Goal: Task Accomplishment & Management: Use online tool/utility

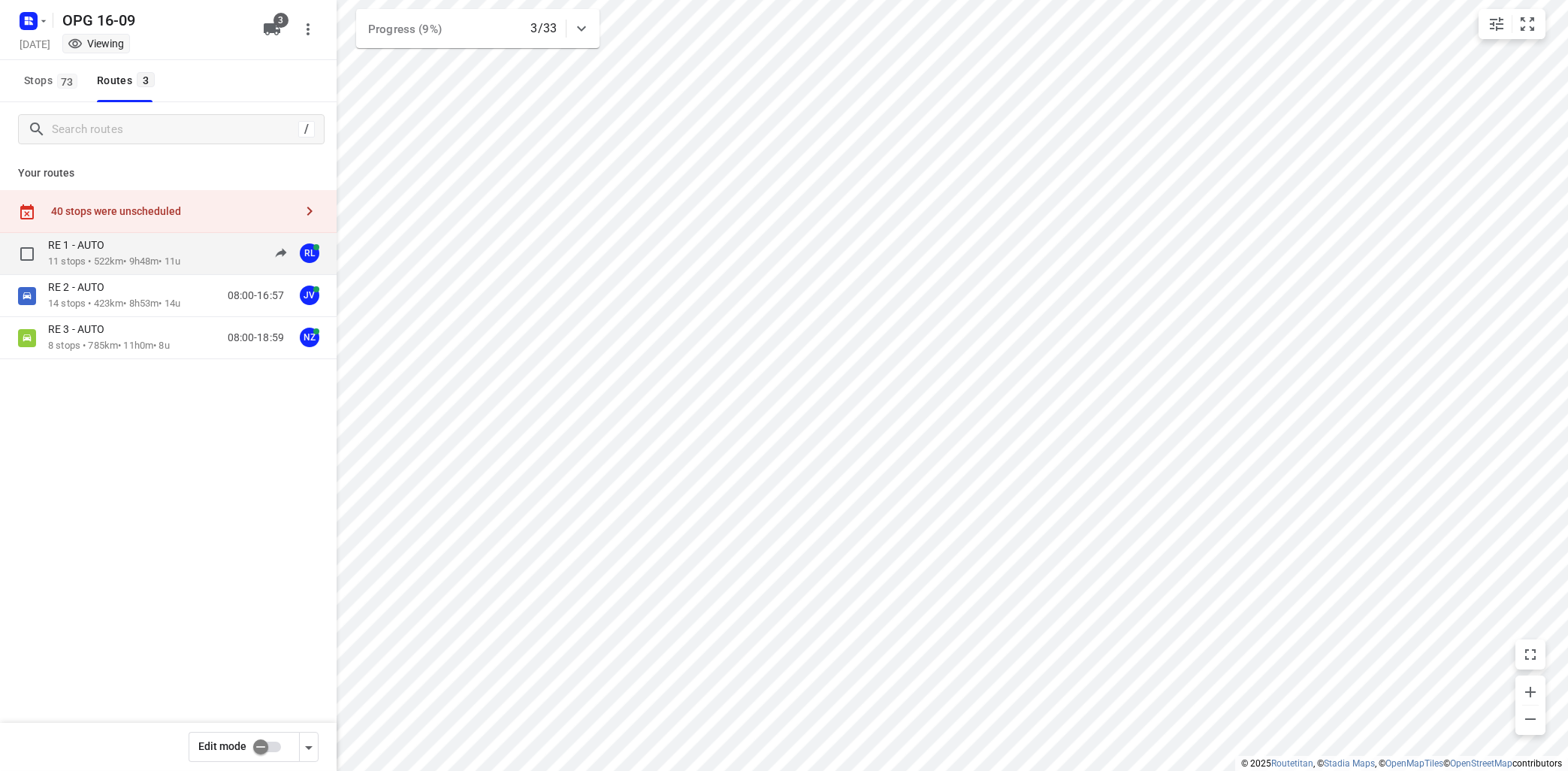
click at [91, 273] on div "RE 1 - AUTO 11 stops • 522km • 9h48m • 11u 08:00-17:12 RL" at bounding box center [168, 254] width 337 height 42
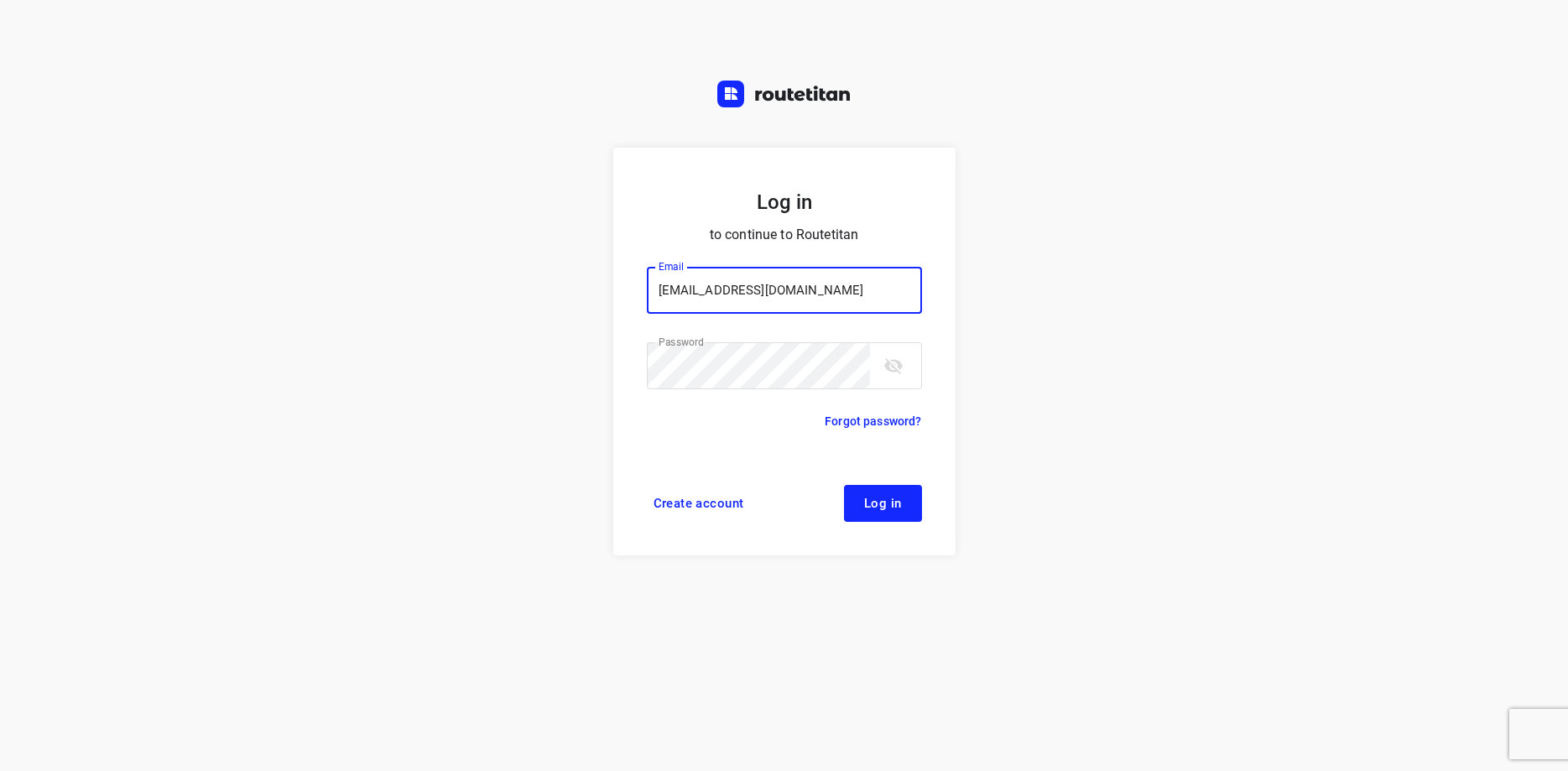
type input "[EMAIL_ADDRESS][DOMAIN_NAME]"
click at [885, 500] on span "Log in" at bounding box center [883, 504] width 38 height 14
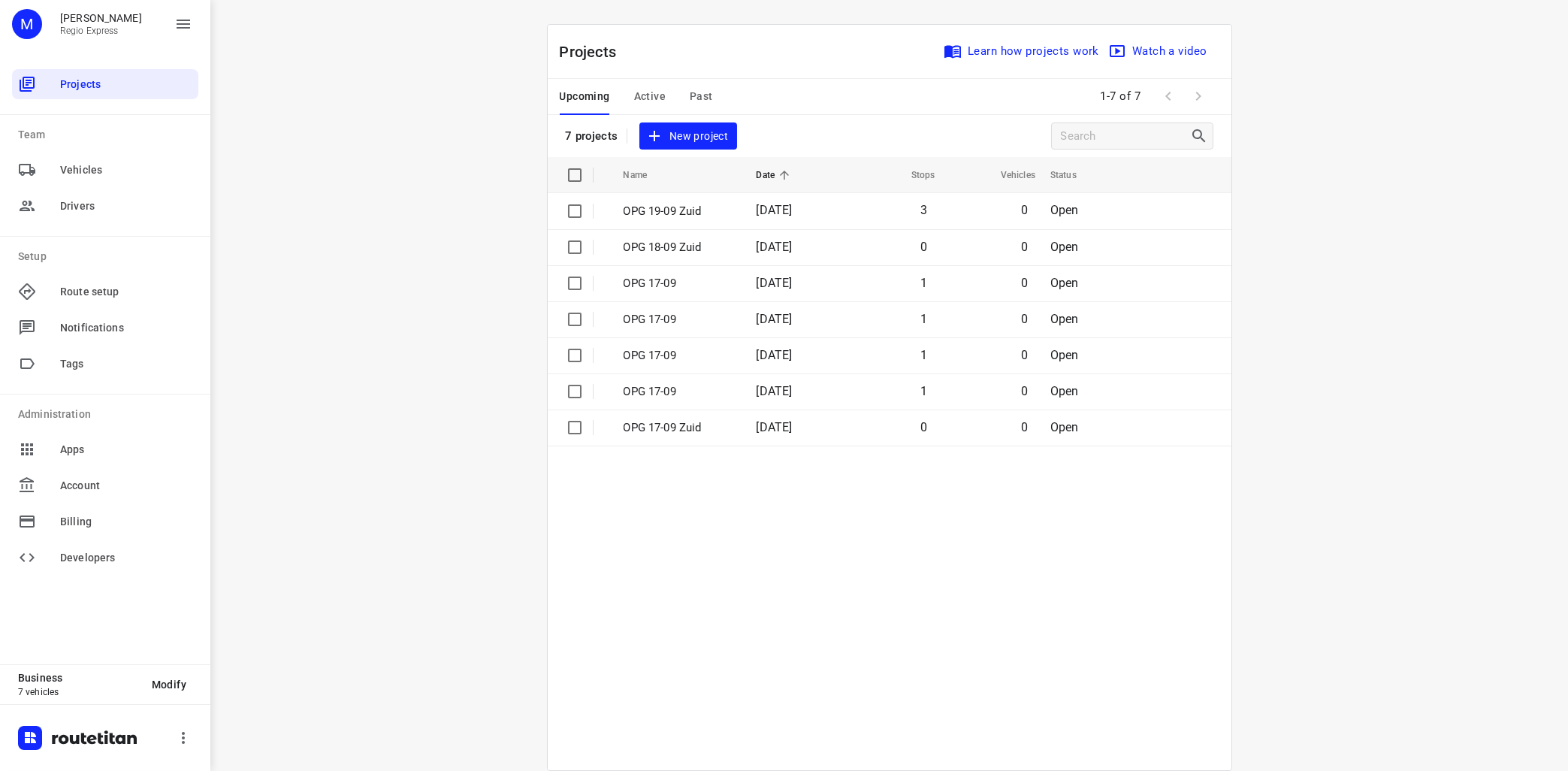
click at [357, 109] on div "i © 2025 Routetitan , © Stadia Maps , © OpenMapTiles © OpenStreetMap contributo…" at bounding box center [889, 386] width 1358 height 771
click at [641, 93] on span "Active" at bounding box center [650, 96] width 31 height 19
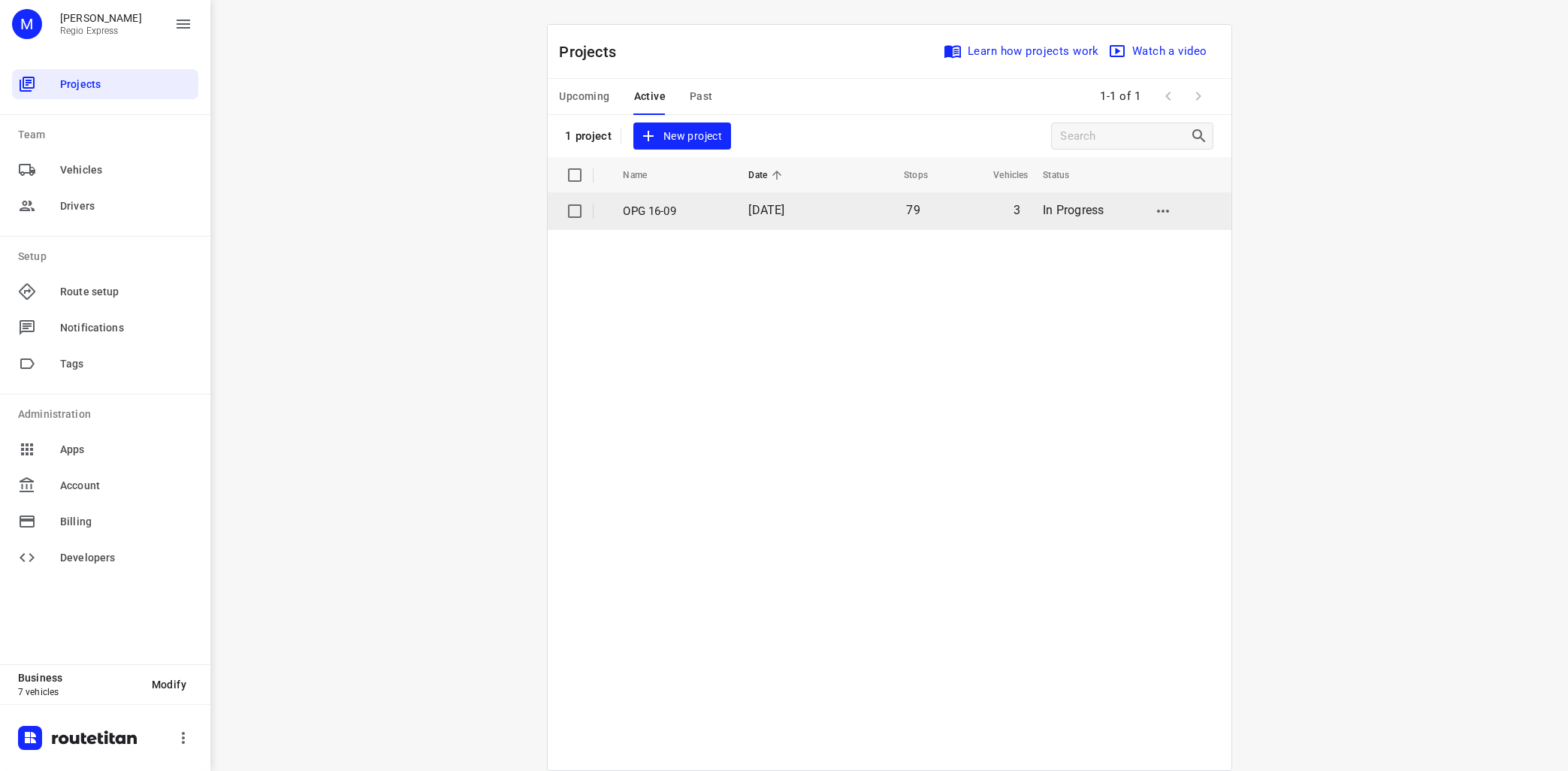
click at [669, 213] on p "OPG 16-09" at bounding box center [675, 212] width 103 height 17
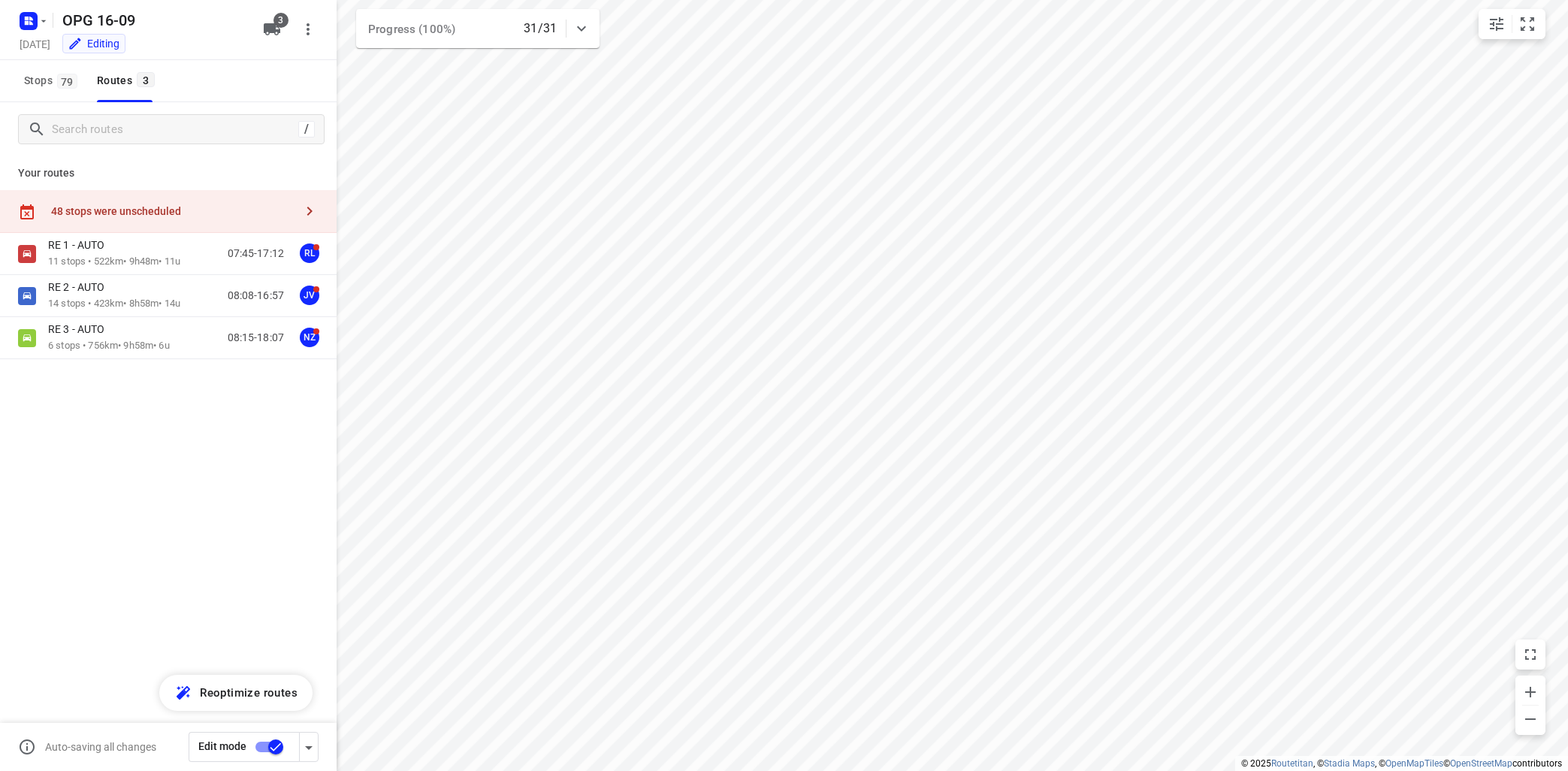
type input "distance"
click at [123, 243] on div "RE 1 - AUTO" at bounding box center [114, 246] width 132 height 16
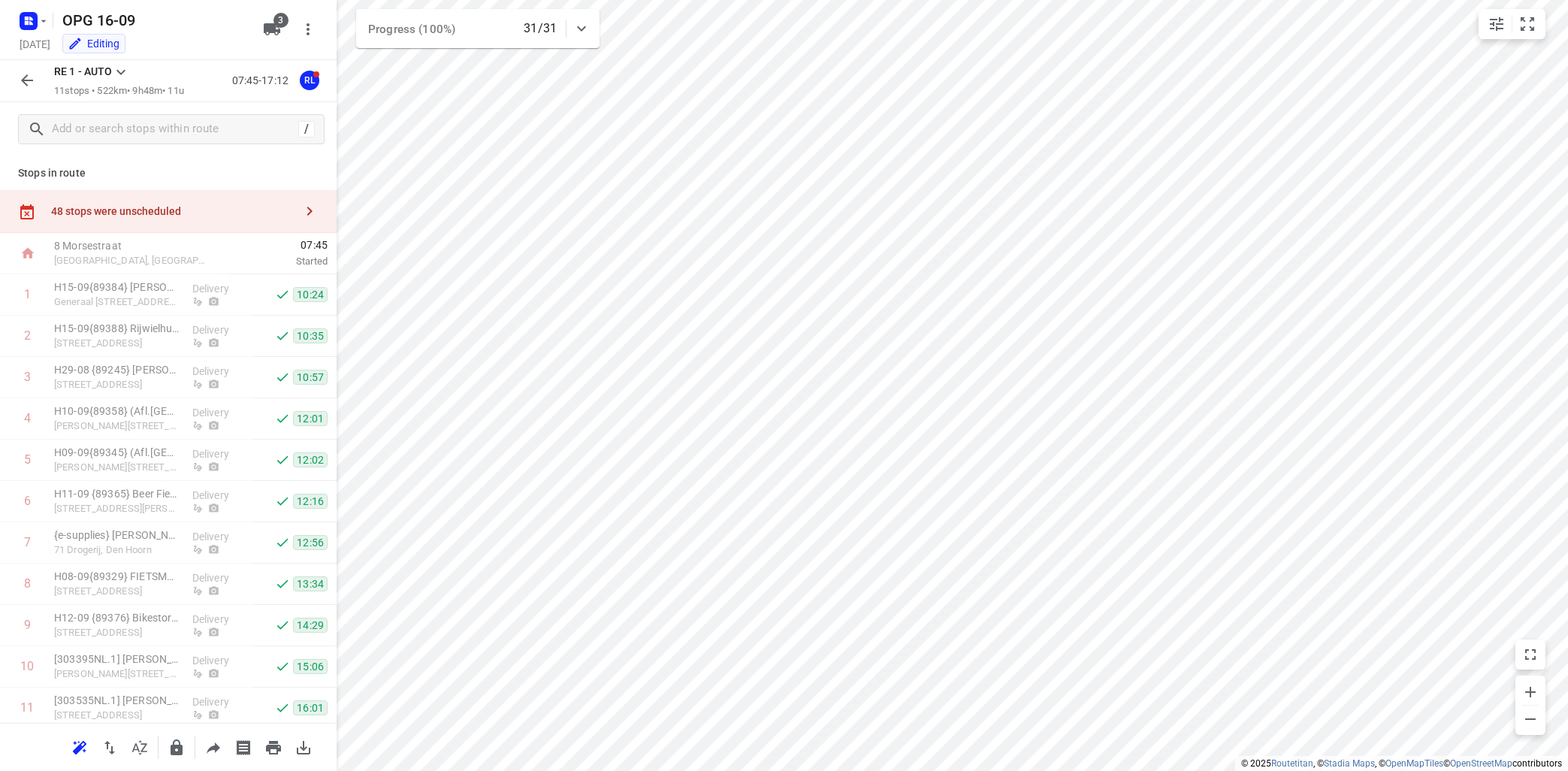
click at [127, 70] on icon at bounding box center [121, 72] width 18 height 18
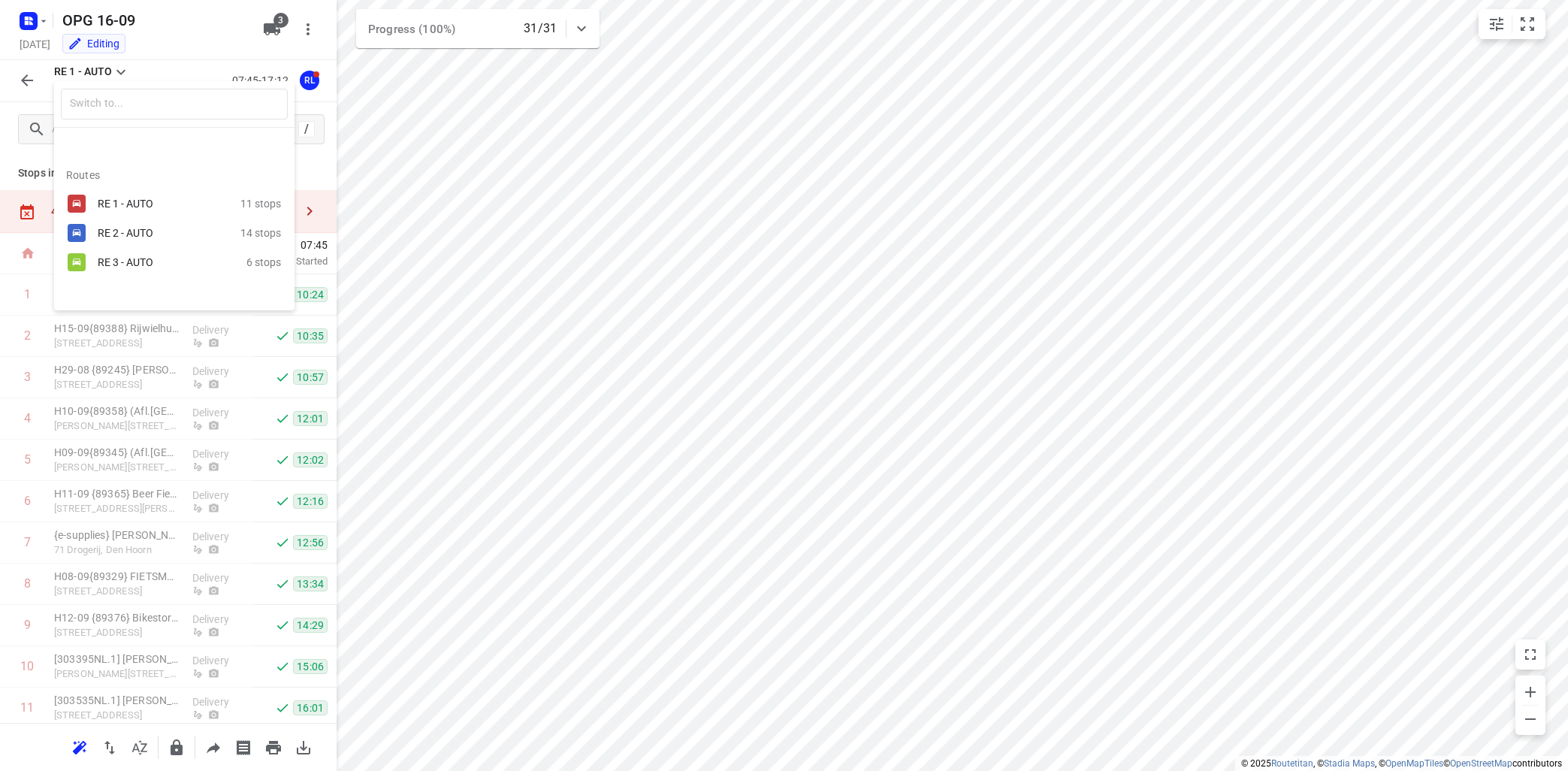
click at [121, 232] on div "RE 2 - AUTO" at bounding box center [161, 233] width 128 height 12
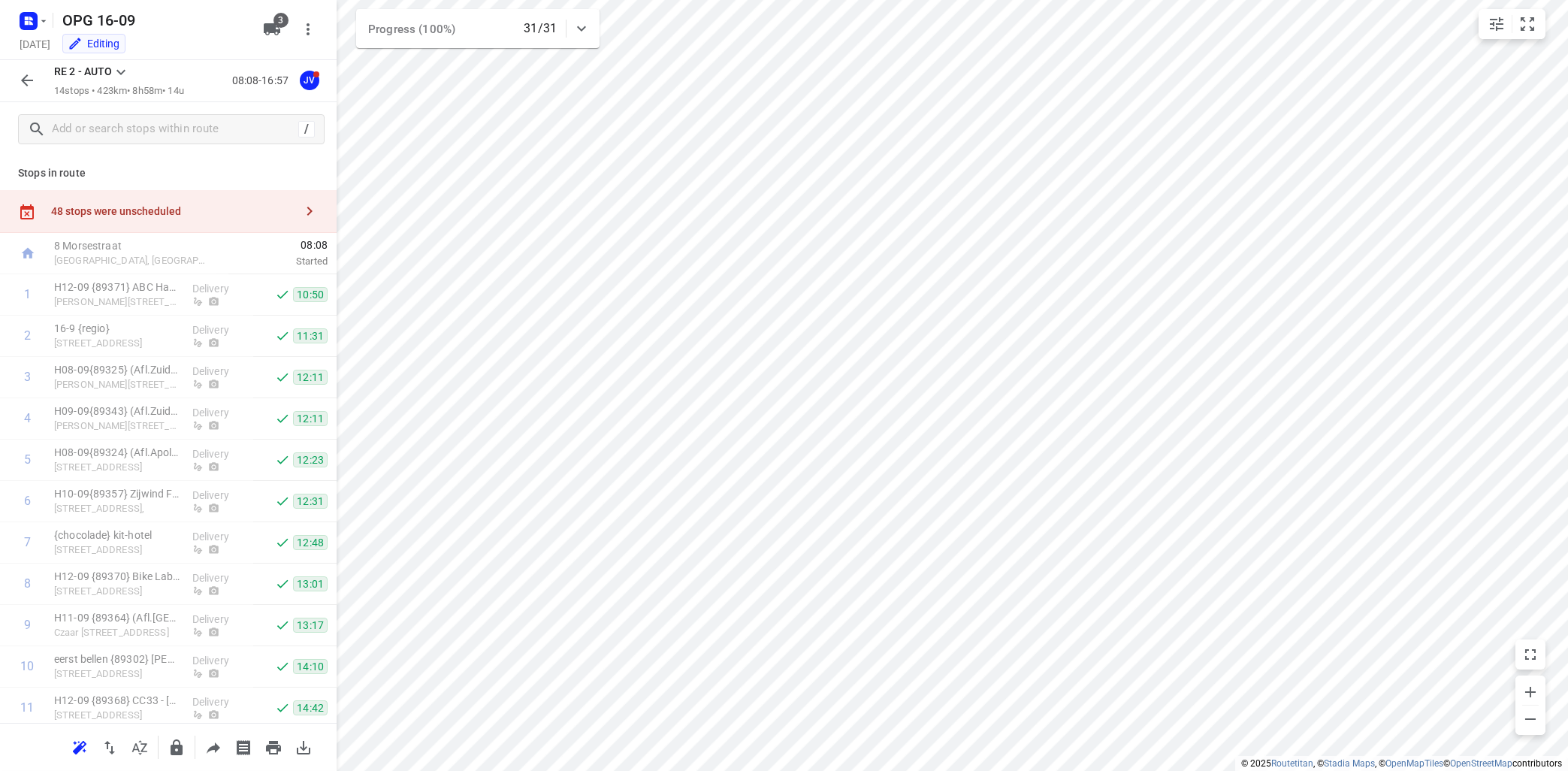
click at [123, 72] on icon at bounding box center [121, 72] width 18 height 18
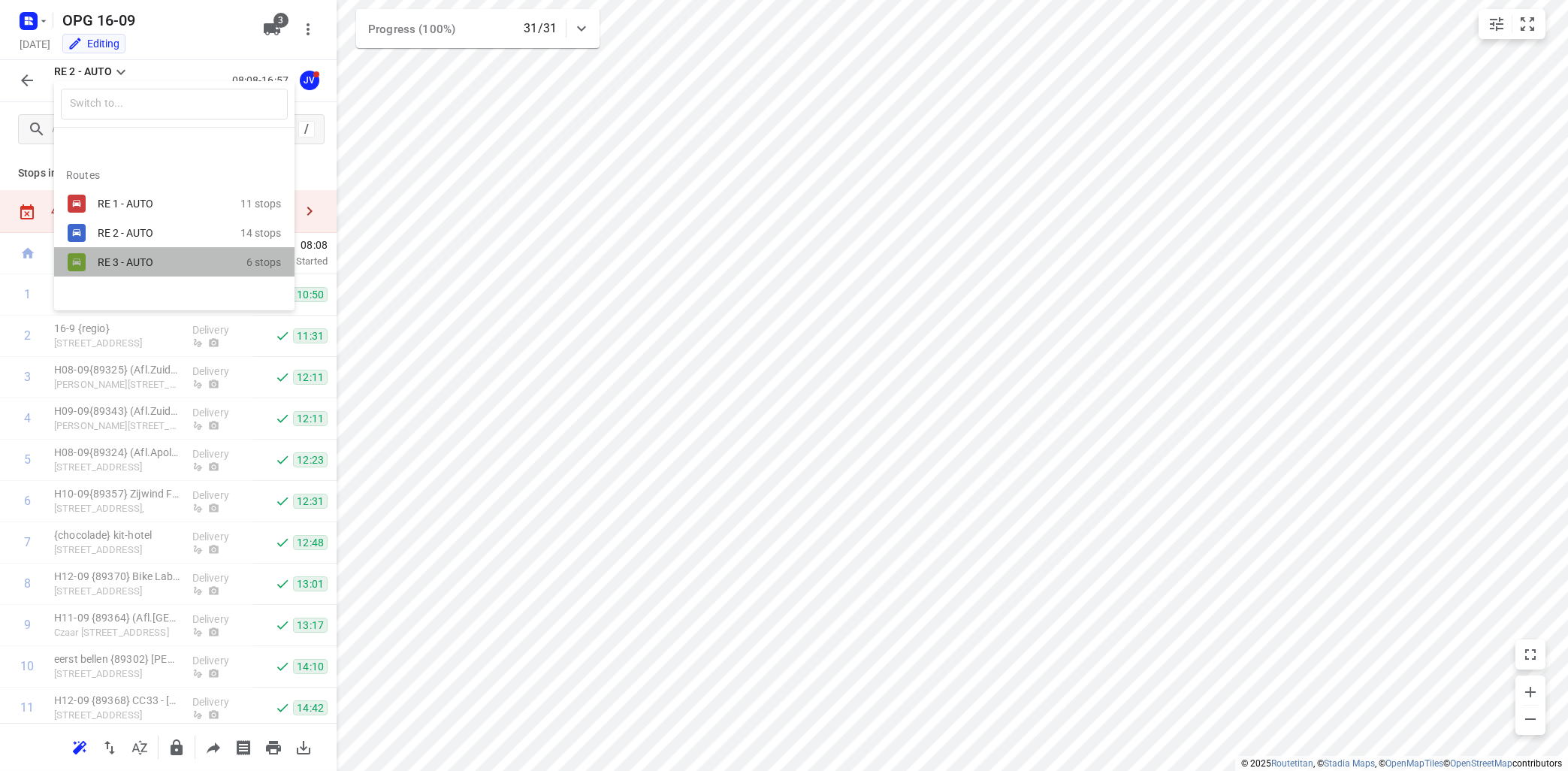
click at [108, 266] on div "RE 3 - AUTO" at bounding box center [161, 262] width 128 height 12
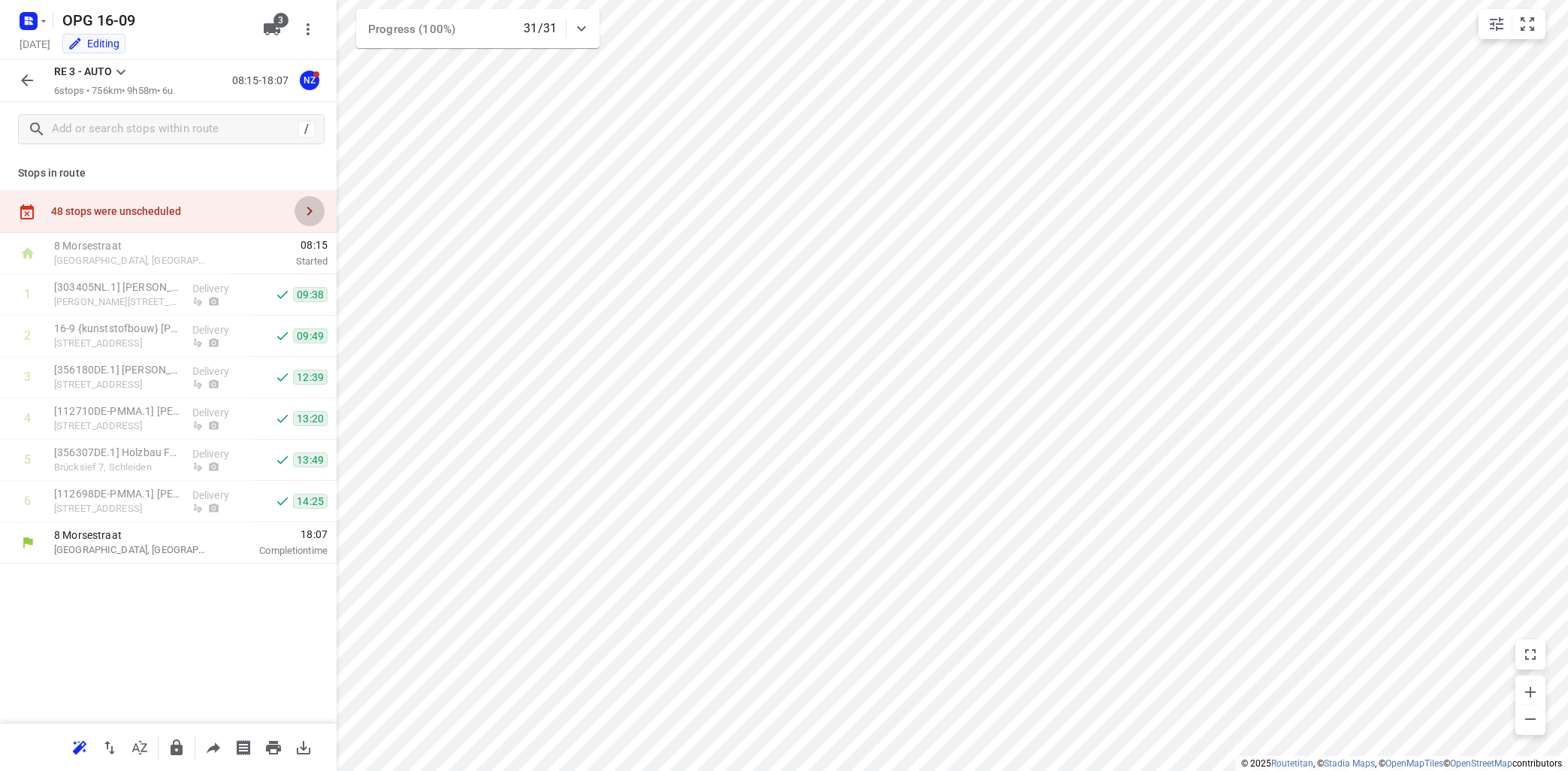
click at [306, 210] on icon "button" at bounding box center [309, 211] width 18 height 18
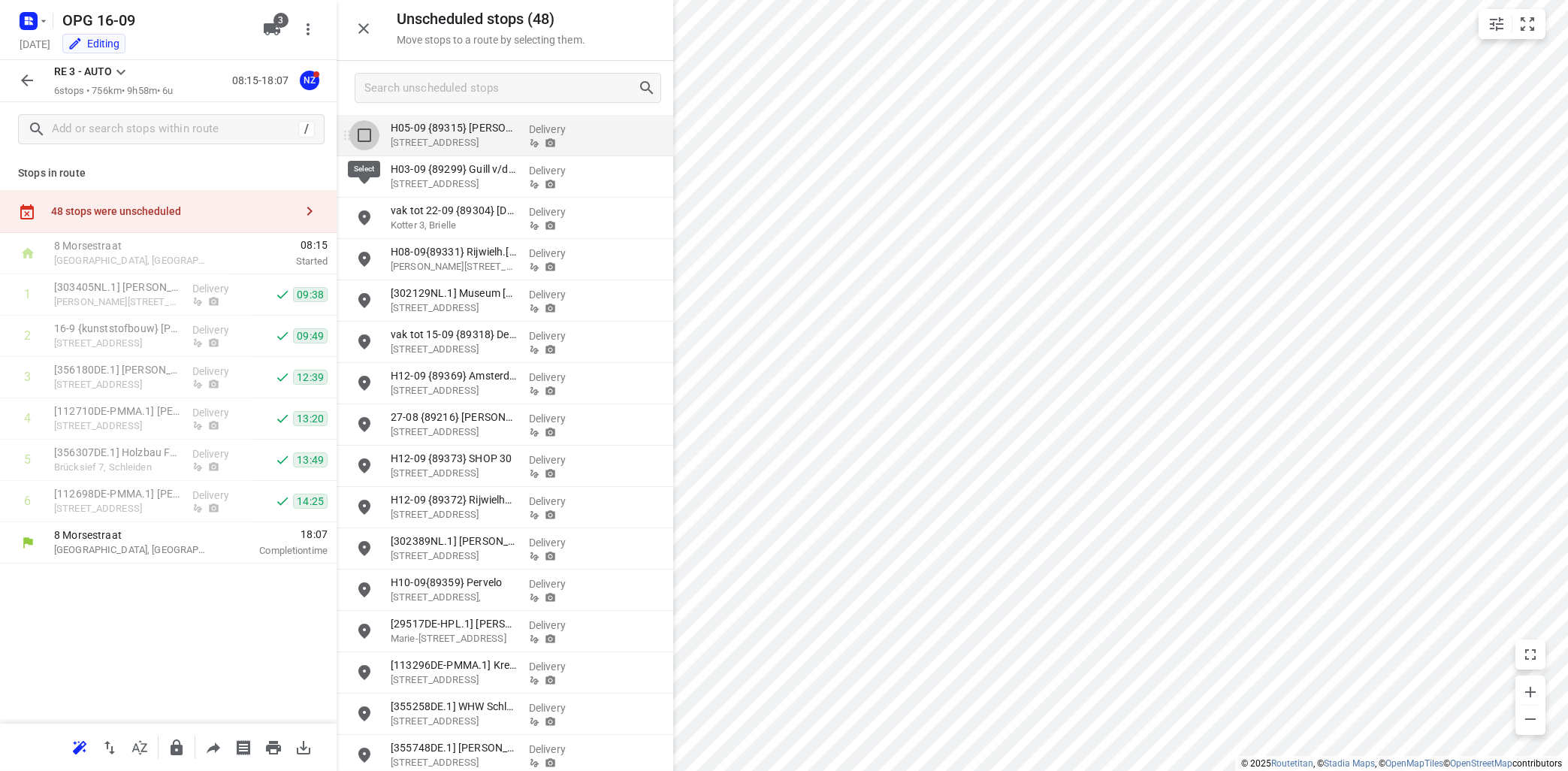
click at [370, 135] on input "grid" at bounding box center [364, 135] width 30 height 30
checkbox input "true"
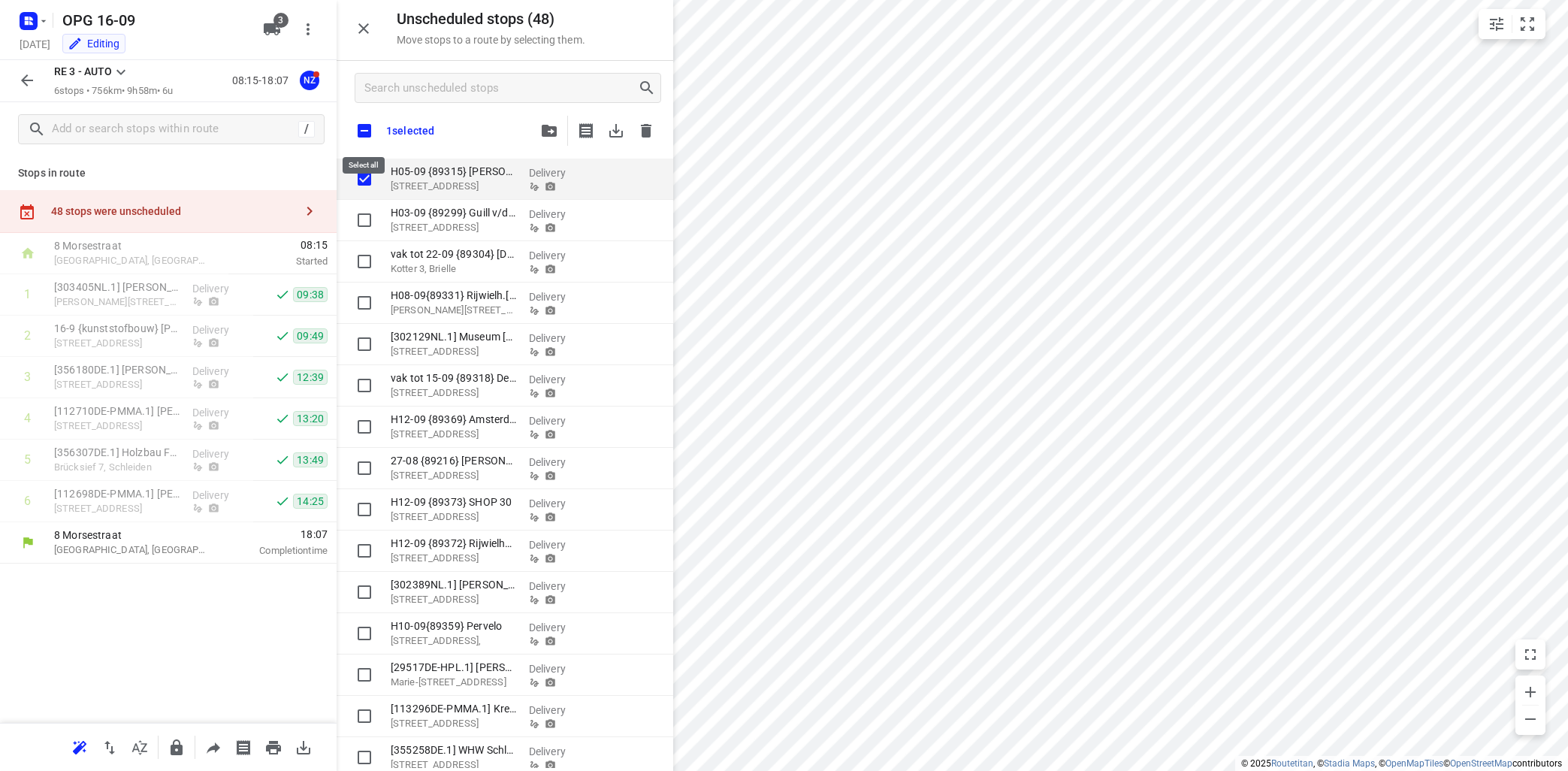
click at [364, 126] on input "checkbox" at bounding box center [364, 130] width 31 height 31
checkbox input "true"
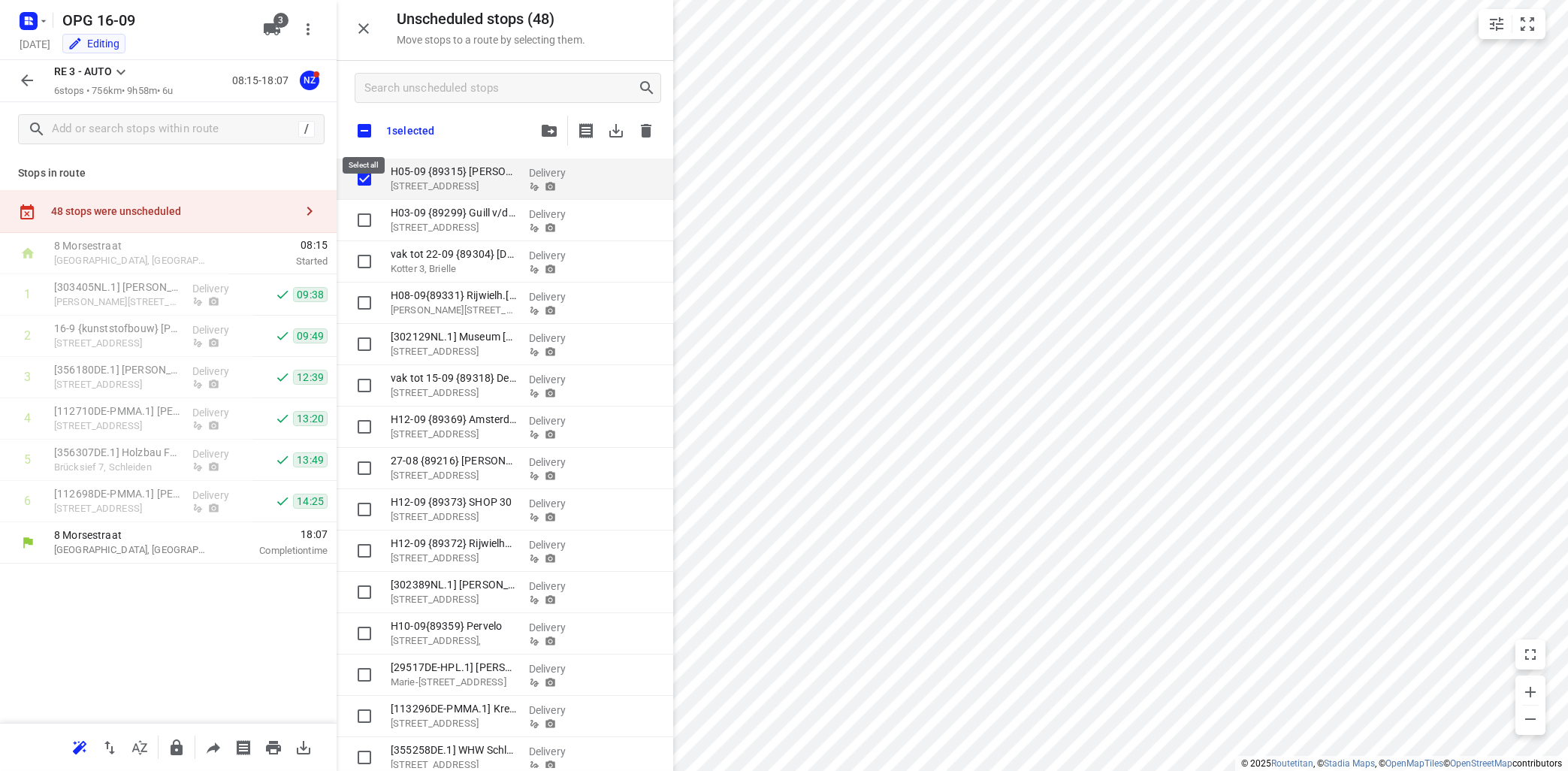
checkbox input "true"
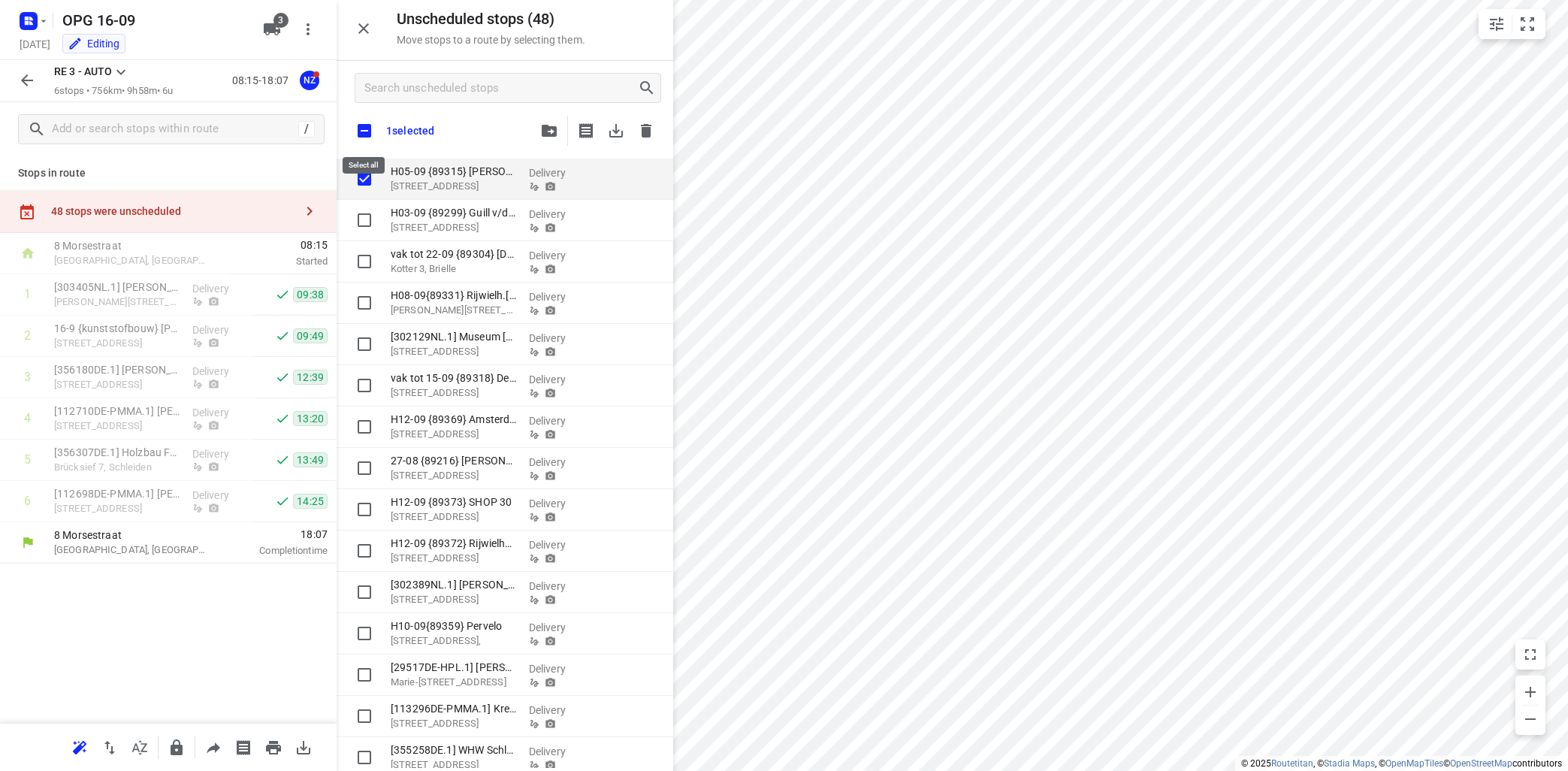
checkbox input "true"
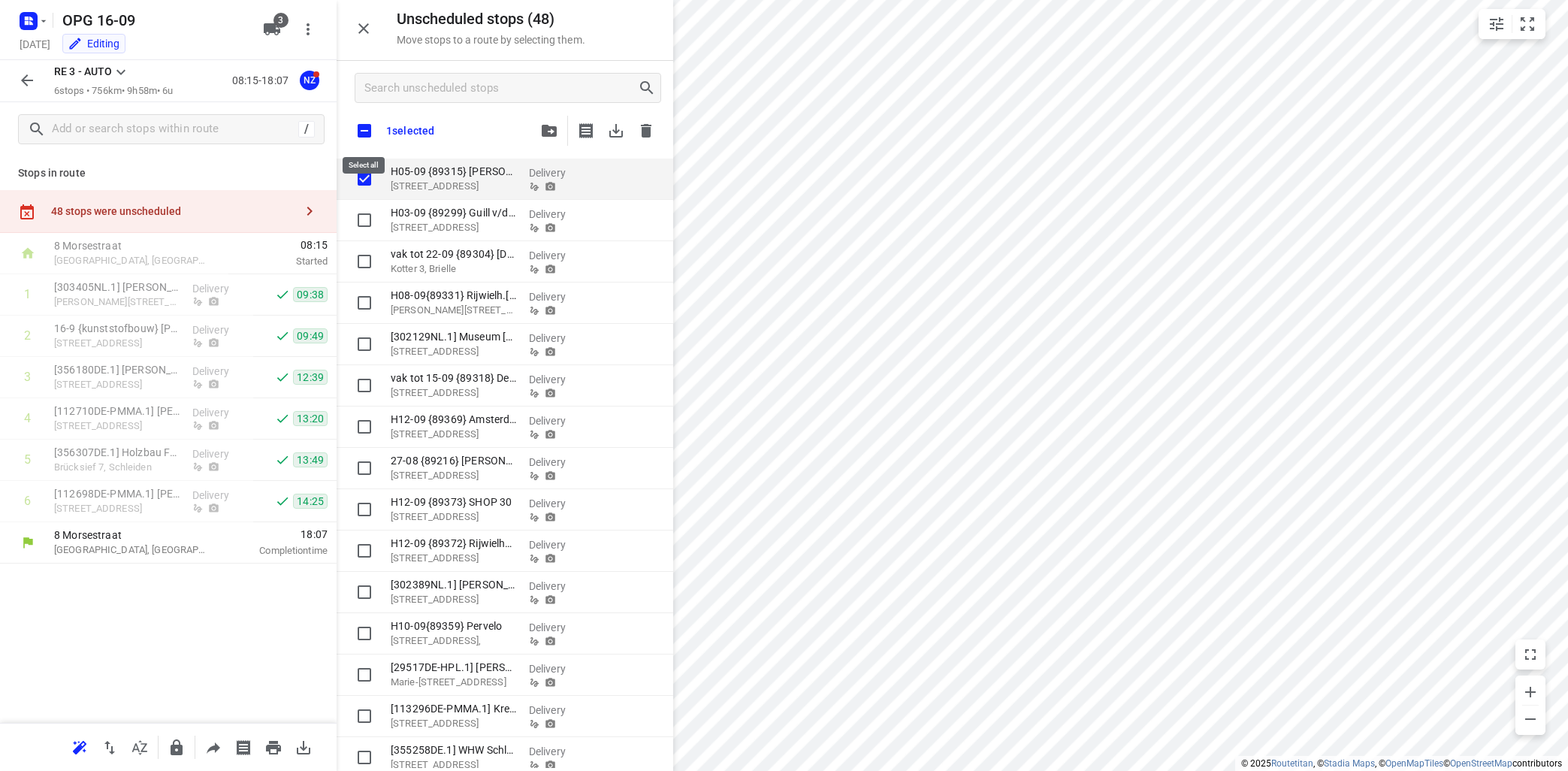
checkbox input "true"
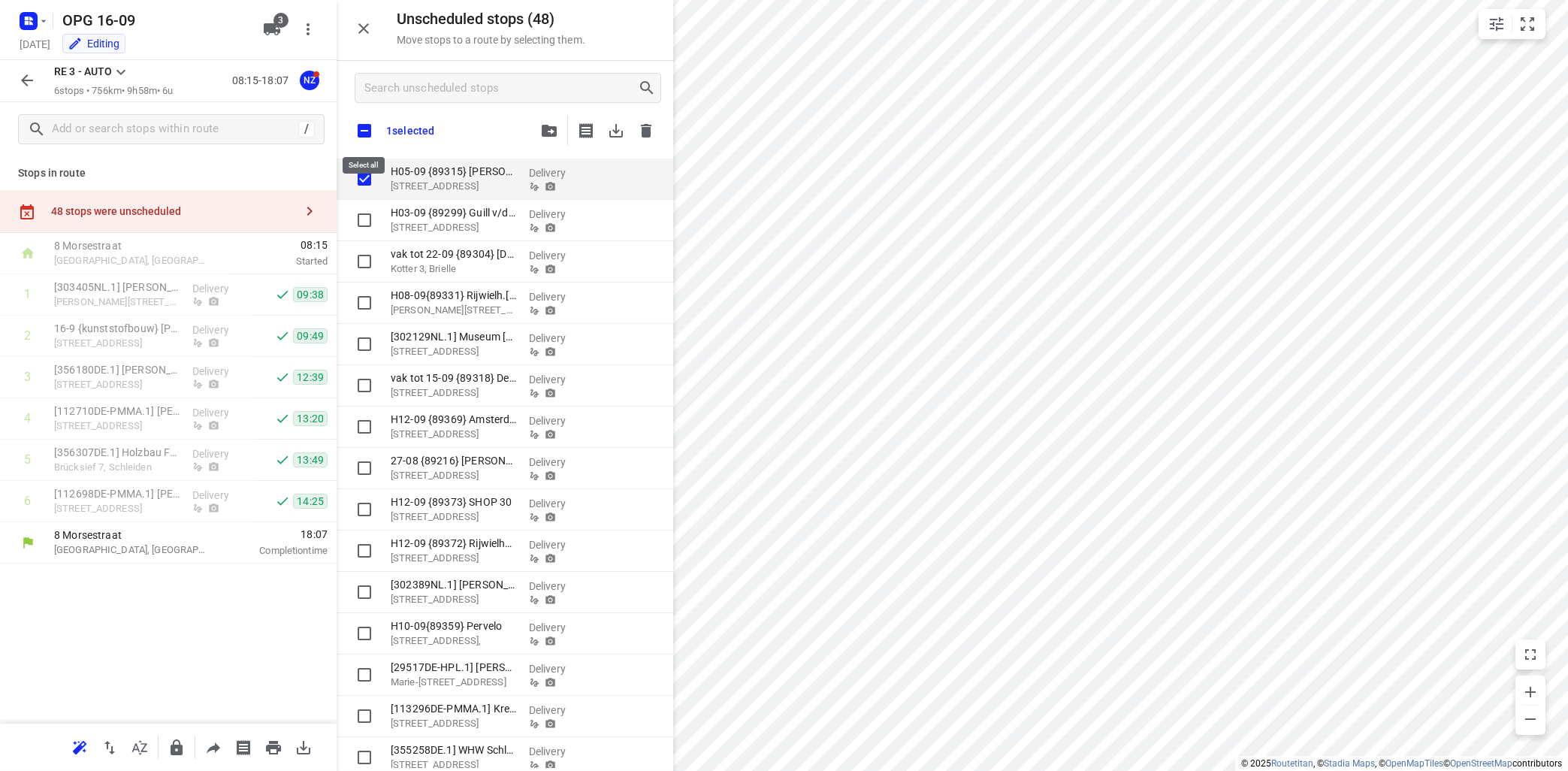
checkbox input "true"
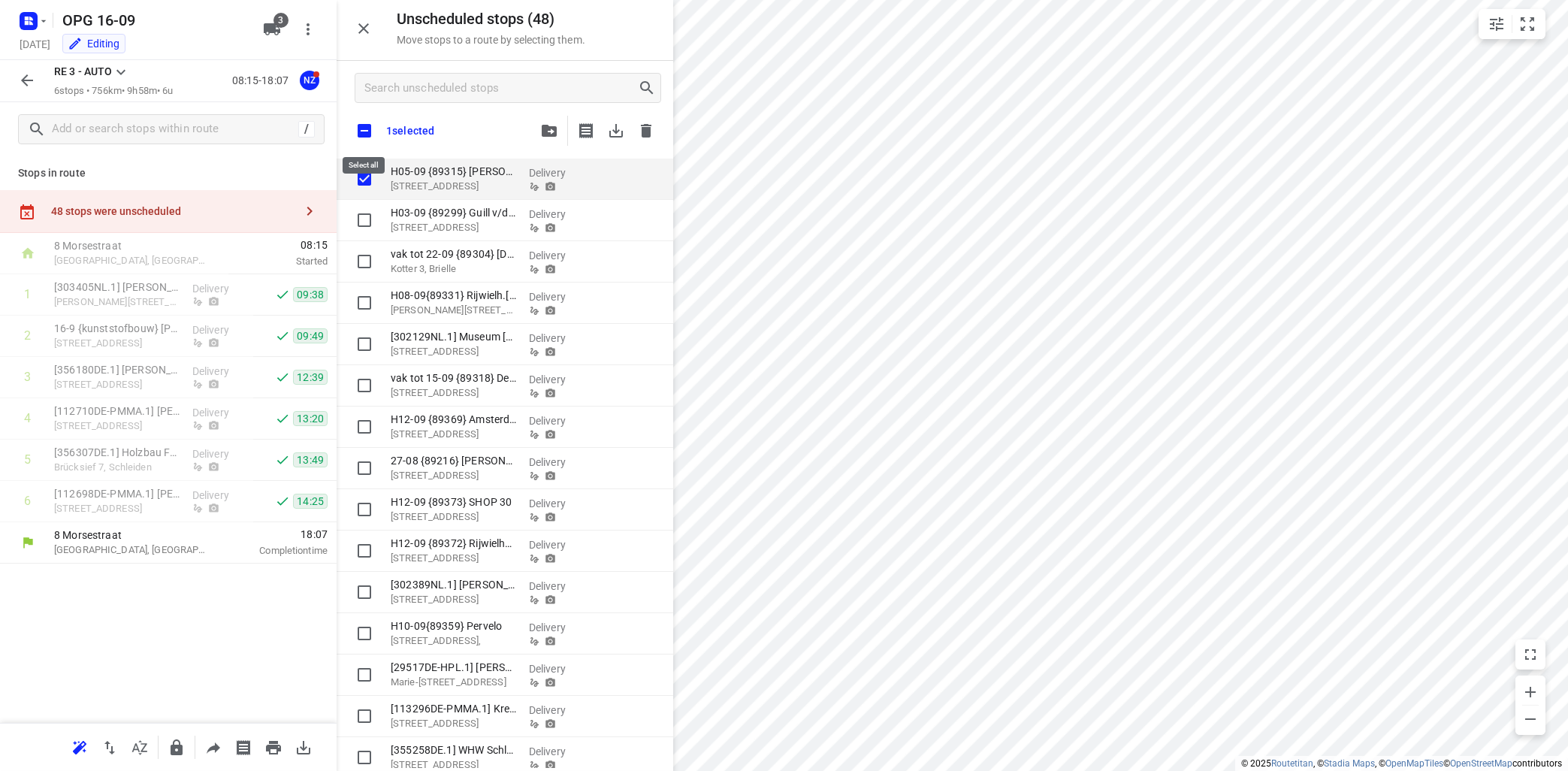
checkbox input "true"
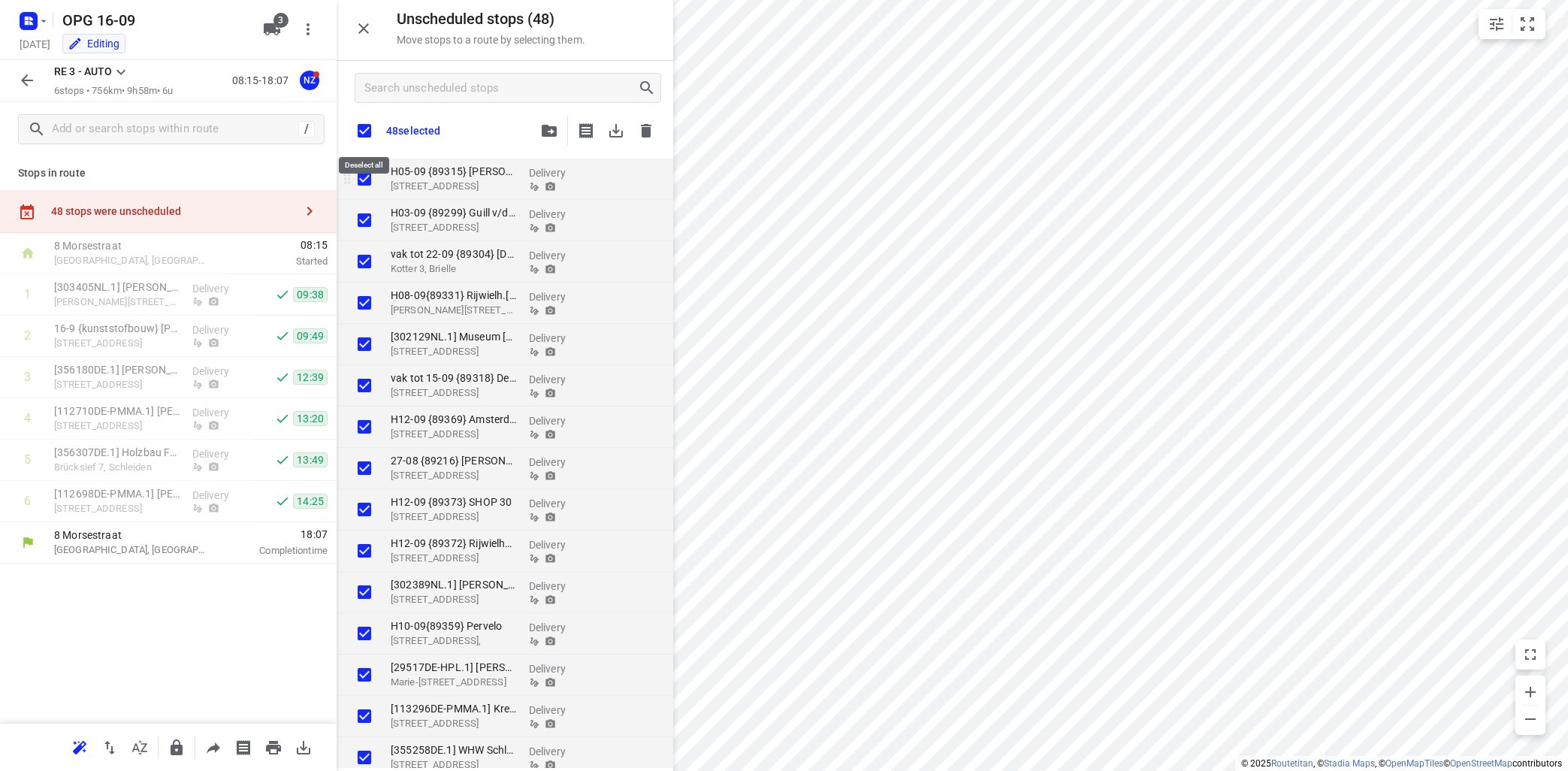
checkbox input "true"
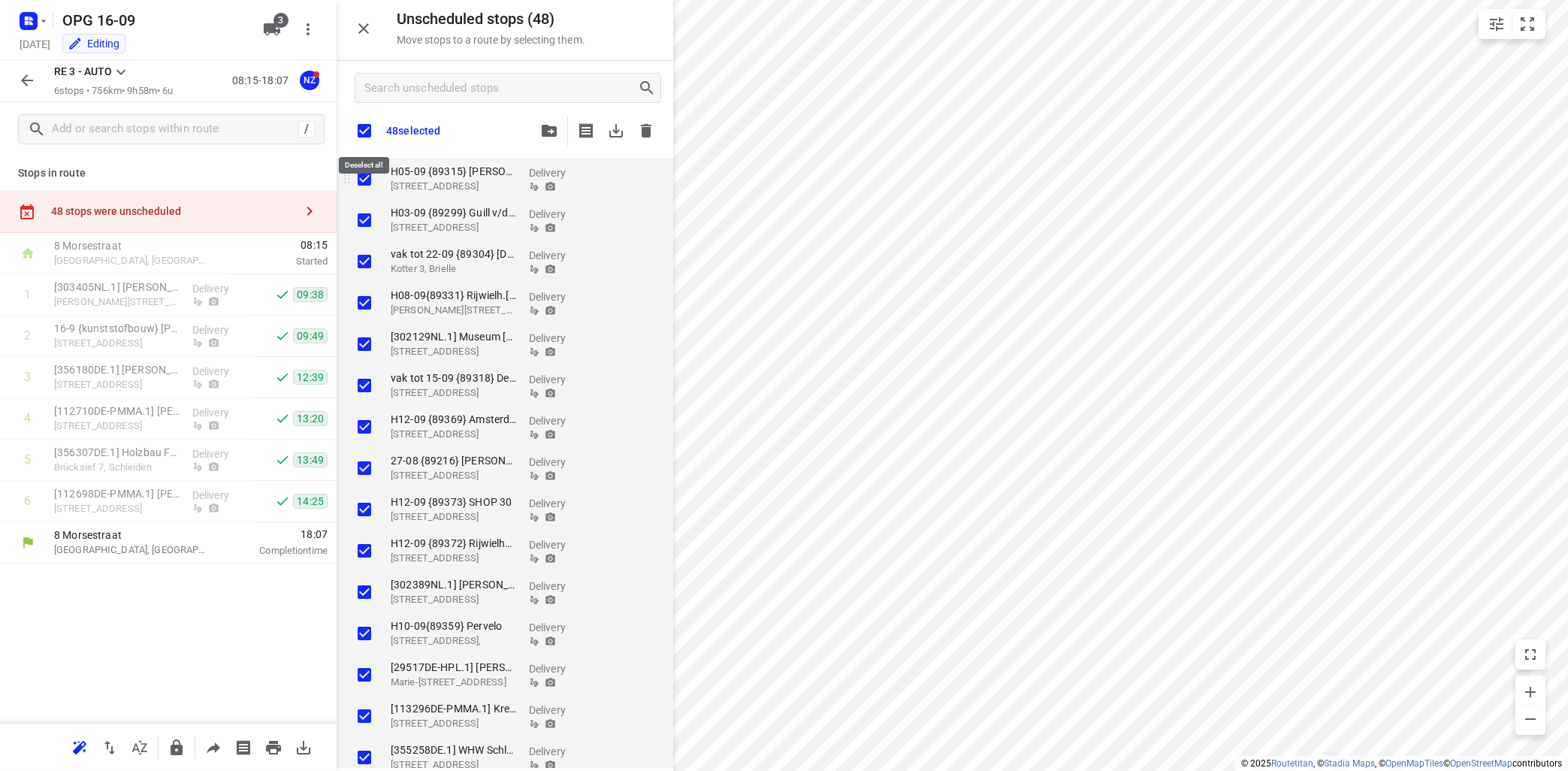
checkbox input "true"
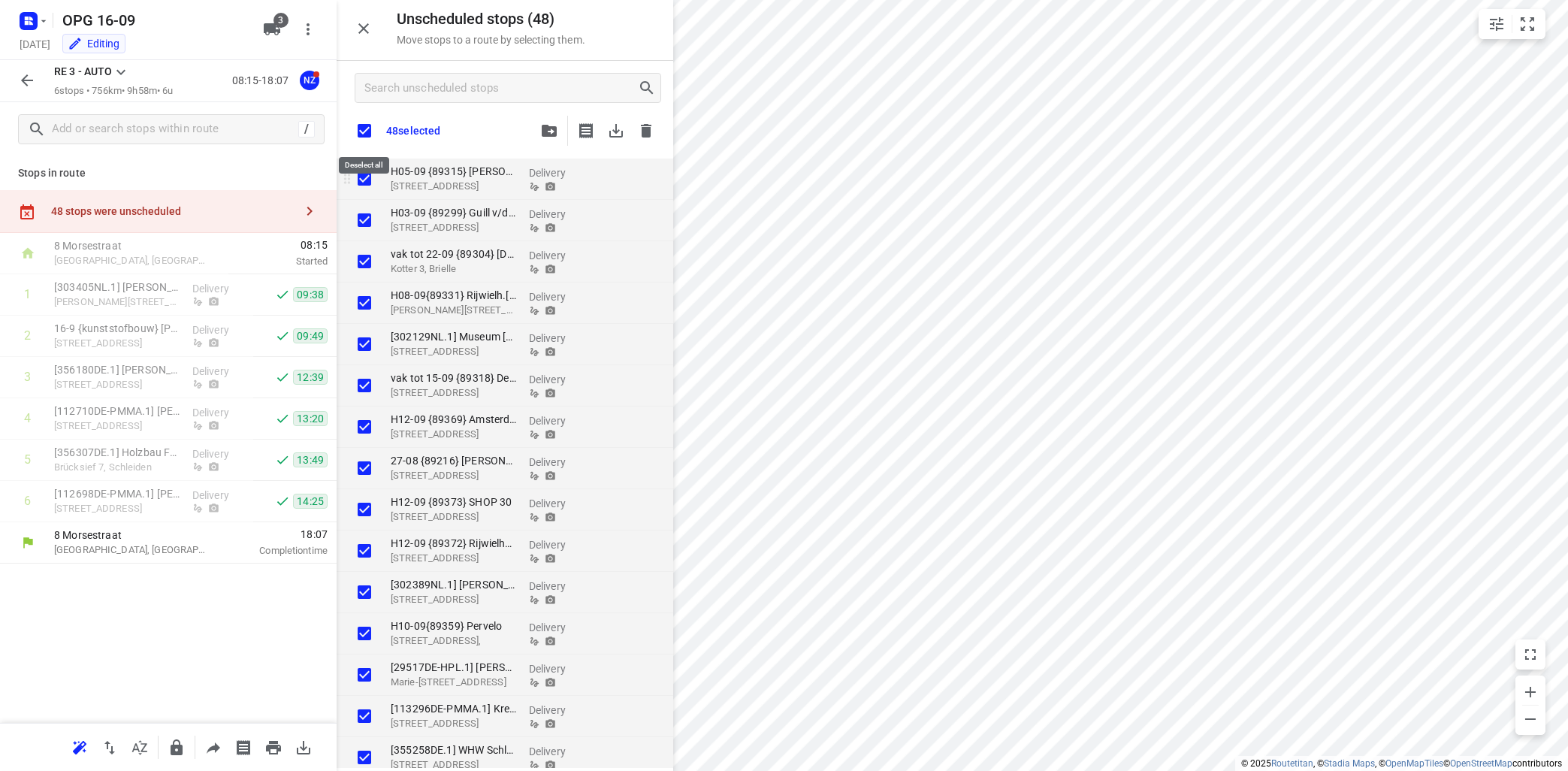
checkbox input "true"
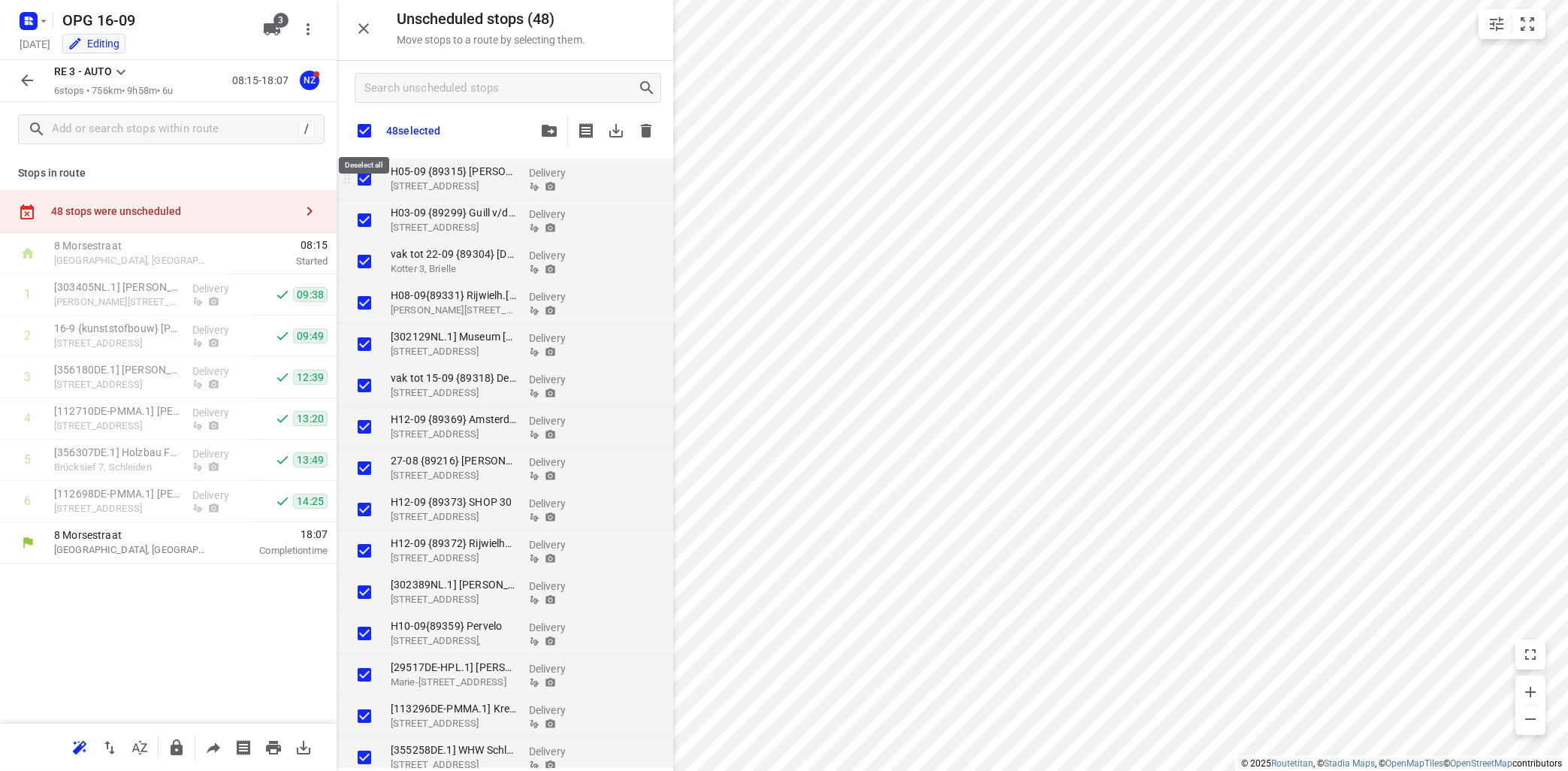
checkbox input "true"
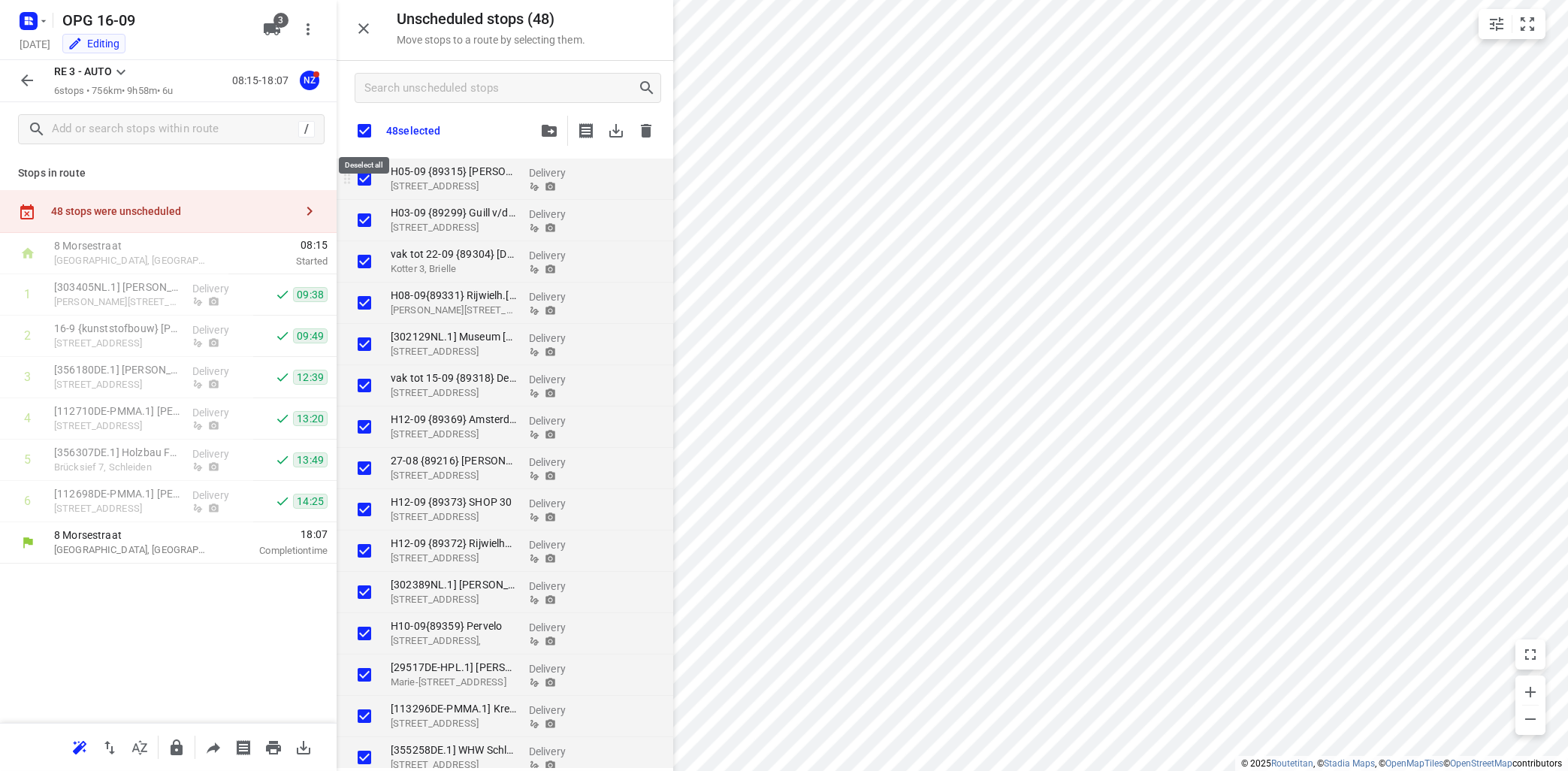
checkbox input "true"
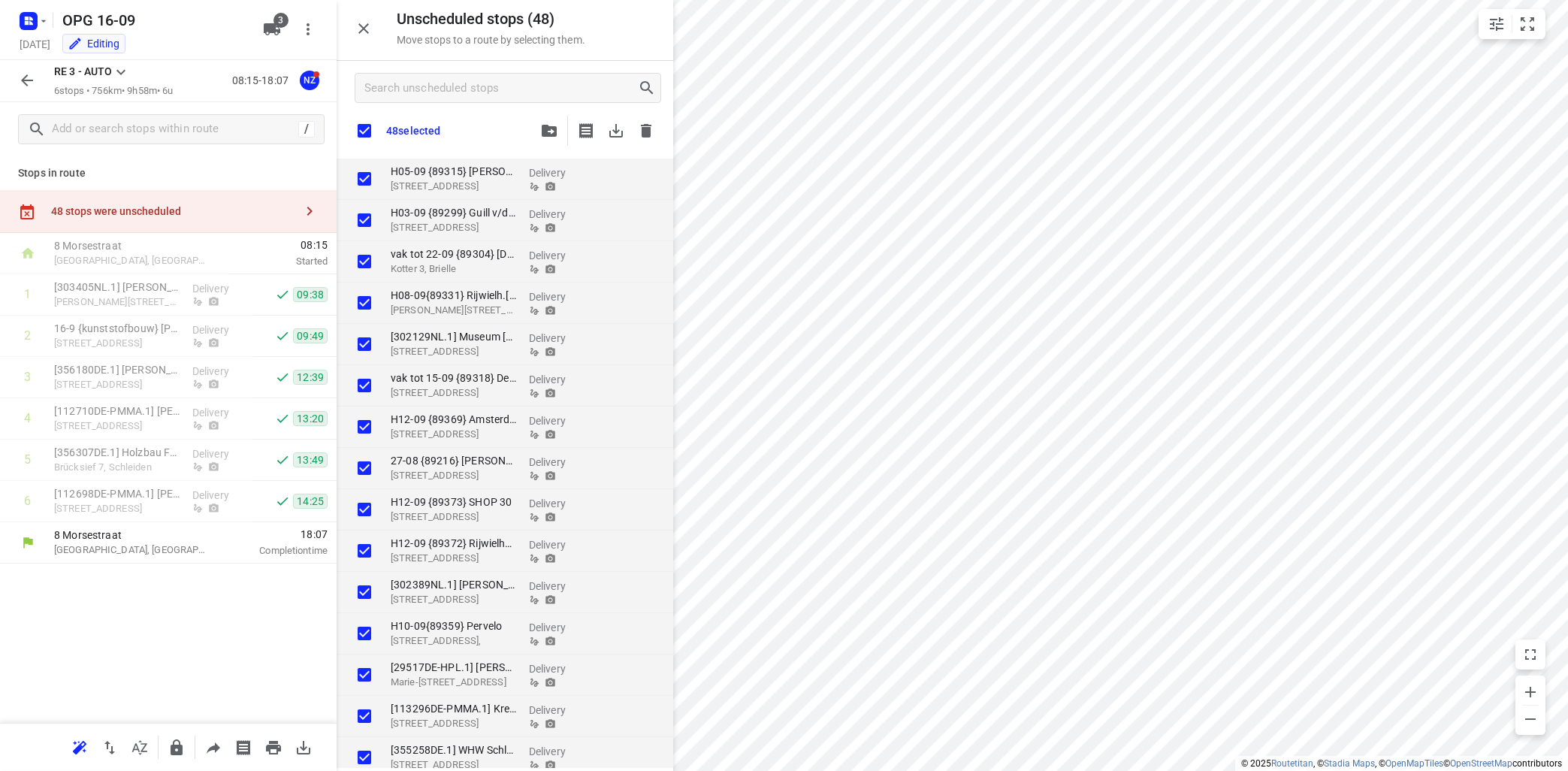
checkbox input "true"
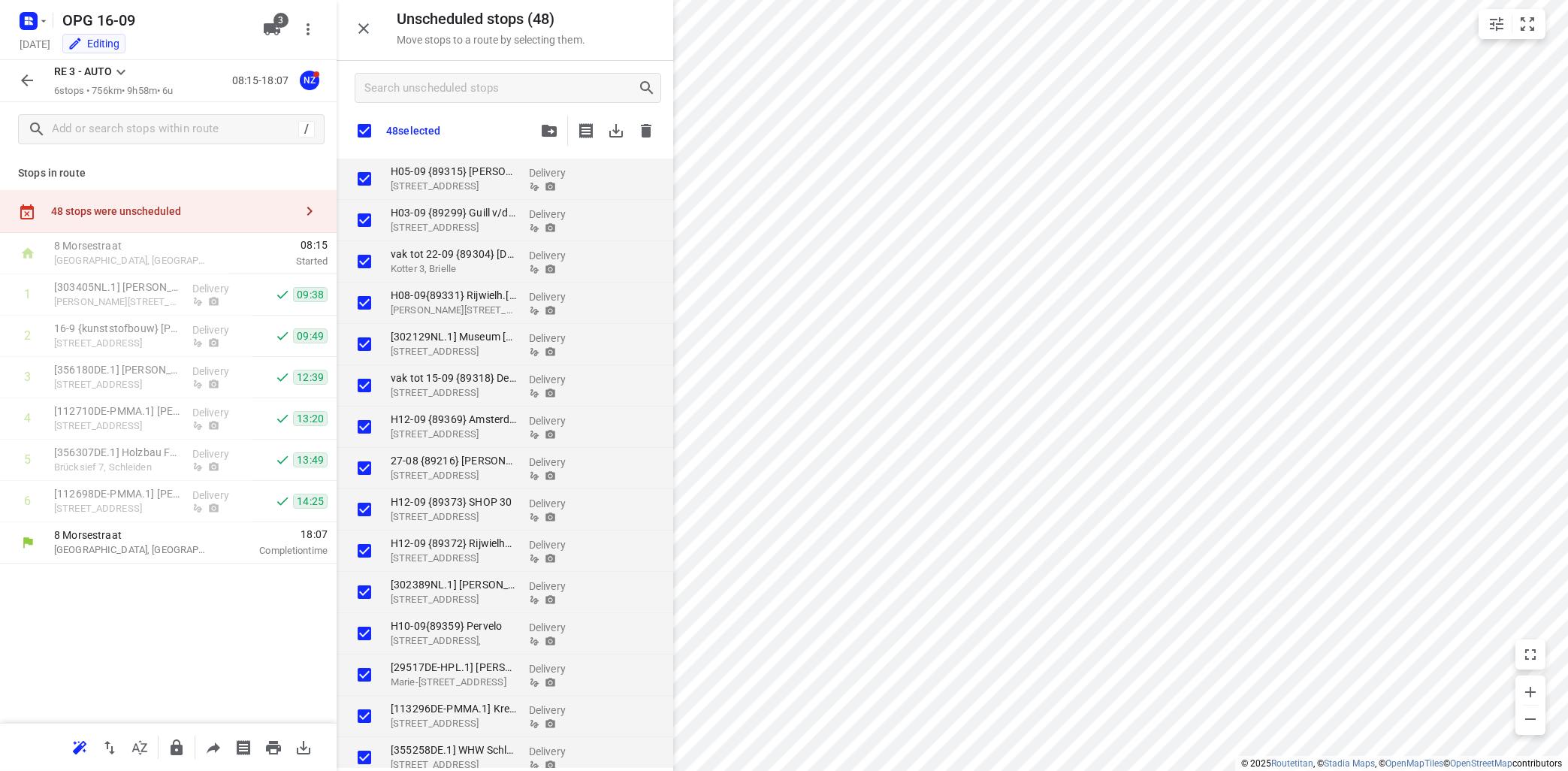
checkbox input "true"
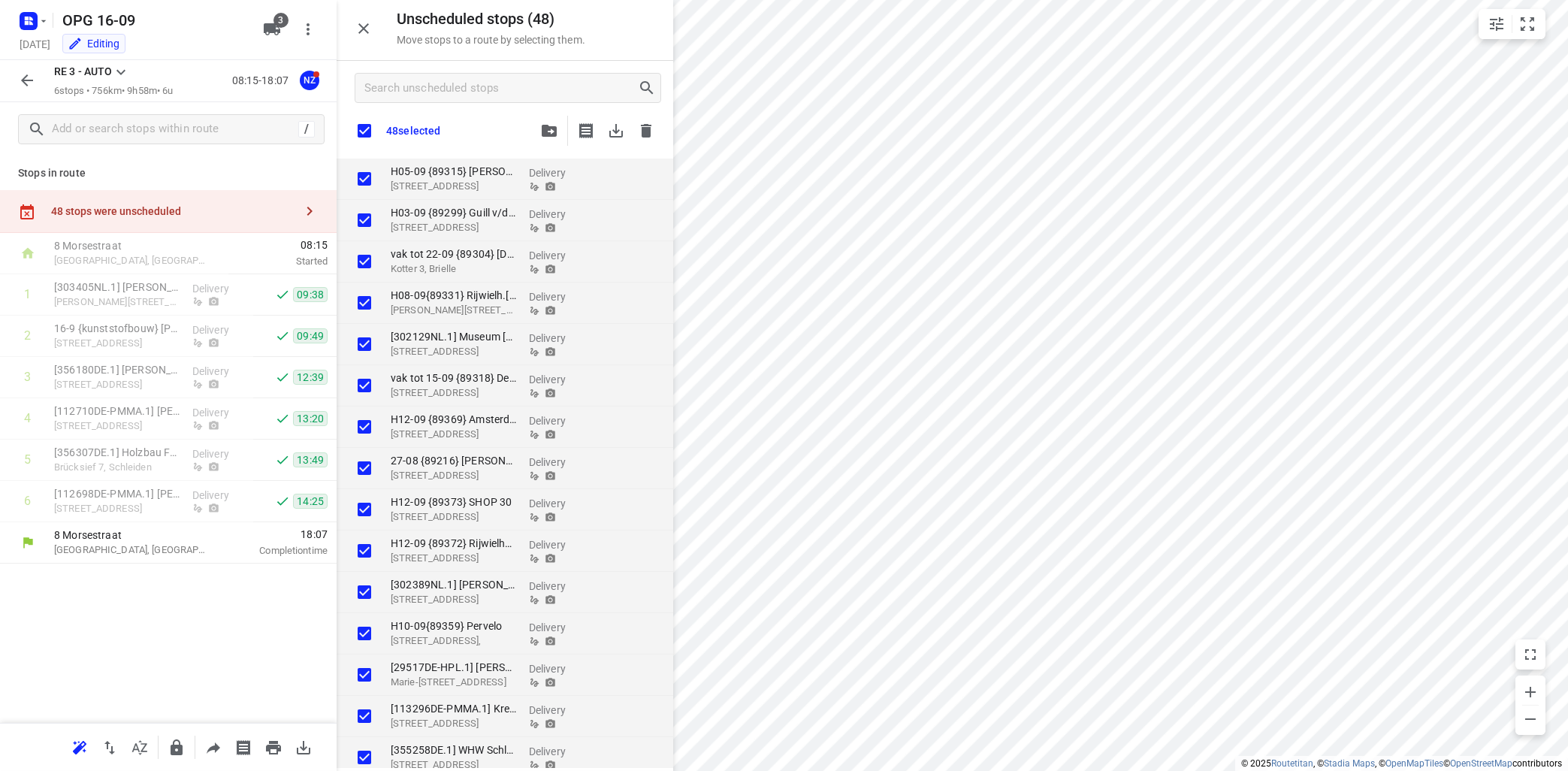
checkbox input "true"
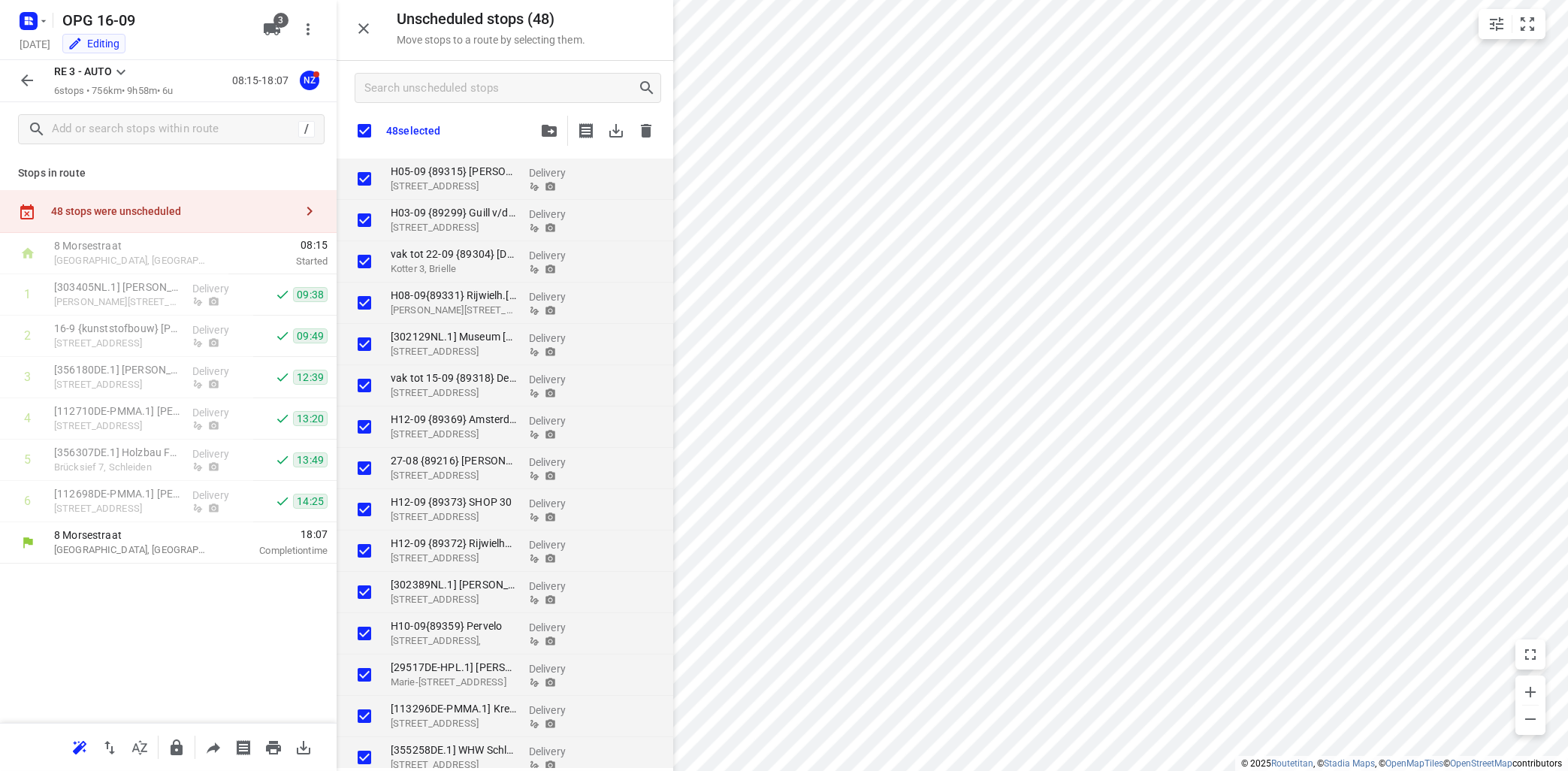
checkbox input "true"
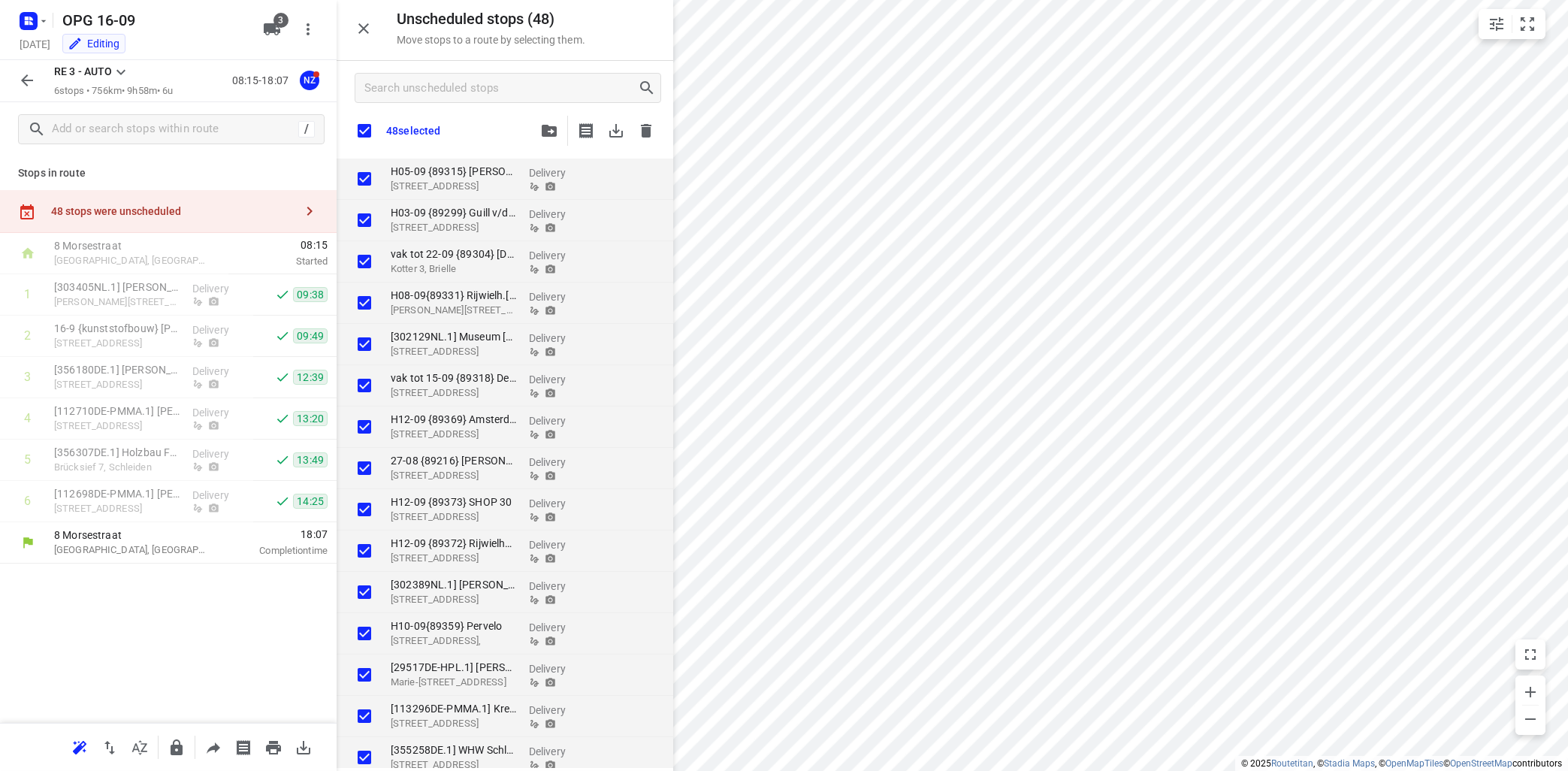
checkbox input "true"
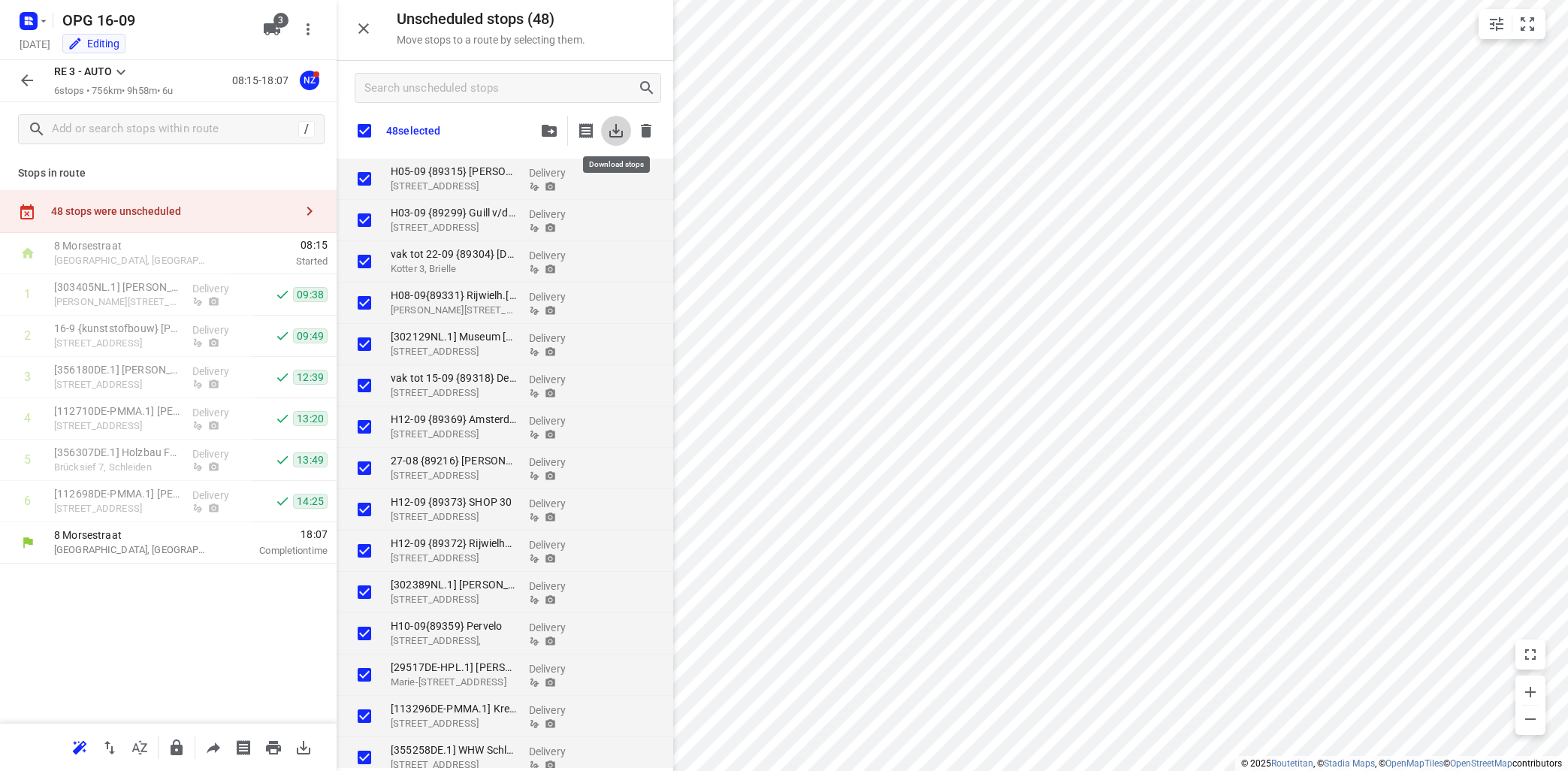
click at [615, 129] on icon "button" at bounding box center [616, 130] width 18 height 18
checkbox input "true"
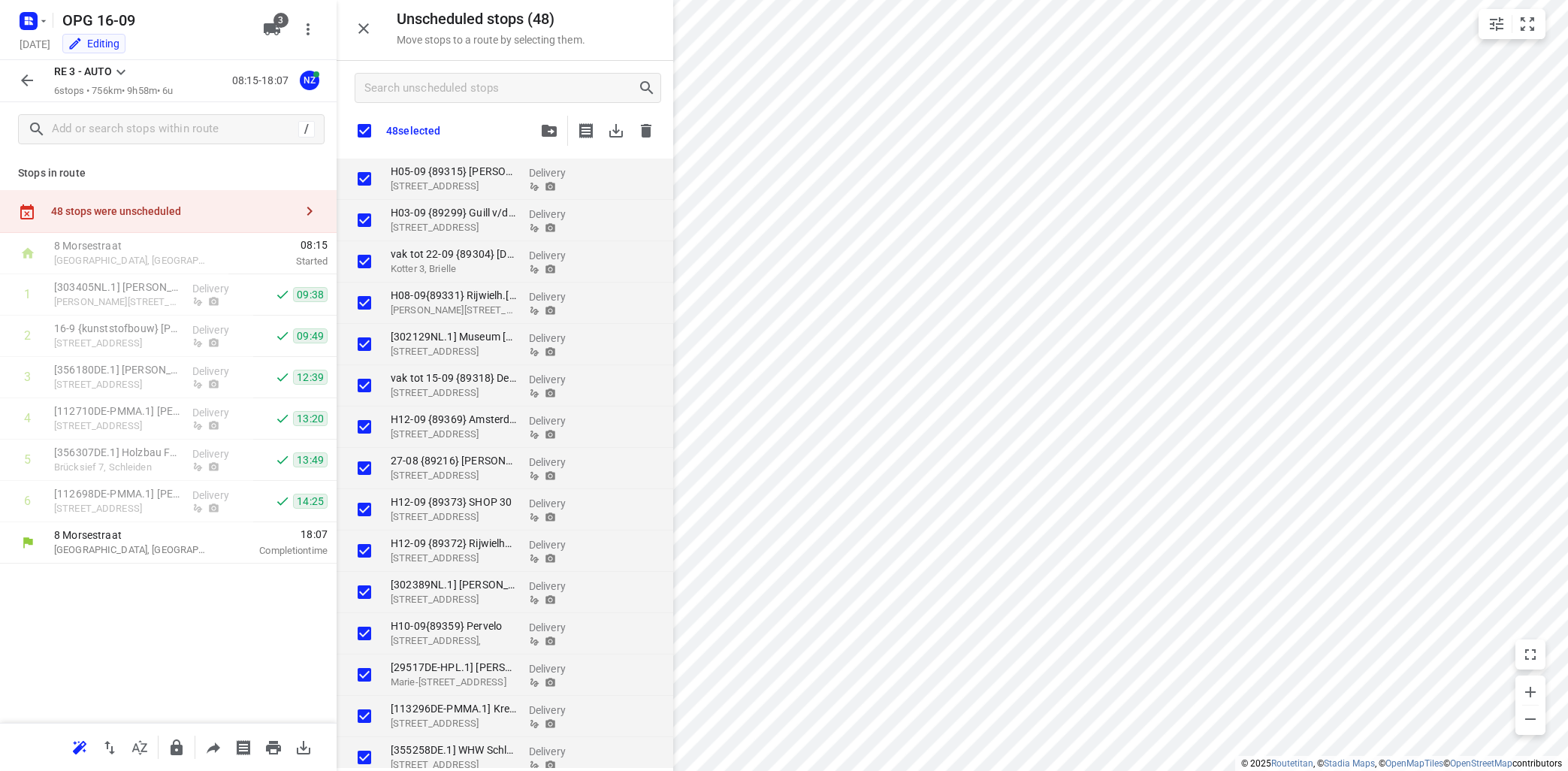
checkbox input "true"
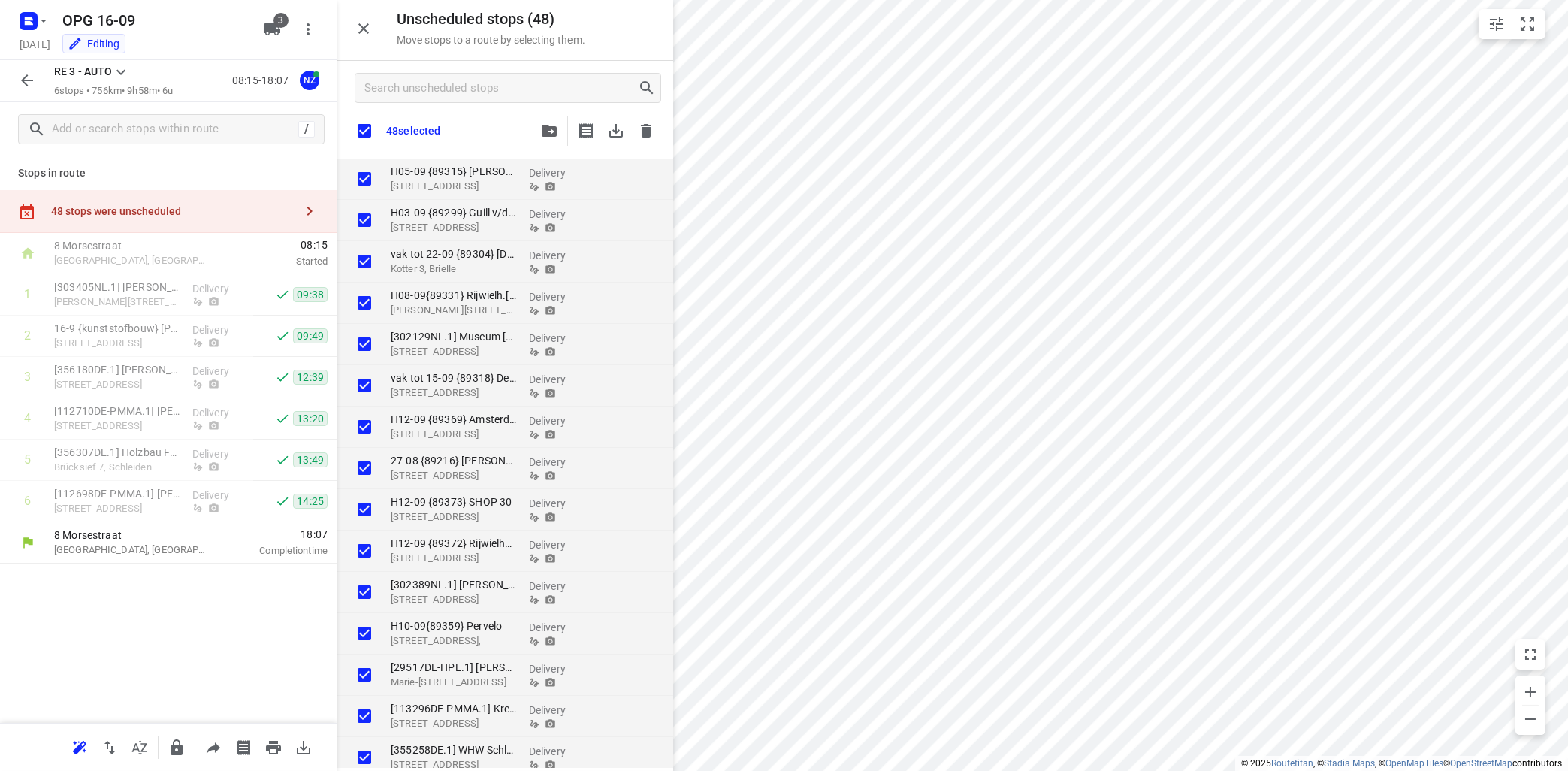
checkbox input "true"
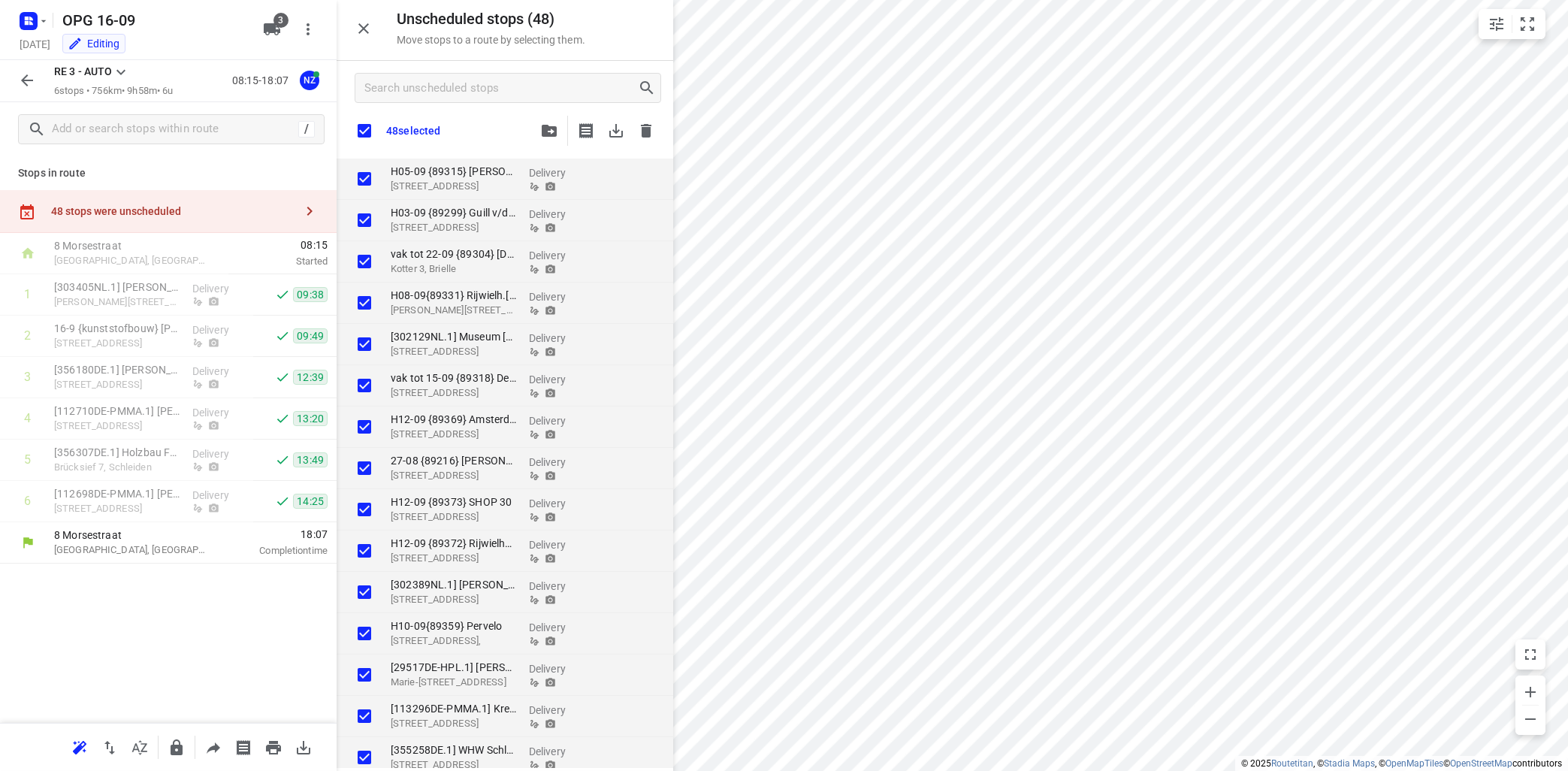
checkbox input "true"
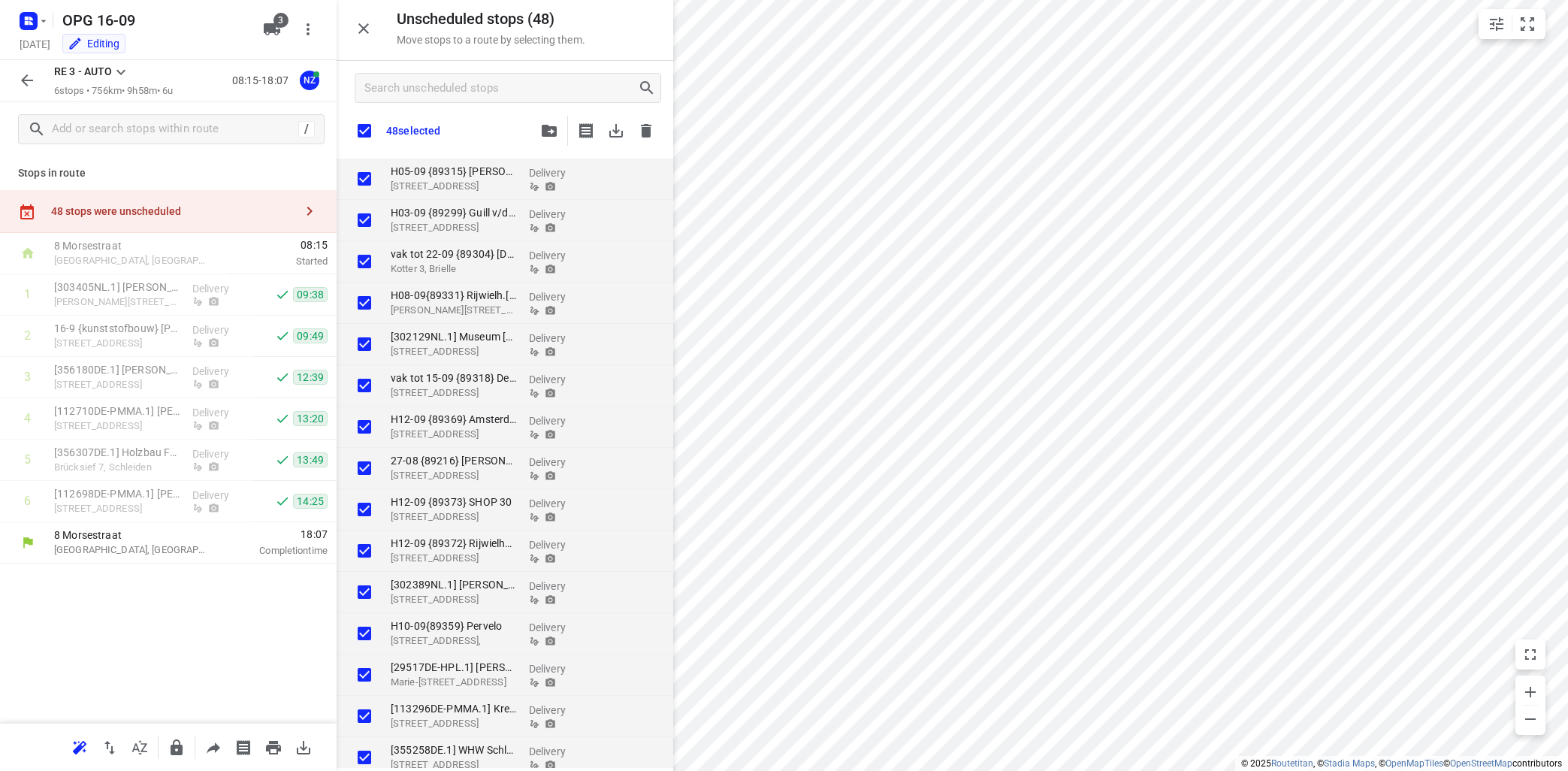
checkbox input "true"
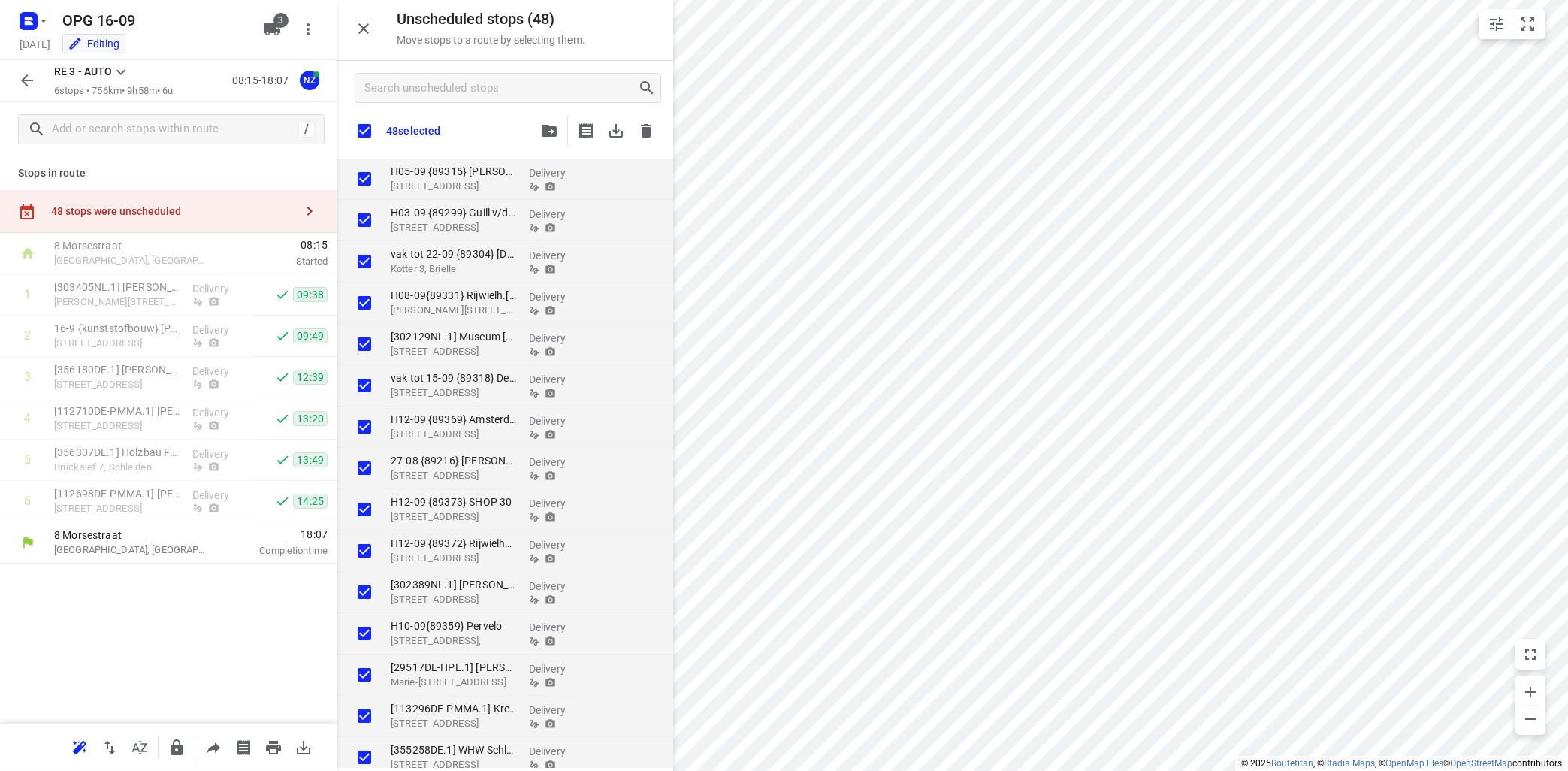
checkbox input "true"
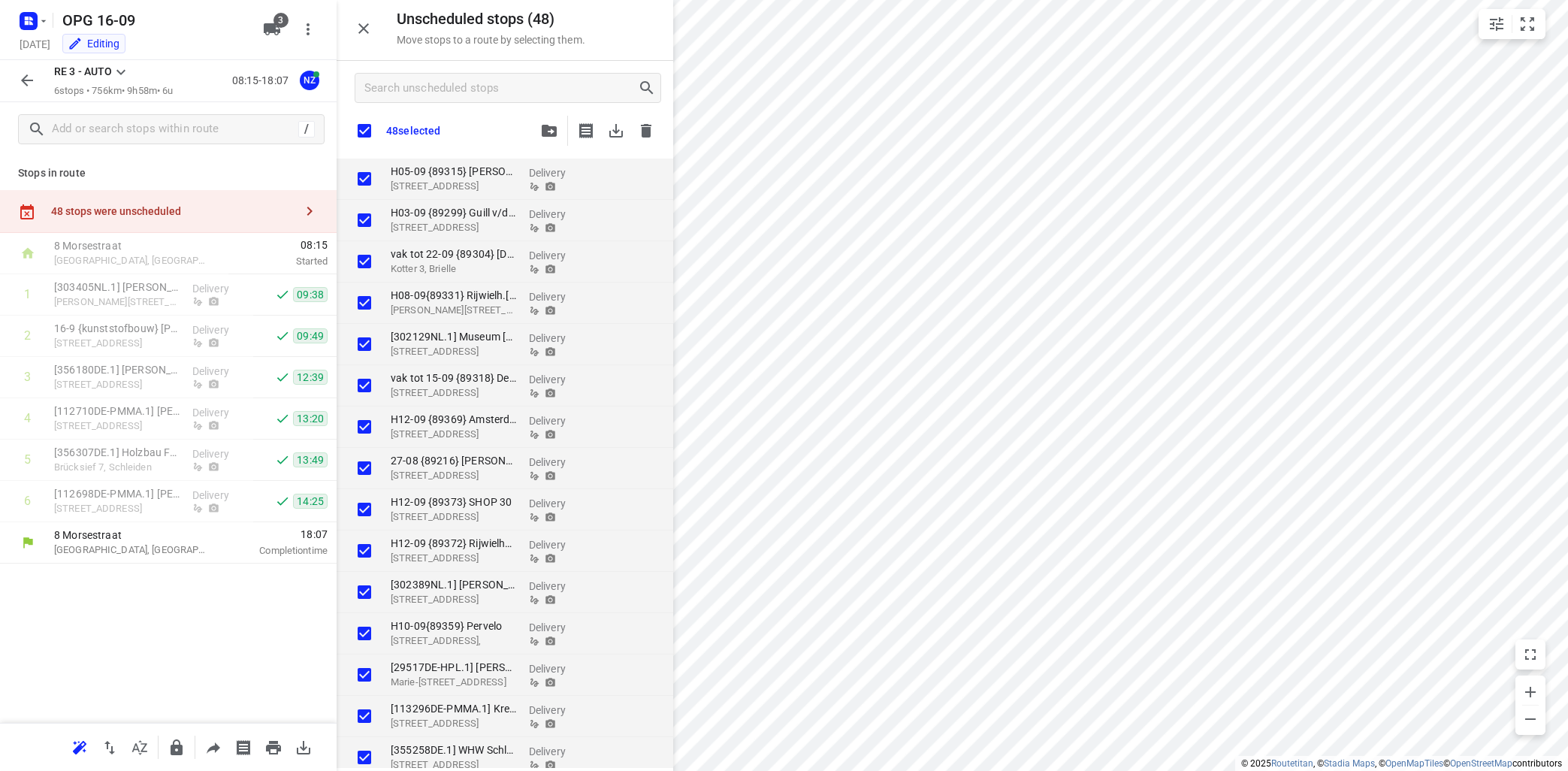
checkbox input "true"
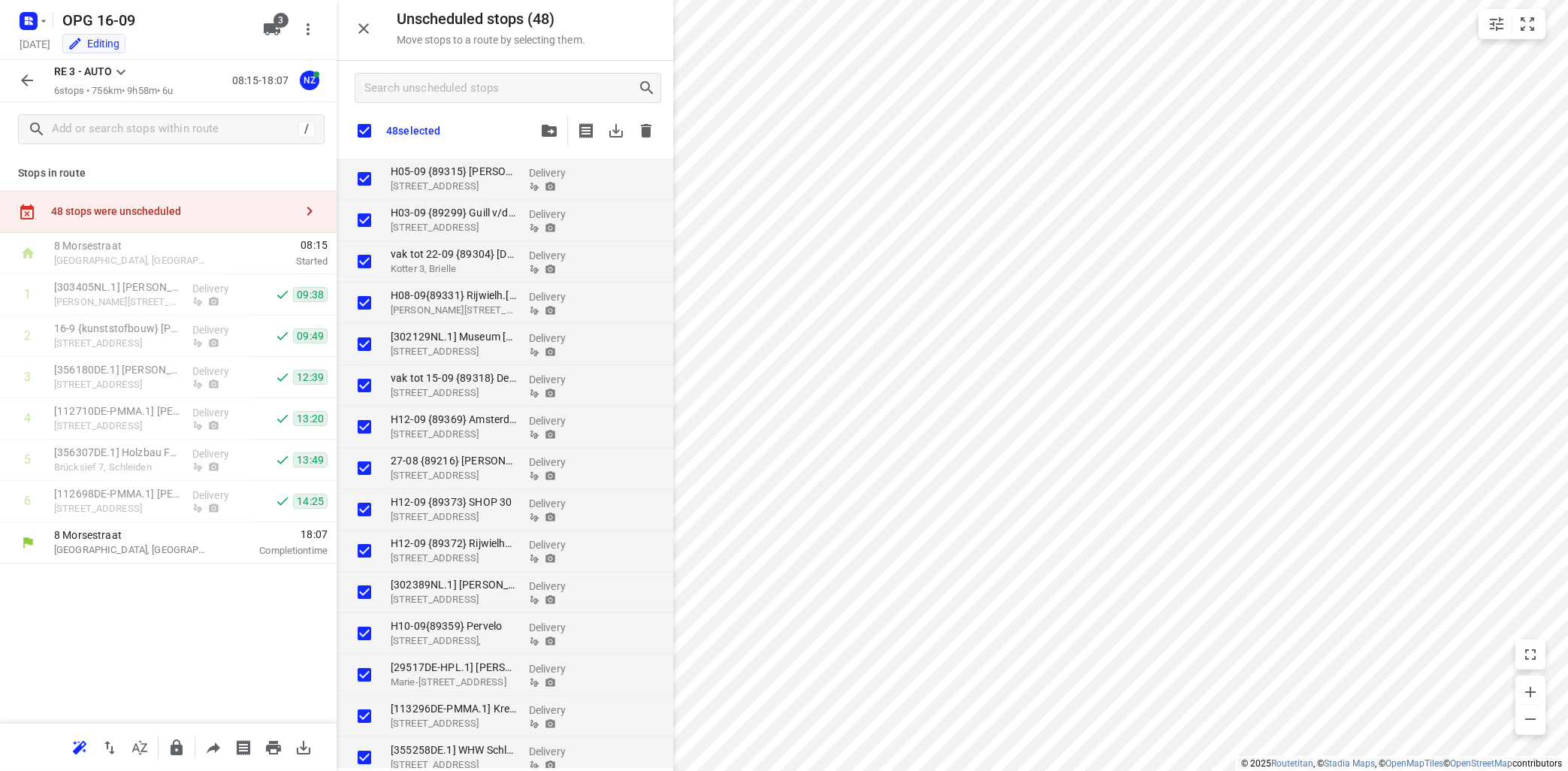
checkbox input "true"
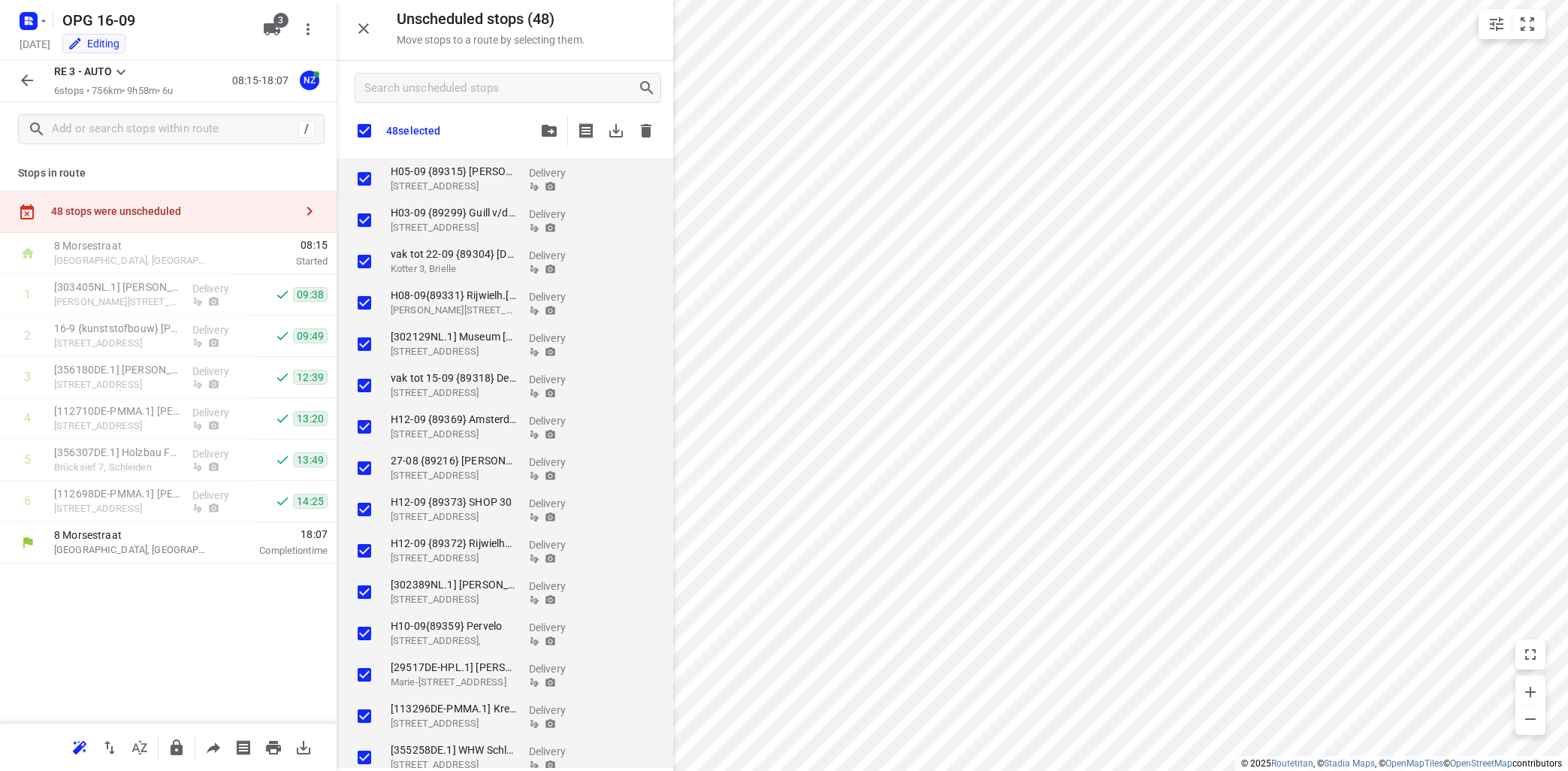
checkbox input "true"
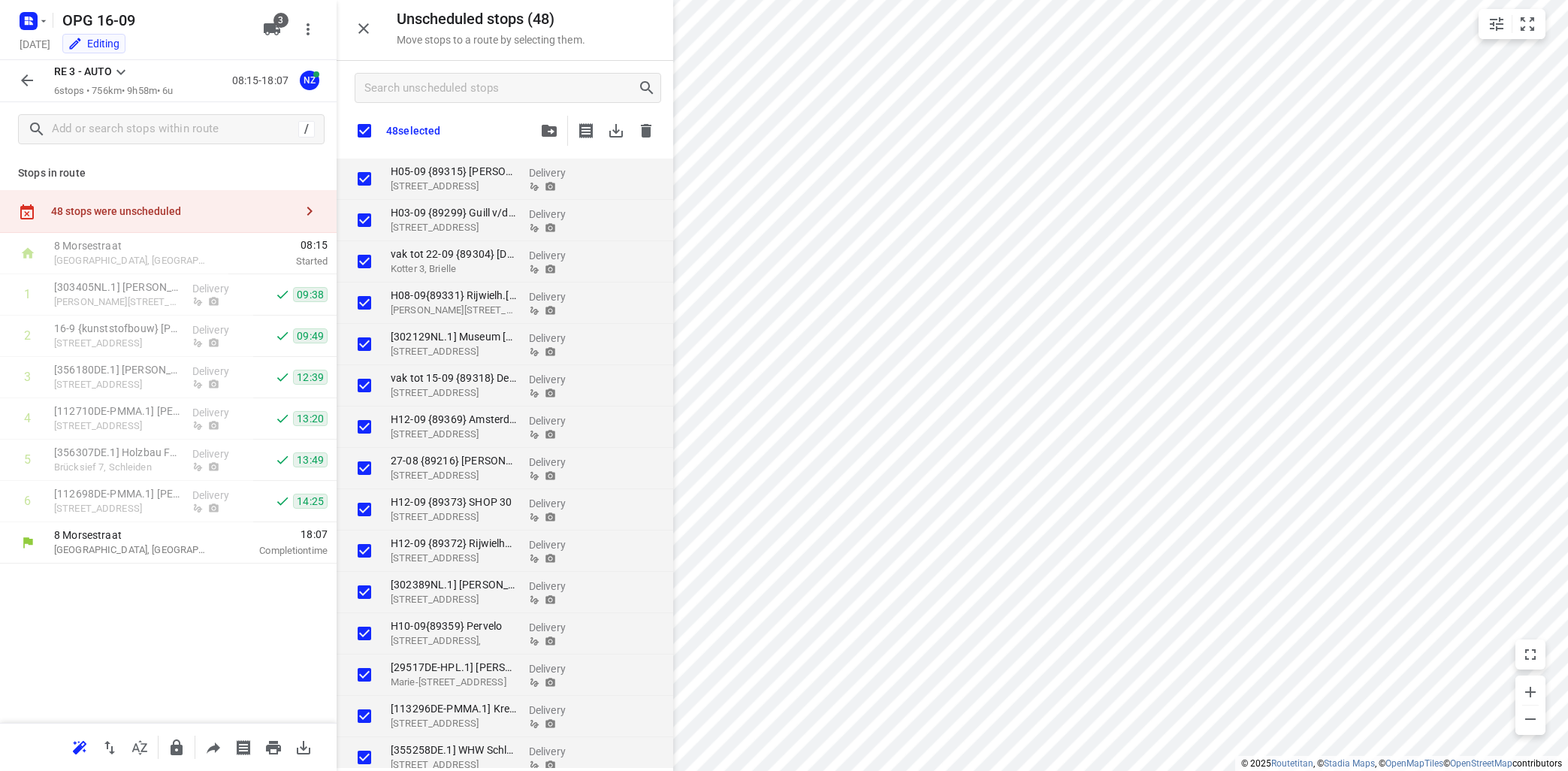
checkbox input "true"
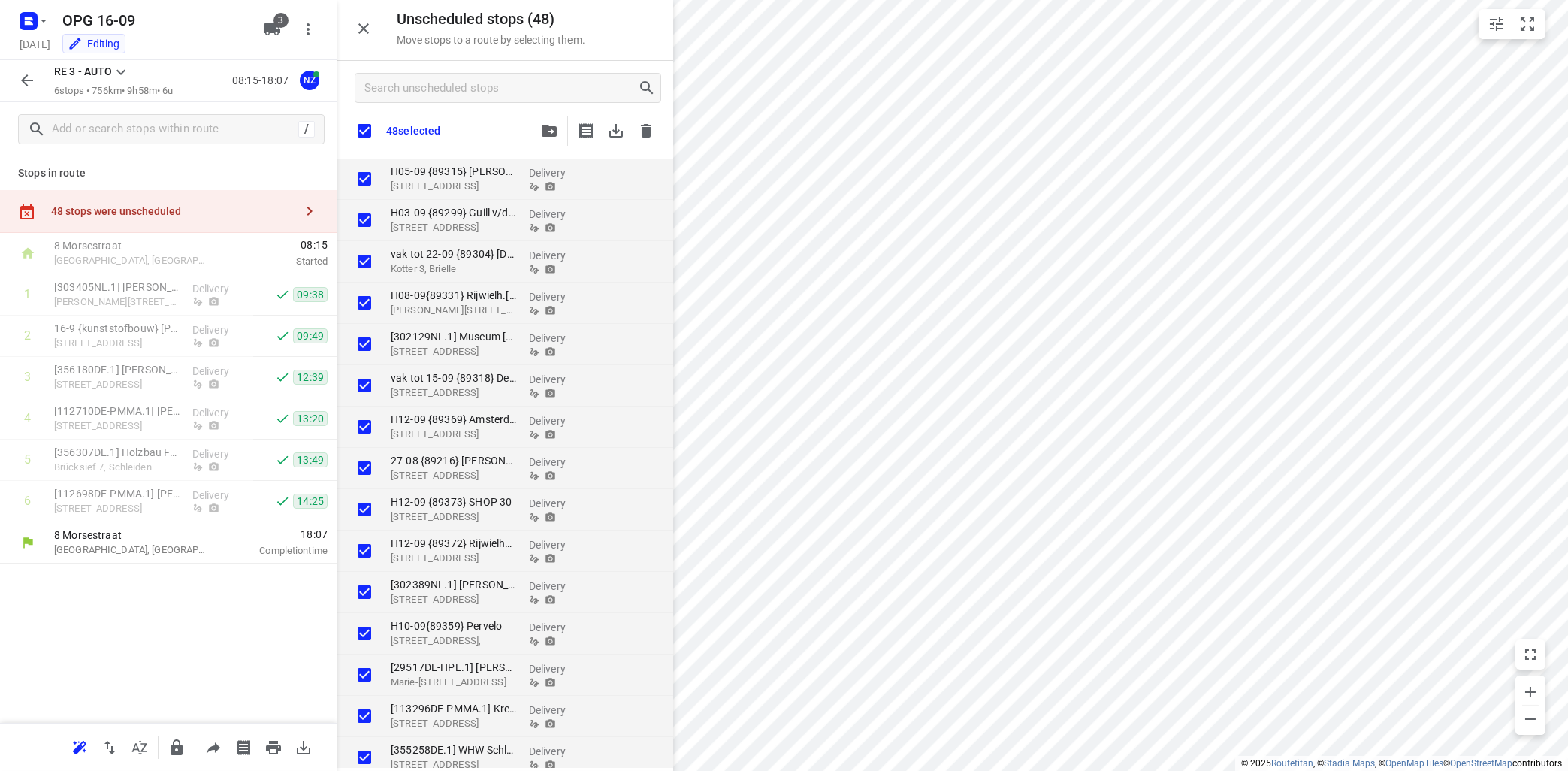
checkbox input "true"
click at [43, 16] on icon "button" at bounding box center [43, 21] width 12 height 12
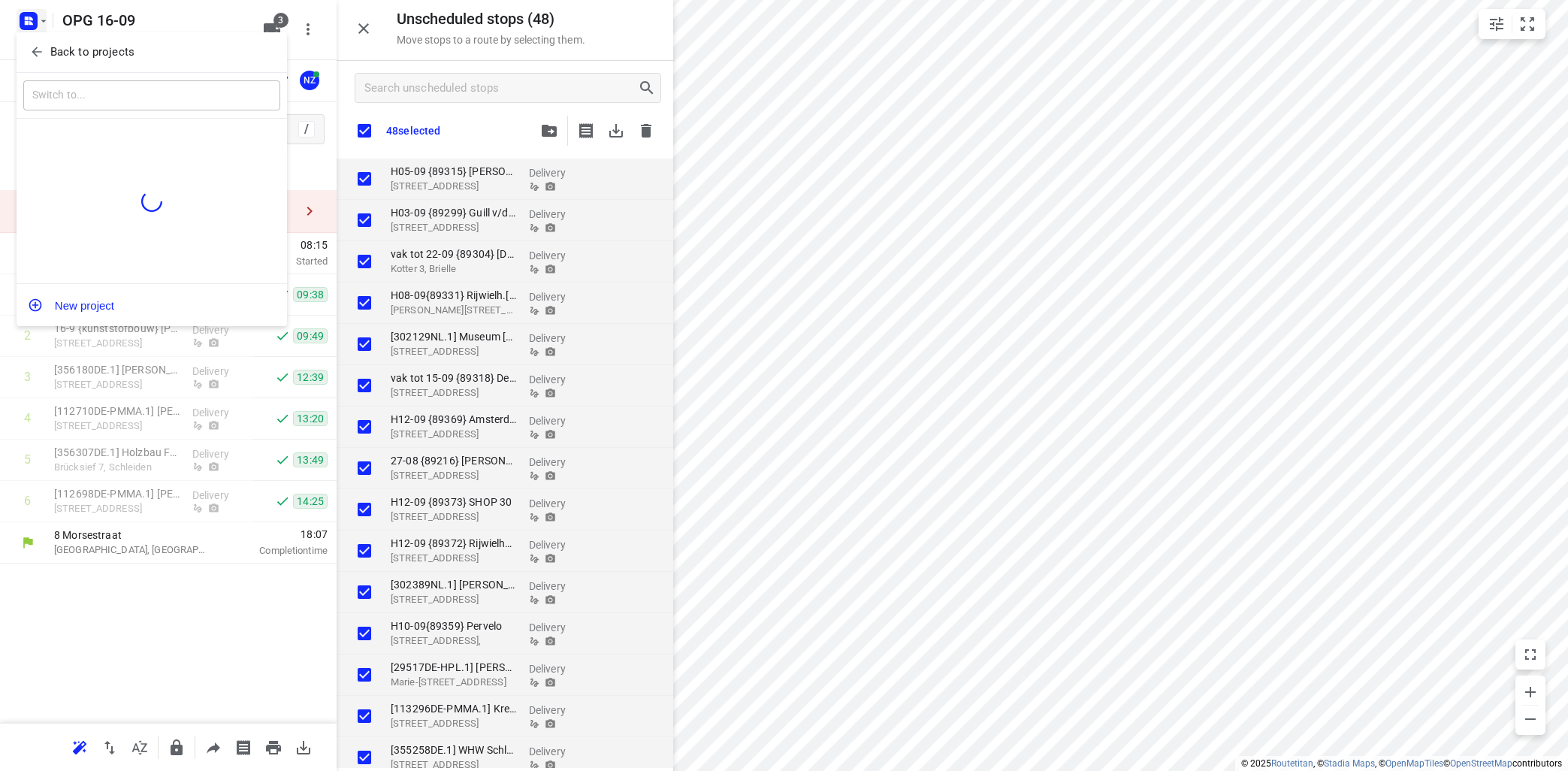
click at [105, 49] on p "Back to projects" at bounding box center [92, 52] width 84 height 17
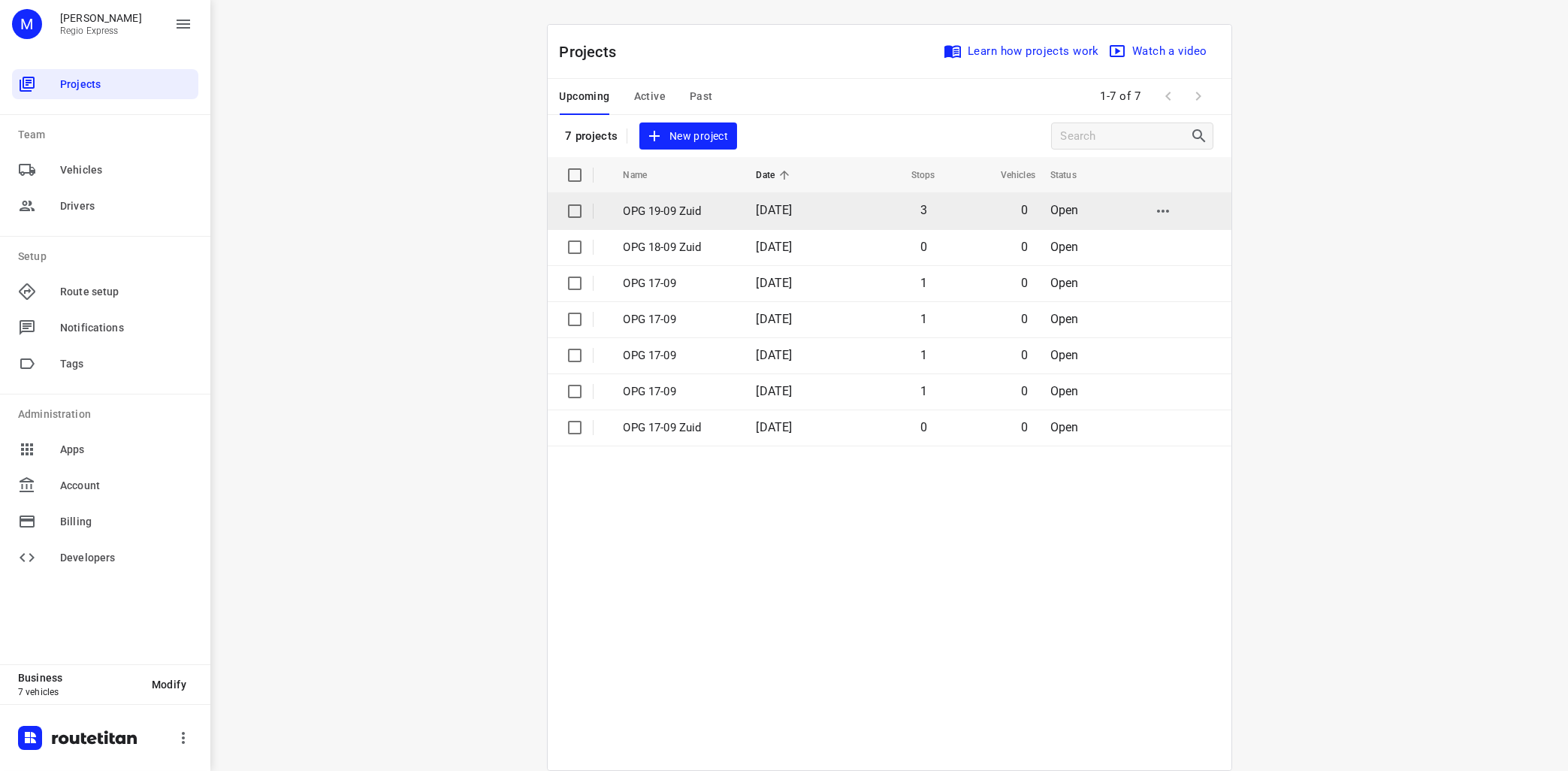
click at [654, 213] on p "OPG 19-09 Zuid" at bounding box center [679, 212] width 110 height 17
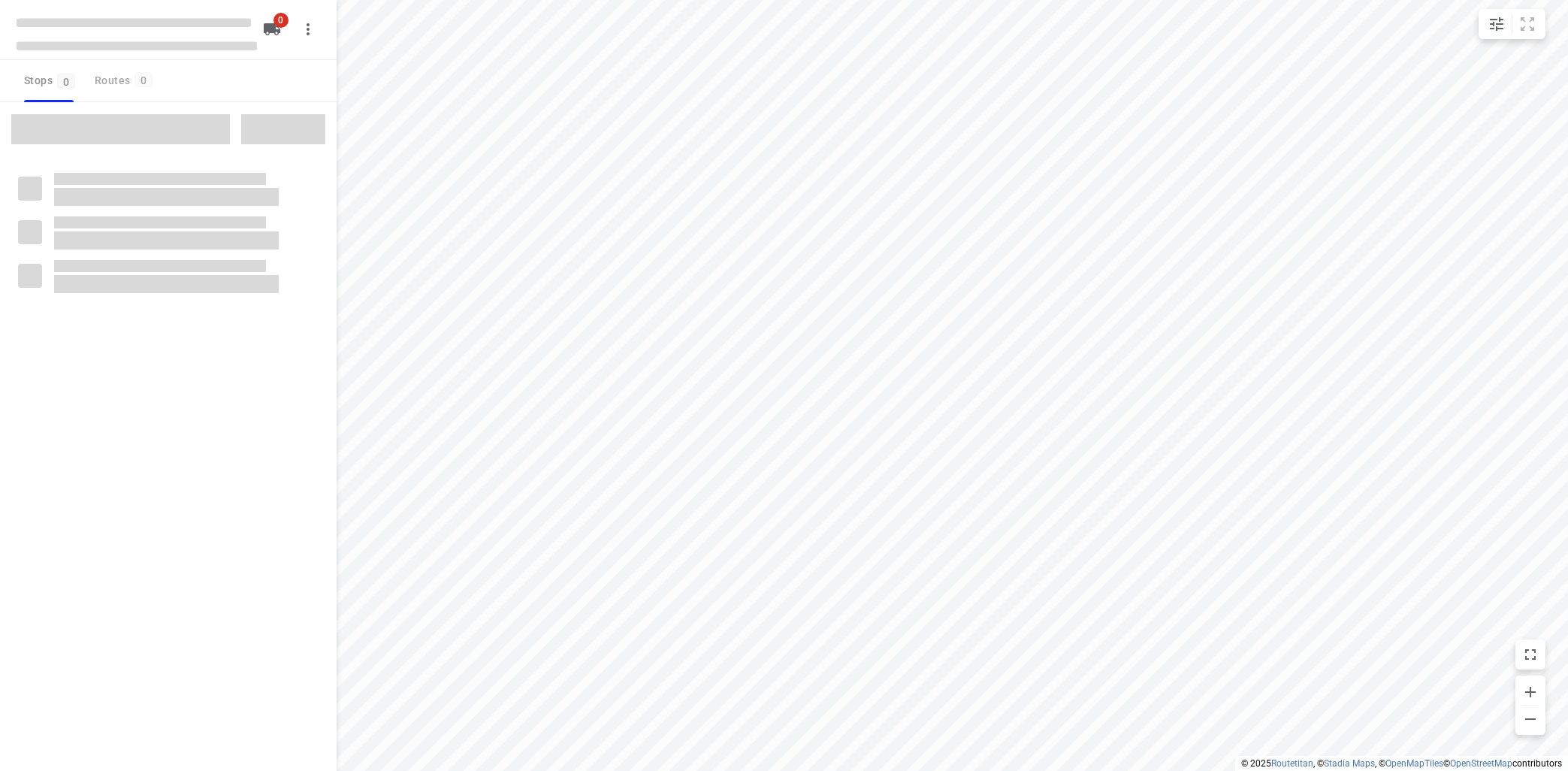
type input "distance"
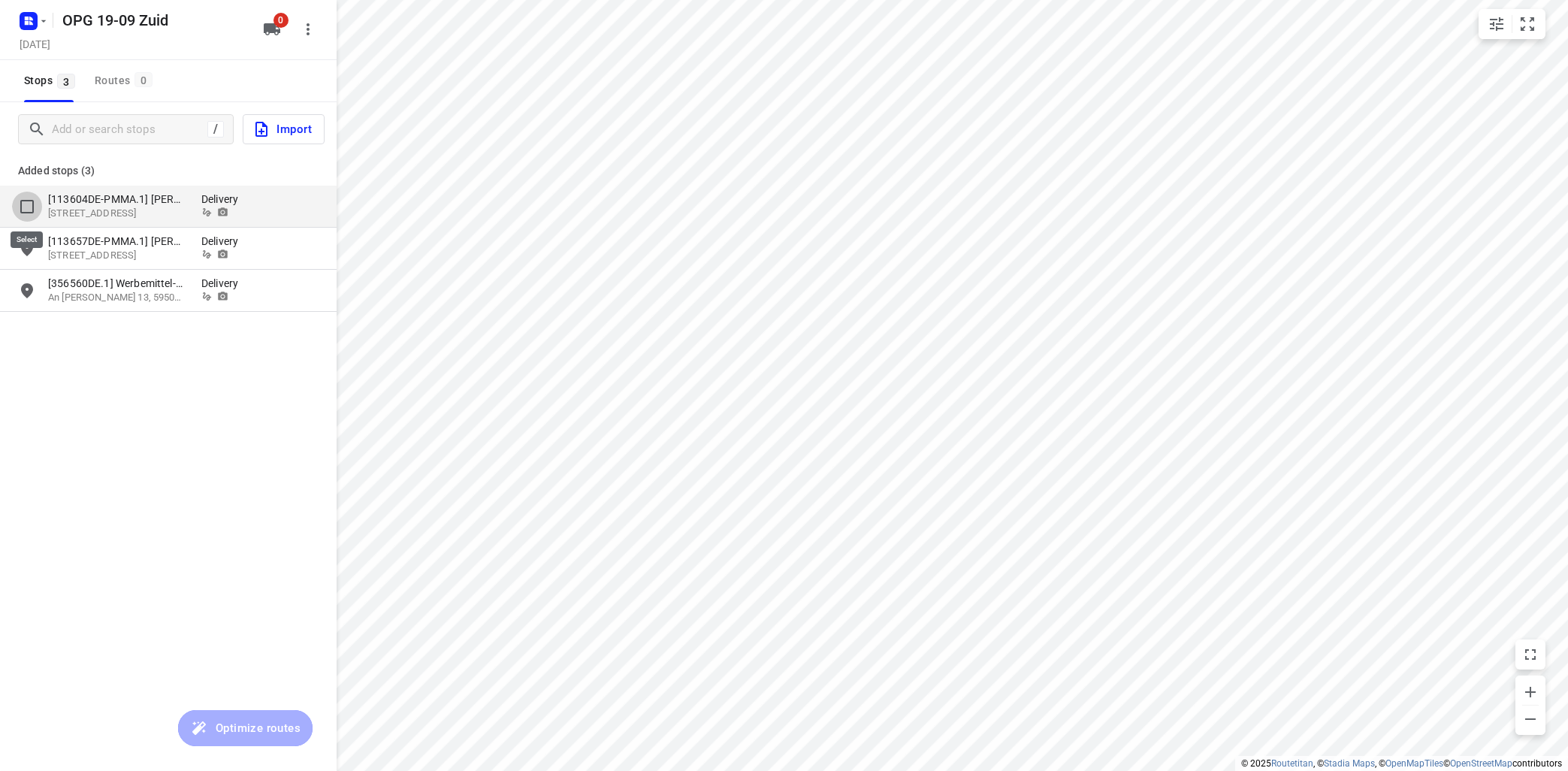
drag, startPoint x: 25, startPoint y: 204, endPoint x: 42, endPoint y: 205, distance: 17.0
click at [37, 197] on input "grid" at bounding box center [27, 207] width 30 height 30
checkbox input "true"
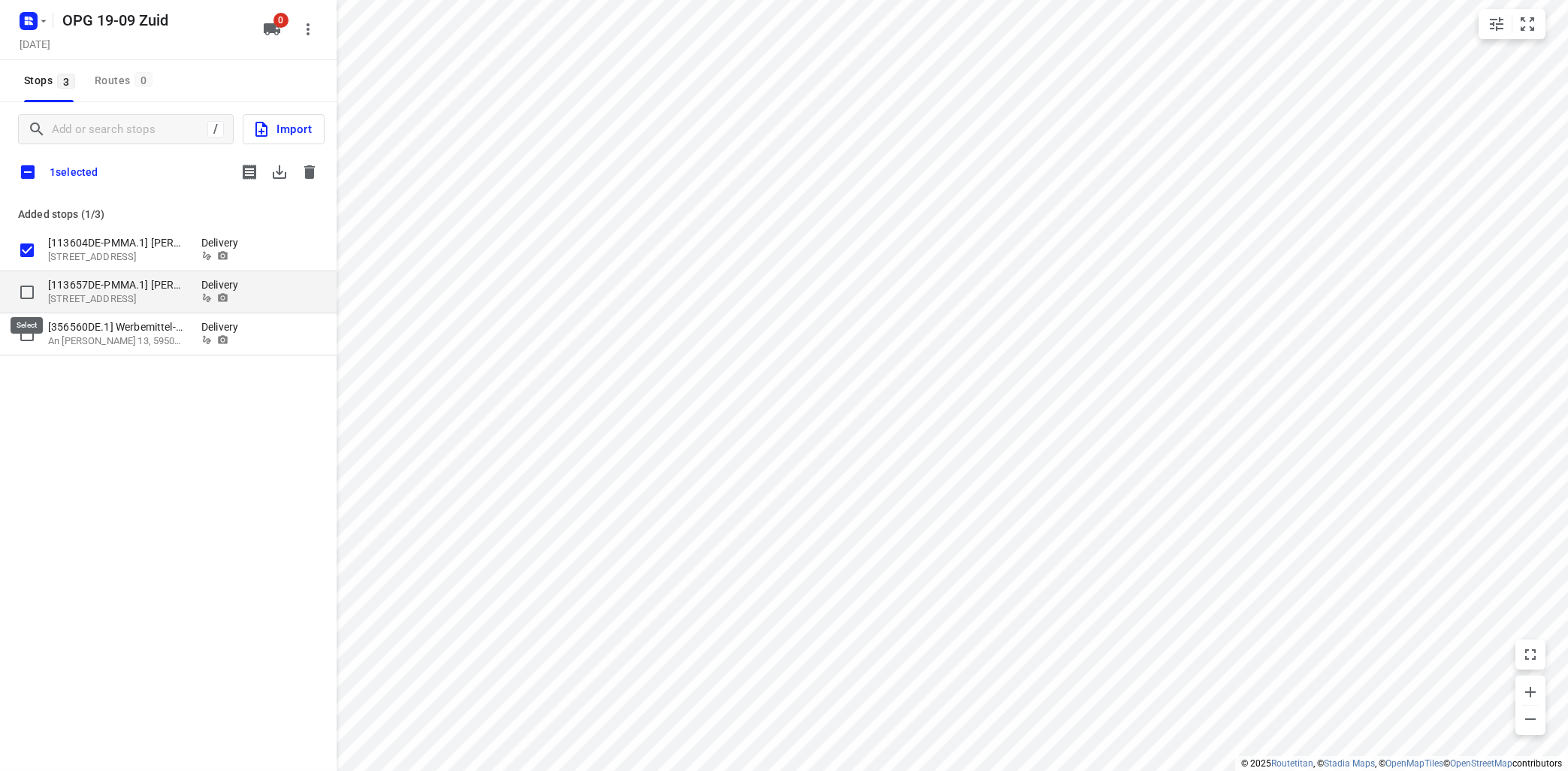
click at [30, 294] on input "grid" at bounding box center [27, 292] width 30 height 30
checkbox input "true"
click at [23, 329] on input "grid" at bounding box center [27, 334] width 30 height 30
checkbox input "true"
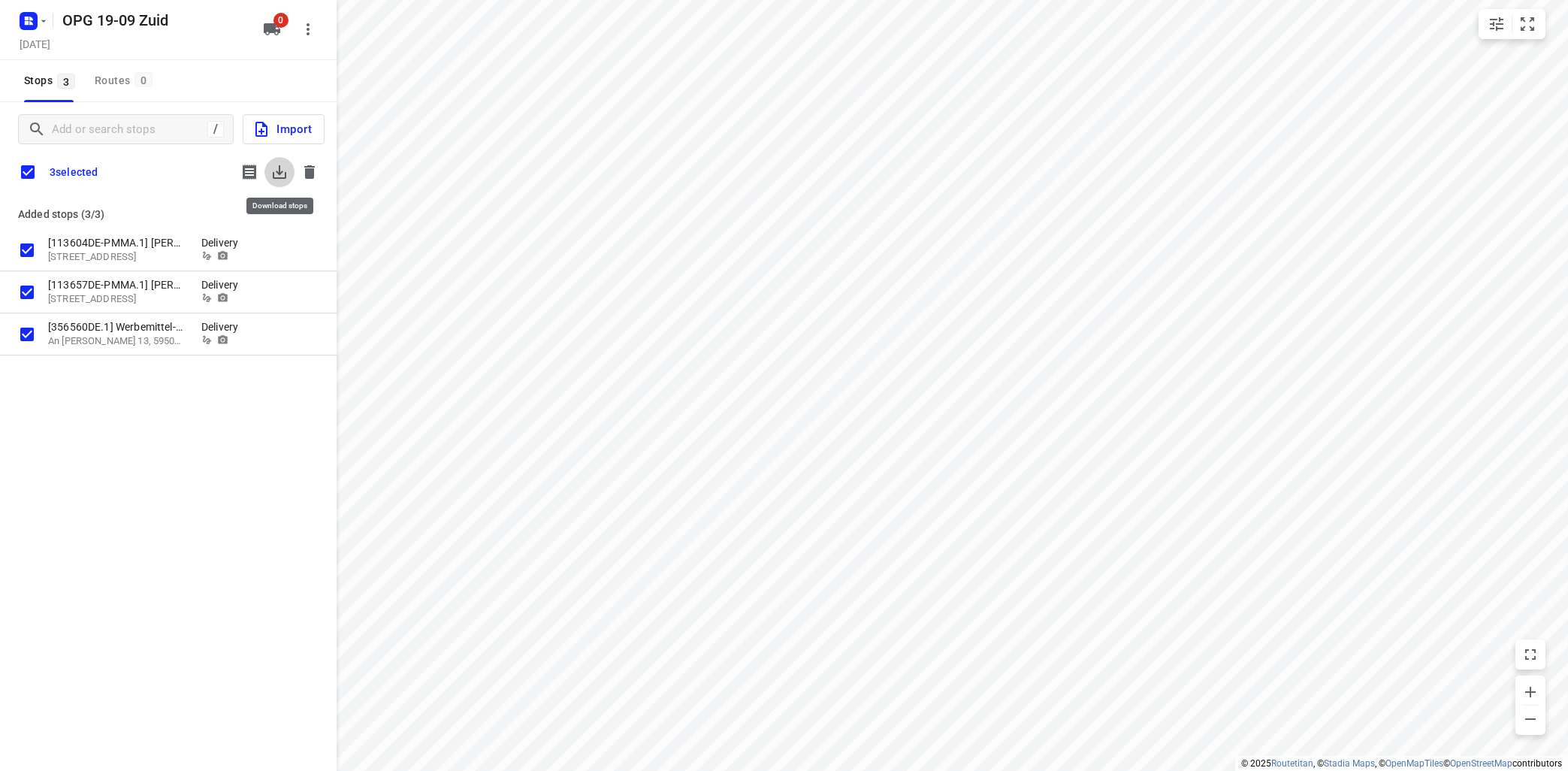
click at [280, 178] on icon "button" at bounding box center [279, 172] width 14 height 14
click at [304, 173] on icon "button" at bounding box center [309, 172] width 18 height 18
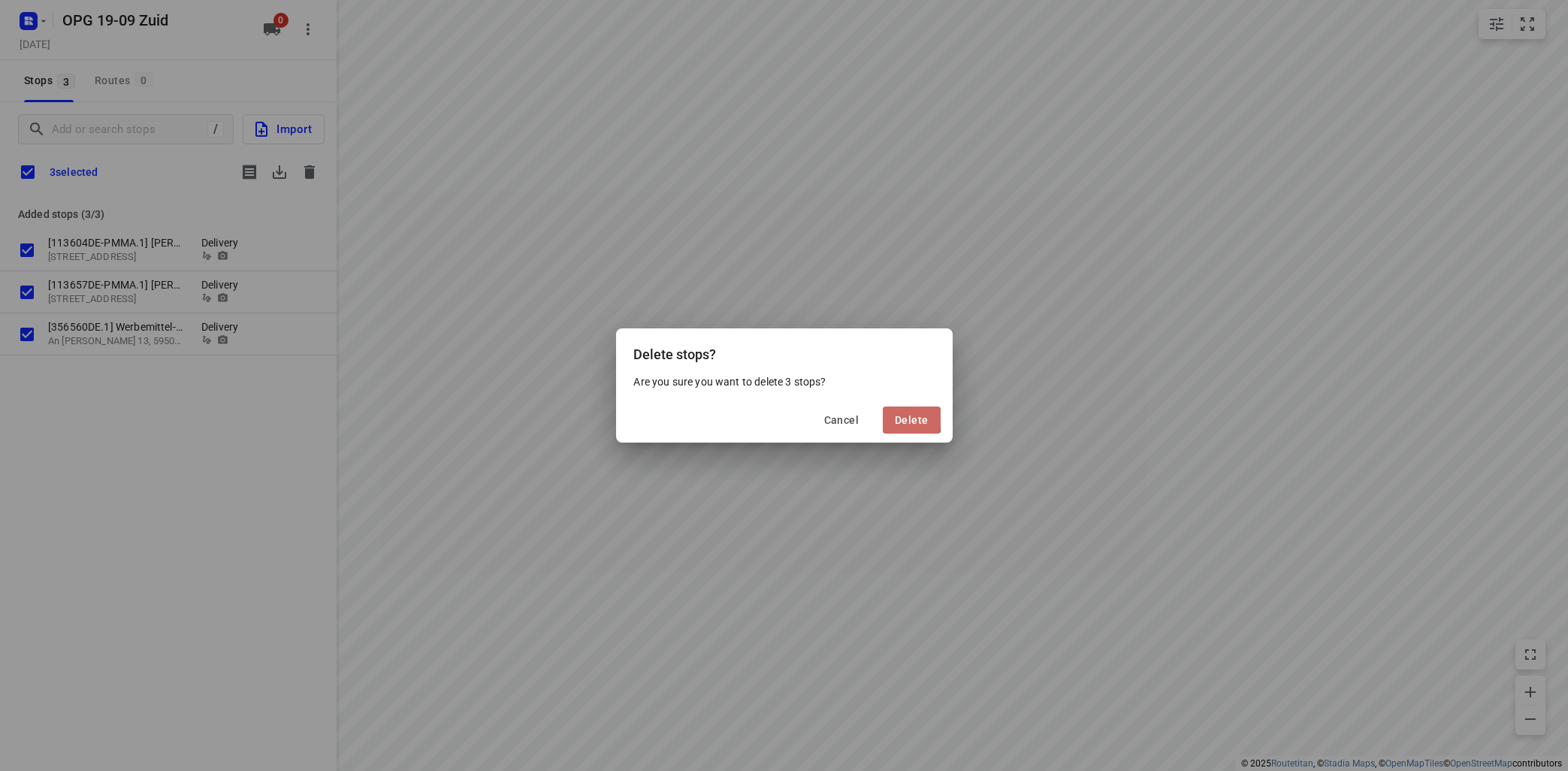
click at [893, 419] on button "Delete" at bounding box center [911, 419] width 57 height 27
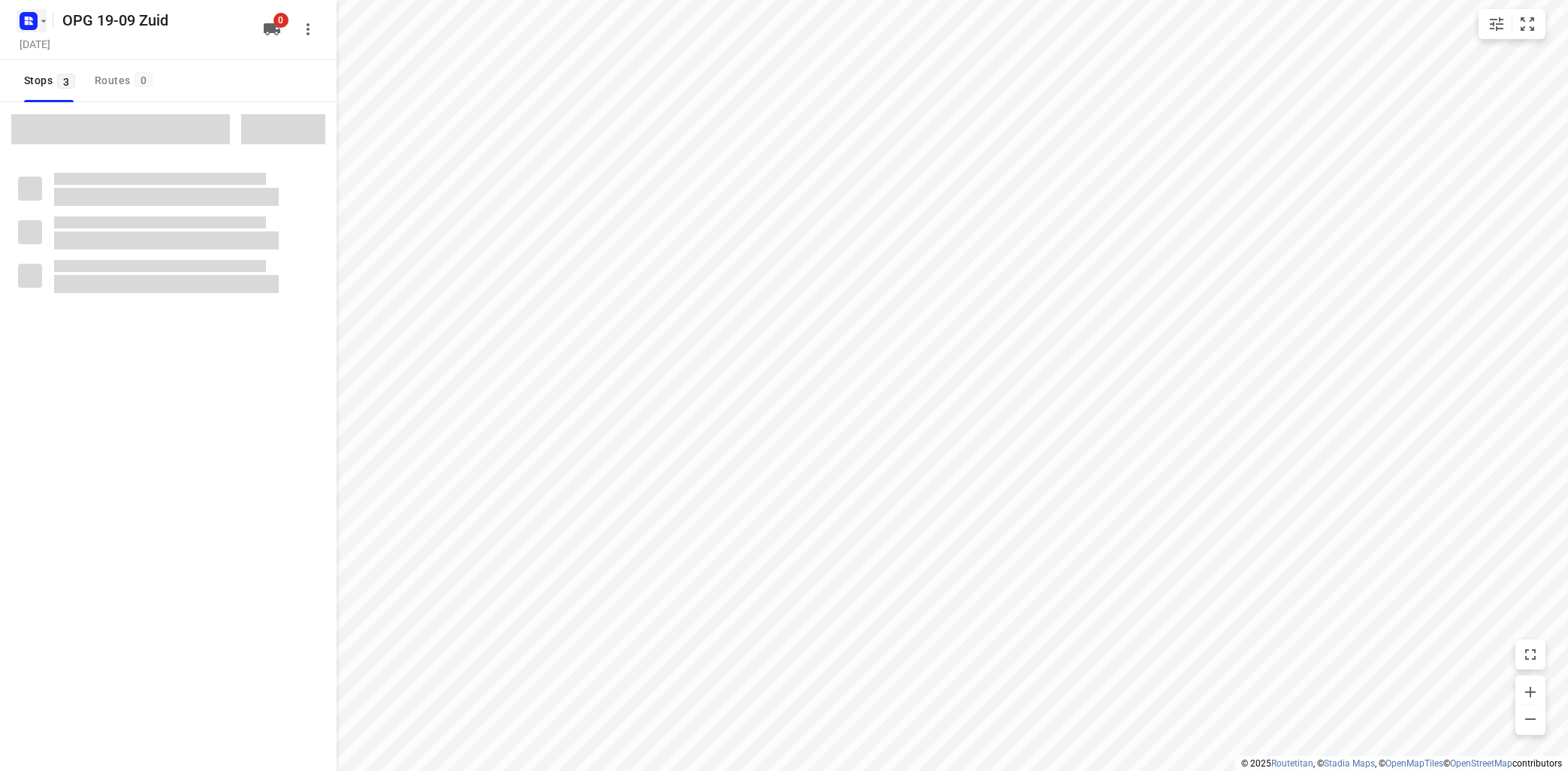
click at [43, 21] on icon "button" at bounding box center [43, 21] width 12 height 12
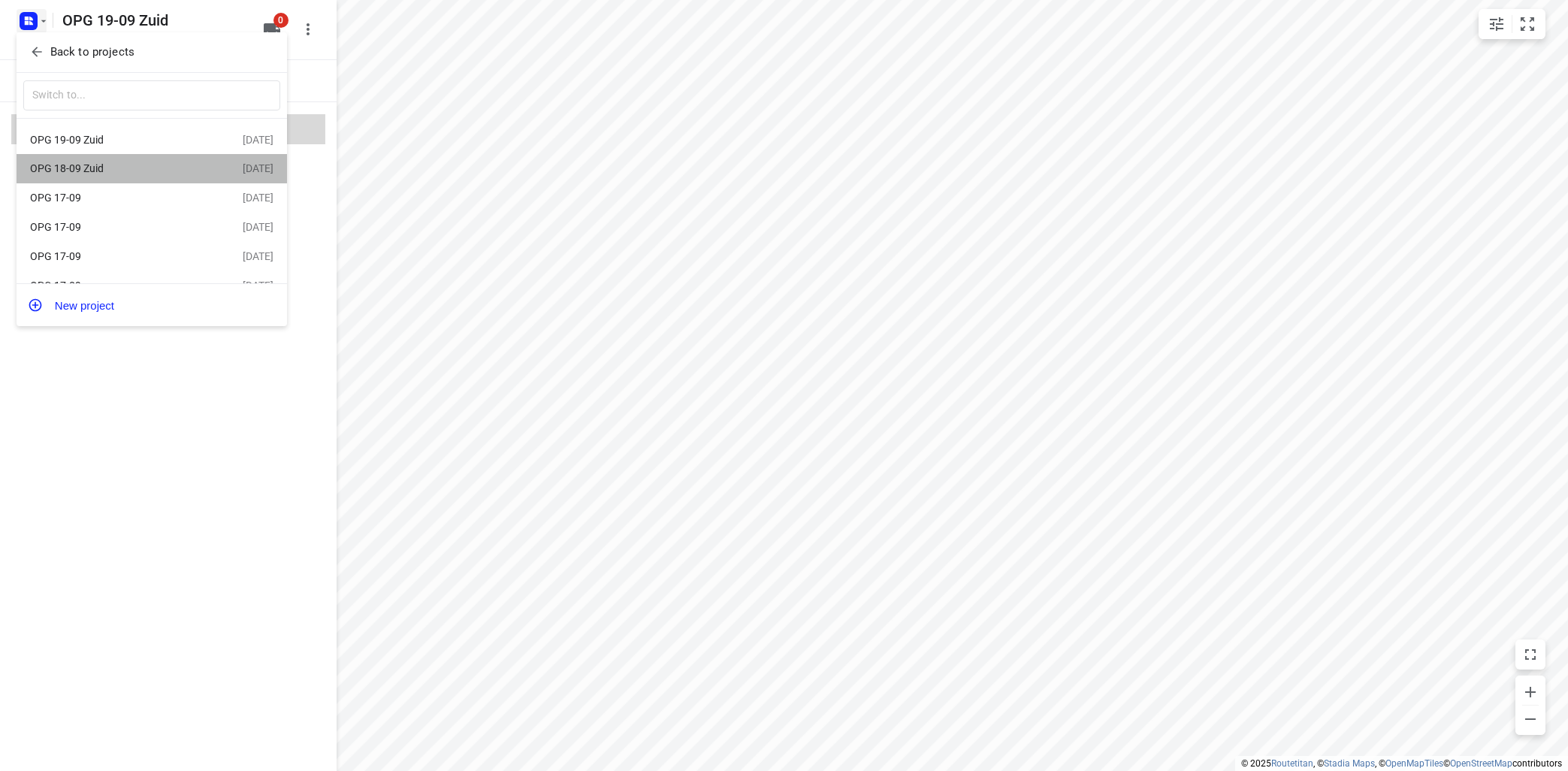
click at [87, 161] on div "OPG 18-09 Zuid" at bounding box center [136, 168] width 213 height 18
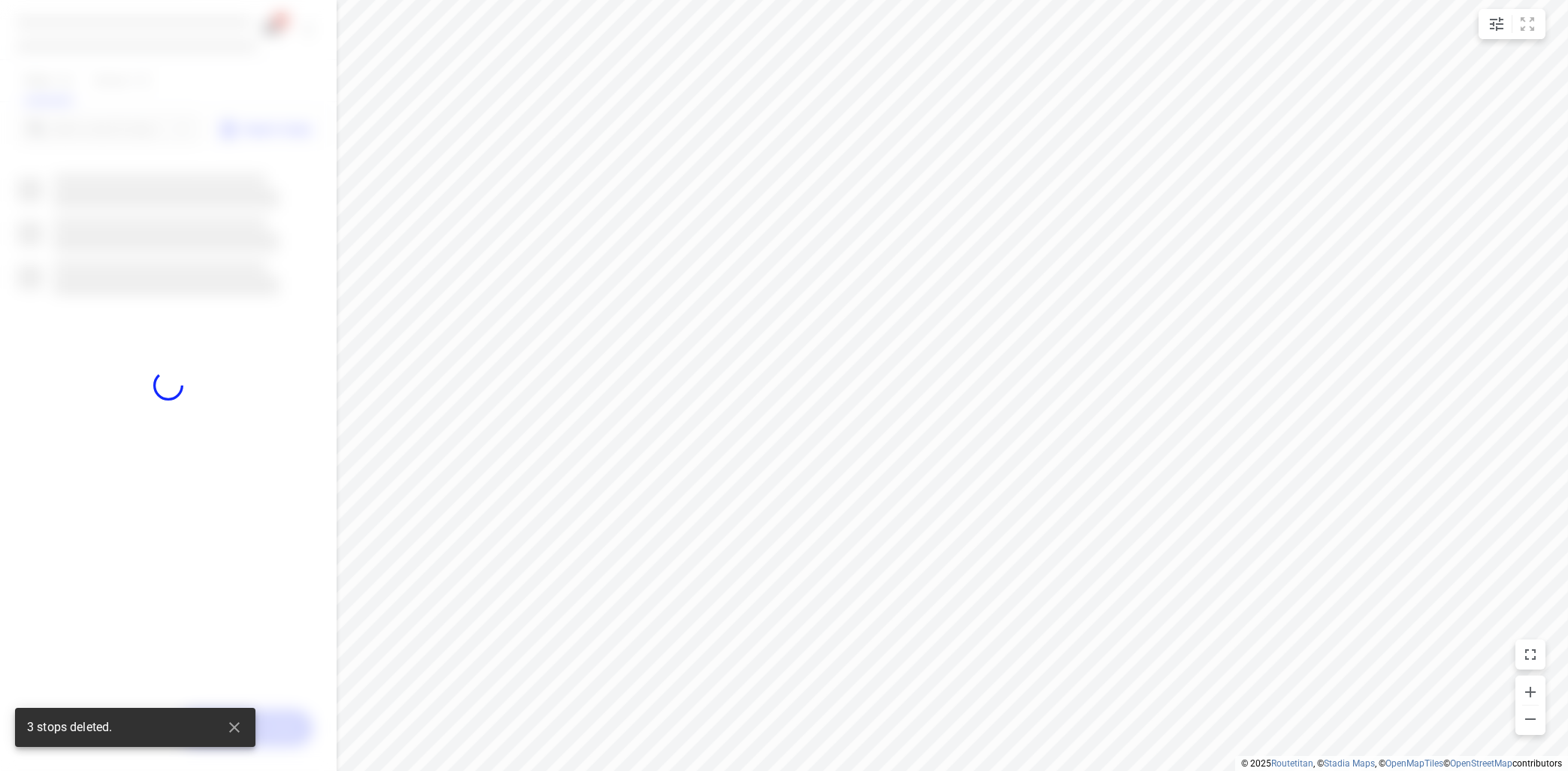
type input "distance"
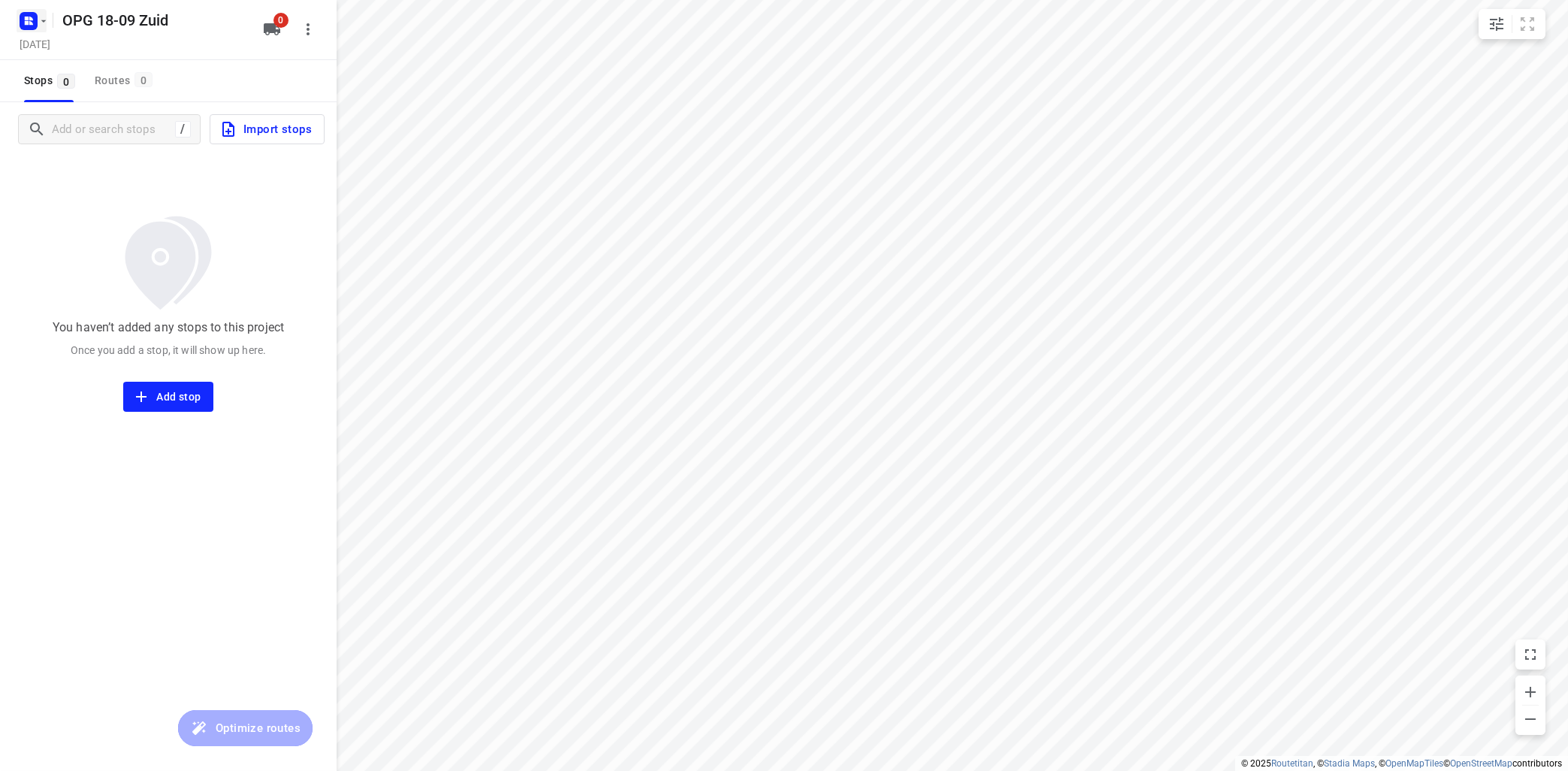
click at [43, 23] on icon "button" at bounding box center [43, 21] width 12 height 12
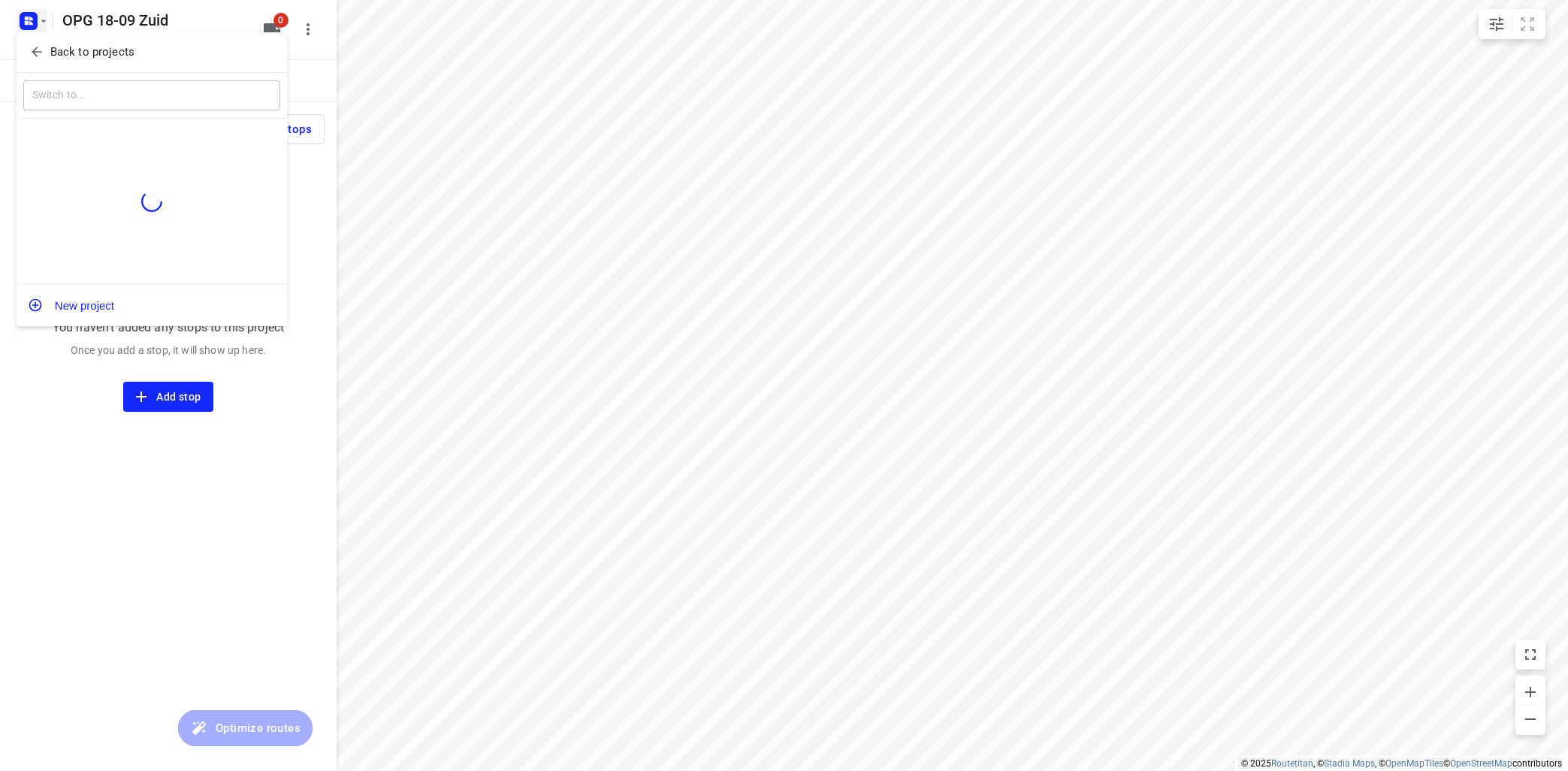
click at [60, 46] on p "Back to projects" at bounding box center [92, 52] width 84 height 17
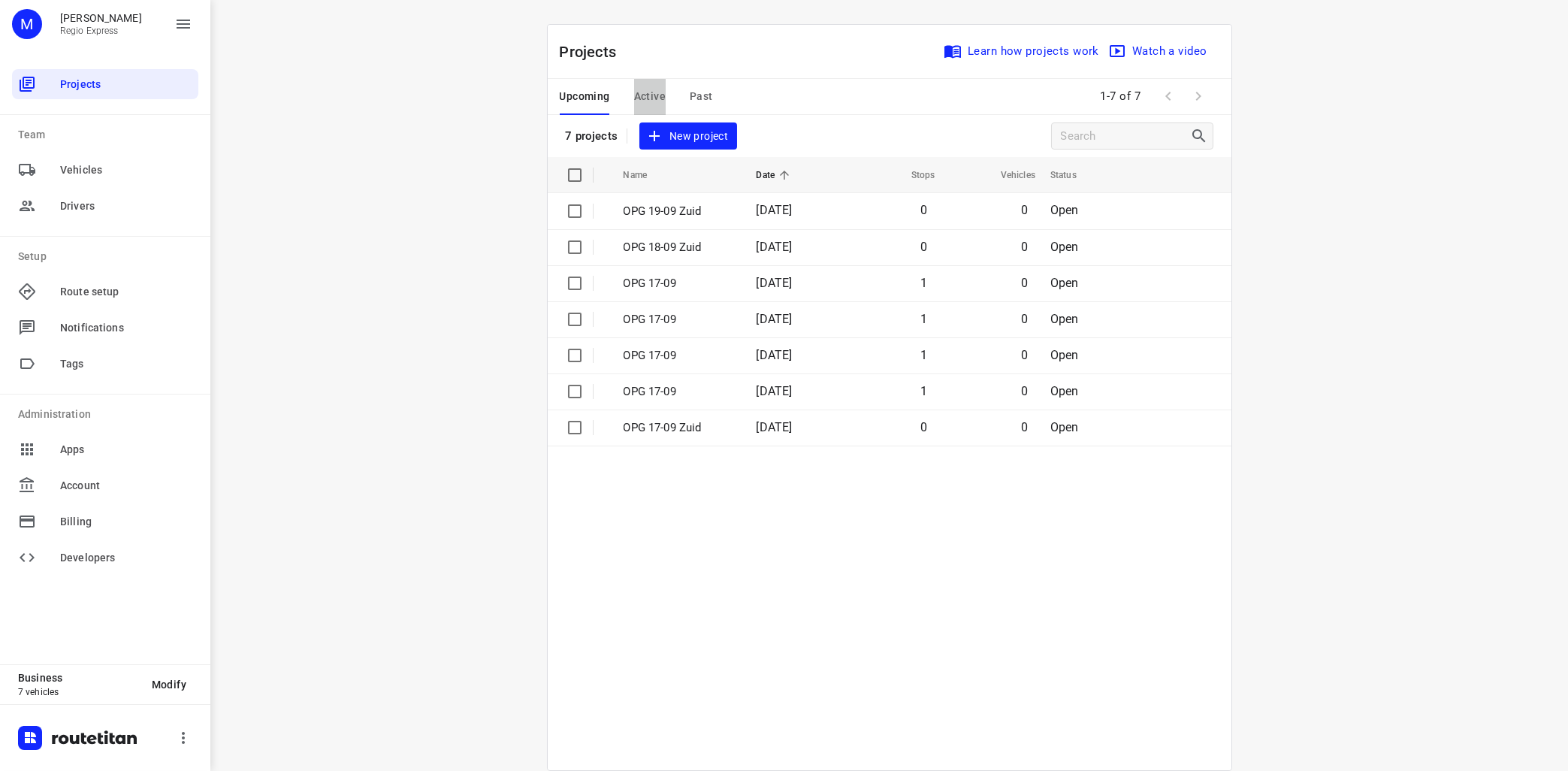
click at [658, 95] on span "Active" at bounding box center [650, 96] width 31 height 19
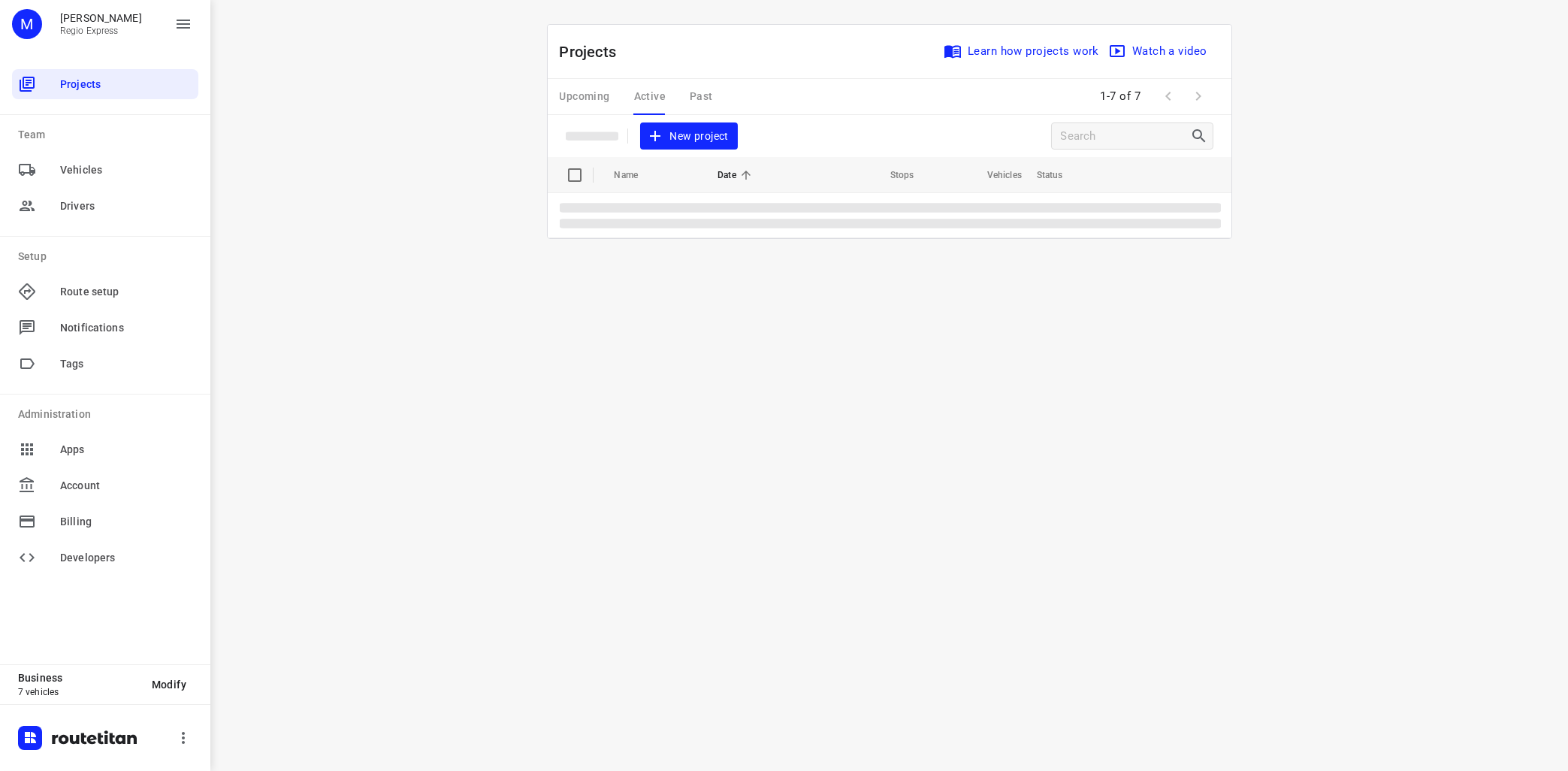
click at [658, 98] on div "Upcoming Active Past" at bounding box center [648, 97] width 177 height 36
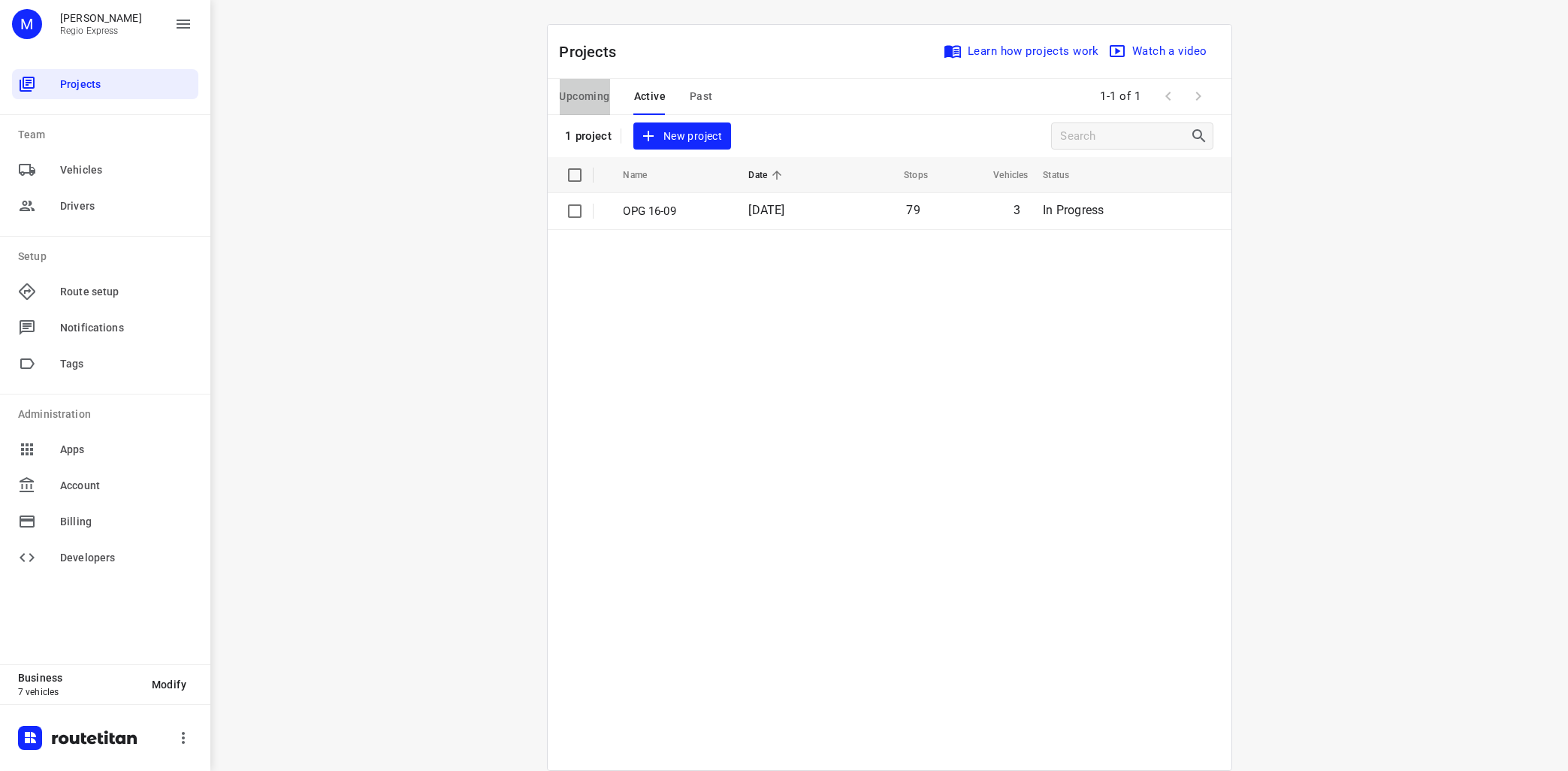
click at [581, 102] on span "Upcoming" at bounding box center [585, 96] width 50 height 19
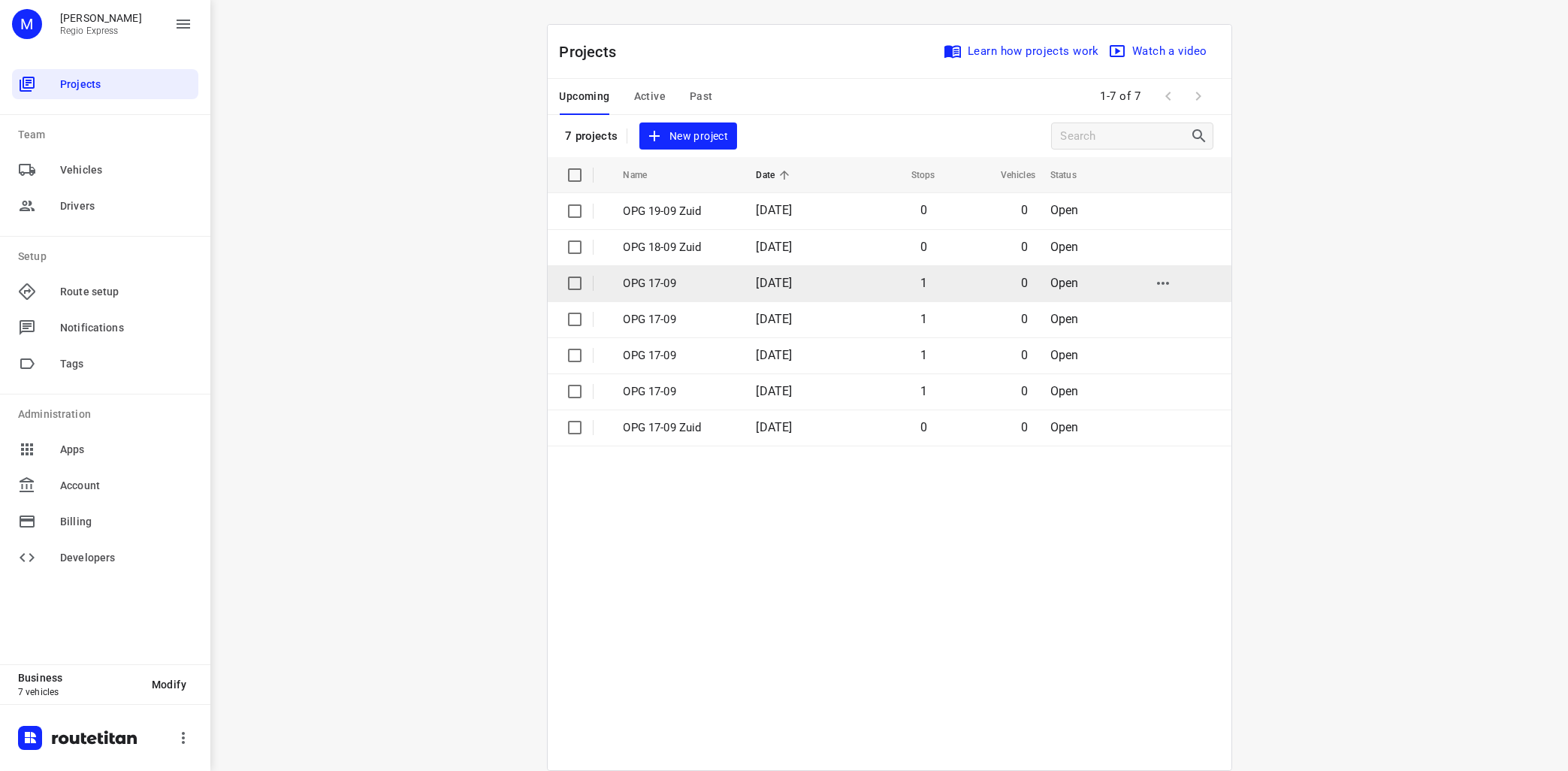
click at [626, 280] on p "OPG 17-09" at bounding box center [679, 284] width 110 height 17
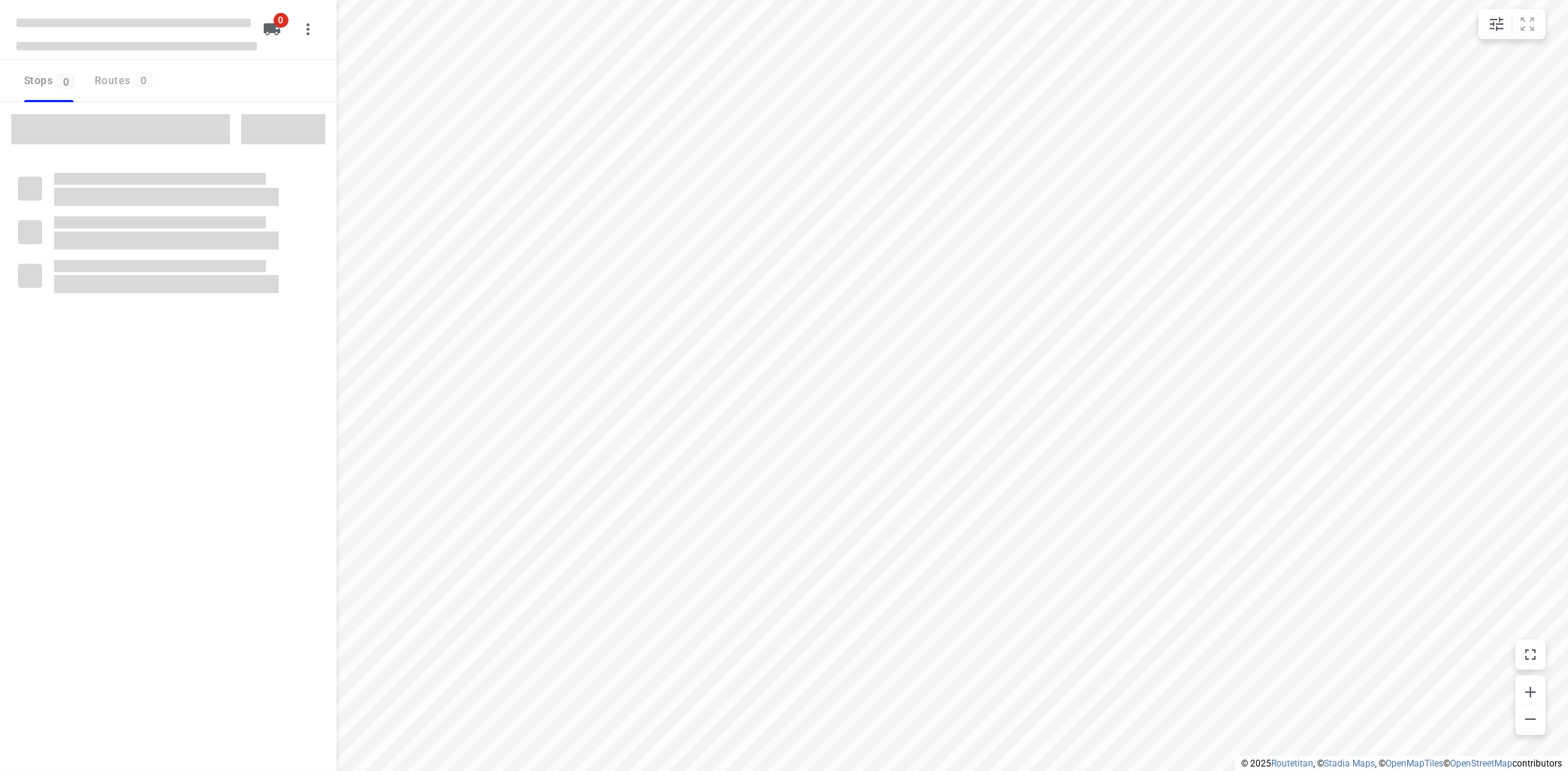
type input "distance"
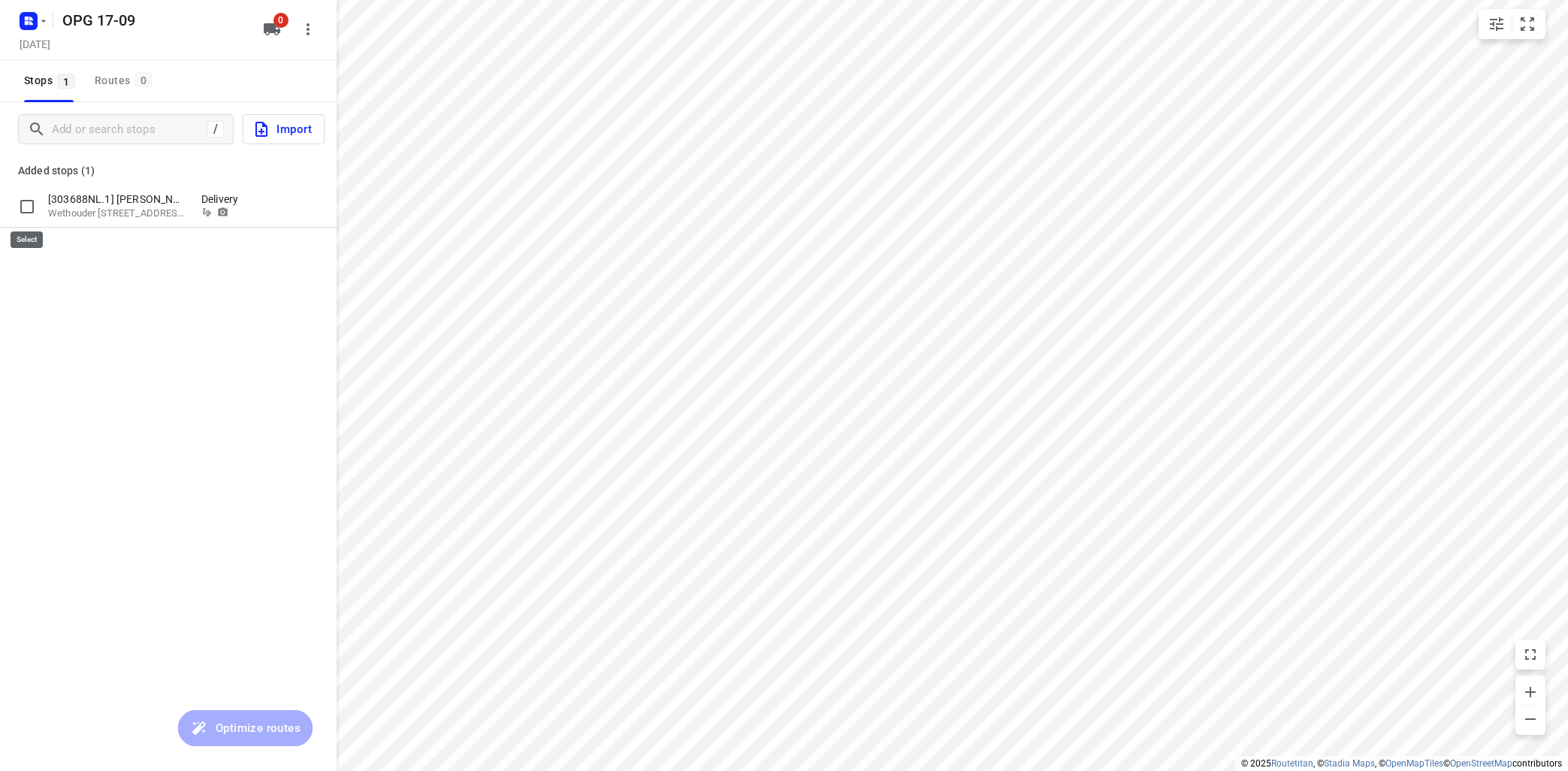
click at [30, 205] on input "grid" at bounding box center [27, 207] width 30 height 30
checkbox input "true"
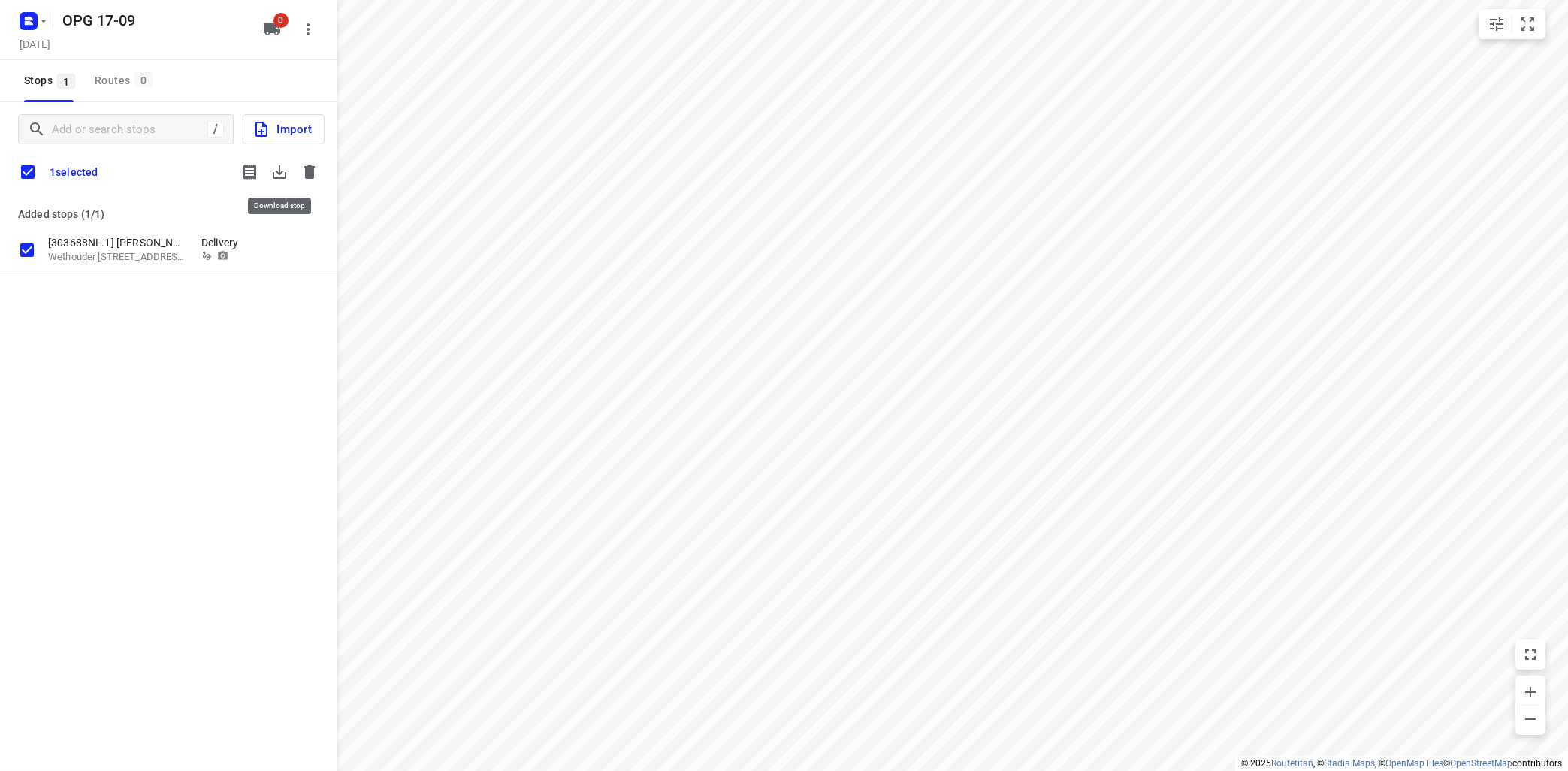
click at [283, 166] on icon "button" at bounding box center [279, 172] width 18 height 18
click at [307, 167] on icon "button" at bounding box center [310, 172] width 10 height 14
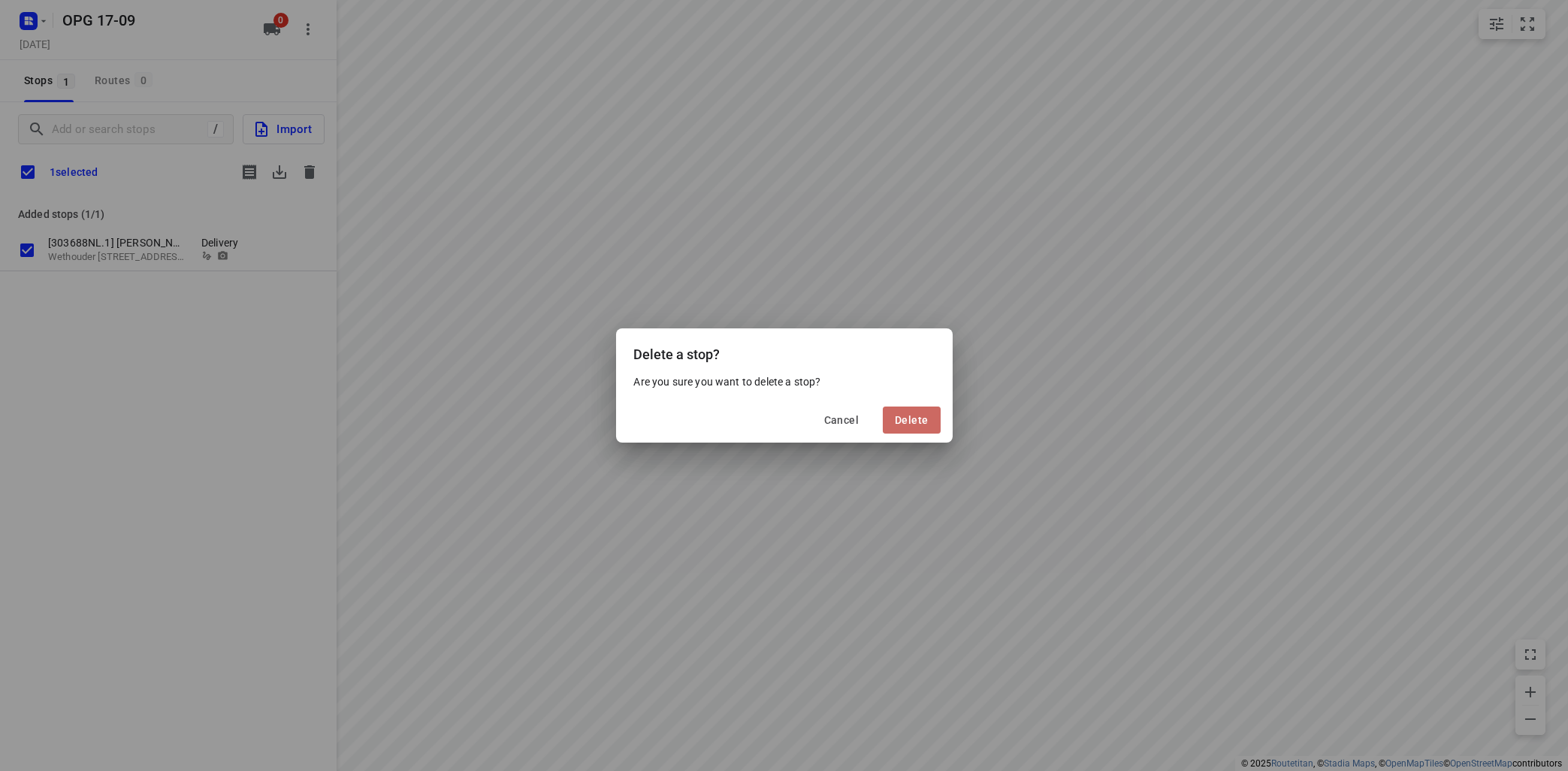
click at [921, 417] on span "Delete" at bounding box center [911, 420] width 33 height 12
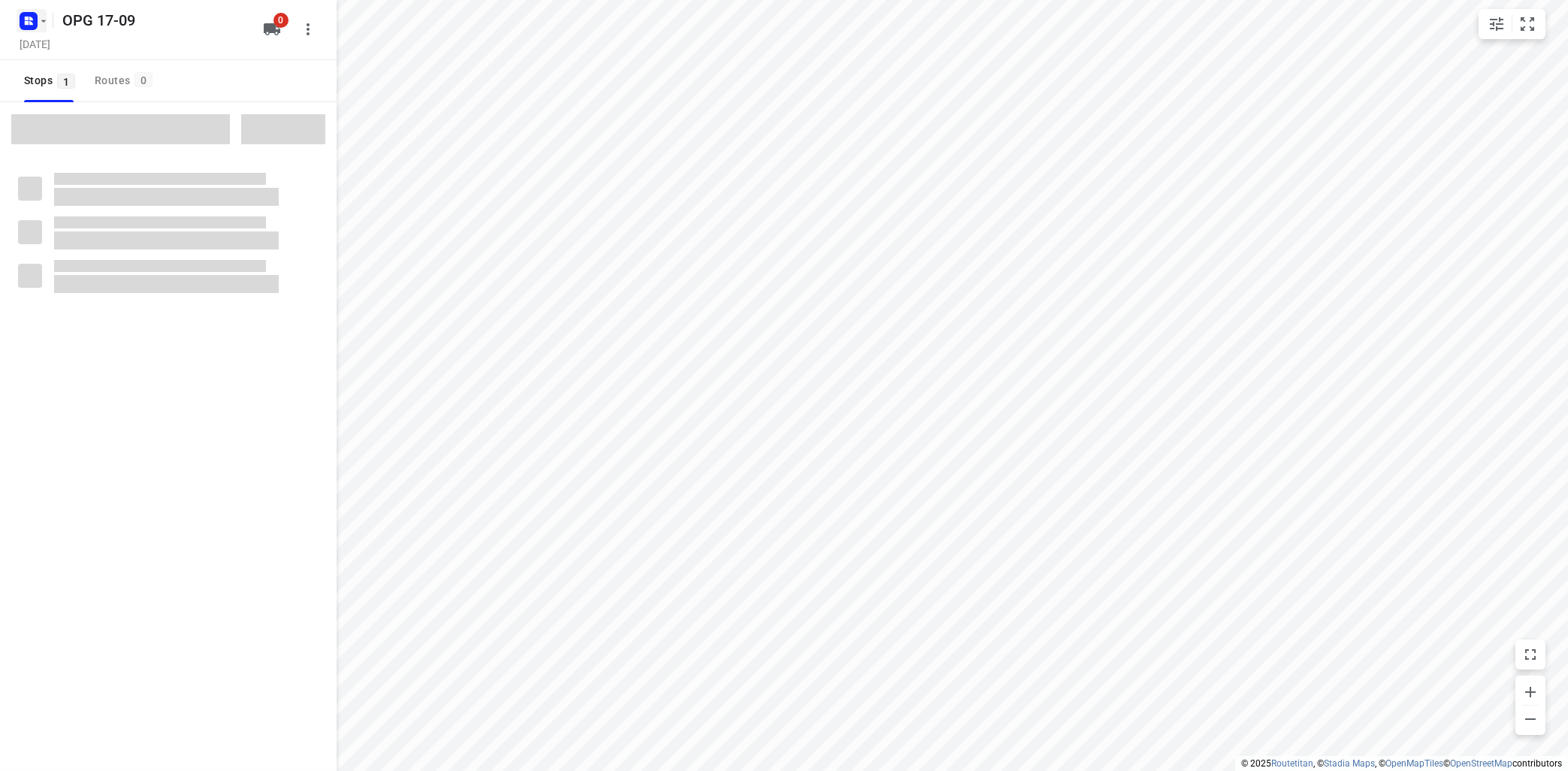
click at [42, 25] on icon "button" at bounding box center [43, 21] width 12 height 12
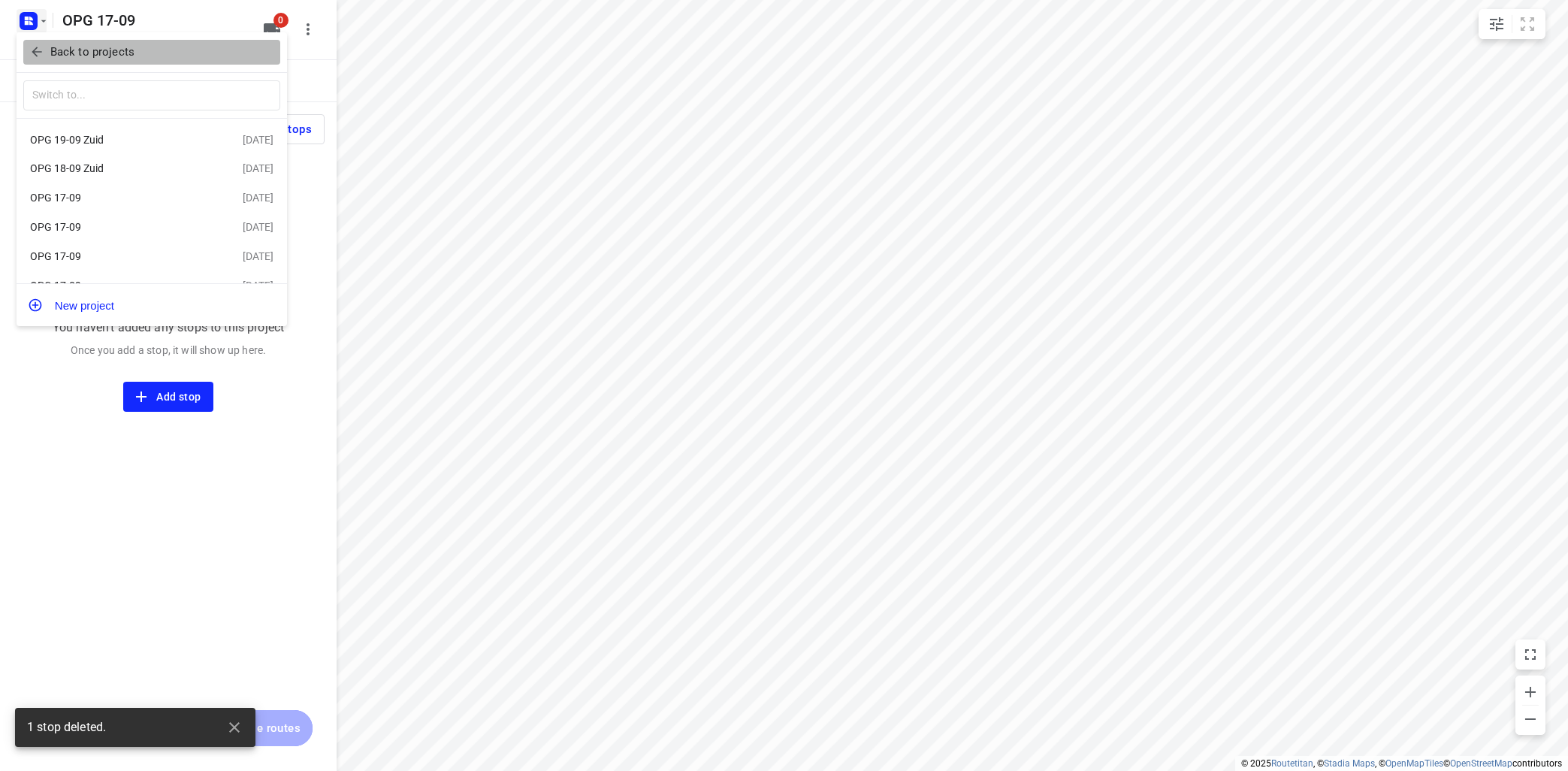
click at [118, 50] on p "Back to projects" at bounding box center [92, 52] width 84 height 17
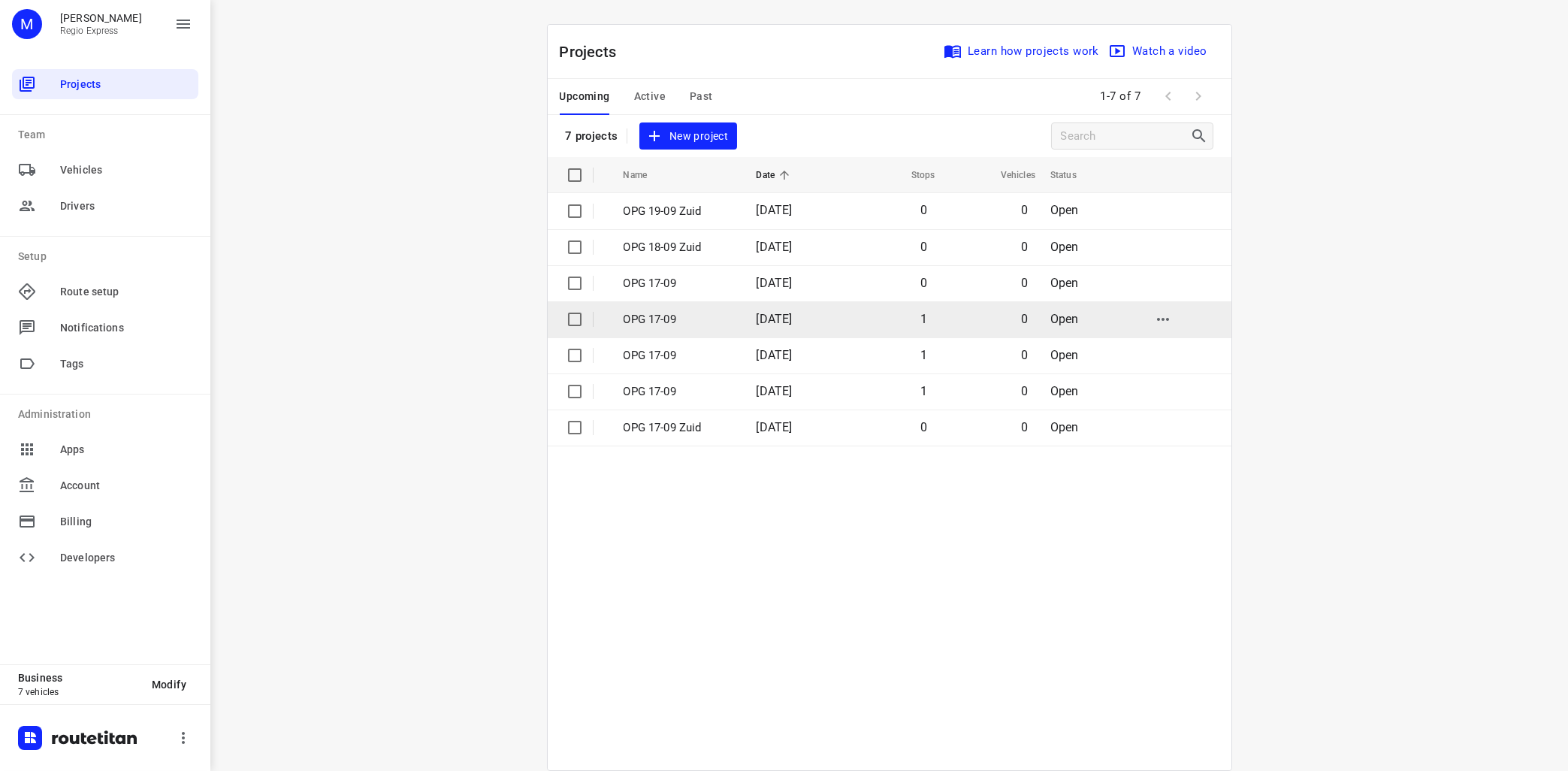
click at [668, 323] on p "OPG 17-09" at bounding box center [679, 320] width 110 height 17
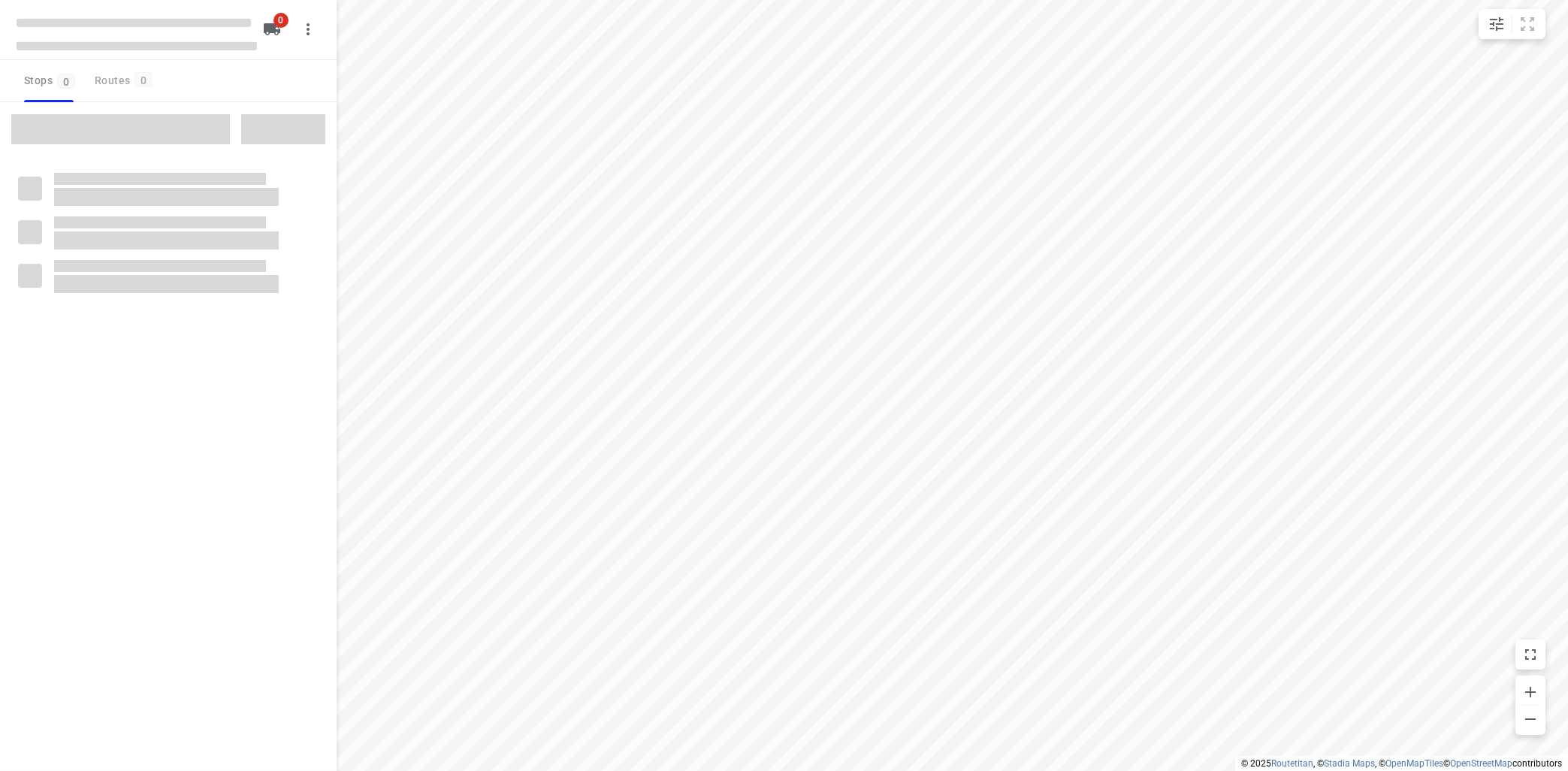
type input "distance"
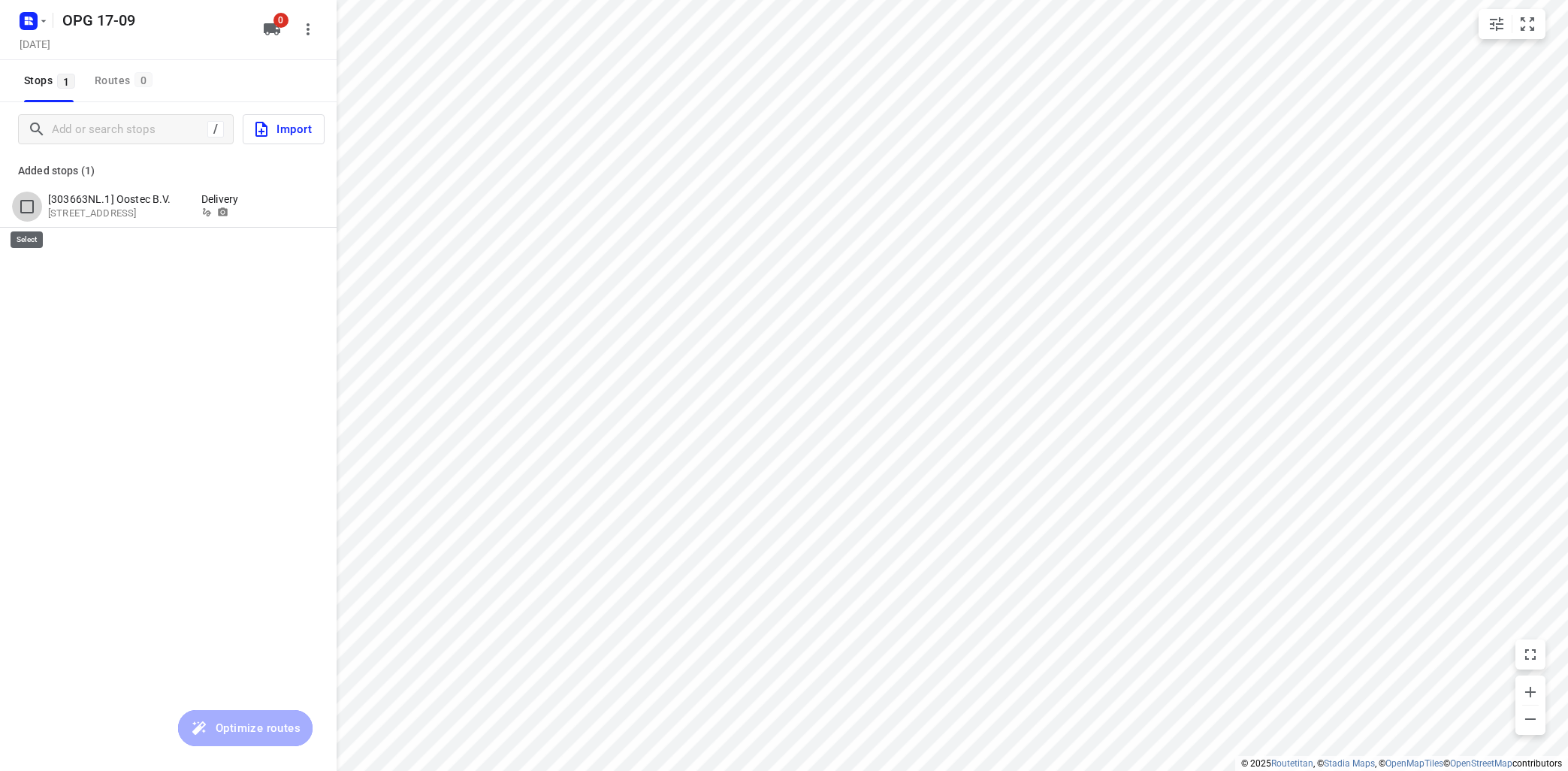
click at [23, 205] on input "grid" at bounding box center [27, 207] width 30 height 30
checkbox input "true"
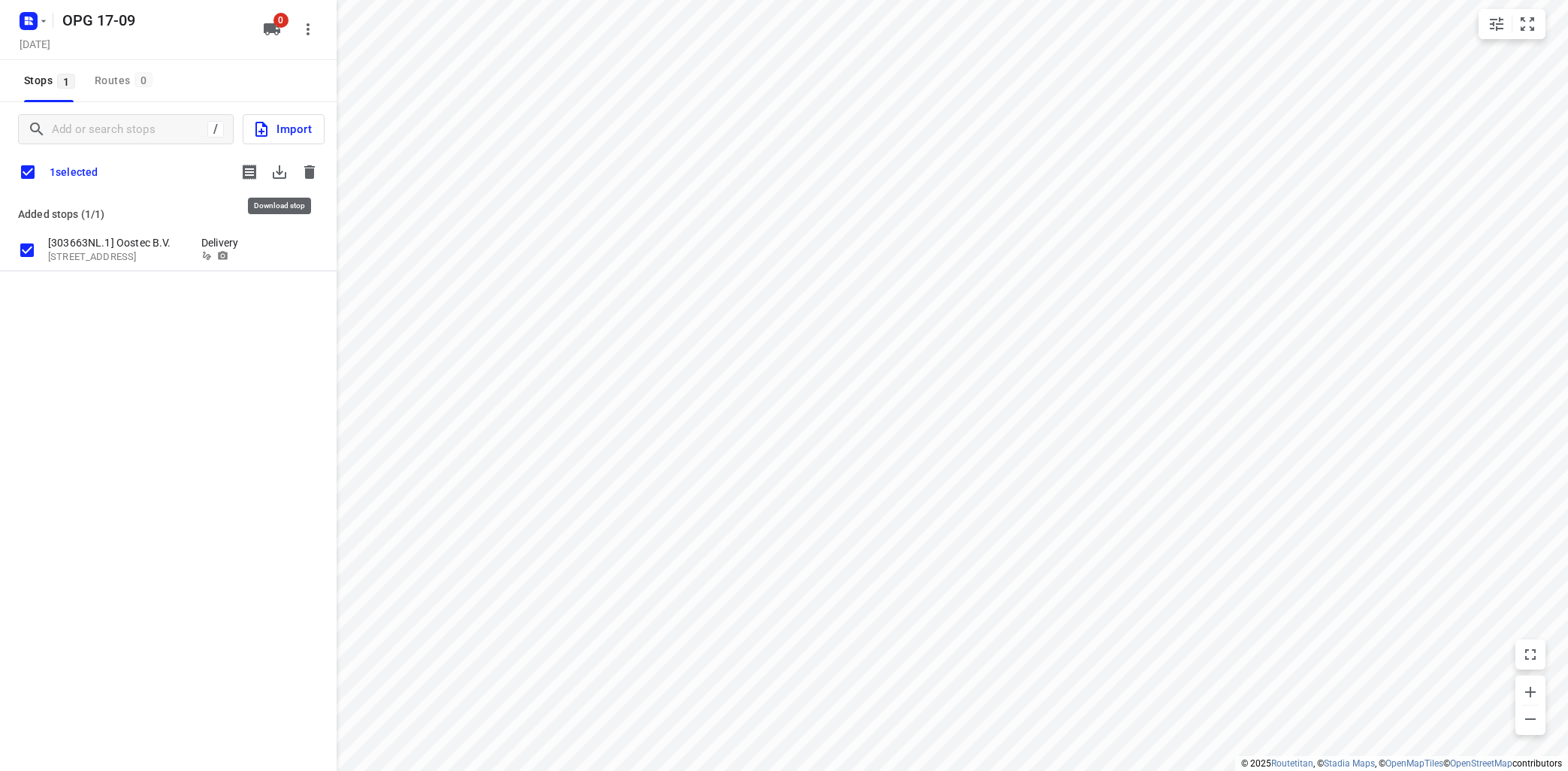
click at [279, 171] on icon "button" at bounding box center [279, 172] width 14 height 14
click at [316, 170] on icon "button" at bounding box center [309, 172] width 18 height 18
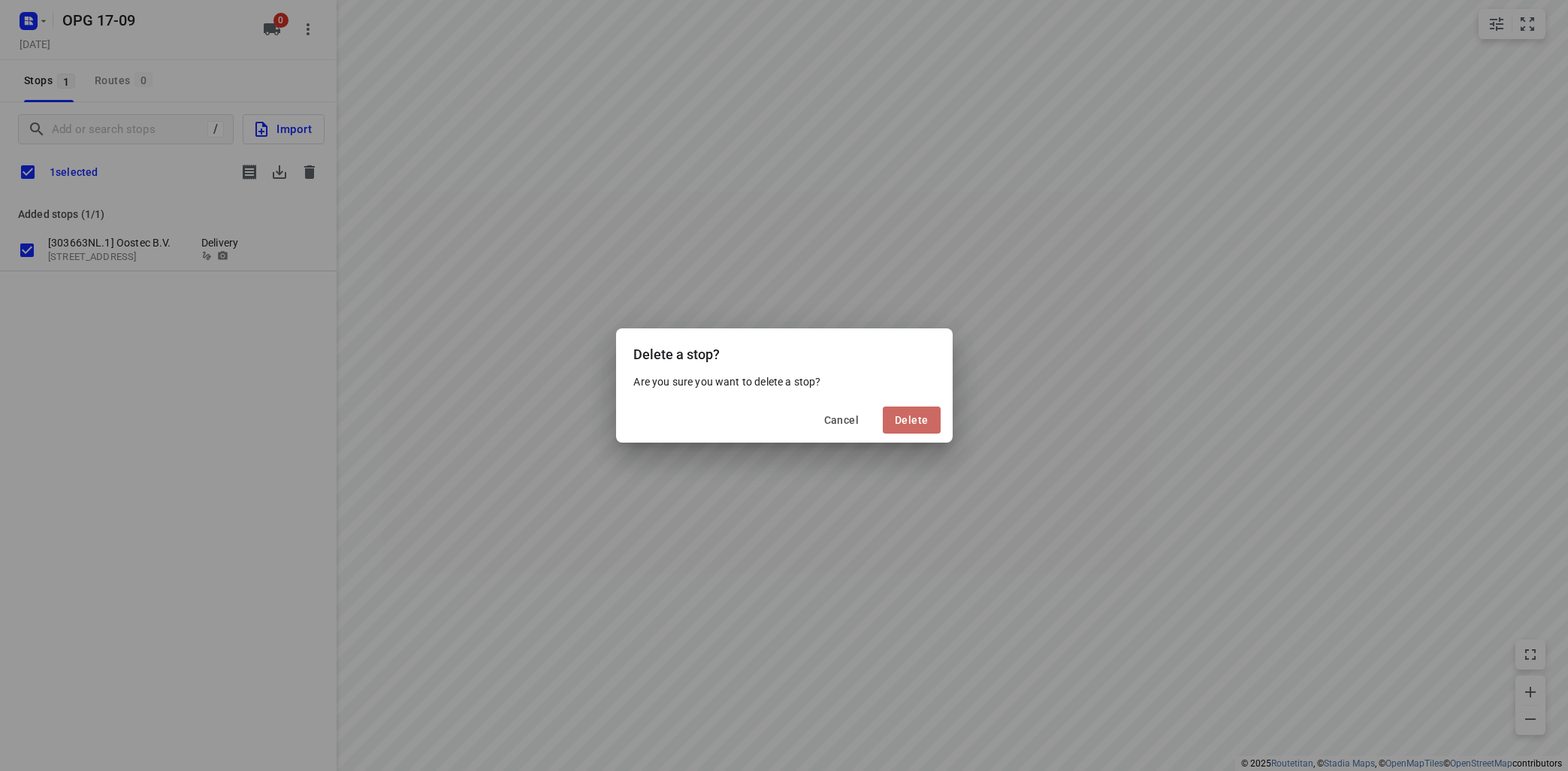
click at [914, 411] on button "Delete" at bounding box center [911, 419] width 57 height 27
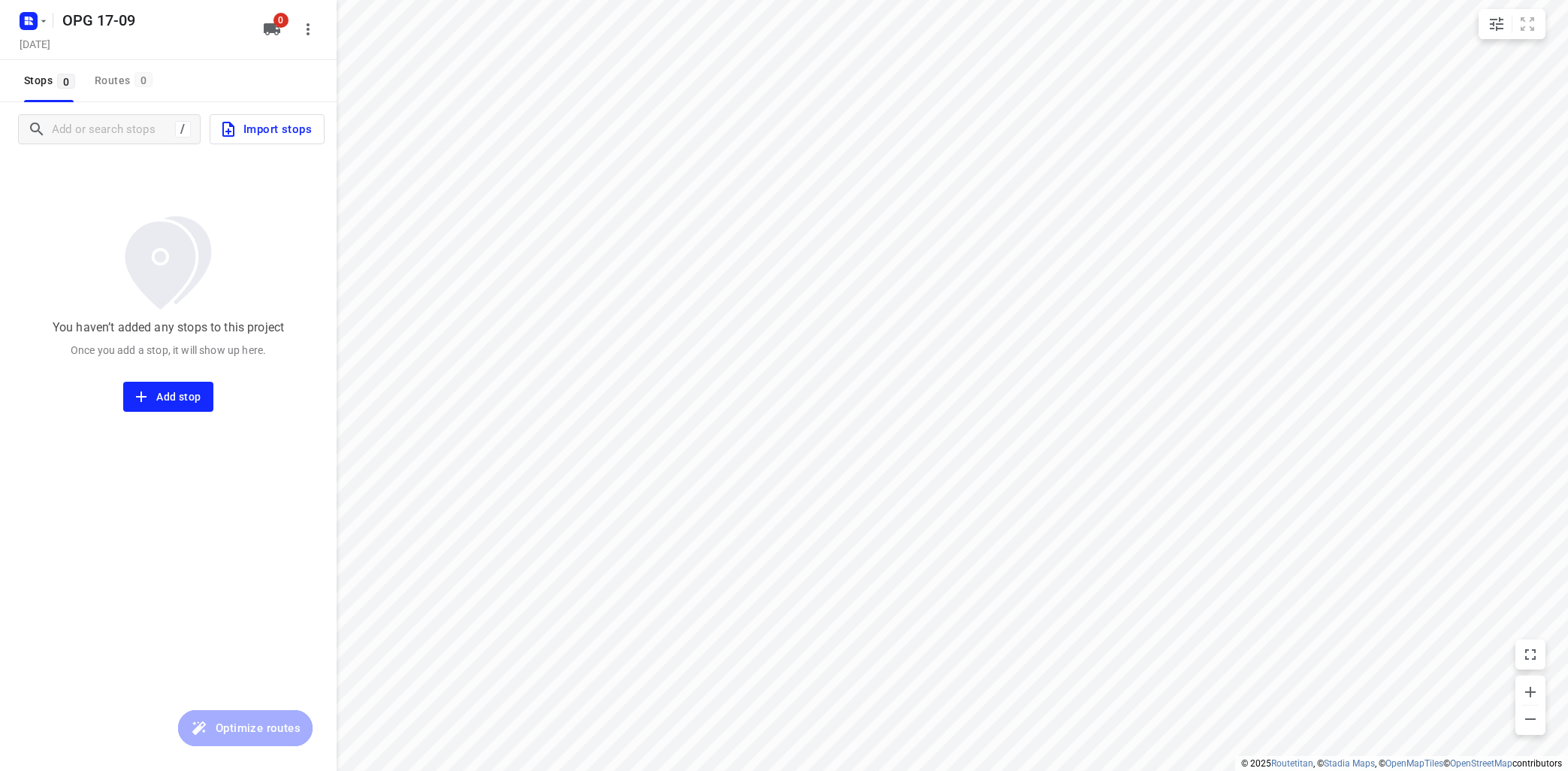
click at [53, 20] on hr at bounding box center [53, 20] width 1 height 15
click at [42, 20] on icon "button" at bounding box center [43, 21] width 12 height 12
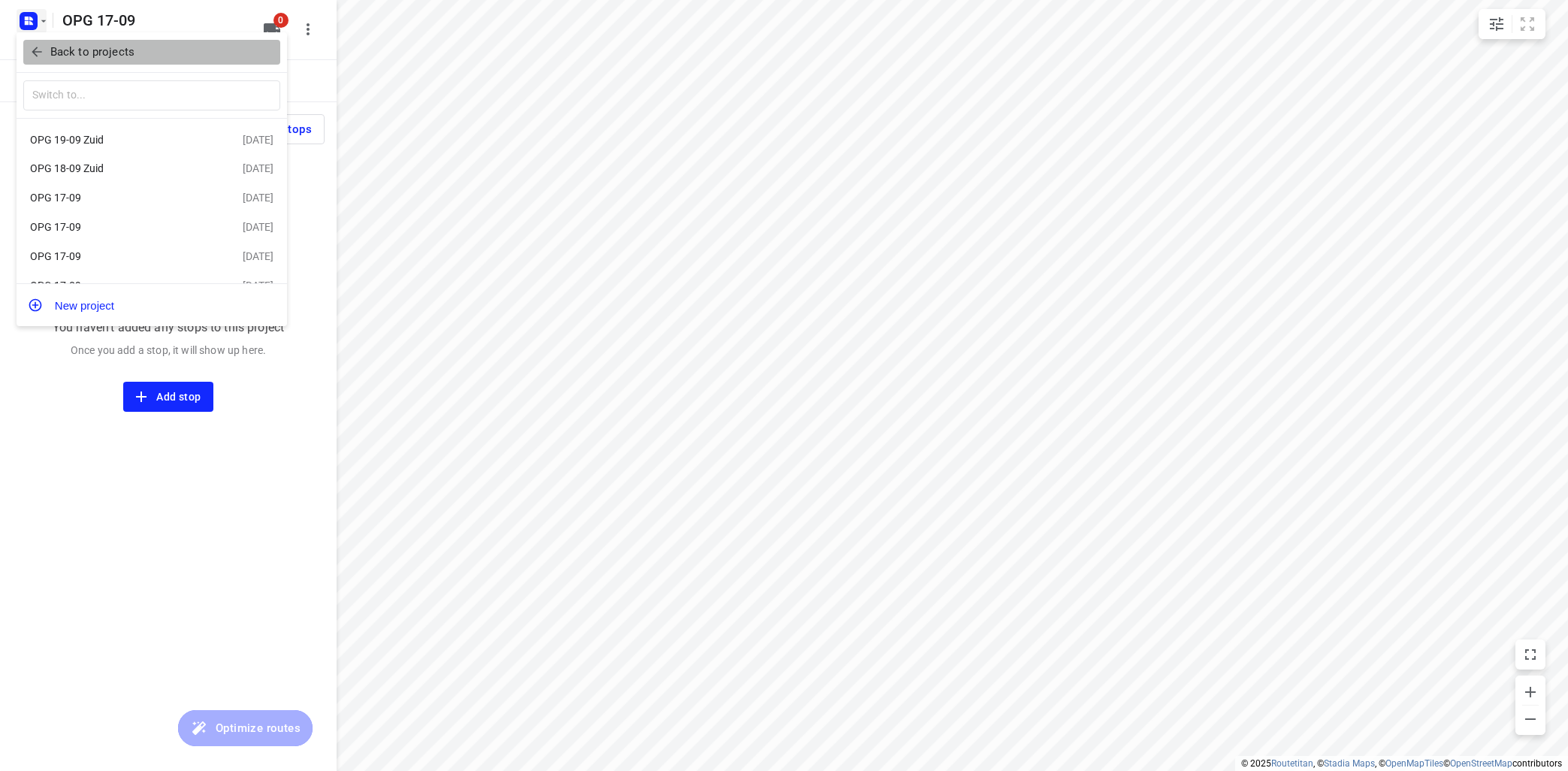
click at [107, 56] on p "Back to projects" at bounding box center [92, 52] width 84 height 17
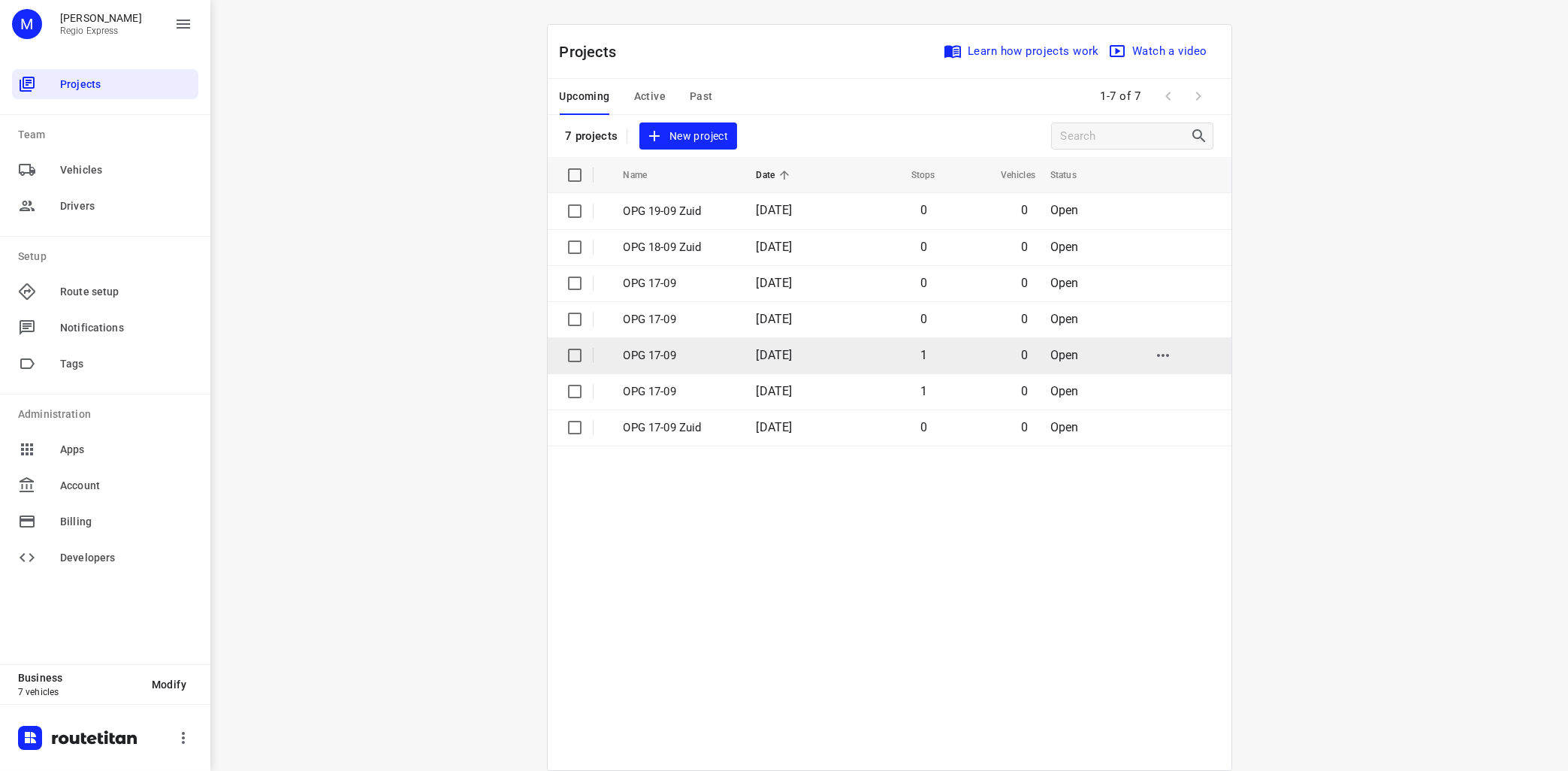
click at [653, 358] on p "OPG 17-09" at bounding box center [679, 356] width 110 height 17
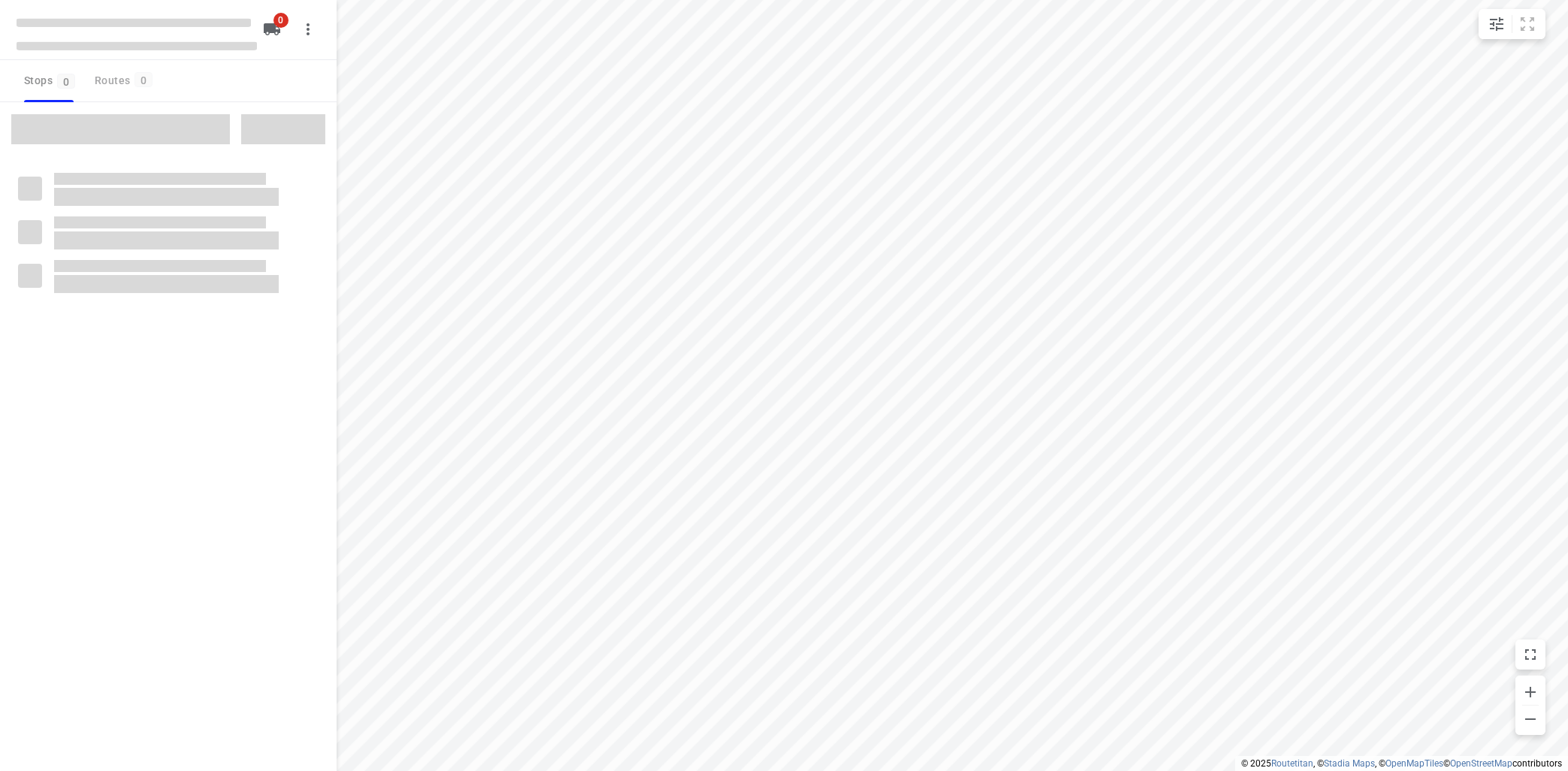
type input "distance"
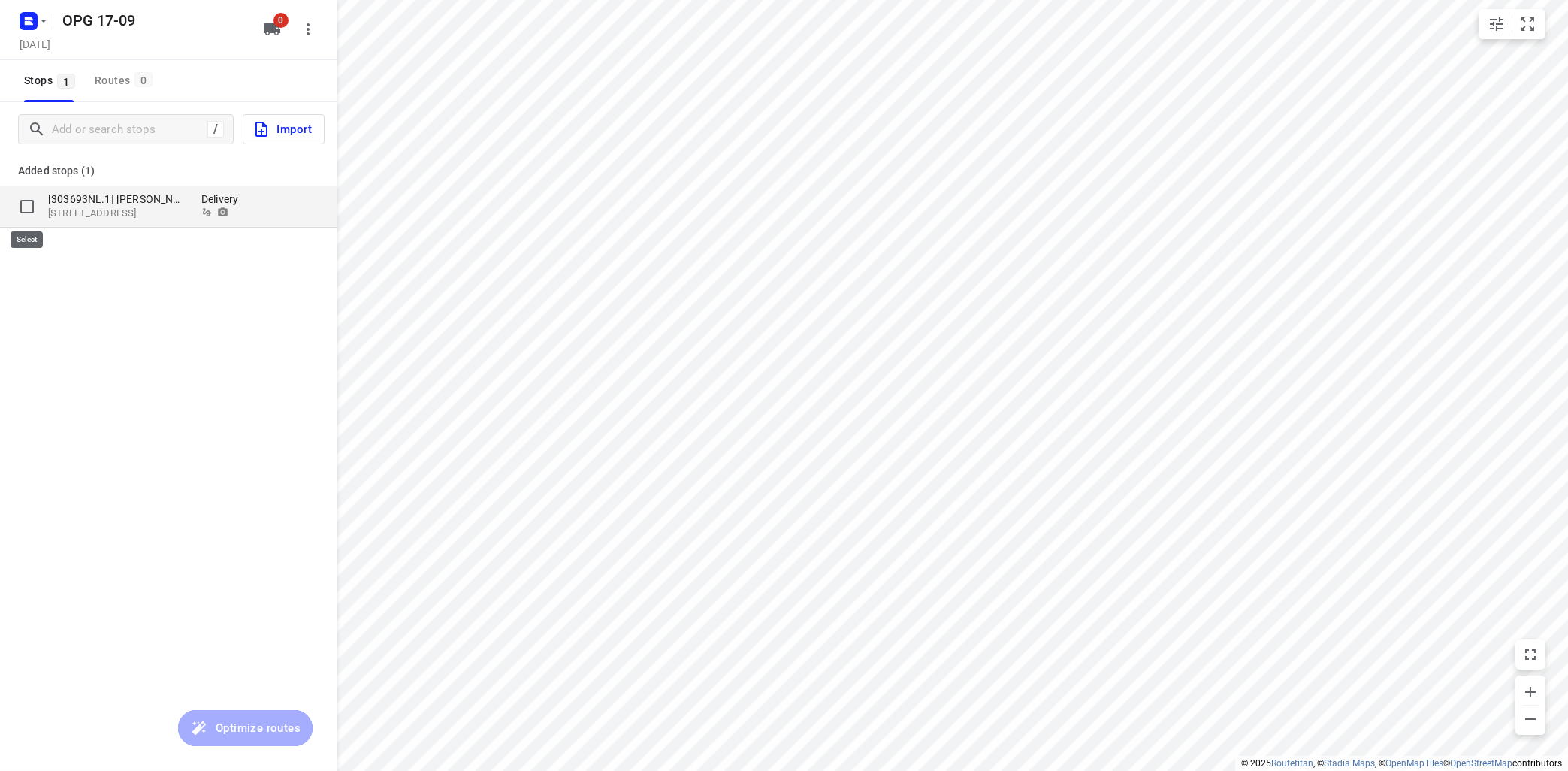
click at [31, 208] on input "grid" at bounding box center [27, 207] width 30 height 30
checkbox input "true"
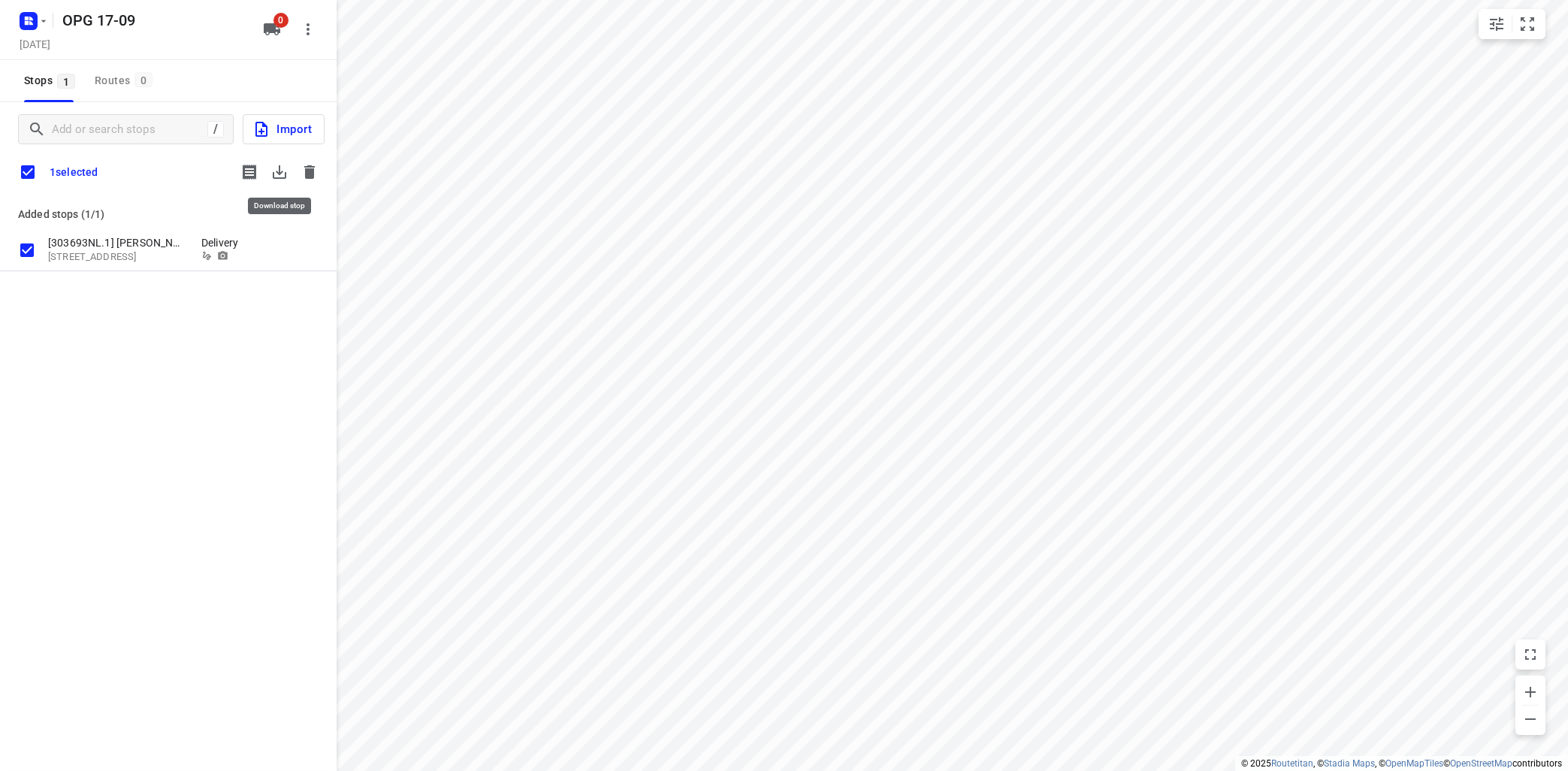
click at [283, 175] on icon "button" at bounding box center [279, 172] width 18 height 18
click at [306, 172] on icon "button" at bounding box center [310, 172] width 10 height 14
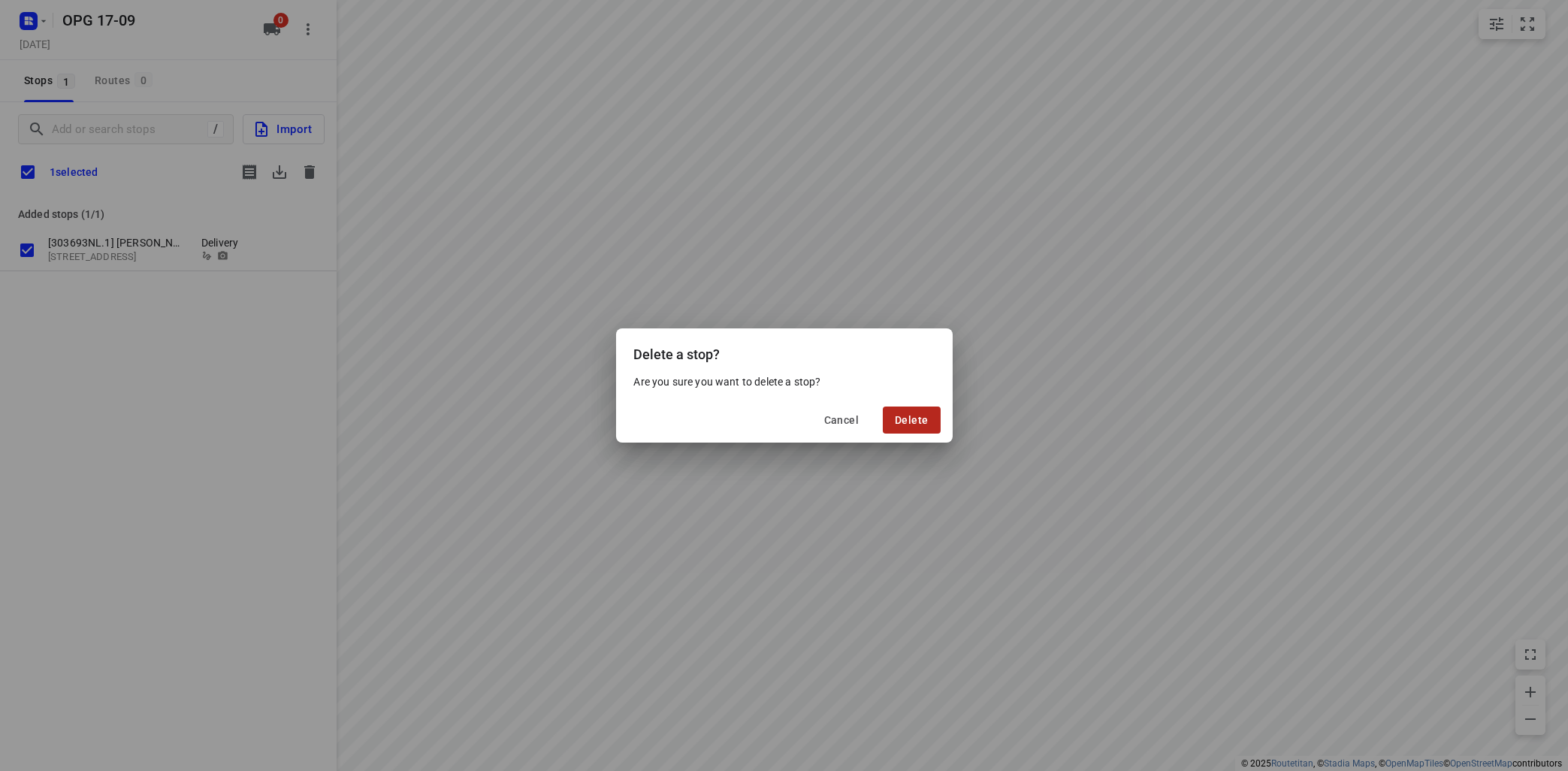
click at [919, 408] on button "Delete" at bounding box center [911, 419] width 57 height 27
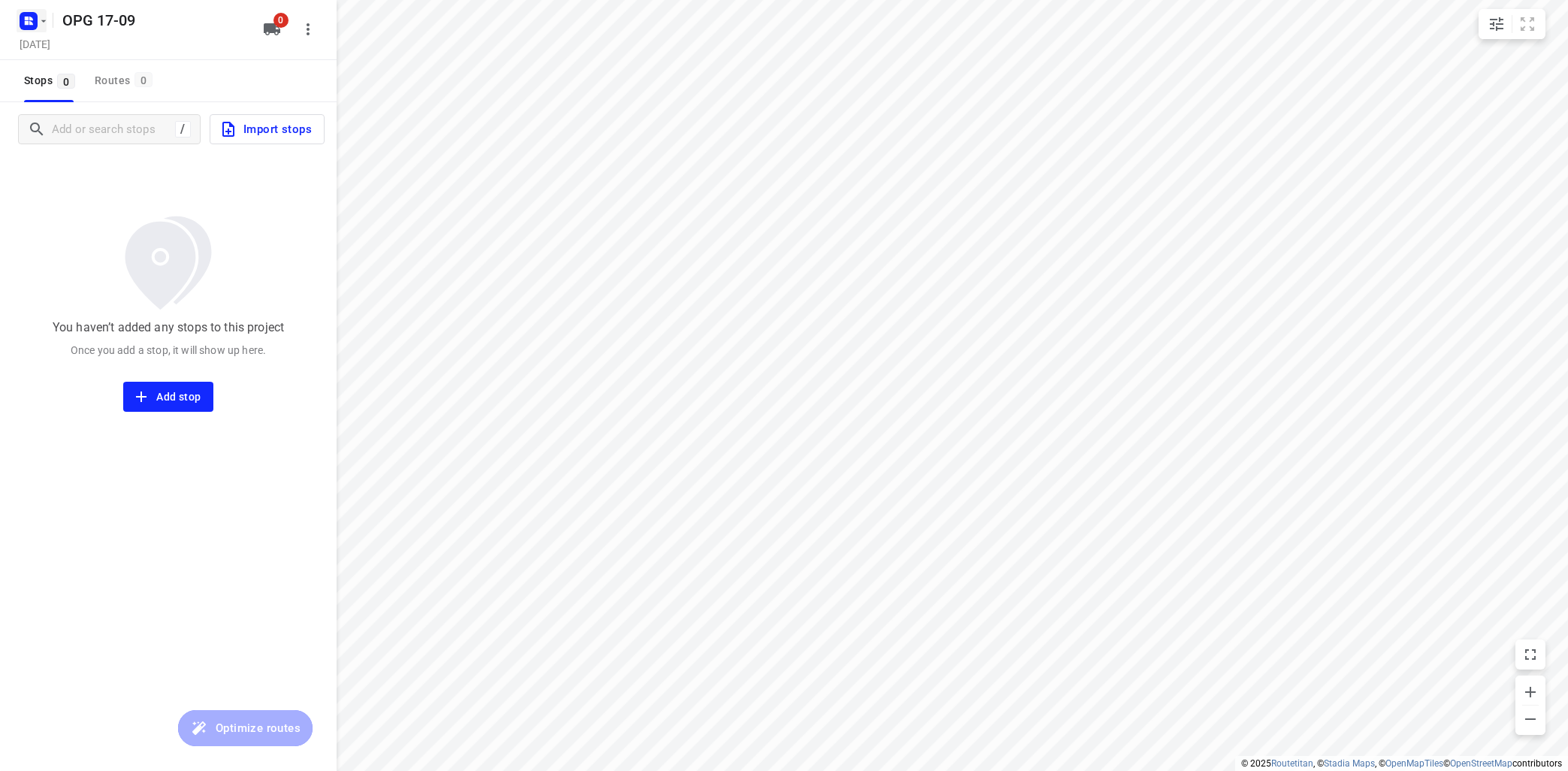
click at [42, 21] on icon "button" at bounding box center [43, 21] width 12 height 12
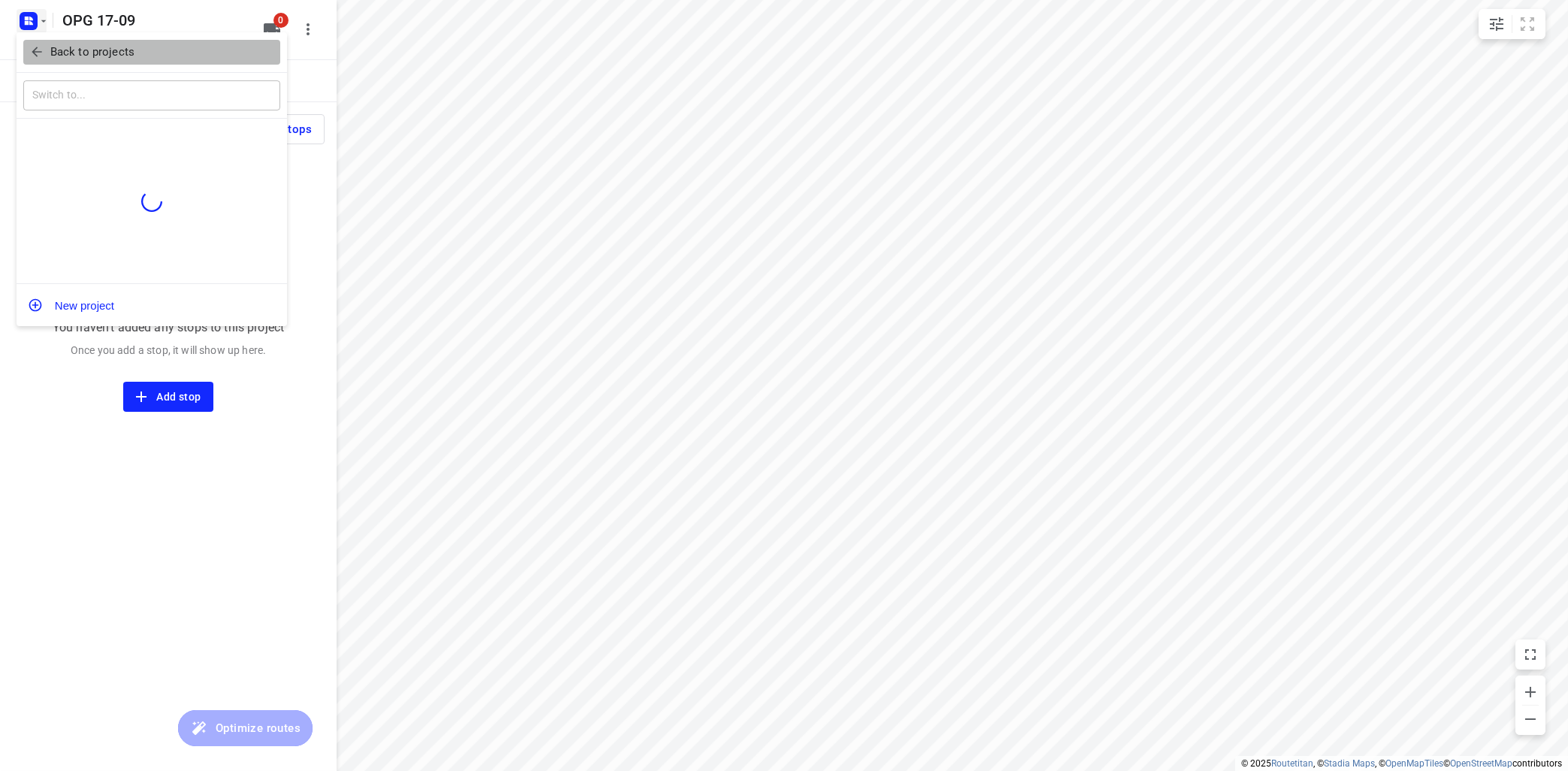
click at [76, 45] on p "Back to projects" at bounding box center [92, 52] width 84 height 17
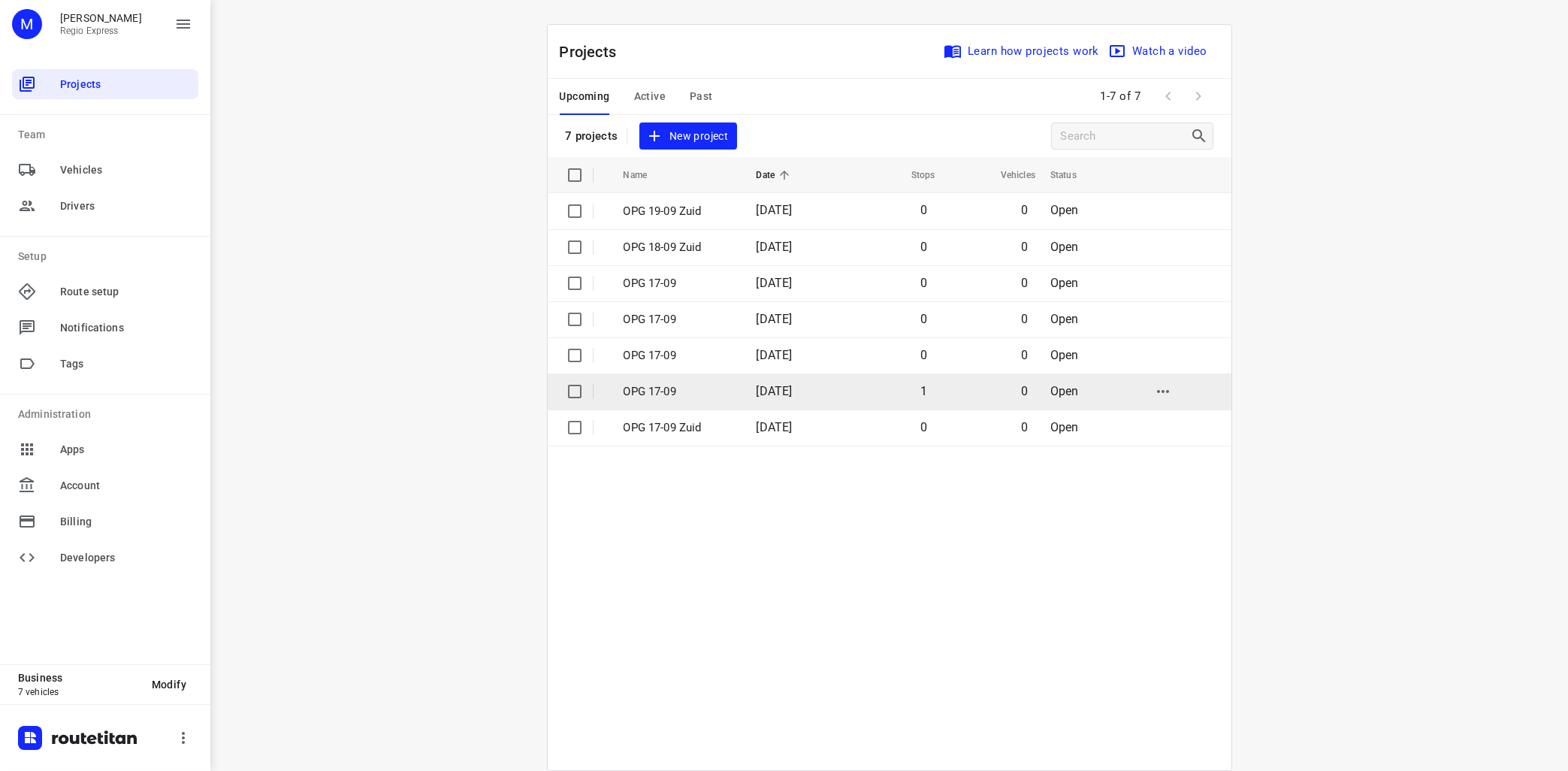
click at [680, 389] on p "OPG 17-09" at bounding box center [679, 392] width 110 height 17
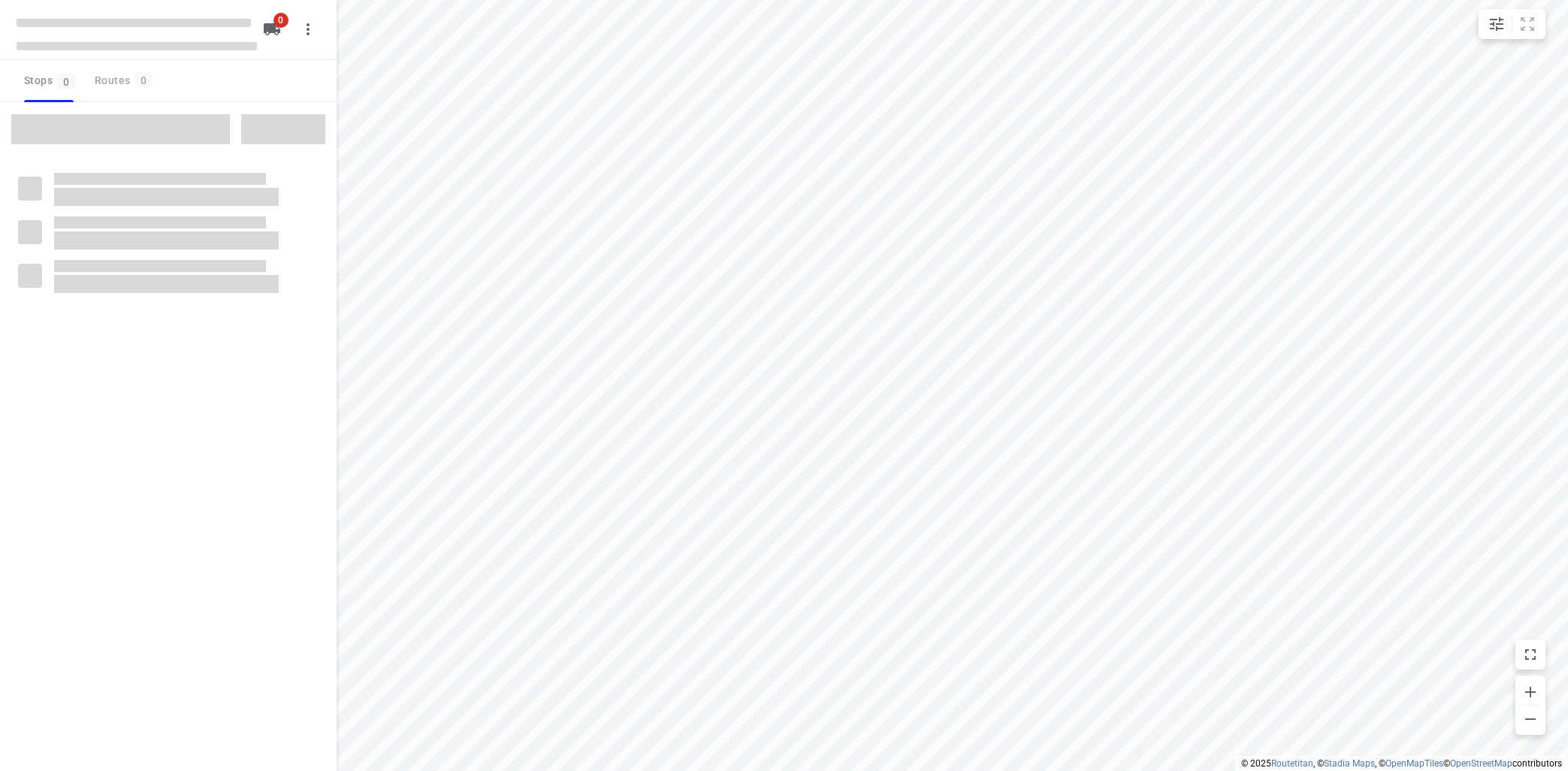
type input "distance"
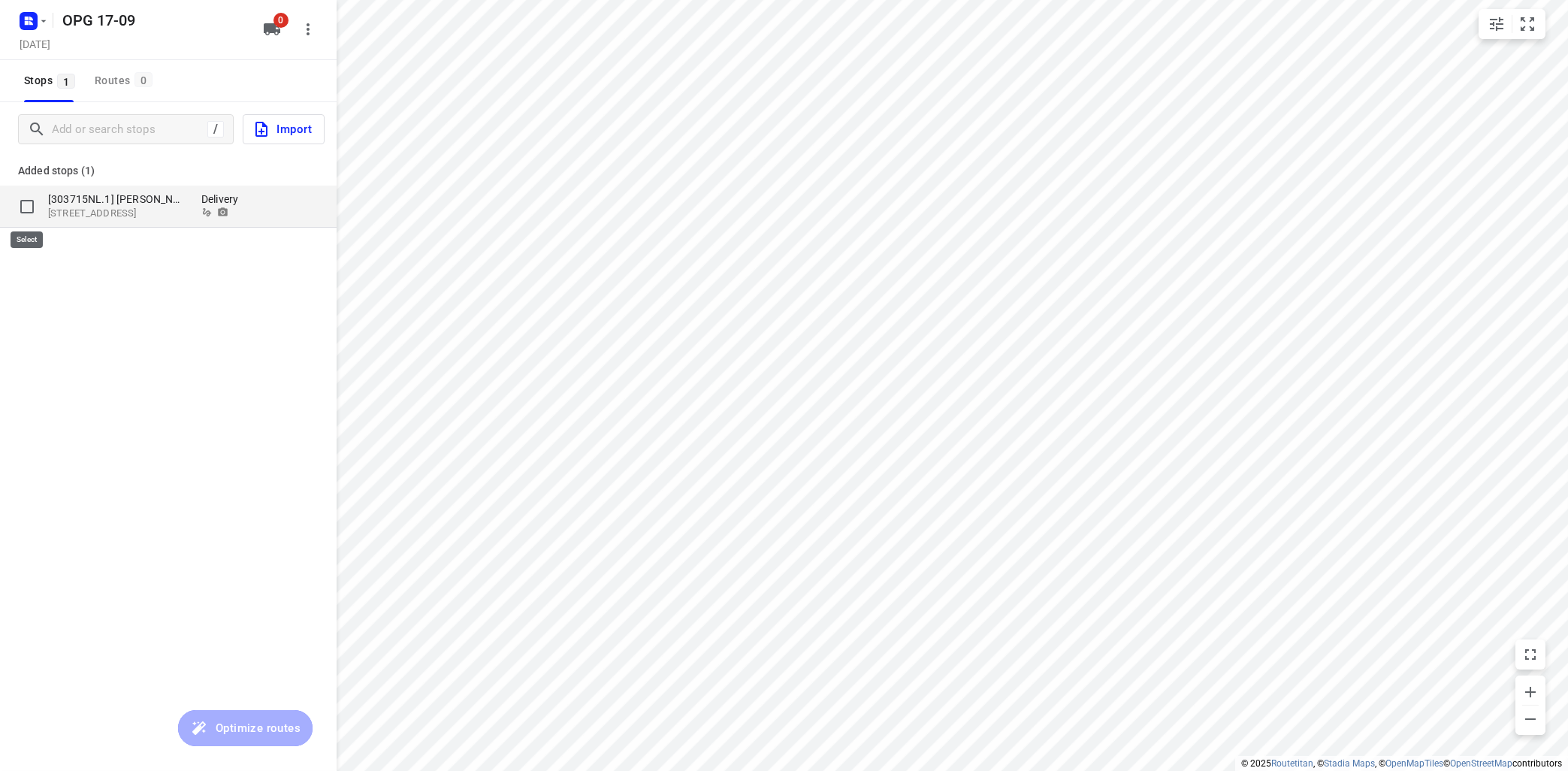
drag, startPoint x: 24, startPoint y: 200, endPoint x: 35, endPoint y: 202, distance: 11.2
click at [25, 201] on input "grid" at bounding box center [27, 207] width 30 height 30
checkbox input "true"
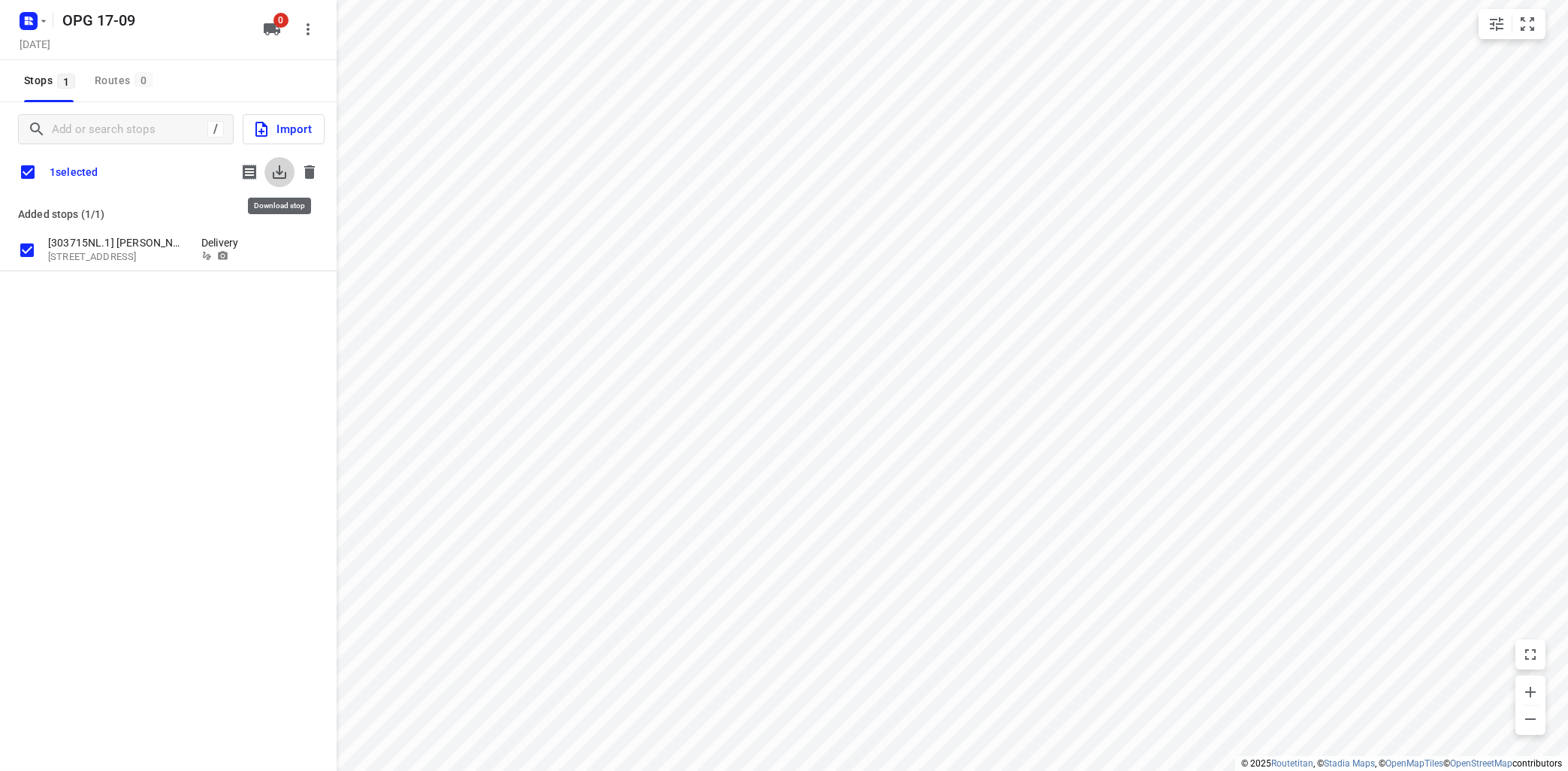
click at [282, 175] on icon "button" at bounding box center [279, 172] width 18 height 18
click at [316, 171] on icon "button" at bounding box center [309, 172] width 18 height 18
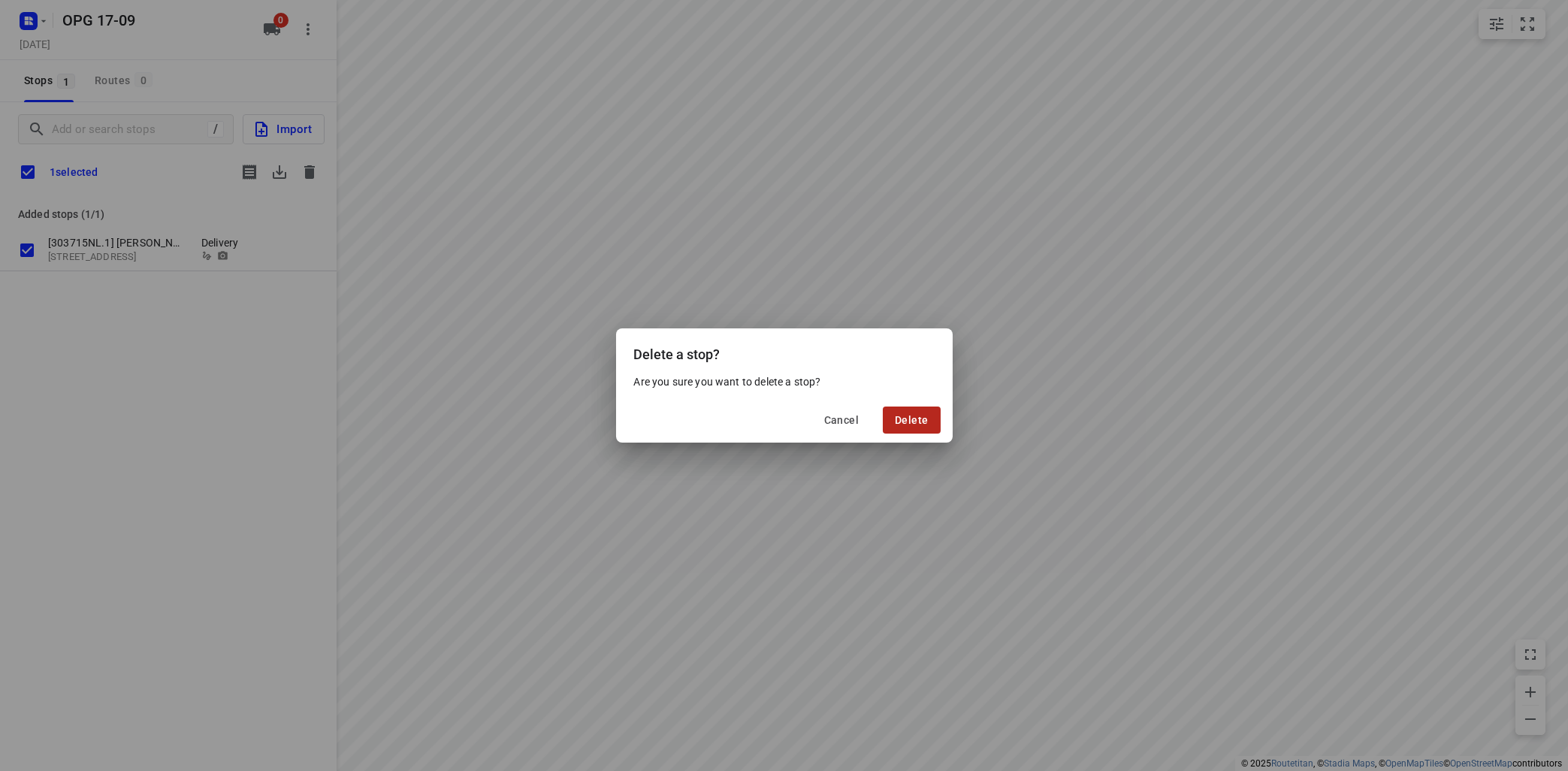
click at [899, 418] on button "Delete" at bounding box center [911, 419] width 57 height 27
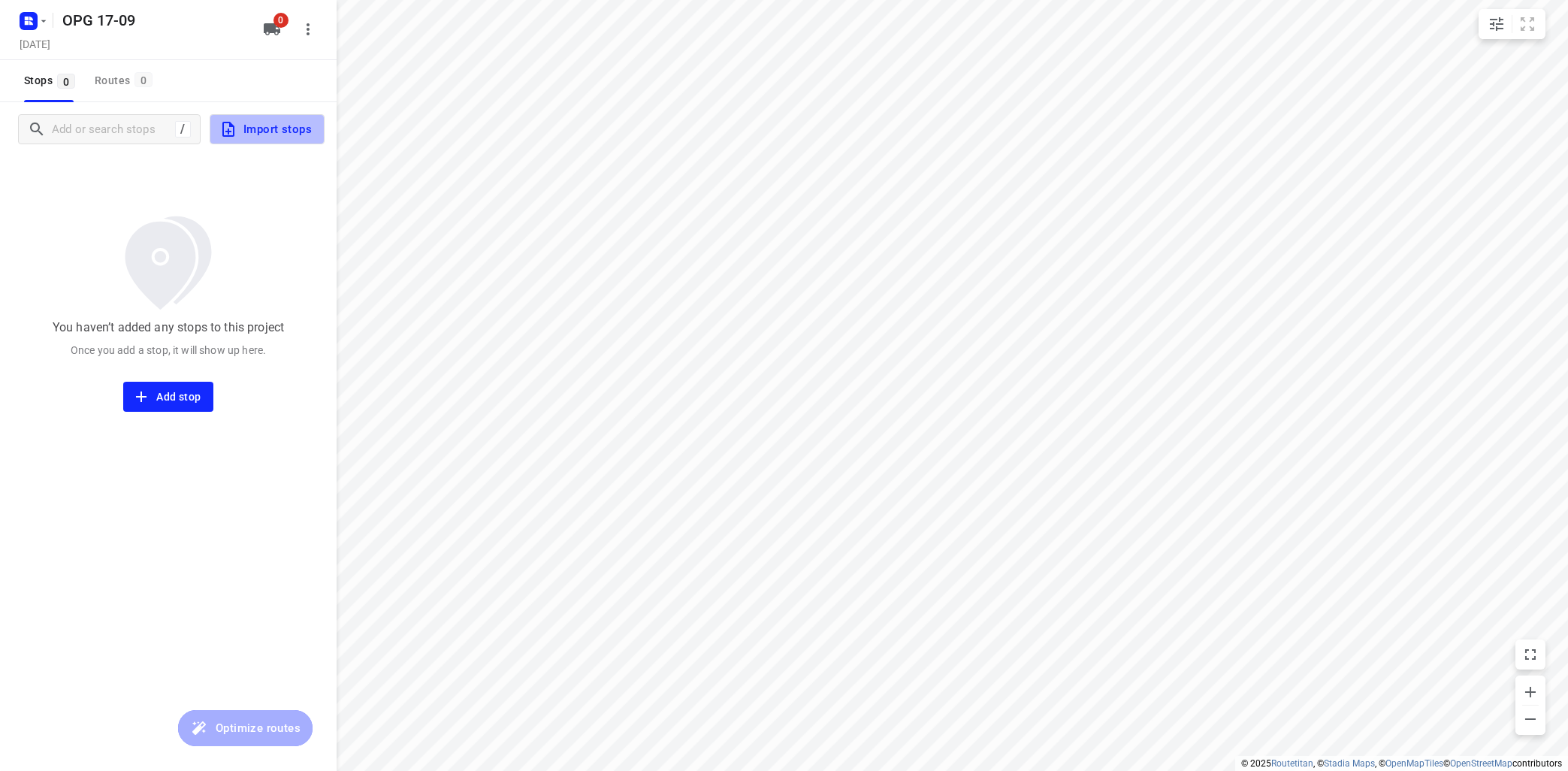
click at [260, 121] on span "Import stops" at bounding box center [266, 129] width 92 height 20
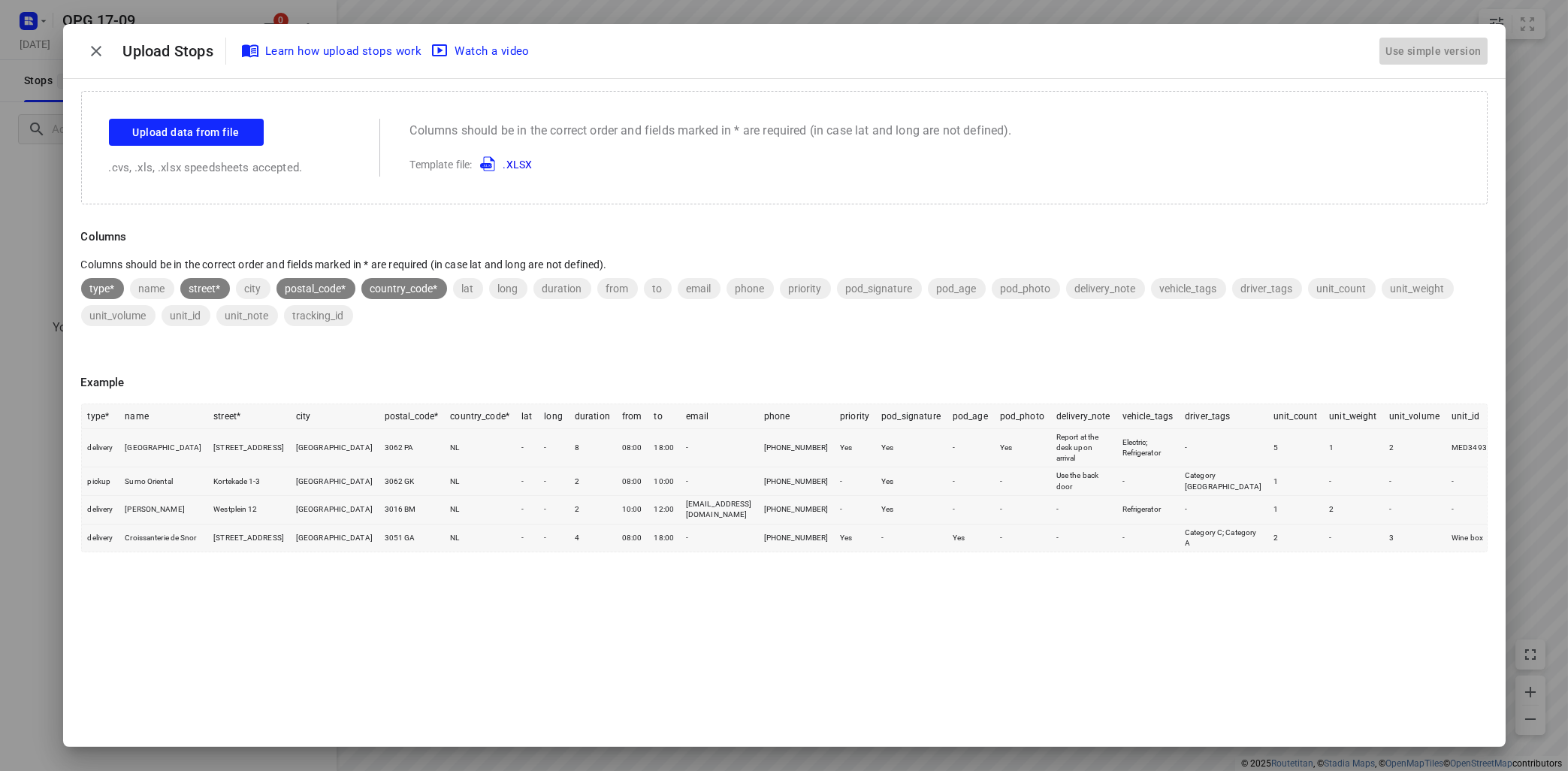
click at [1447, 49] on div "Use simple version" at bounding box center [1433, 51] width 102 height 25
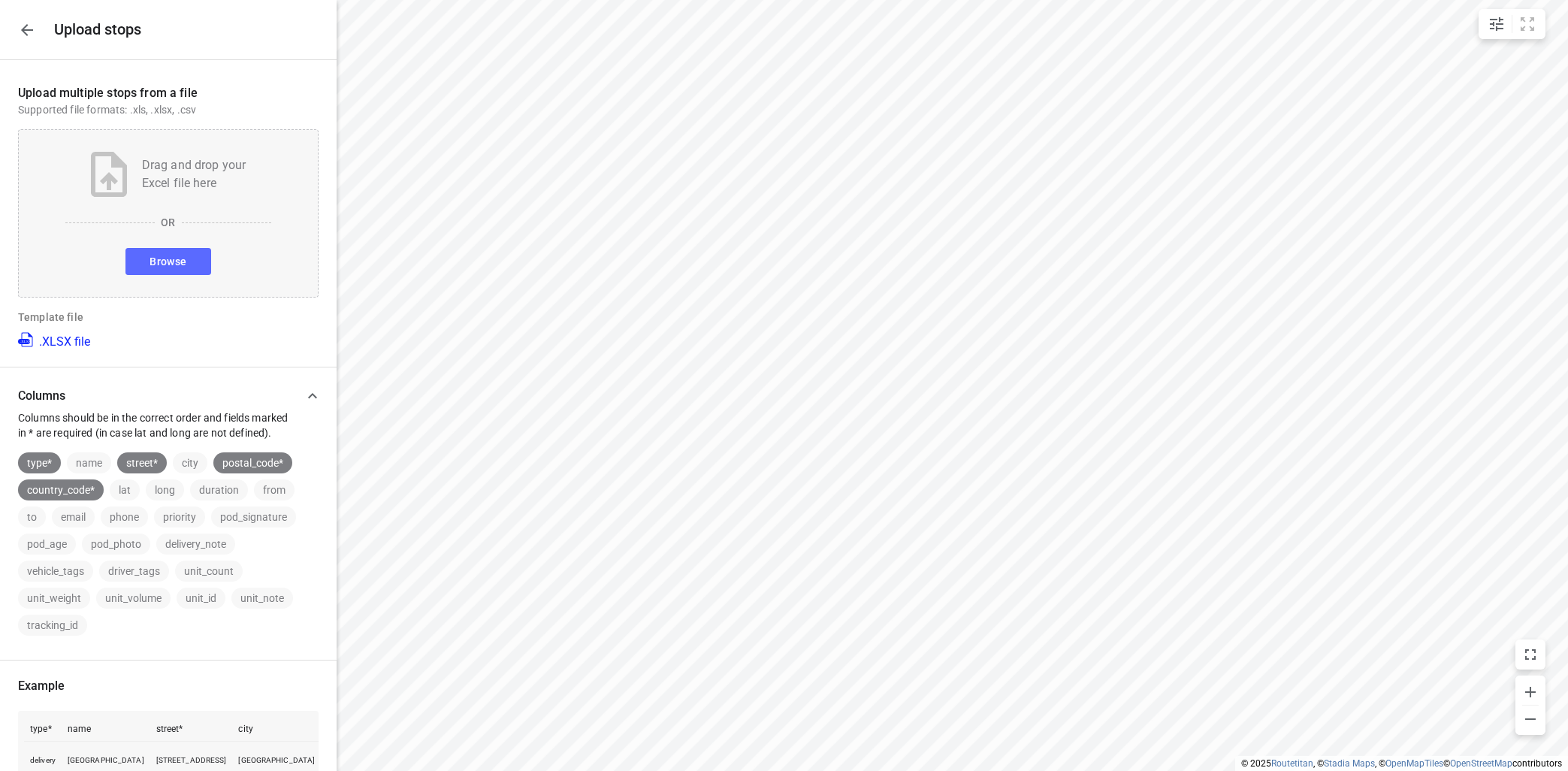
click at [180, 255] on span "Browse" at bounding box center [167, 262] width 36 height 19
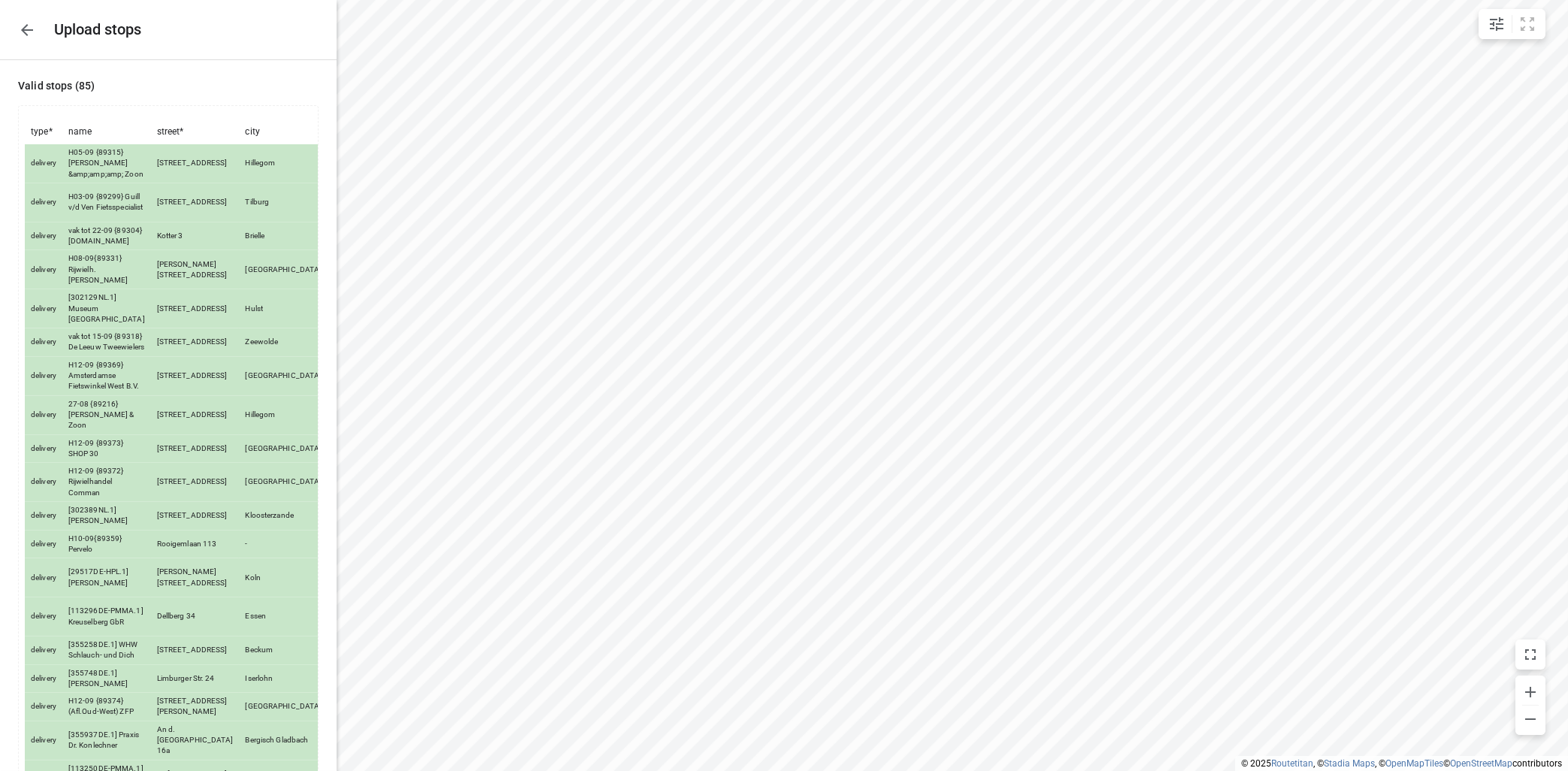
scroll to position [2237, 0]
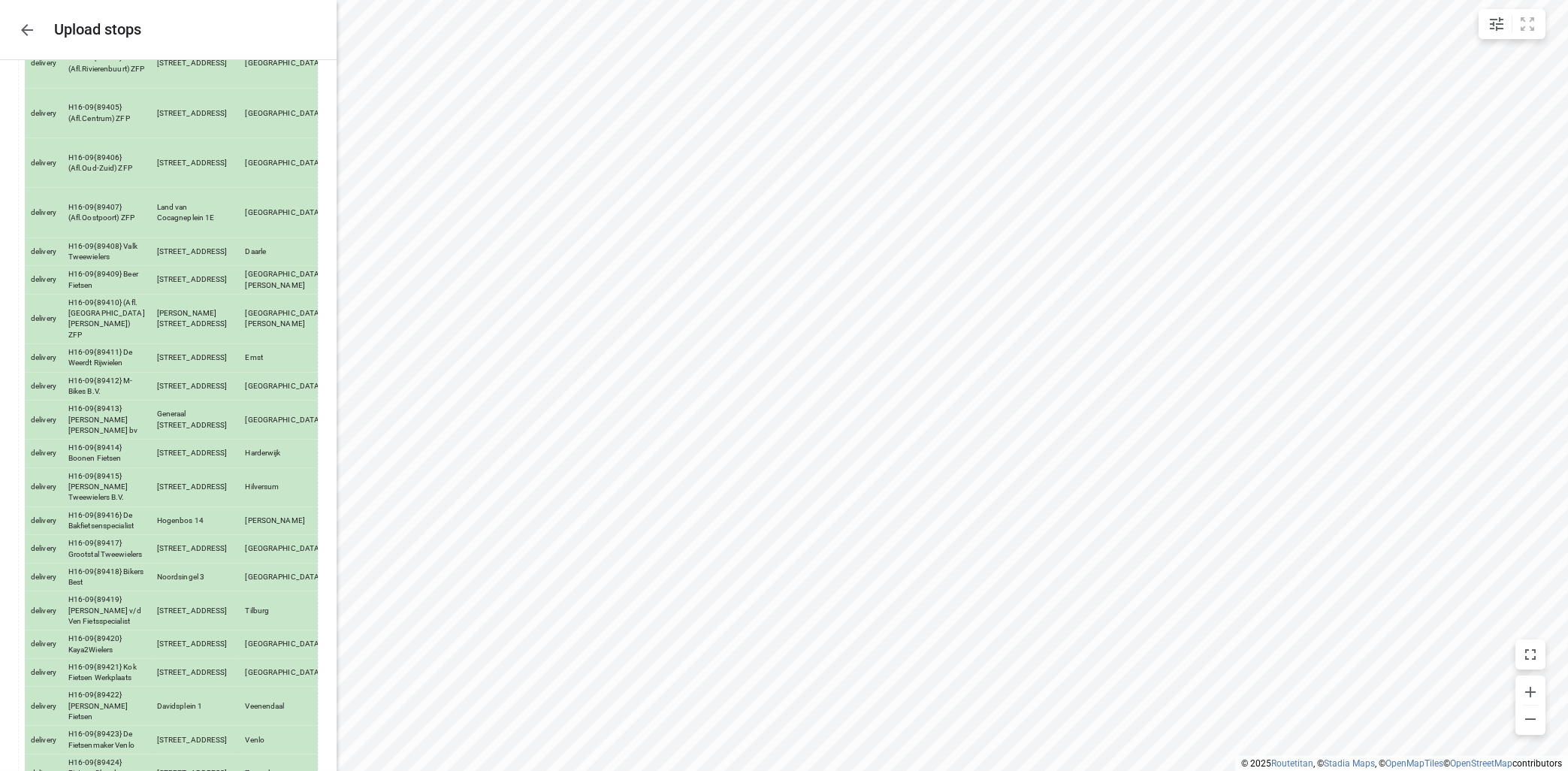
drag, startPoint x: 295, startPoint y: 705, endPoint x: 305, endPoint y: 697, distance: 12.8
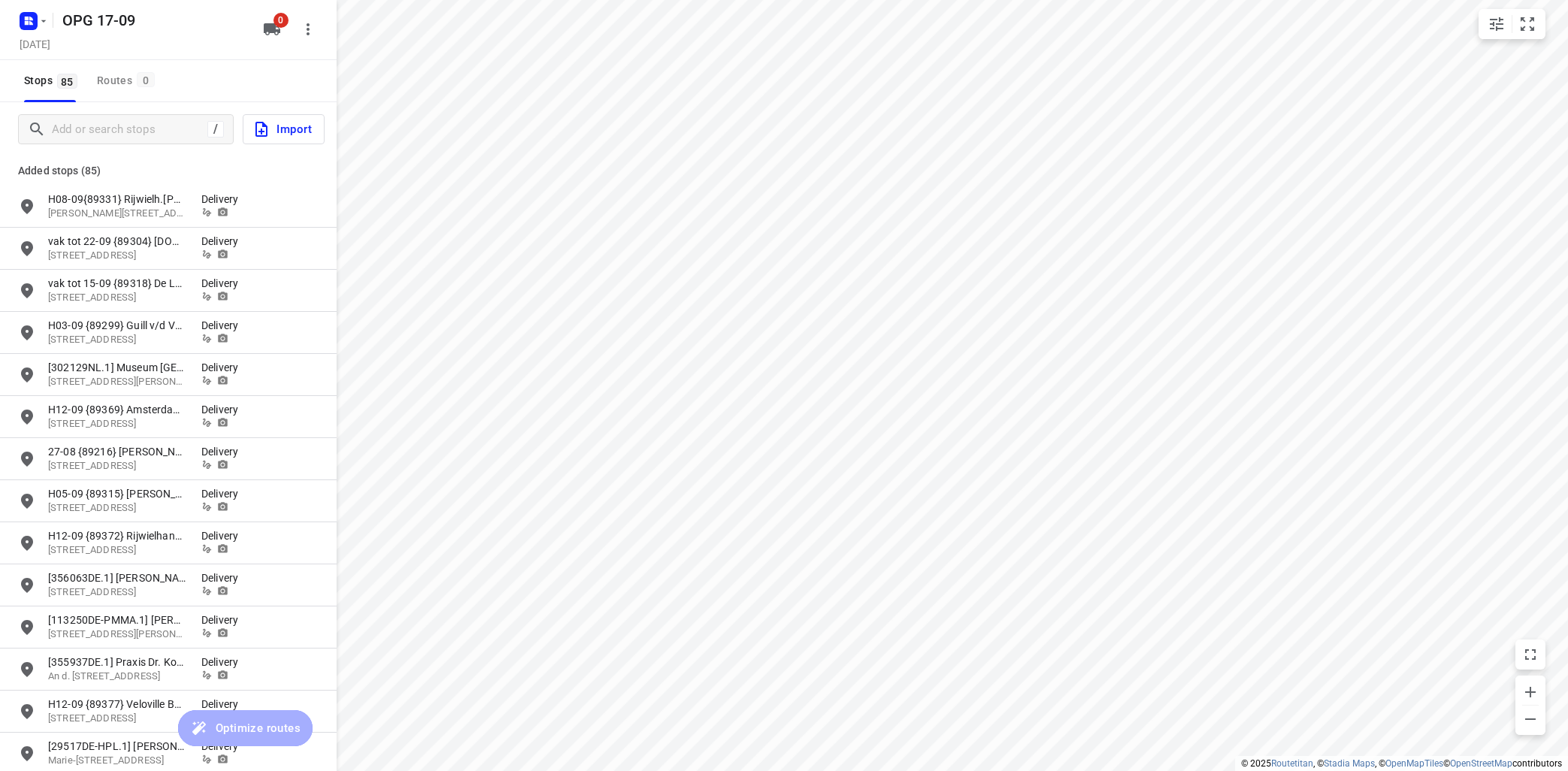
click at [278, 30] on icon "button" at bounding box center [272, 30] width 16 height 12
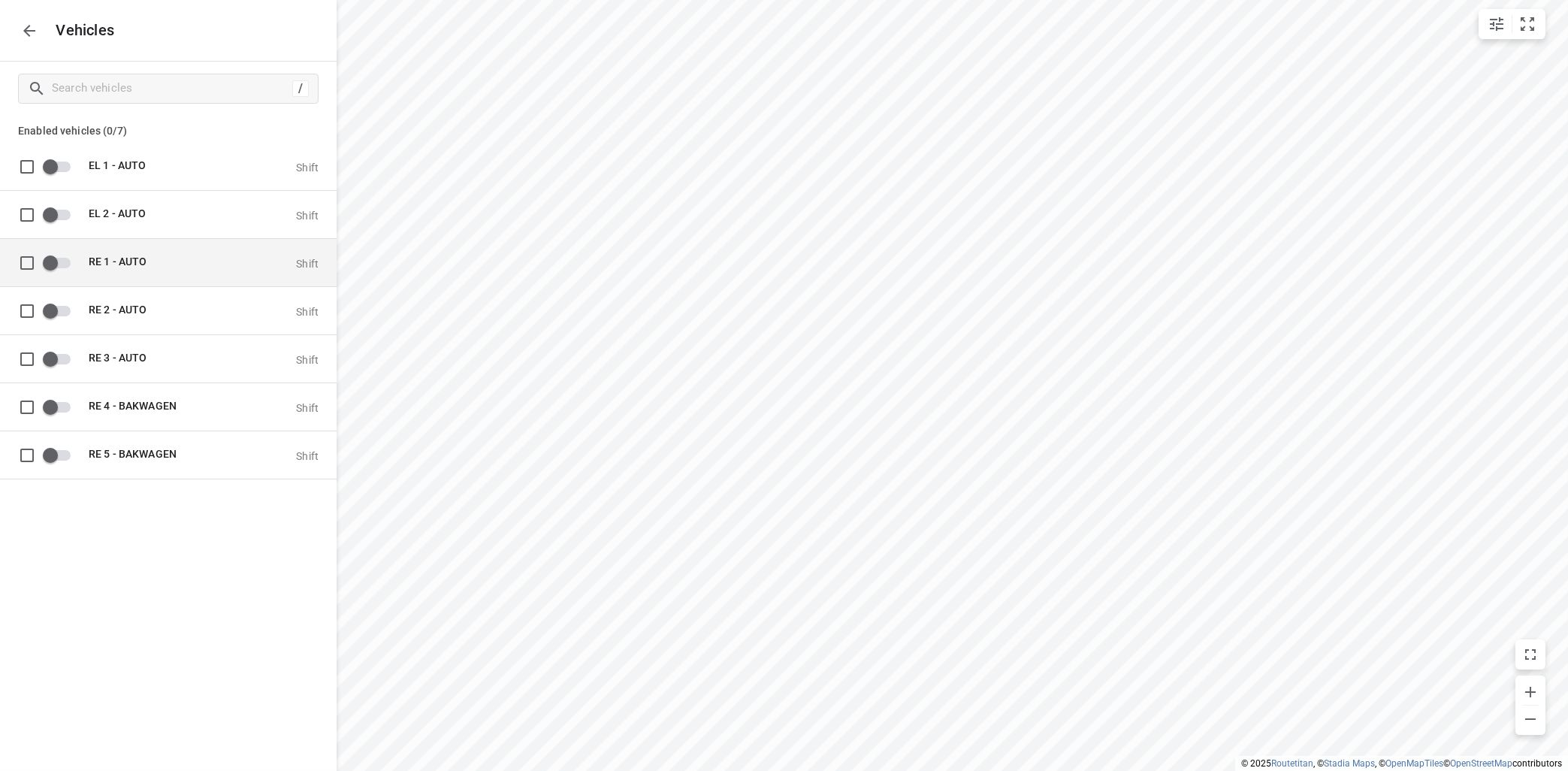
click at [137, 260] on span "RE 1 - AUTO" at bounding box center [117, 261] width 58 height 12
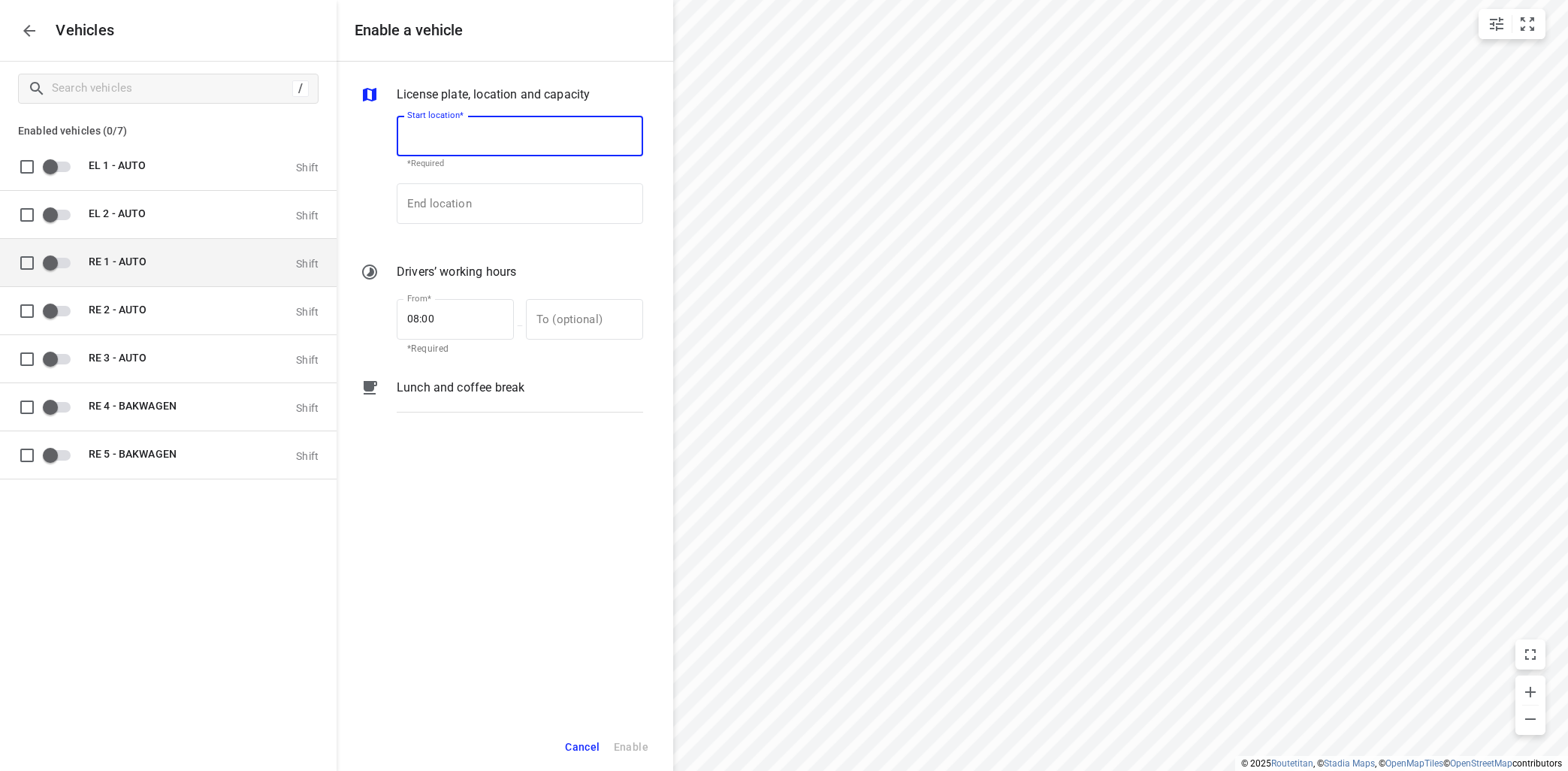
click at [26, 265] on input "grid" at bounding box center [27, 262] width 30 height 30
checkbox input "true"
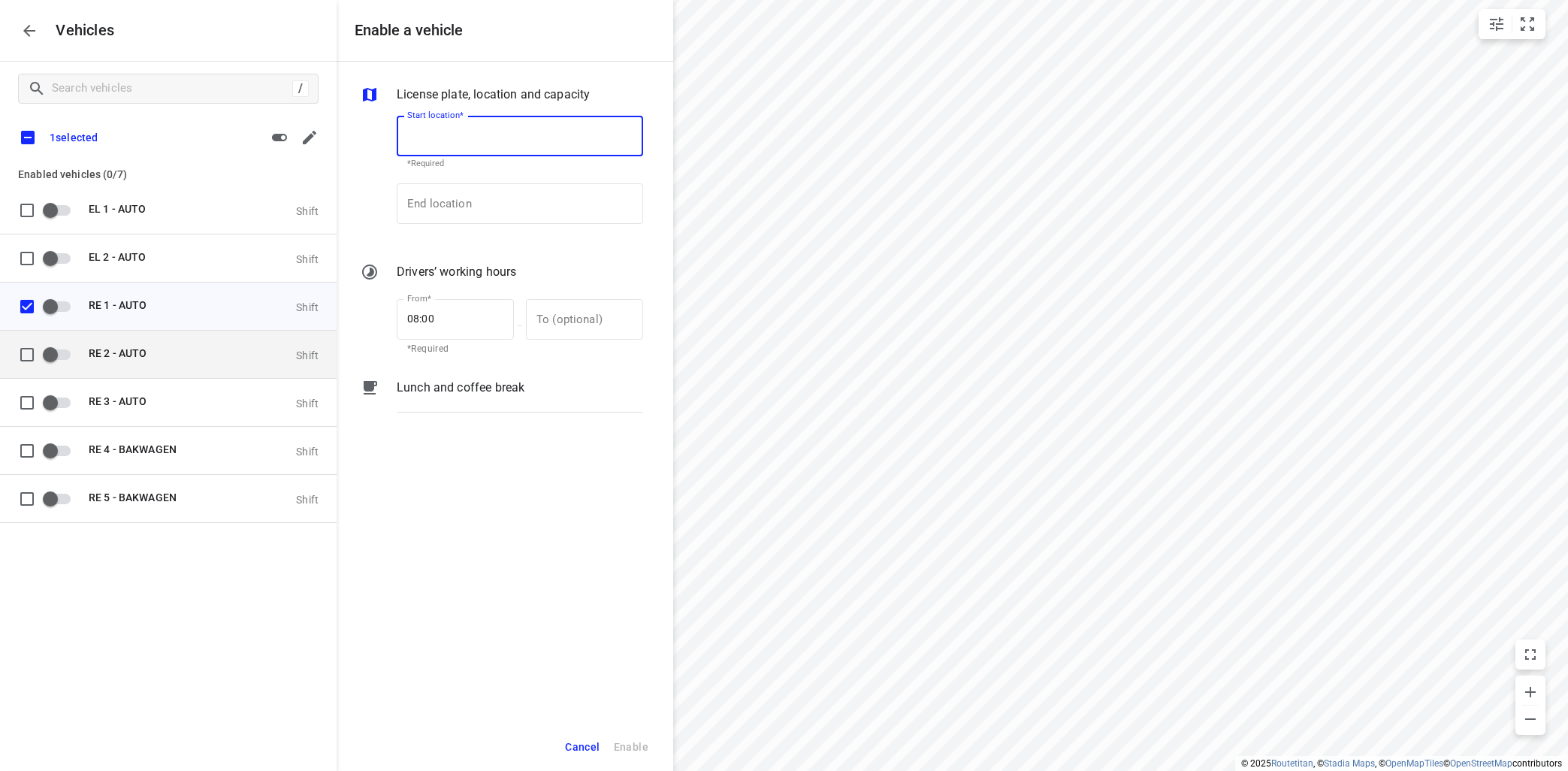
click at [30, 353] on input "grid" at bounding box center [27, 353] width 30 height 30
checkbox input "true"
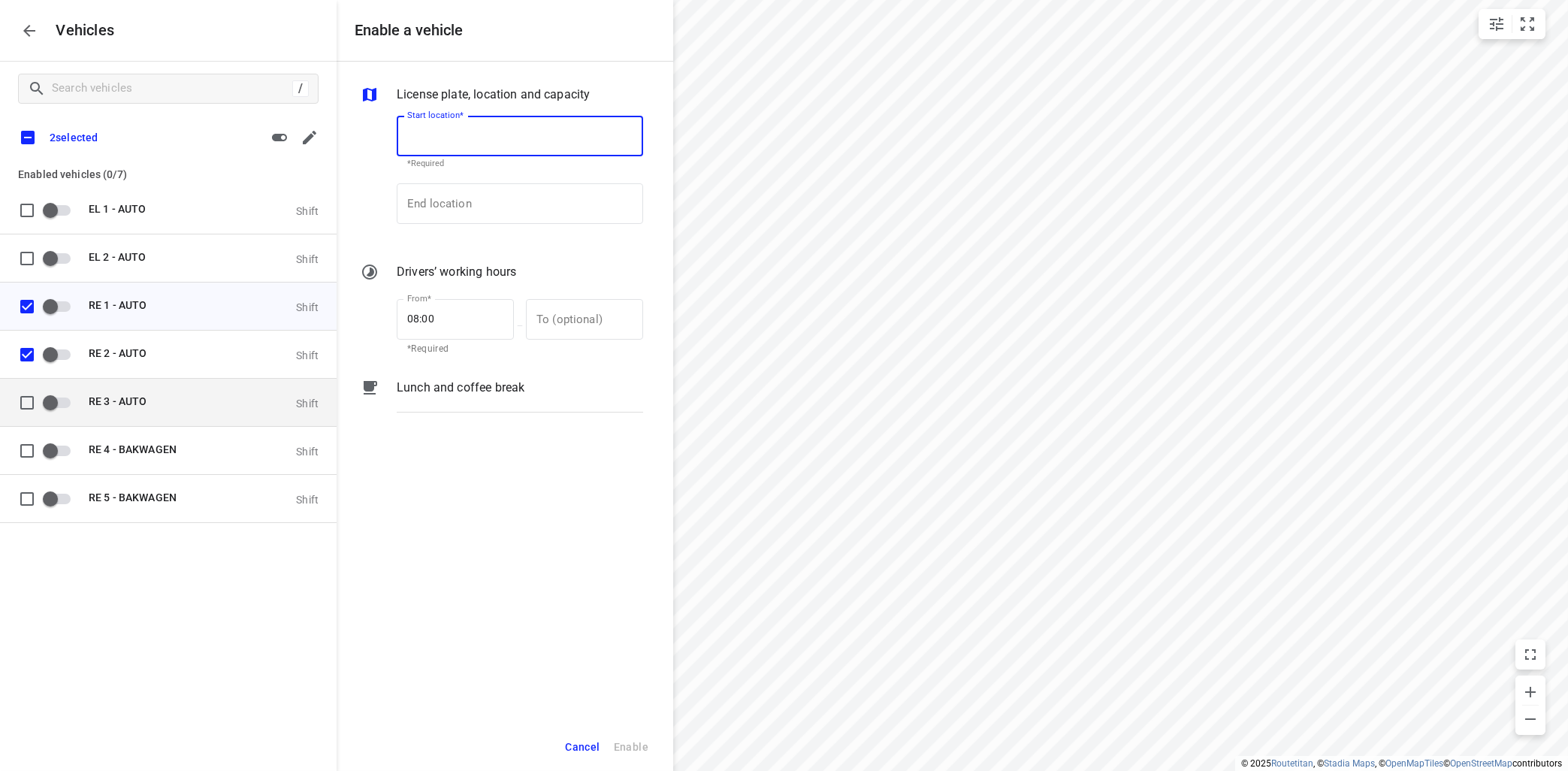
click at [36, 403] on input "grid" at bounding box center [27, 402] width 30 height 30
checkbox input "true"
click at [28, 30] on icon "button" at bounding box center [30, 31] width 12 height 12
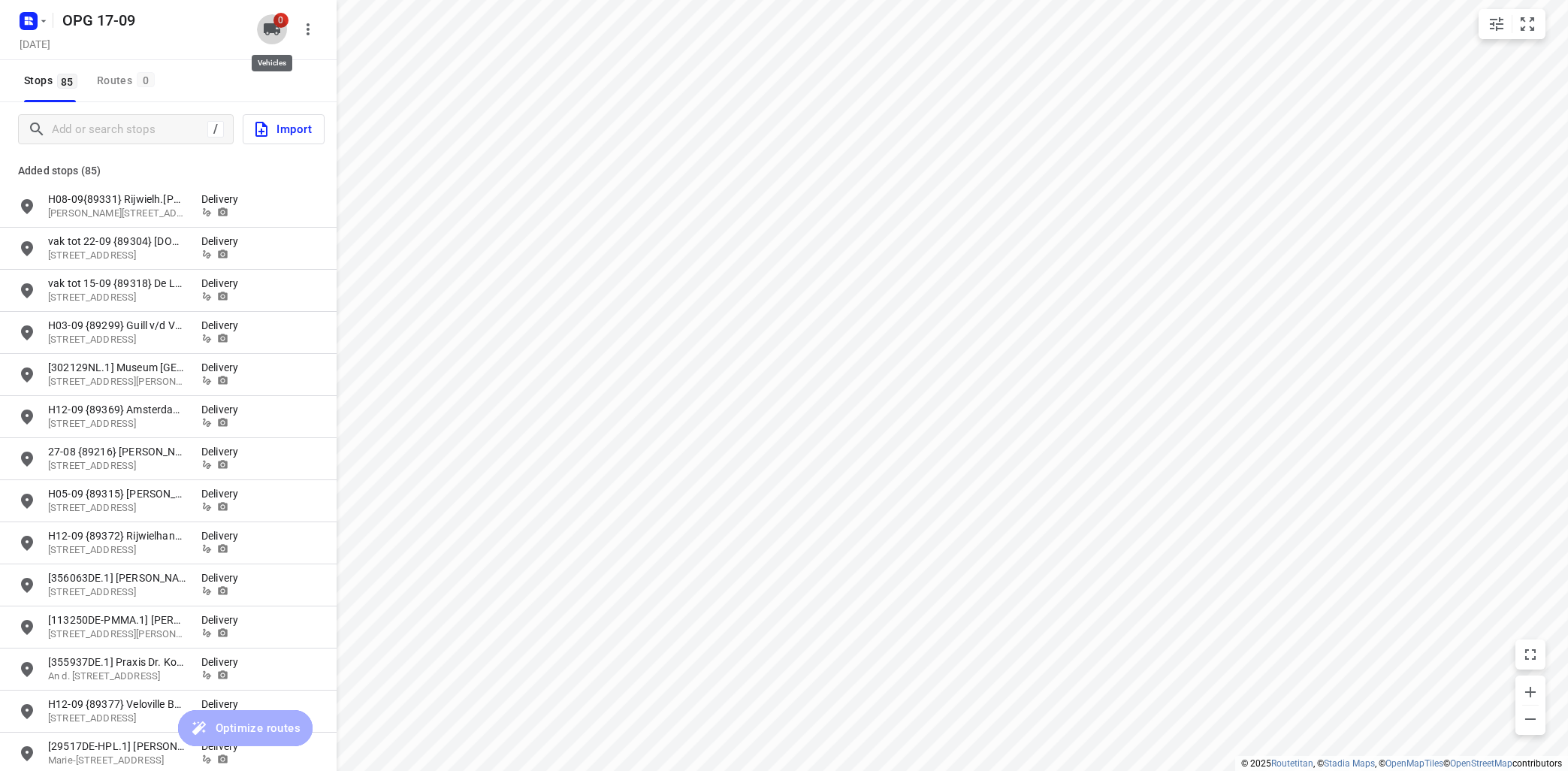
click at [266, 25] on icon "button" at bounding box center [272, 30] width 16 height 12
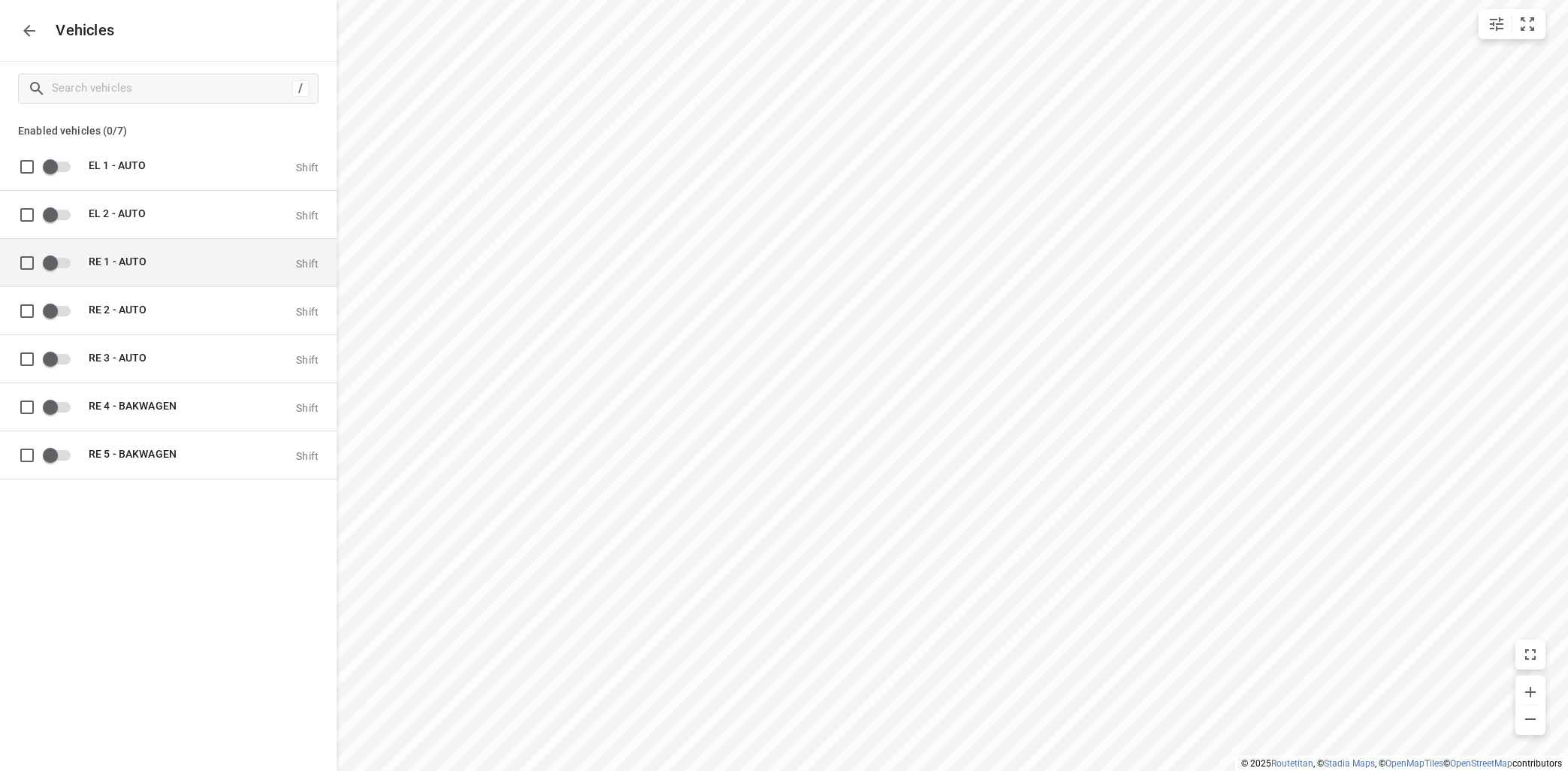
click at [27, 261] on input "grid" at bounding box center [27, 262] width 30 height 30
checkbox input "true"
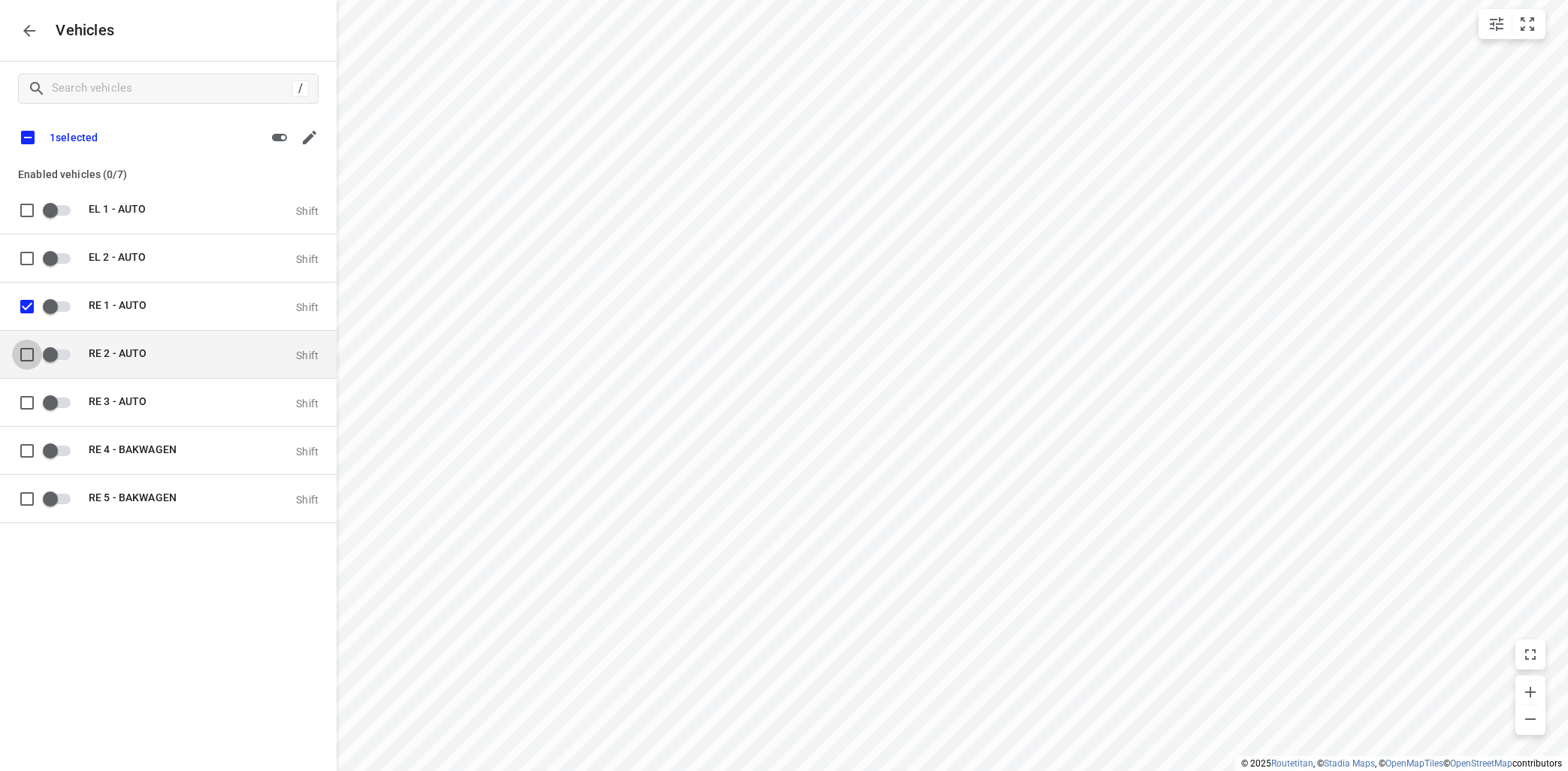
click at [30, 353] on input "grid" at bounding box center [27, 353] width 30 height 30
checkbox input "true"
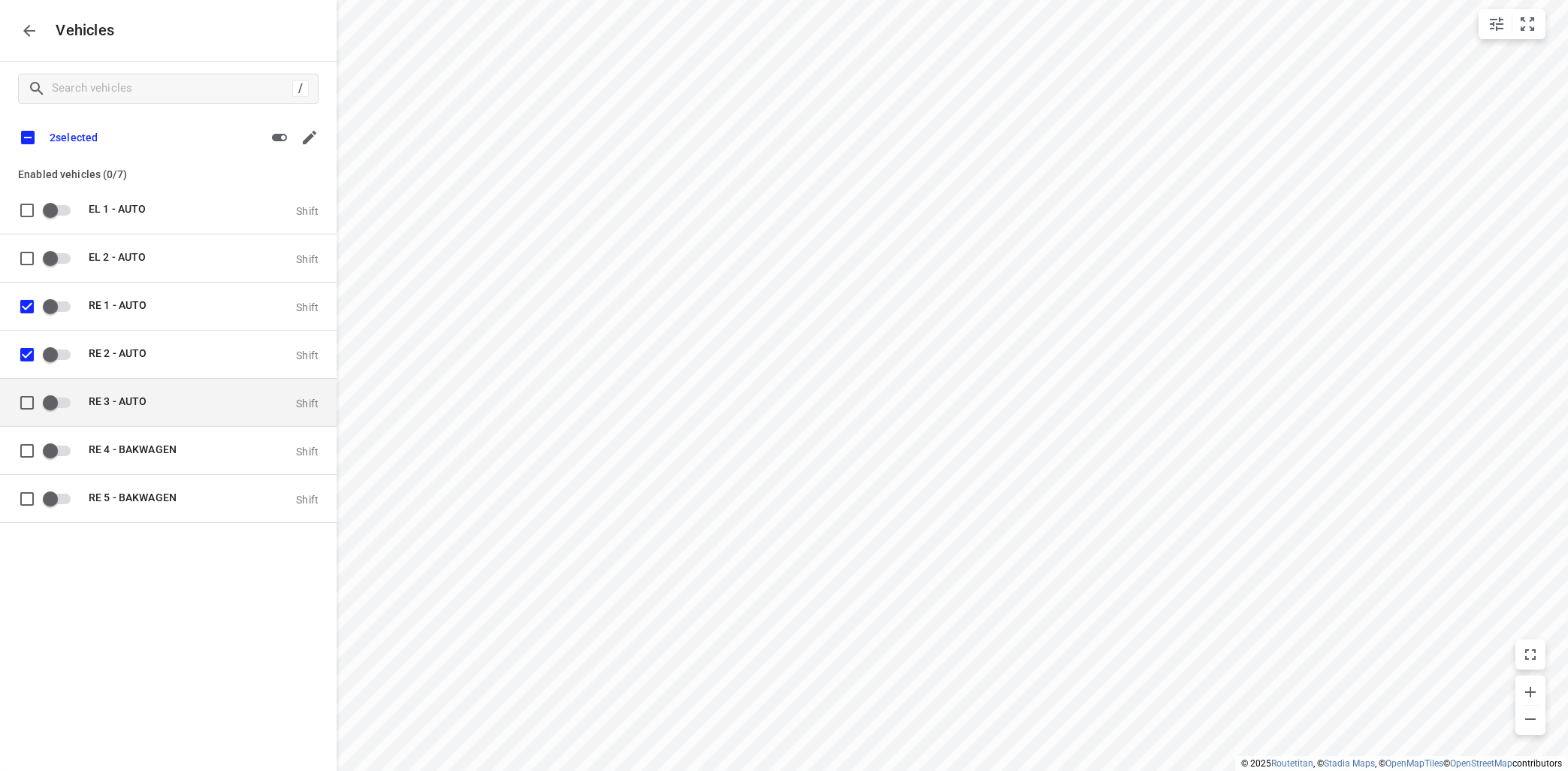
click at [24, 396] on input "grid" at bounding box center [27, 402] width 30 height 30
checkbox input "true"
click at [285, 135] on icon "button" at bounding box center [279, 137] width 15 height 8
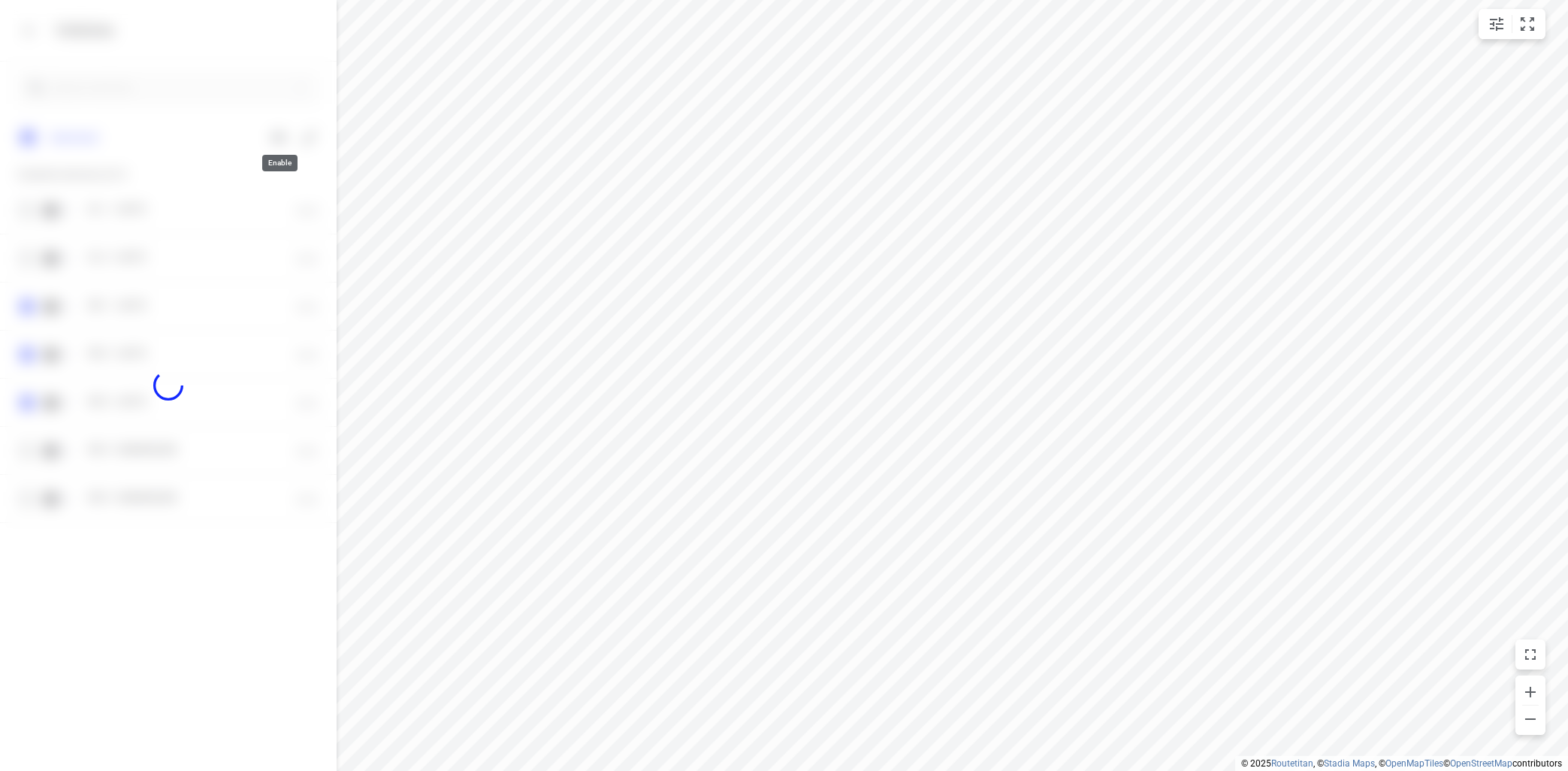
checkbox input "true"
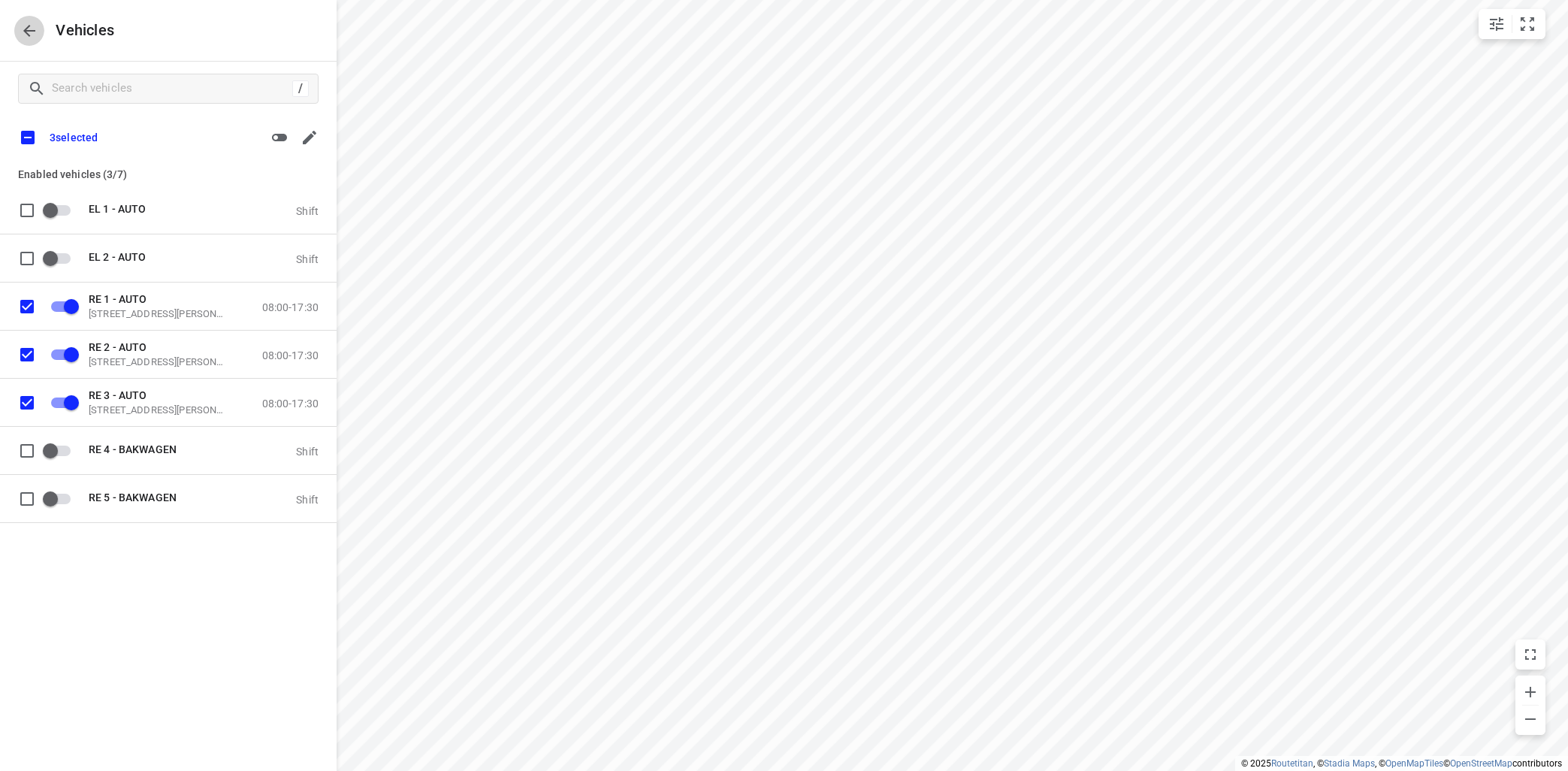
click at [23, 29] on icon "button" at bounding box center [29, 30] width 18 height 18
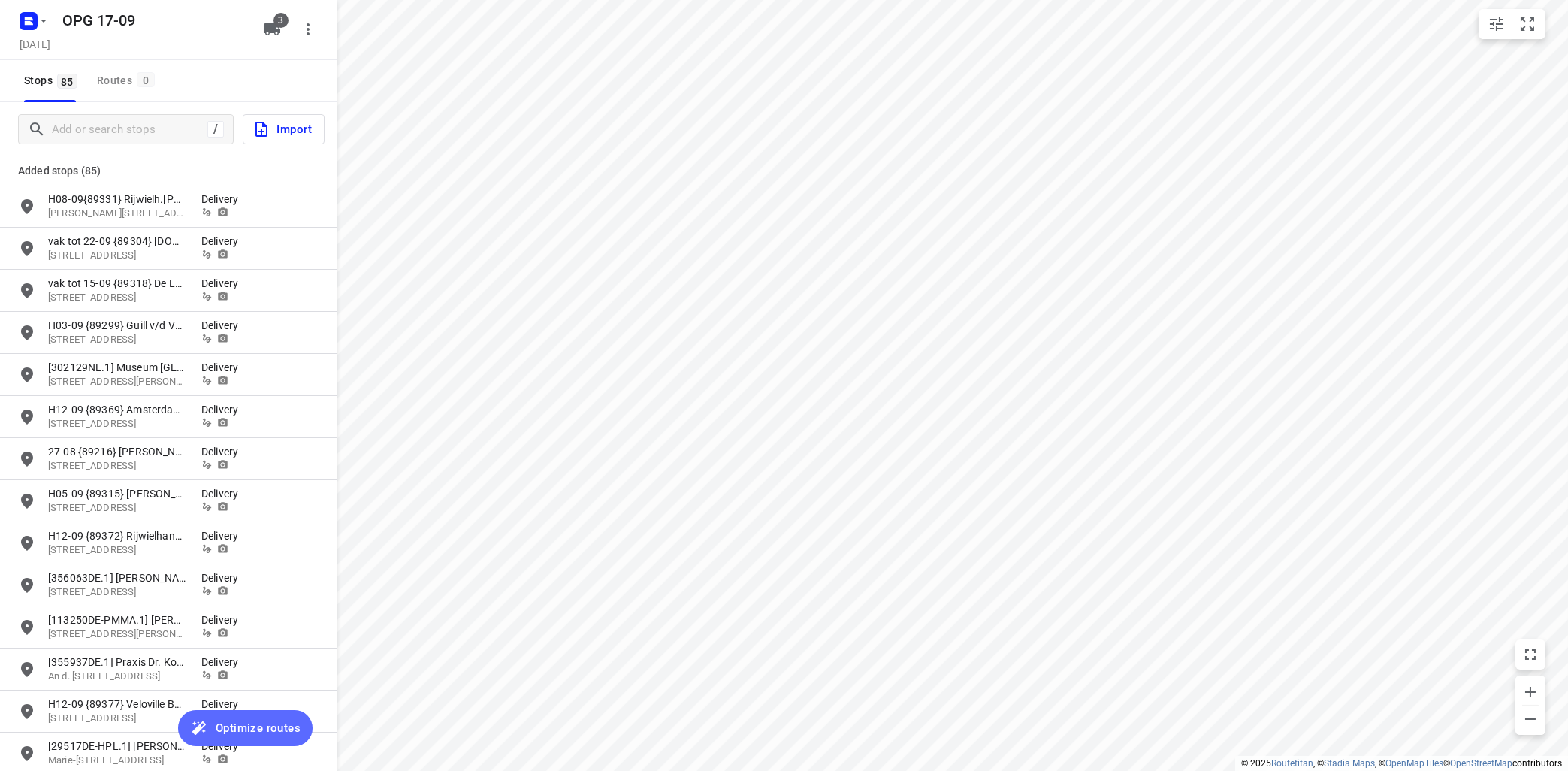
click at [260, 726] on span "Optimize routes" at bounding box center [258, 728] width 85 height 20
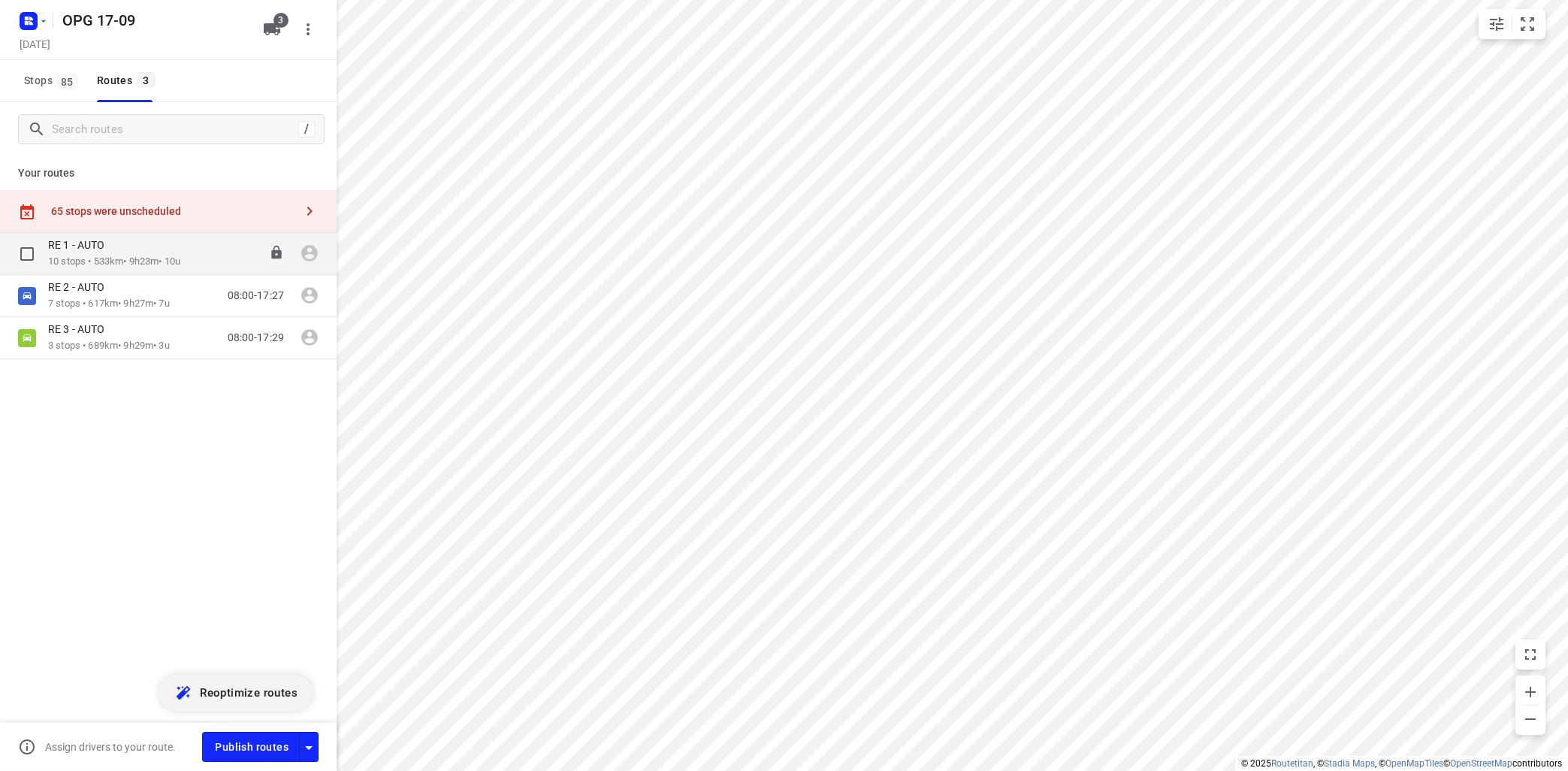
click at [103, 260] on p "10 stops • 533km • 9h23m • 10u" at bounding box center [114, 262] width 132 height 14
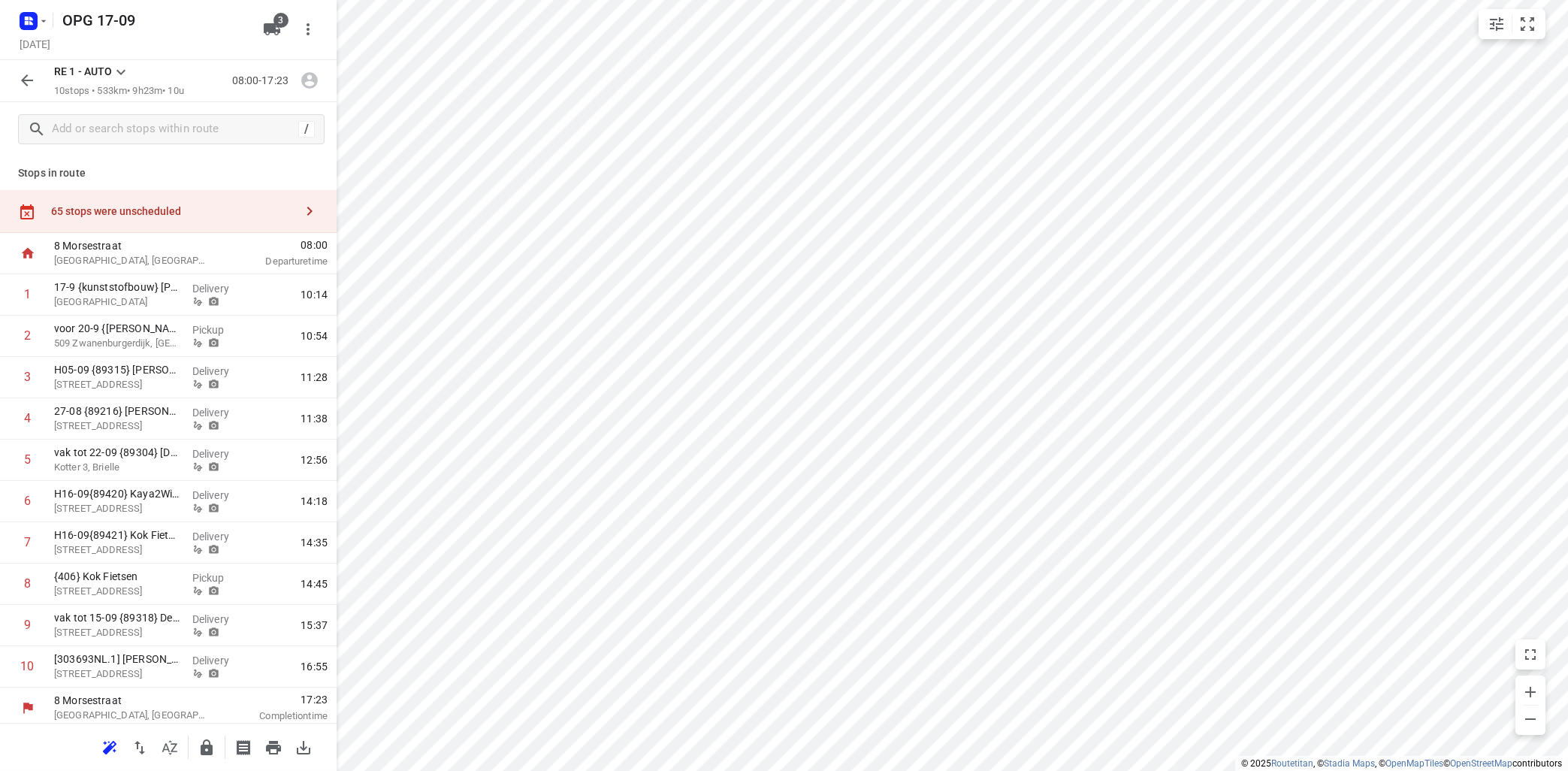
click at [124, 70] on icon at bounding box center [121, 72] width 18 height 18
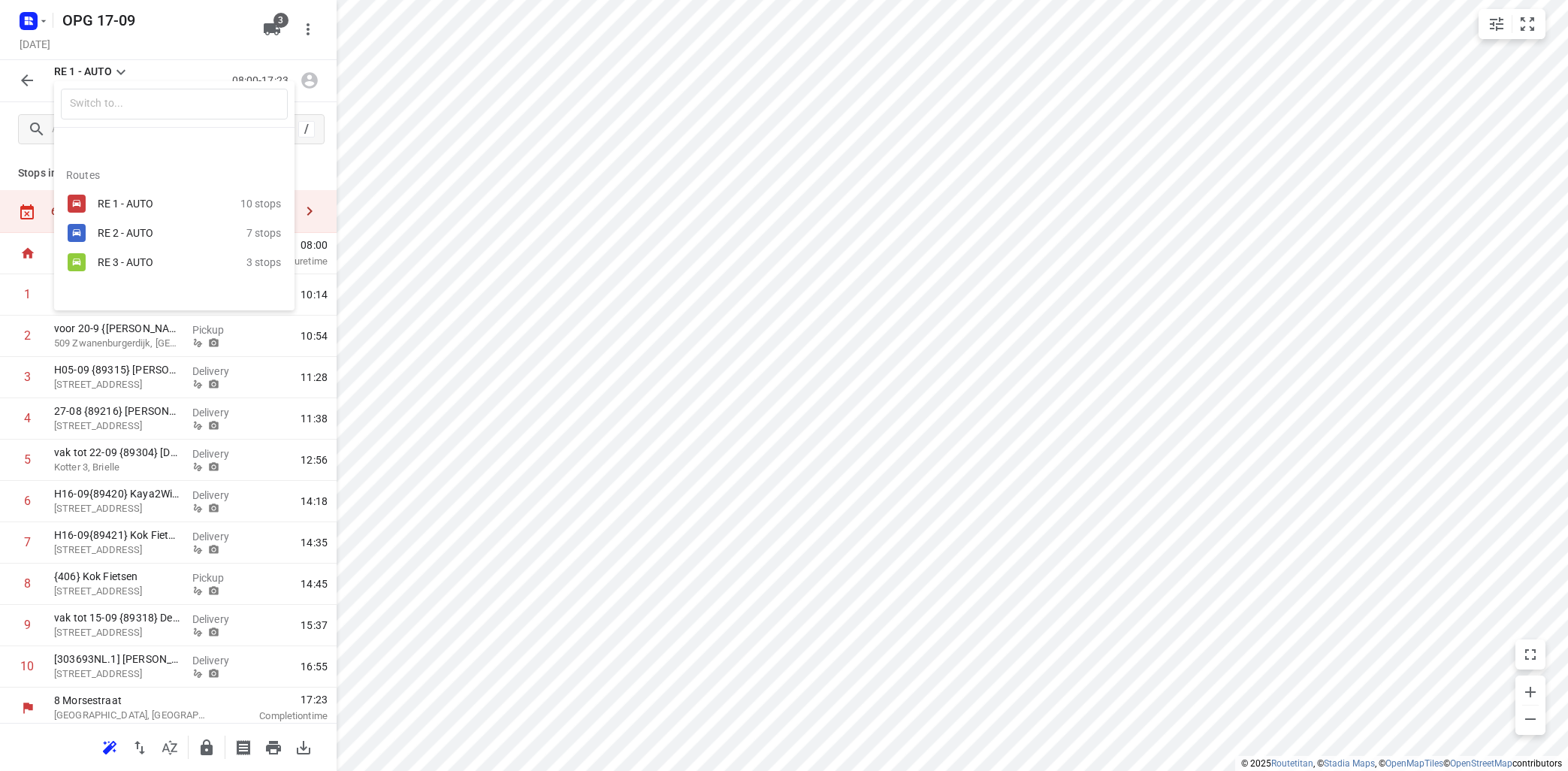
click at [139, 237] on div "RE 2 - AUTO" at bounding box center [161, 233] width 128 height 12
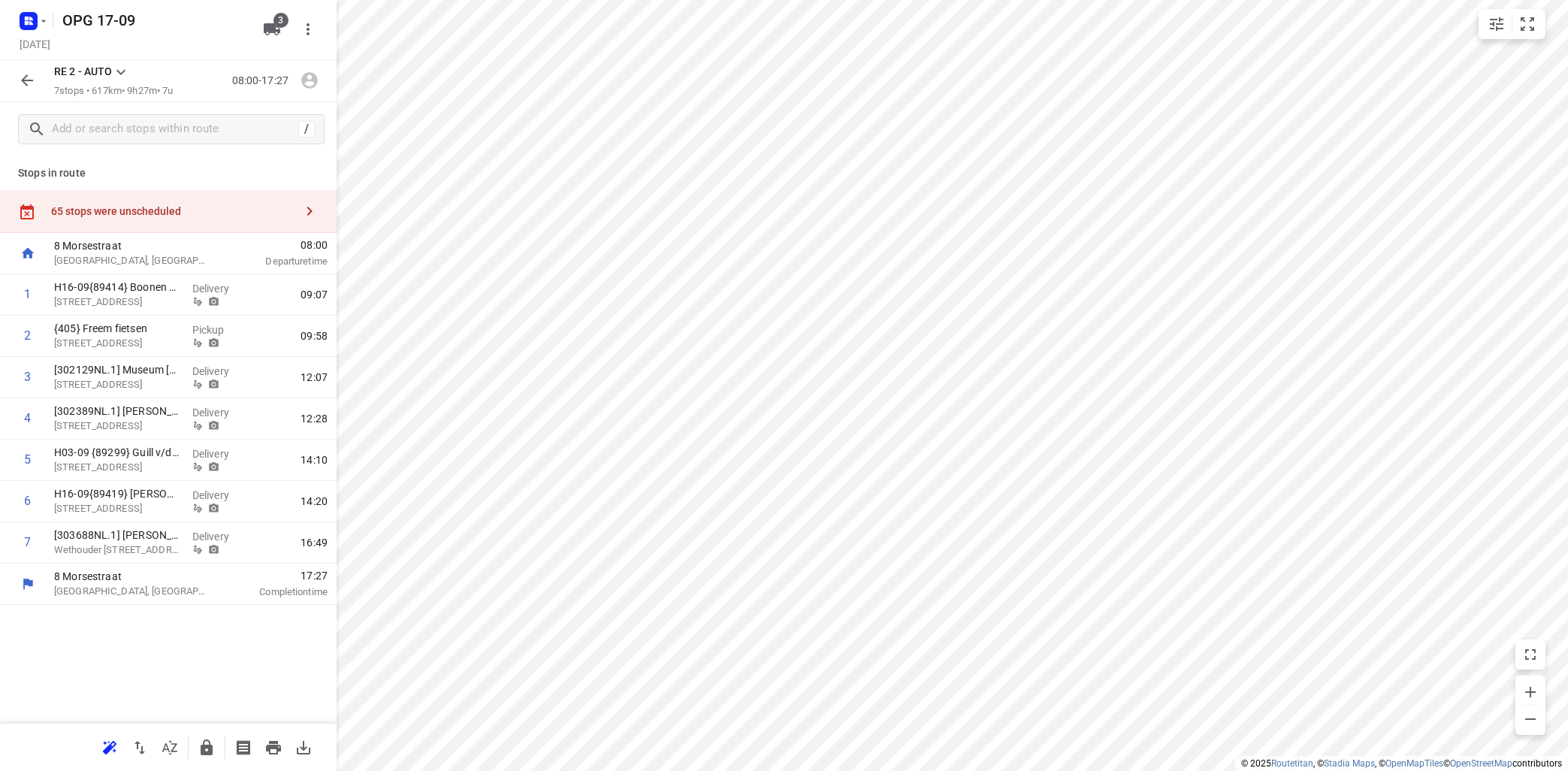
click at [121, 75] on icon at bounding box center [121, 73] width 9 height 5
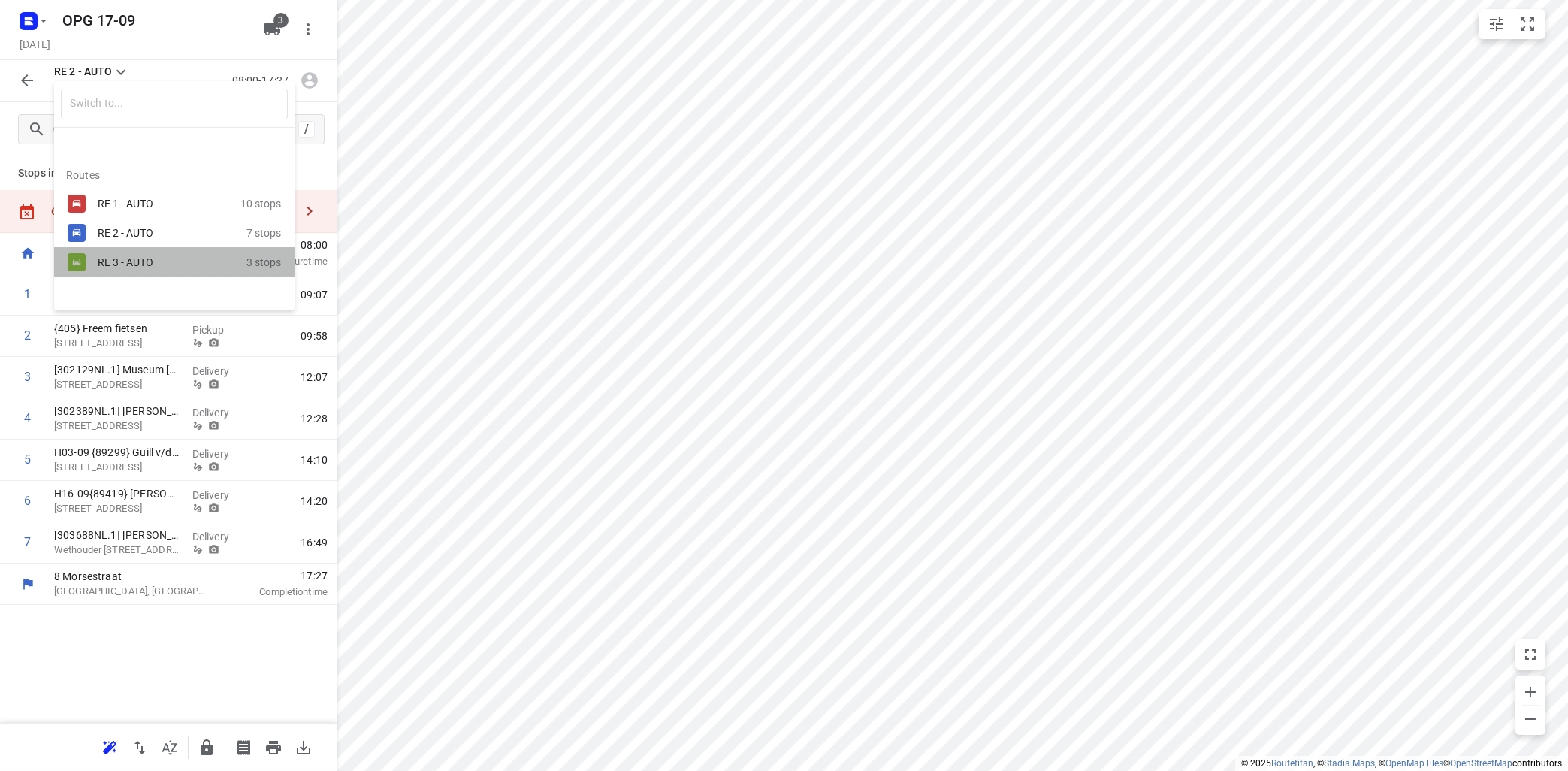
click at [109, 272] on div "RE 3 - AUTO" at bounding box center [172, 262] width 148 height 18
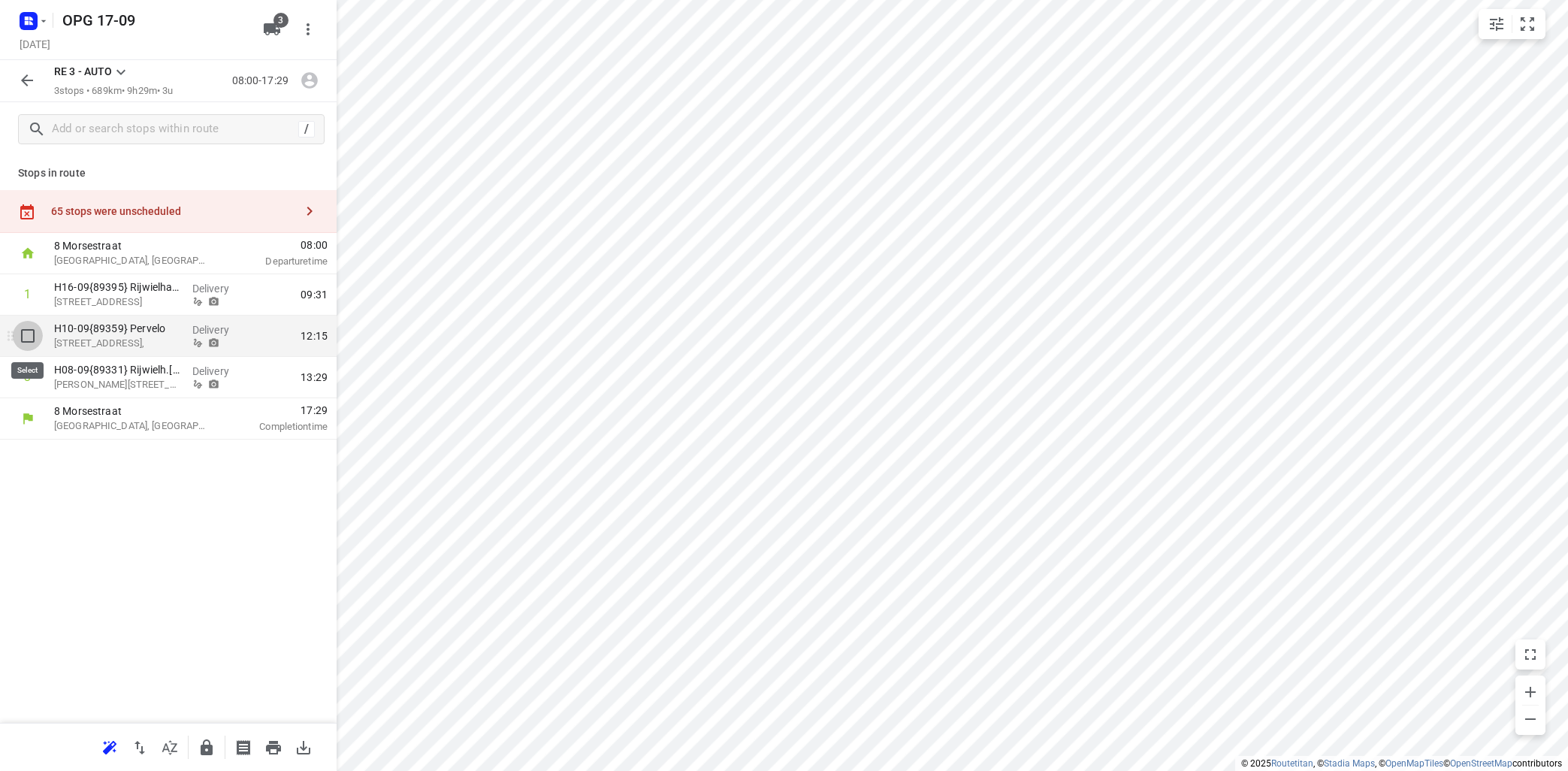
click at [30, 336] on input "checkbox" at bounding box center [28, 336] width 30 height 30
checkbox input "true"
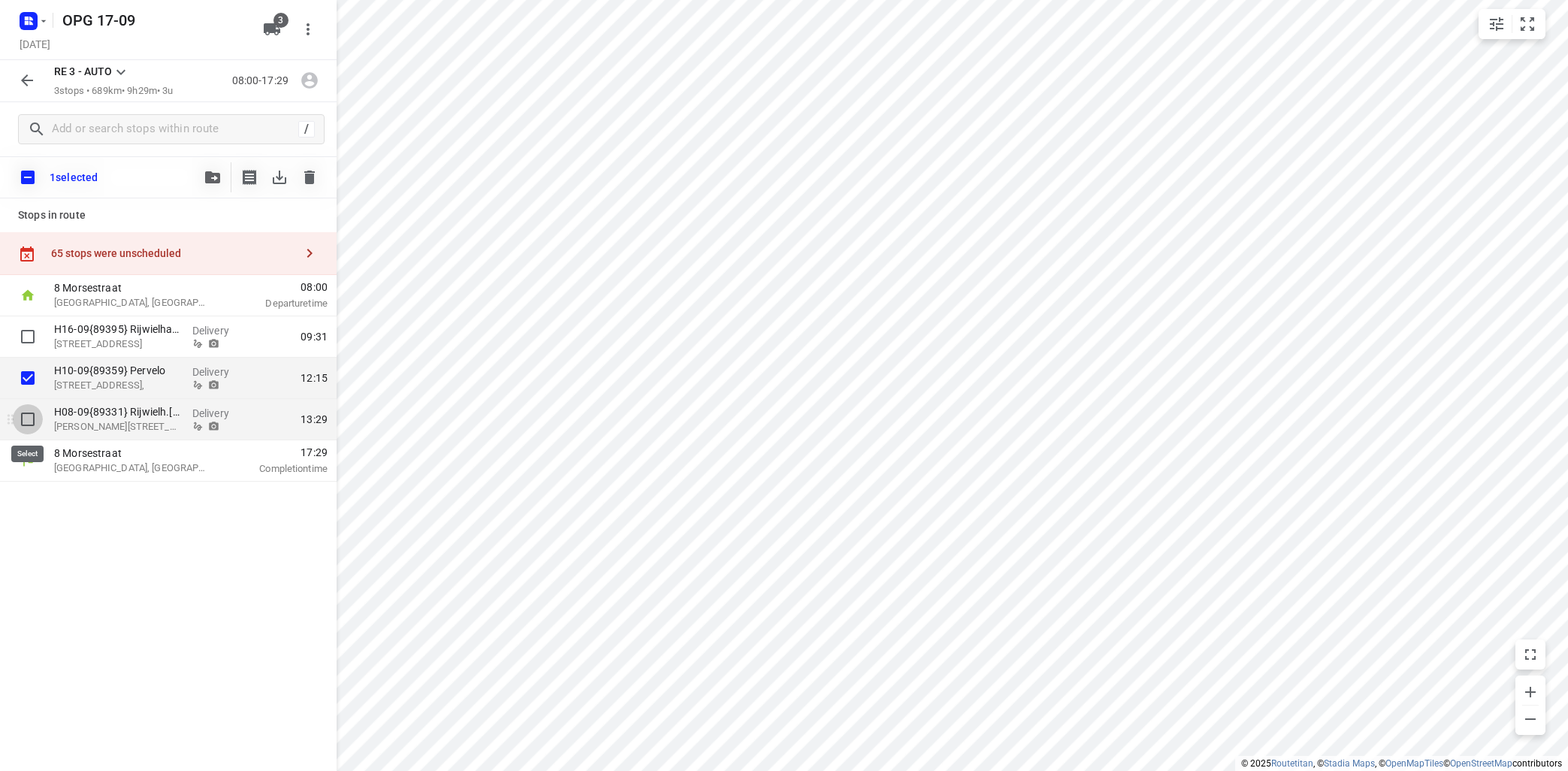
click at [29, 418] on input "checkbox" at bounding box center [28, 419] width 30 height 30
checkbox input "true"
click at [215, 177] on icon "button" at bounding box center [212, 177] width 15 height 12
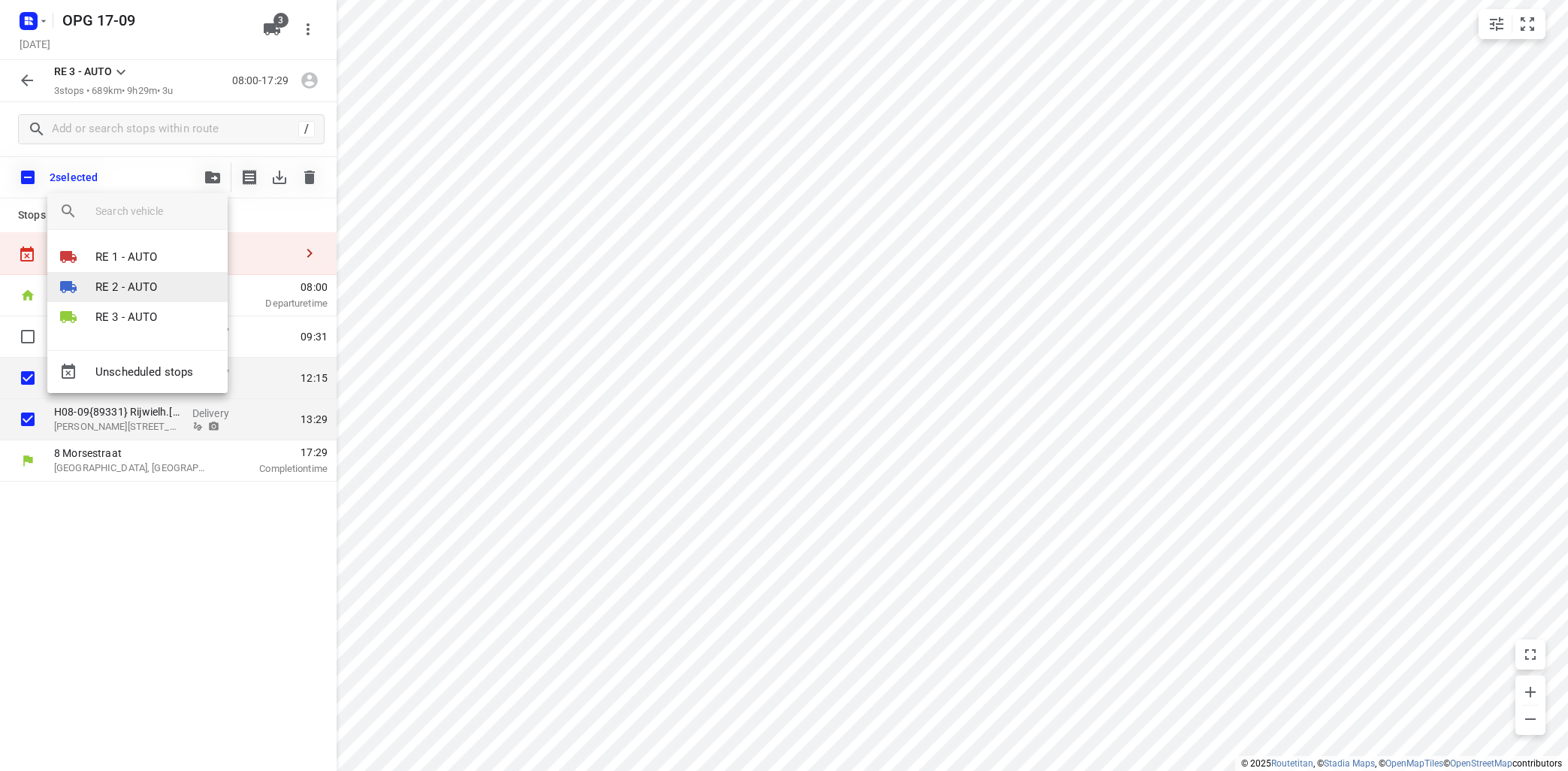
click at [149, 287] on p "RE 2 - AUTO" at bounding box center [127, 287] width 62 height 17
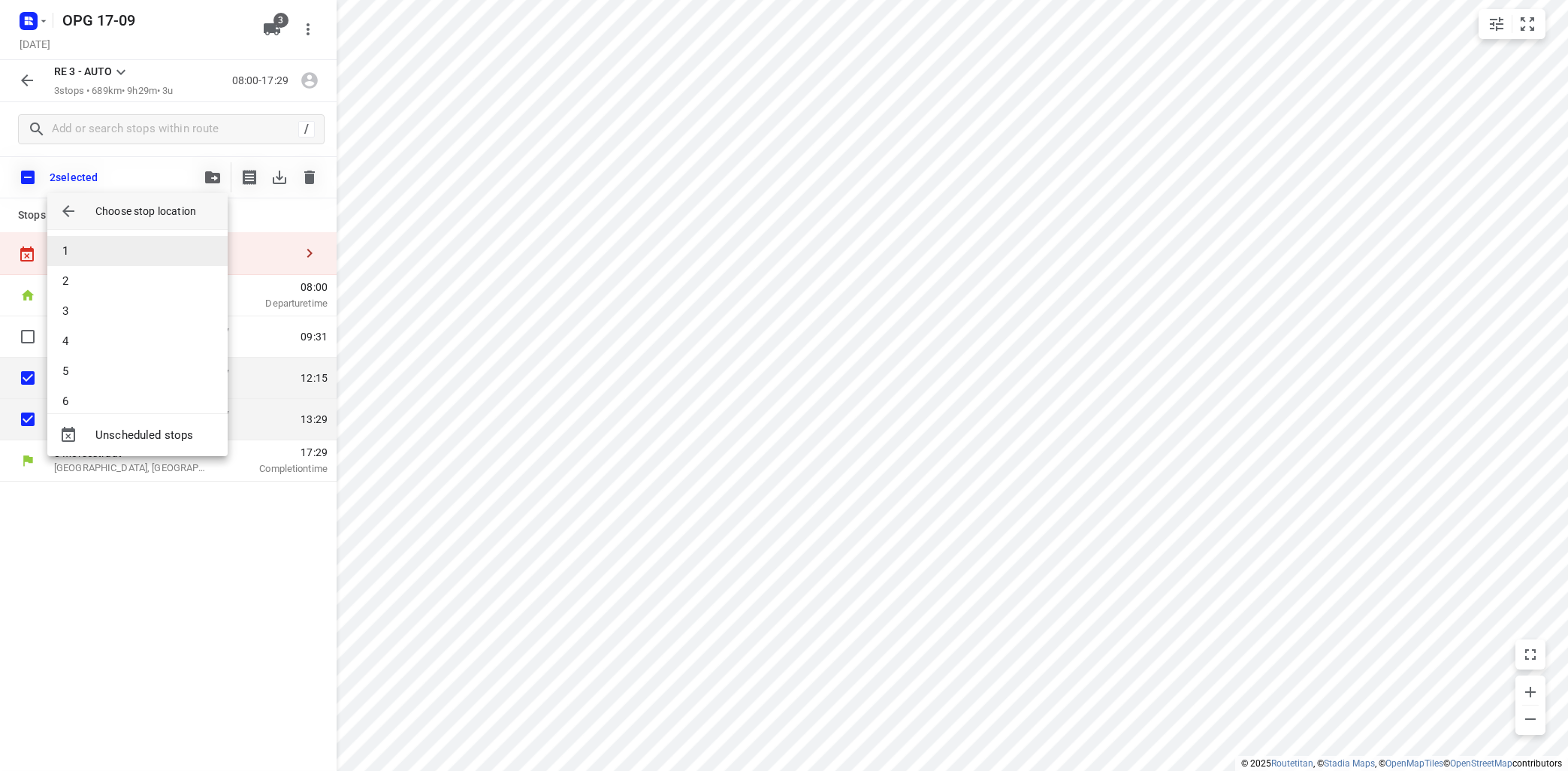
click at [165, 252] on li "1" at bounding box center [138, 251] width 180 height 30
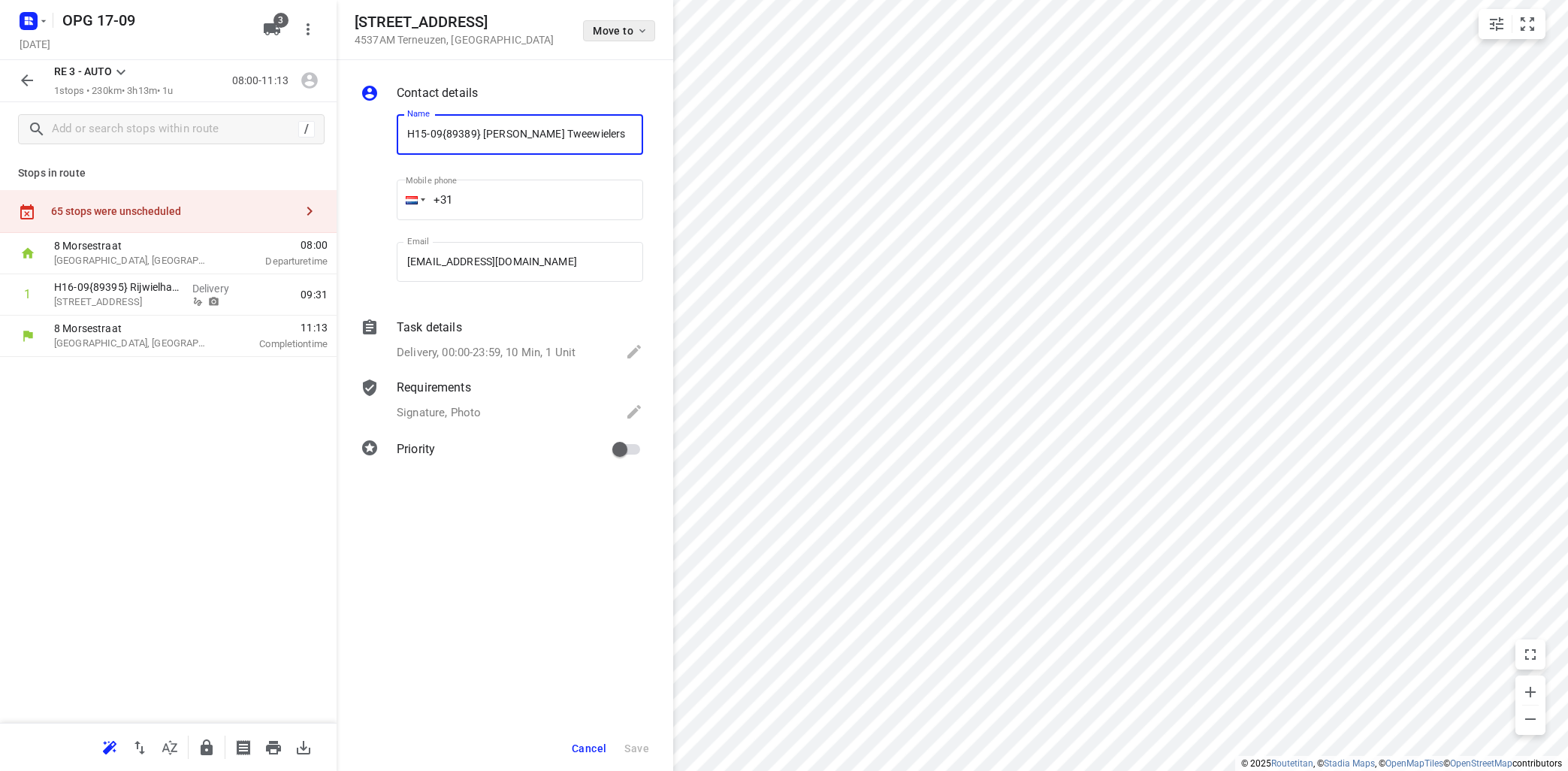
click at [635, 30] on span "Move to" at bounding box center [620, 31] width 56 height 12
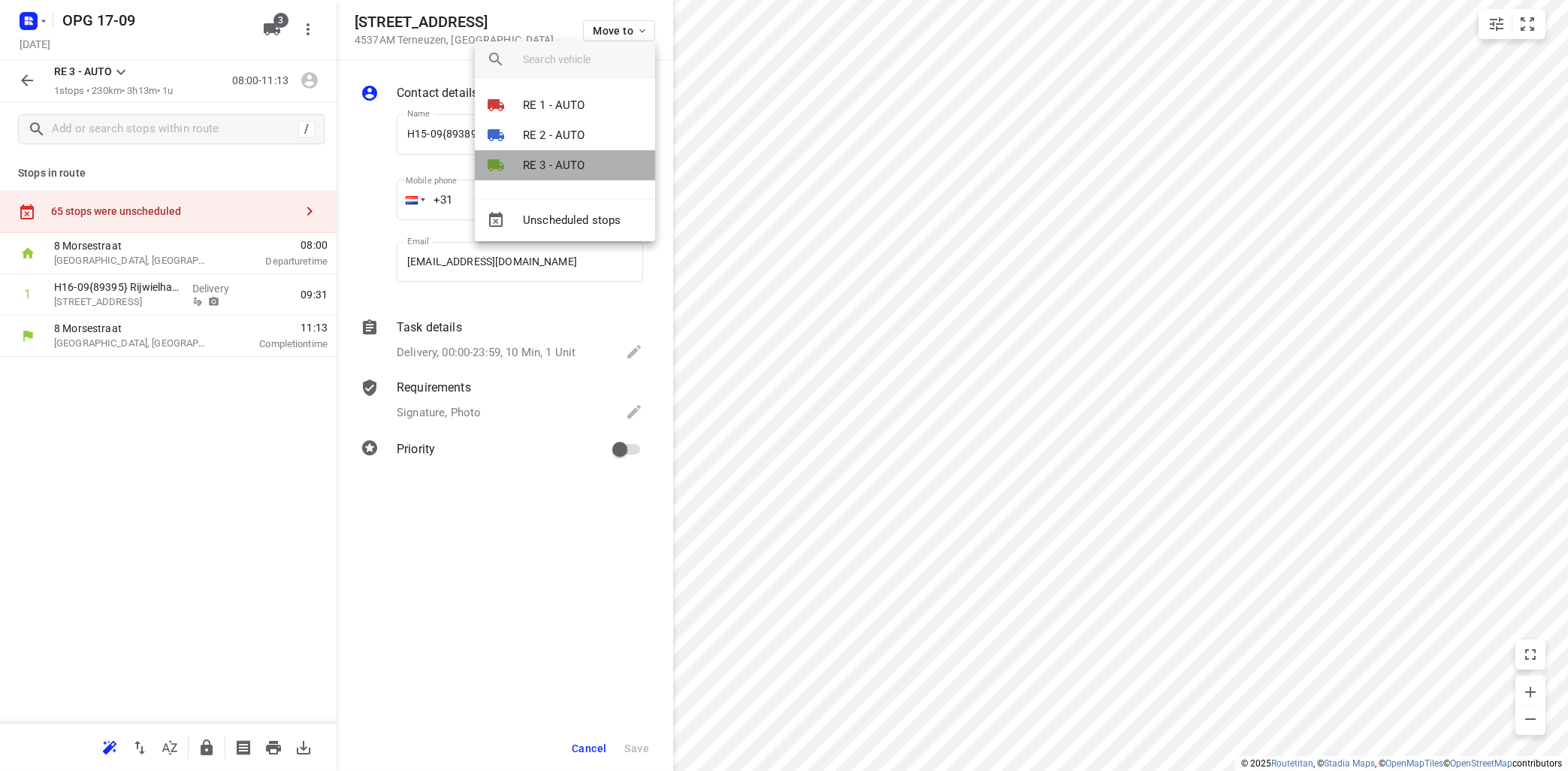
click at [555, 167] on p "RE 3 - AUTO" at bounding box center [554, 166] width 62 height 17
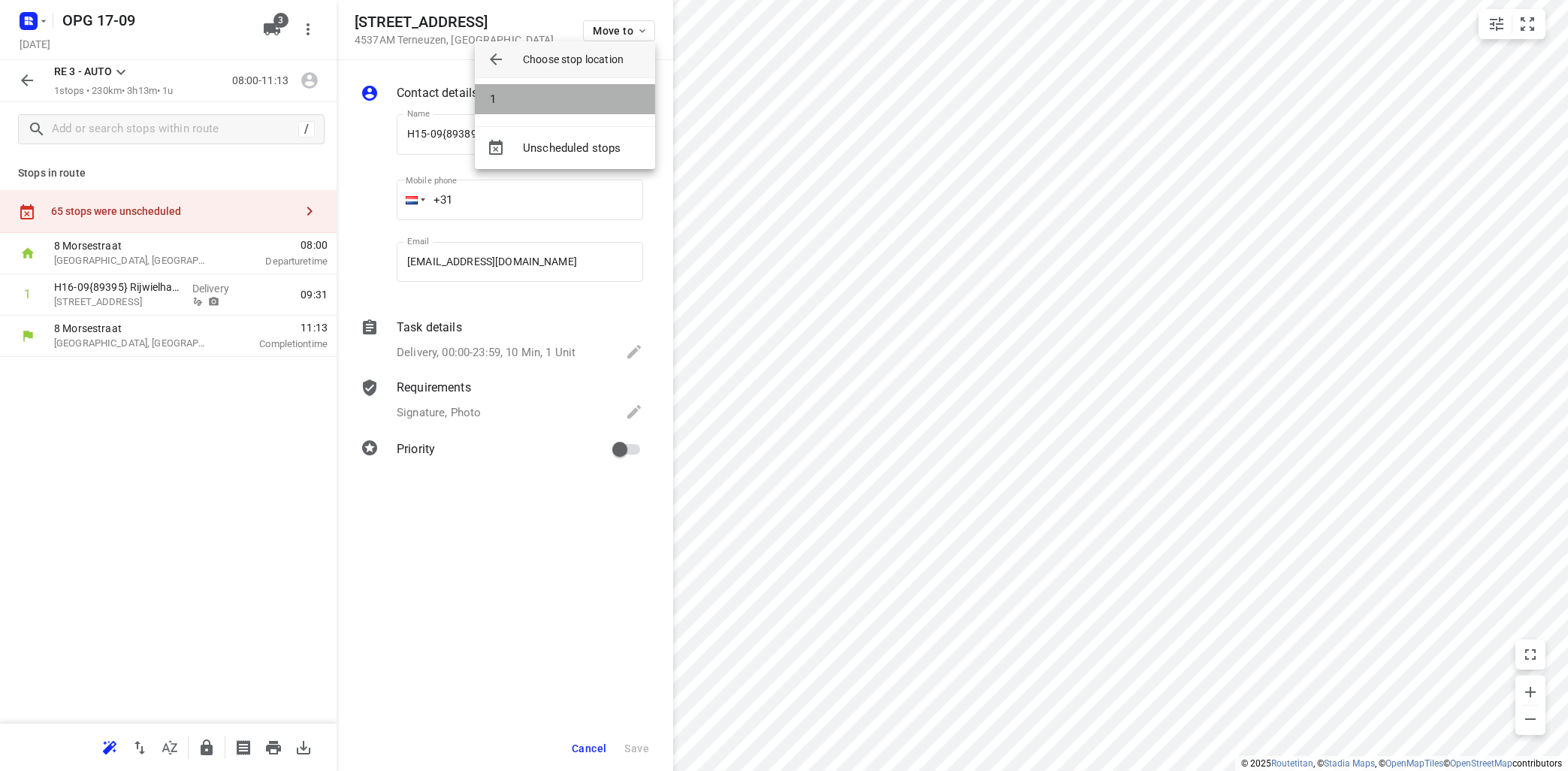
click at [555, 96] on li "1" at bounding box center [565, 99] width 180 height 30
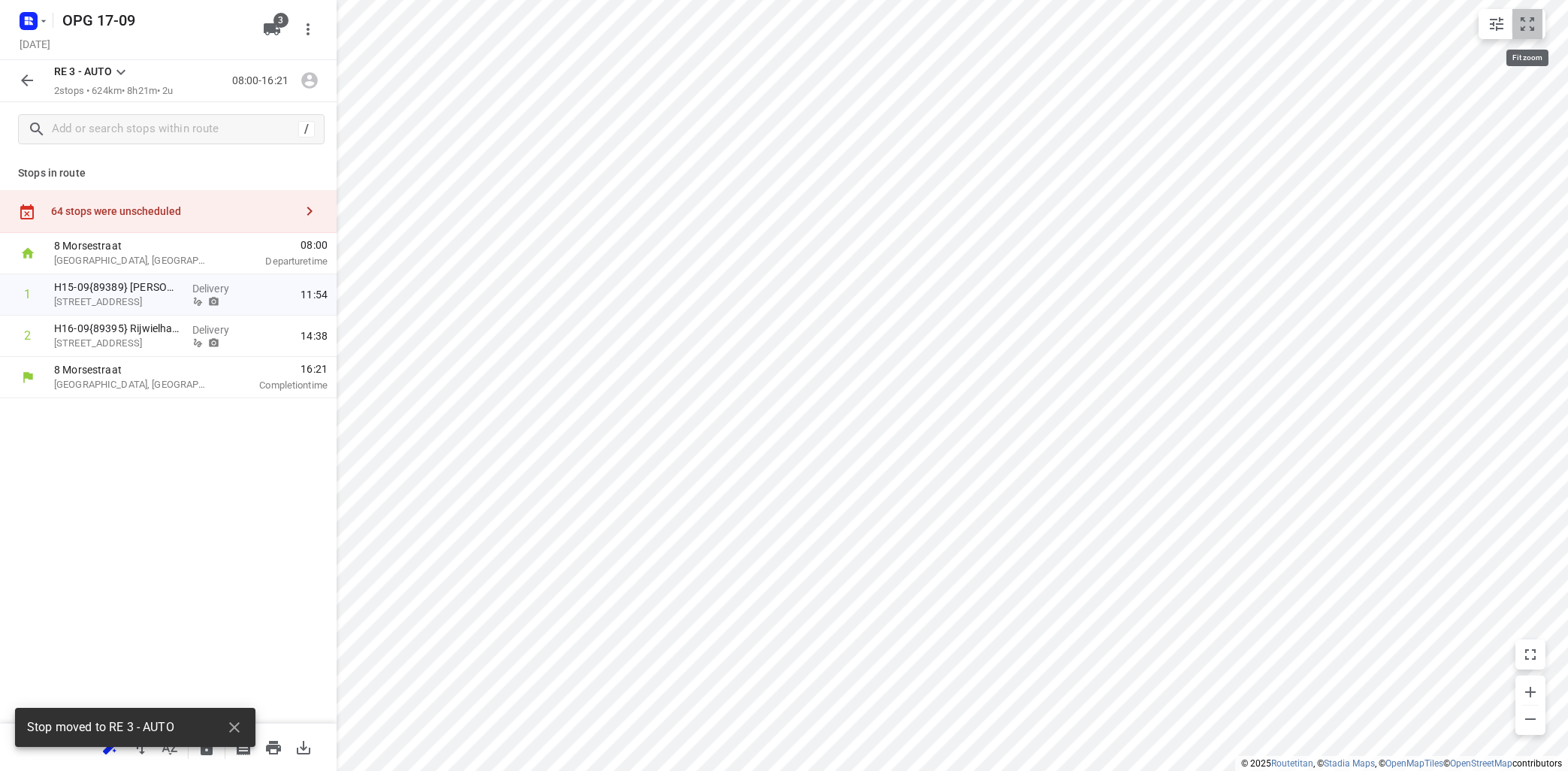
click at [1525, 30] on icon "small contained button group" at bounding box center [1527, 24] width 14 height 14
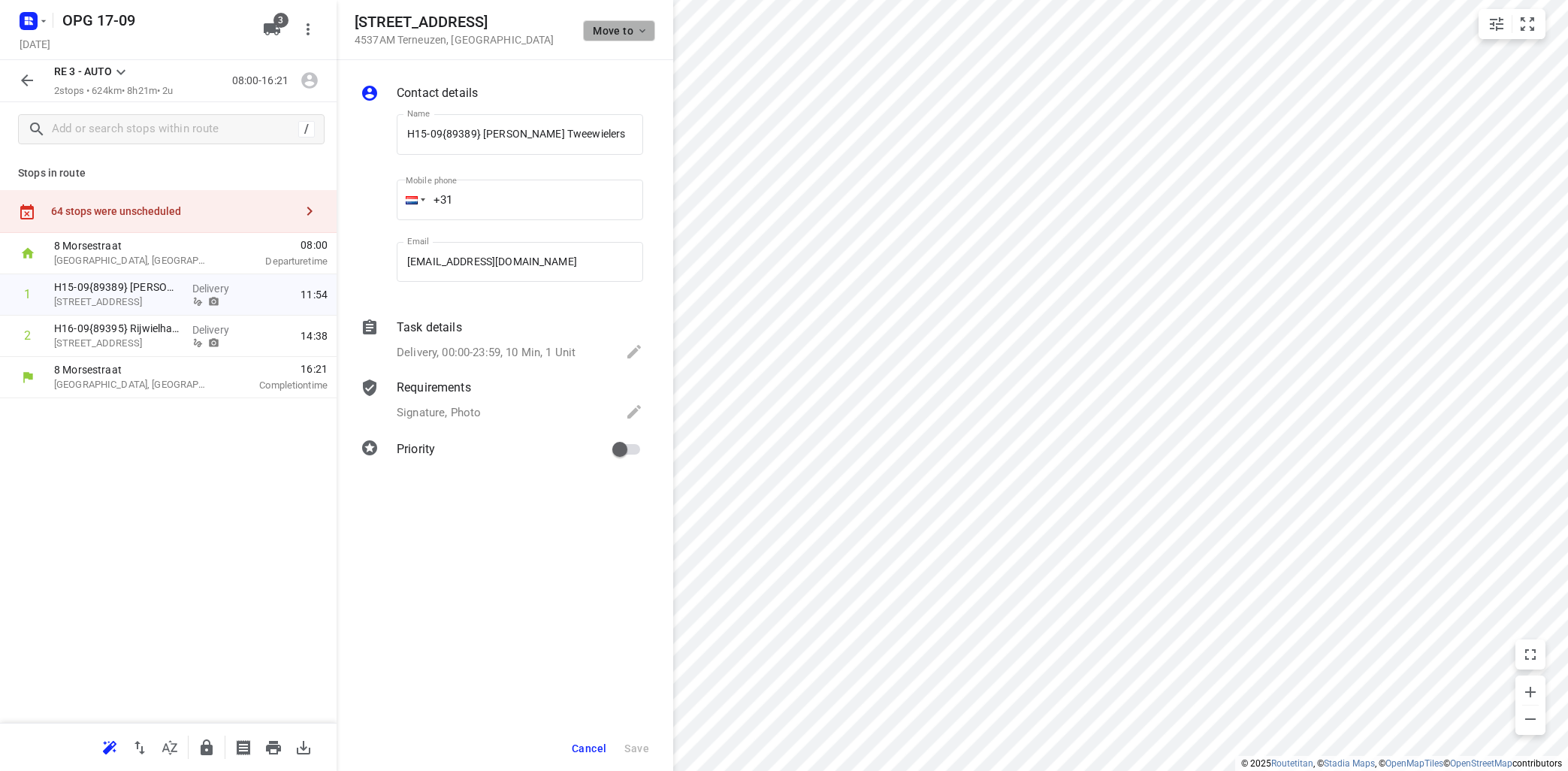
click at [630, 28] on span "Move to" at bounding box center [620, 31] width 56 height 12
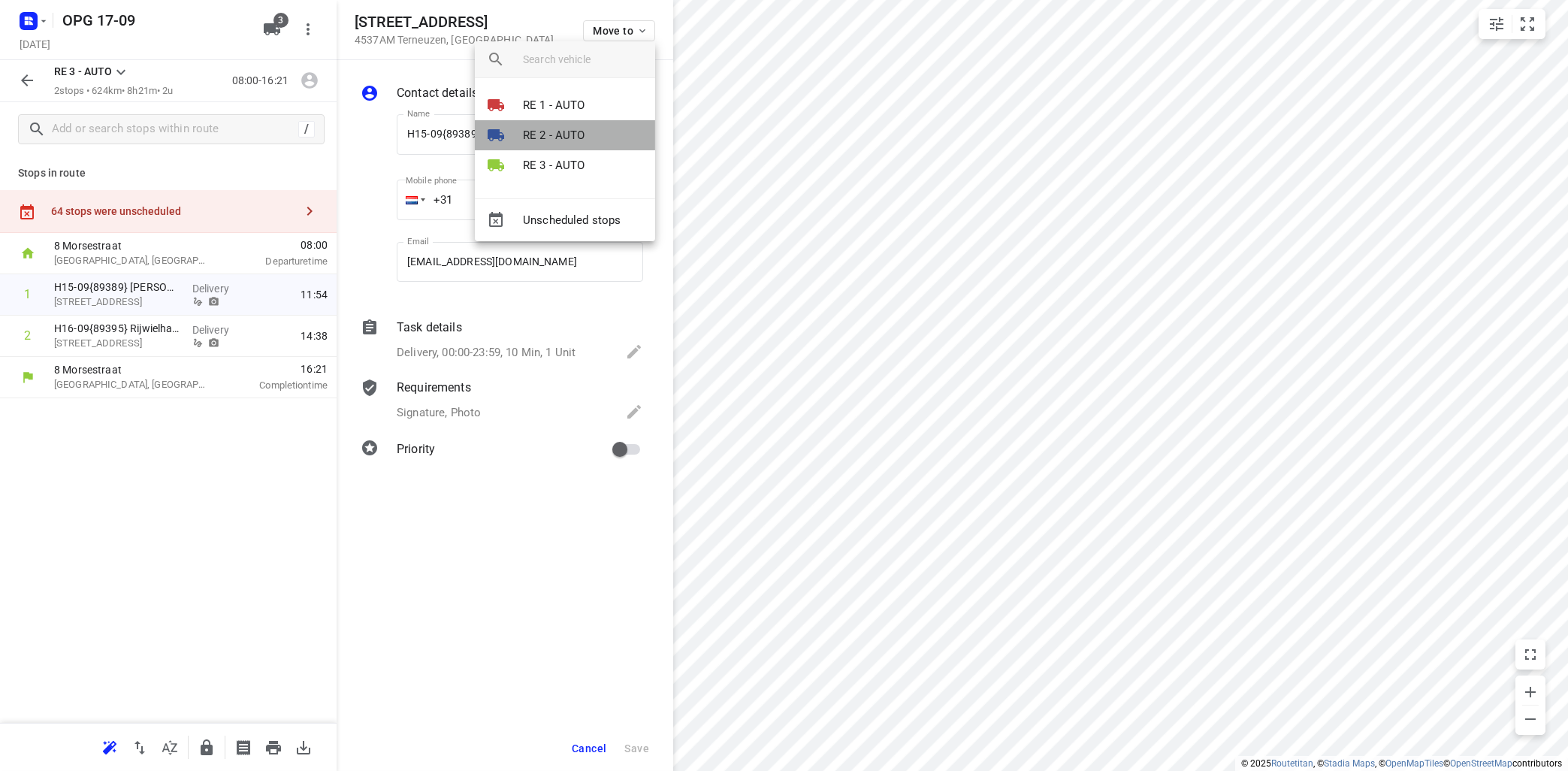
click at [585, 128] on li "RE 2 - AUTO" at bounding box center [565, 135] width 180 height 30
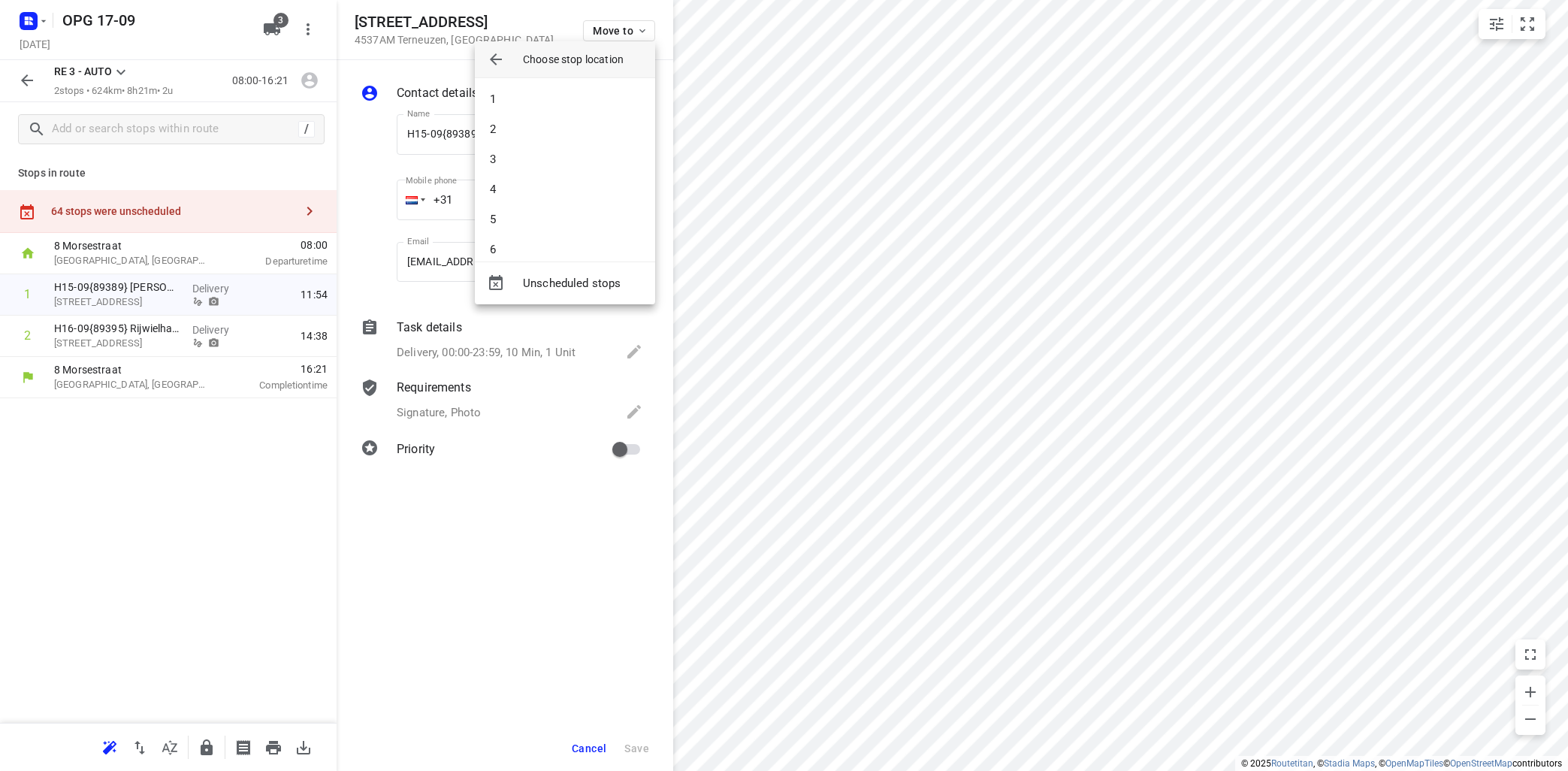
click at [587, 127] on li "2" at bounding box center [565, 129] width 180 height 30
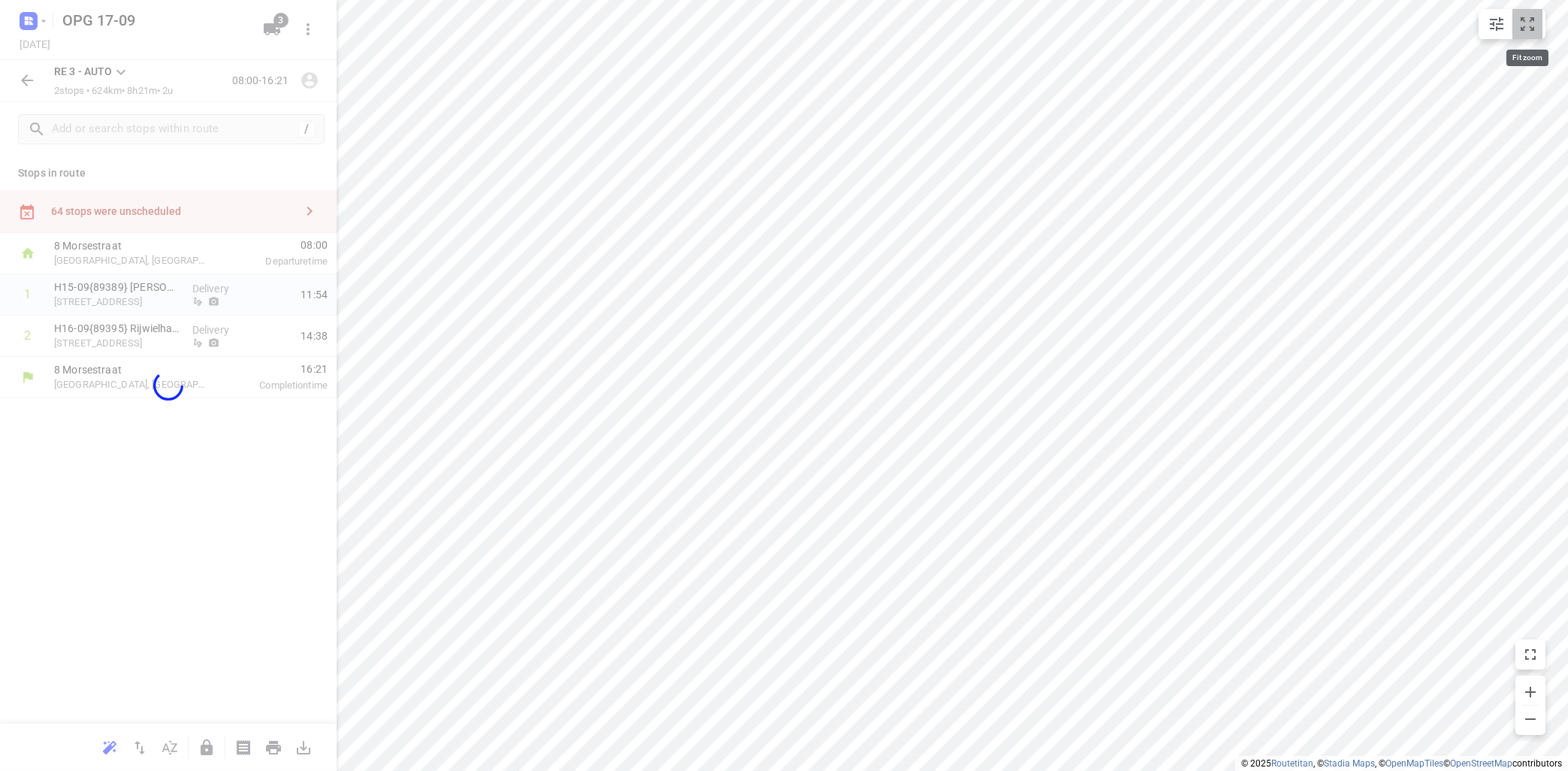
click at [1525, 22] on icon "small contained button group" at bounding box center [1527, 23] width 18 height 18
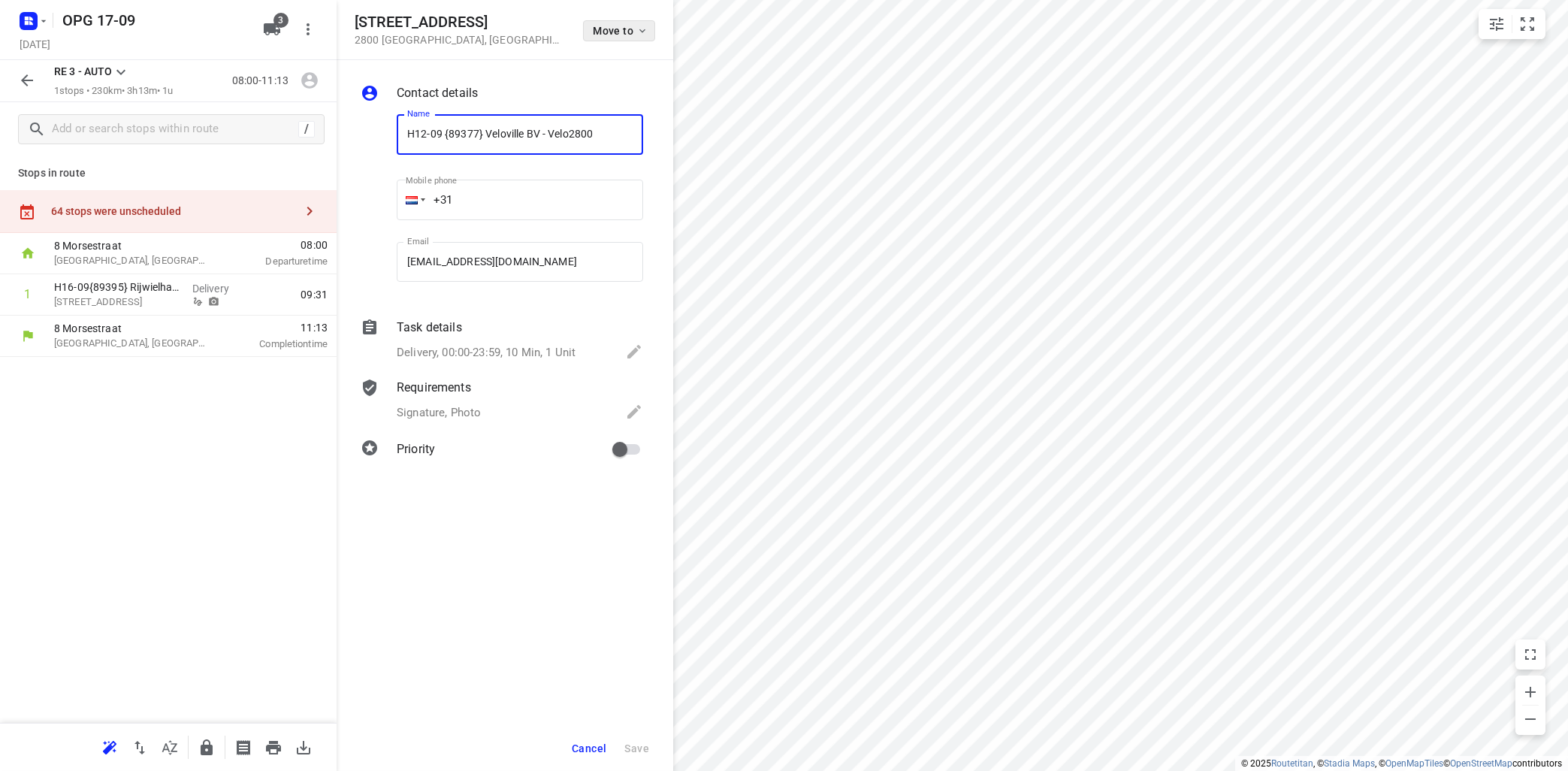
click at [650, 30] on button "Move to" at bounding box center [619, 30] width 72 height 21
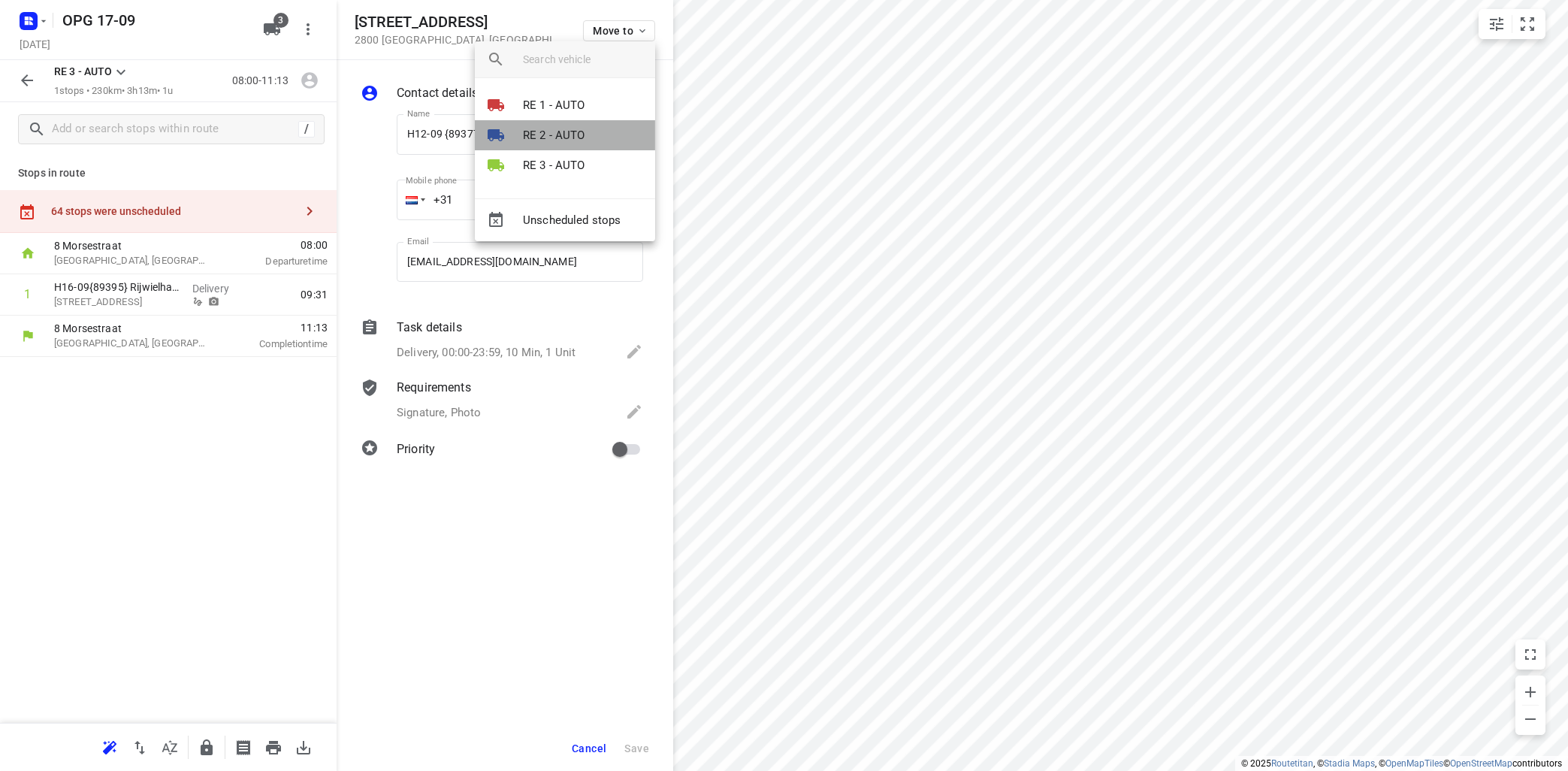
click at [589, 127] on li "RE 2 - AUTO" at bounding box center [565, 135] width 180 height 30
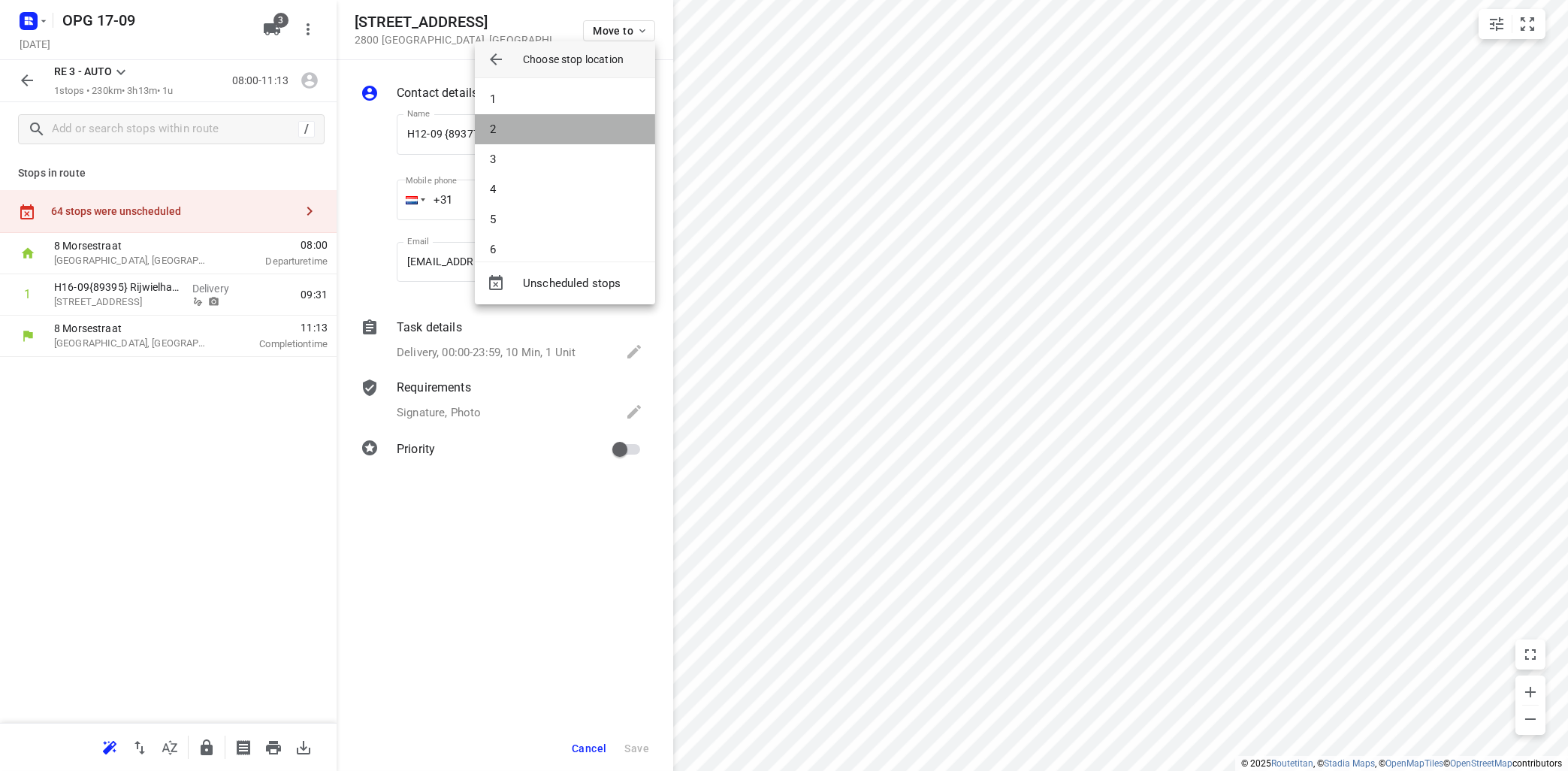
click at [590, 130] on li "2" at bounding box center [565, 129] width 180 height 30
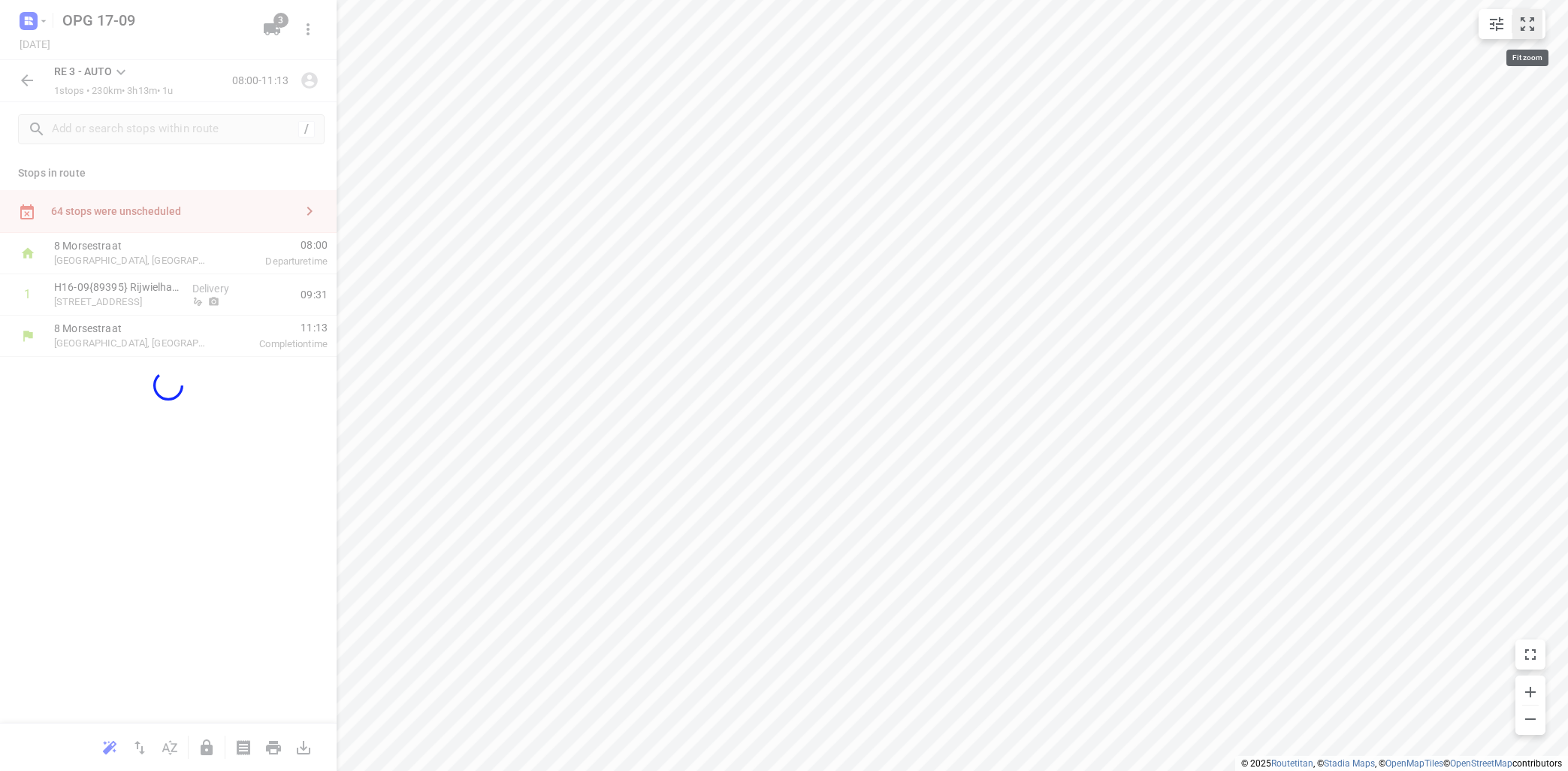
click at [1524, 30] on icon "small contained button group" at bounding box center [1527, 23] width 18 height 18
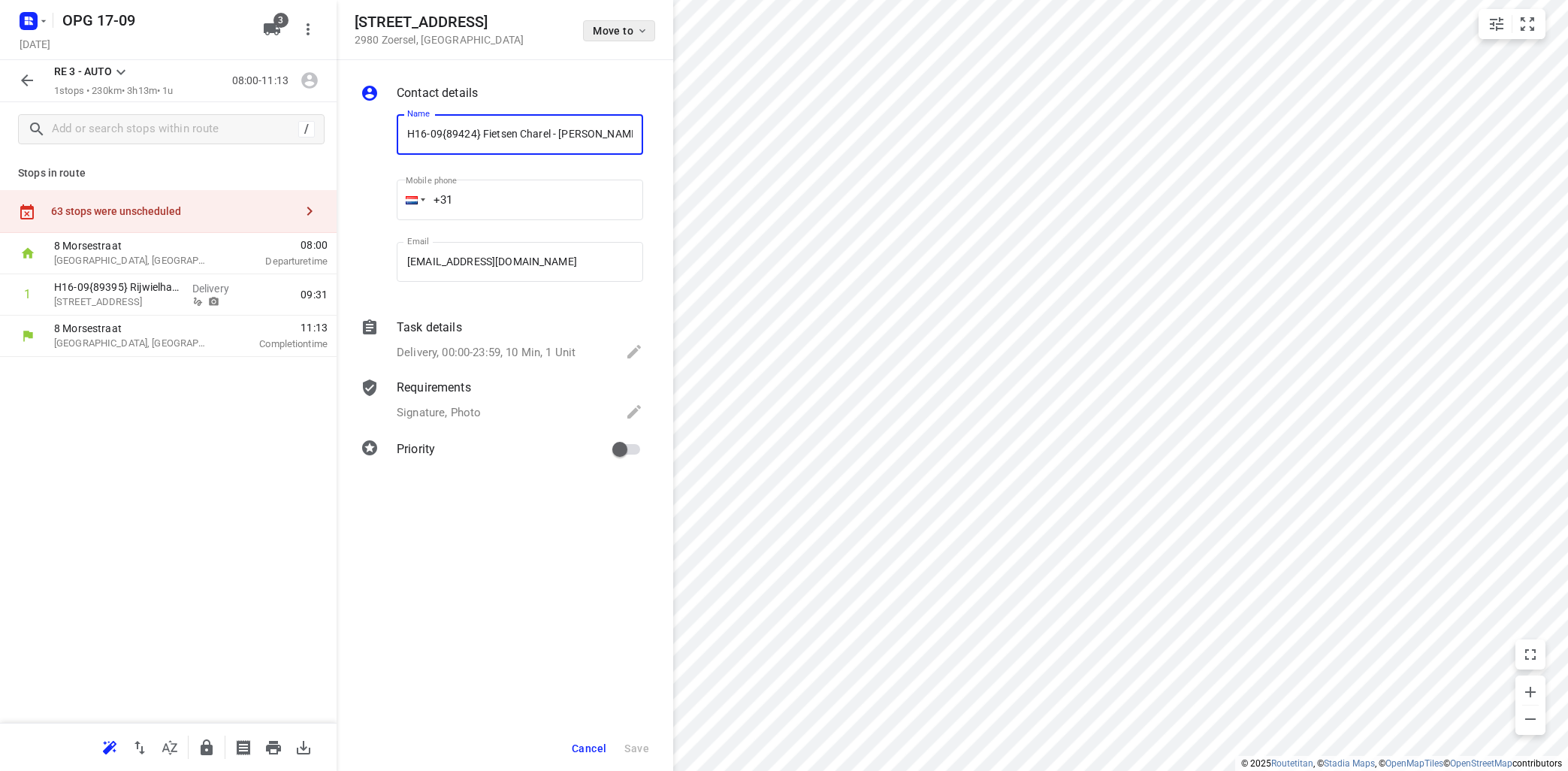
click at [638, 35] on icon "button" at bounding box center [642, 31] width 12 height 12
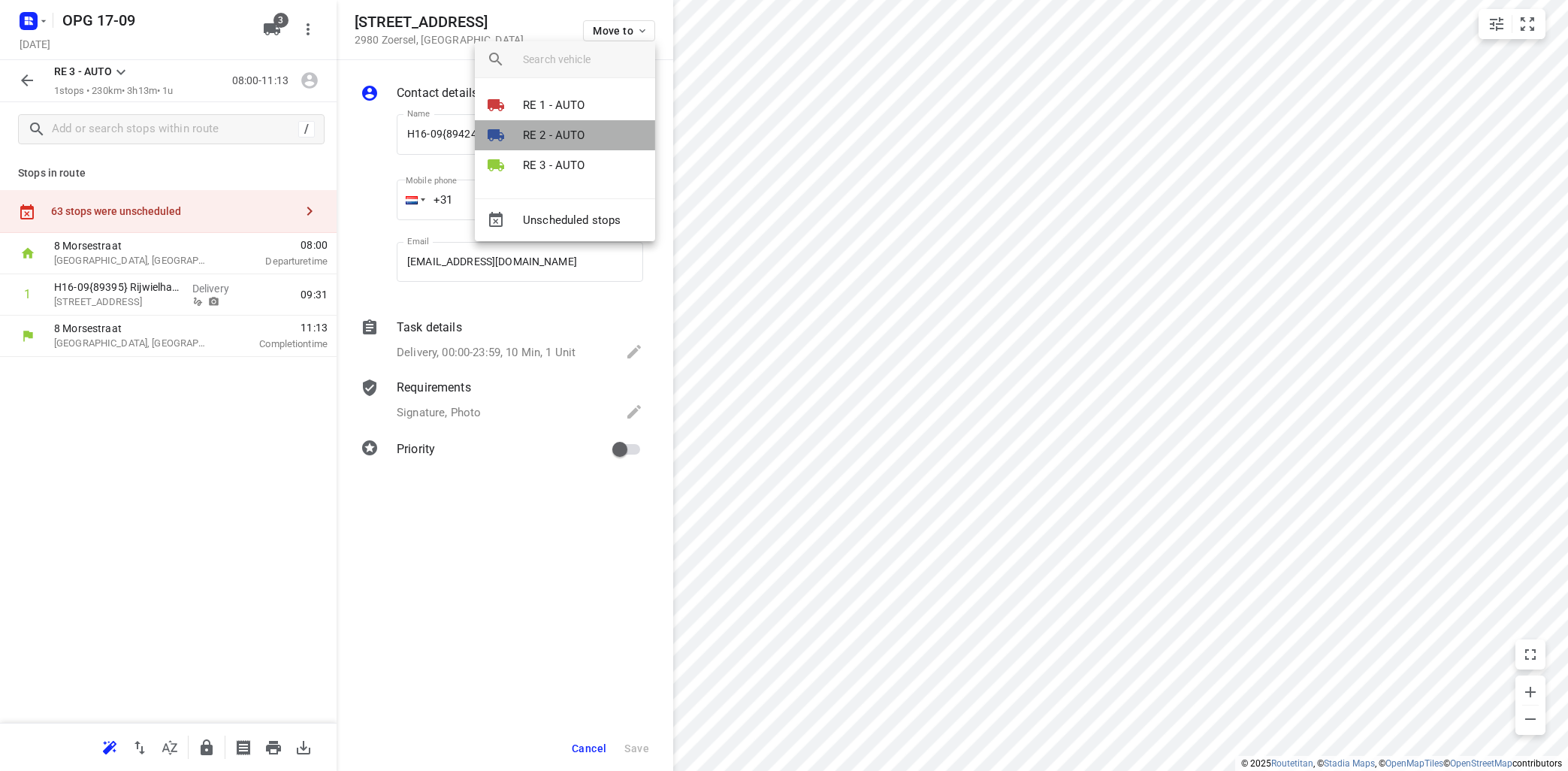
click at [552, 134] on p "RE 2 - AUTO" at bounding box center [554, 135] width 62 height 17
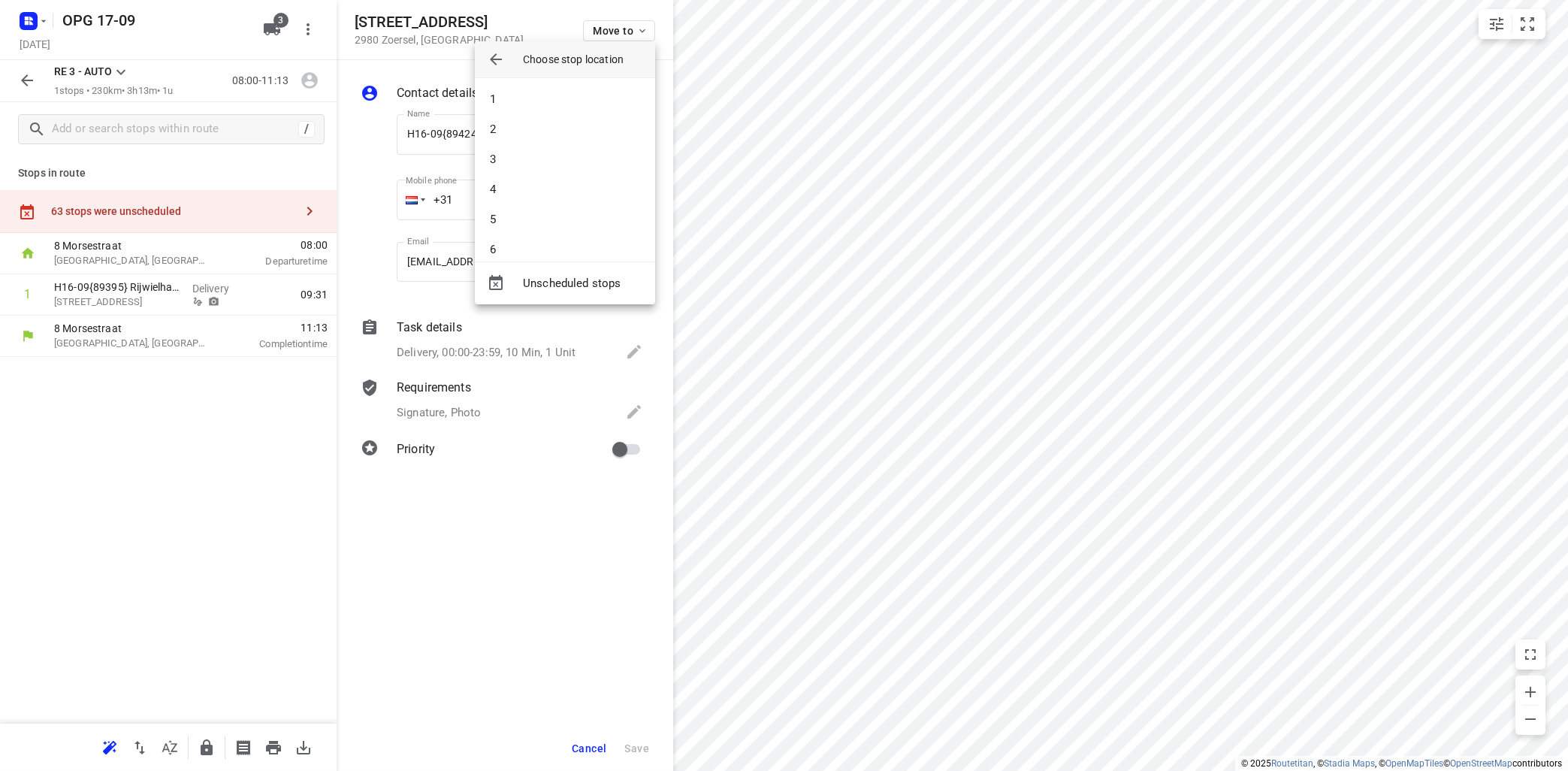
click at [552, 134] on li "2" at bounding box center [565, 129] width 180 height 30
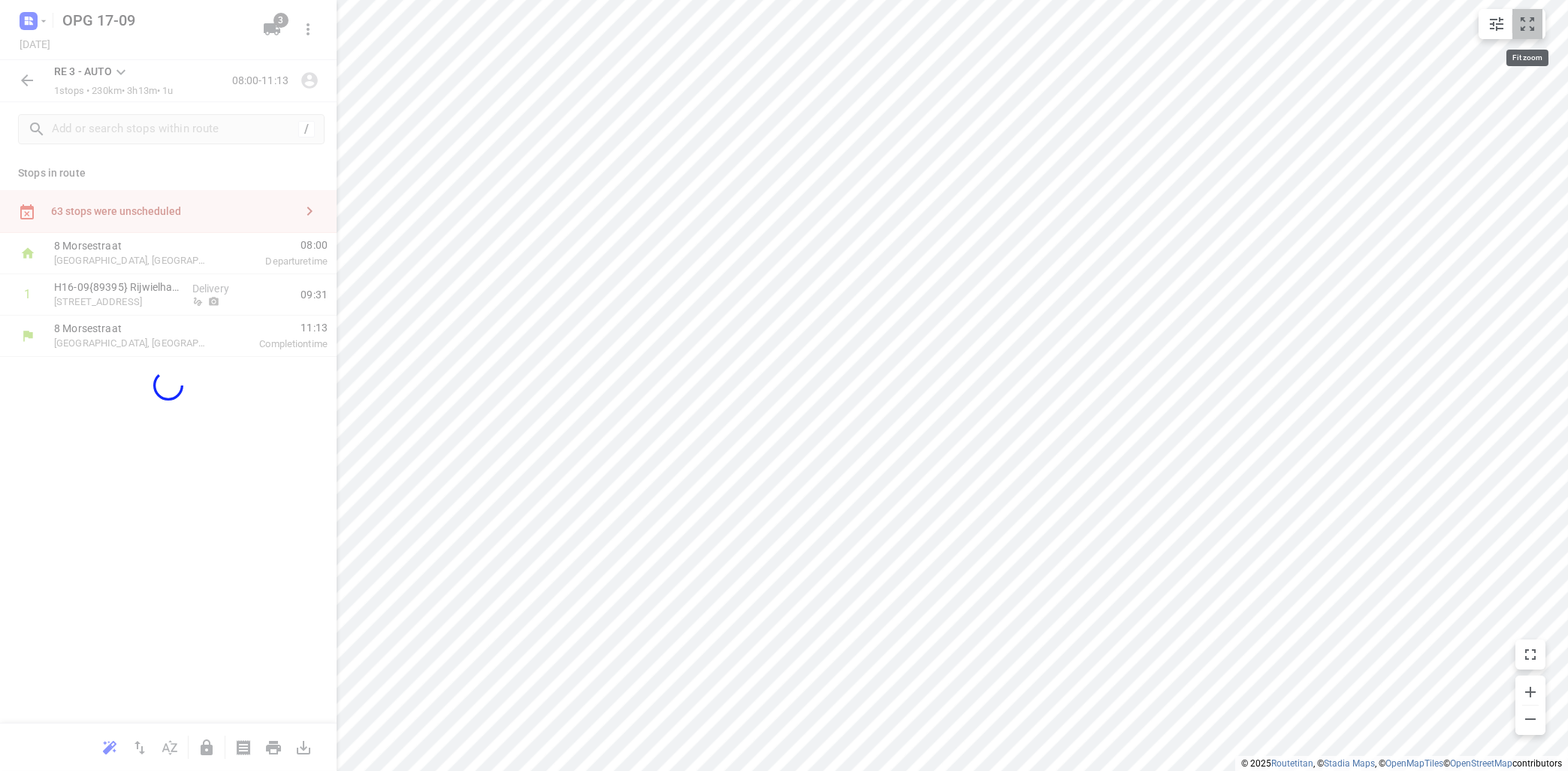
click at [1533, 31] on icon "small contained button group" at bounding box center [1527, 23] width 18 height 18
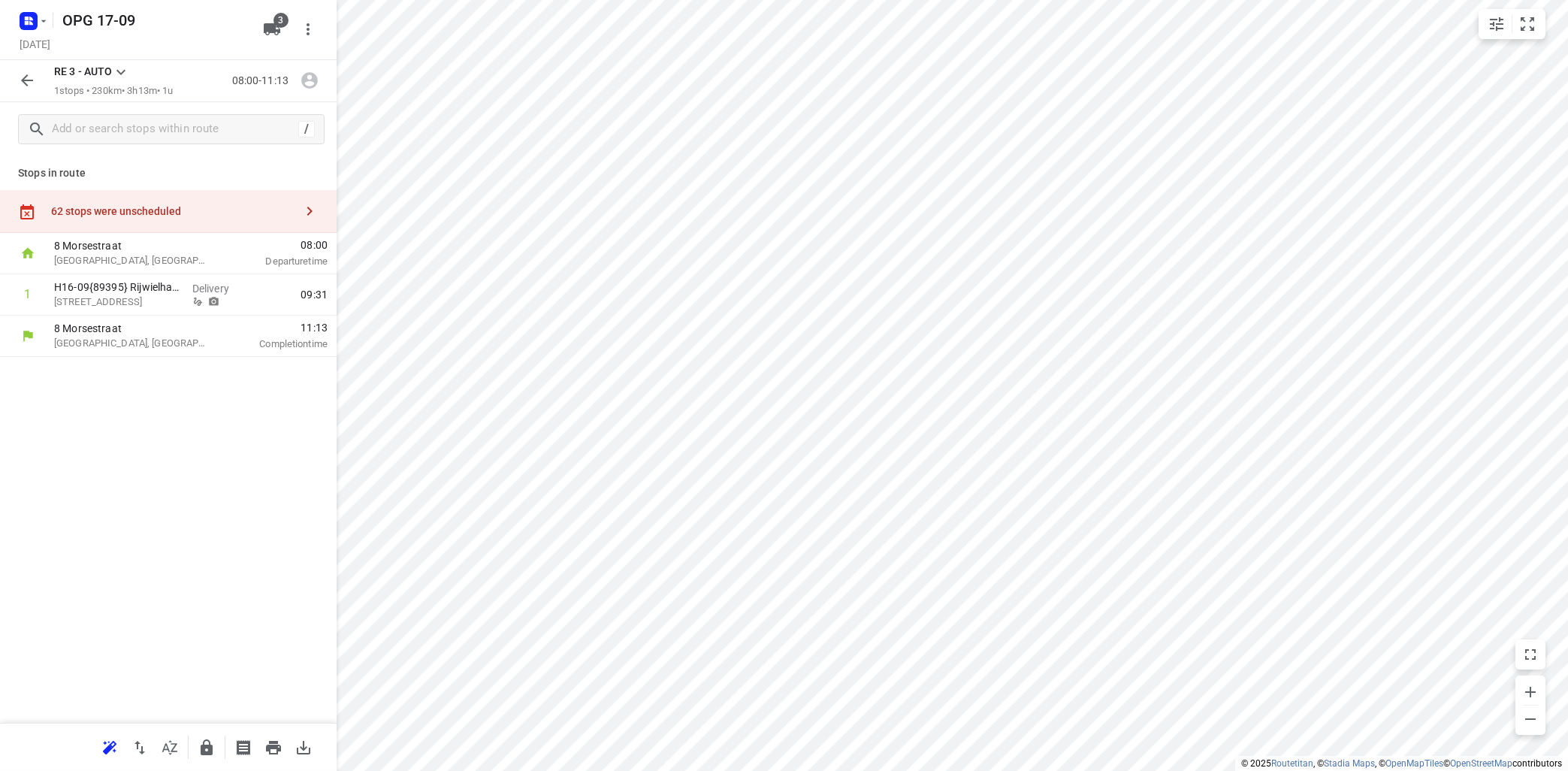
click at [118, 71] on icon at bounding box center [121, 73] width 9 height 5
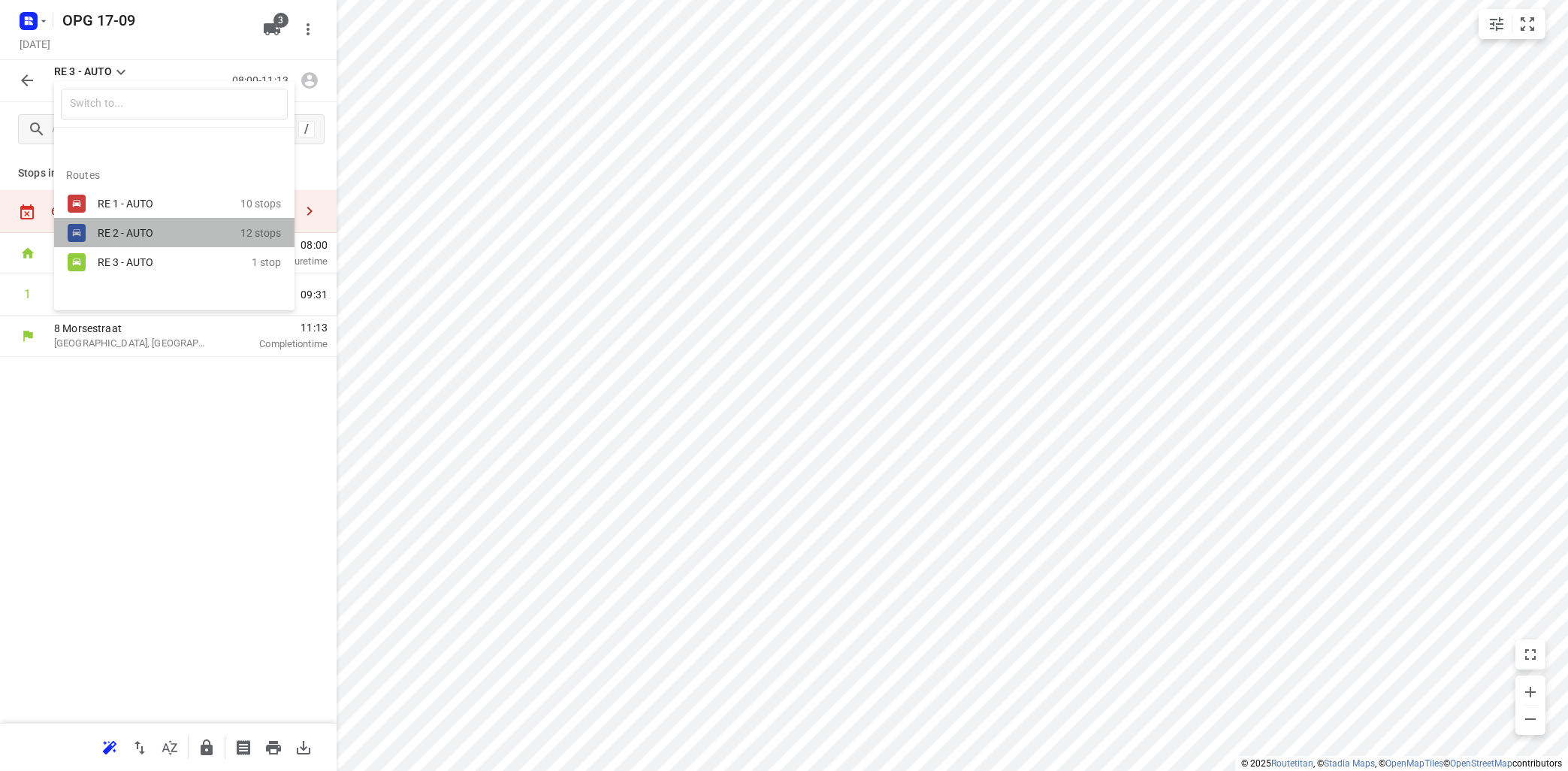
click at [92, 235] on div "RE 2 - AUTO 12 stops" at bounding box center [174, 233] width 240 height 30
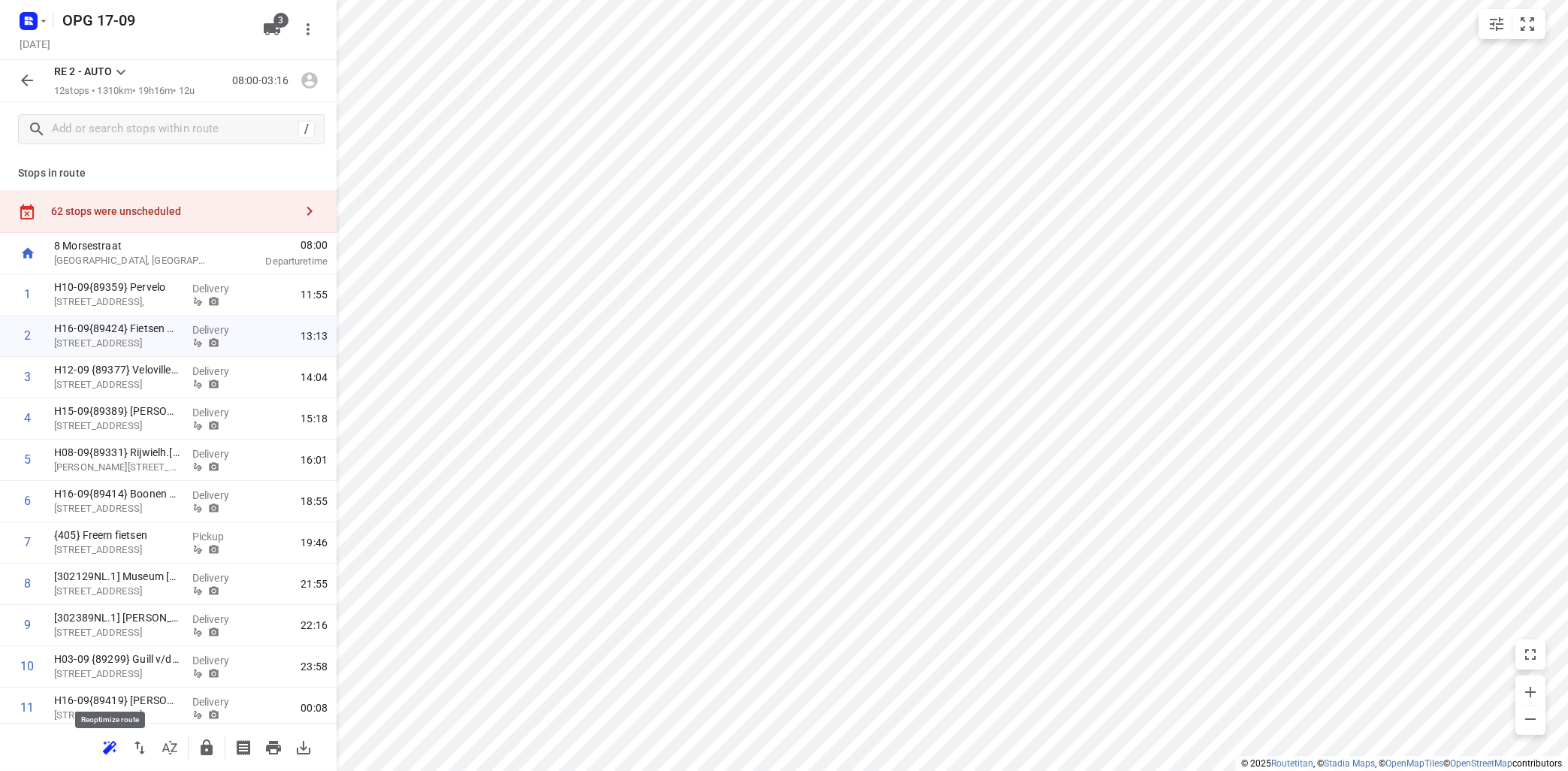
click at [109, 741] on icon "button" at bounding box center [109, 748] width 18 height 18
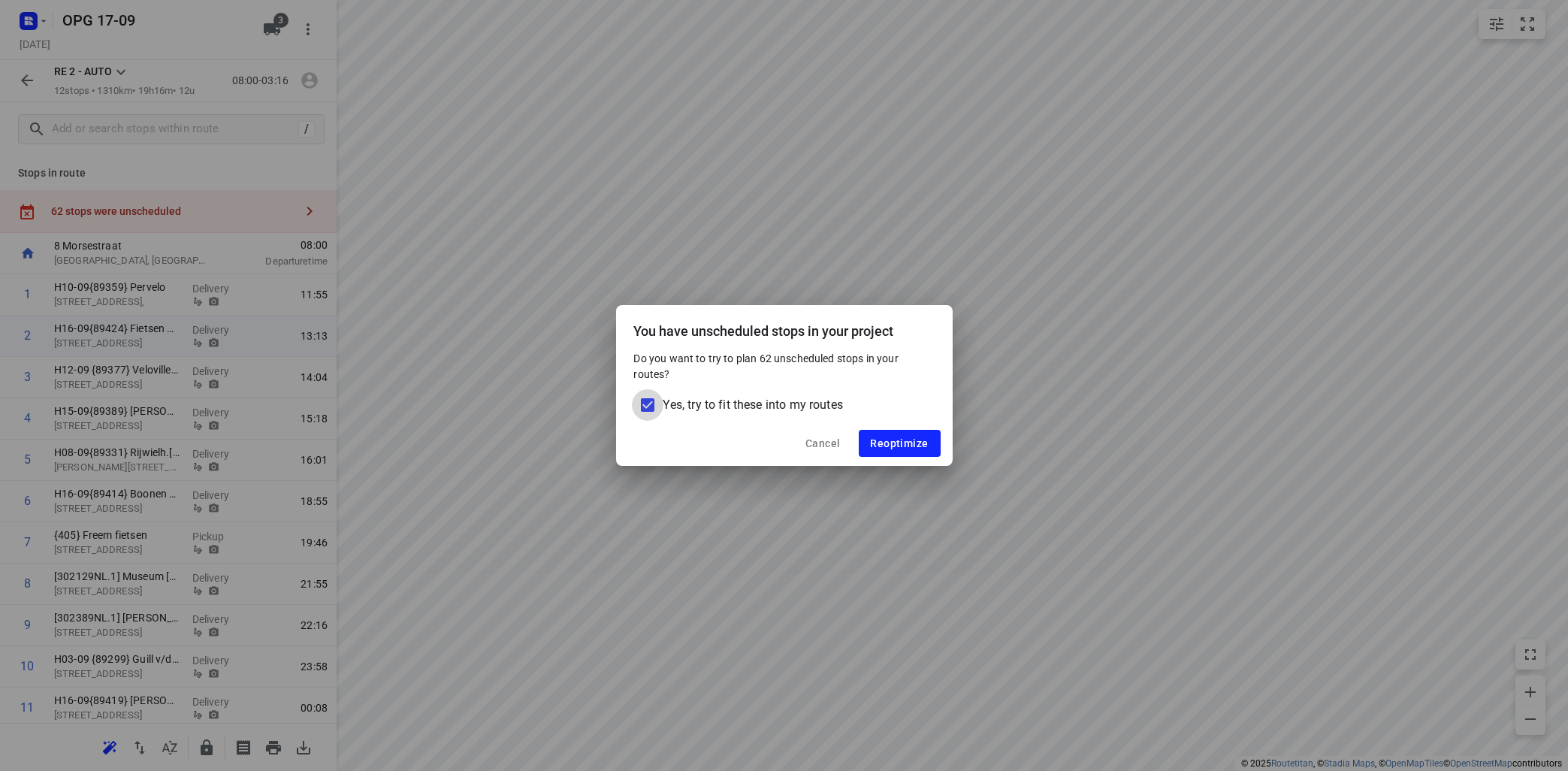
drag, startPoint x: 655, startPoint y: 412, endPoint x: 662, endPoint y: 403, distance: 11.4
click at [655, 412] on input "Yes, try to fit these into my routes" at bounding box center [647, 405] width 31 height 31
checkbox input "false"
click at [918, 434] on button "Reoptimize" at bounding box center [900, 443] width 82 height 27
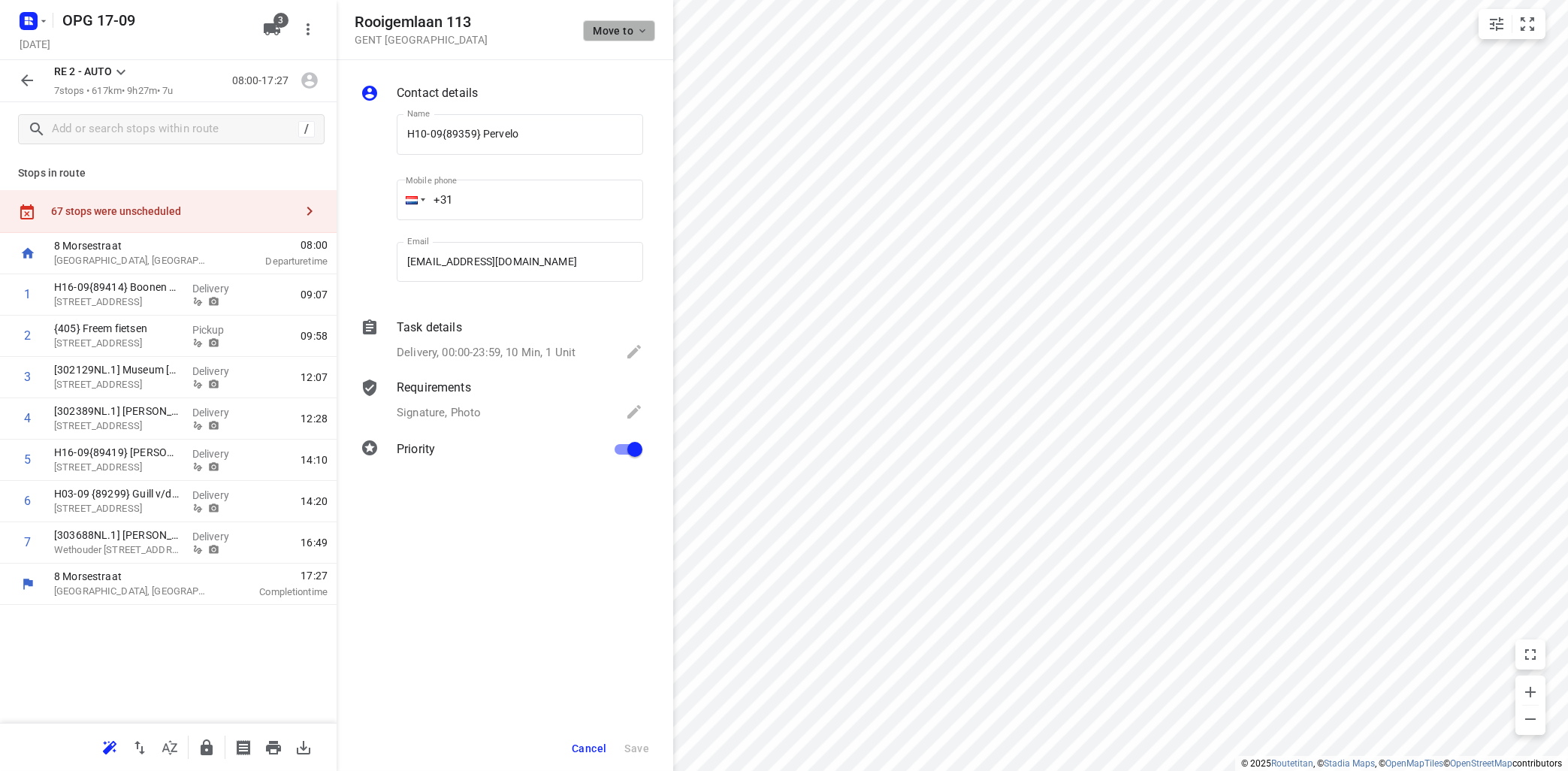
click at [646, 26] on icon "button" at bounding box center [642, 31] width 12 height 12
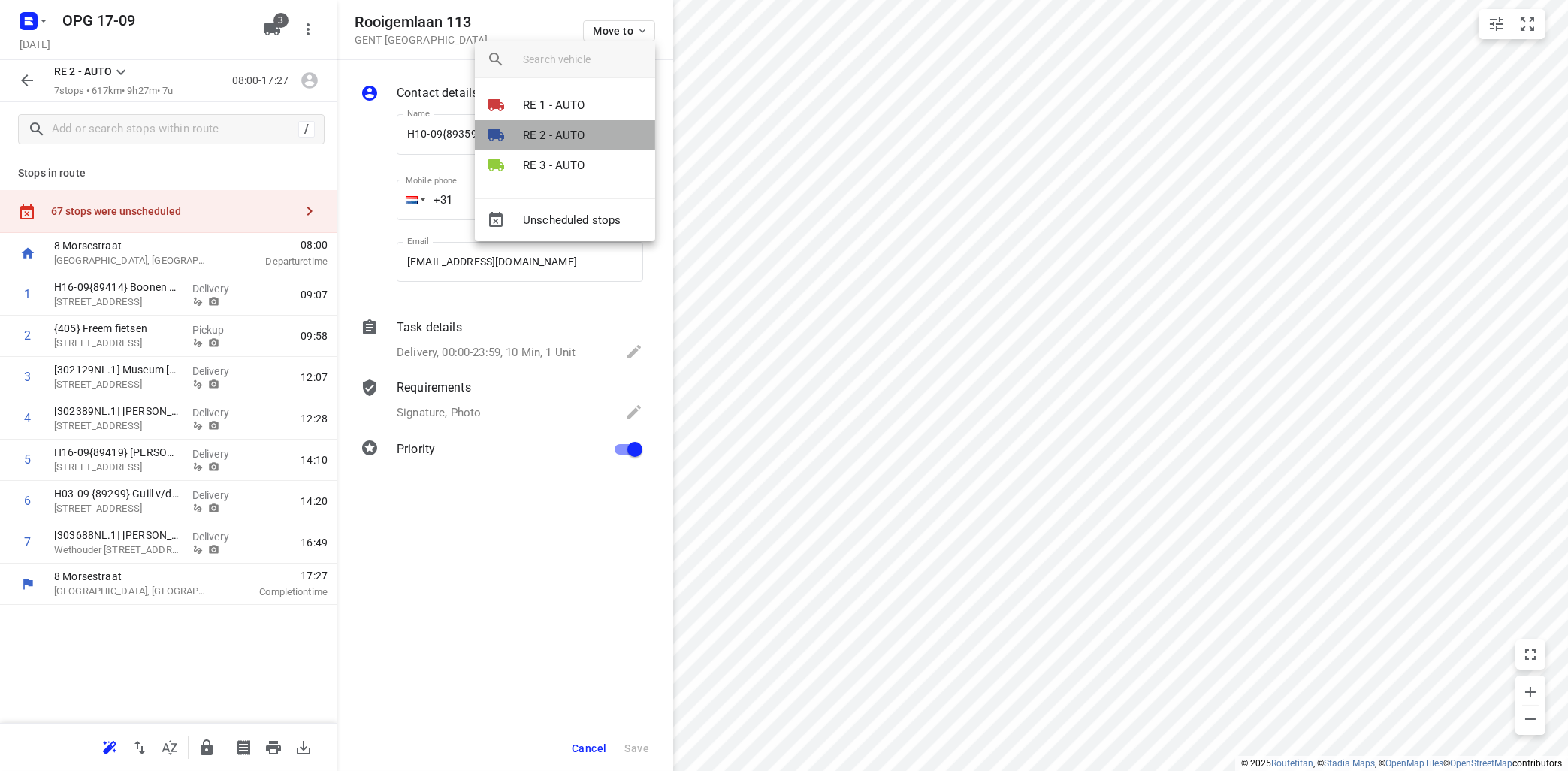
click at [545, 130] on p "RE 2 - AUTO" at bounding box center [554, 135] width 62 height 17
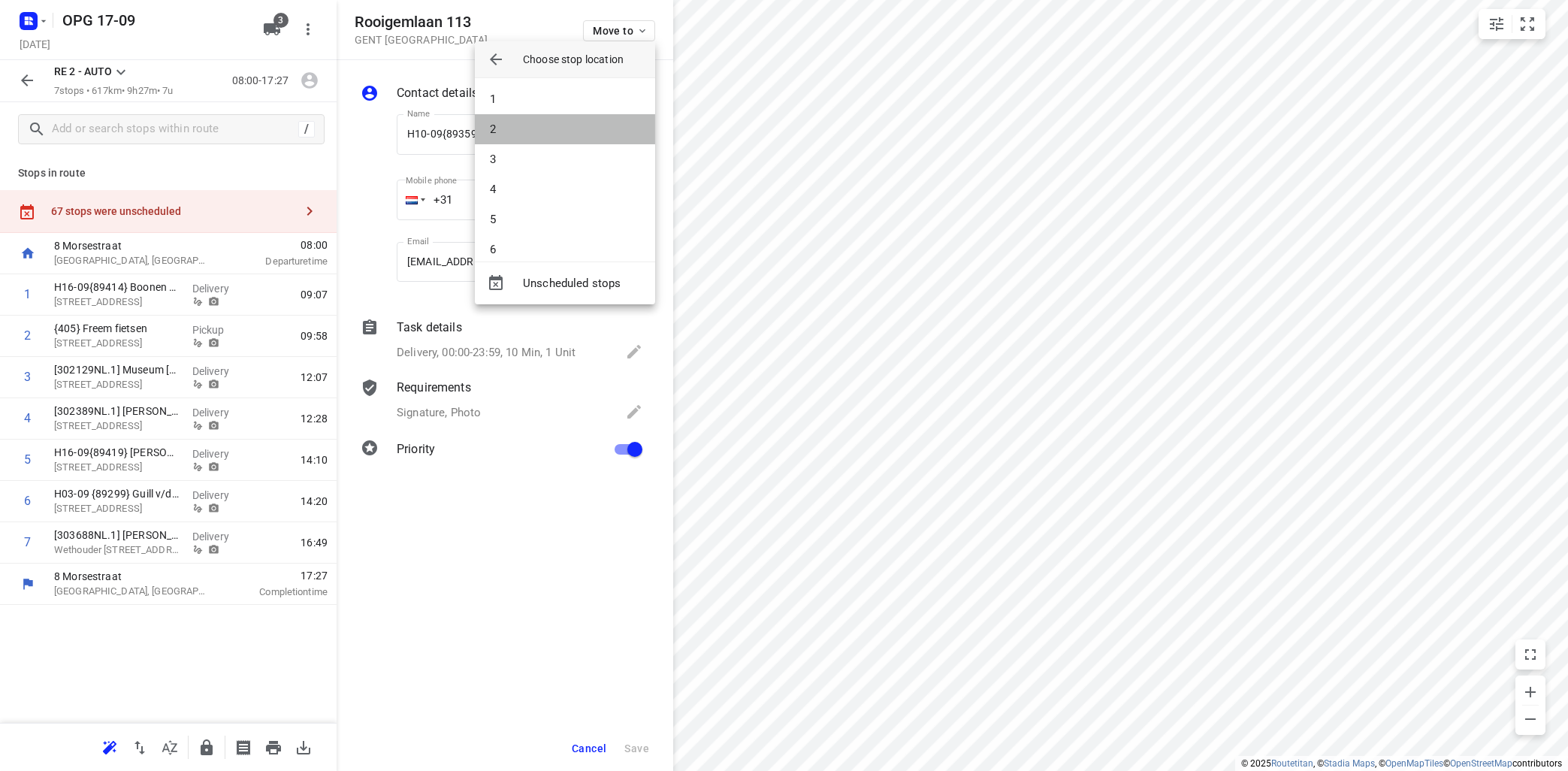
click at [545, 131] on li "2" at bounding box center [565, 129] width 180 height 30
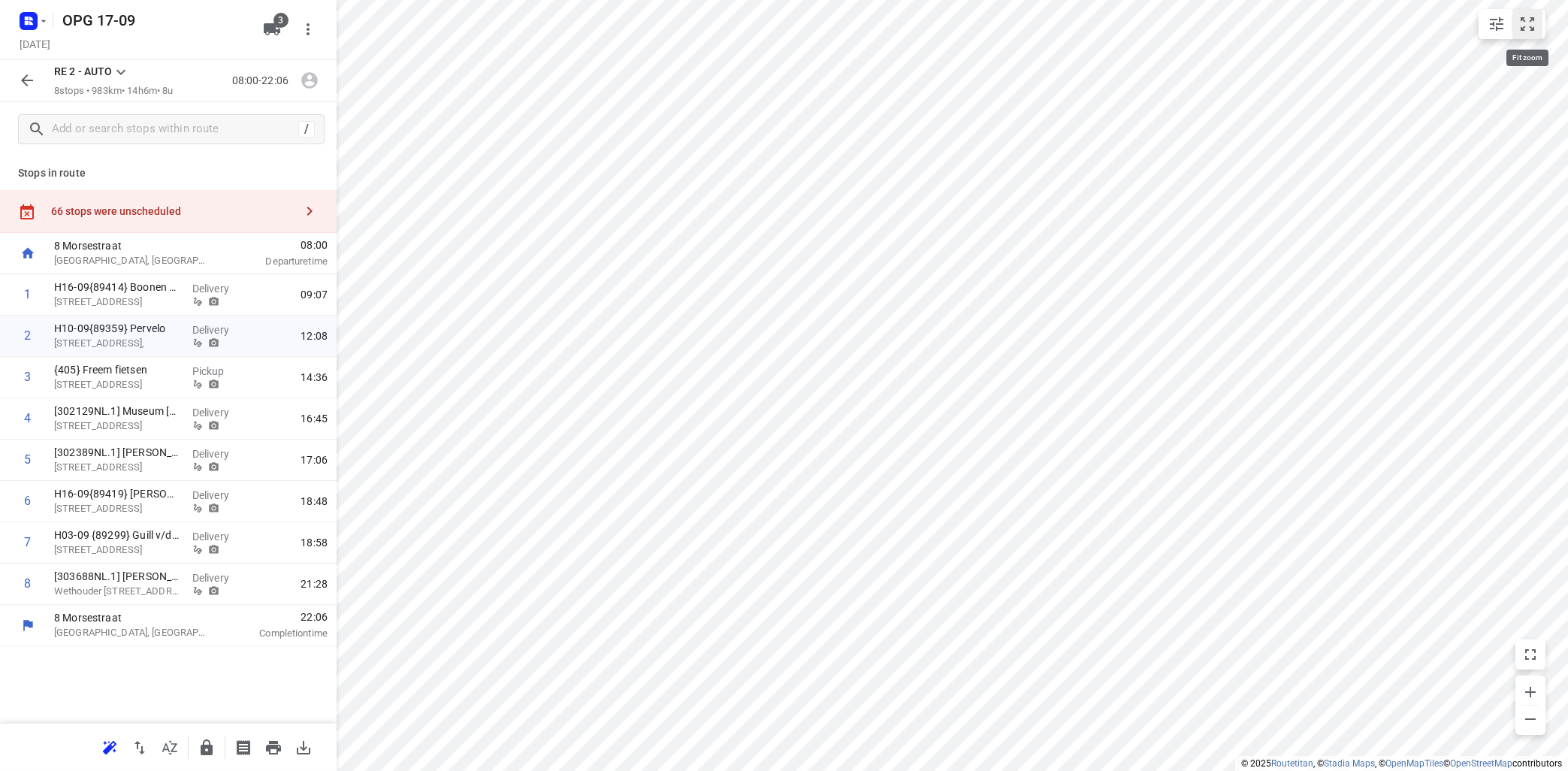
click at [1526, 19] on icon "small contained button group" at bounding box center [1527, 23] width 18 height 18
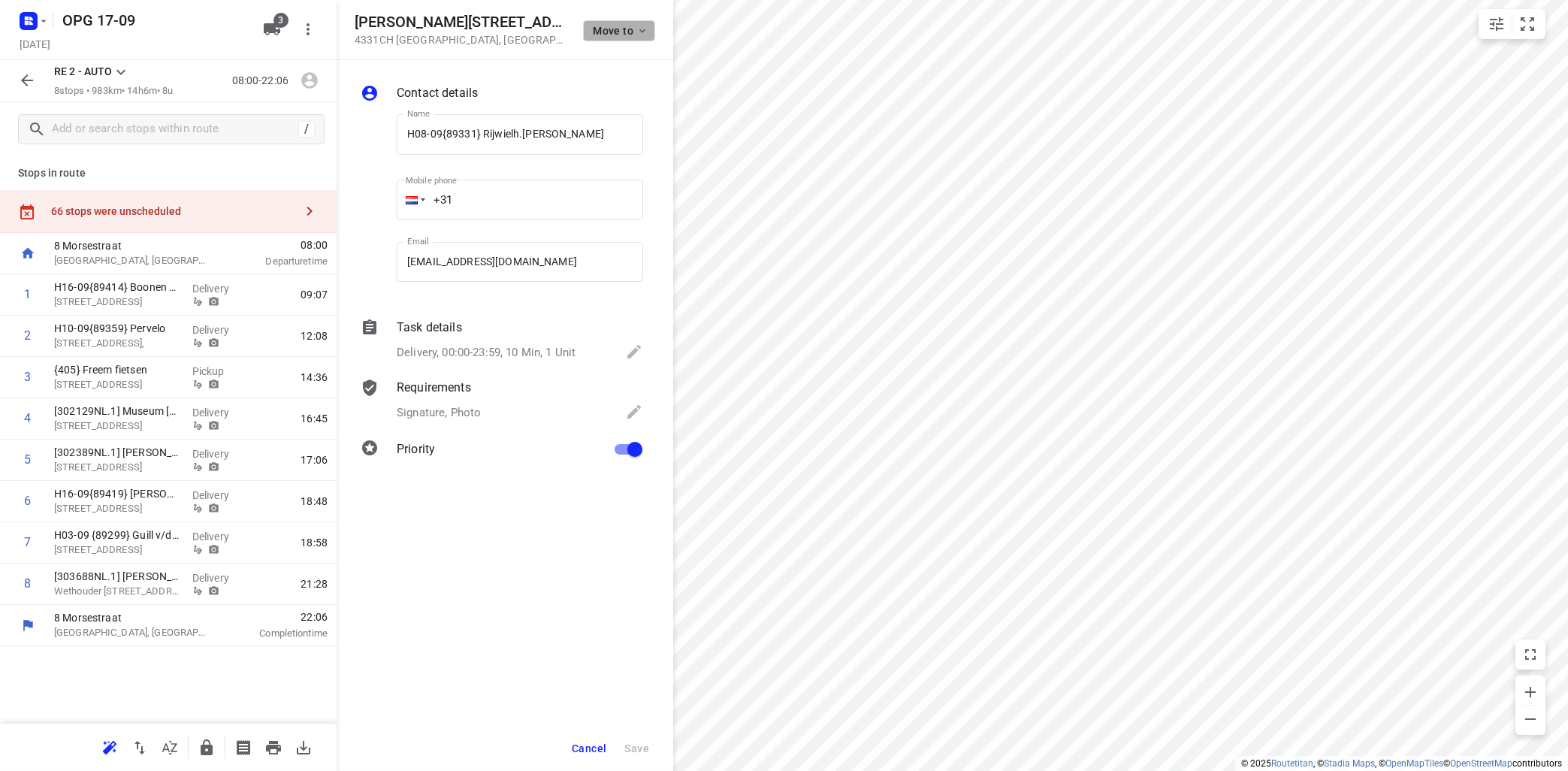
click at [646, 35] on icon "button" at bounding box center [642, 31] width 12 height 12
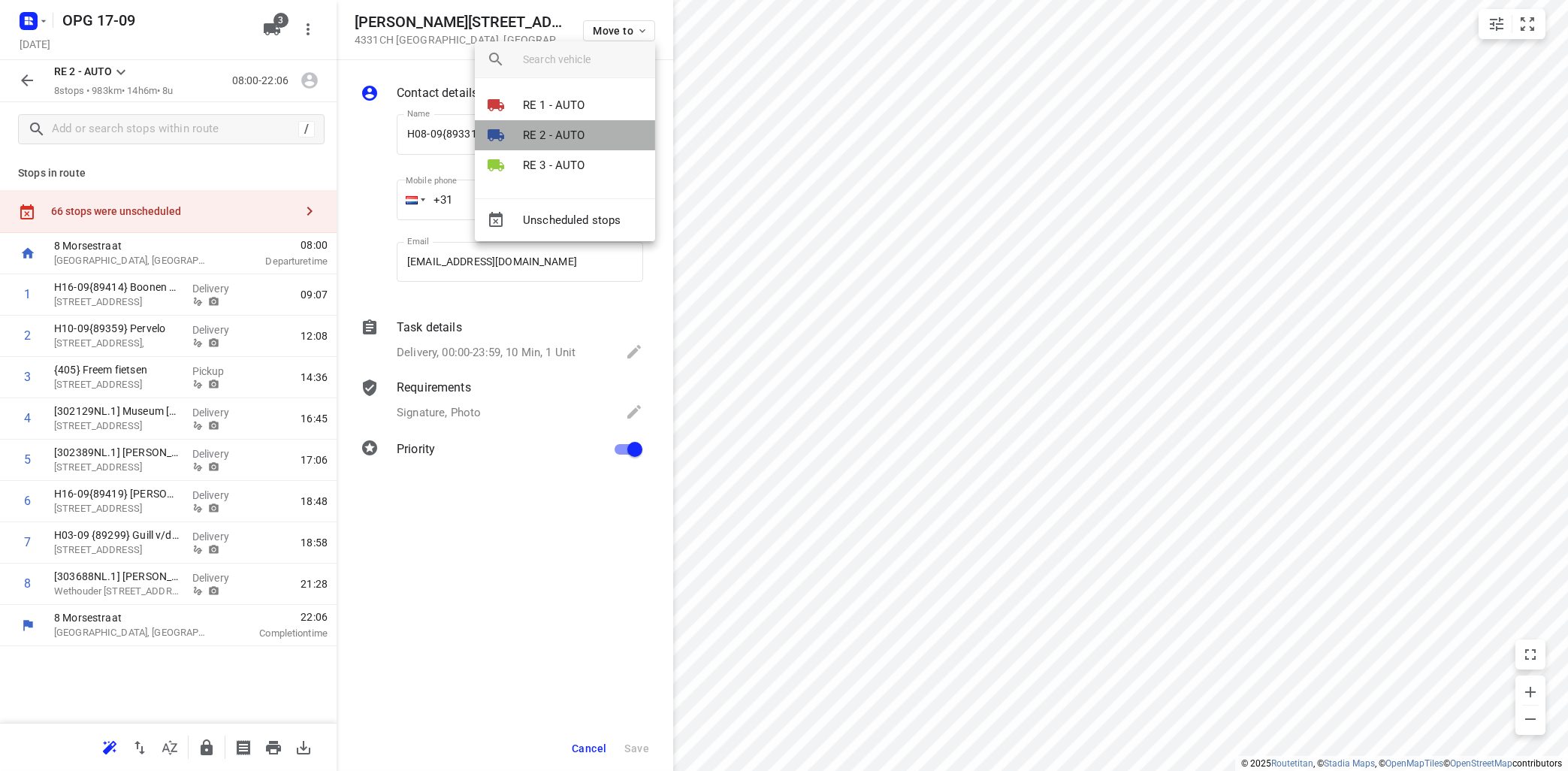
click at [582, 130] on p "RE 2 - AUTO" at bounding box center [554, 135] width 62 height 17
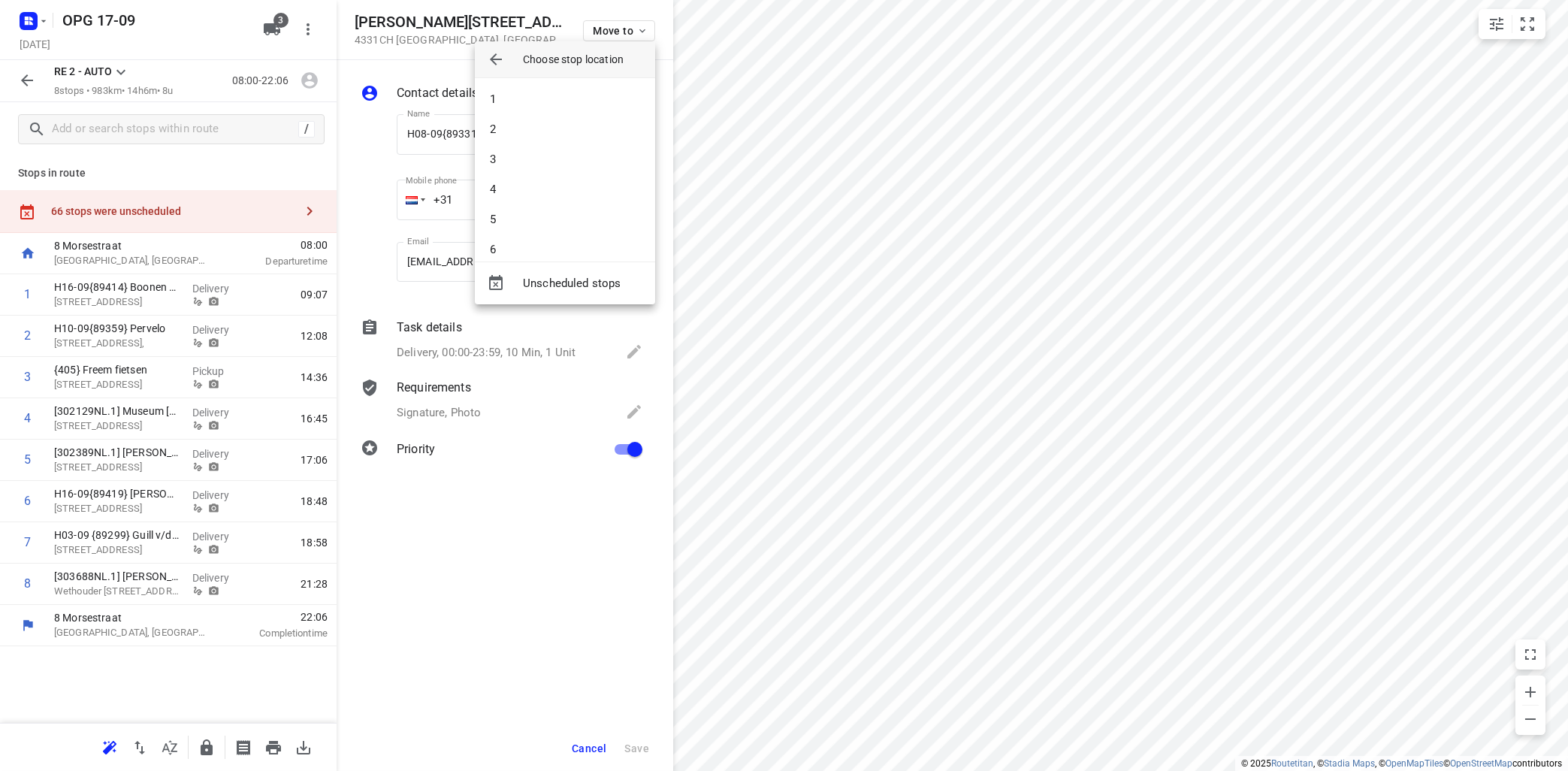
click at [581, 101] on li "1" at bounding box center [565, 99] width 180 height 30
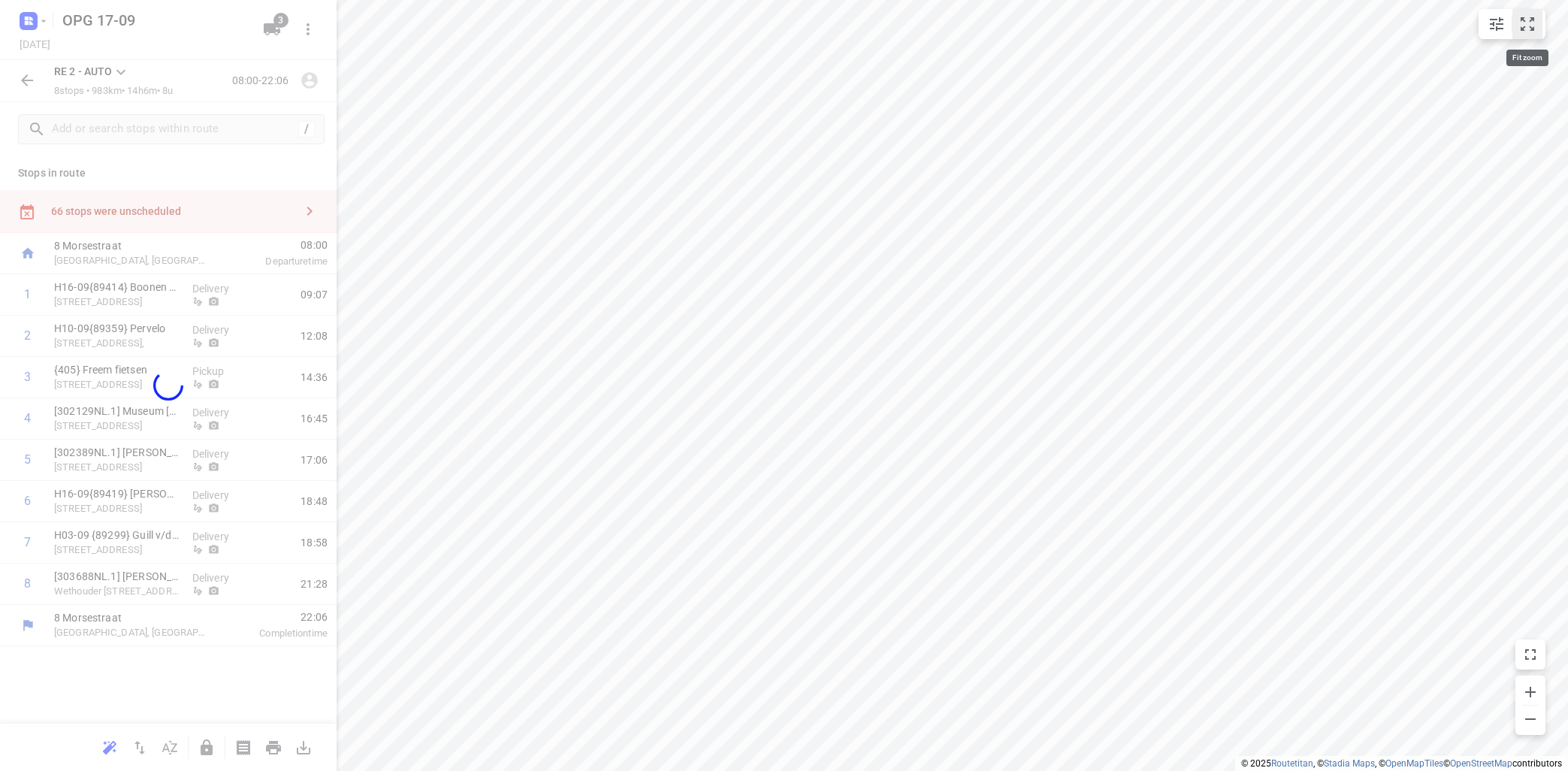
click at [1525, 29] on icon "small contained button group" at bounding box center [1527, 23] width 18 height 18
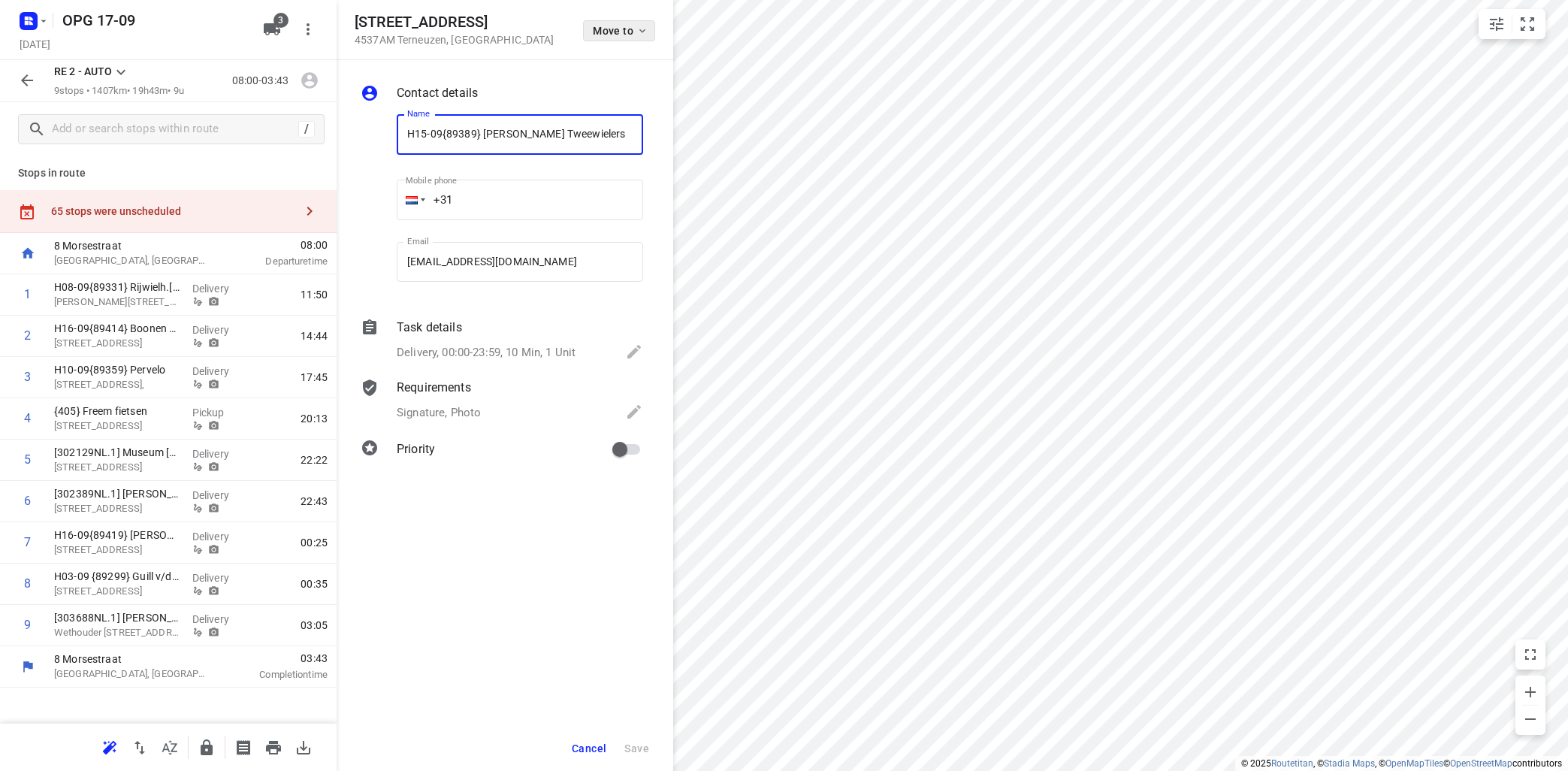
click at [640, 29] on icon "button" at bounding box center [642, 31] width 12 height 12
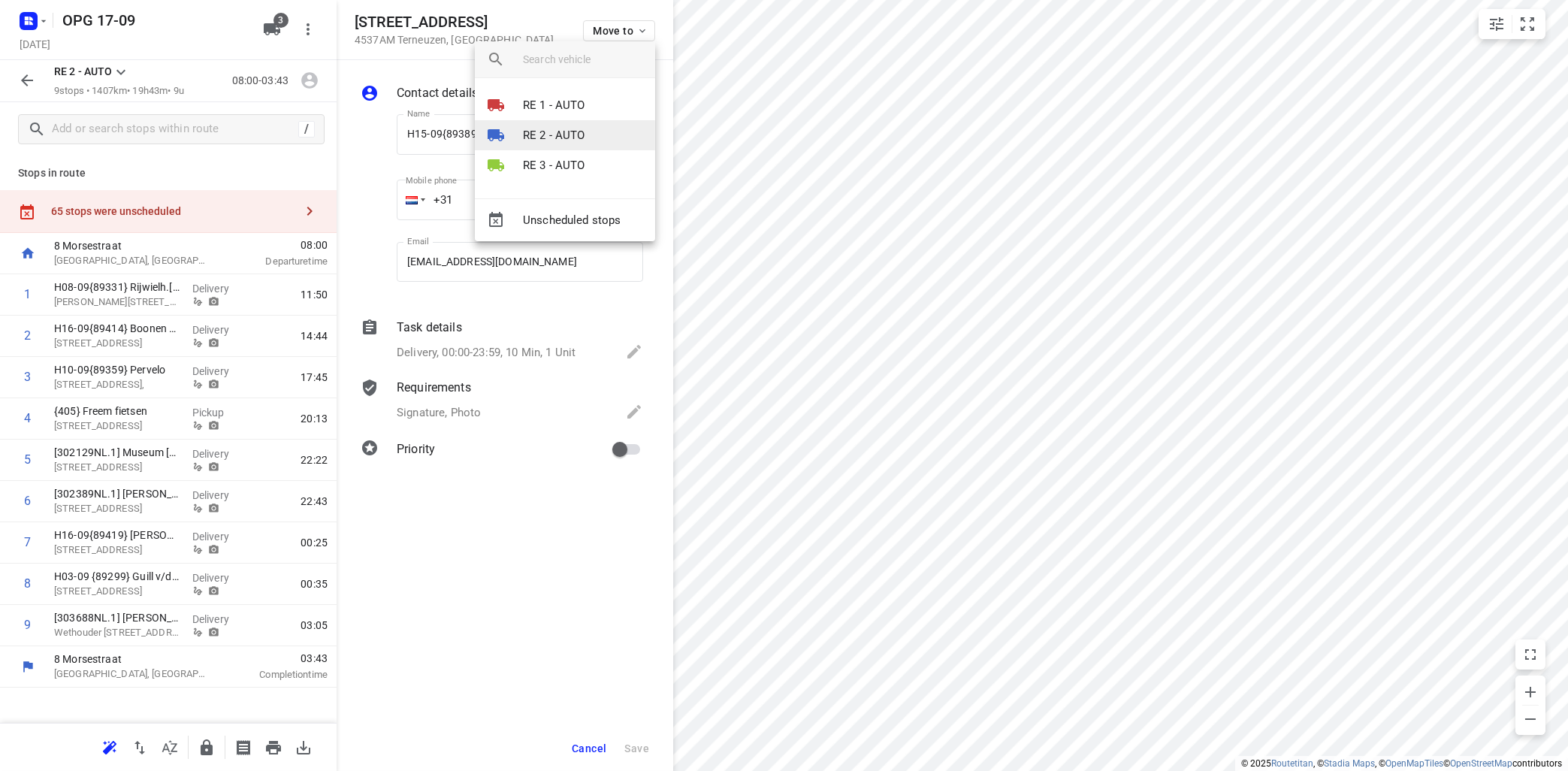
click at [554, 134] on p "RE 2 - AUTO" at bounding box center [554, 135] width 62 height 17
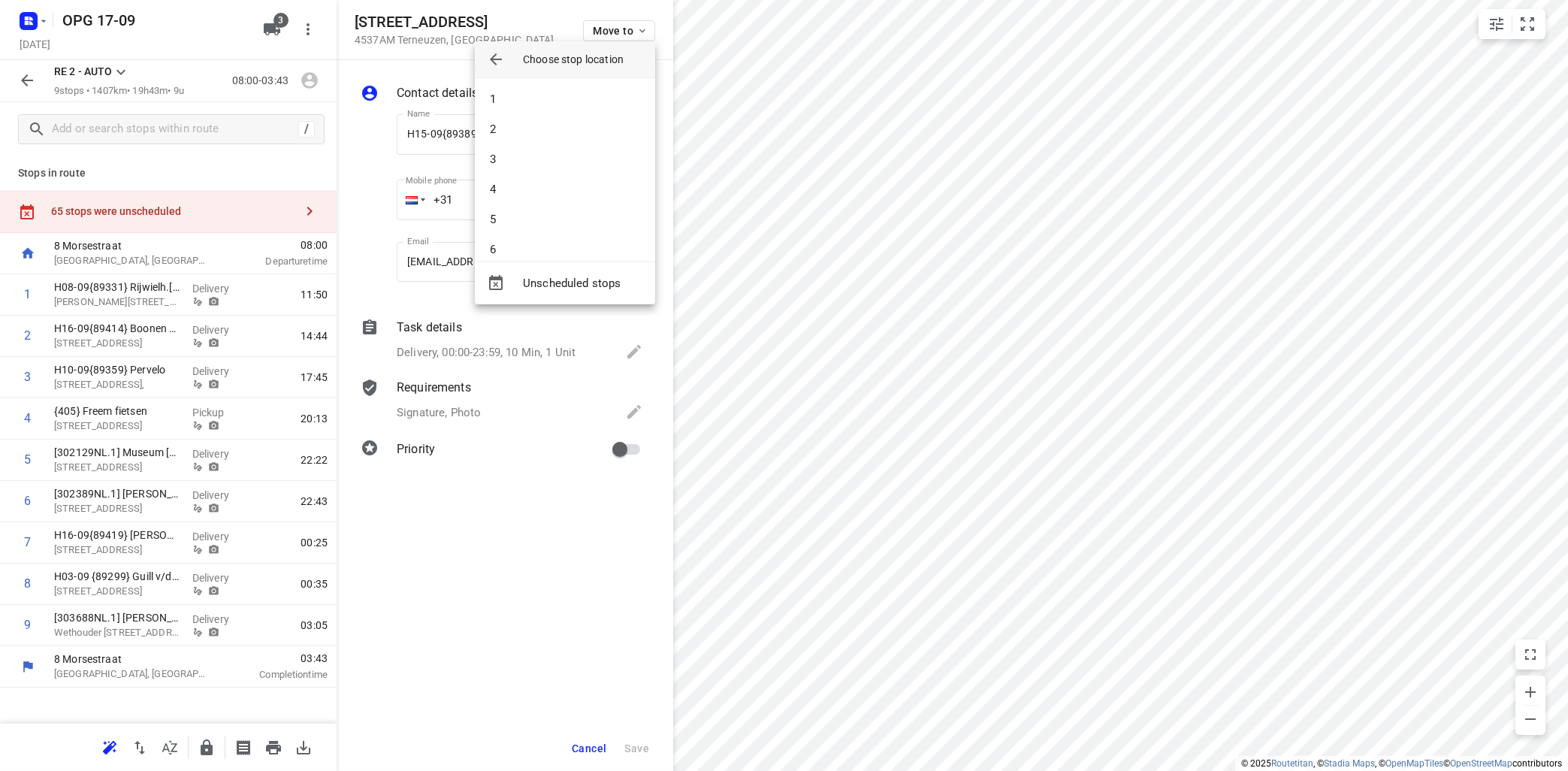
click at [554, 134] on li "2" at bounding box center [565, 129] width 180 height 30
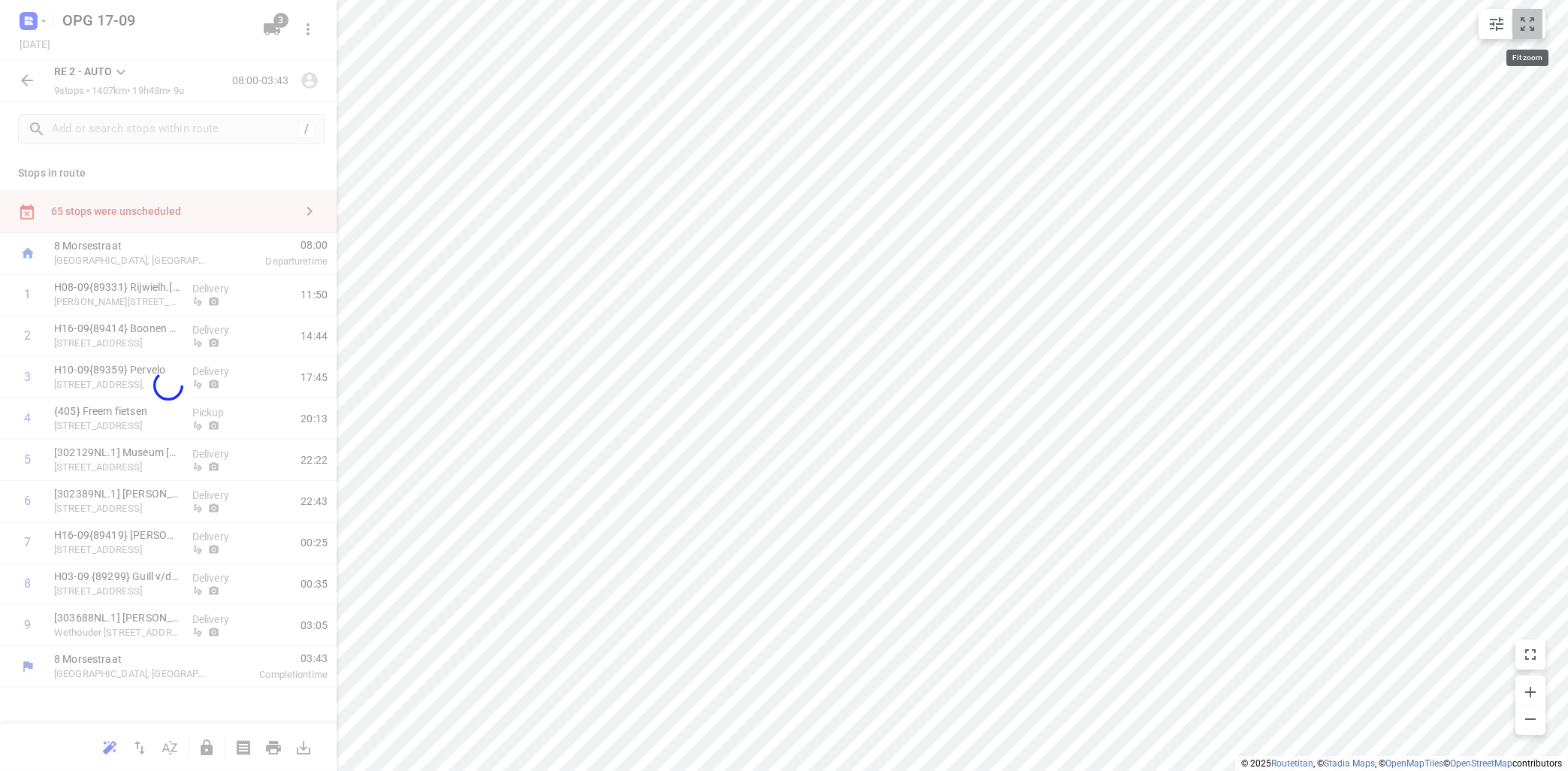
click at [1532, 23] on icon "small contained button group" at bounding box center [1527, 23] width 18 height 18
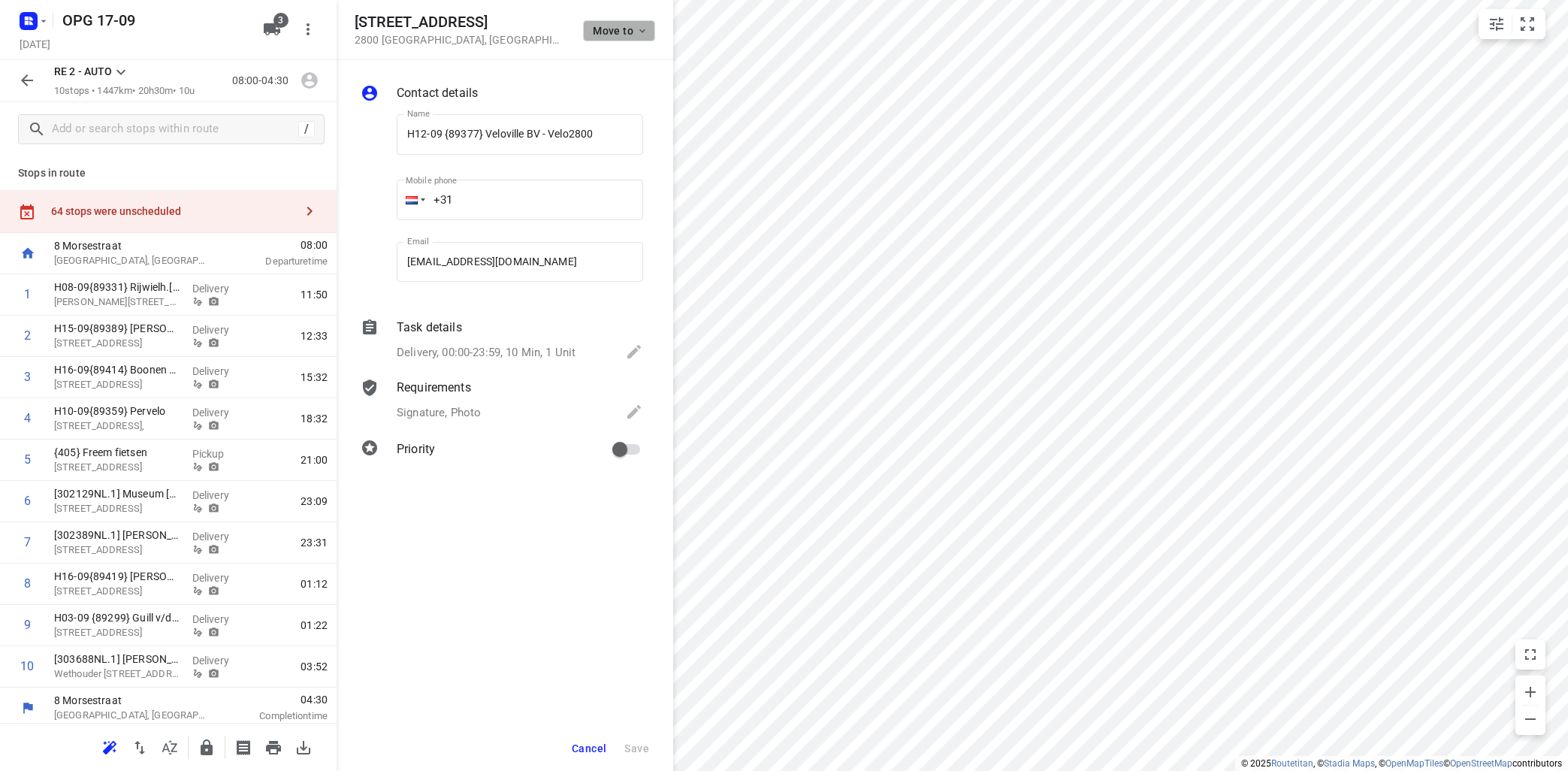
click at [630, 27] on span "Move to" at bounding box center [620, 31] width 56 height 12
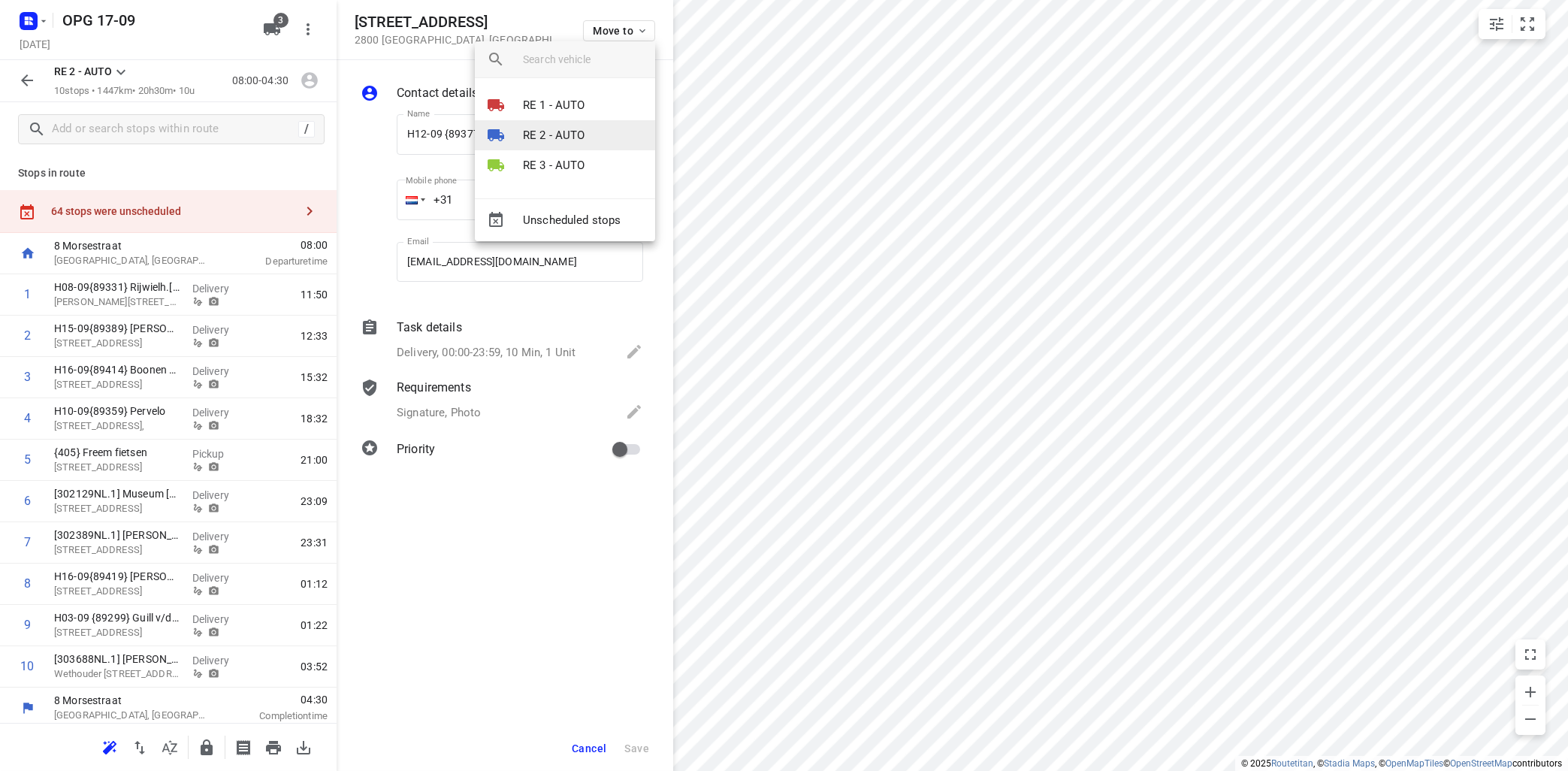
click at [556, 139] on p "RE 2 - AUTO" at bounding box center [554, 135] width 62 height 17
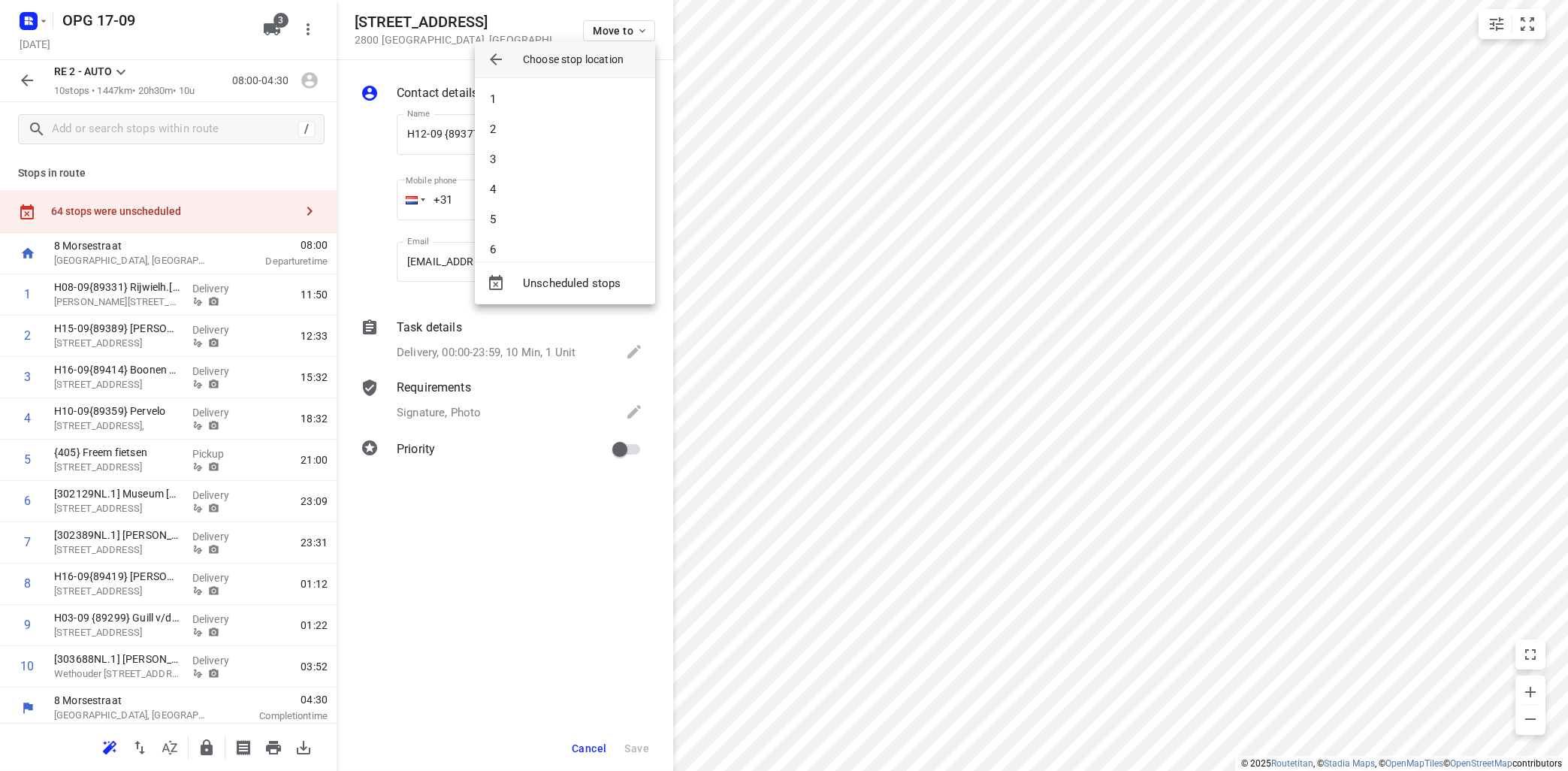
click at [557, 137] on li "2" at bounding box center [565, 129] width 180 height 30
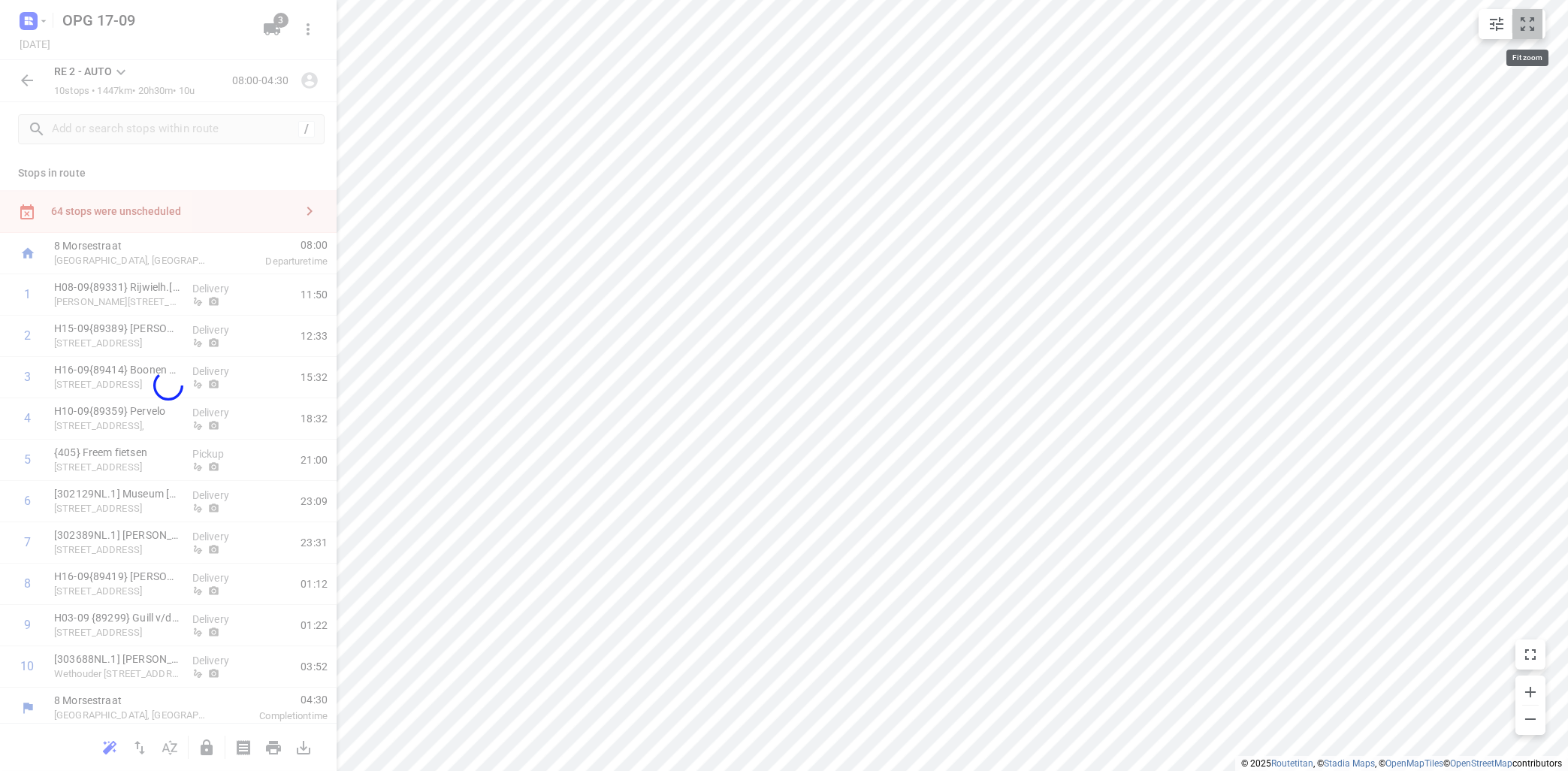
click at [1538, 26] on button "small contained button group" at bounding box center [1527, 23] width 30 height 30
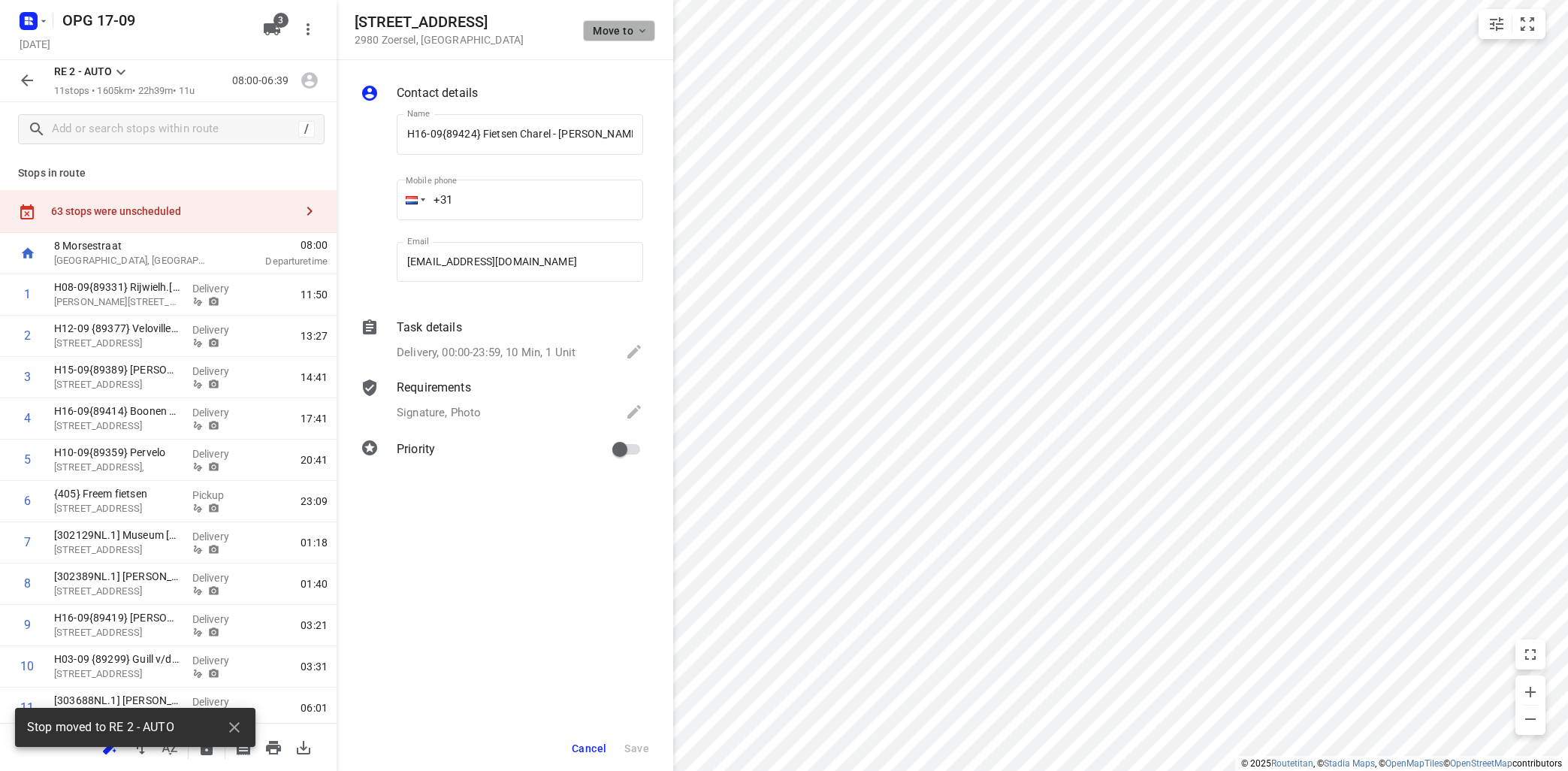
click at [633, 26] on span "Move to" at bounding box center [620, 31] width 56 height 12
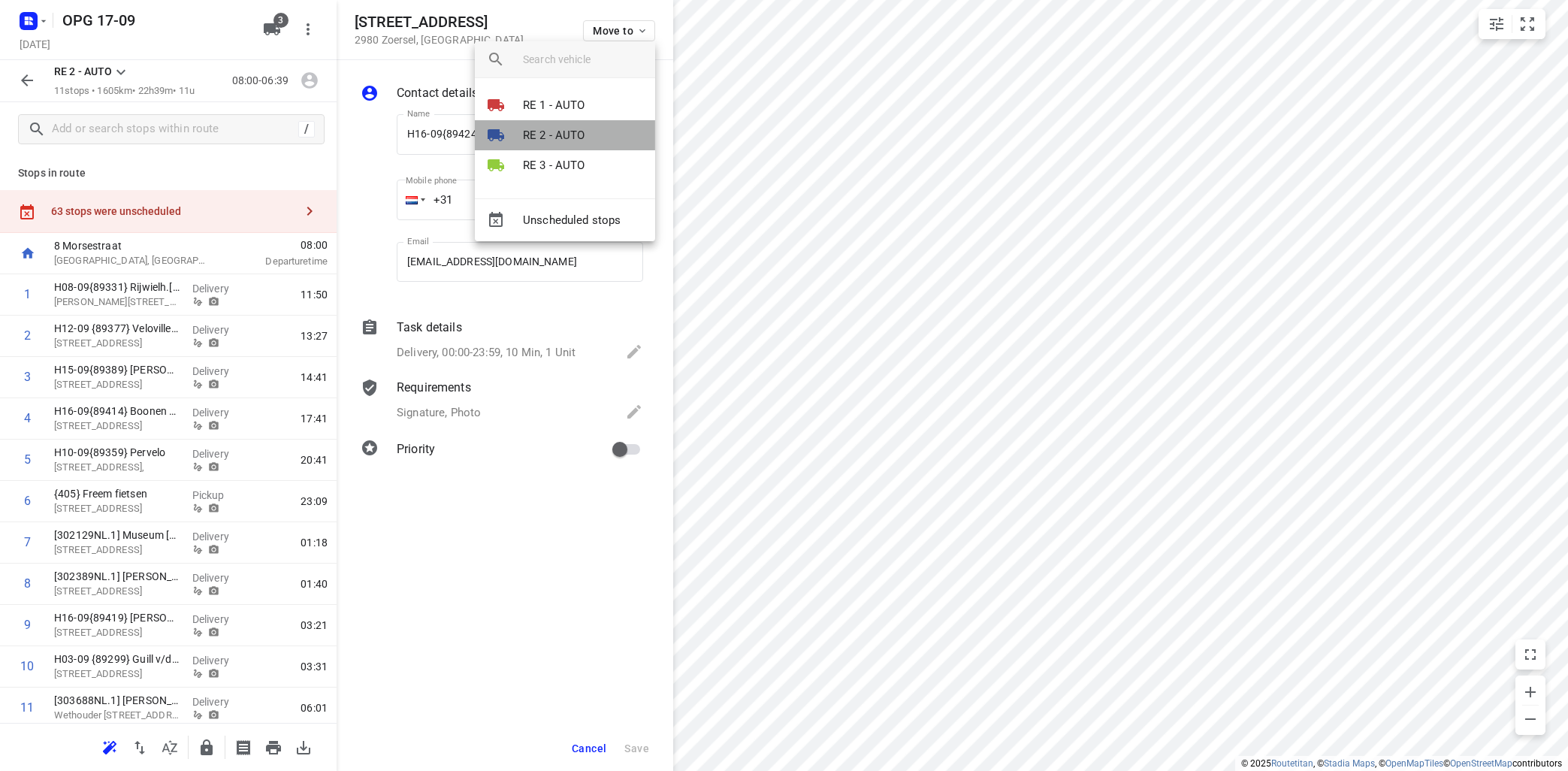
click at [580, 143] on p "RE 2 - AUTO" at bounding box center [554, 135] width 62 height 17
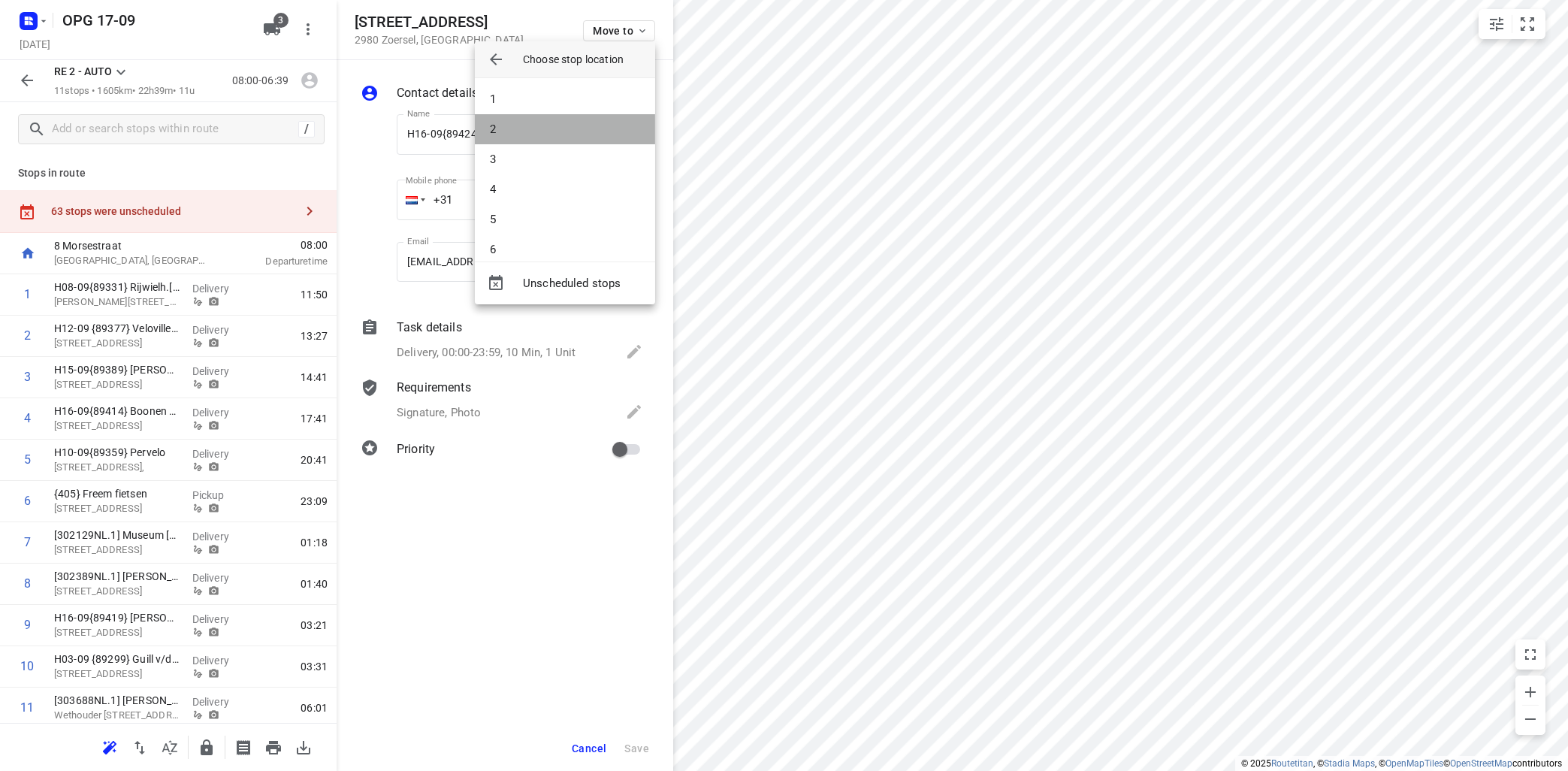
click at [582, 134] on li "2" at bounding box center [565, 129] width 180 height 30
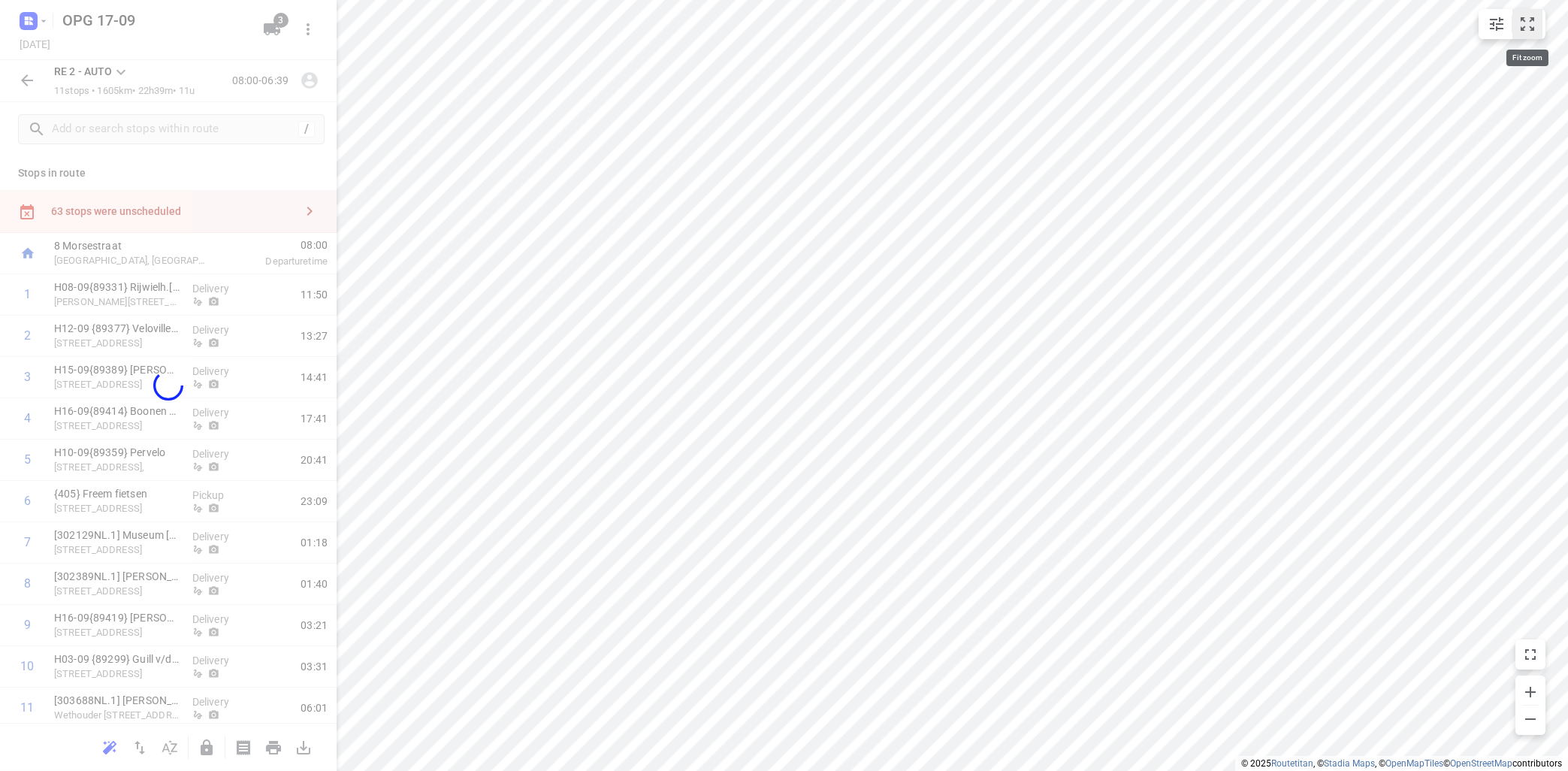
click at [1523, 24] on icon "small contained button group" at bounding box center [1527, 23] width 18 height 18
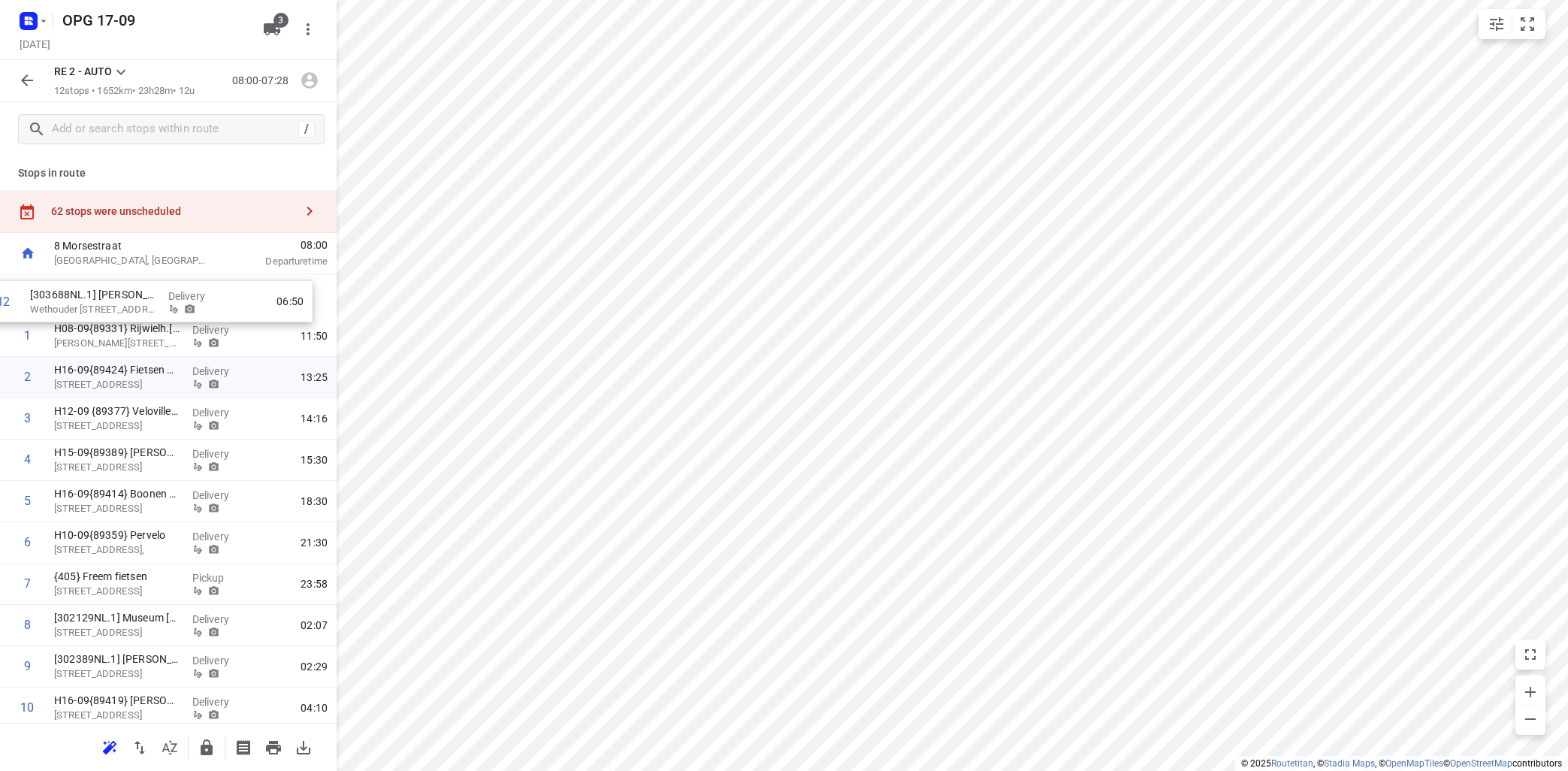
drag, startPoint x: 107, startPoint y: 664, endPoint x: 89, endPoint y: 300, distance: 364.4
click at [89, 300] on div "1 H08-09{89331} [GEOGRAPHIC_DATA]Rens Petiet [STREET_ADDRESS] Delivery 11:50 2 …" at bounding box center [168, 522] width 337 height 496
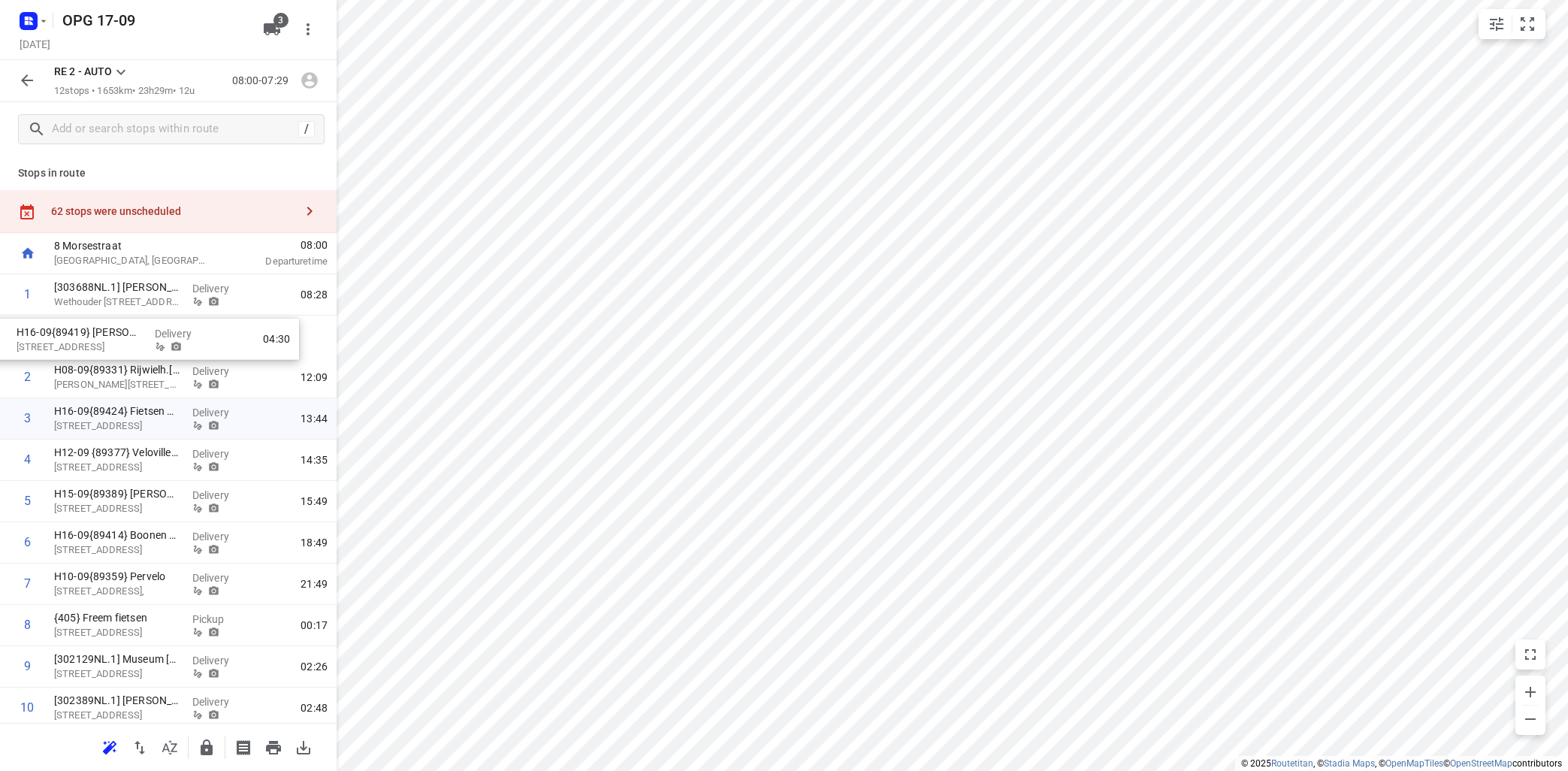
drag, startPoint x: 134, startPoint y: 628, endPoint x: 98, endPoint y: 341, distance: 289.2
click at [98, 341] on div "1 [303688NL.1] [PERSON_NAME] Wethouder [STREET_ADDRESS] Delivery 08:28 2 H08-09…" at bounding box center [168, 522] width 337 height 496
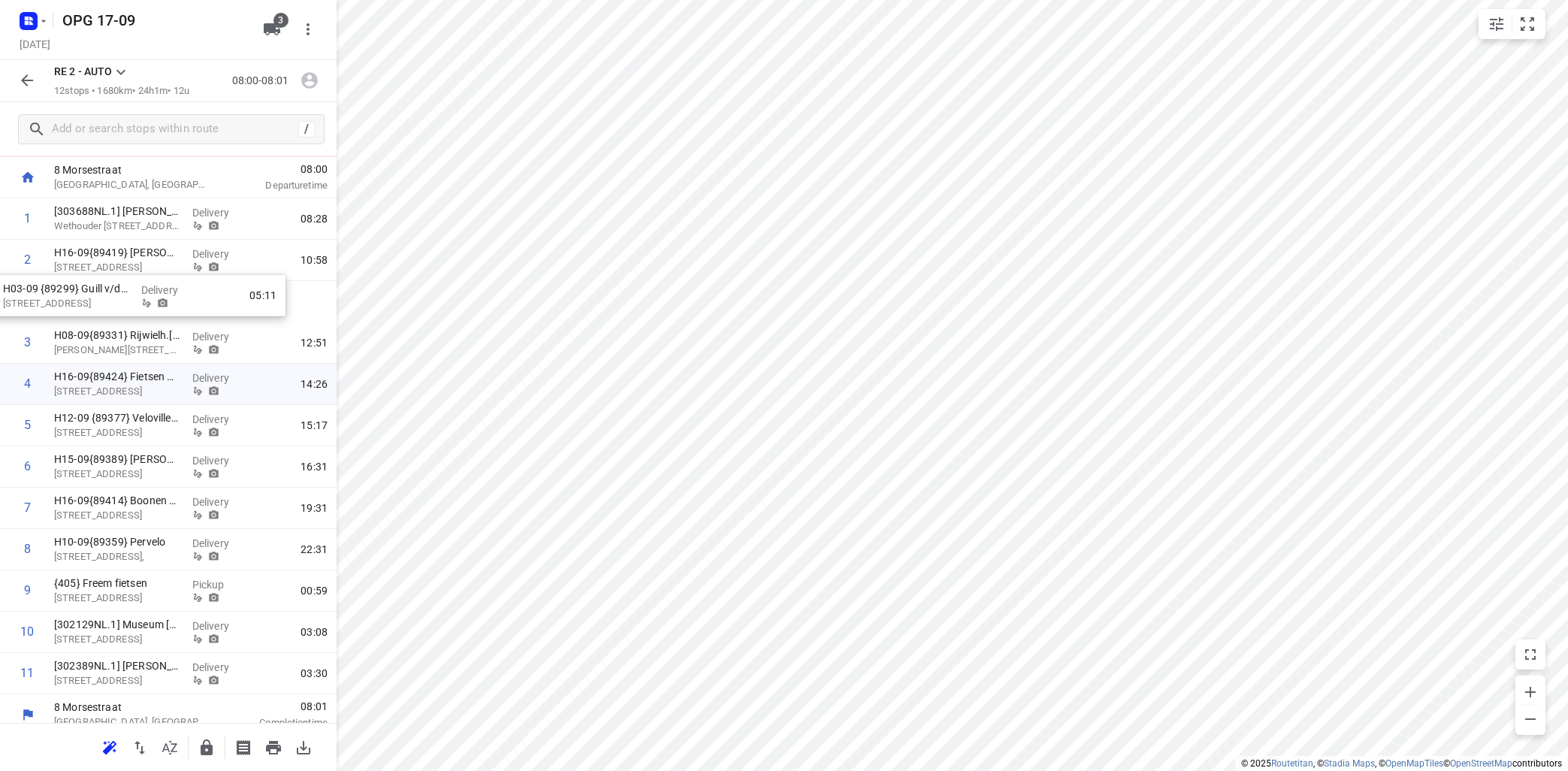
scroll to position [68, 0]
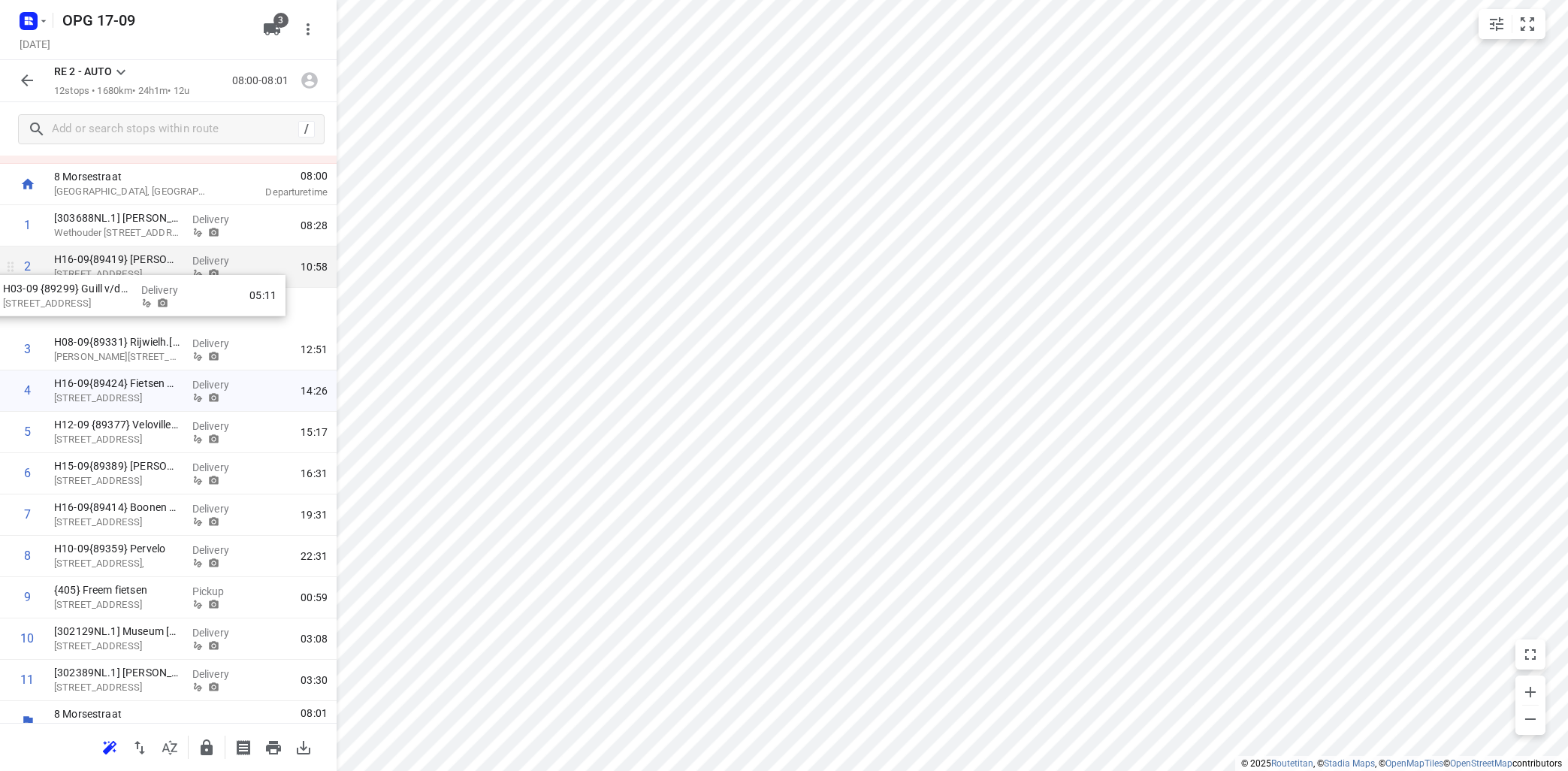
drag, startPoint x: 160, startPoint y: 659, endPoint x: 109, endPoint y: 288, distance: 374.5
click at [114, 289] on div "1 [303688NL.1] [PERSON_NAME] Wethouder [STREET_ADDRESS] Delivery 08:28 2 H16-09…" at bounding box center [168, 453] width 337 height 496
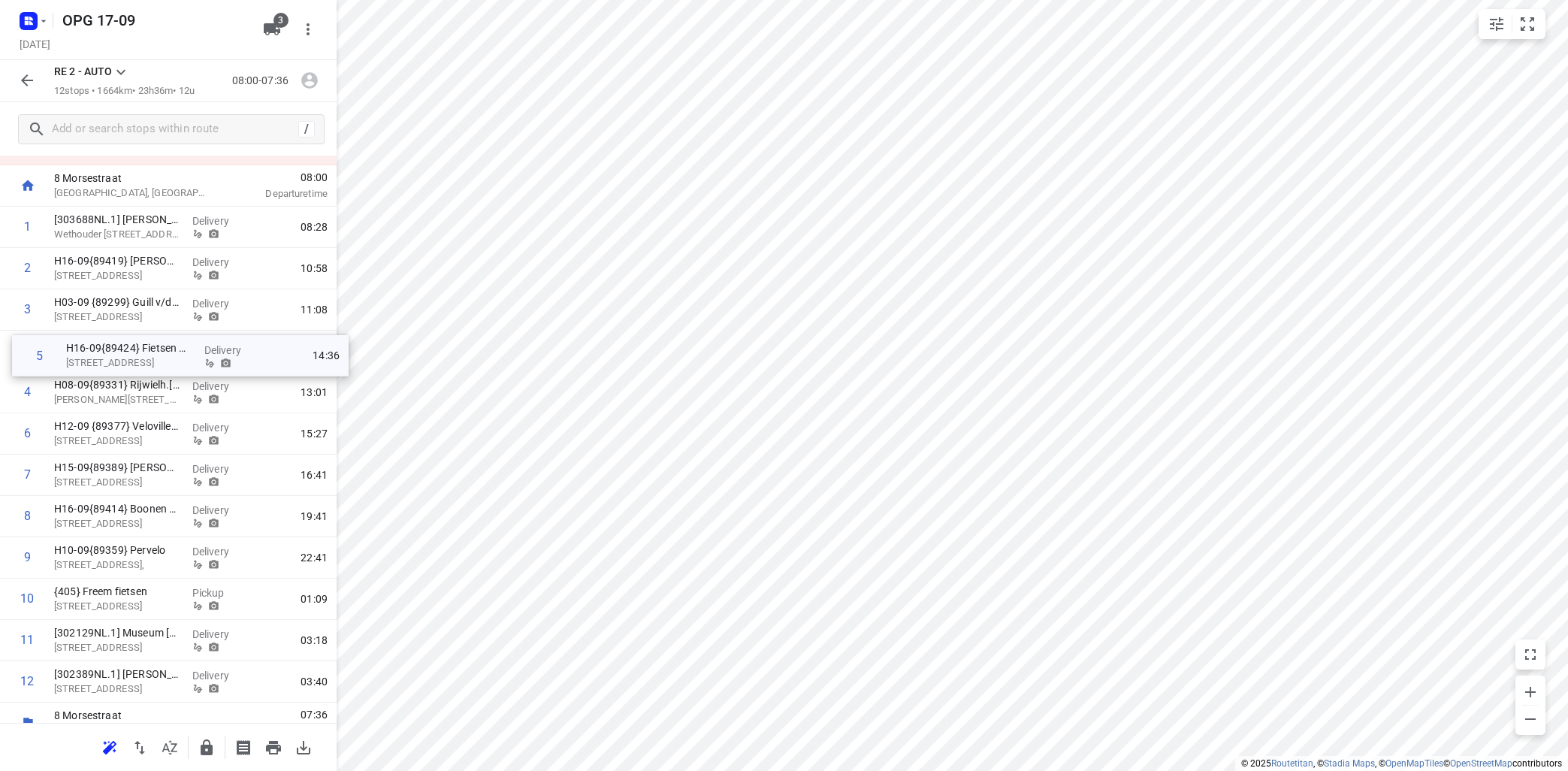
drag, startPoint x: 82, startPoint y: 394, endPoint x: 82, endPoint y: 350, distance: 44.0
click at [89, 352] on div "1 [303688NL.1] [PERSON_NAME] Wethouder [STREET_ADDRESS] Delivery 08:28 2 H16-09…" at bounding box center [168, 454] width 337 height 496
drag, startPoint x: 101, startPoint y: 438, endPoint x: 115, endPoint y: 442, distance: 14.6
click at [115, 438] on div "1 [303688NL.1] [PERSON_NAME] Wethouder [STREET_ADDRESS] Delivery 08:28 2 H16-09…" at bounding box center [168, 454] width 337 height 496
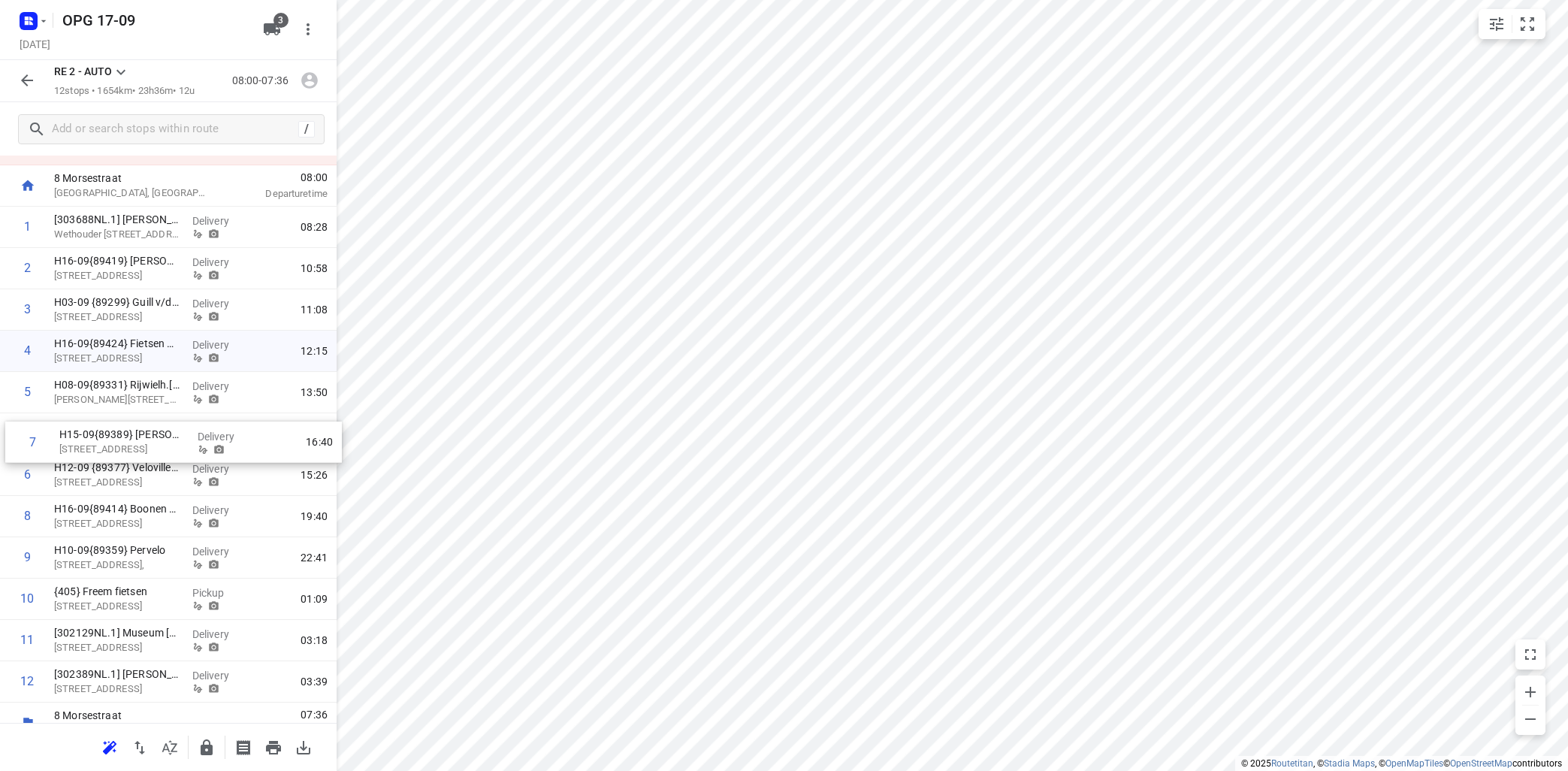
drag, startPoint x: 110, startPoint y: 474, endPoint x: 114, endPoint y: 437, distance: 37.2
click at [115, 437] on div "1 [303688NL.1] [PERSON_NAME] Wethouder [STREET_ADDRESS] Delivery 08:28 2 H16-09…" at bounding box center [168, 454] width 337 height 496
drag, startPoint x: 81, startPoint y: 487, endPoint x: 89, endPoint y: 395, distance: 92.3
click at [89, 395] on div "1 [303688NL.1] [PERSON_NAME] Wethouder [STREET_ADDRESS] Delivery 08:28 2 H16-09…" at bounding box center [168, 454] width 337 height 496
drag, startPoint x: 122, startPoint y: 563, endPoint x: 137, endPoint y: 433, distance: 130.9
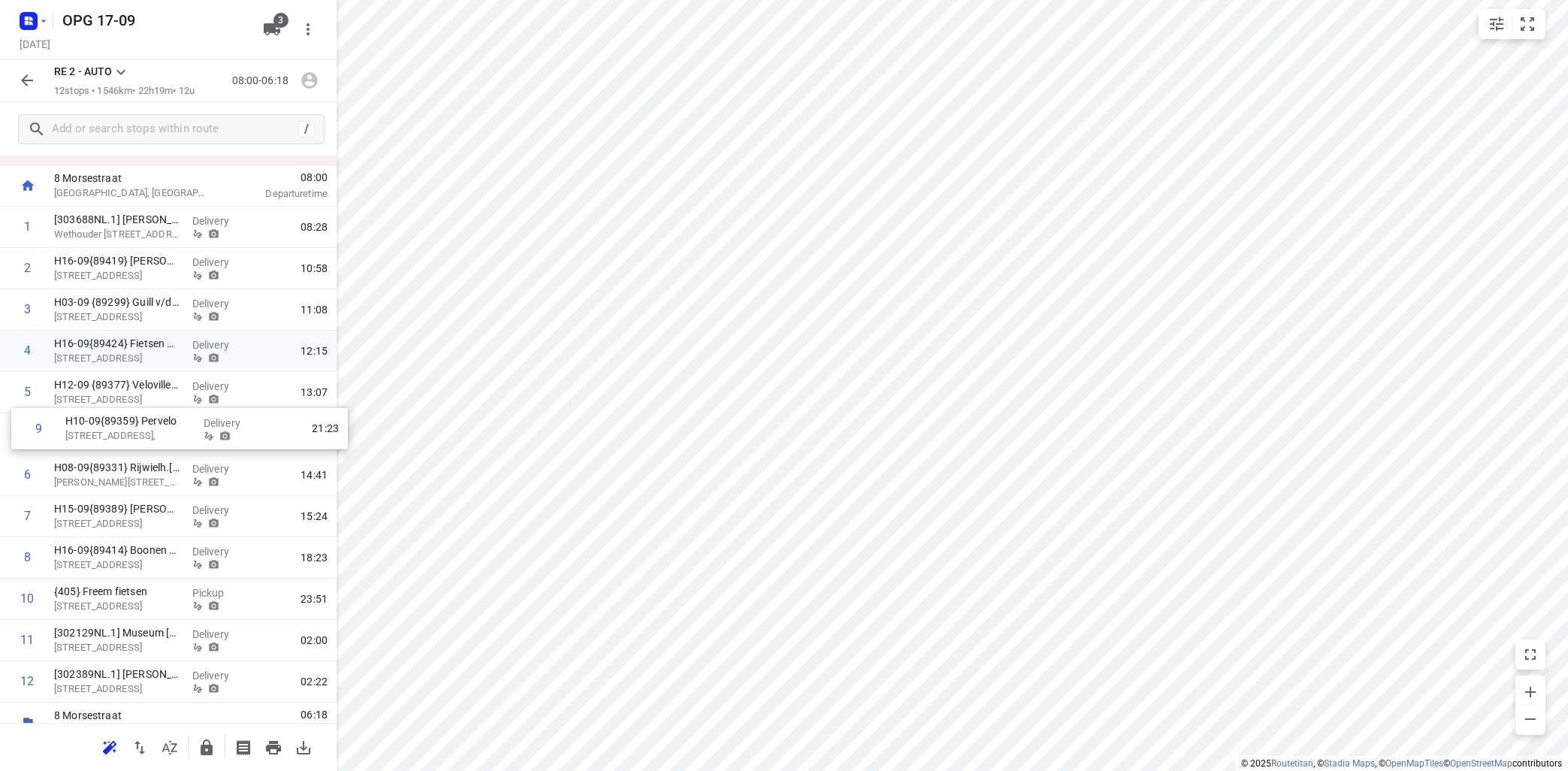
click at [137, 433] on div "1 [303688NL.1] [PERSON_NAME] Wethouder [STREET_ADDRESS] Delivery 08:28 2 H16-09…" at bounding box center [168, 454] width 337 height 496
drag, startPoint x: 115, startPoint y: 477, endPoint x: 108, endPoint y: 515, distance: 38.6
click at [109, 515] on div "1 [303688NL.1] [PERSON_NAME] Wethouder [STREET_ADDRESS] Delivery 08:28 2 H16-09…" at bounding box center [168, 454] width 337 height 496
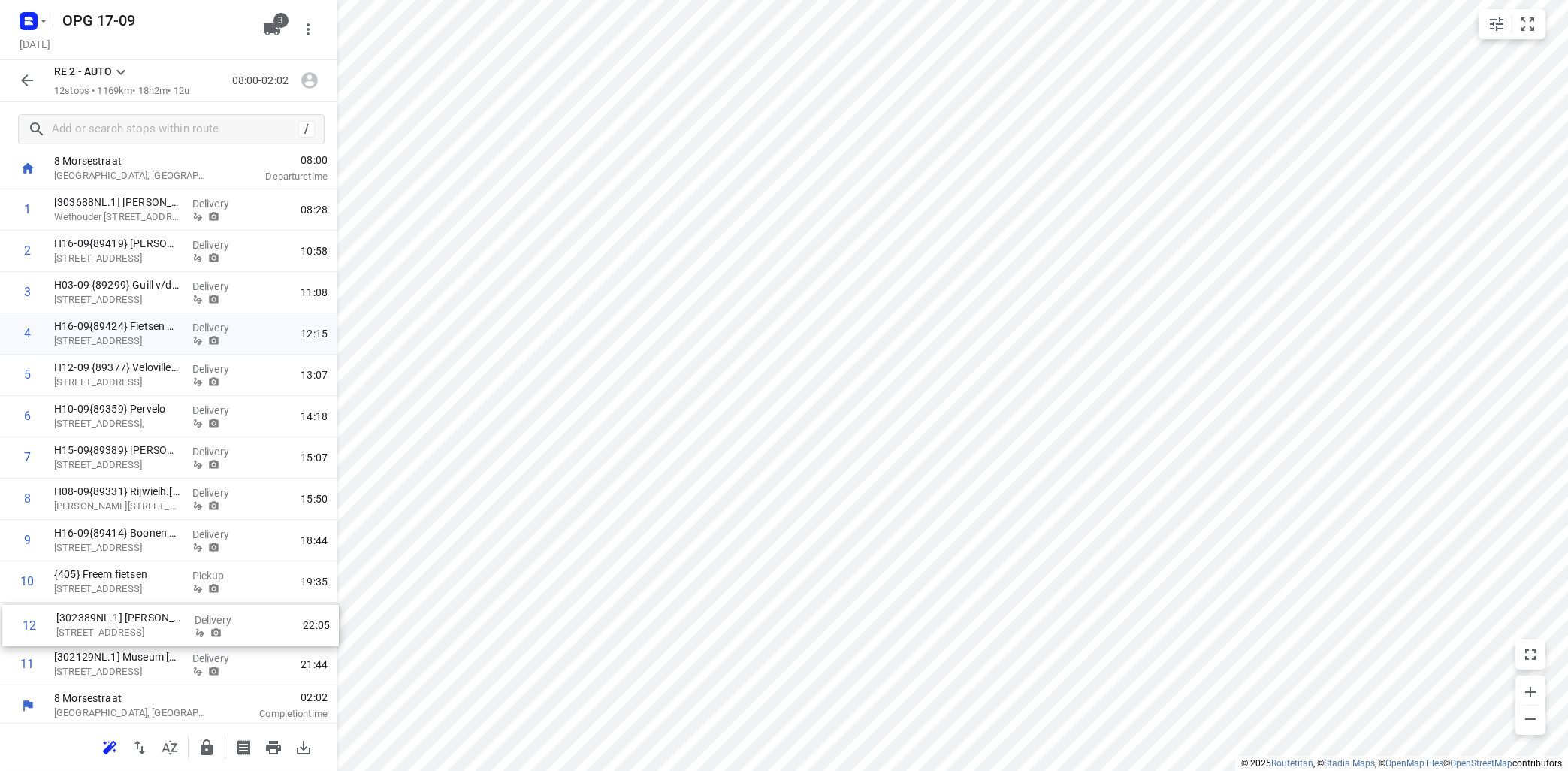
scroll to position [89, 0]
drag, startPoint x: 89, startPoint y: 688, endPoint x: 63, endPoint y: 532, distance: 158.2
click at [65, 532] on div "1 [303688NL.1] [PERSON_NAME] Wethouder [STREET_ADDRESS] Delivery 08:28 2 H16-09…" at bounding box center [168, 433] width 337 height 496
drag, startPoint x: 120, startPoint y: 667, endPoint x: 115, endPoint y: 577, distance: 90.1
click at [115, 578] on div "1 [303688NL.1] [PERSON_NAME] Wethouder [STREET_ADDRESS] Delivery 08:28 2 H16-09…" at bounding box center [168, 433] width 337 height 496
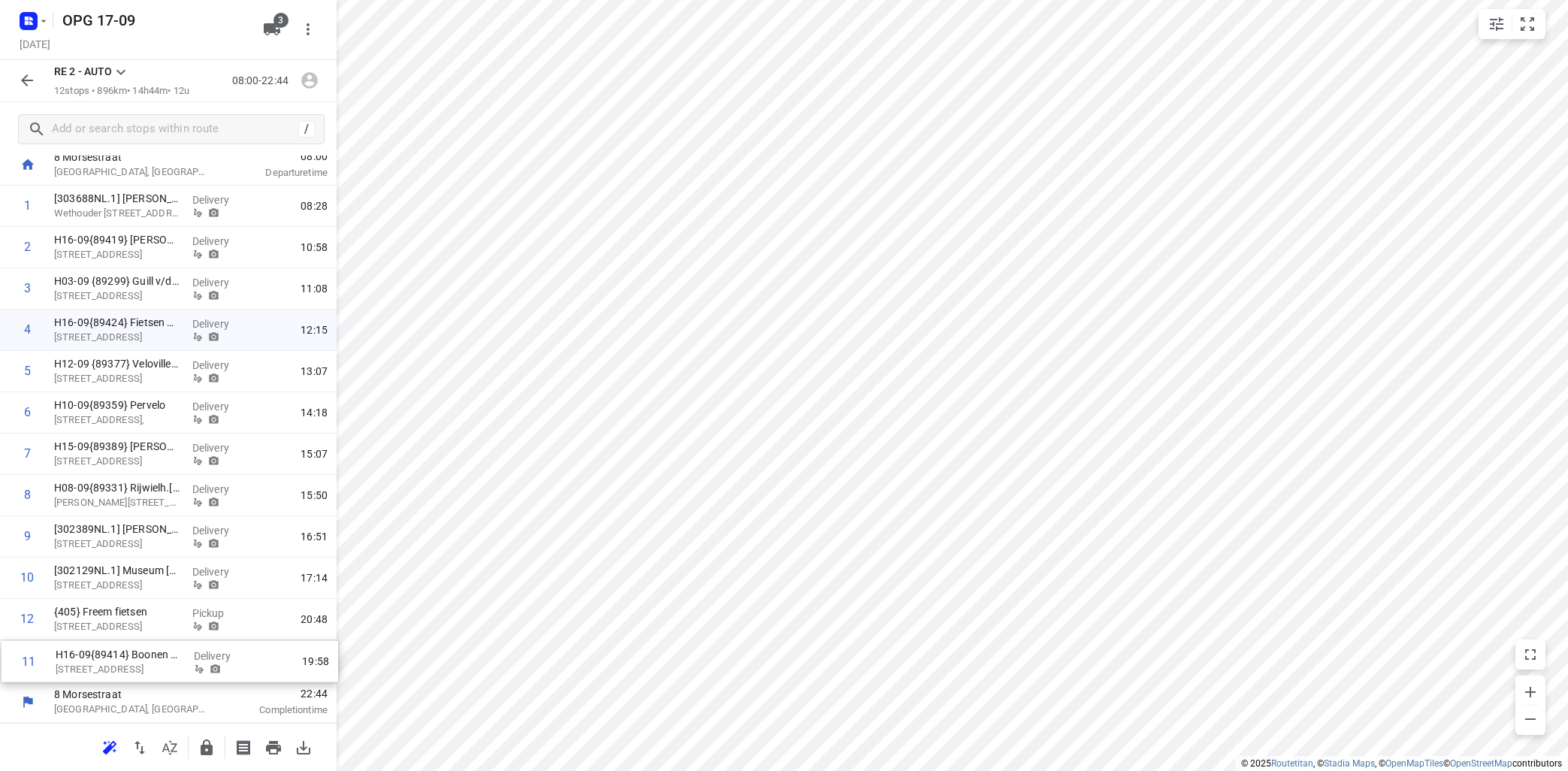
drag, startPoint x: 162, startPoint y: 627, endPoint x: 167, endPoint y: 658, distance: 31.4
click at [167, 667] on div "1 [303688NL.1] [PERSON_NAME] Wethouder [STREET_ADDRESS] Delivery 08:28 2 H16-09…" at bounding box center [168, 433] width 337 height 496
click at [30, 619] on input "checkbox" at bounding box center [28, 619] width 30 height 30
checkbox input "true"
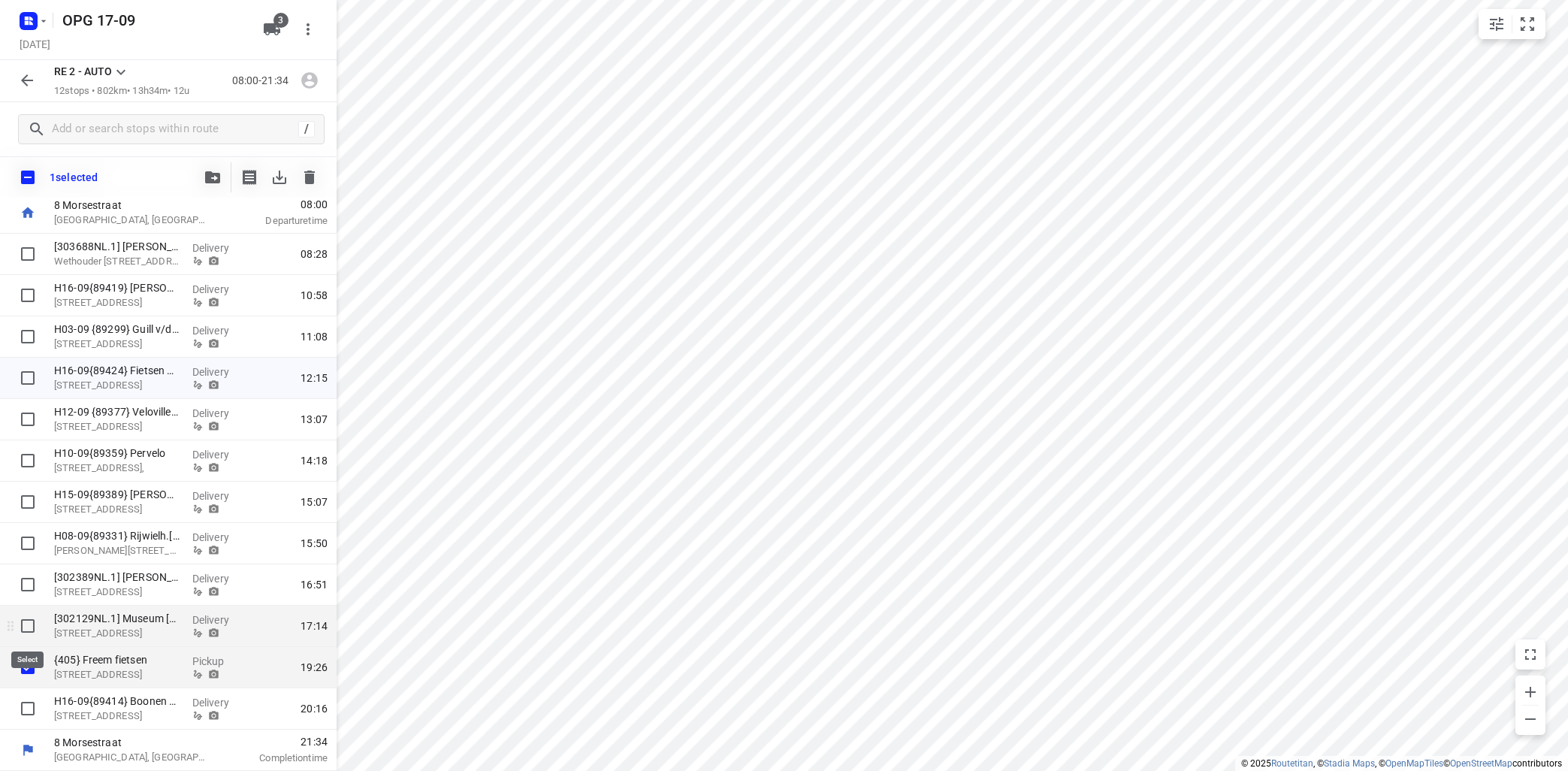
scroll to position [82, 0]
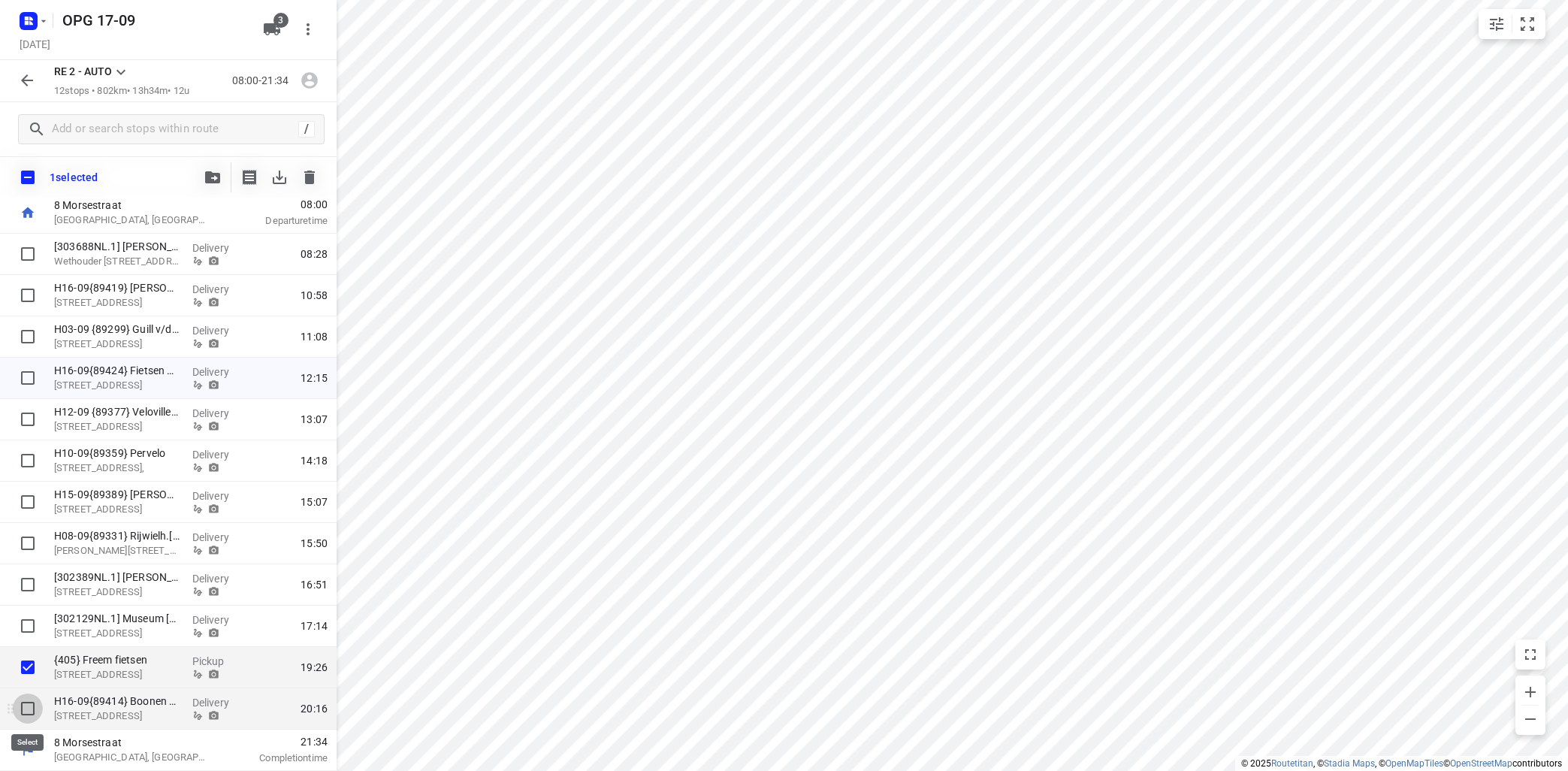
click at [33, 708] on input "checkbox" at bounding box center [28, 708] width 30 height 30
checkbox input "true"
click at [213, 172] on icon "button" at bounding box center [212, 177] width 15 height 12
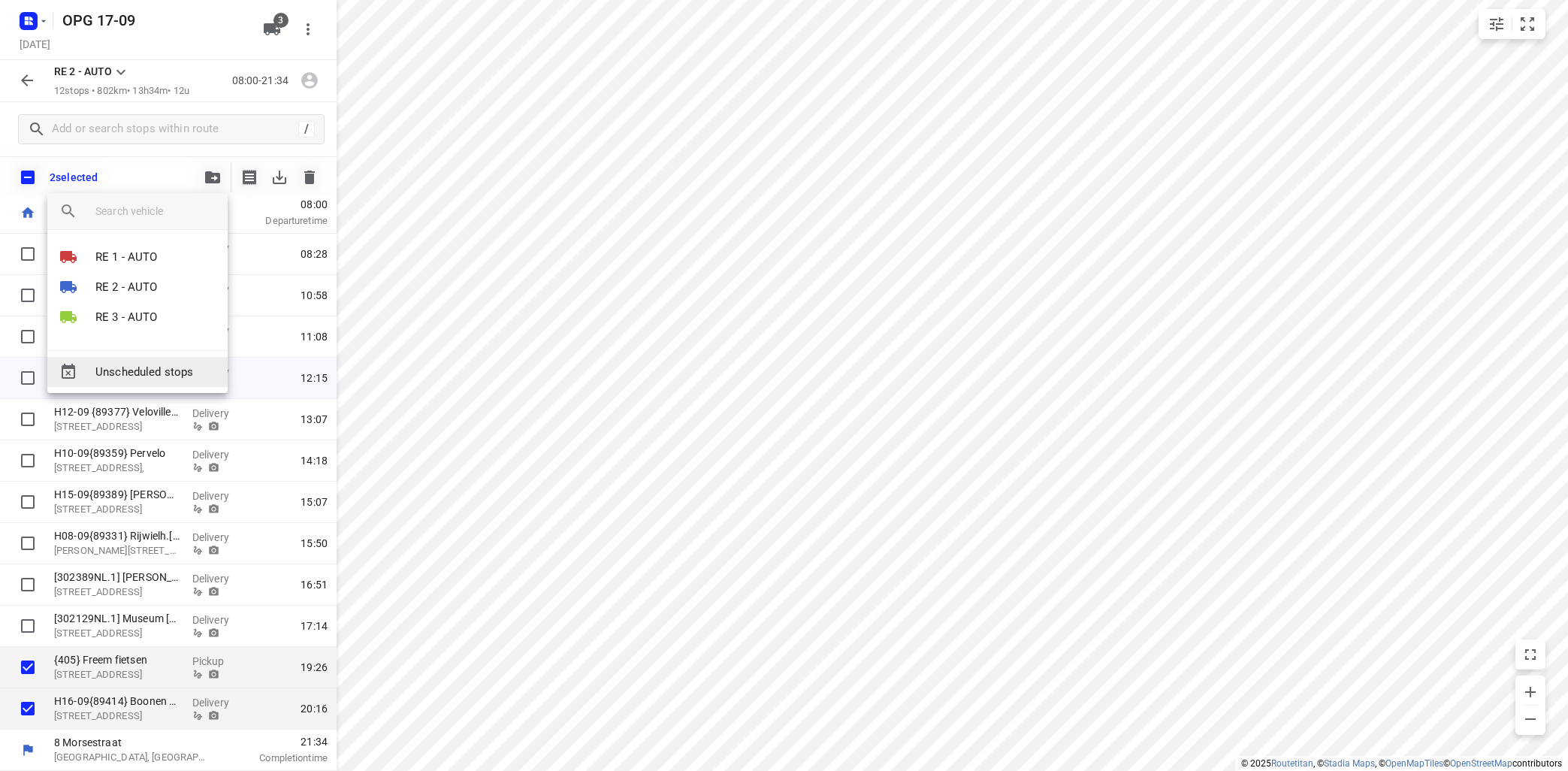
click at [138, 372] on span "Unscheduled stops" at bounding box center [155, 372] width 121 height 17
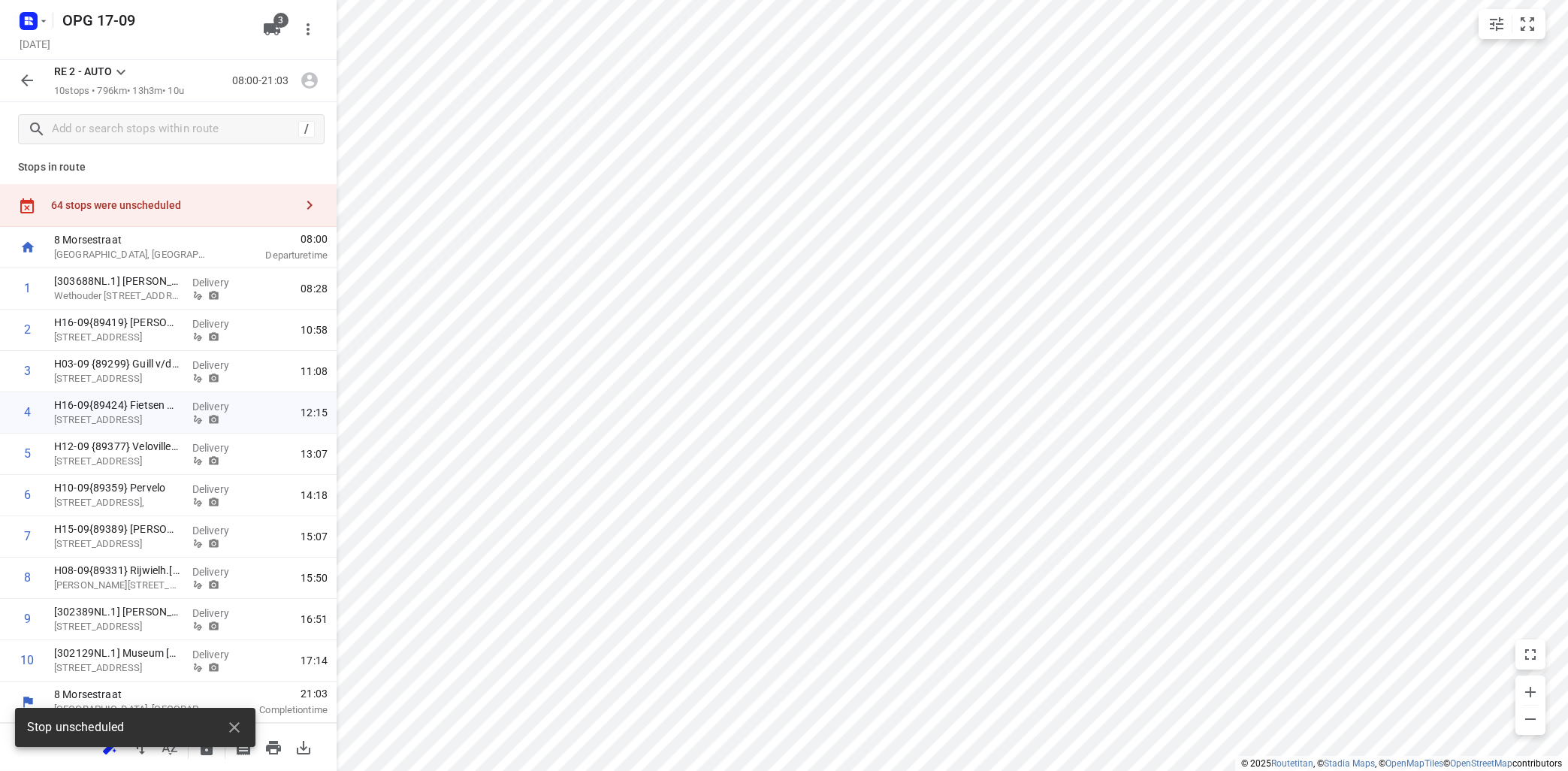
scroll to position [5, 0]
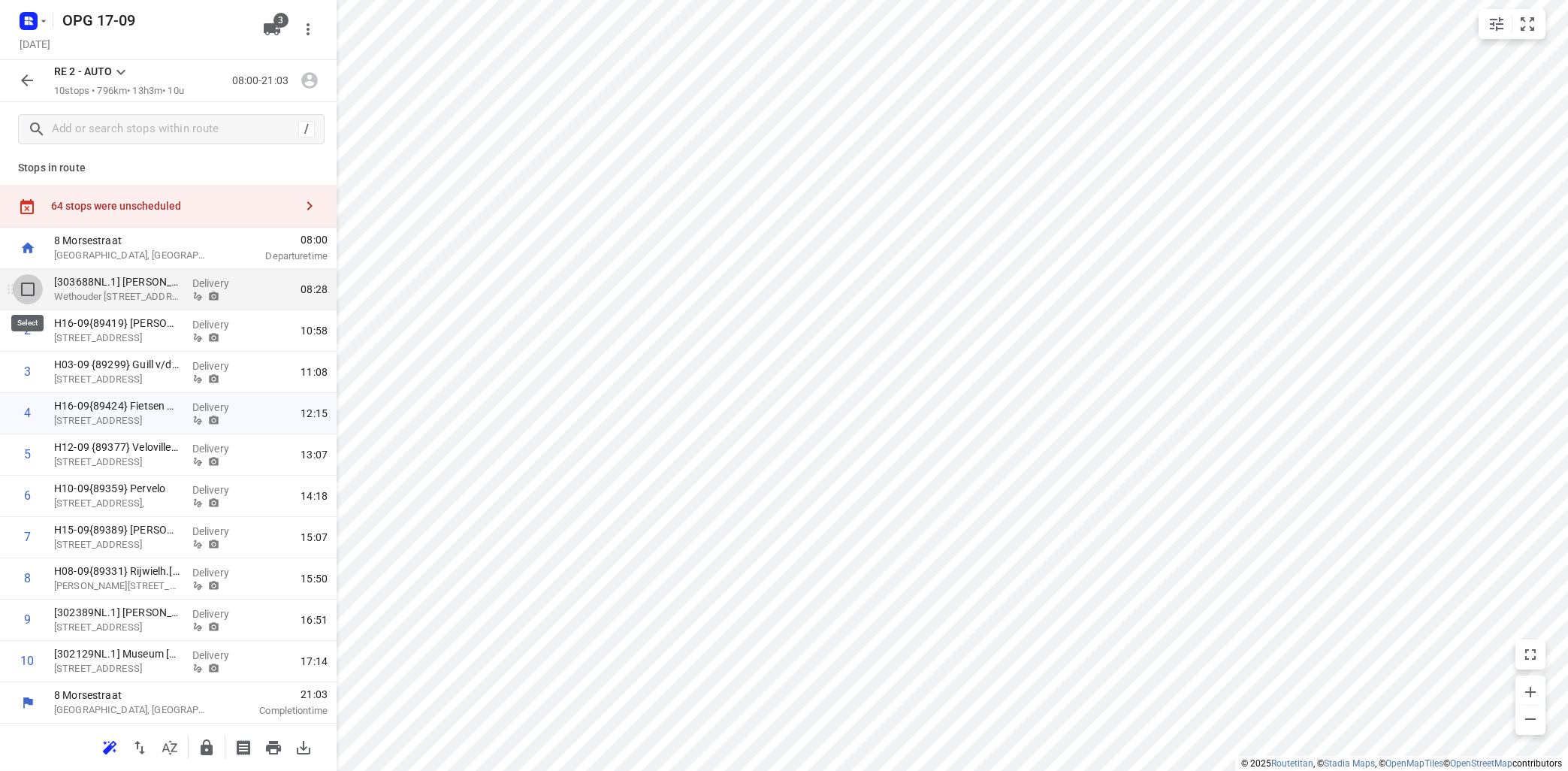
click at [30, 291] on input "checkbox" at bounding box center [28, 289] width 30 height 30
checkbox input "true"
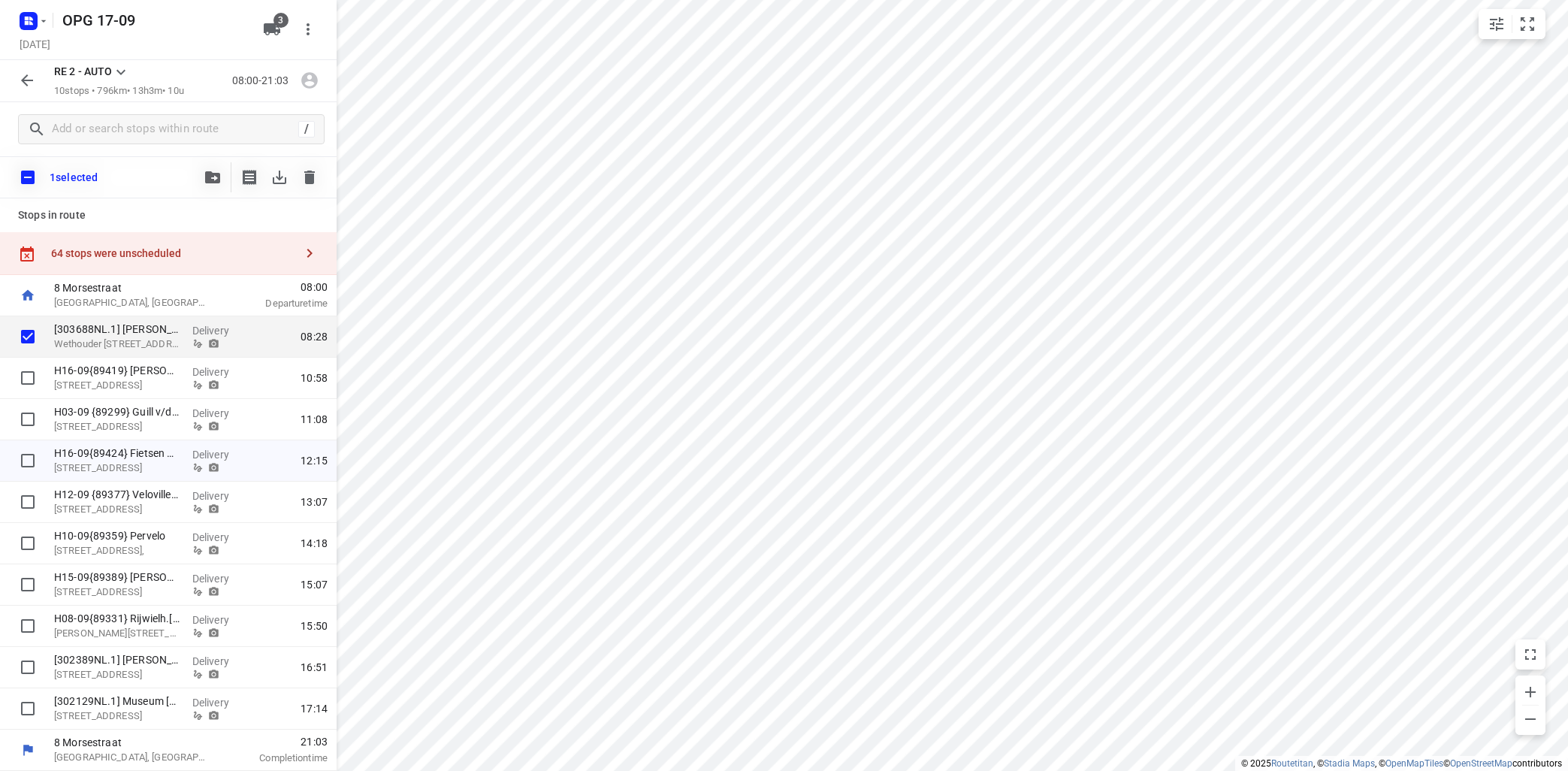
scroll to position [0, 0]
click at [213, 176] on icon "button" at bounding box center [212, 177] width 15 height 12
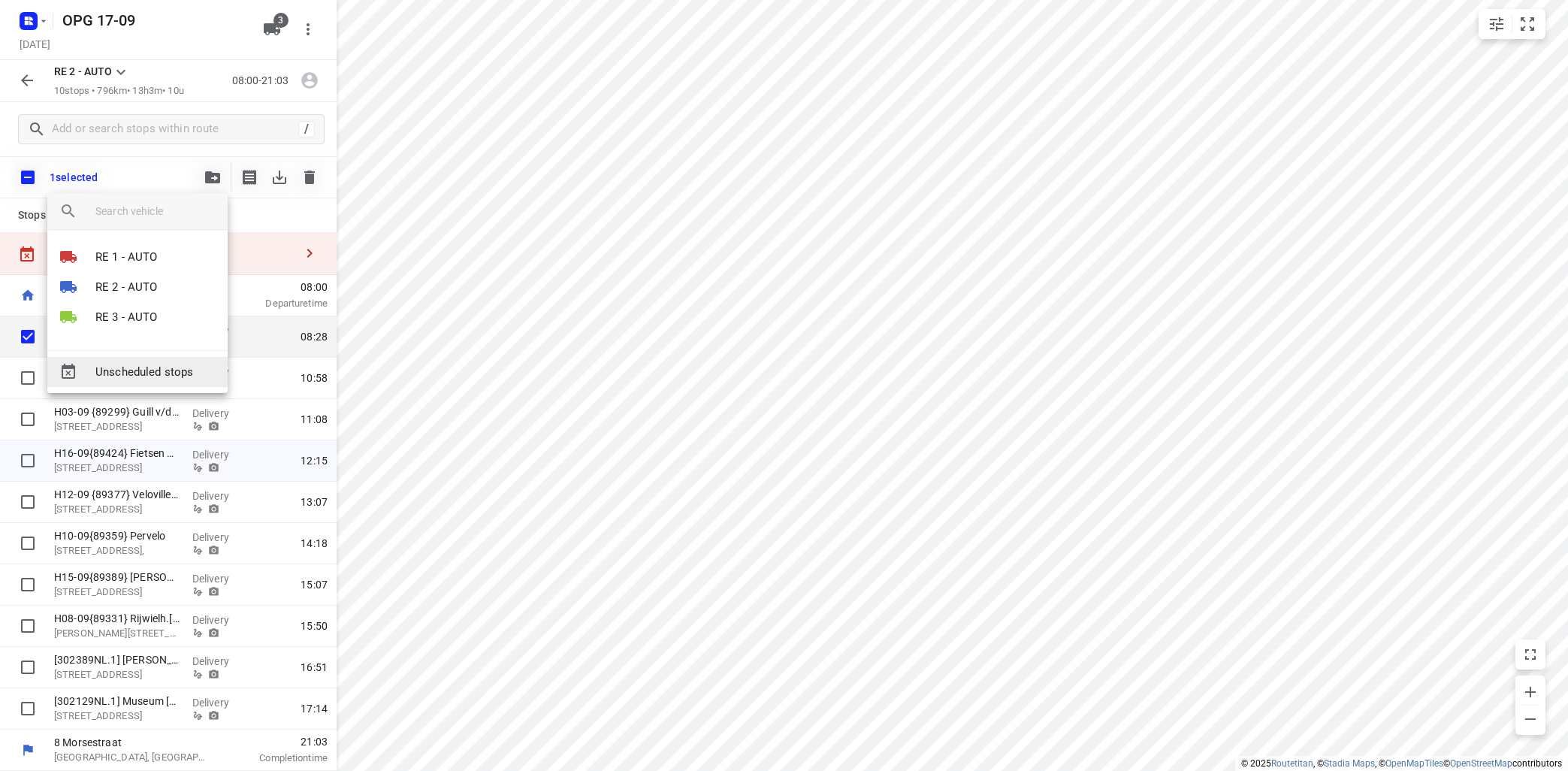
click at [165, 370] on span "Unscheduled stops" at bounding box center [155, 372] width 121 height 17
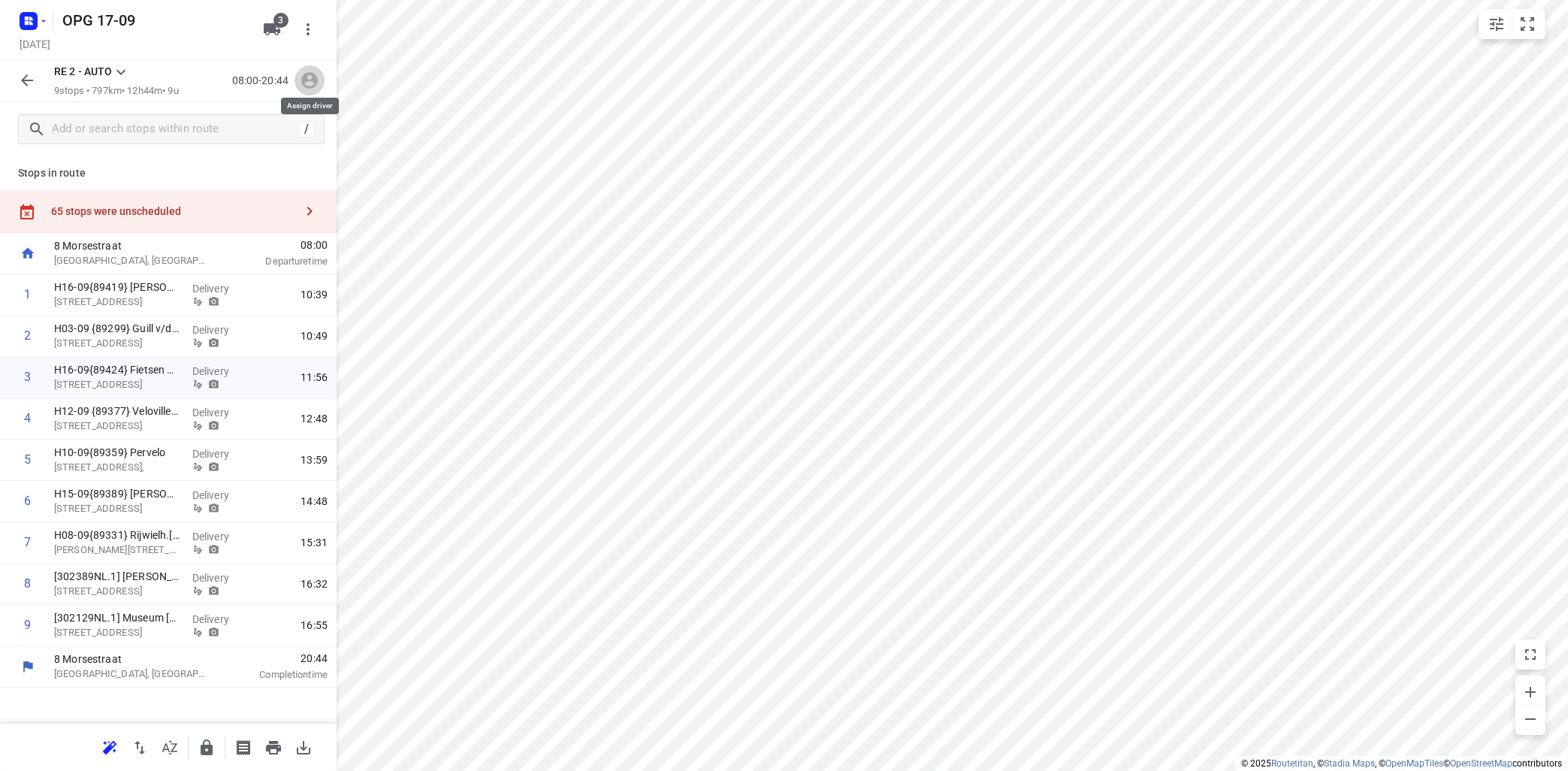
click at [305, 83] on icon "button" at bounding box center [309, 80] width 20 height 20
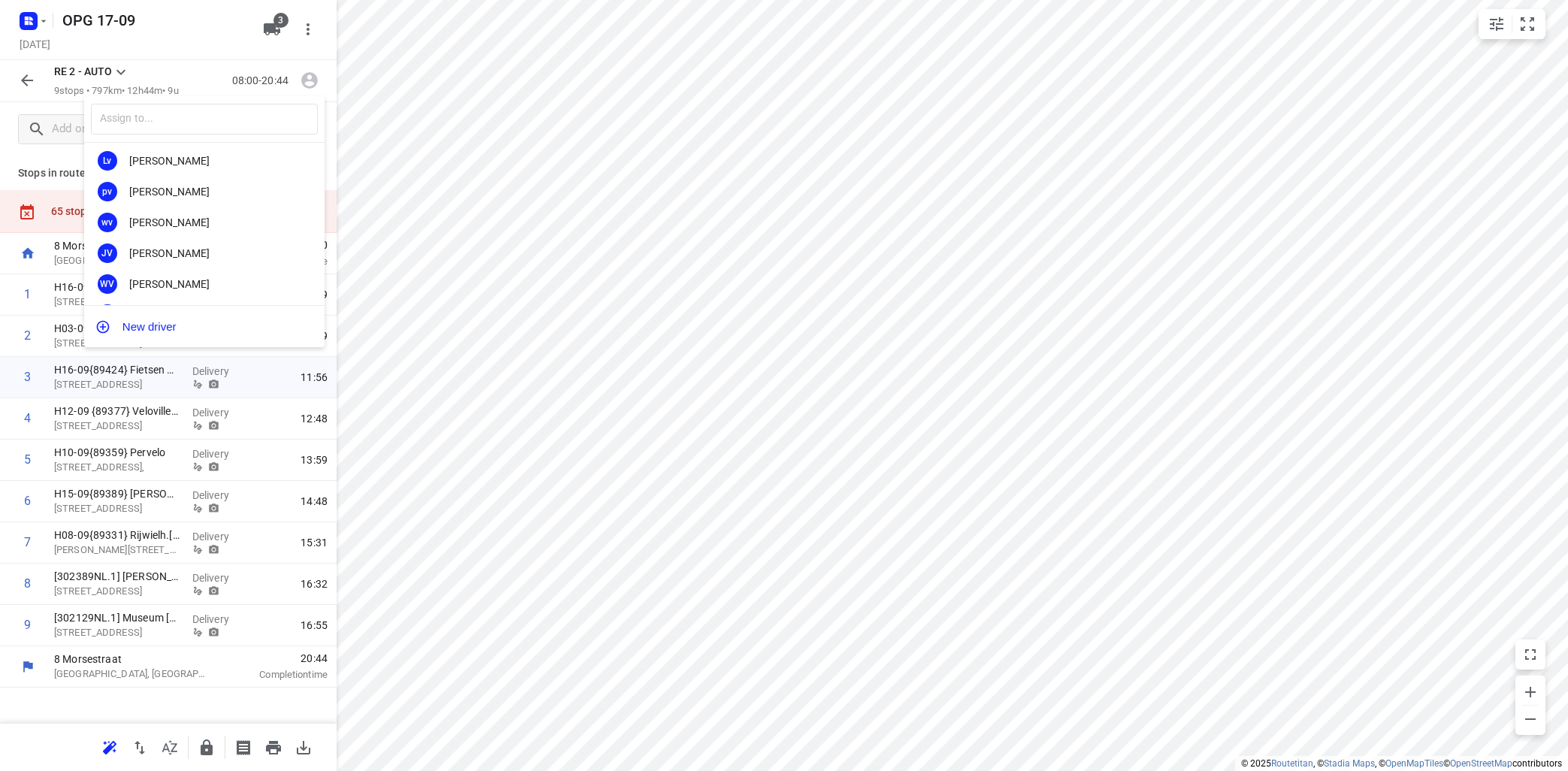
scroll to position [280, 0]
click at [177, 272] on div "NZ [PERSON_NAME]" at bounding box center [204, 283] width 240 height 30
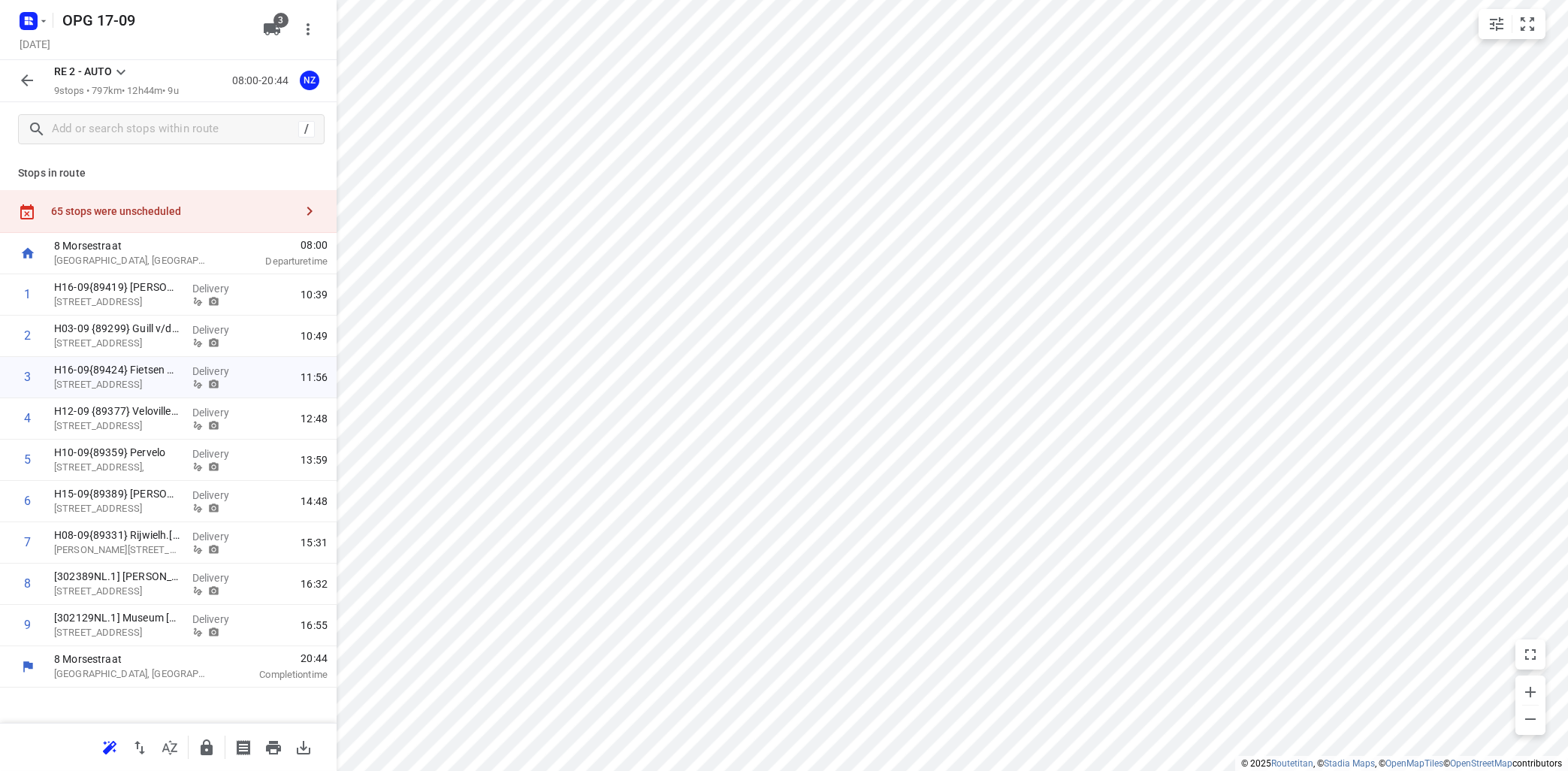
click at [118, 72] on icon at bounding box center [121, 72] width 18 height 18
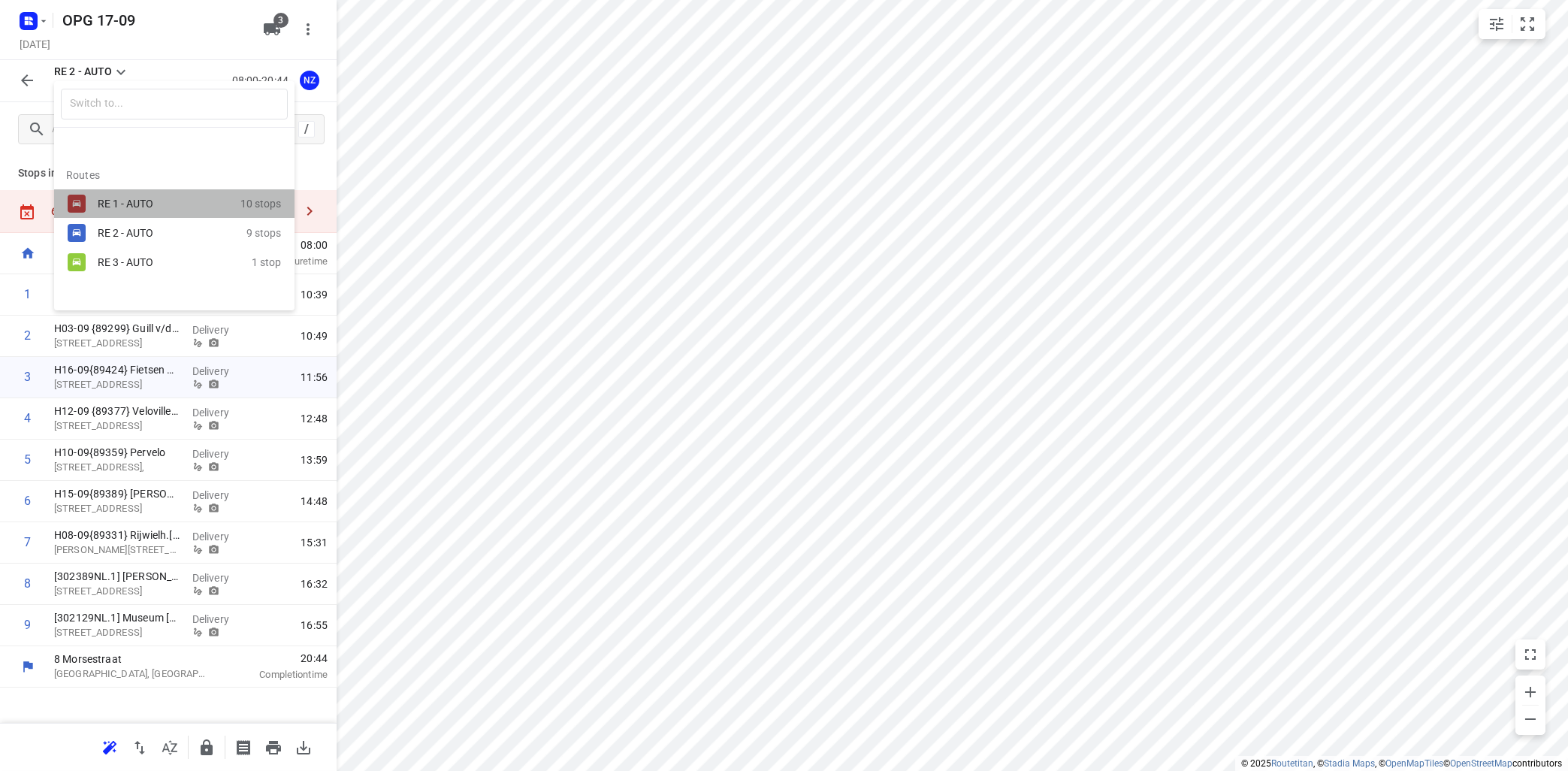
click at [128, 196] on div "RE 1 - AUTO" at bounding box center [169, 203] width 143 height 18
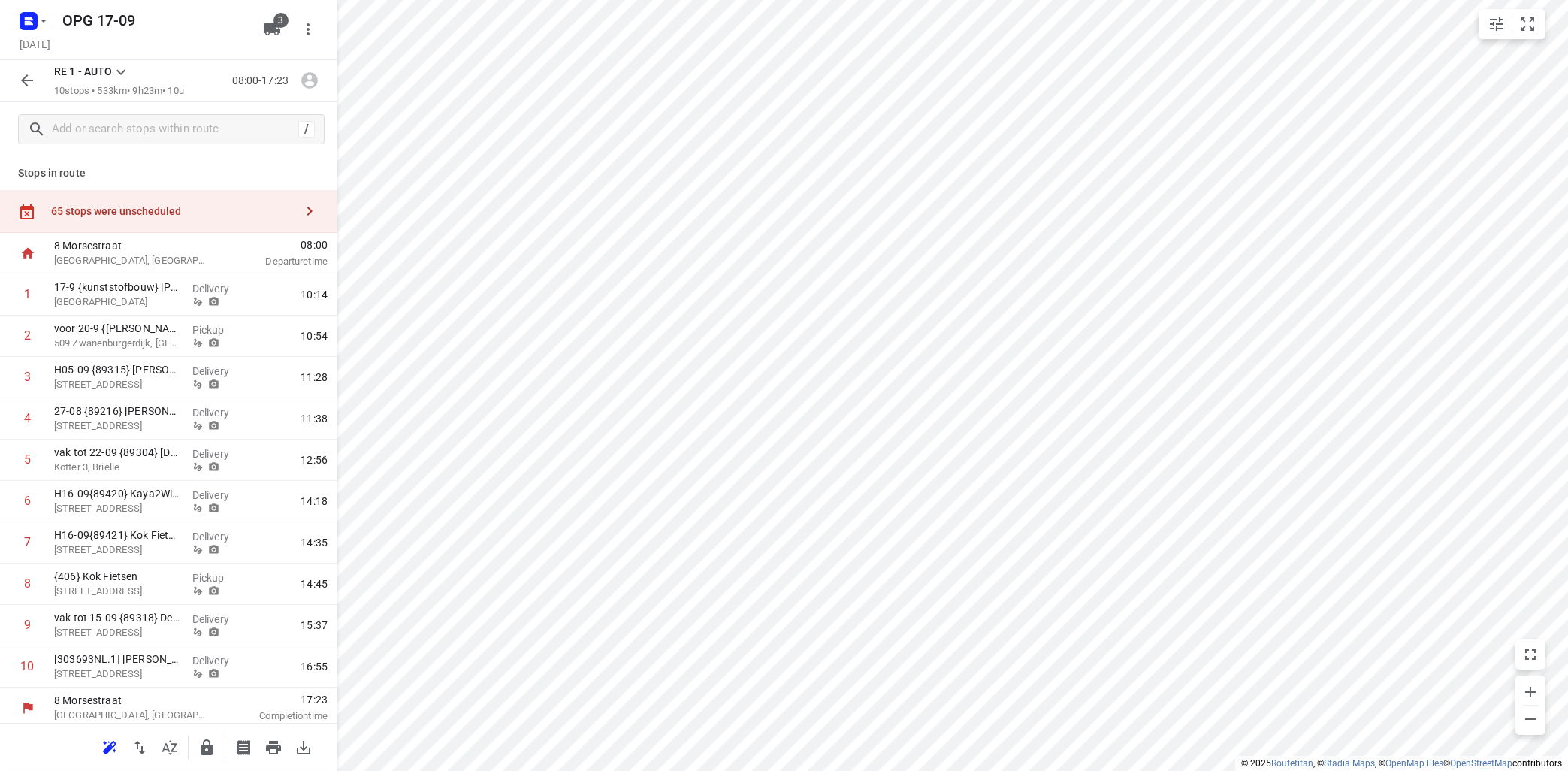
click at [117, 73] on icon at bounding box center [121, 72] width 18 height 18
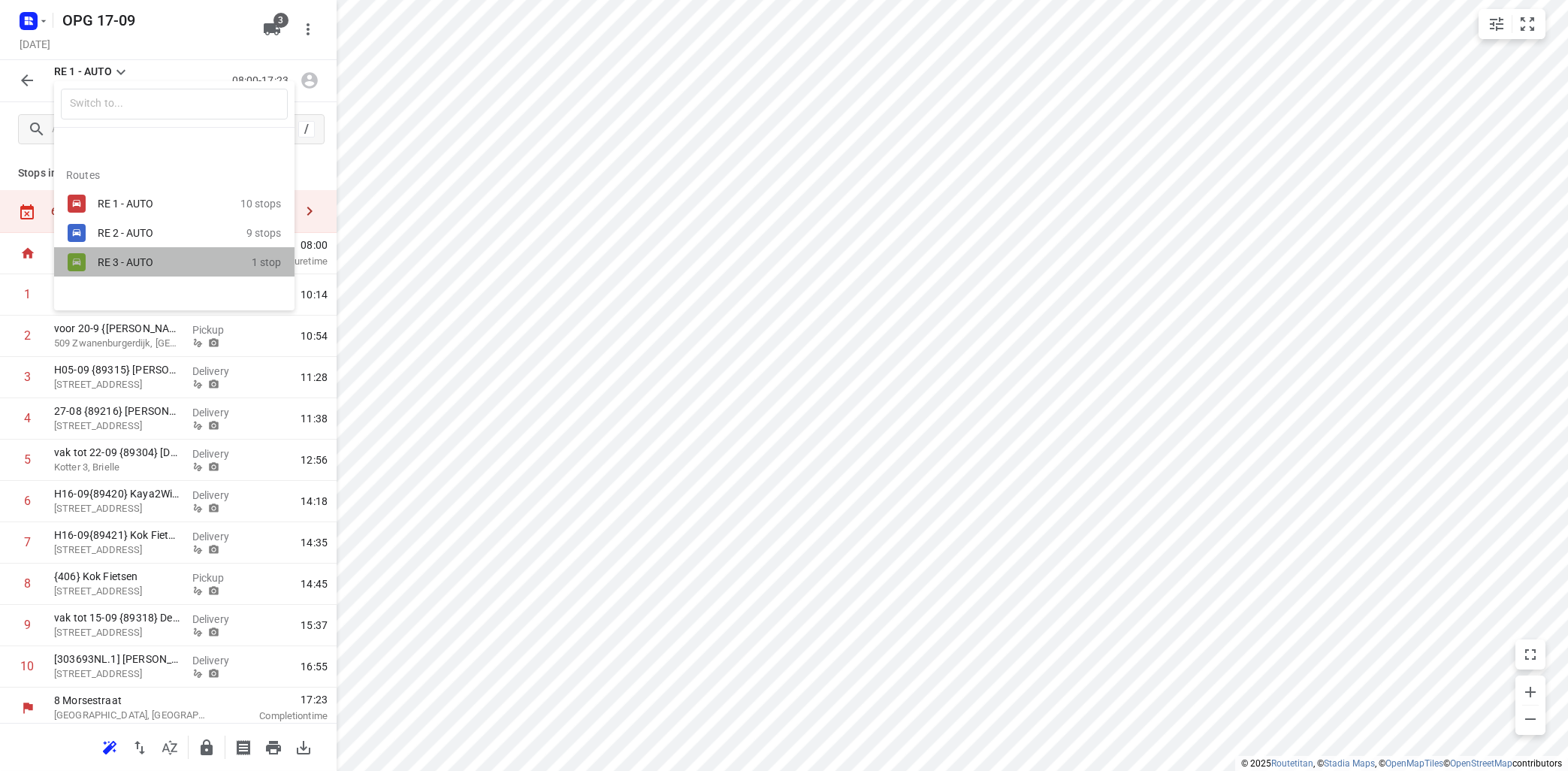
click at [109, 255] on div "RE 3 - AUTO" at bounding box center [174, 262] width 154 height 18
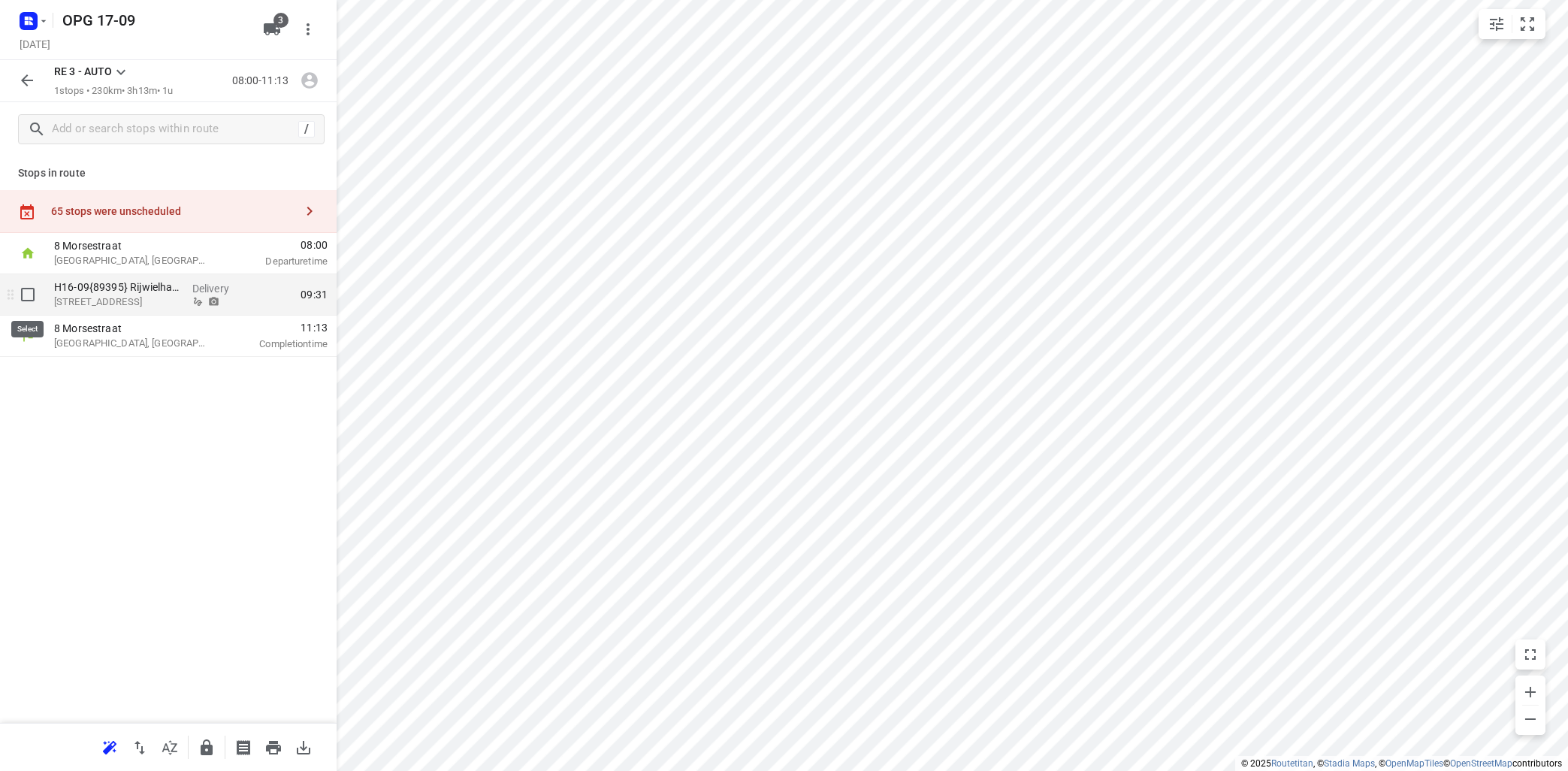
click at [30, 294] on input "checkbox" at bounding box center [28, 294] width 30 height 30
checkbox input "true"
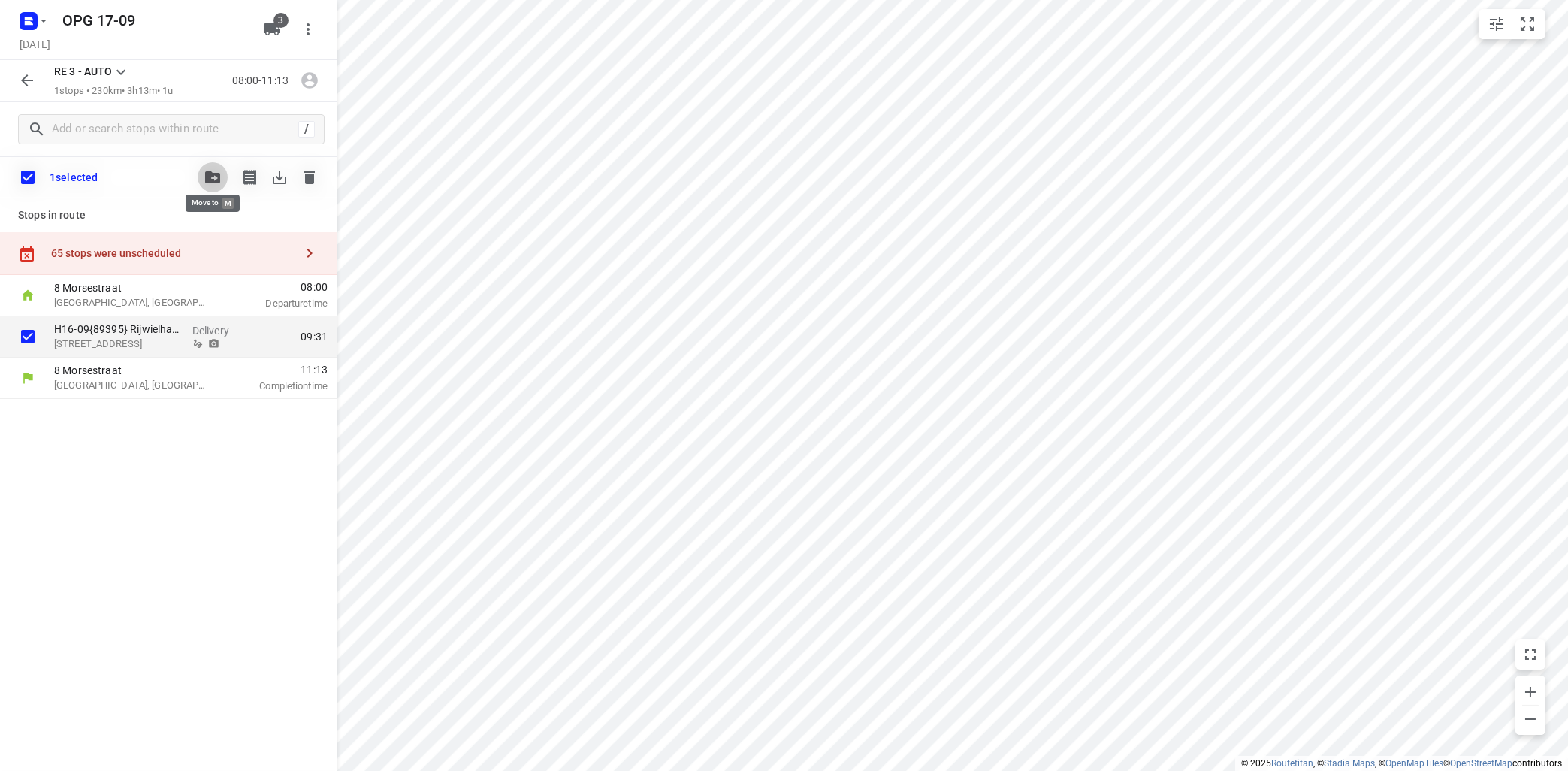
click at [214, 181] on icon "button" at bounding box center [212, 177] width 15 height 12
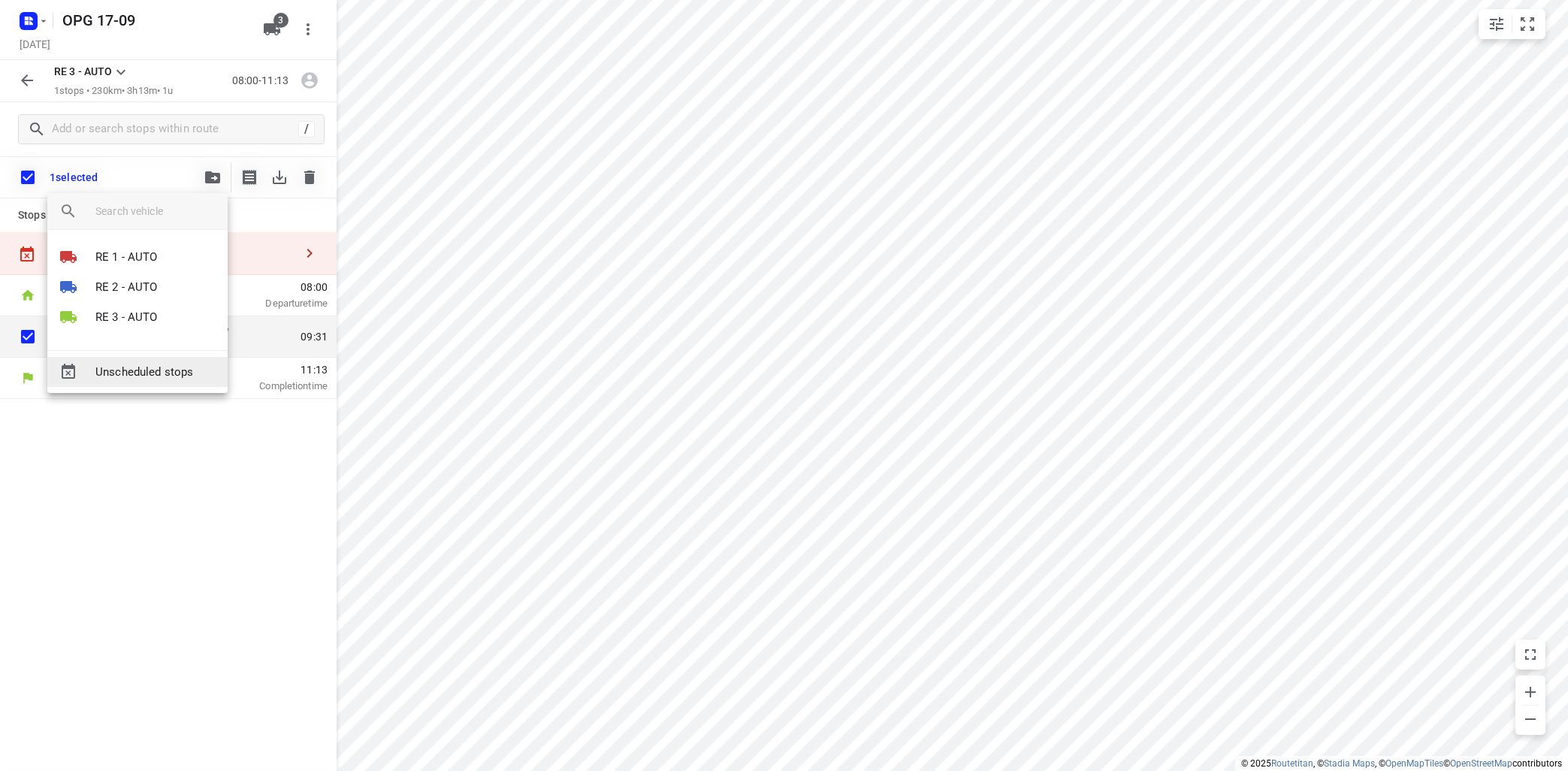
click at [192, 379] on span "Unscheduled stops" at bounding box center [155, 372] width 121 height 17
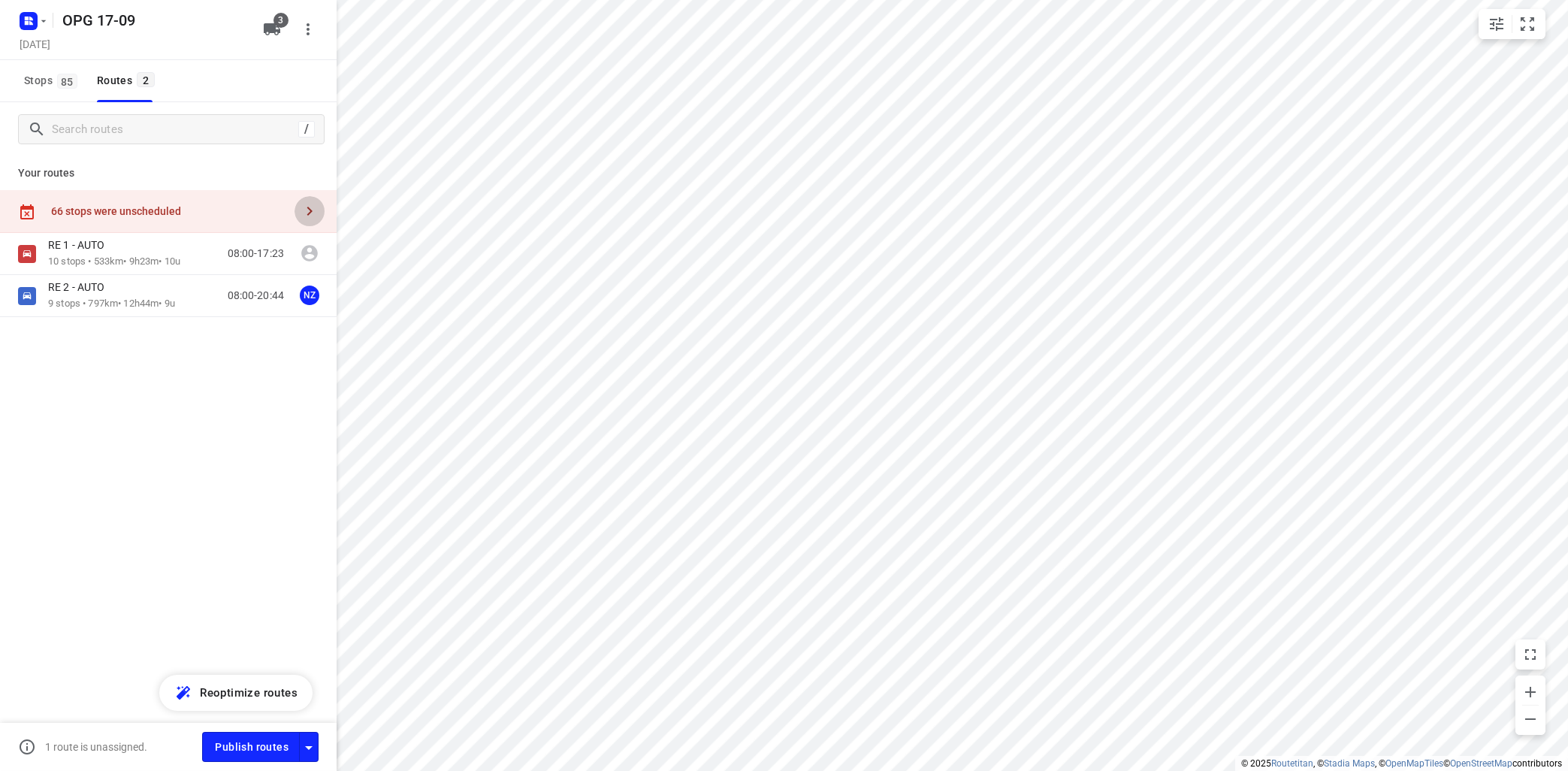
click at [308, 216] on icon "button" at bounding box center [309, 211] width 18 height 18
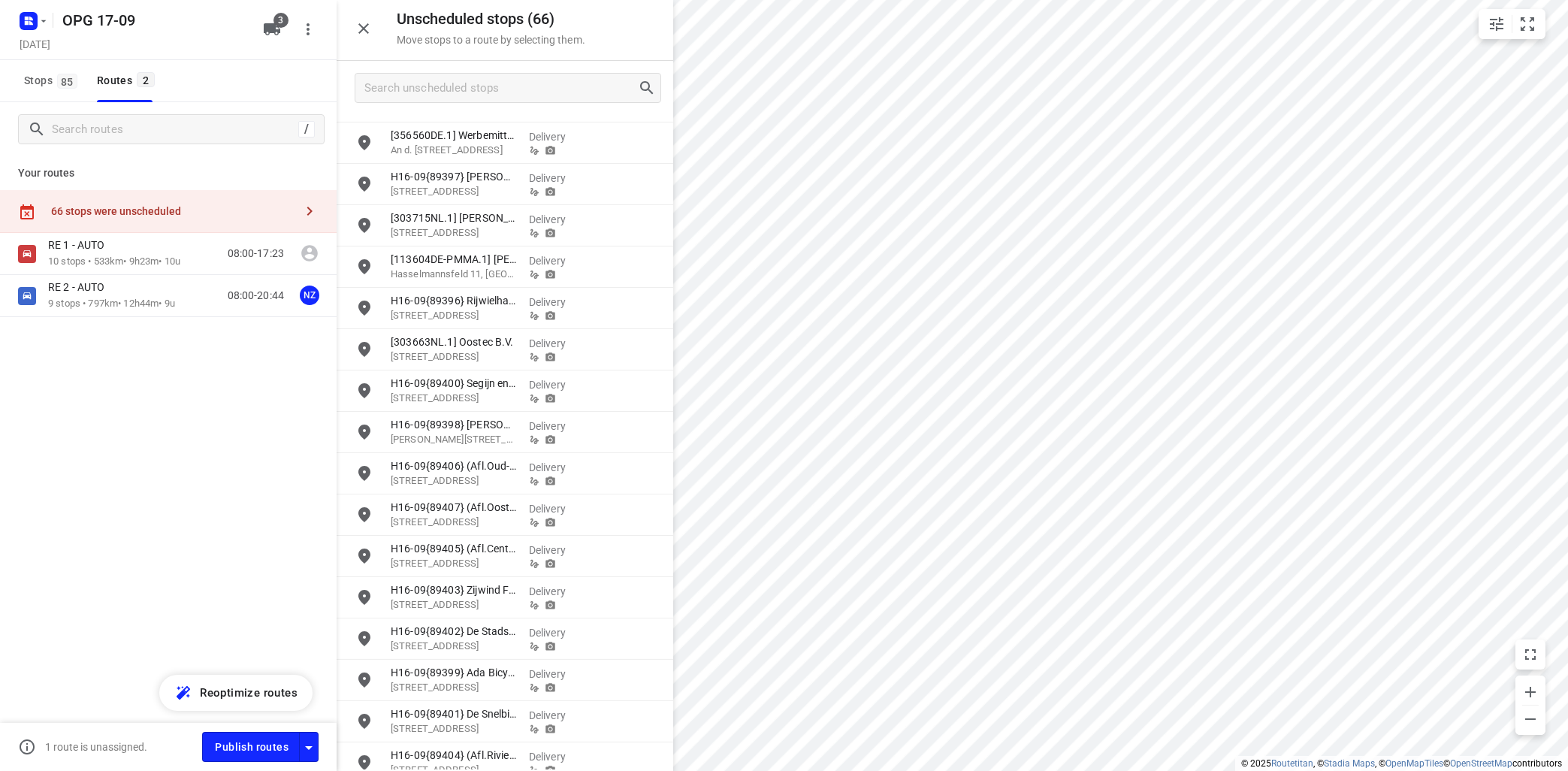
scroll to position [1532, 0]
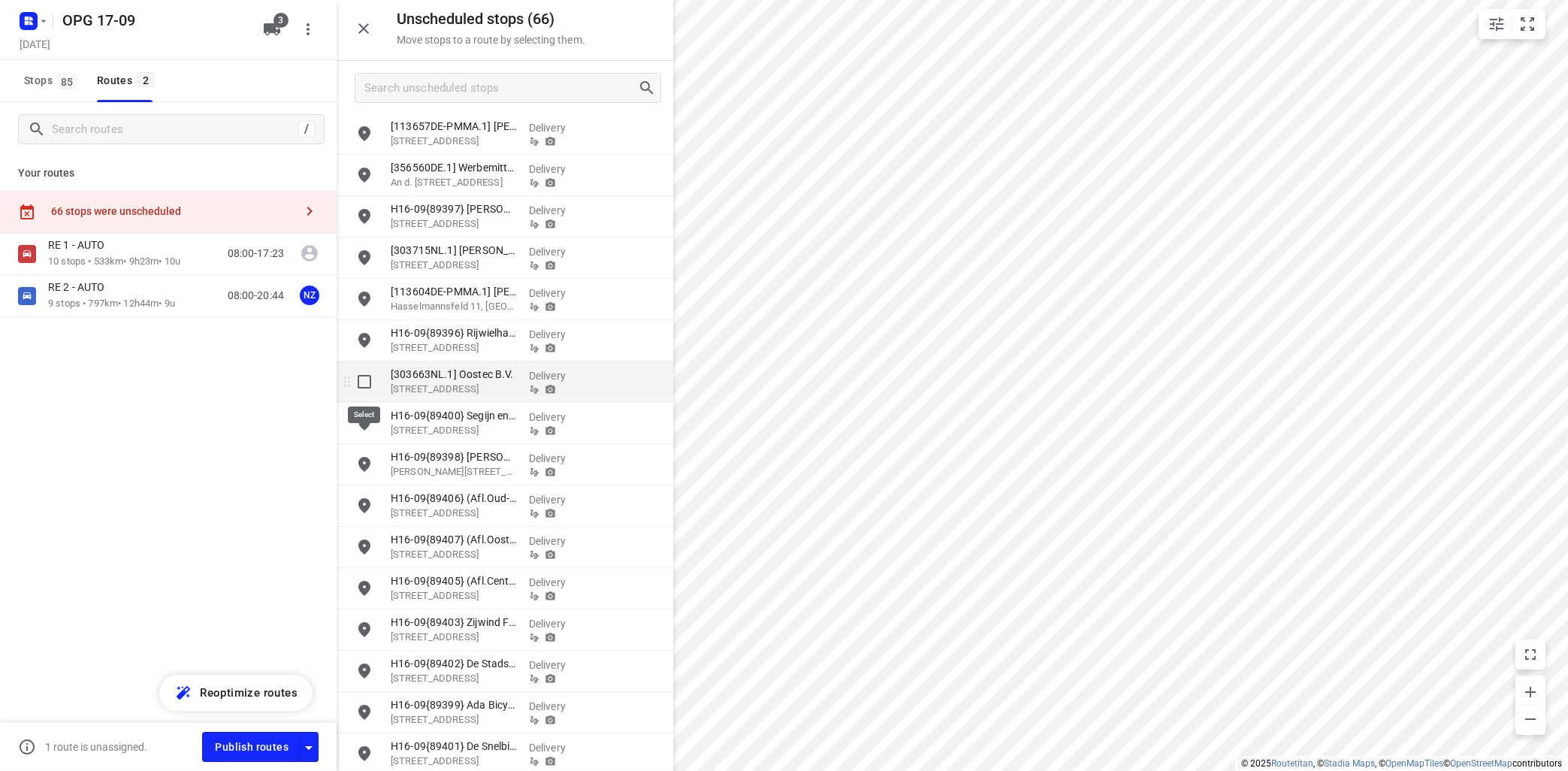
click at [361, 380] on input "grid" at bounding box center [364, 382] width 30 height 30
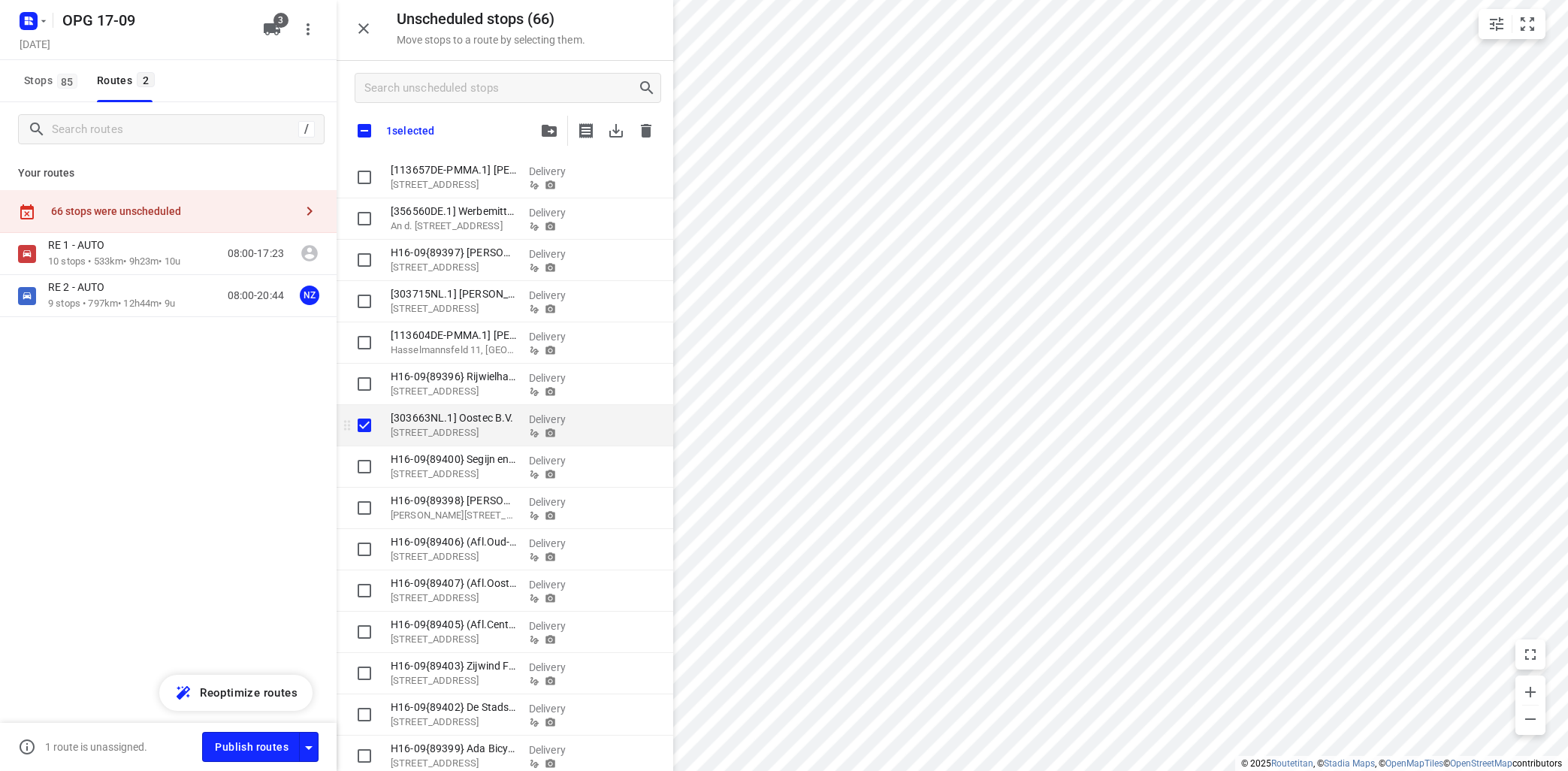
checkbox input "true"
click at [361, 302] on input "grid" at bounding box center [364, 301] width 30 height 30
checkbox input "true"
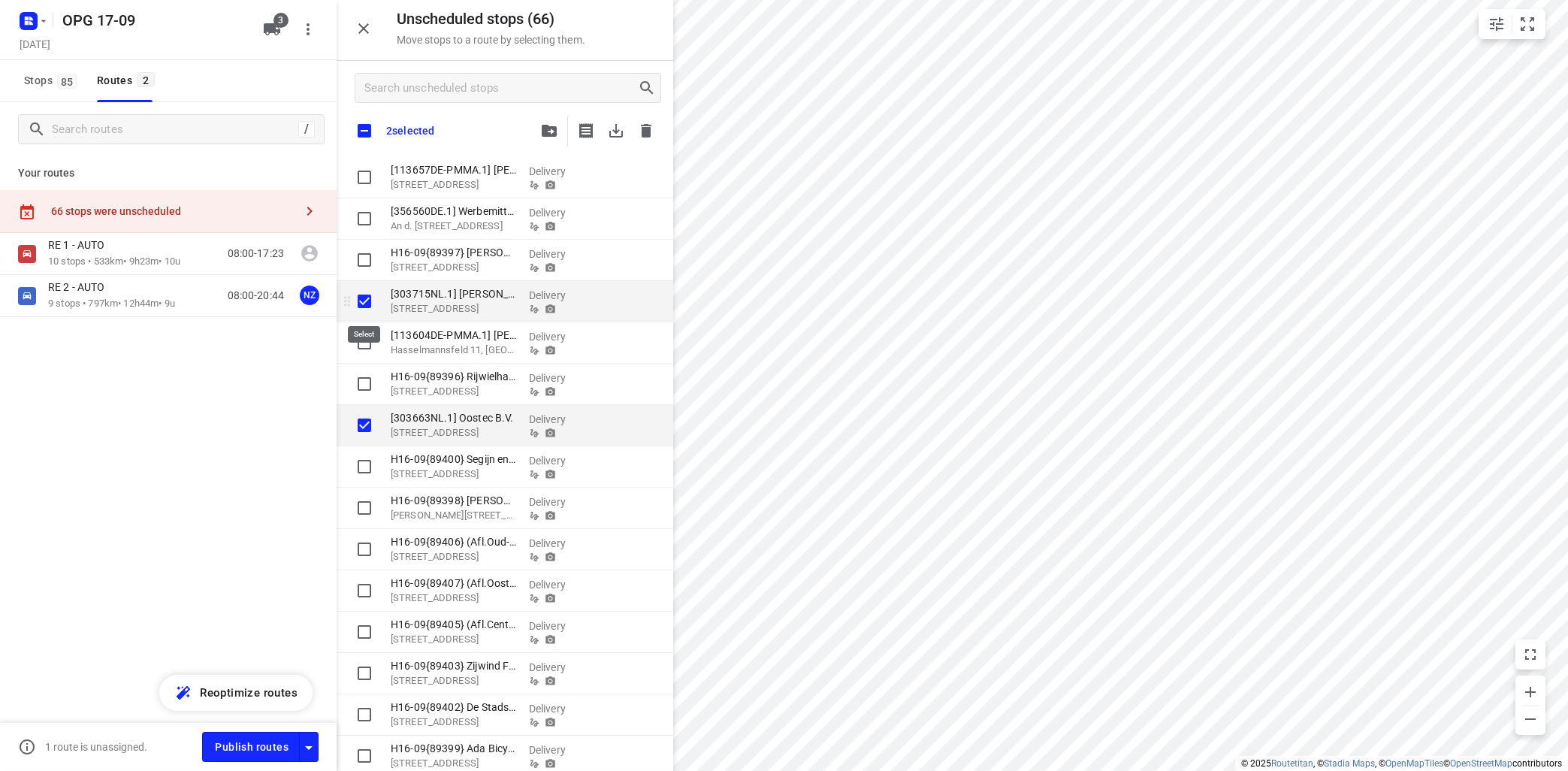
checkbox input "true"
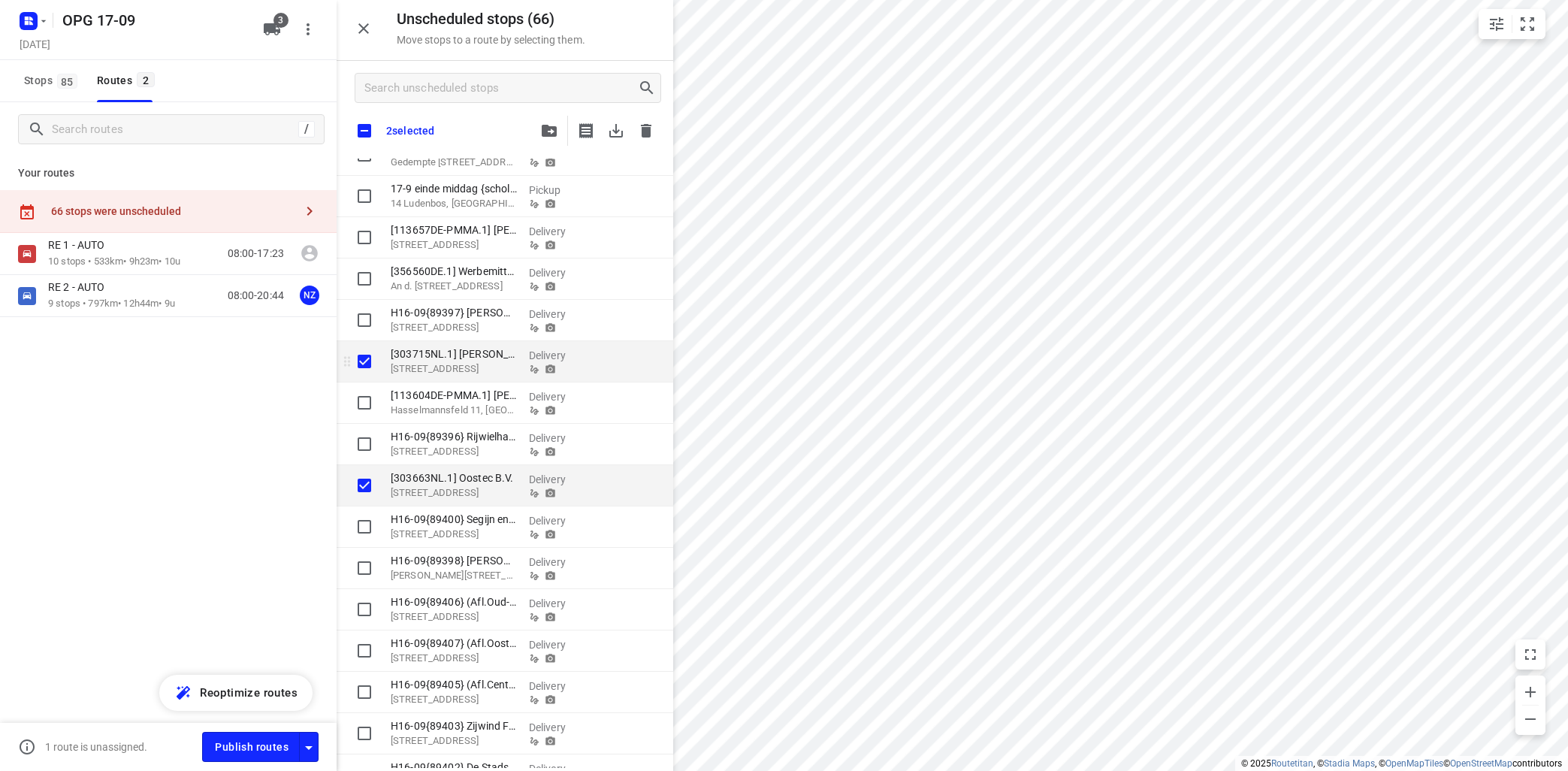
scroll to position [1441, 0]
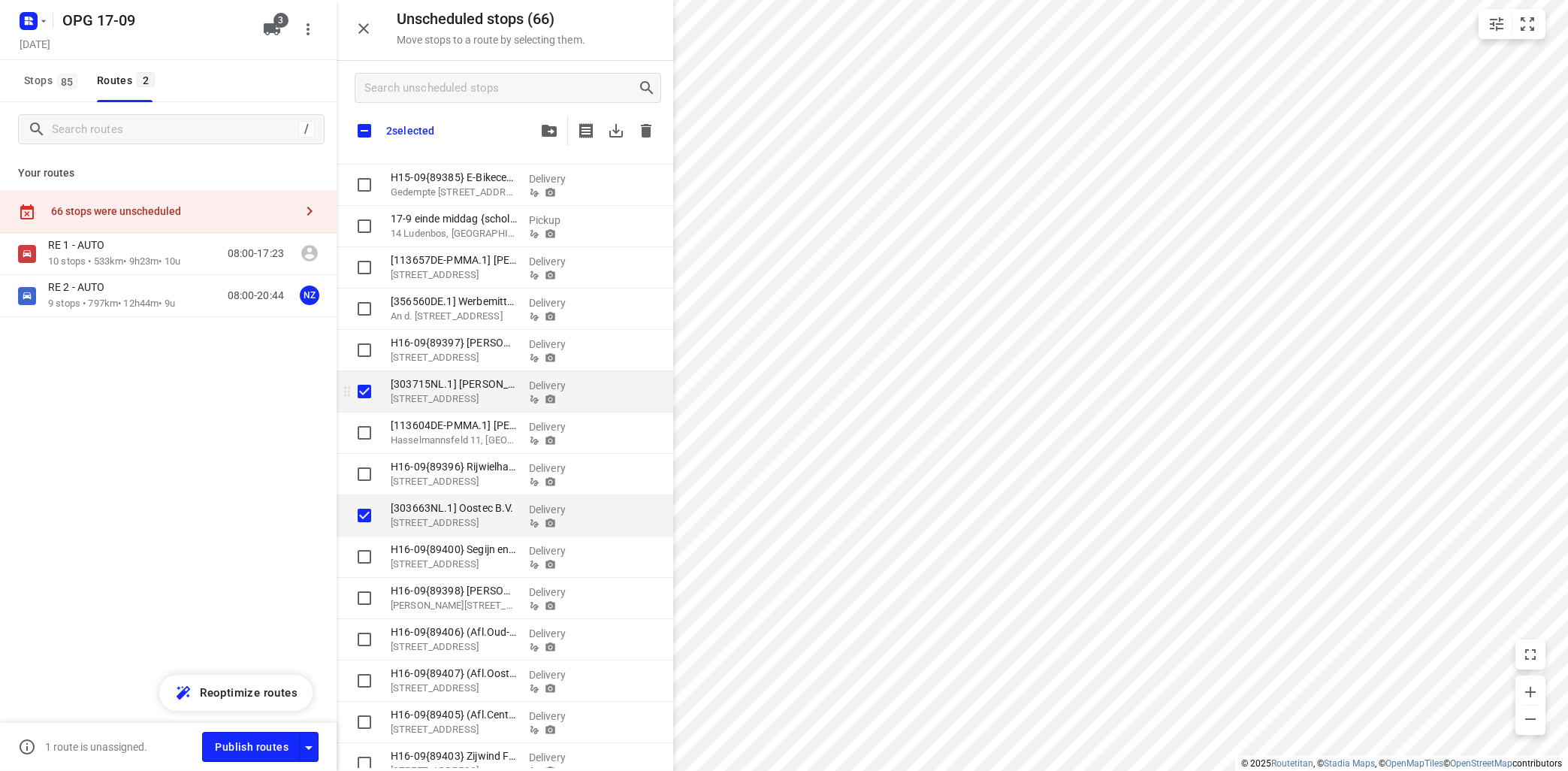
checkbox input "true"
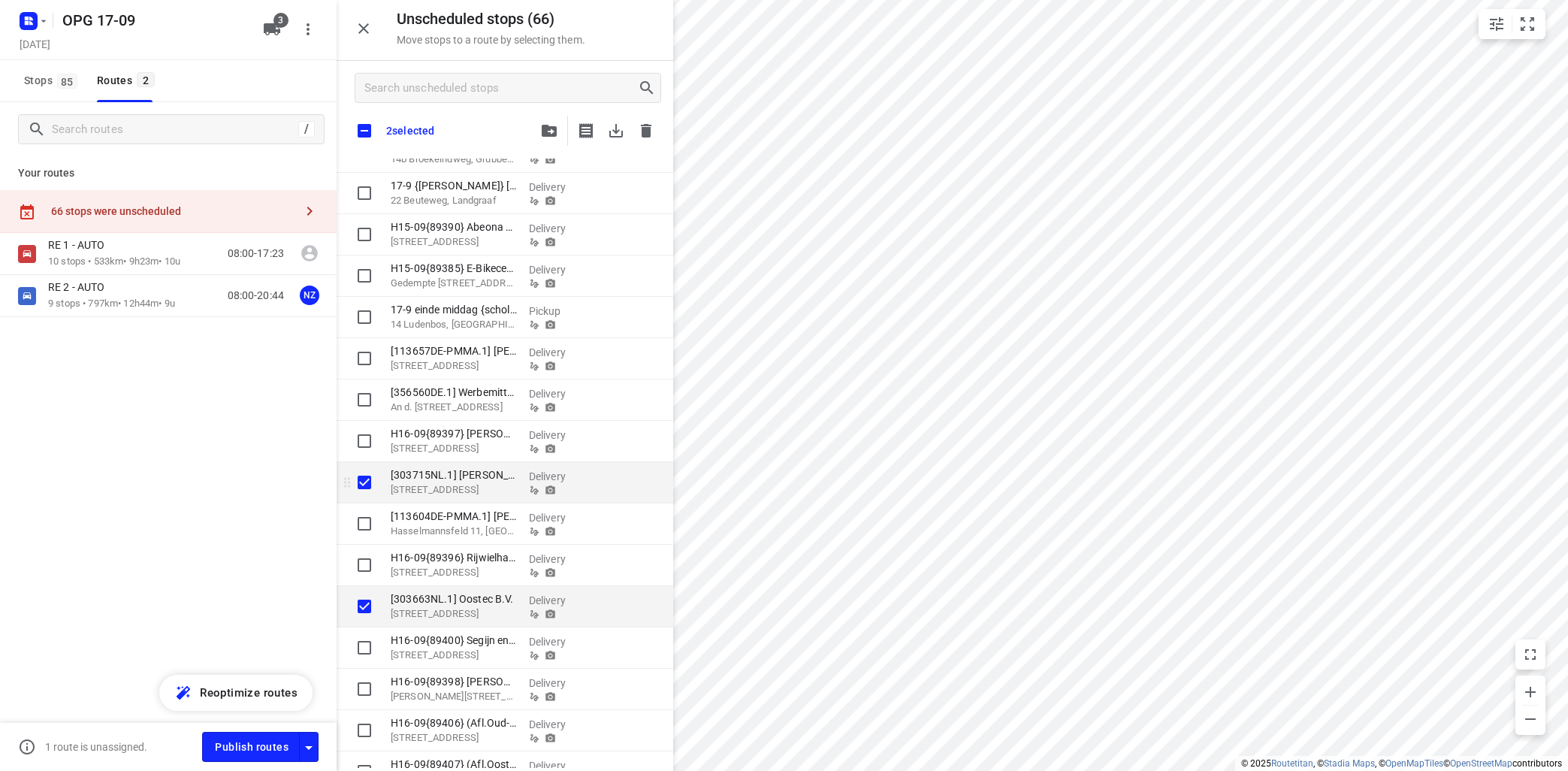
checkbox input "true"
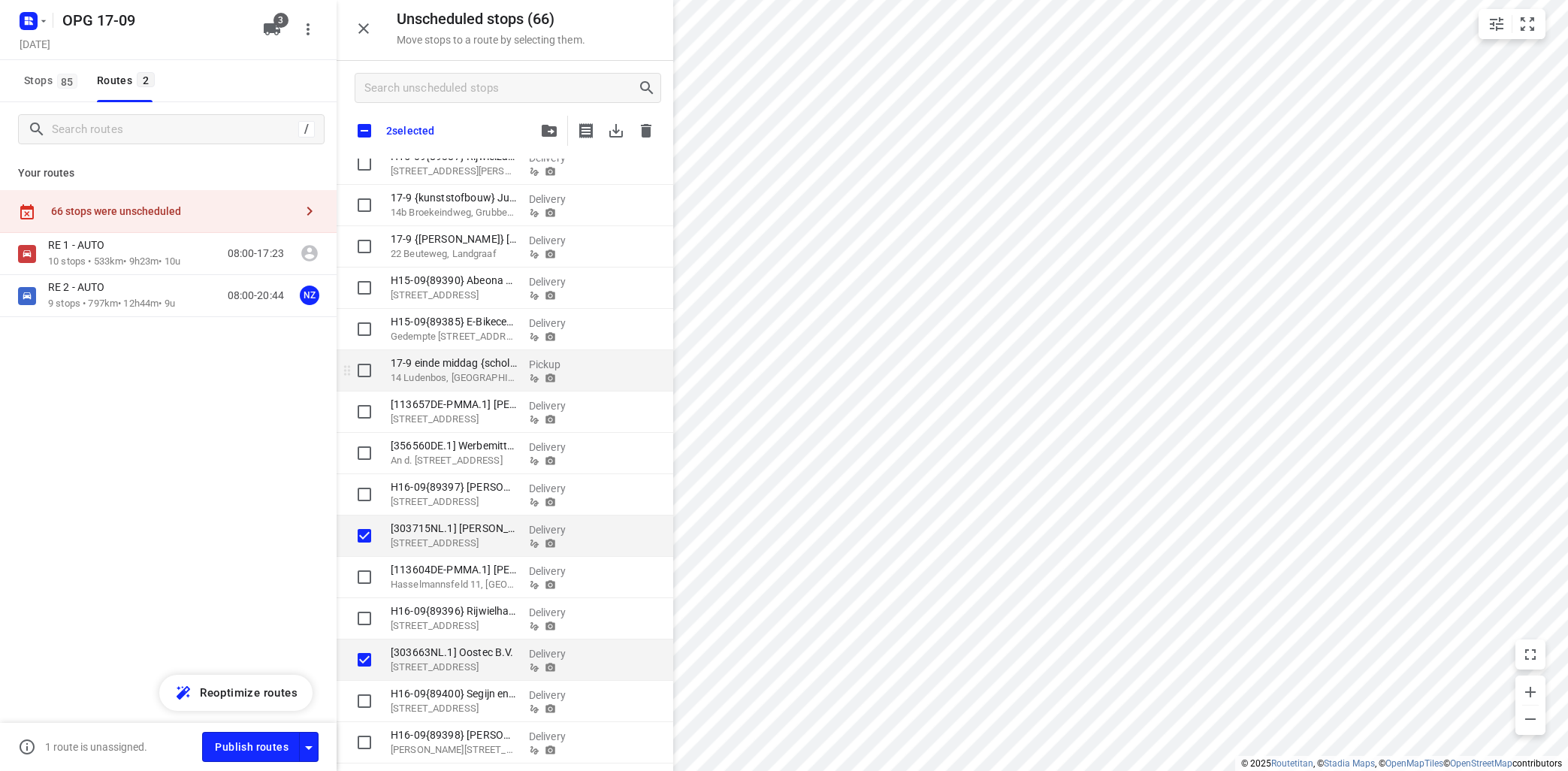
scroll to position [1260, 0]
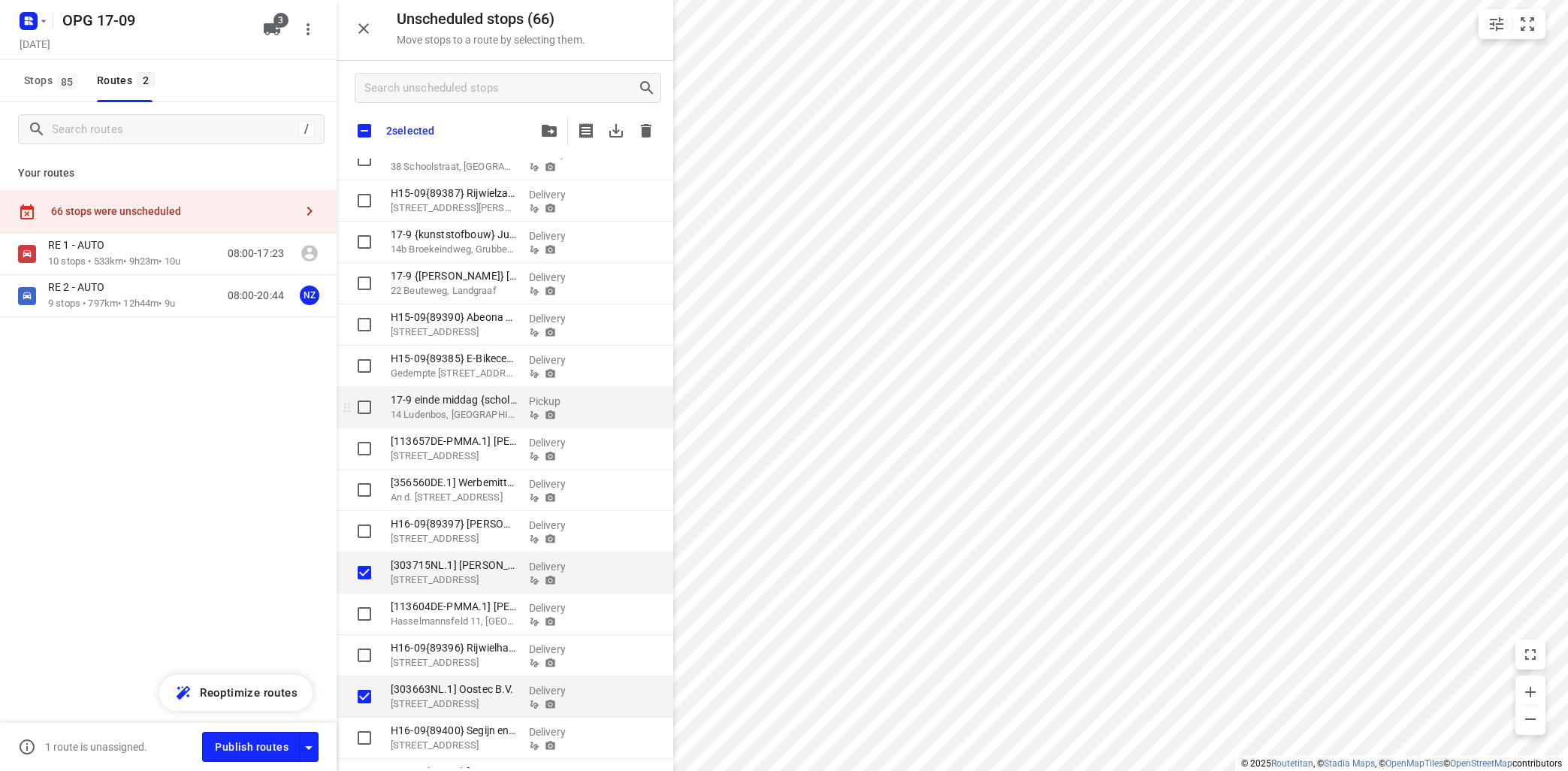
checkbox input "true"
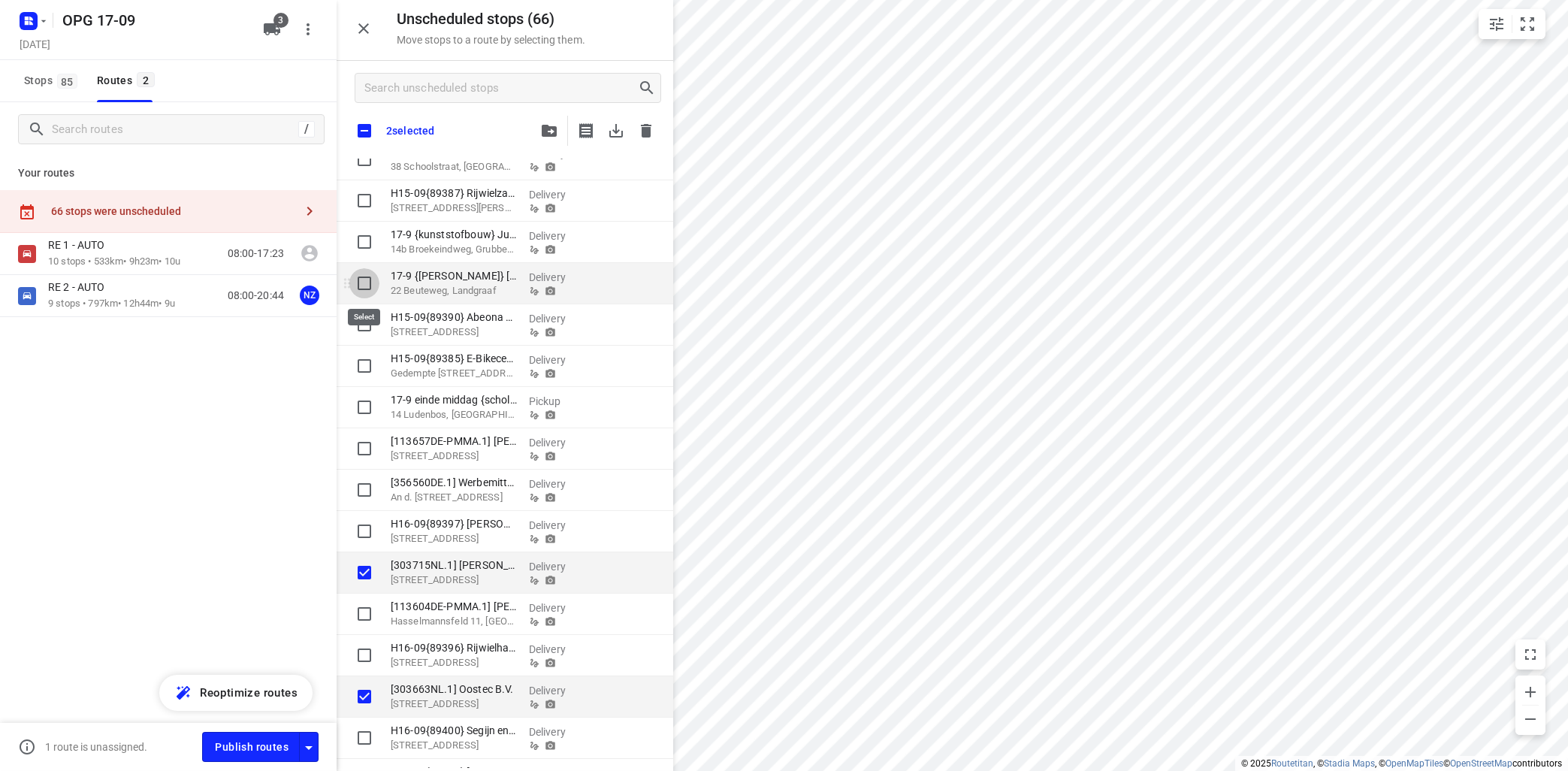
click at [361, 285] on input "grid" at bounding box center [364, 283] width 30 height 30
checkbox input "true"
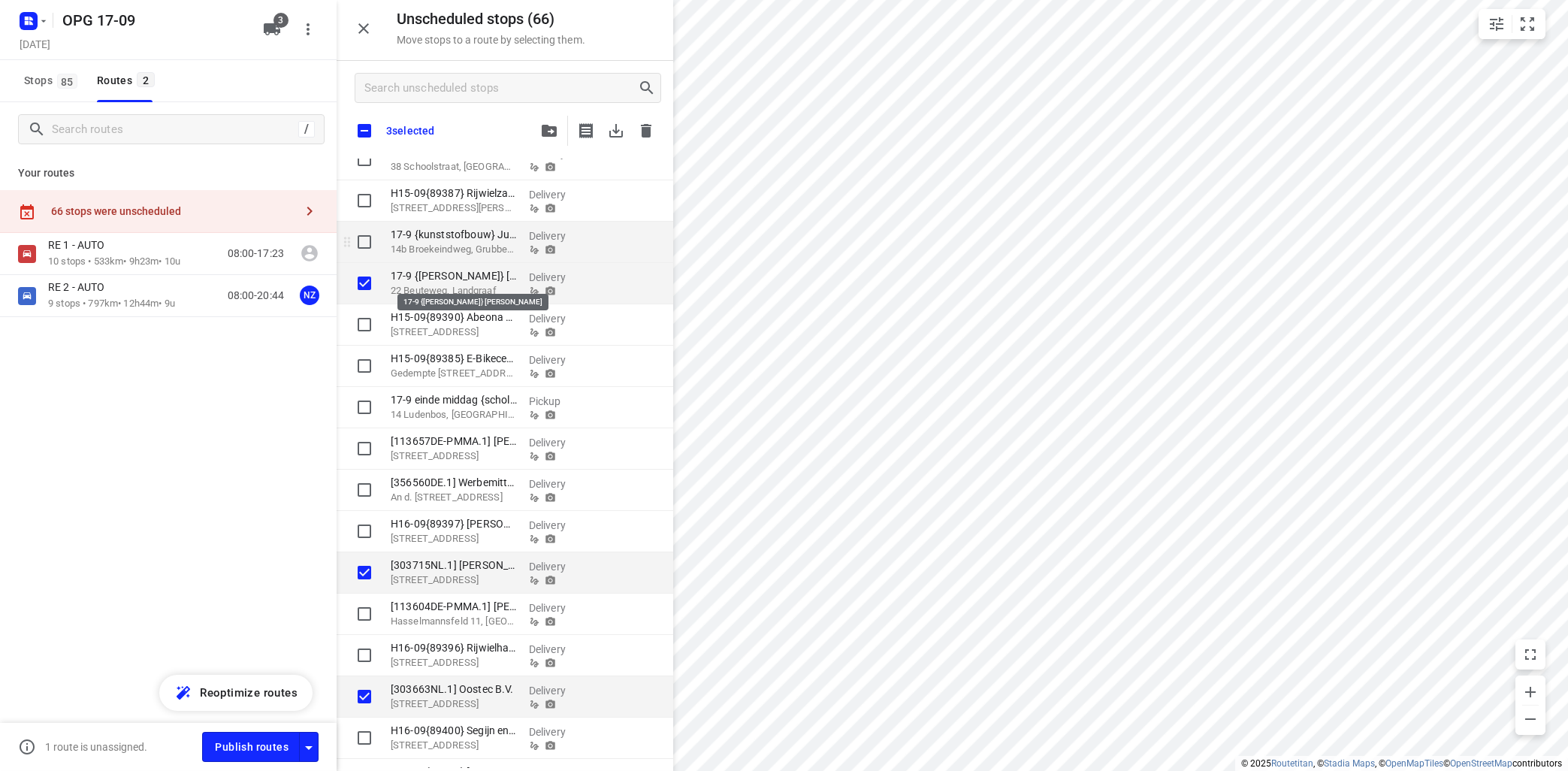
checkbox input "true"
click at [361, 239] on input "grid" at bounding box center [364, 241] width 30 height 30
checkbox input "true"
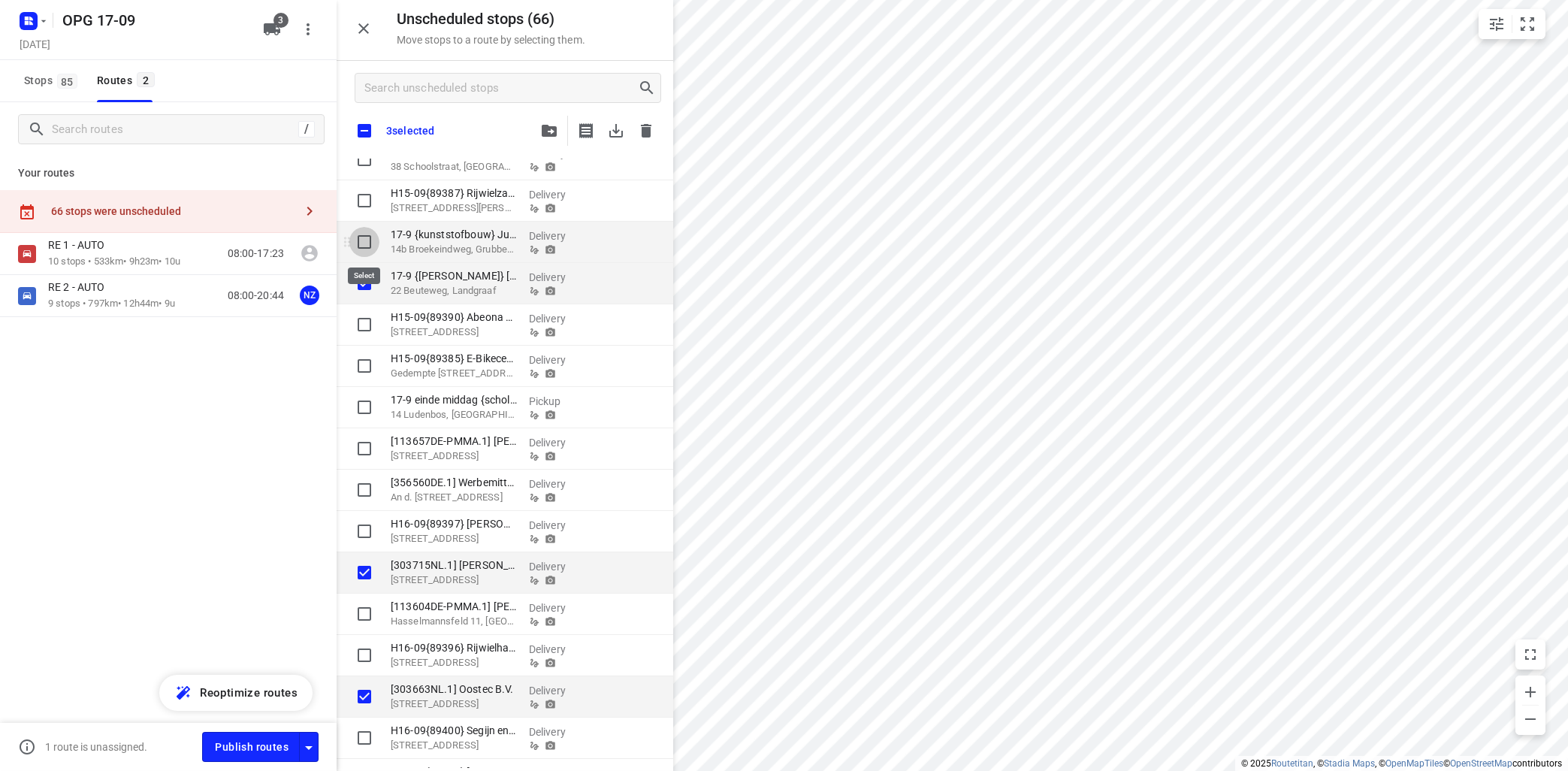
checkbox input "true"
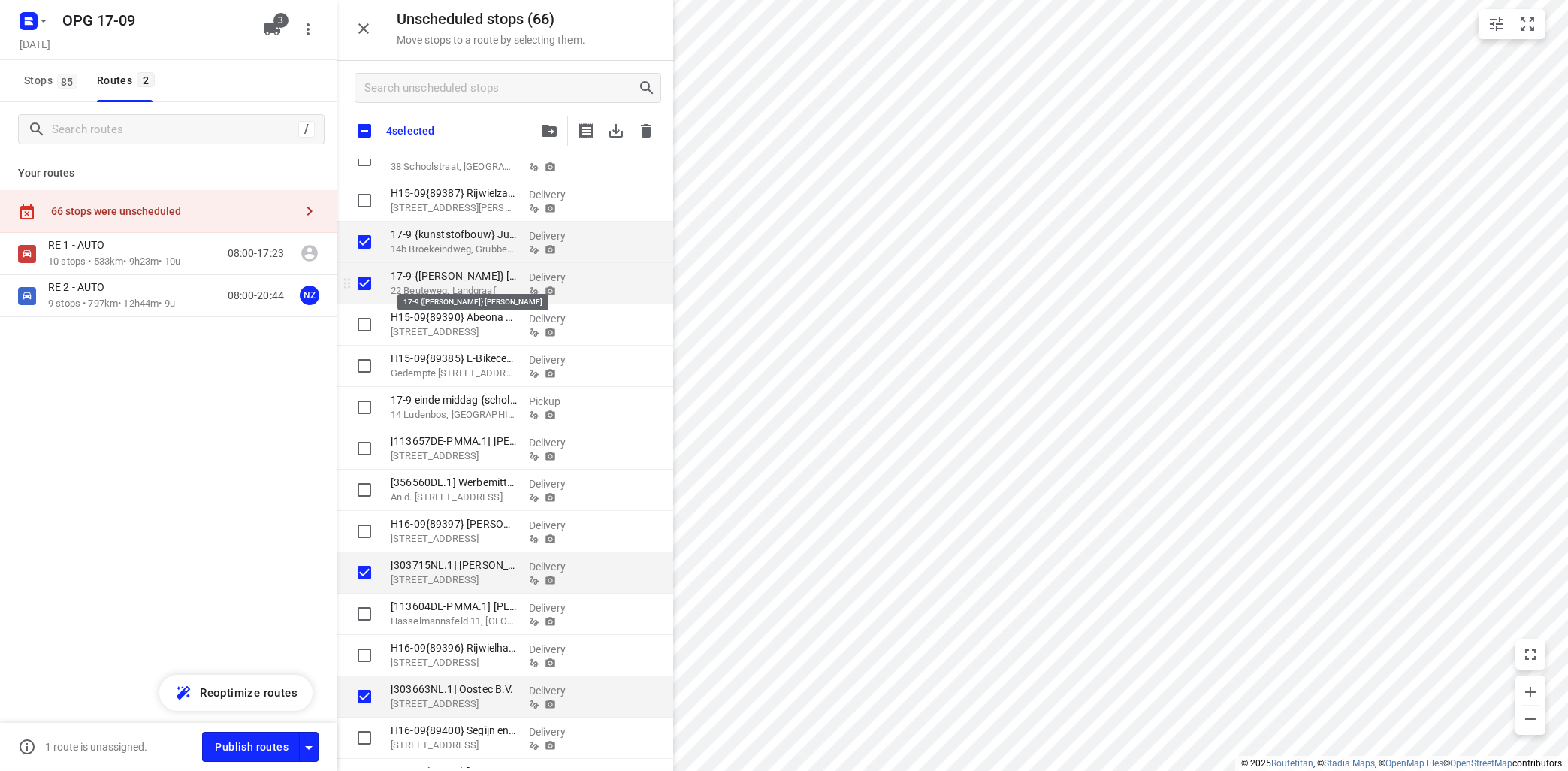
checkbox input "true"
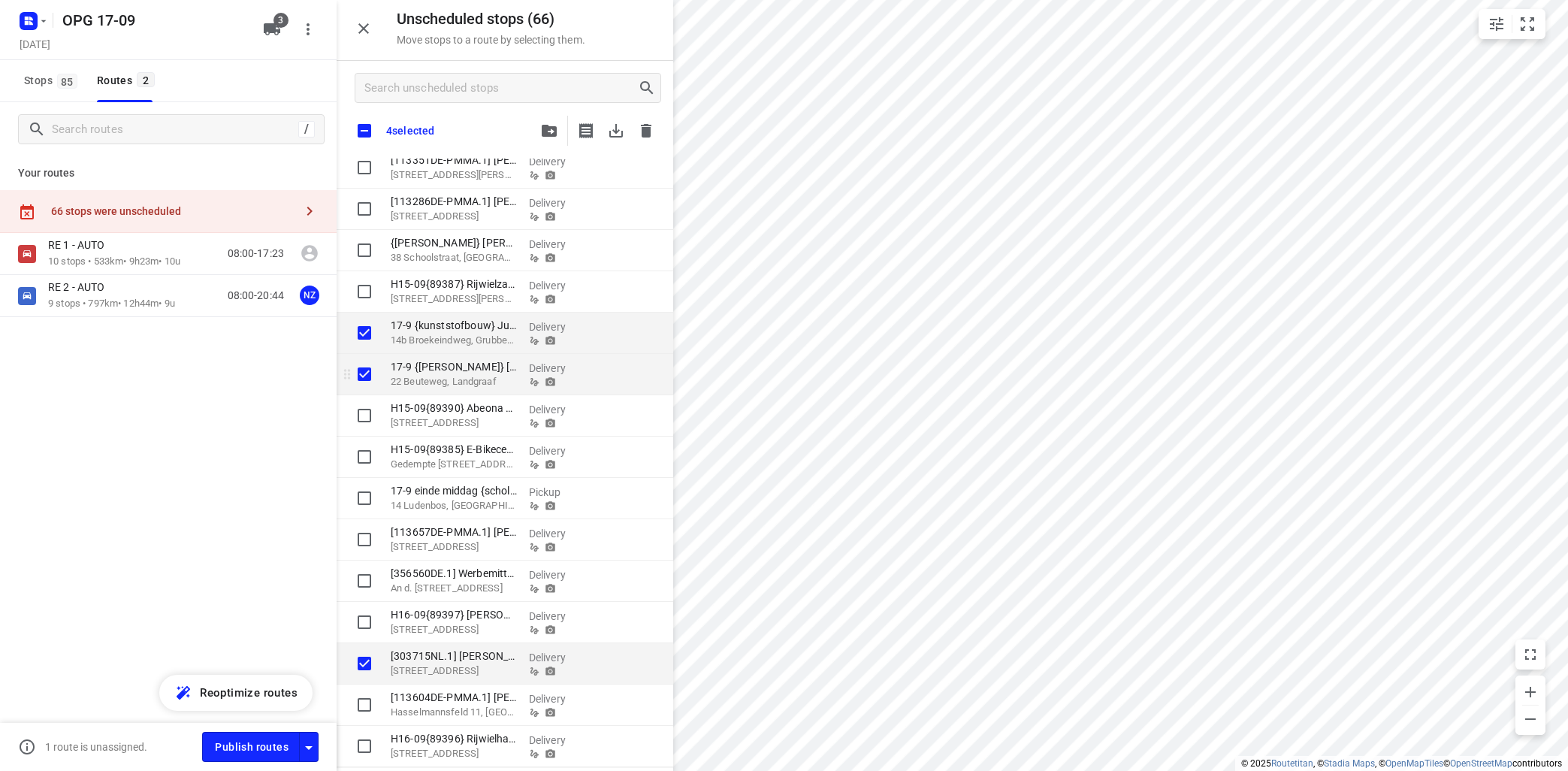
checkbox input "true"
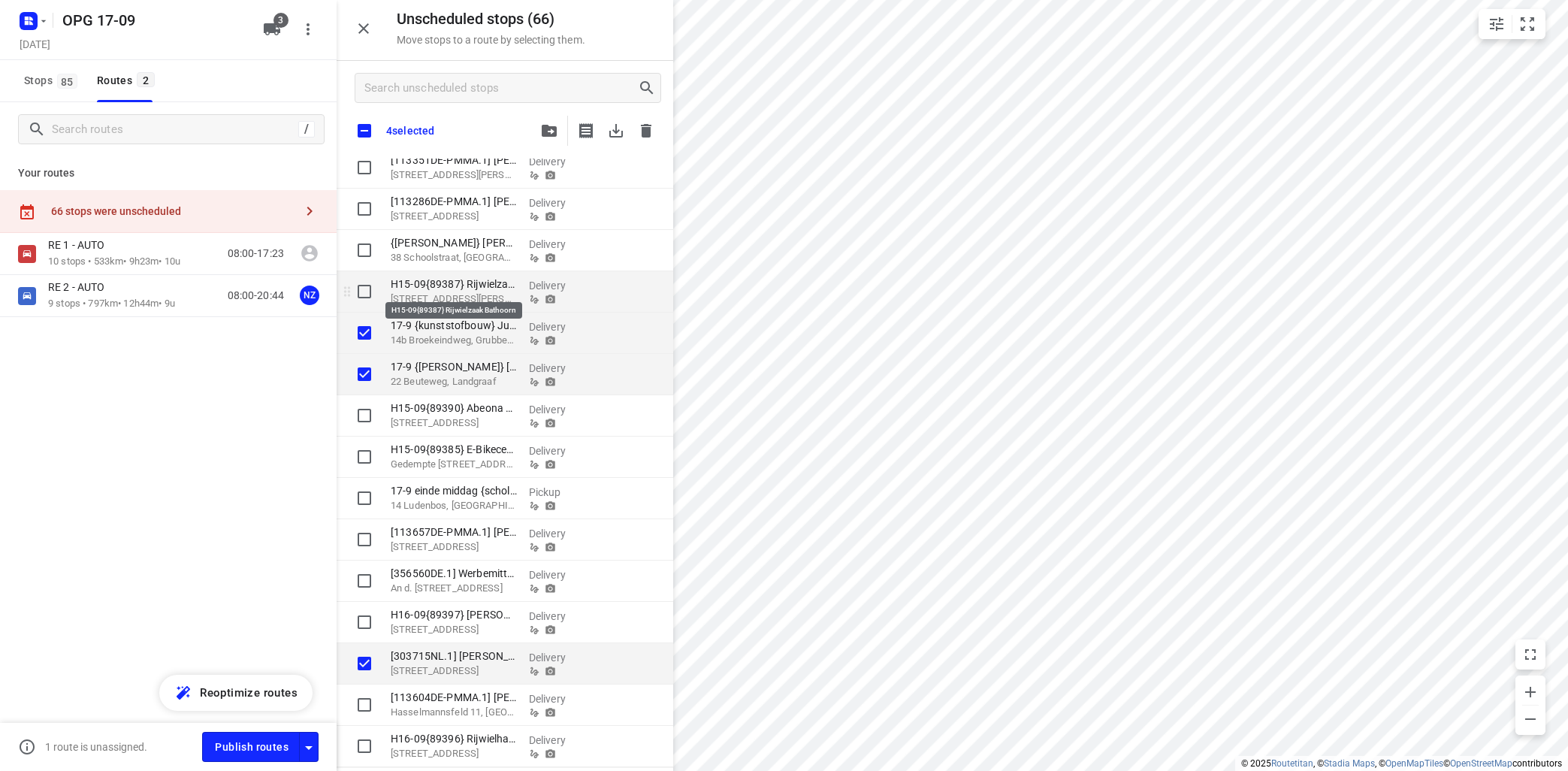
checkbox input "true"
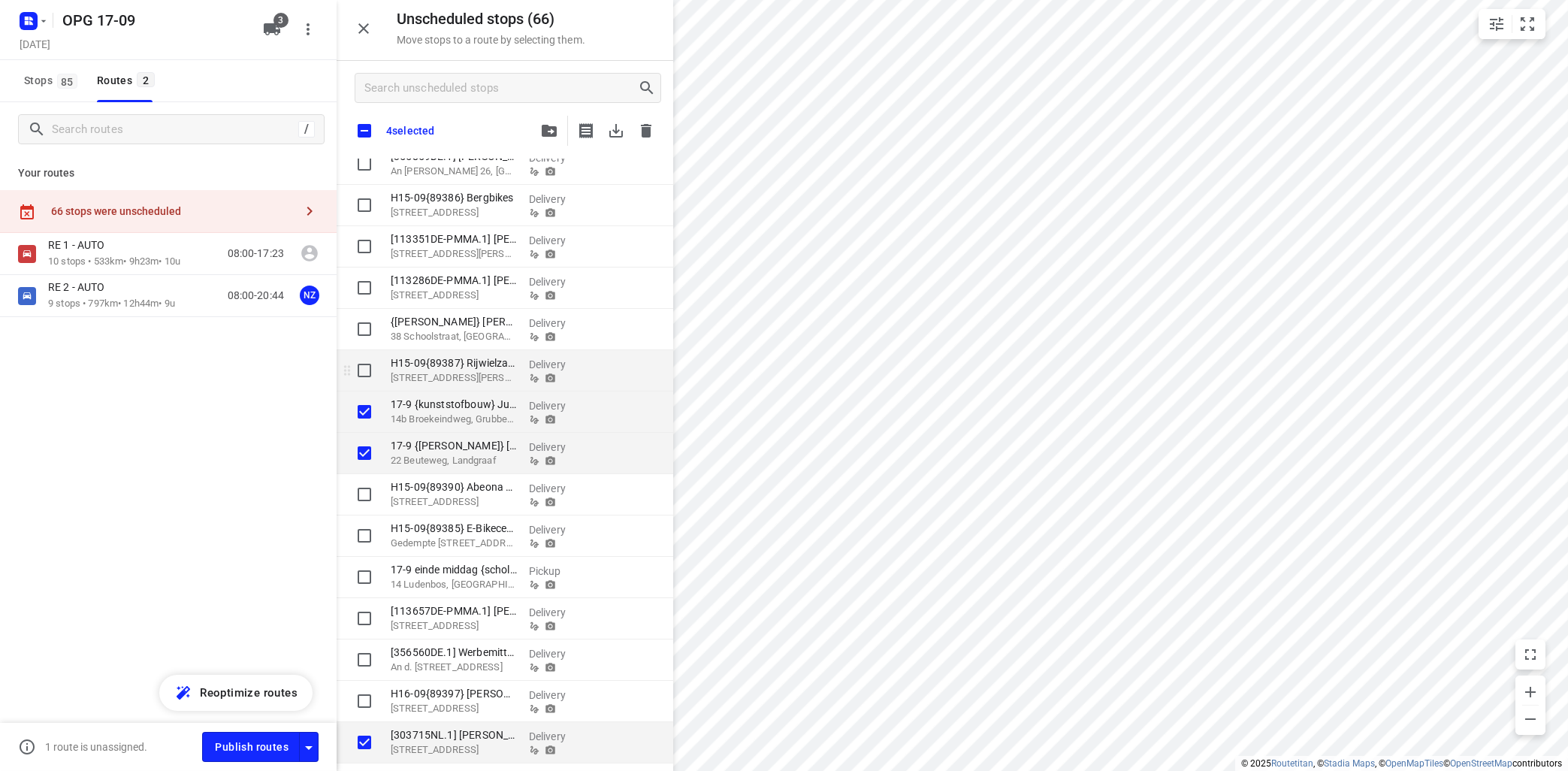
scroll to position [1078, 0]
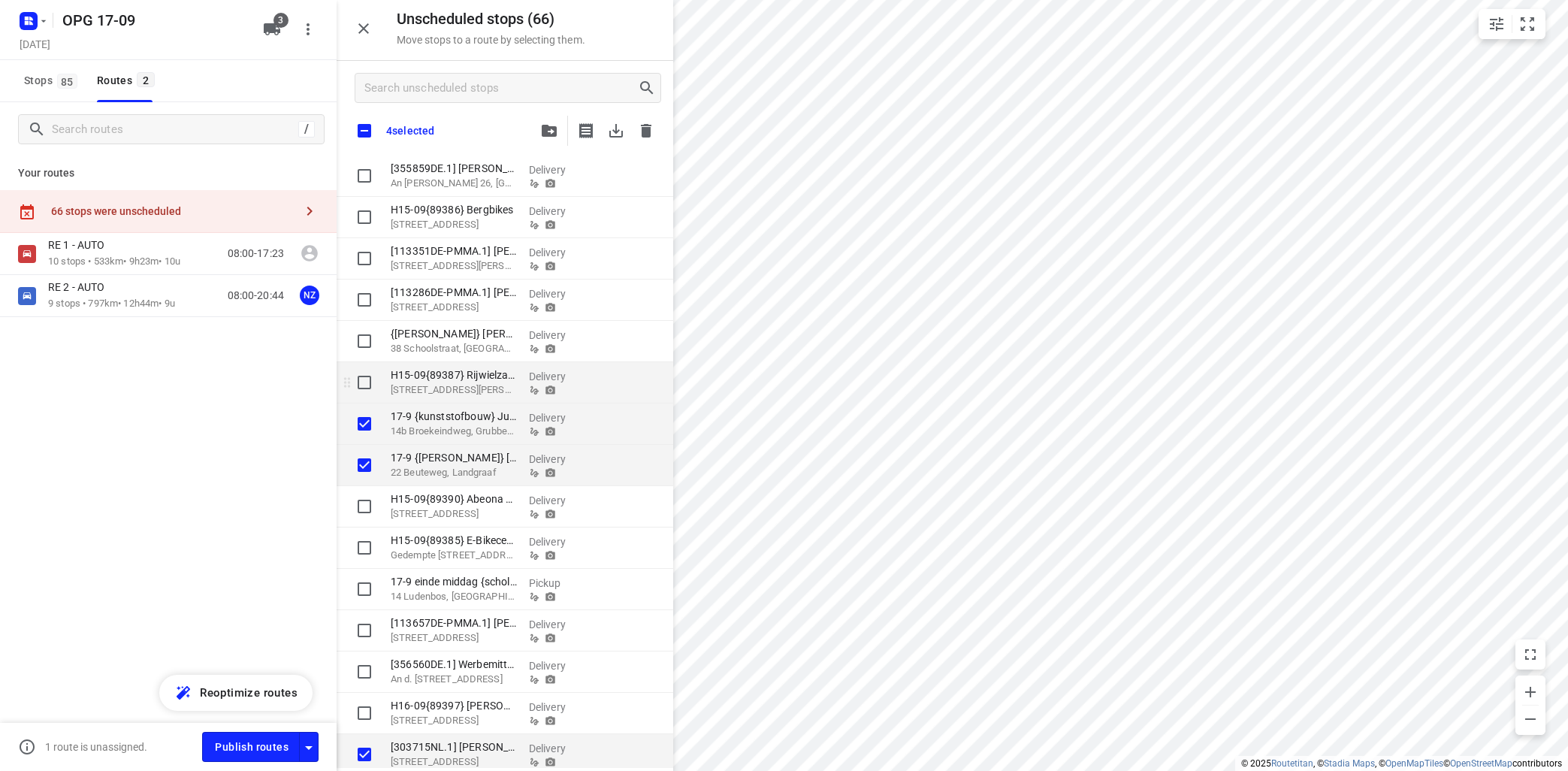
checkbox input "true"
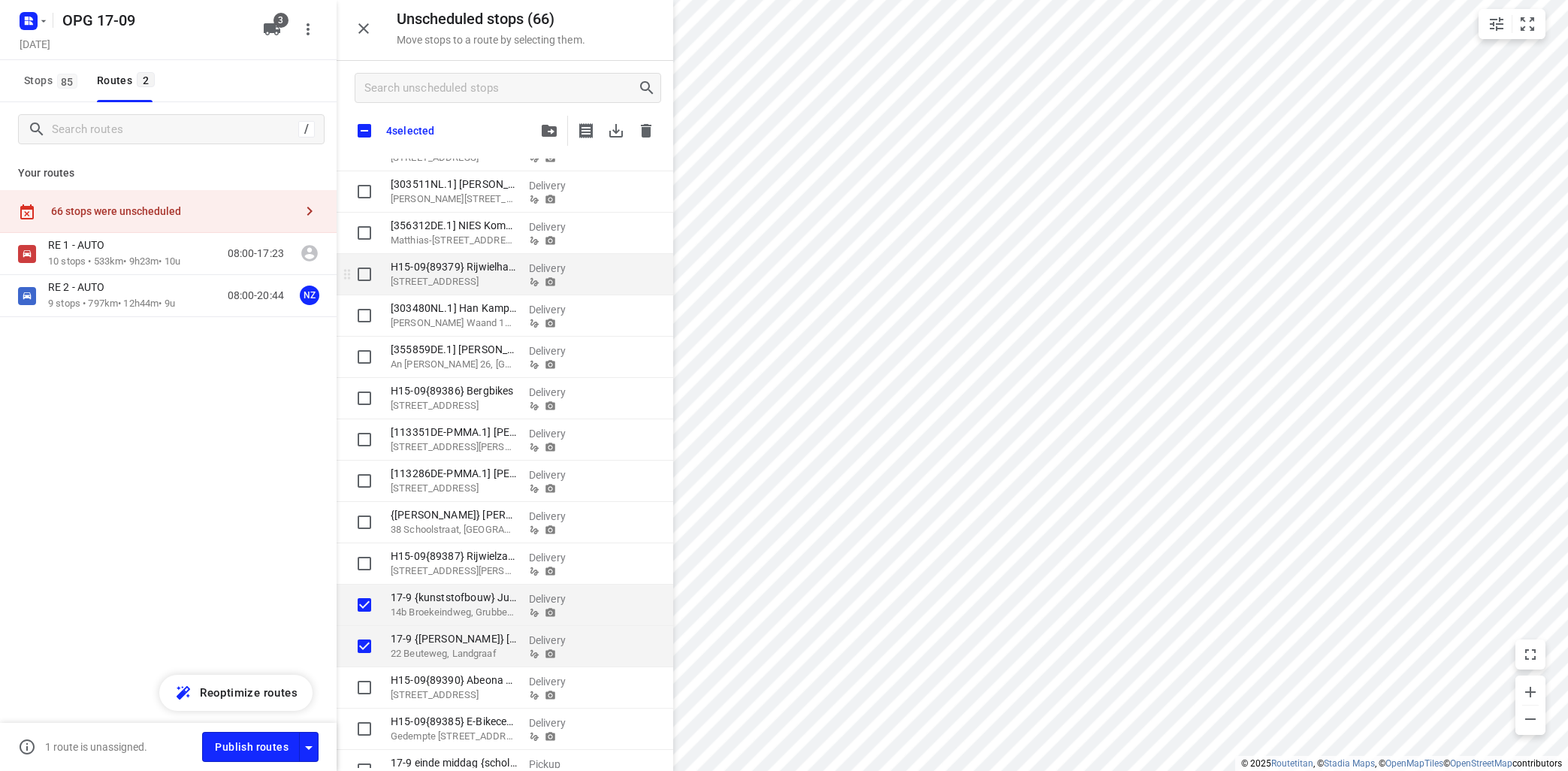
scroll to position [807, 0]
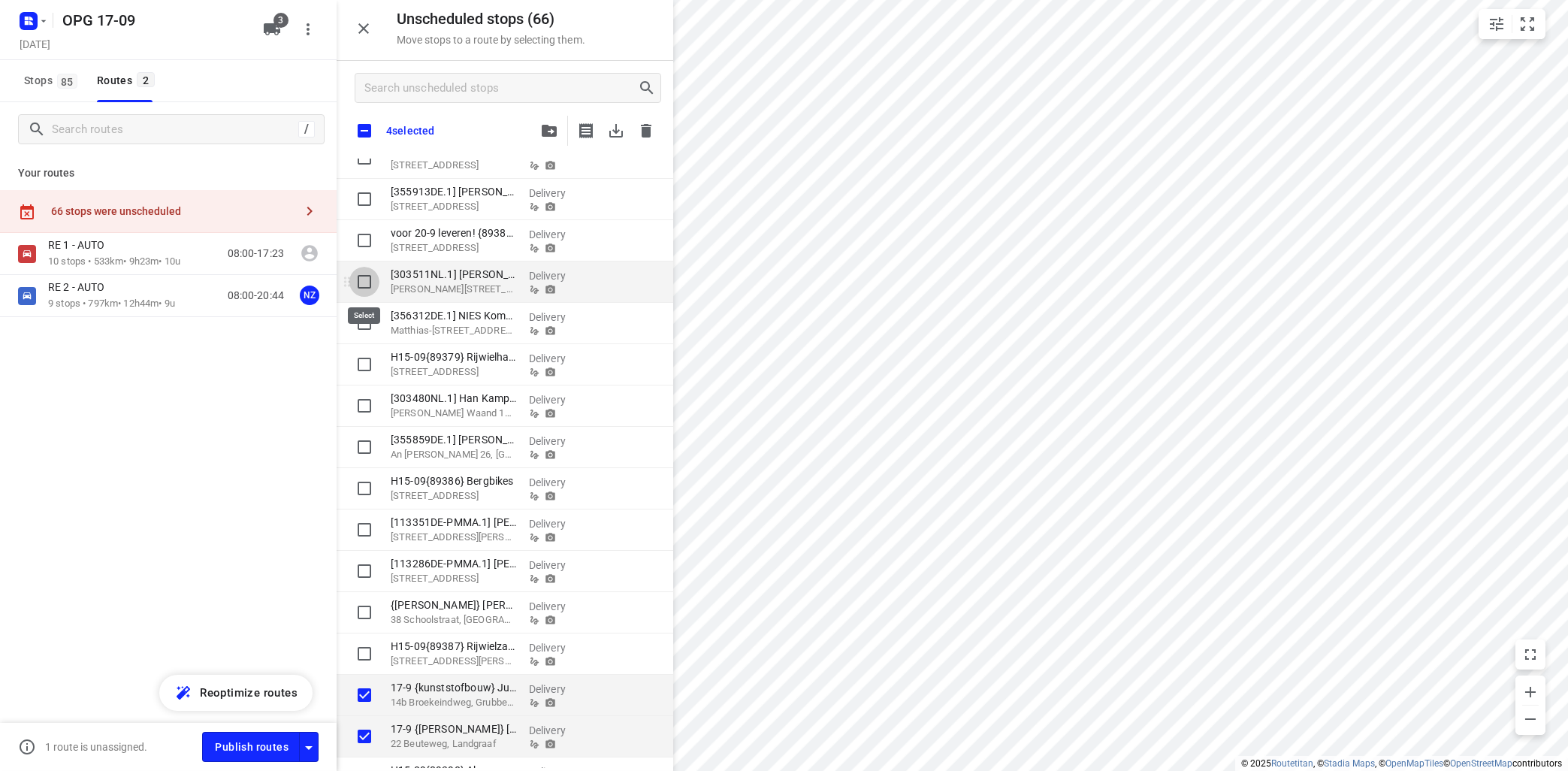
click at [364, 280] on input "grid" at bounding box center [364, 281] width 30 height 30
click at [358, 322] on input "grid" at bounding box center [364, 323] width 30 height 30
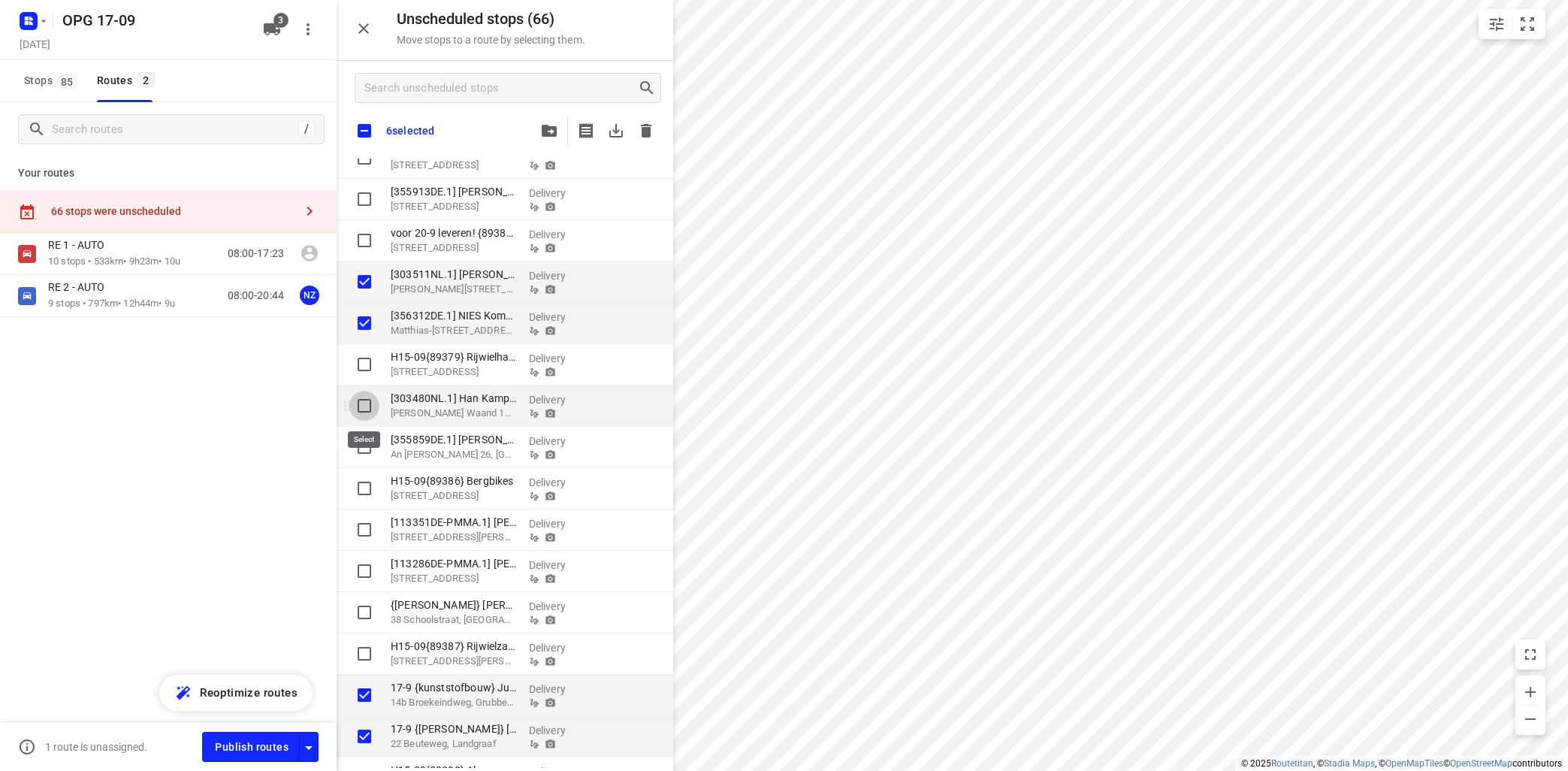
click at [361, 405] on input "grid" at bounding box center [364, 405] width 30 height 30
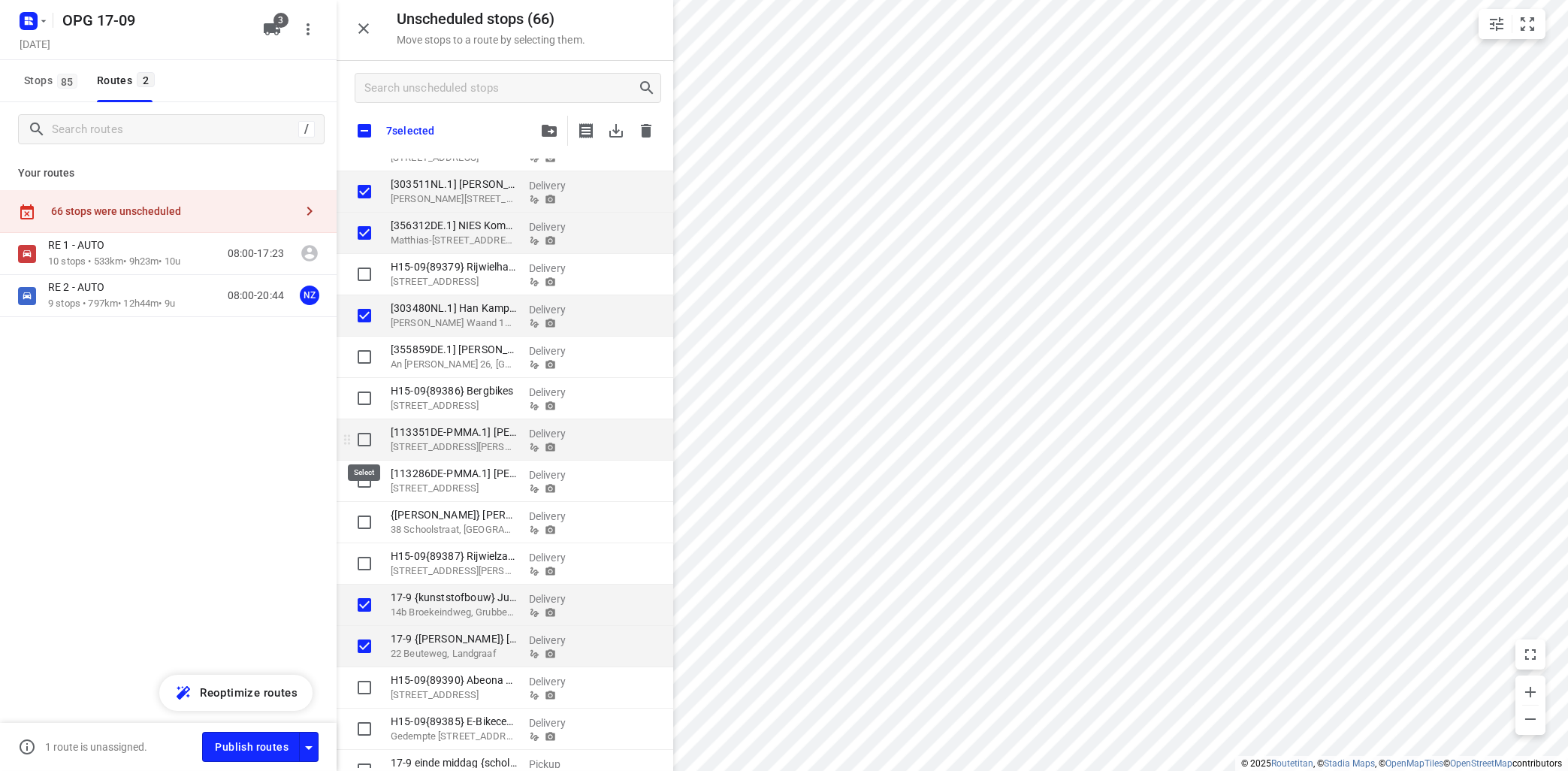
click at [364, 438] on input "grid" at bounding box center [364, 439] width 30 height 30
click at [540, 131] on button "button" at bounding box center [549, 130] width 30 height 30
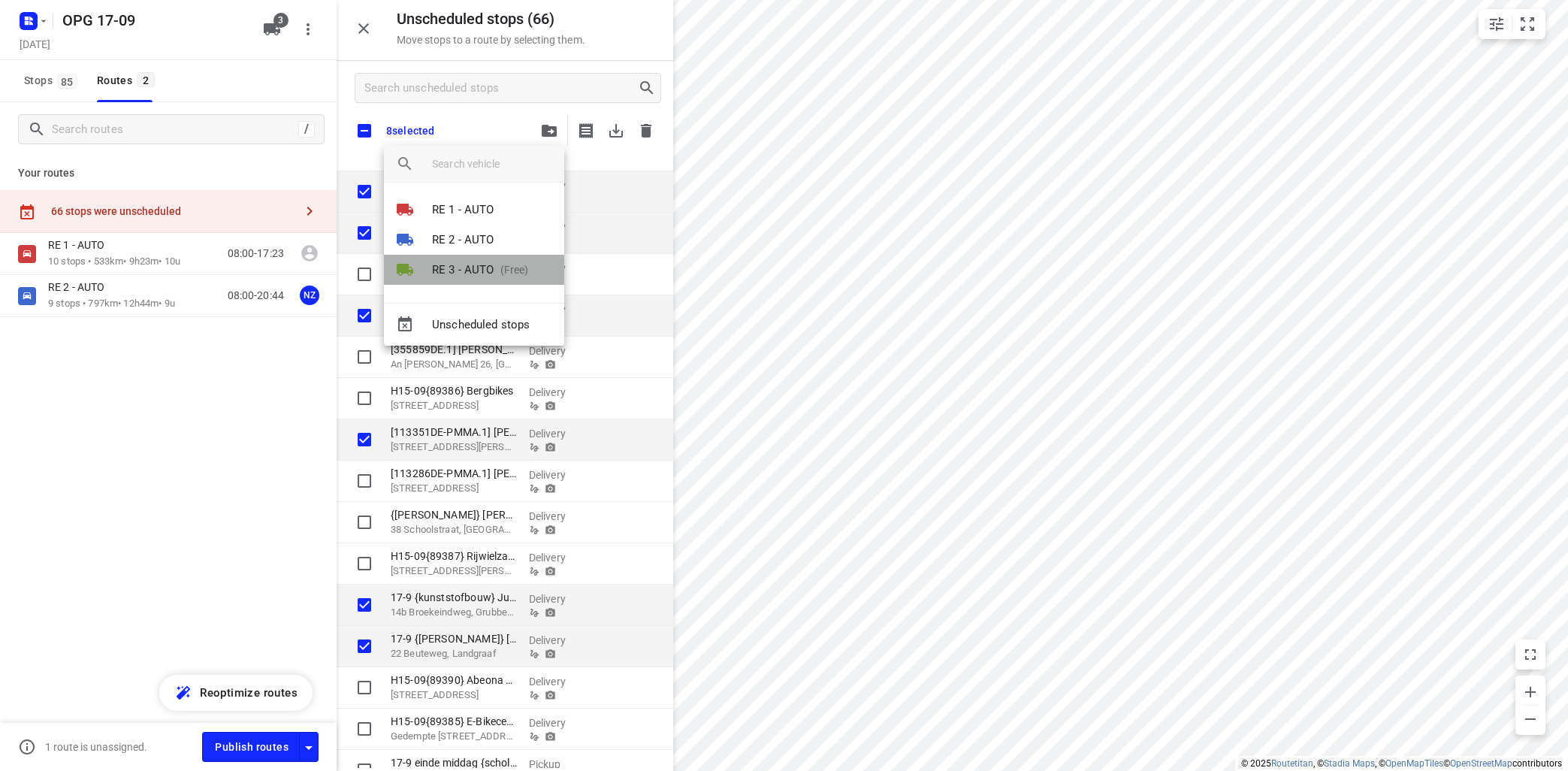
click at [465, 271] on p "RE 3 - AUTO" at bounding box center [463, 270] width 62 height 17
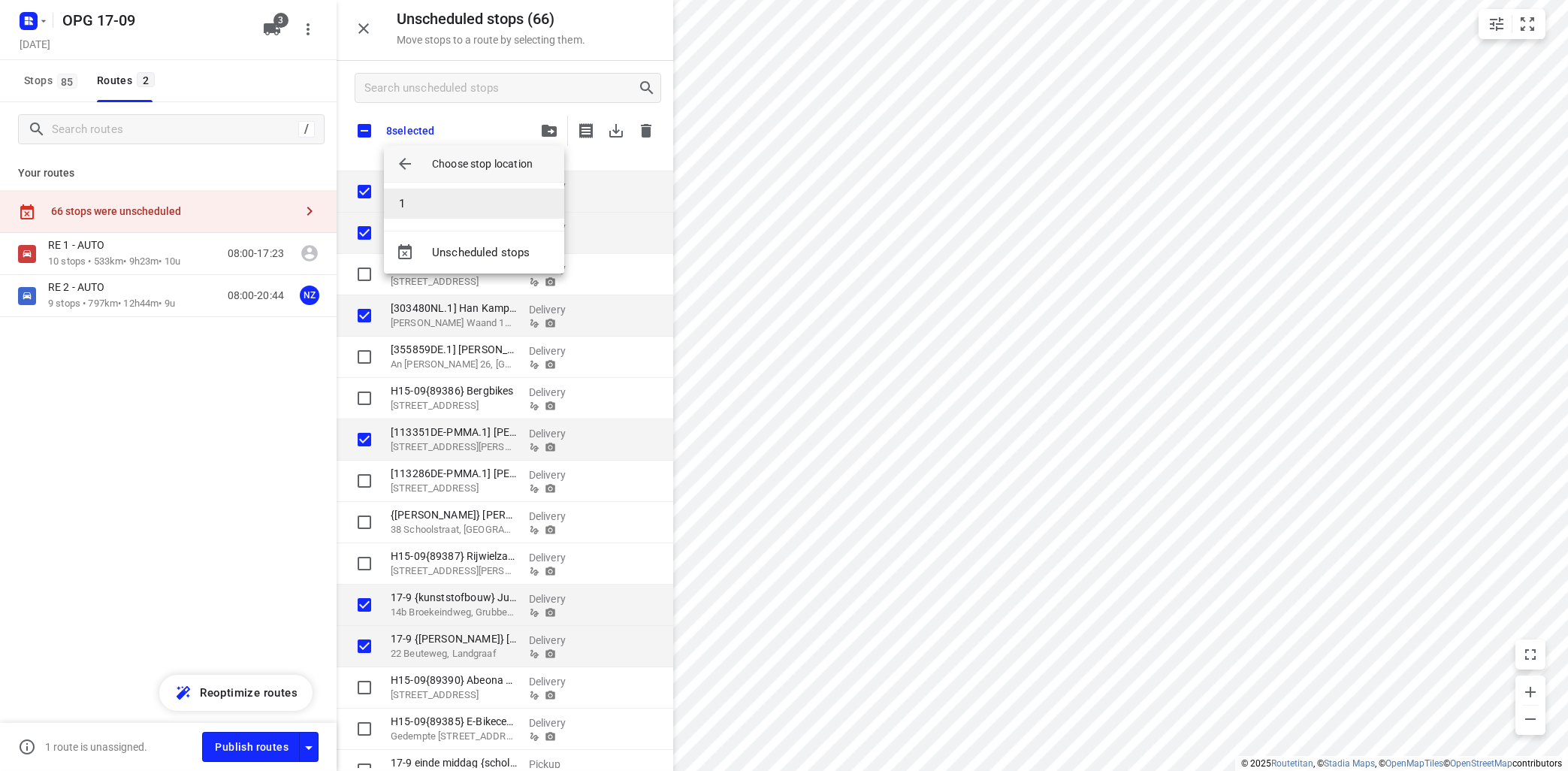
click at [424, 201] on li "1" at bounding box center [474, 203] width 180 height 30
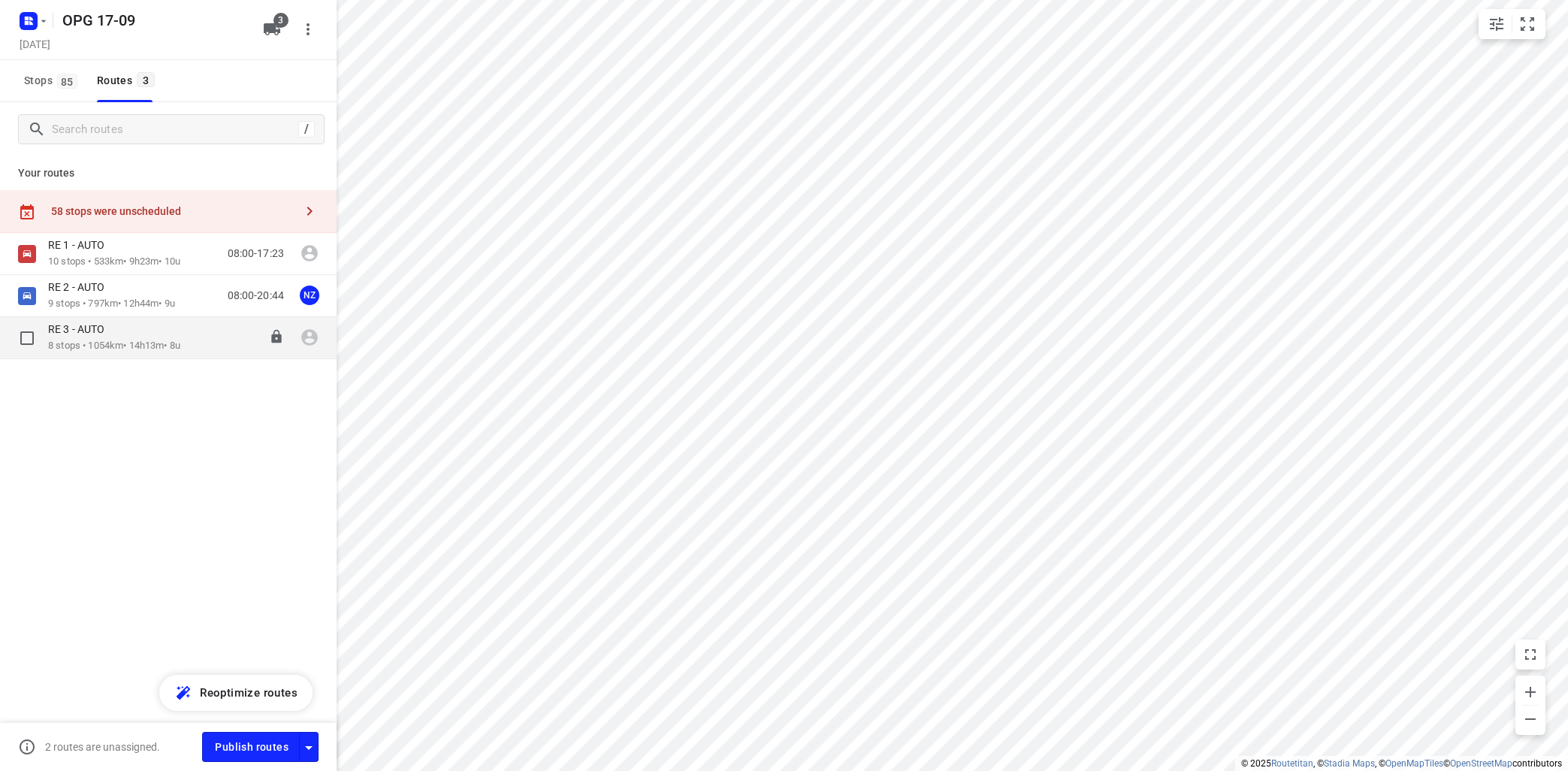
click at [123, 344] on p "8 stops • 1054km • 14h13m • 8u" at bounding box center [114, 346] width 132 height 14
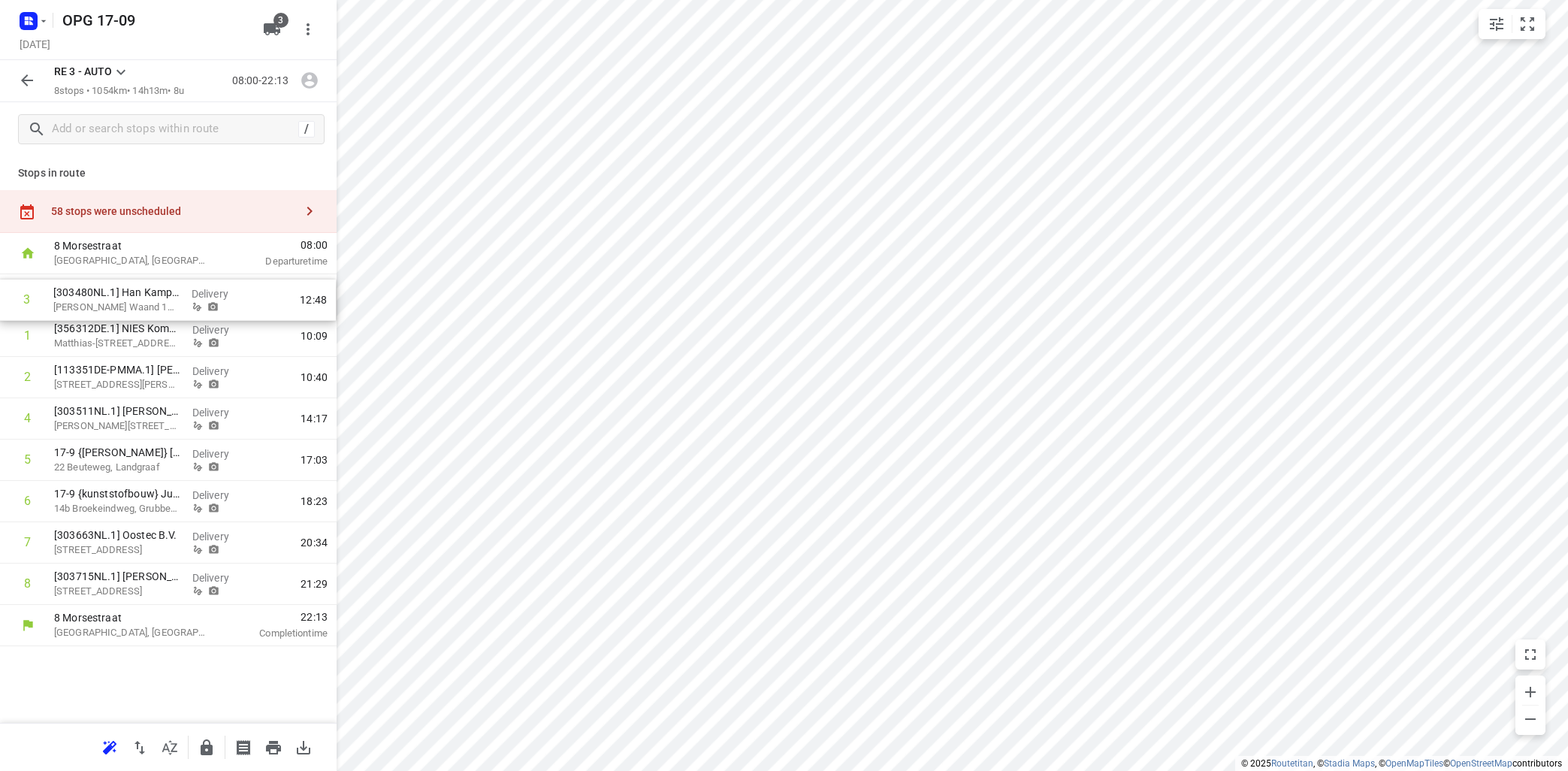
drag, startPoint x: 157, startPoint y: 380, endPoint x: 157, endPoint y: 295, distance: 85.0
click at [157, 295] on div "1 [356312DE.1] [PERSON_NAME] Kommunikations-& Matthias-[STREET_ADDRESS] Deliver…" at bounding box center [168, 439] width 337 height 331
drag, startPoint x: 139, startPoint y: 591, endPoint x: 121, endPoint y: 339, distance: 252.6
click at [121, 339] on div "1 [303480NL.1] Han [GEOGRAPHIC_DATA][PERSON_NAME], [GEOGRAPHIC_DATA] Delivery 0…" at bounding box center [168, 439] width 337 height 331
drag, startPoint x: 134, startPoint y: 584, endPoint x: 128, endPoint y: 373, distance: 211.1
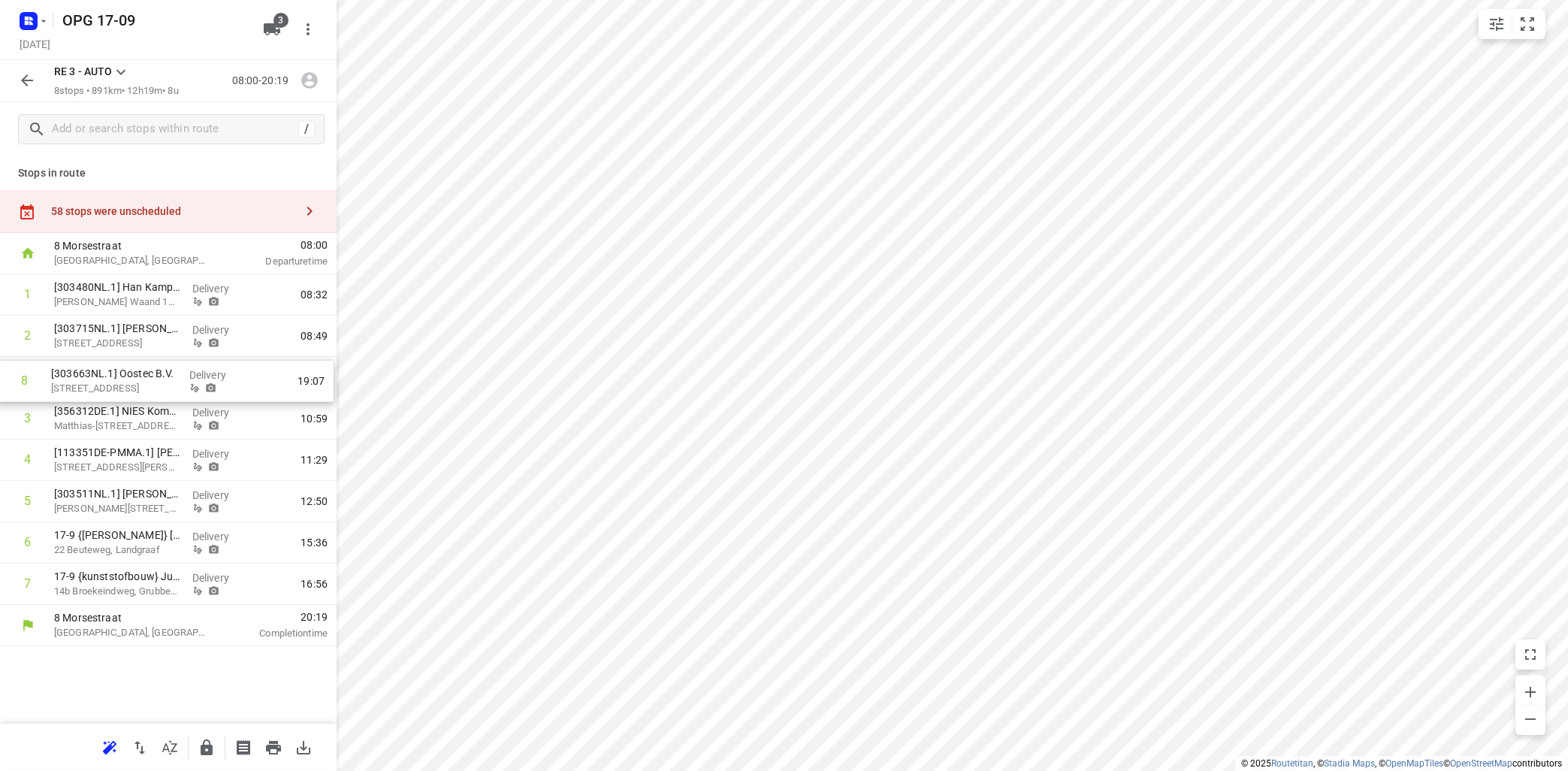
click at [128, 375] on div "1 [303480NL.1] Han [GEOGRAPHIC_DATA][PERSON_NAME], [GEOGRAPHIC_DATA] Delivery 0…" at bounding box center [168, 439] width 337 height 331
drag, startPoint x: 93, startPoint y: 420, endPoint x: 93, endPoint y: 454, distance: 34.0
click at [93, 454] on div "1 [303480NL.1] Han Kampherbeek [PERSON_NAME][GEOGRAPHIC_DATA], Gramsbergen Deli…" at bounding box center [168, 439] width 337 height 331
drag, startPoint x: 113, startPoint y: 553, endPoint x: 114, endPoint y: 497, distance: 56.0
click at [114, 497] on div "1 [303480NL.1] Han Kampherbeek [PERSON_NAME][GEOGRAPHIC_DATA], Gramsbergen Deli…" at bounding box center [168, 439] width 337 height 331
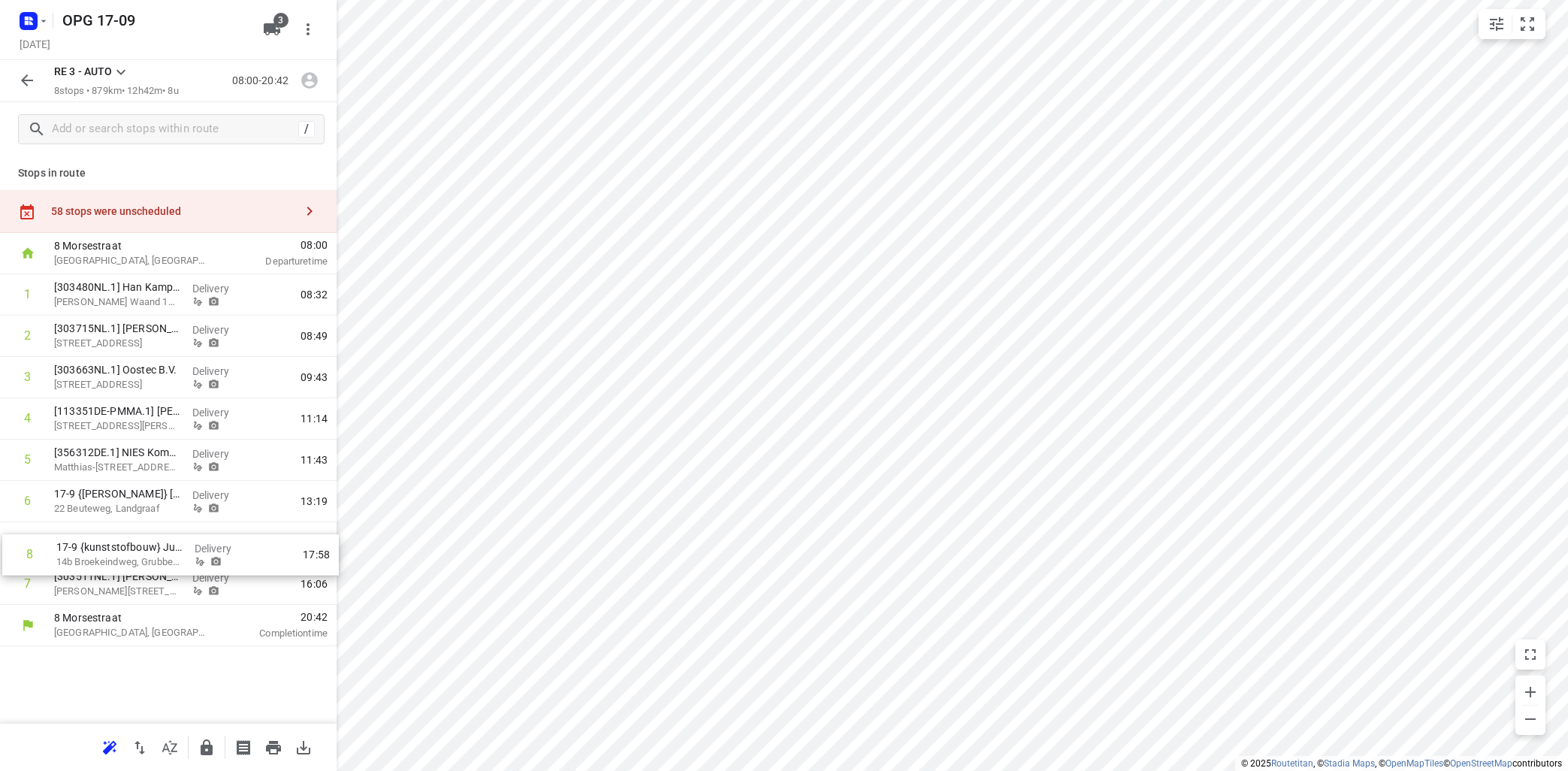
drag, startPoint x: 158, startPoint y: 575, endPoint x: 161, endPoint y: 540, distance: 35.1
click at [161, 540] on div "1 [303480NL.1] Han Kampherbeek [PERSON_NAME][GEOGRAPHIC_DATA], Gramsbergen Deli…" at bounding box center [168, 439] width 337 height 331
click at [312, 209] on icon "button" at bounding box center [309, 211] width 18 height 18
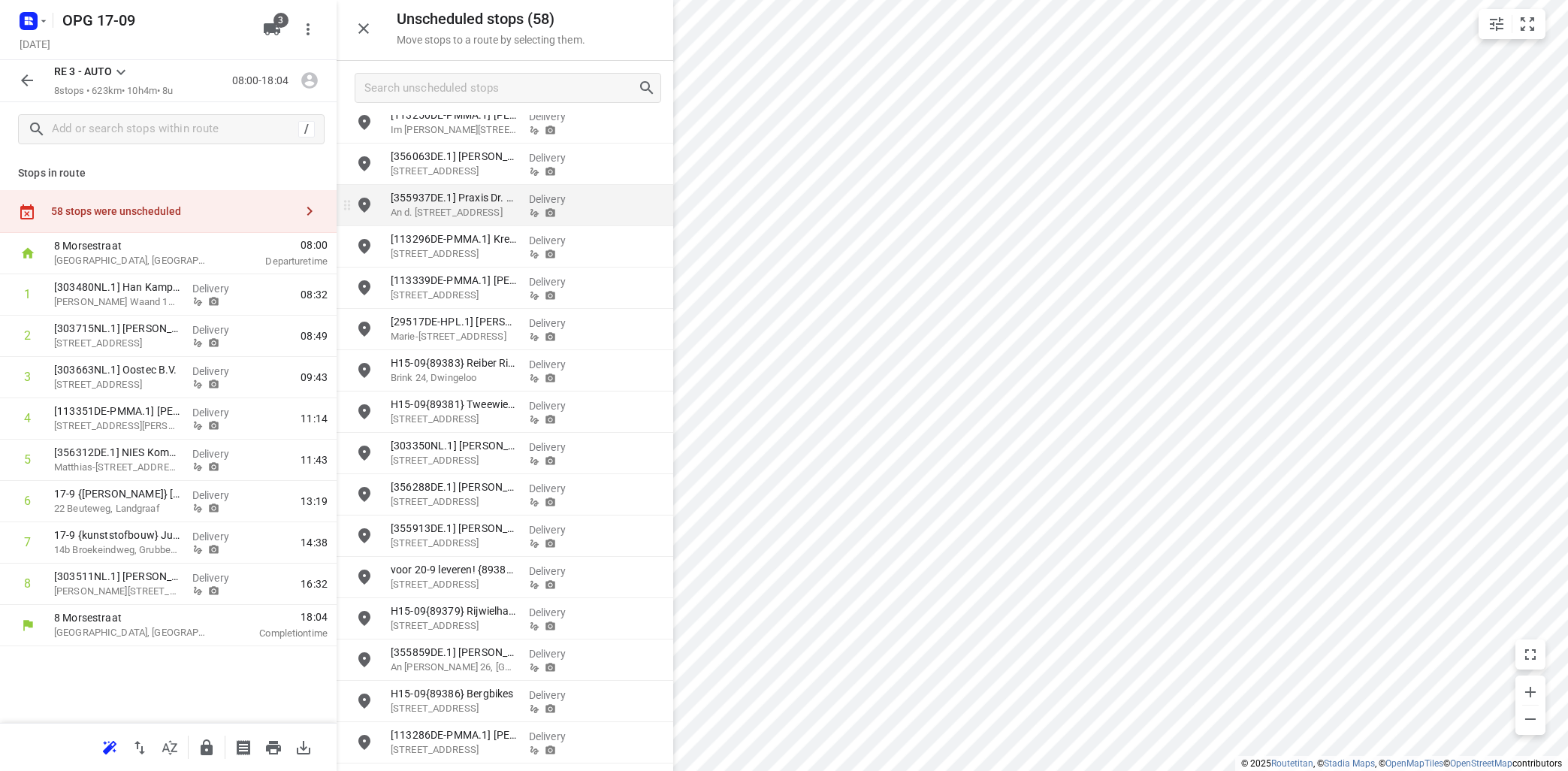
scroll to position [453, 0]
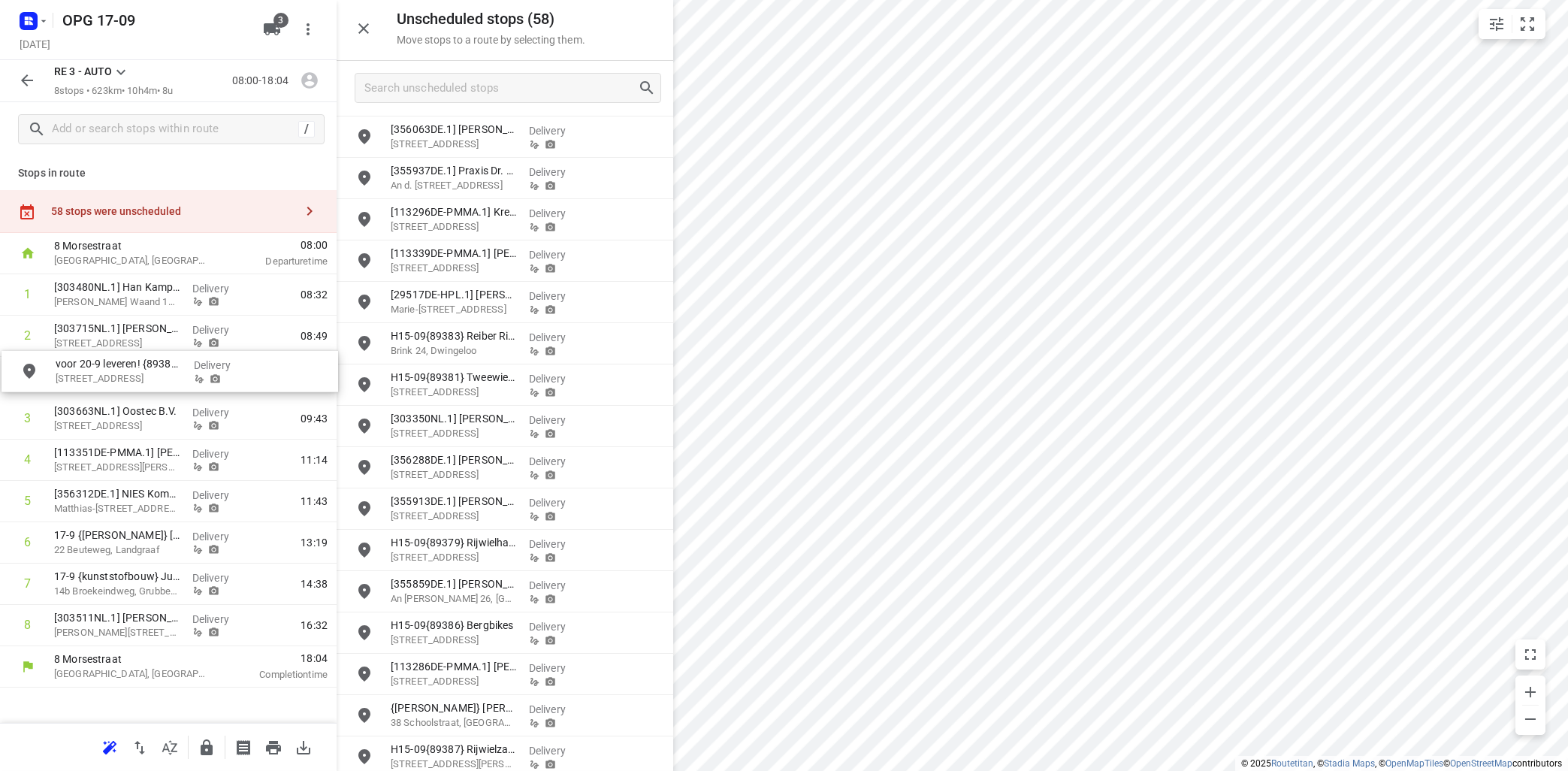
drag, startPoint x: 481, startPoint y: 552, endPoint x: 134, endPoint y: 370, distance: 391.8
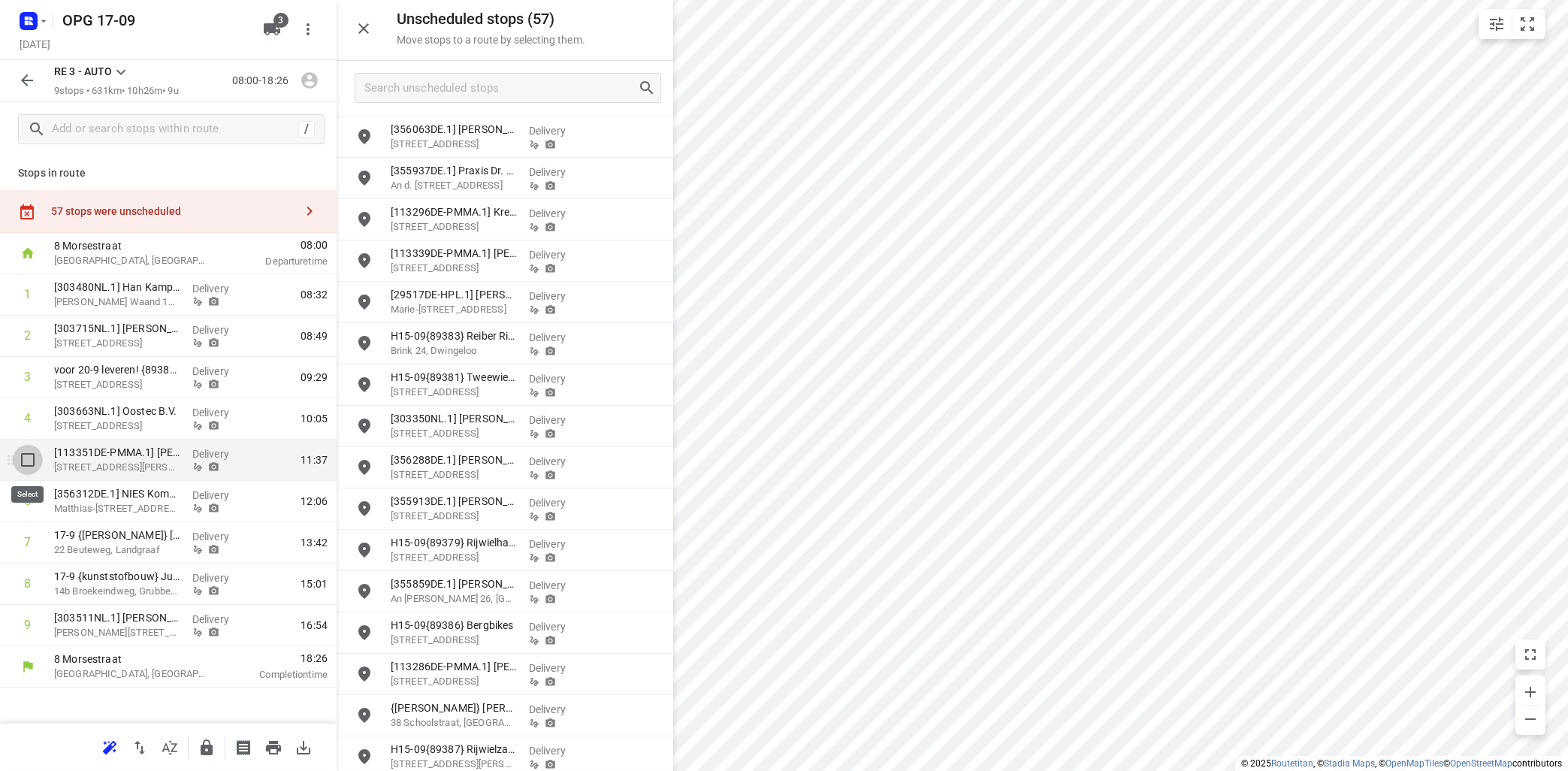
click at [23, 462] on input "checkbox" at bounding box center [28, 460] width 30 height 30
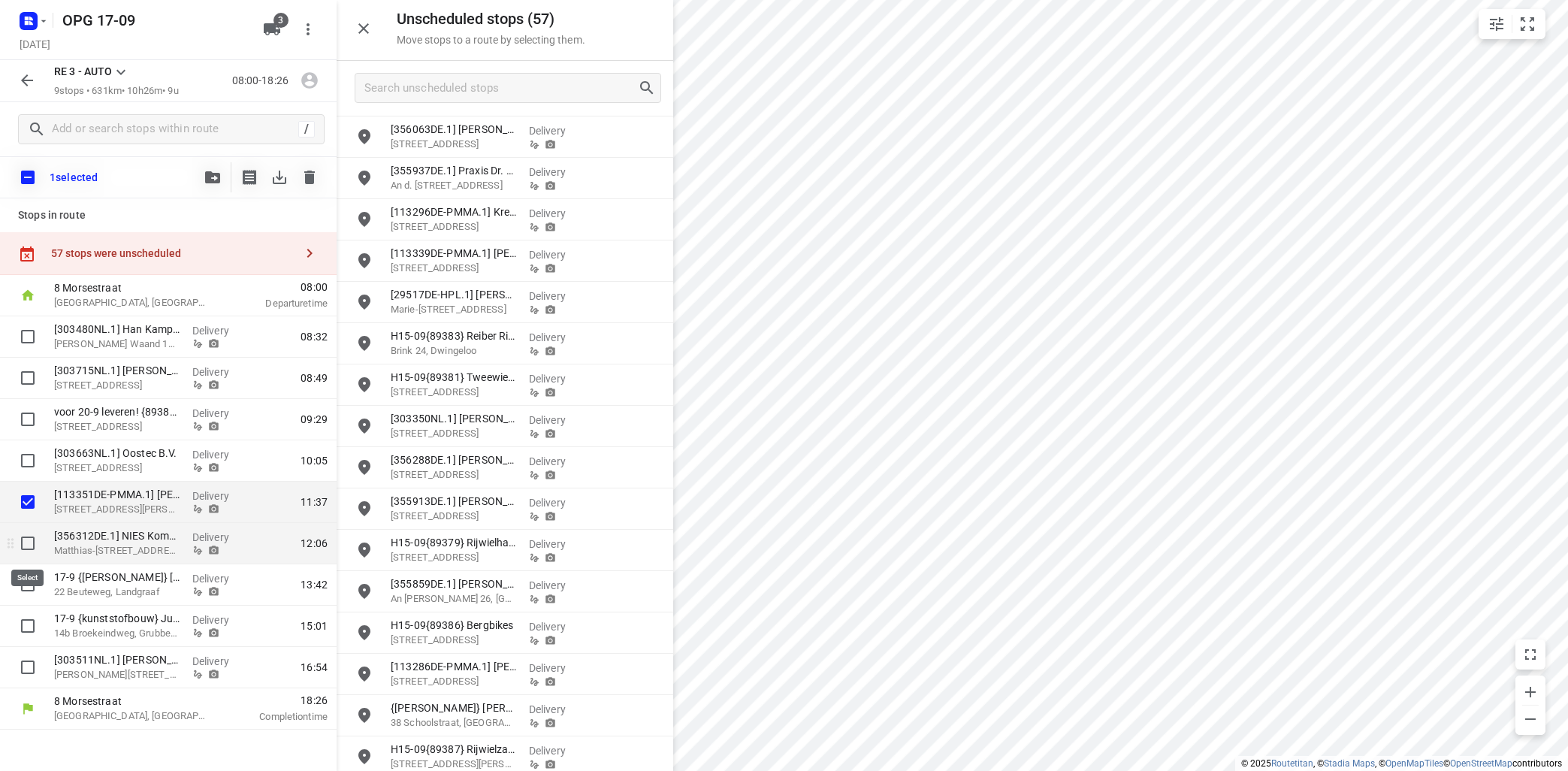
click at [25, 546] on input "checkbox" at bounding box center [28, 544] width 30 height 30
click at [210, 171] on button "button" at bounding box center [213, 177] width 30 height 30
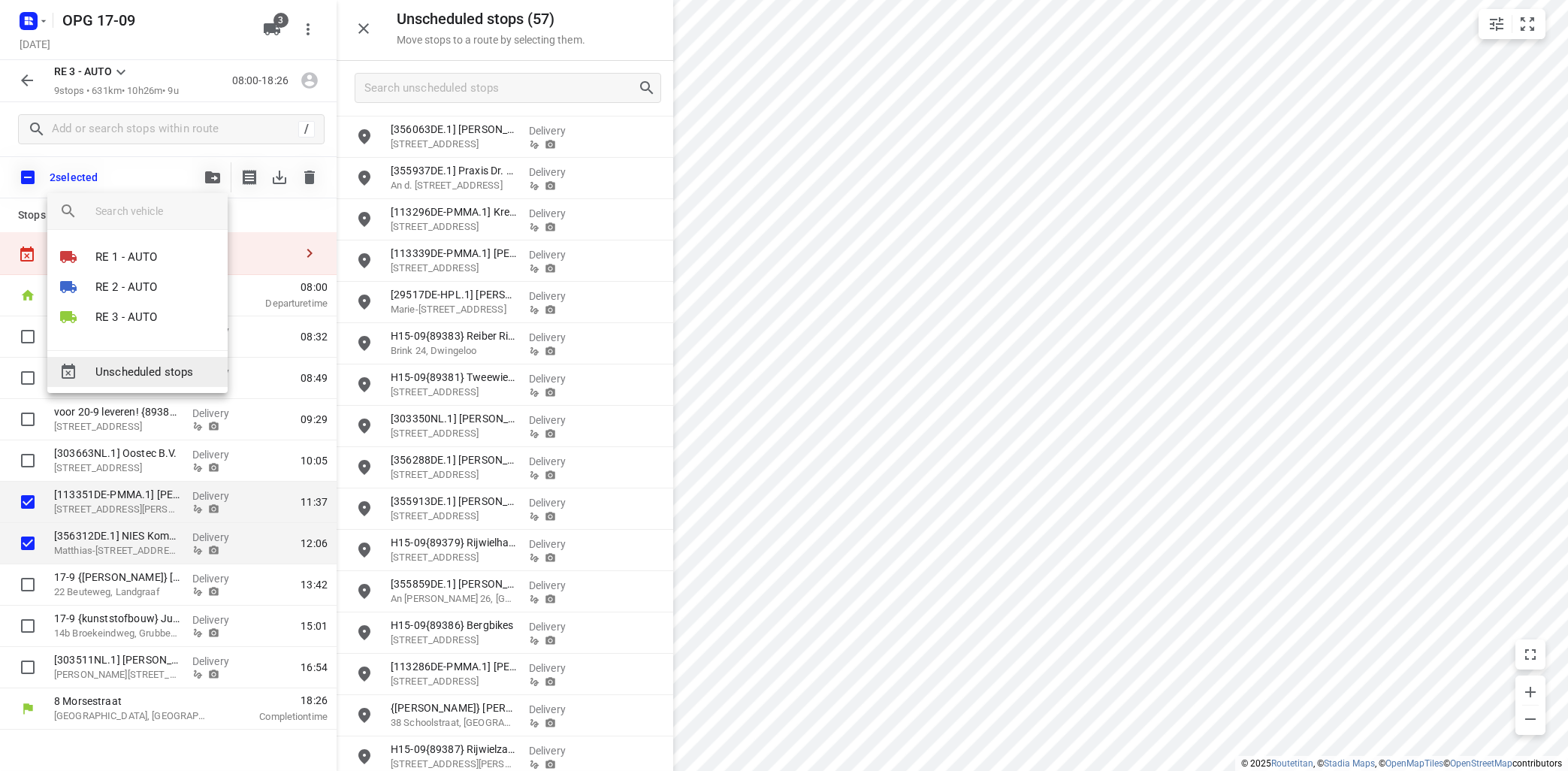
click at [167, 376] on span "Unscheduled stops" at bounding box center [155, 372] width 121 height 17
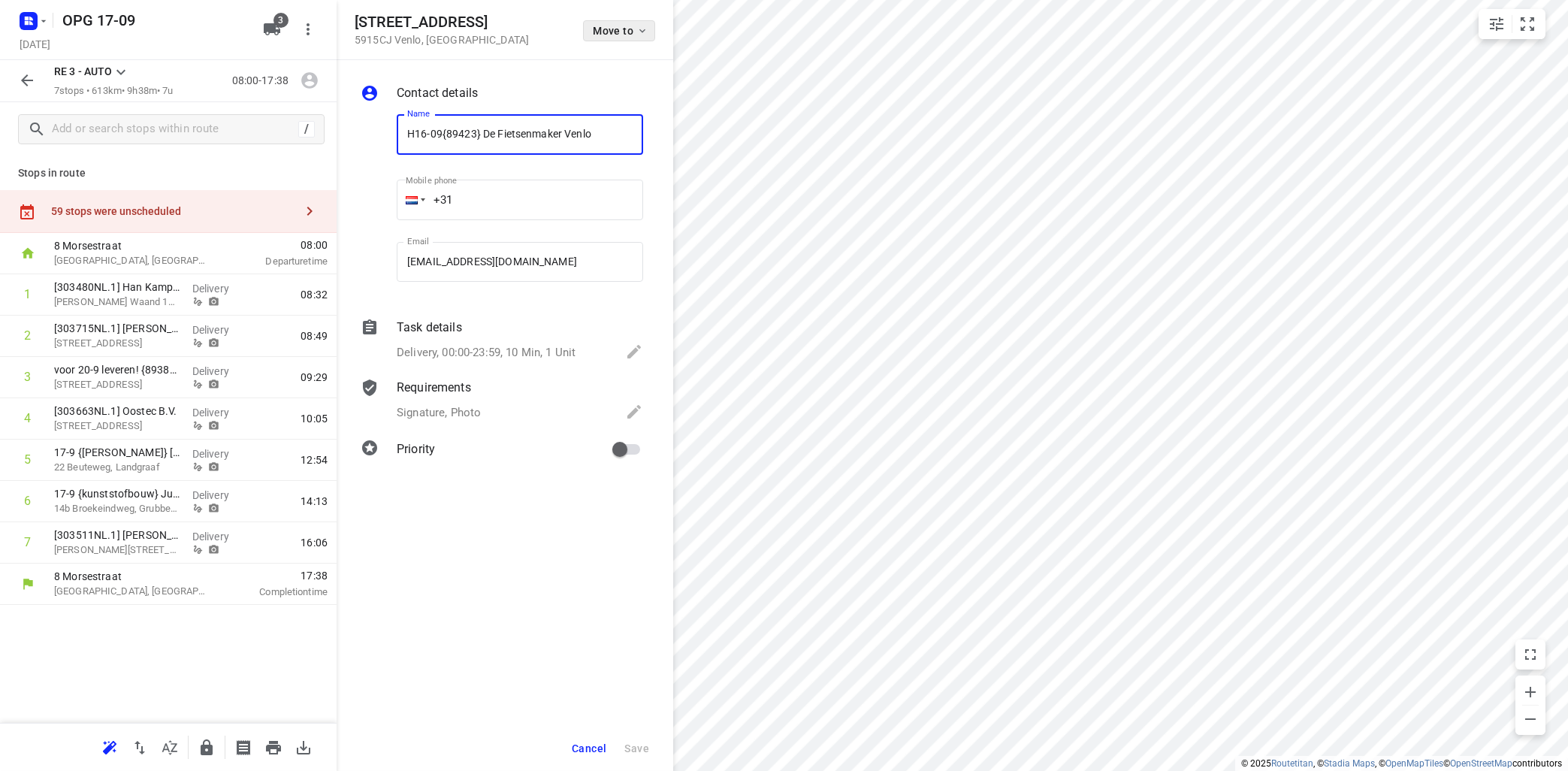
click at [628, 36] on span "Move to" at bounding box center [620, 31] width 56 height 12
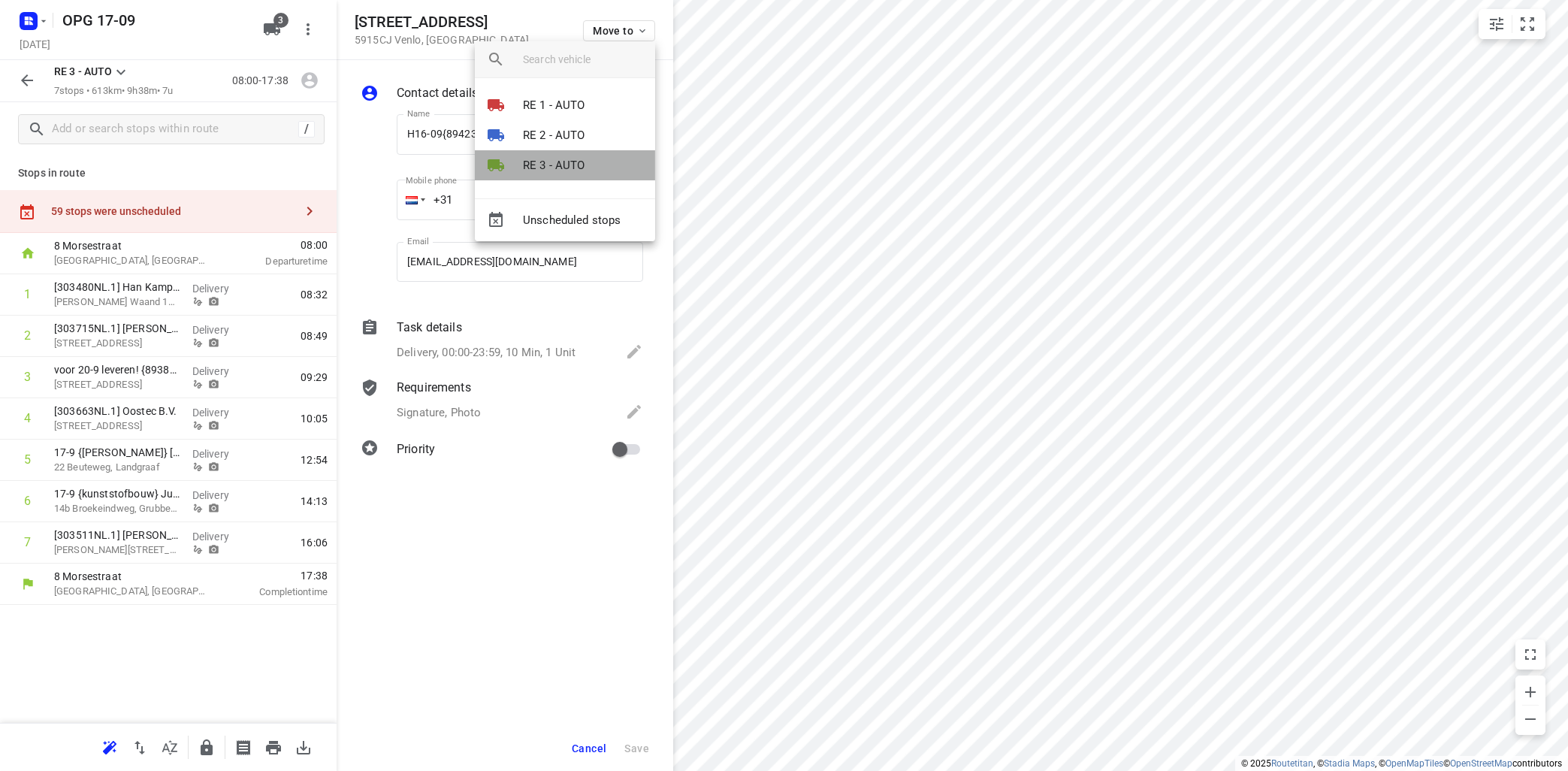
click at [561, 161] on p "RE 3 - AUTO" at bounding box center [554, 166] width 62 height 17
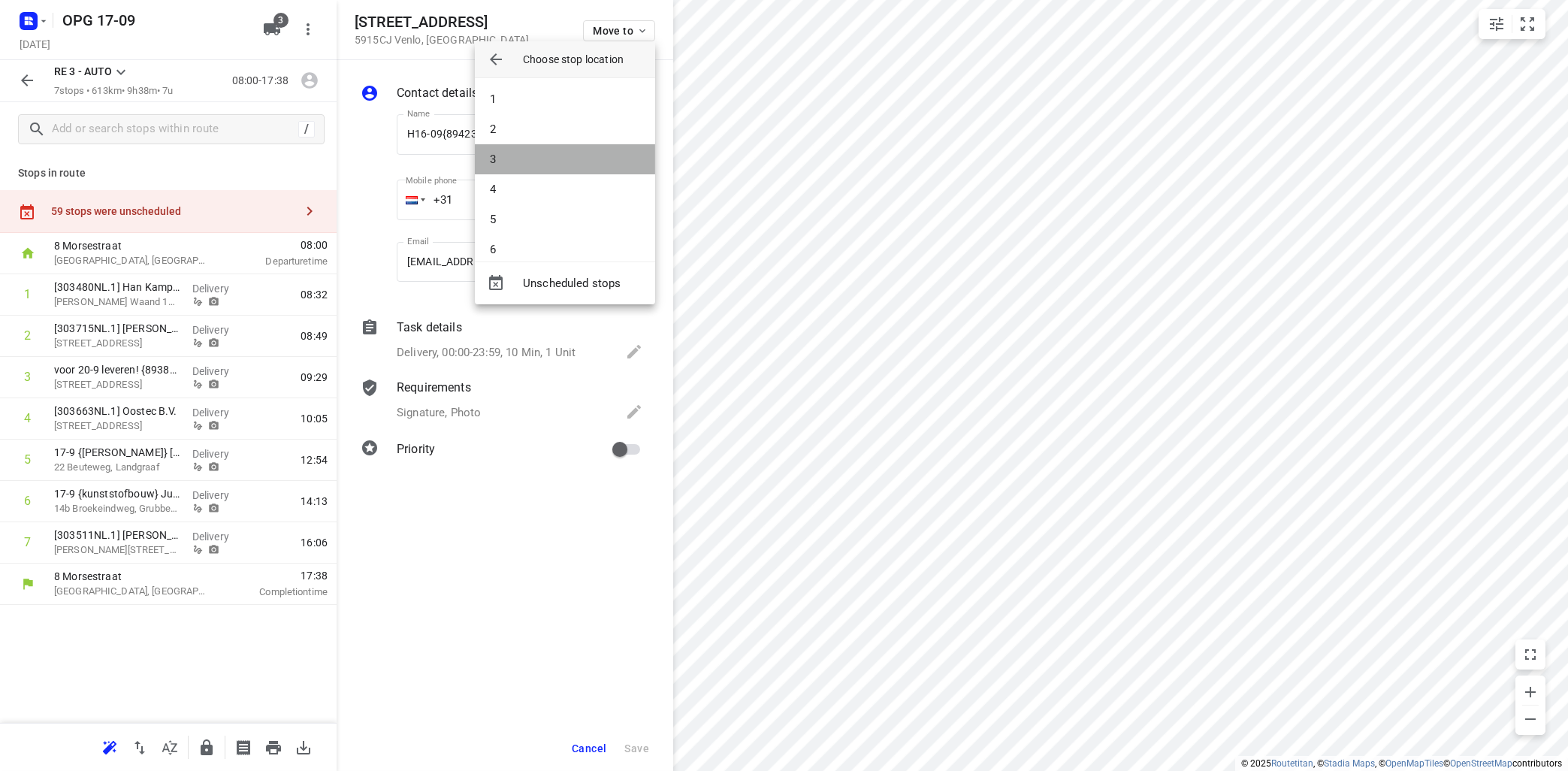
click at [559, 162] on li "3" at bounding box center [565, 159] width 180 height 30
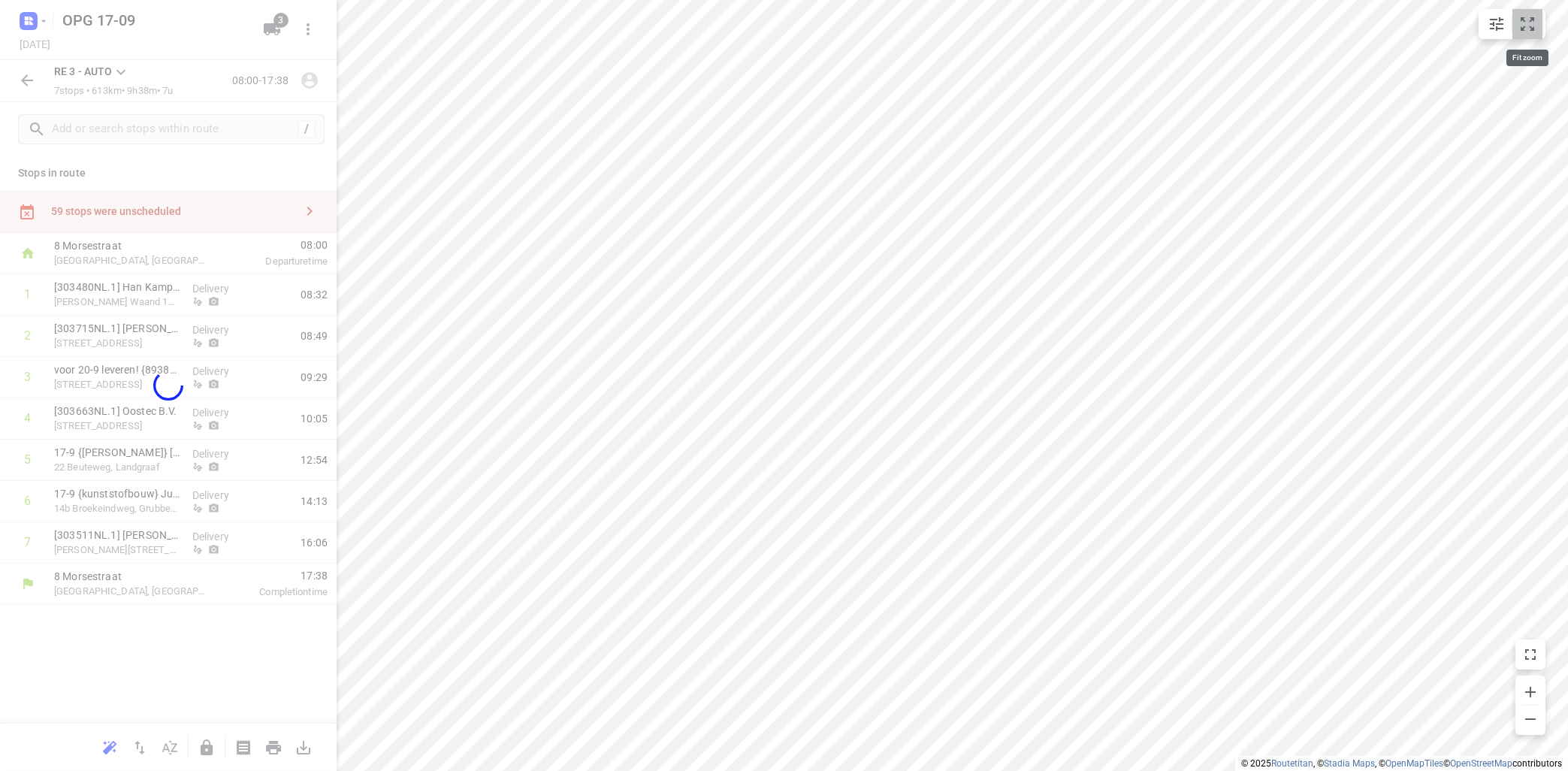
click at [1532, 28] on icon "small contained button group" at bounding box center [1527, 23] width 18 height 18
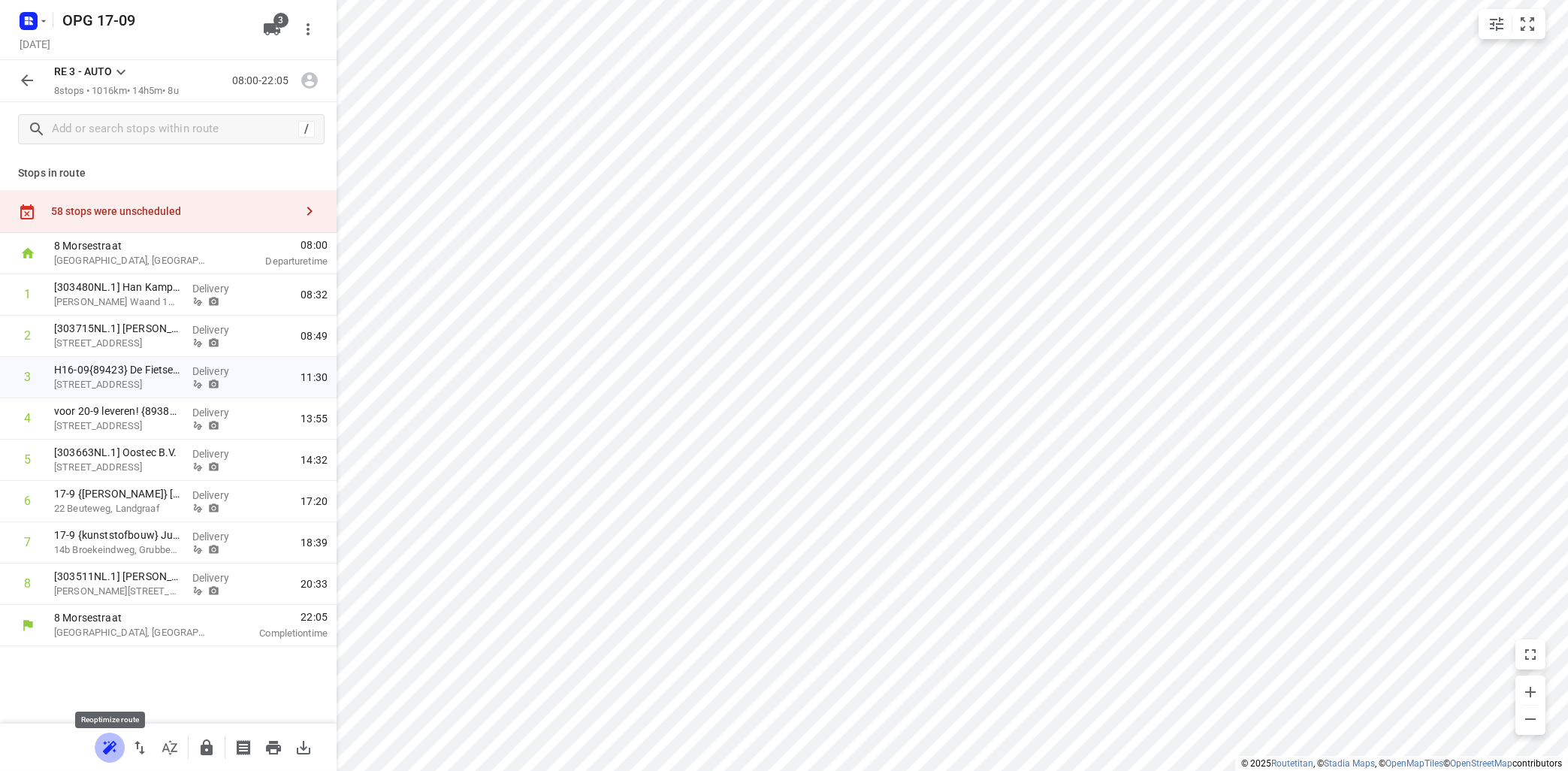
click at [114, 748] on icon "button" at bounding box center [110, 748] width 14 height 12
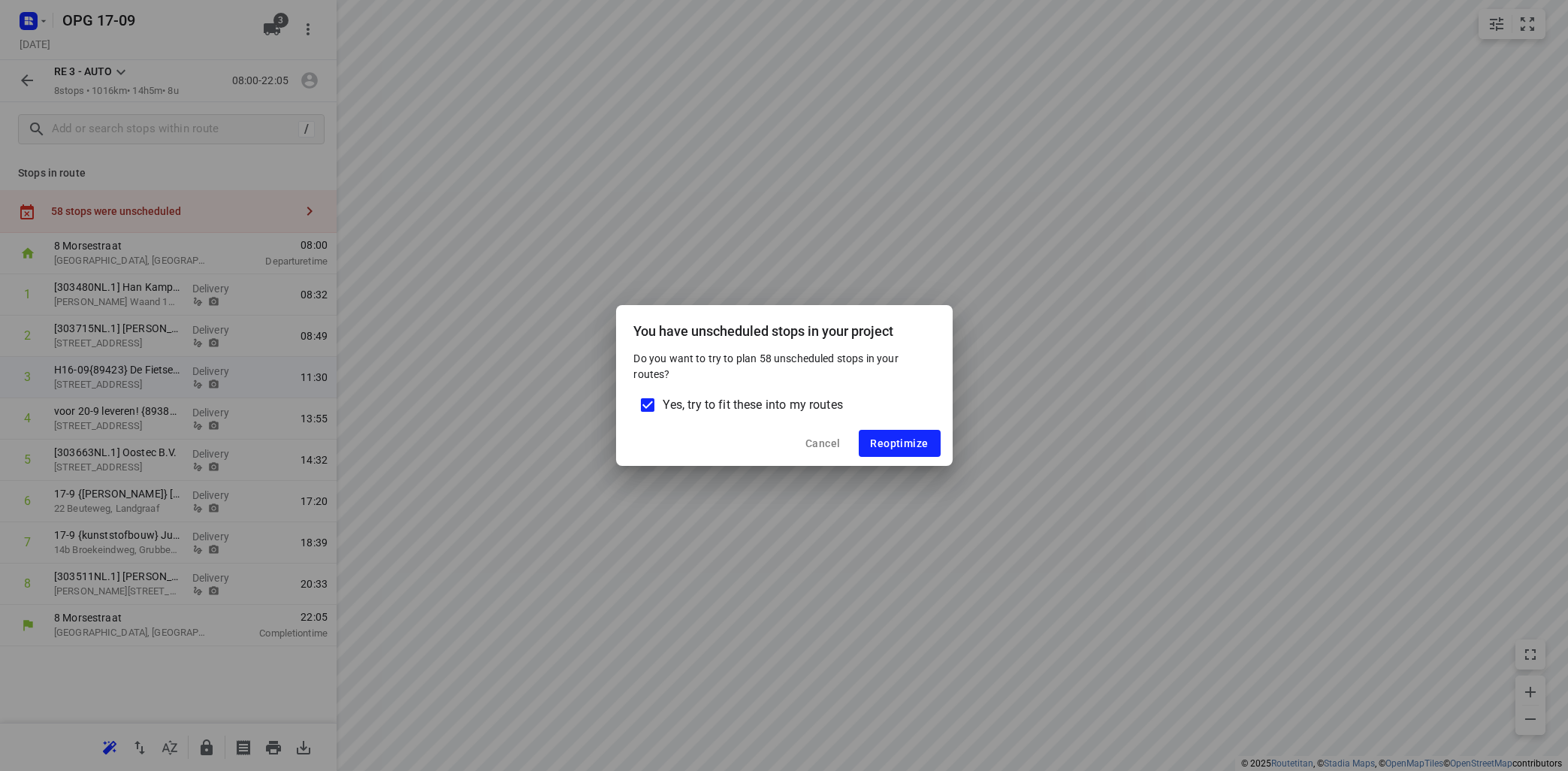
click at [643, 410] on input "Yes, try to fit these into my routes" at bounding box center [647, 405] width 31 height 31
click at [906, 453] on button "Reoptimize" at bounding box center [900, 443] width 82 height 27
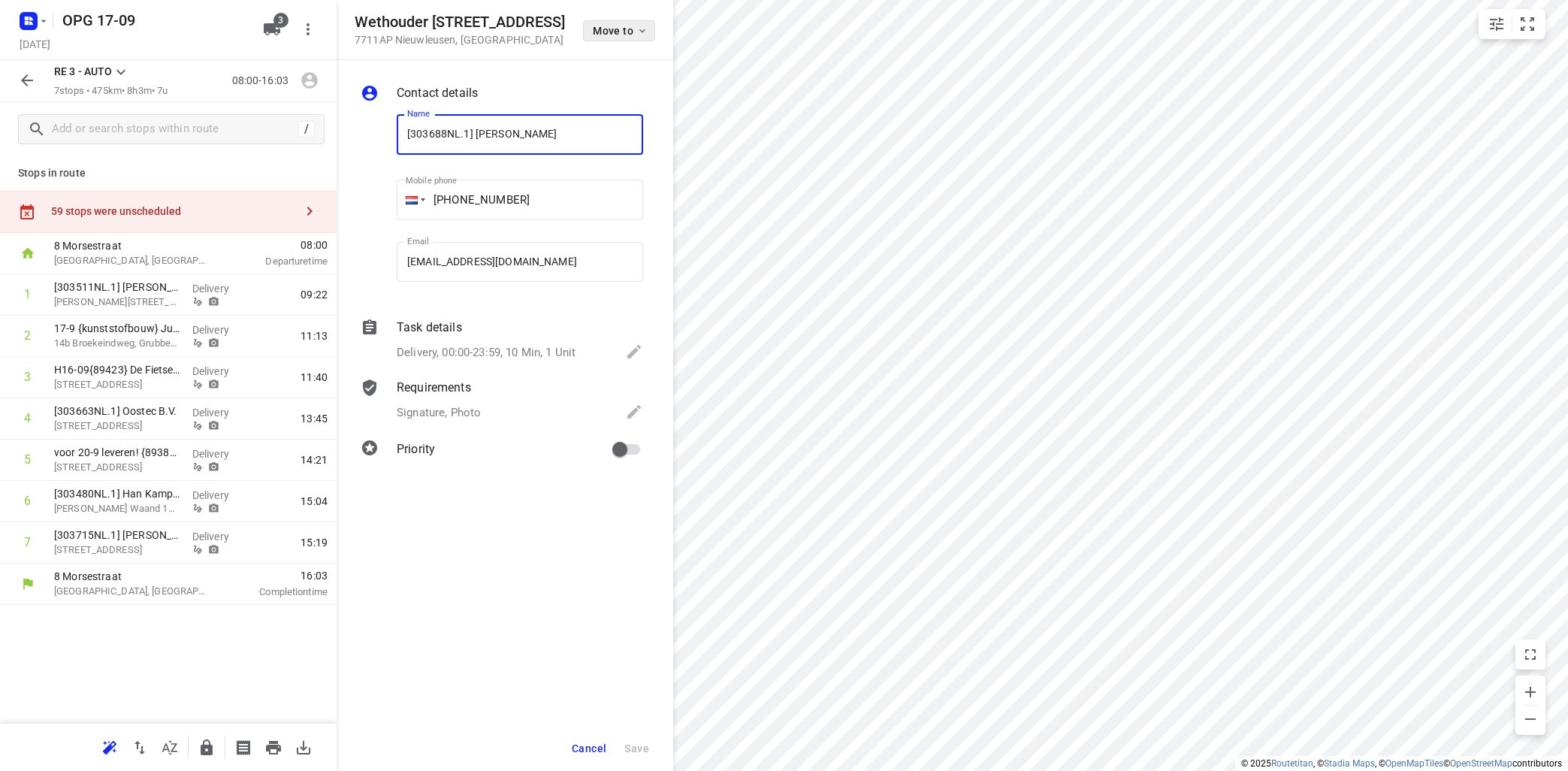
click at [647, 29] on icon "button" at bounding box center [642, 31] width 12 height 12
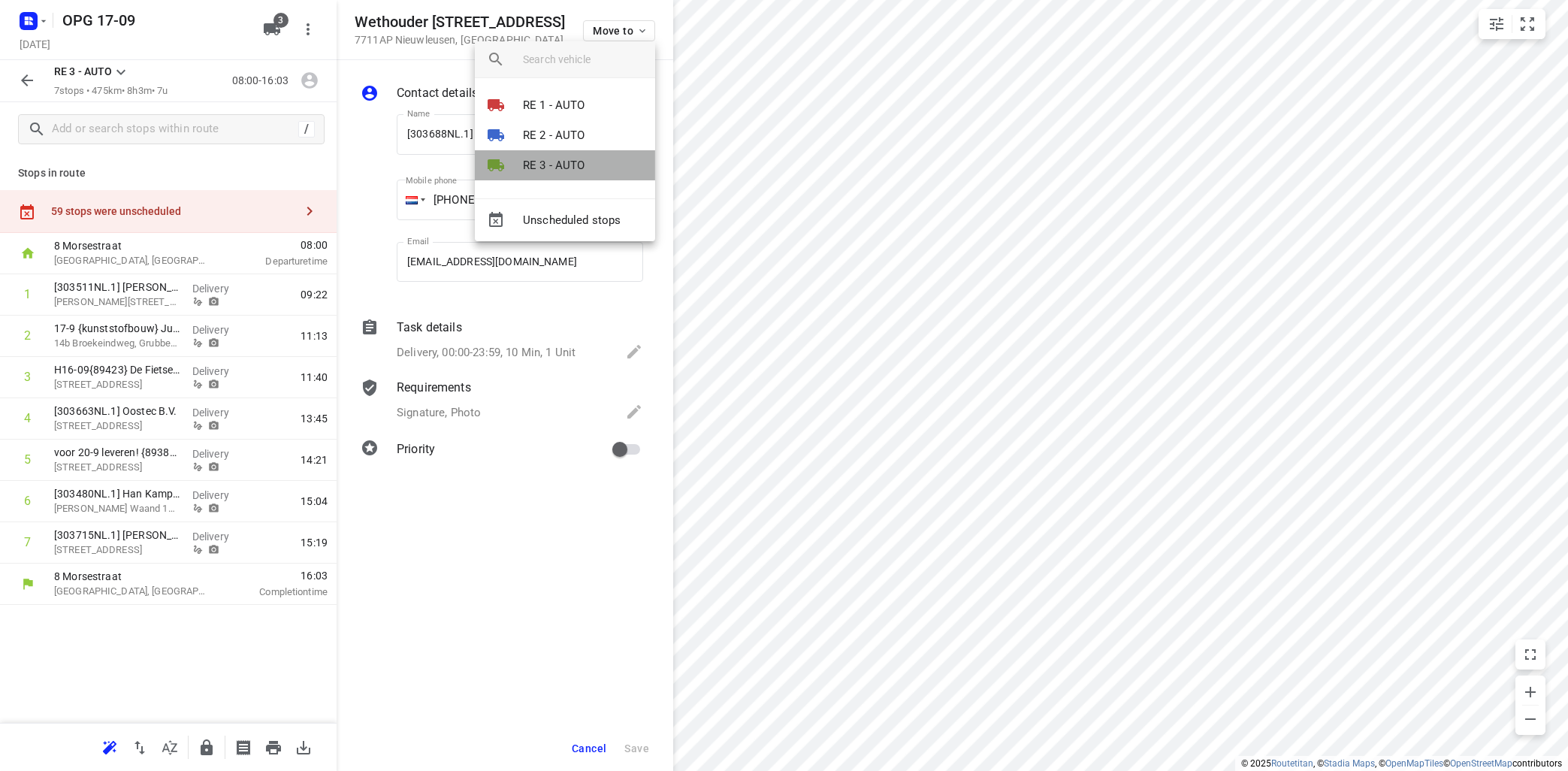
click at [562, 162] on p "RE 3 - AUTO" at bounding box center [554, 166] width 62 height 17
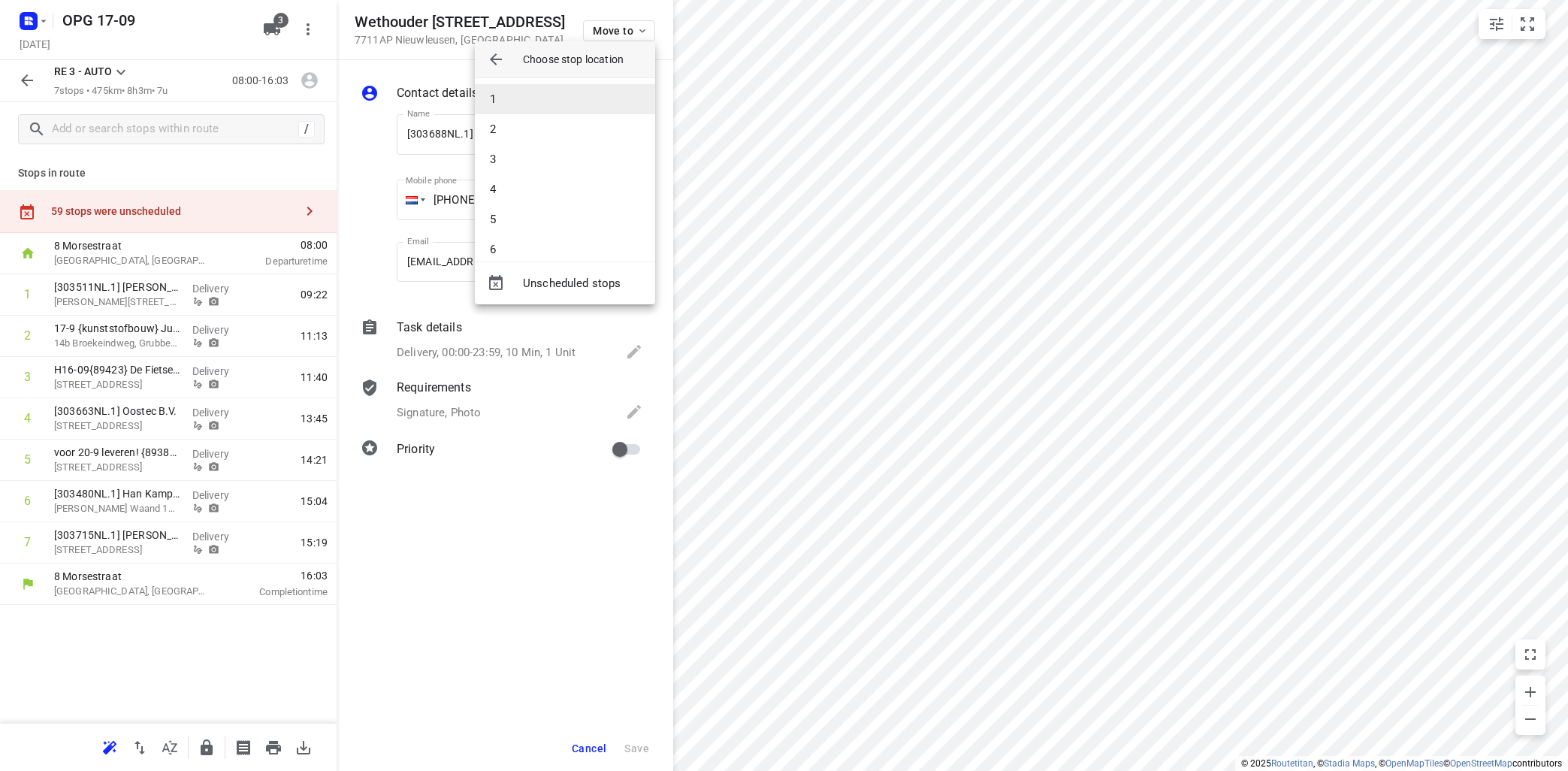
click at [568, 100] on li "1" at bounding box center [565, 99] width 180 height 30
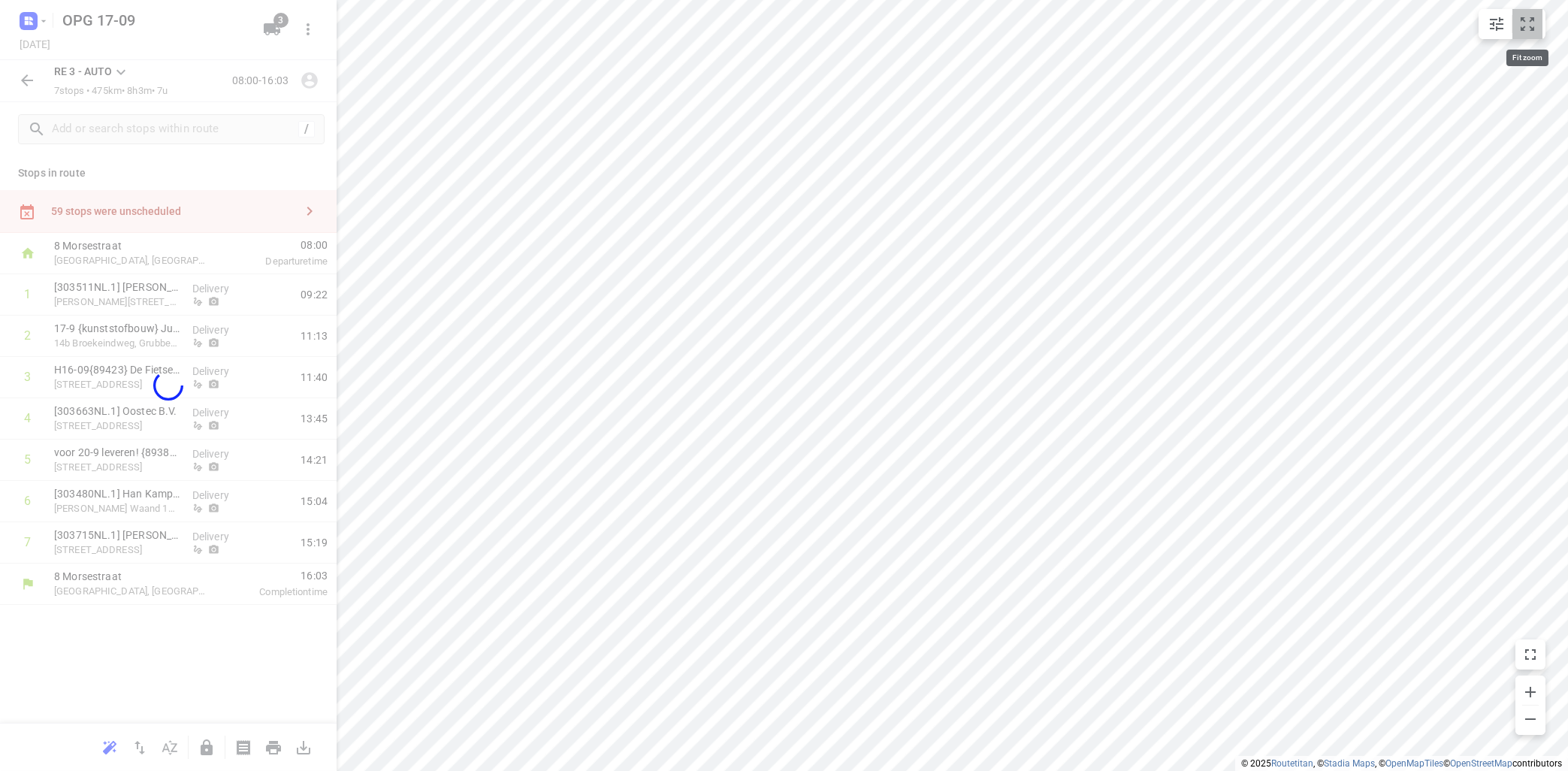
drag, startPoint x: 1525, startPoint y: 25, endPoint x: 1538, endPoint y: 23, distance: 13.2
click at [1532, 25] on icon "small contained button group" at bounding box center [1527, 23] width 18 height 18
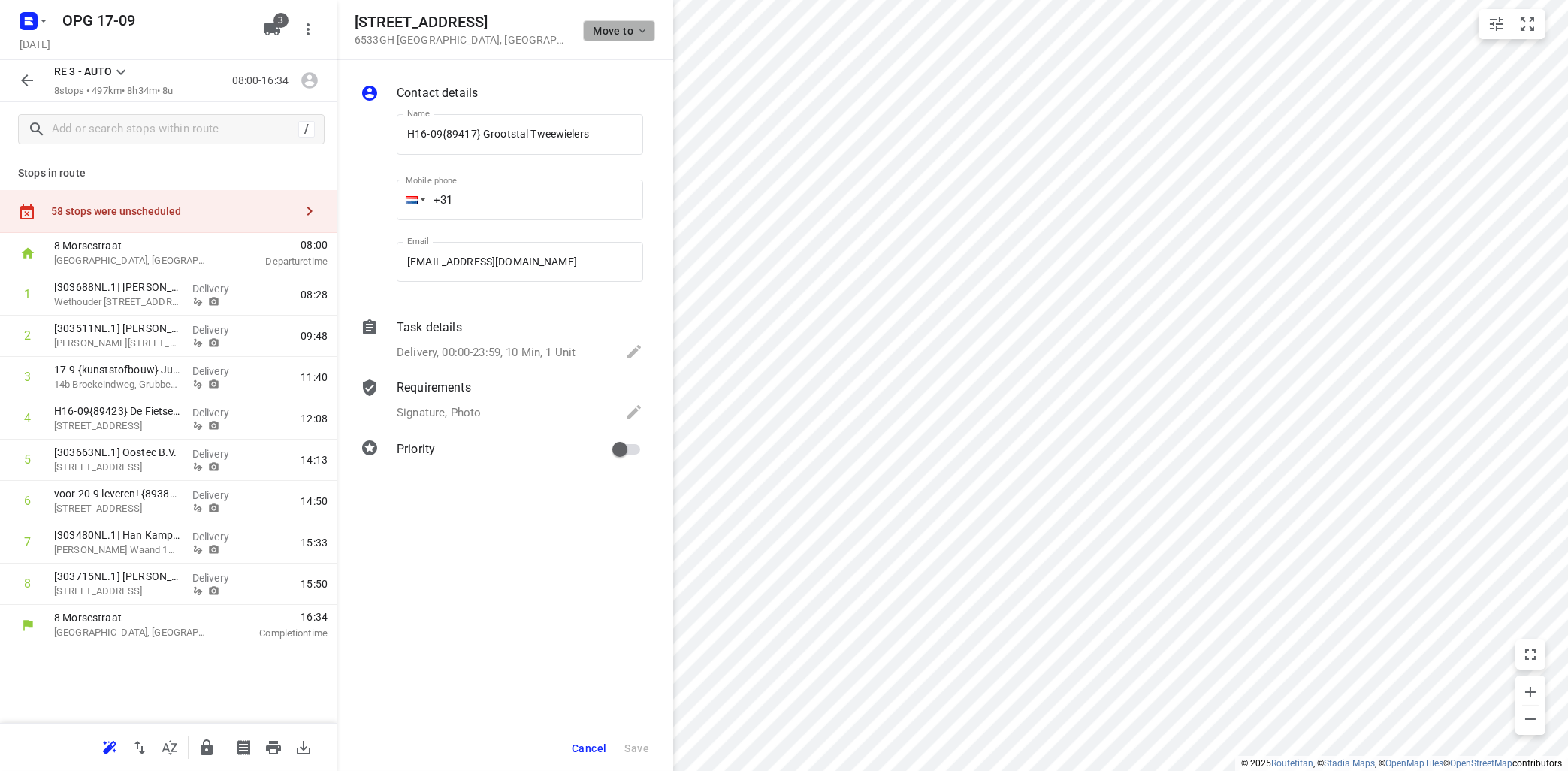
click at [640, 30] on icon "button" at bounding box center [642, 31] width 12 height 12
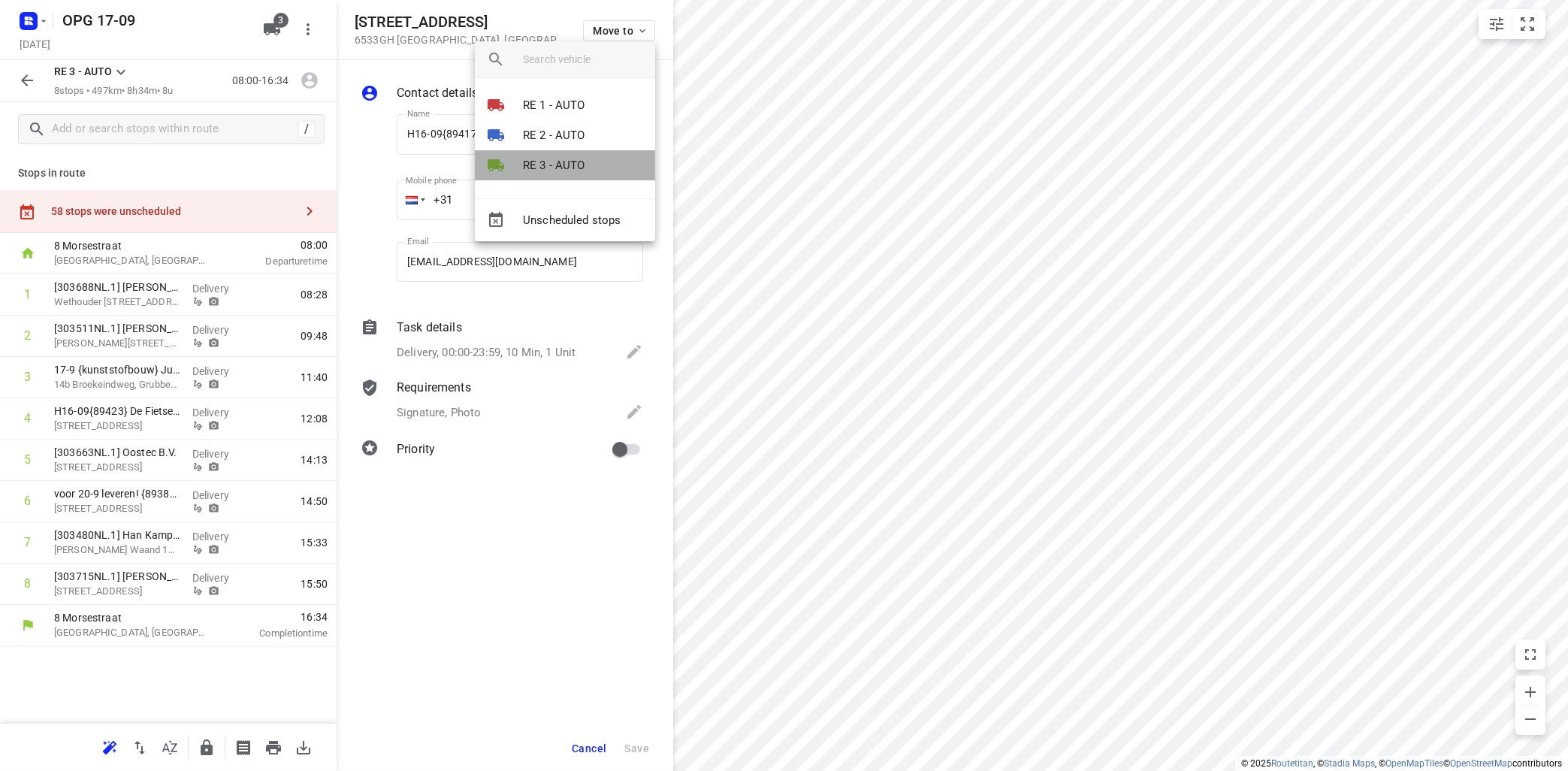
click at [575, 170] on p "RE 3 - AUTO" at bounding box center [554, 166] width 62 height 17
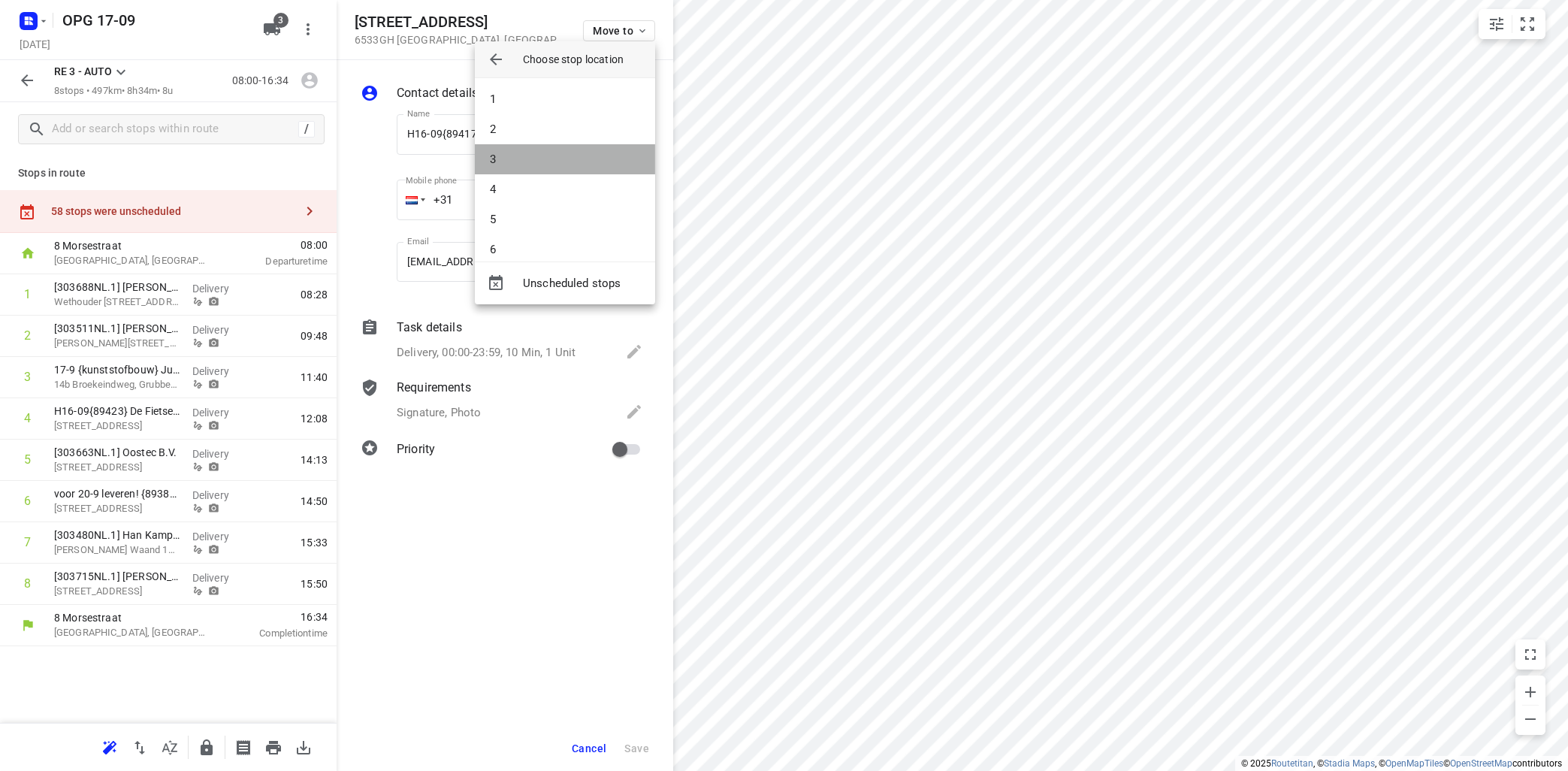
click at [574, 160] on li "3" at bounding box center [565, 159] width 180 height 30
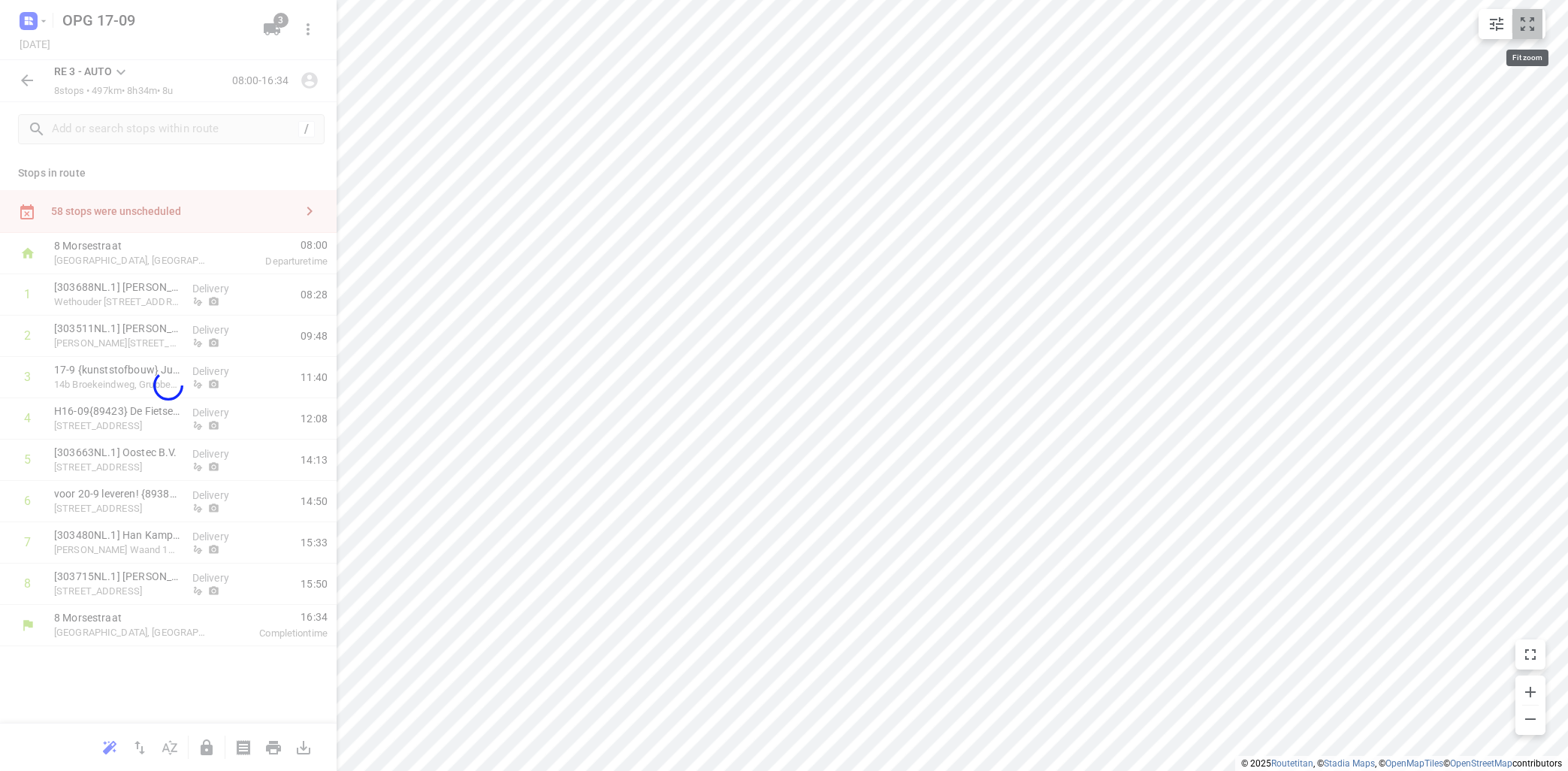
click at [1531, 16] on icon "small contained button group" at bounding box center [1527, 23] width 18 height 18
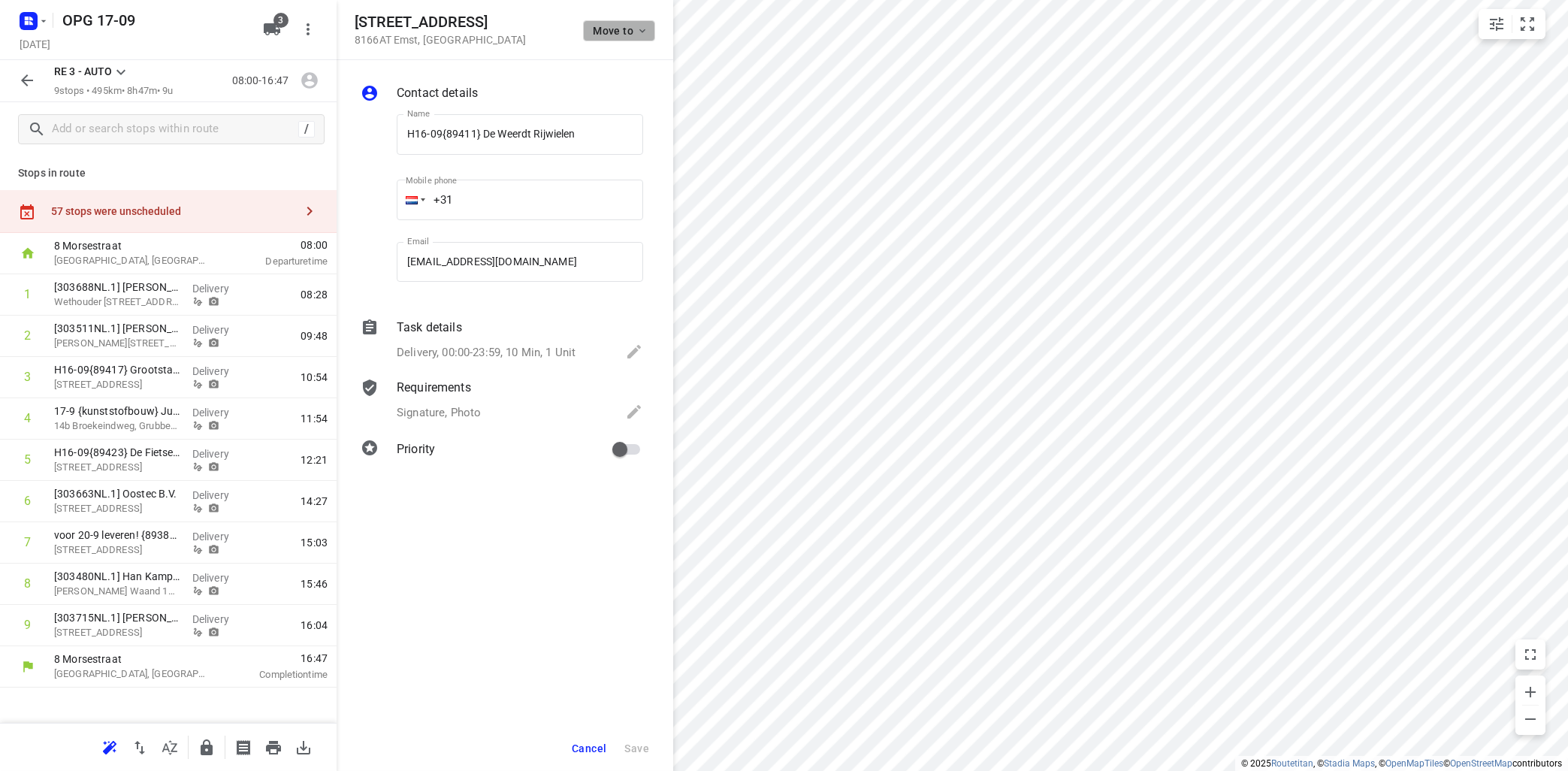
click at [642, 30] on icon "button" at bounding box center [642, 31] width 12 height 12
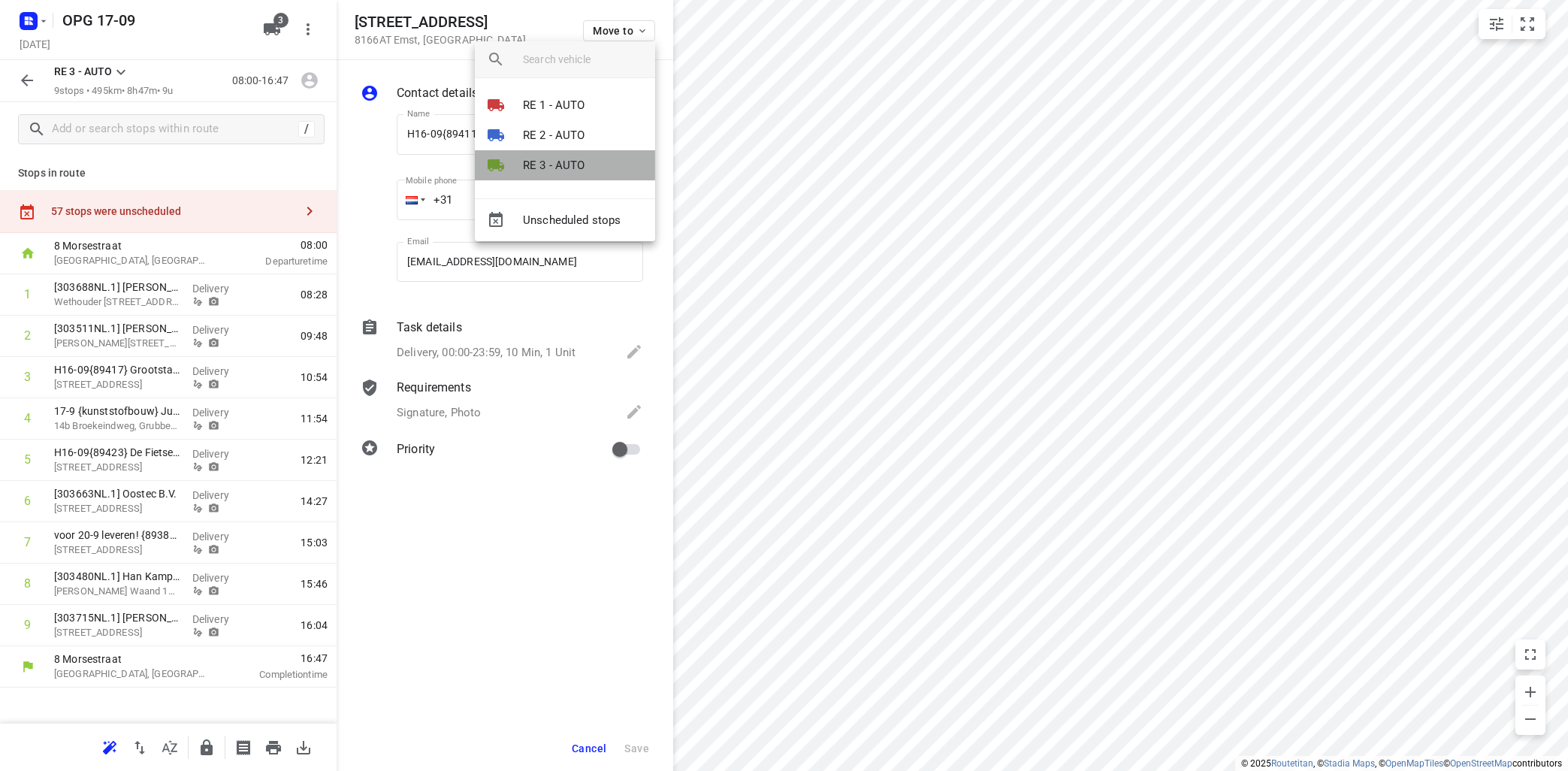
click at [558, 166] on p "RE 3 - AUTO" at bounding box center [554, 166] width 62 height 17
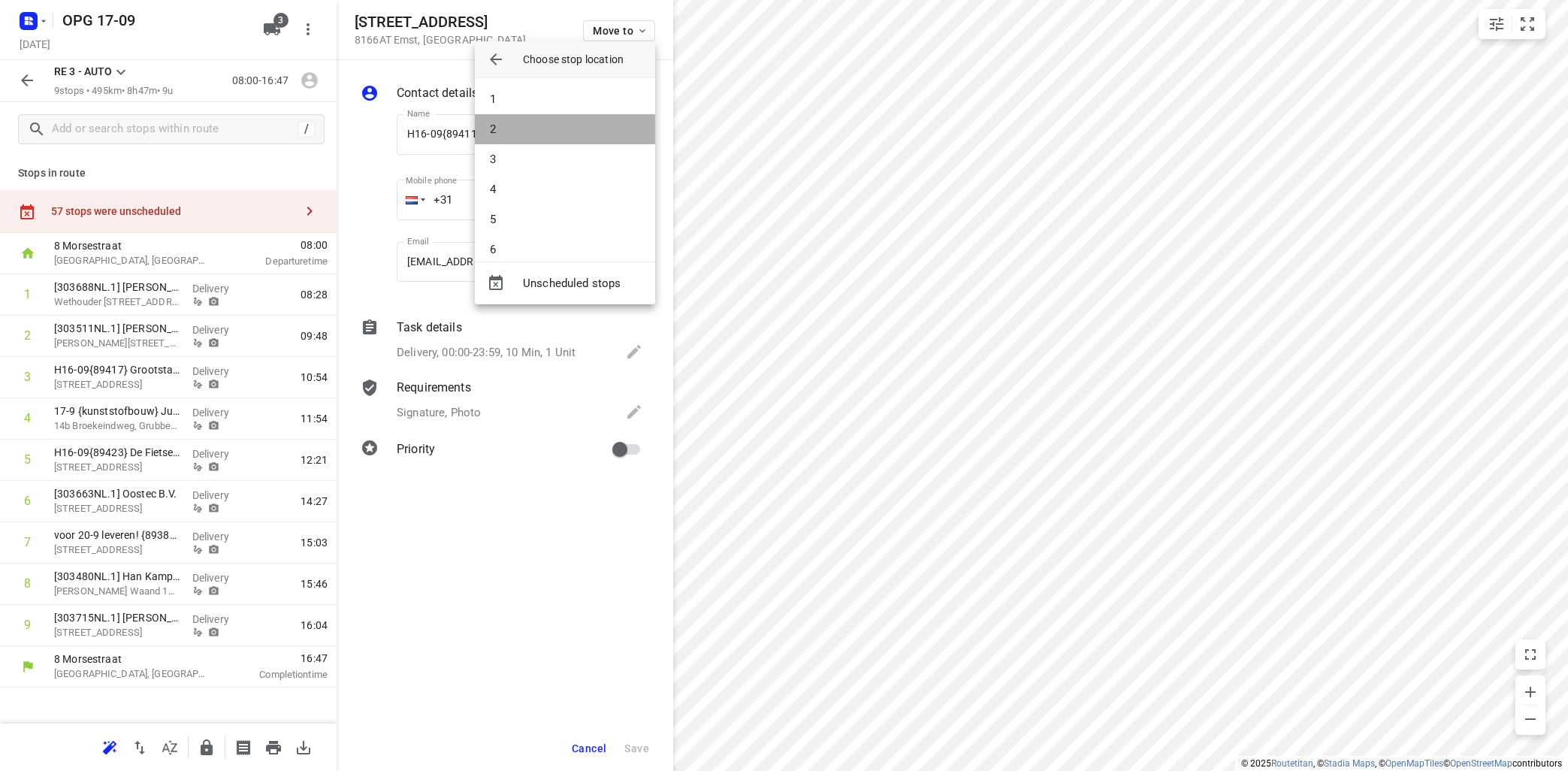
drag, startPoint x: 565, startPoint y: 128, endPoint x: 590, endPoint y: 127, distance: 25.0
click at [566, 128] on li "2" at bounding box center [565, 129] width 180 height 30
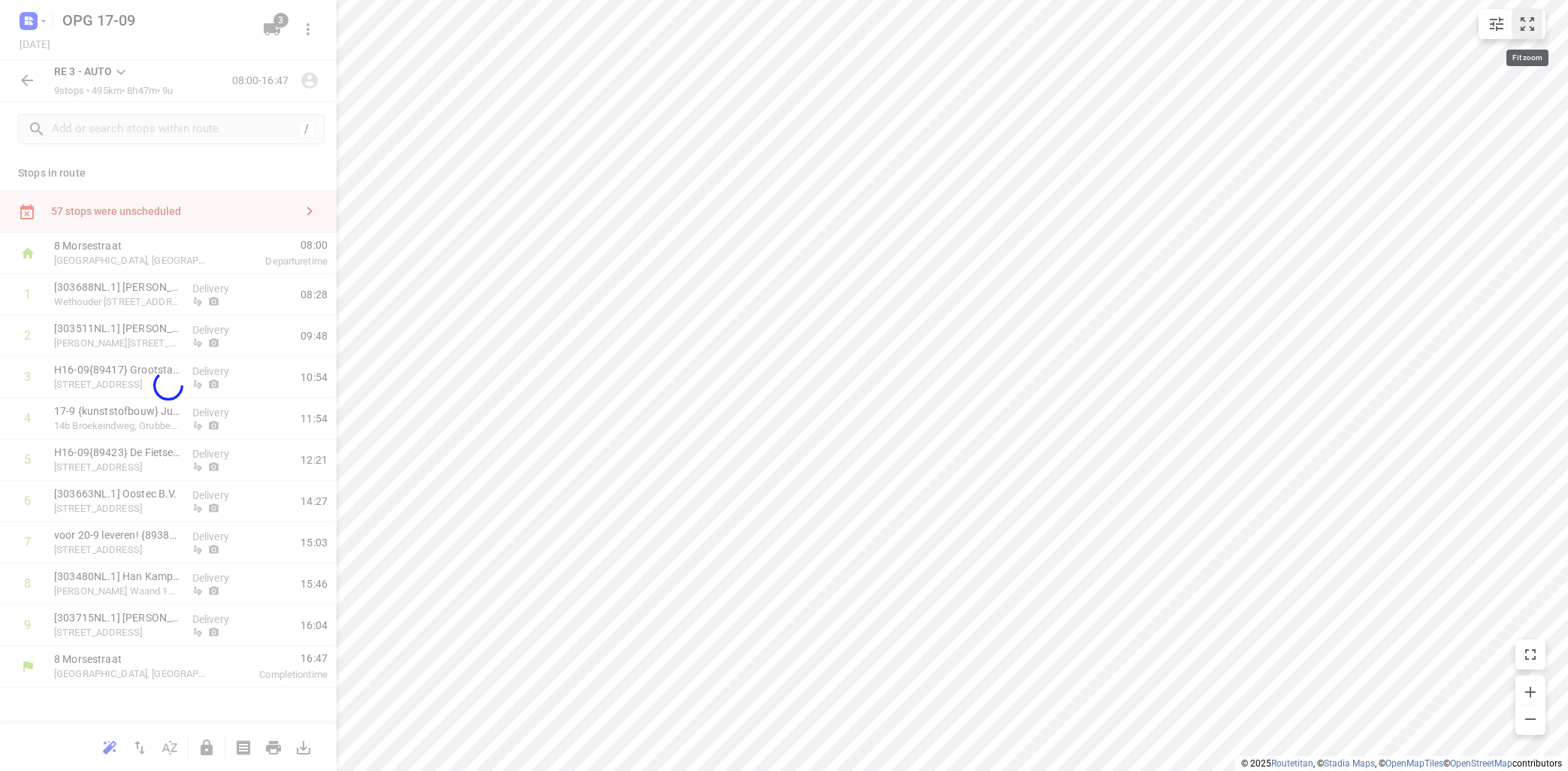
click at [1532, 23] on icon "small contained button group" at bounding box center [1527, 23] width 18 height 18
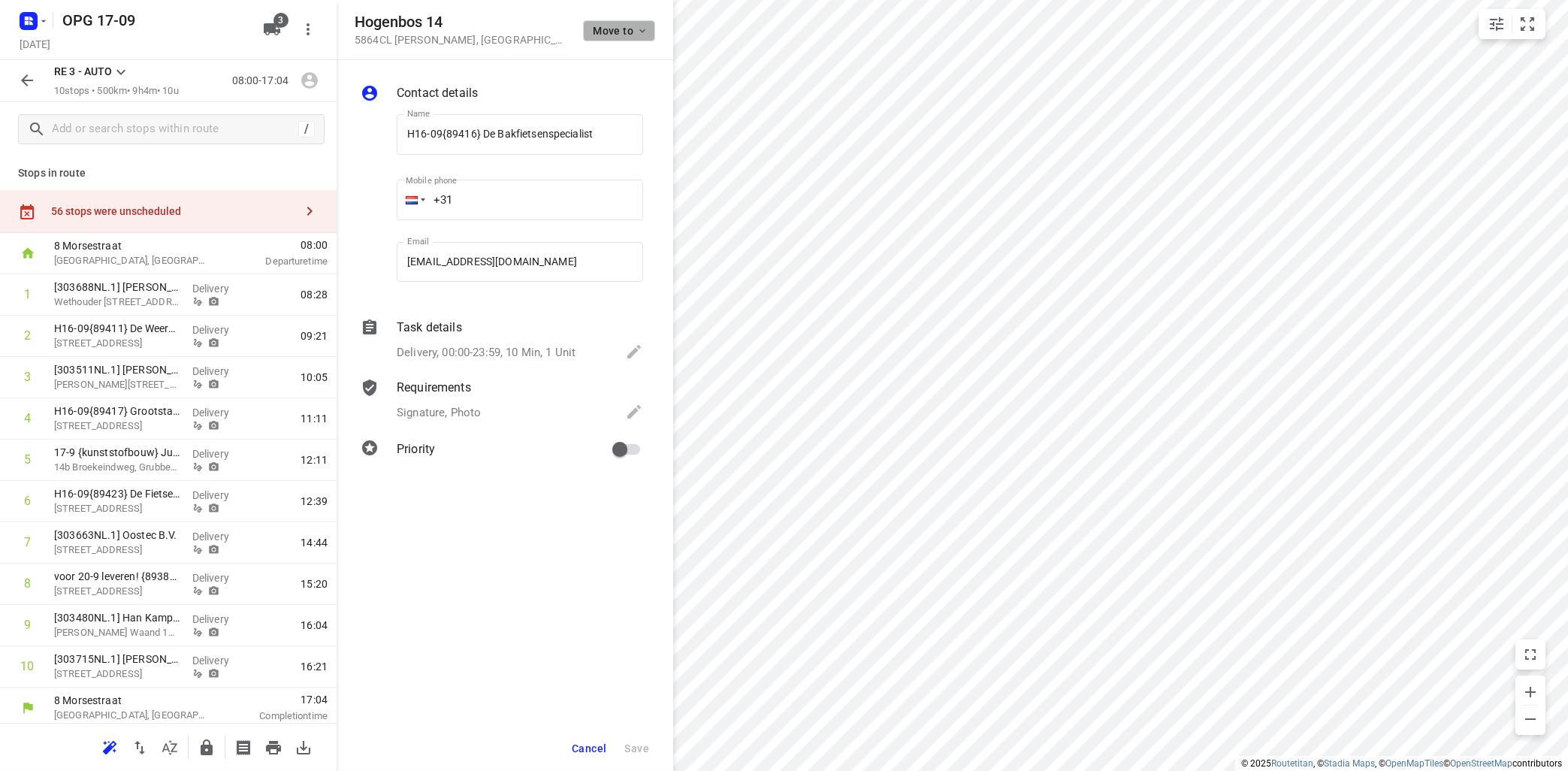
click at [637, 34] on icon "button" at bounding box center [642, 31] width 12 height 12
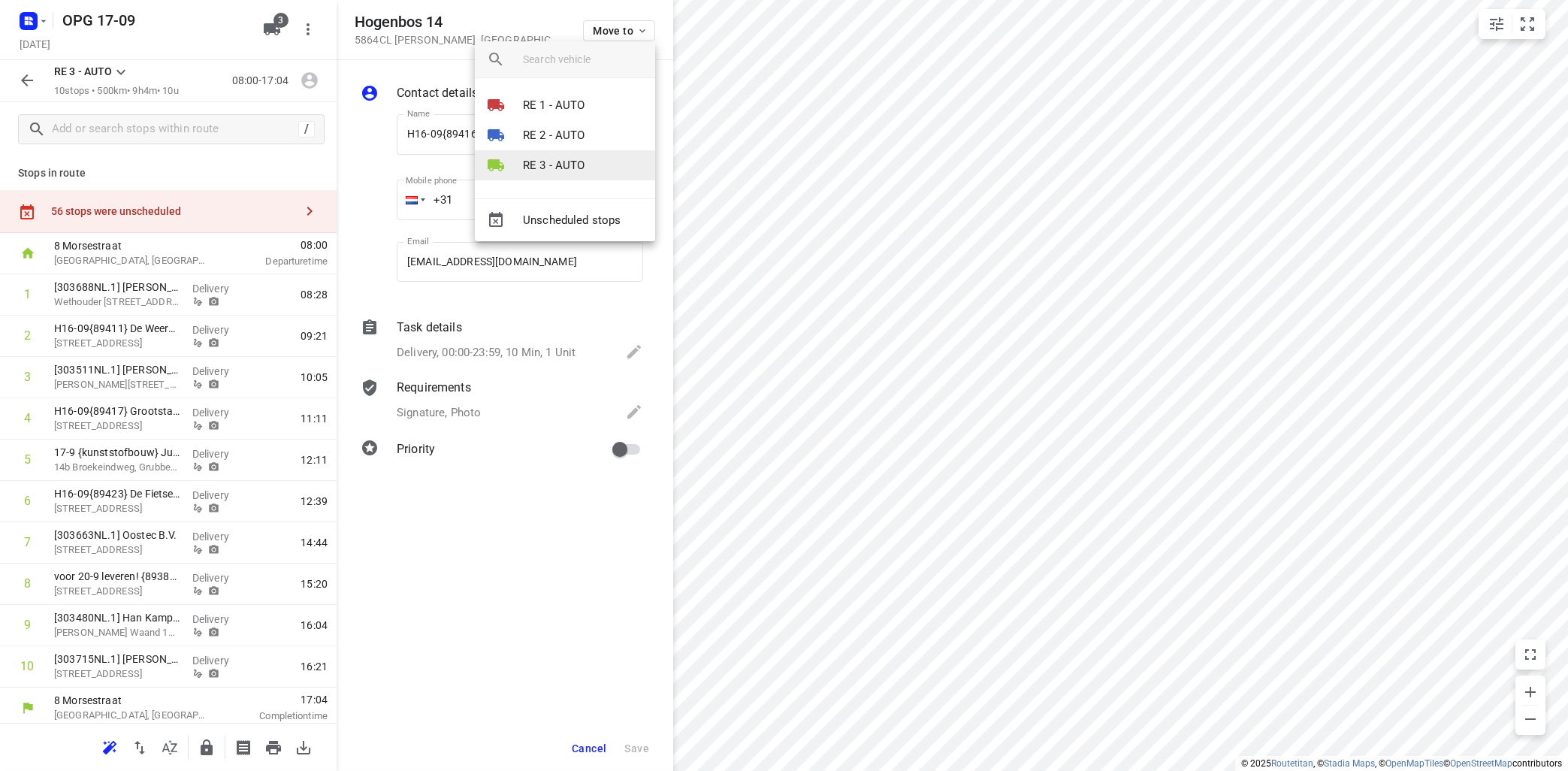
click at [568, 157] on li "RE 3 - AUTO" at bounding box center [565, 165] width 180 height 30
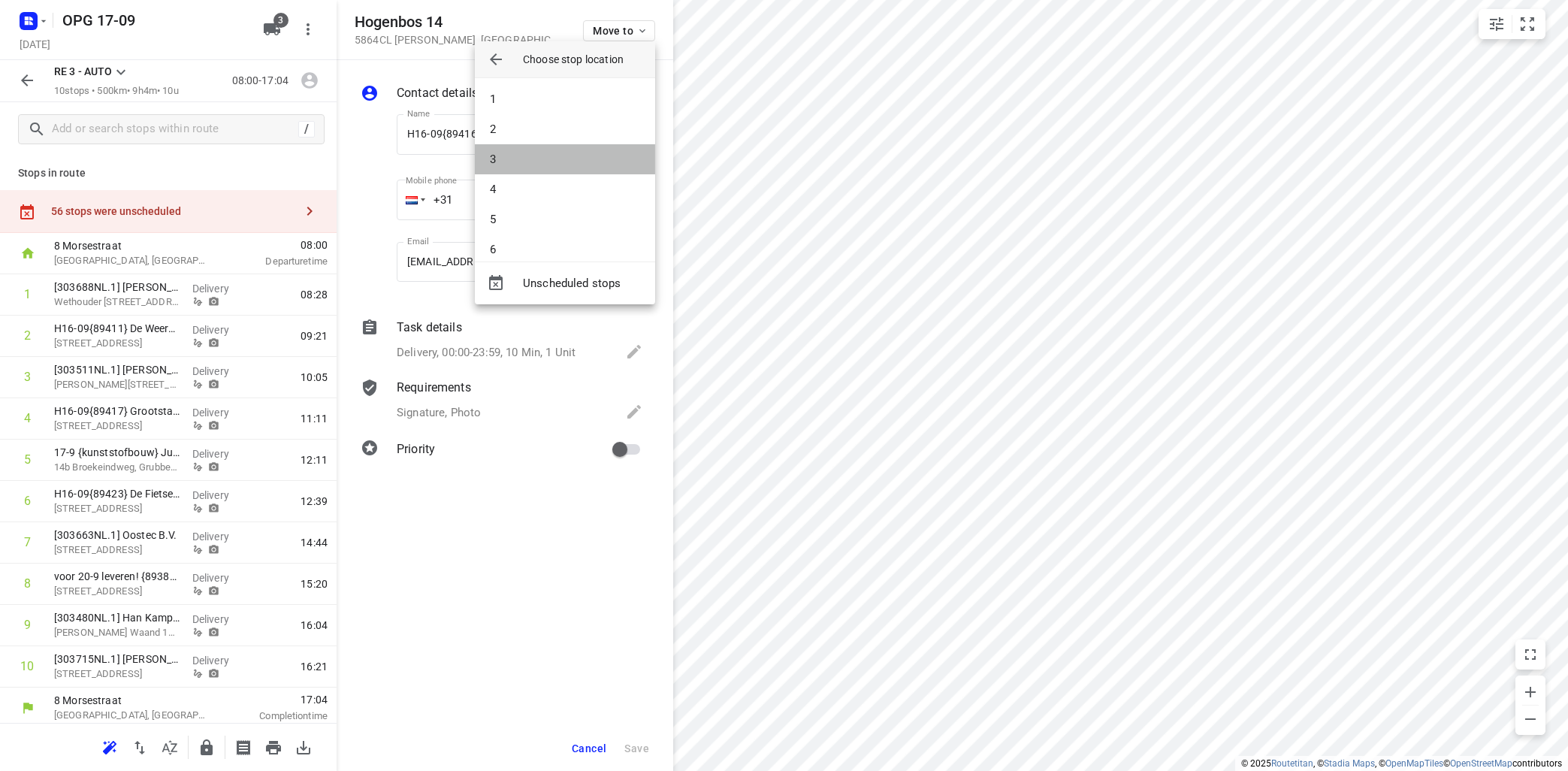
click at [568, 157] on li "3" at bounding box center [565, 159] width 180 height 30
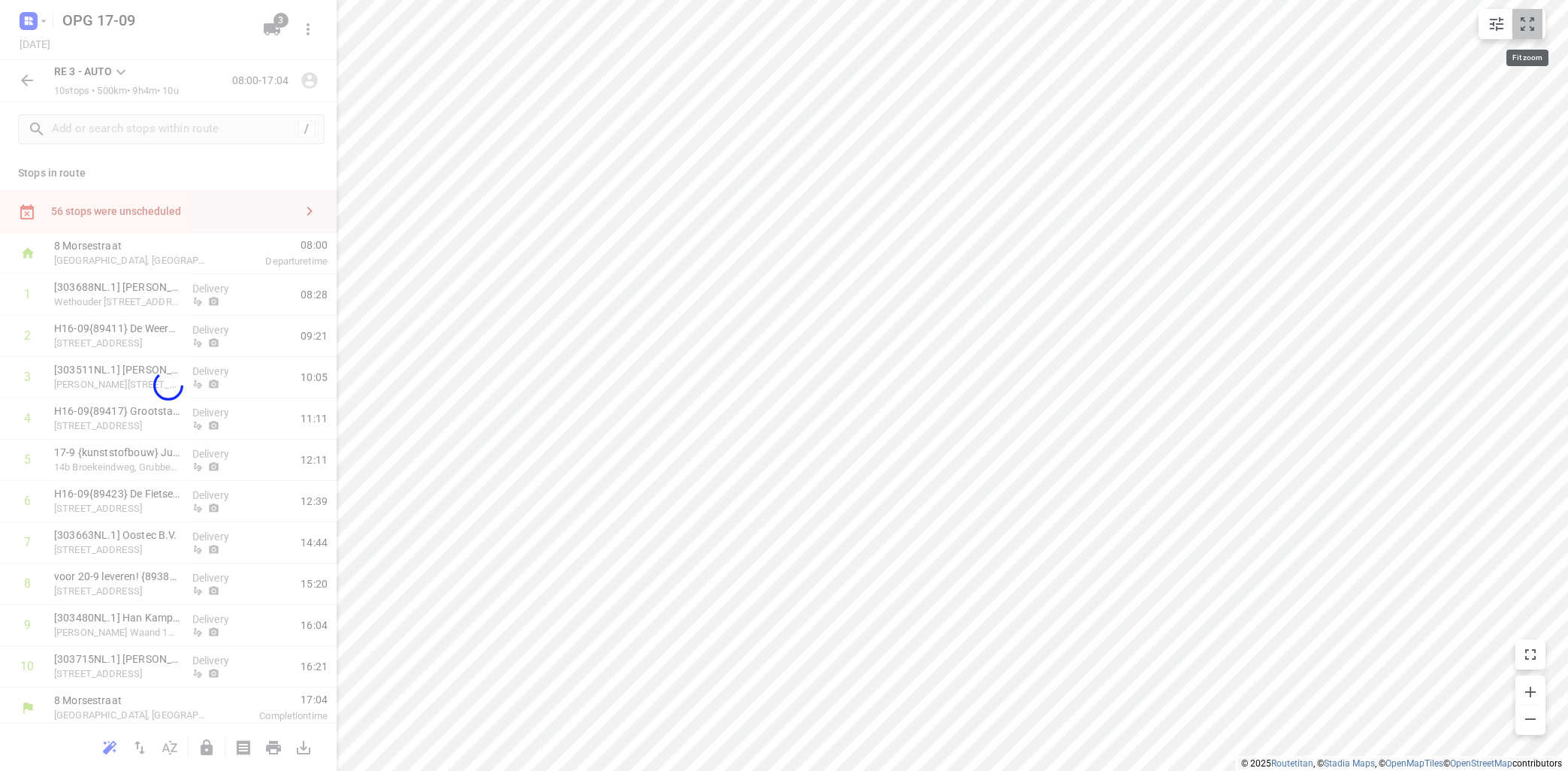
click at [1532, 27] on icon "small contained button group" at bounding box center [1527, 24] width 14 height 14
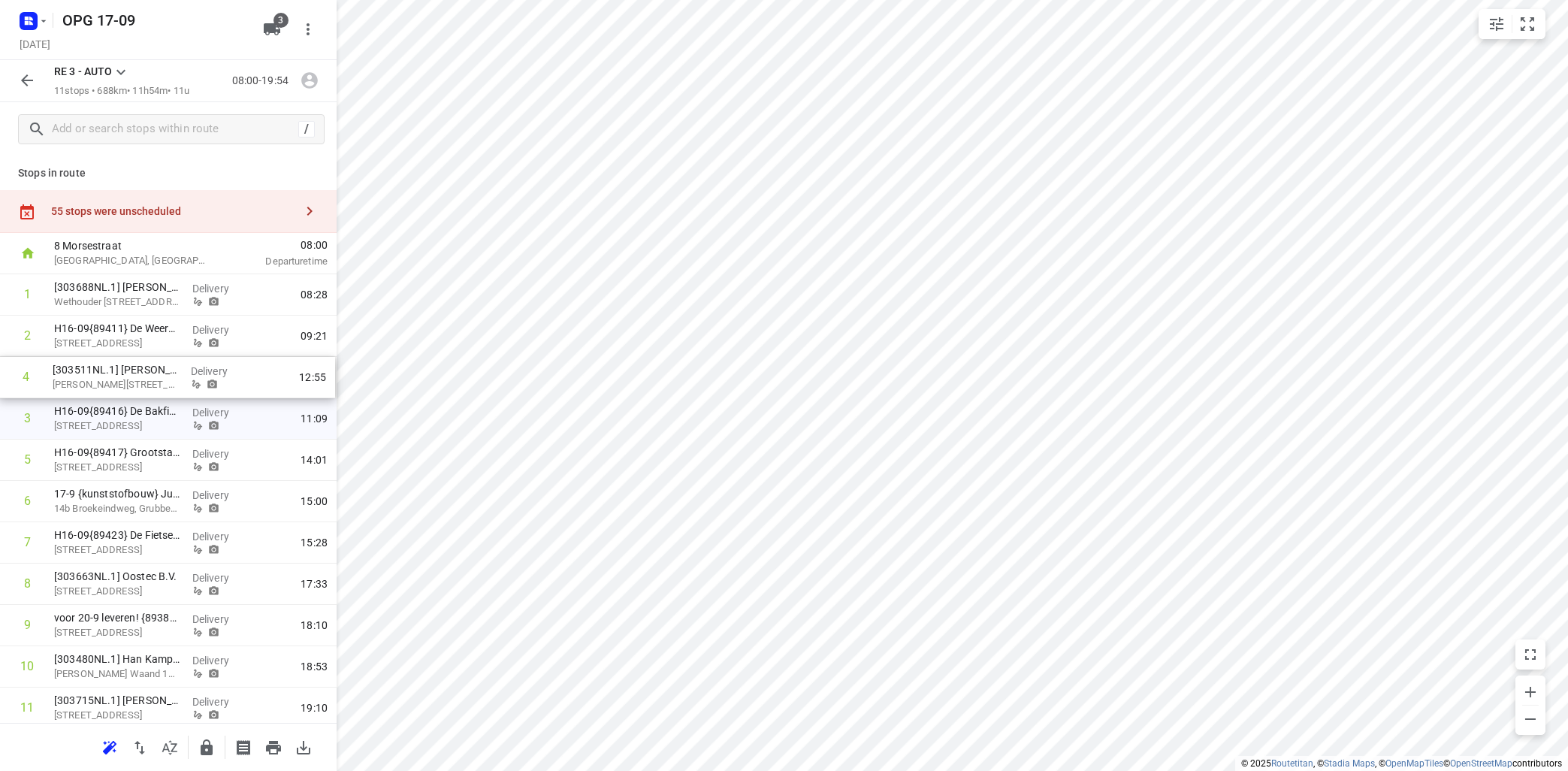
drag, startPoint x: 105, startPoint y: 417, endPoint x: 108, endPoint y: 372, distance: 45.1
click at [108, 372] on div "1 [303688NL.1] [PERSON_NAME] Wethouder [STREET_ADDRESS] Delivery 08:28 2 H16-09…" at bounding box center [168, 502] width 337 height 455
drag, startPoint x: 112, startPoint y: 465, endPoint x: 114, endPoint y: 407, distance: 58.0
click at [120, 412] on div "1 [303688NL.1] [PERSON_NAME] Wethouder [STREET_ADDRESS] Delivery 08:28 2 H16-09…" at bounding box center [168, 502] width 337 height 455
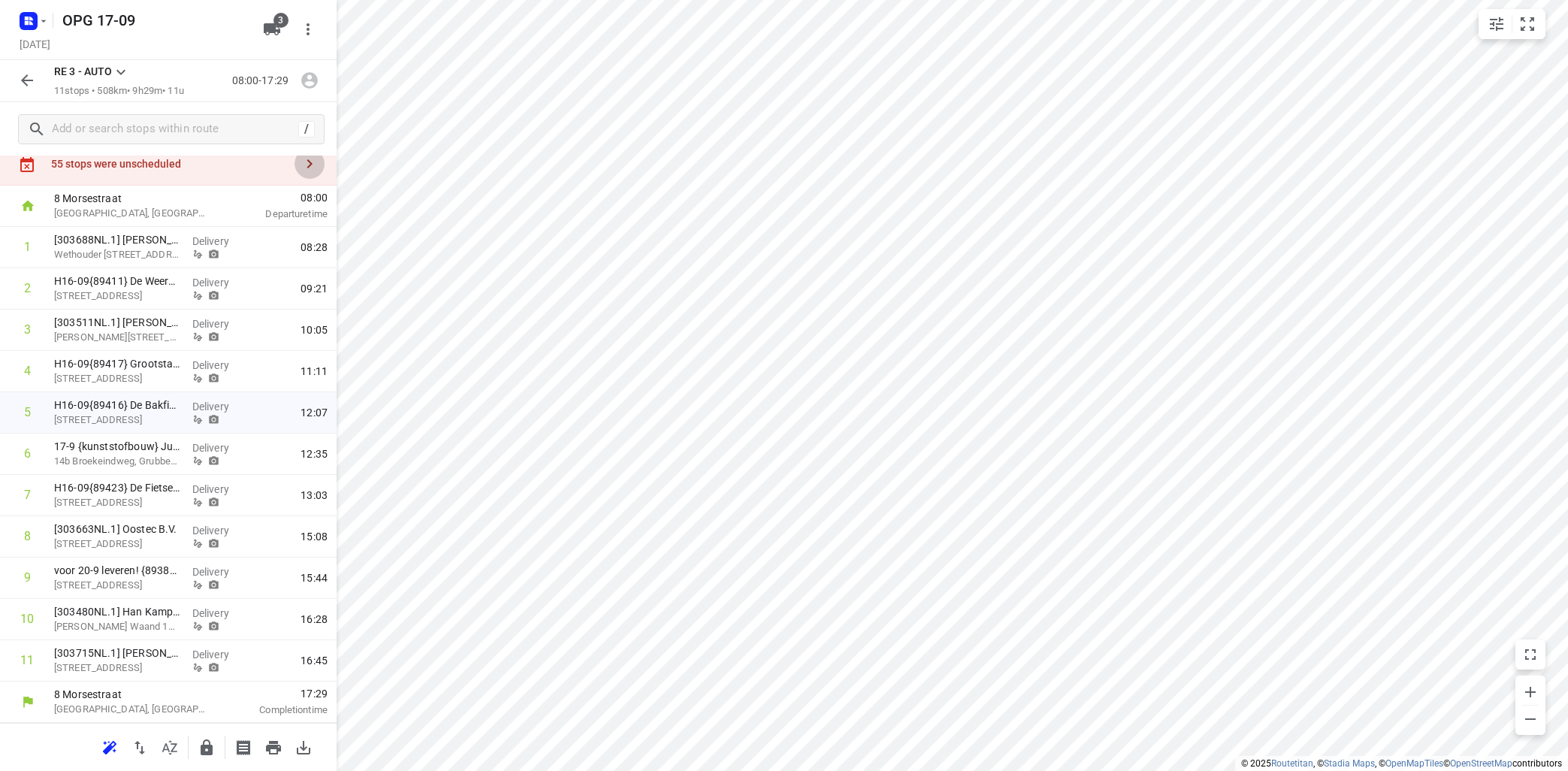
click at [312, 166] on icon "button" at bounding box center [309, 163] width 18 height 18
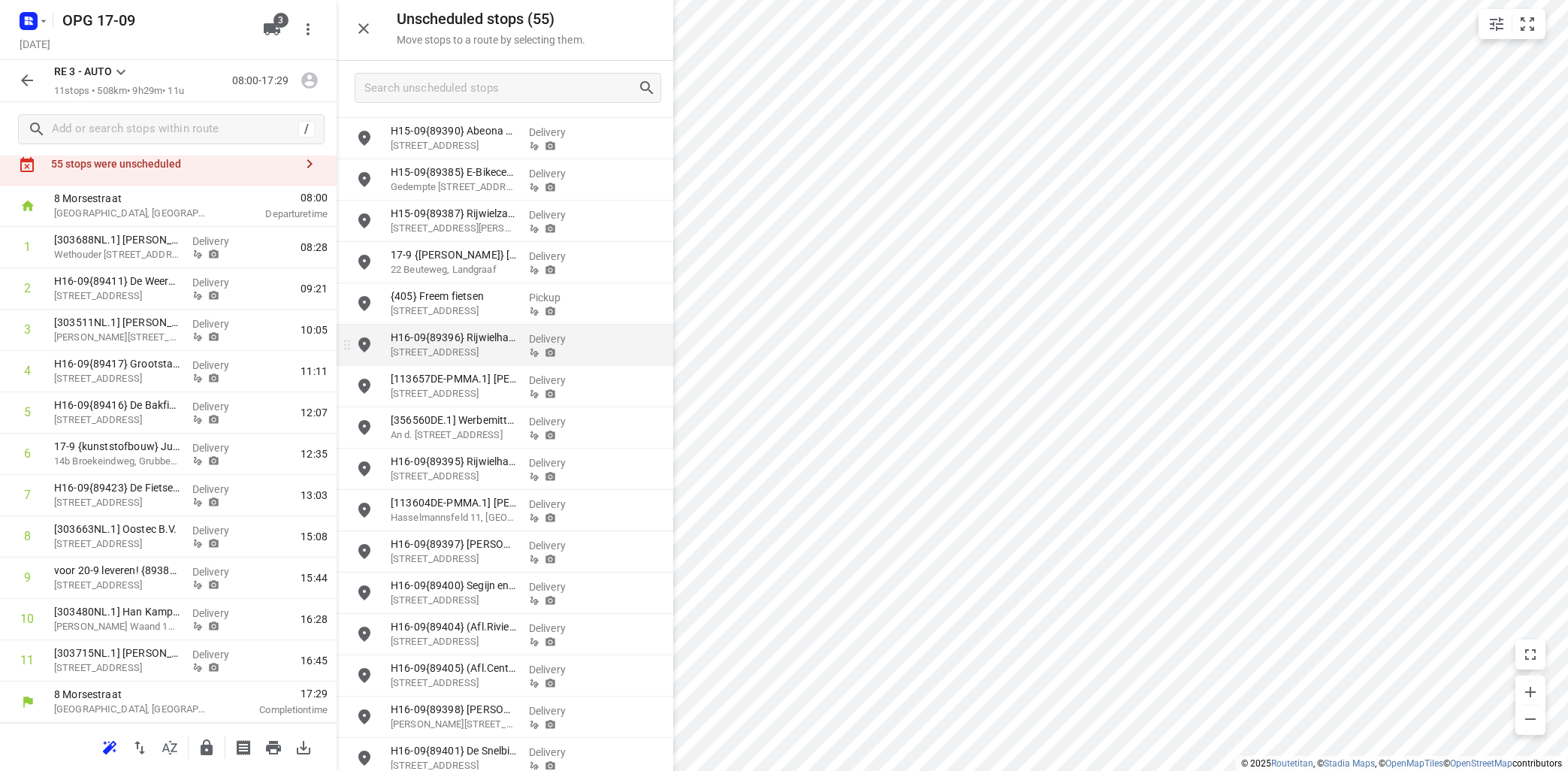
scroll to position [987, 0]
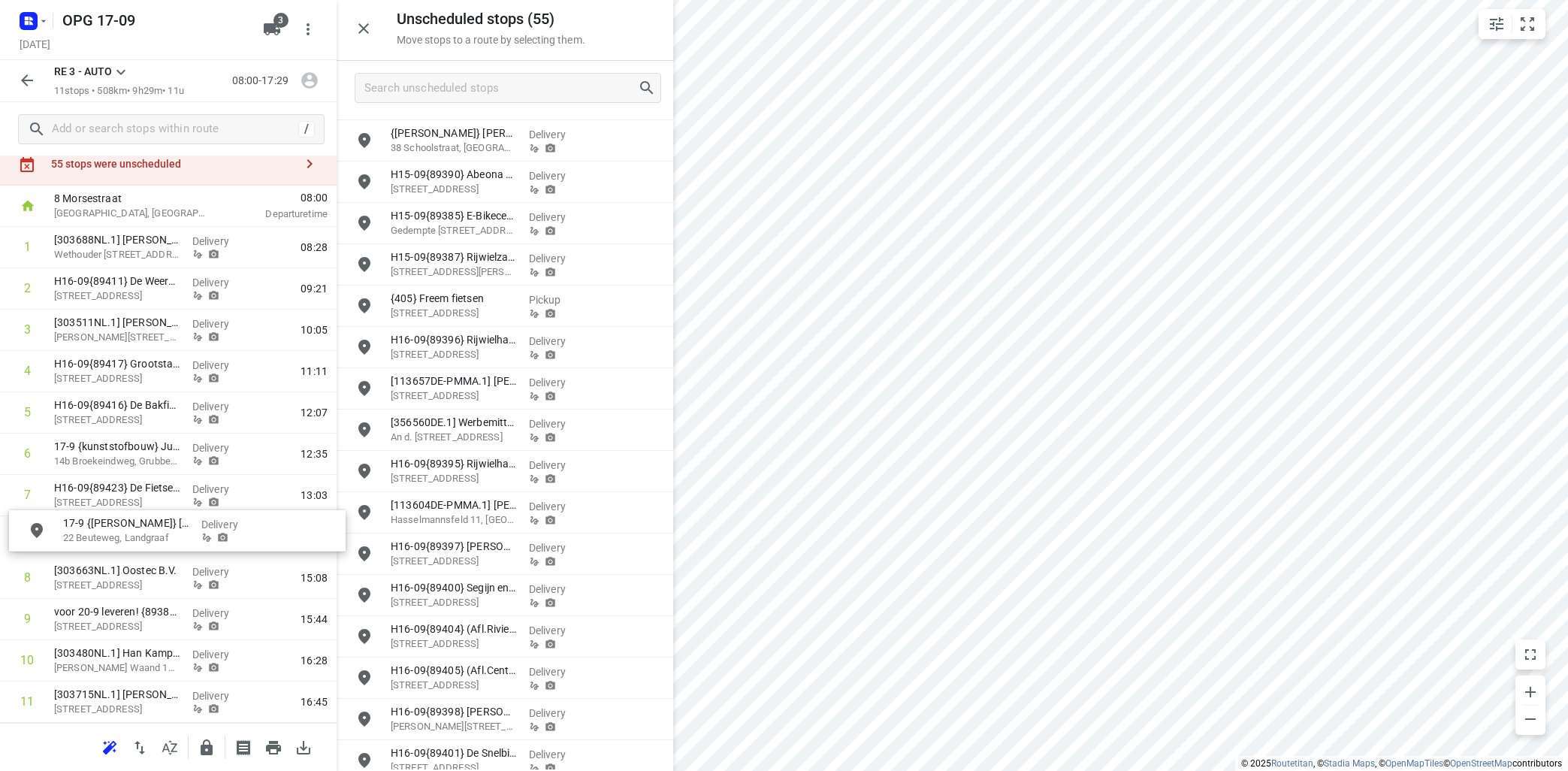
drag, startPoint x: 495, startPoint y: 309, endPoint x: 153, endPoint y: 534, distance: 409.4
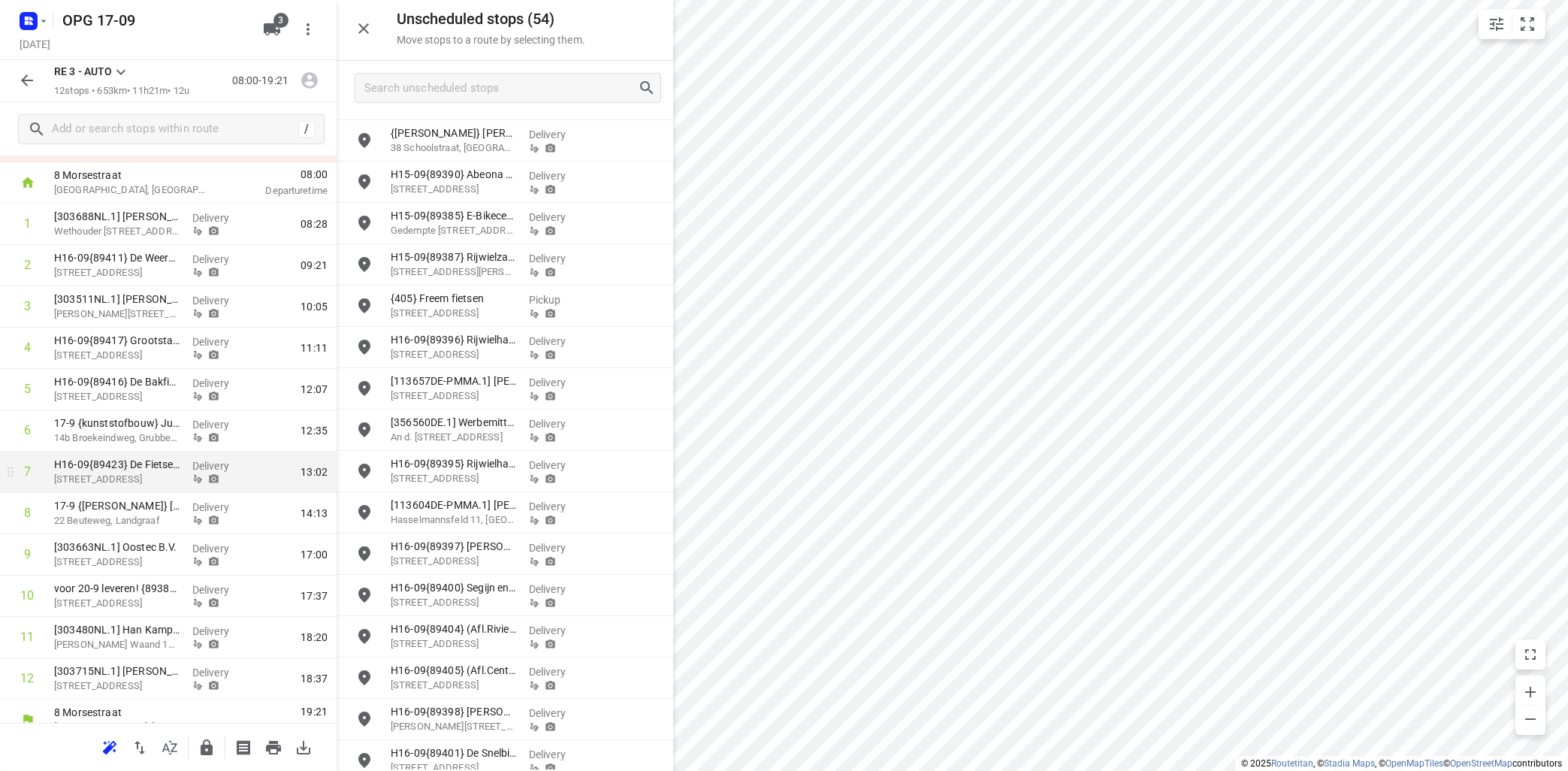
scroll to position [89, 0]
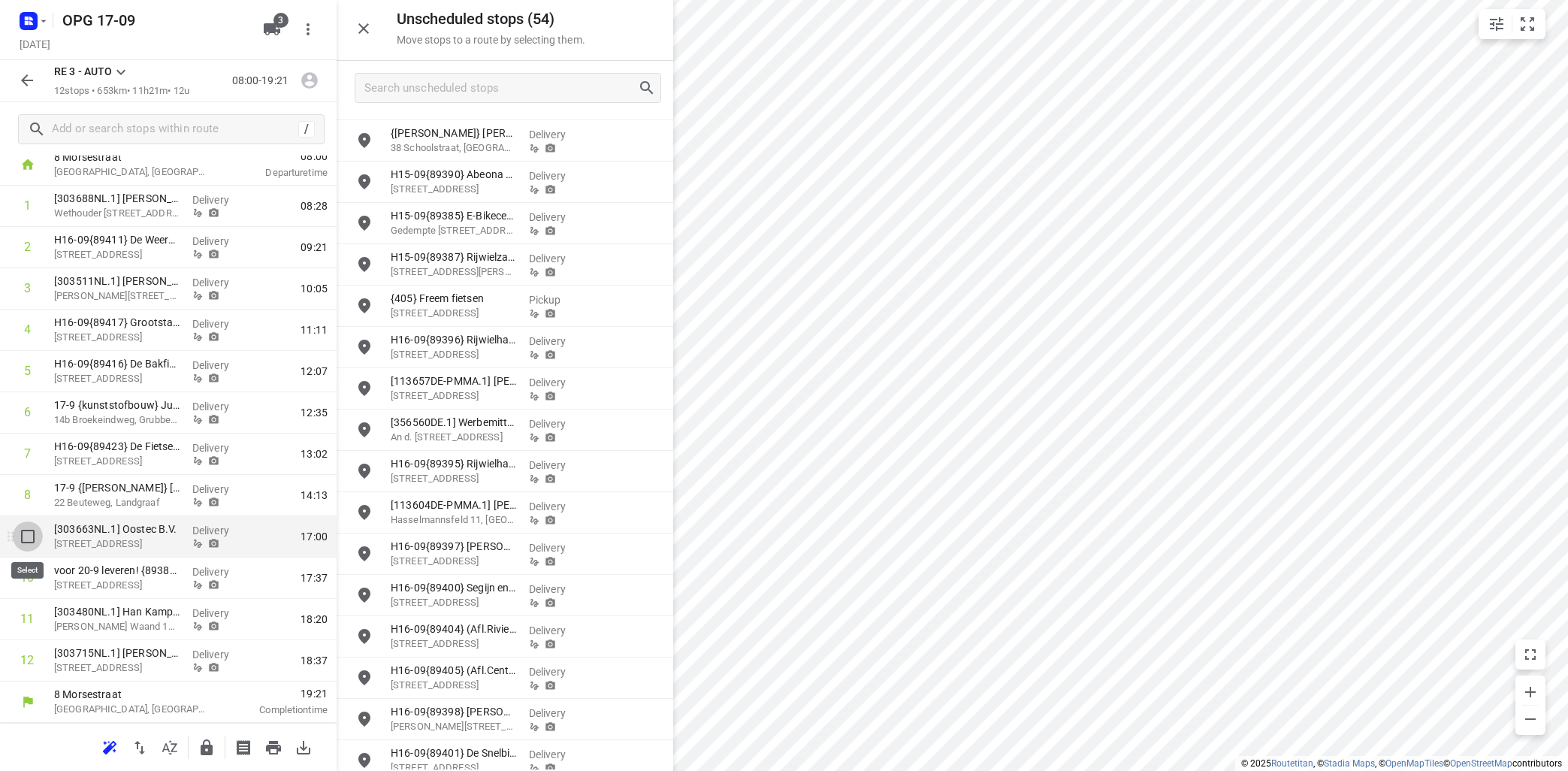
click at [30, 541] on input "checkbox" at bounding box center [28, 537] width 30 height 30
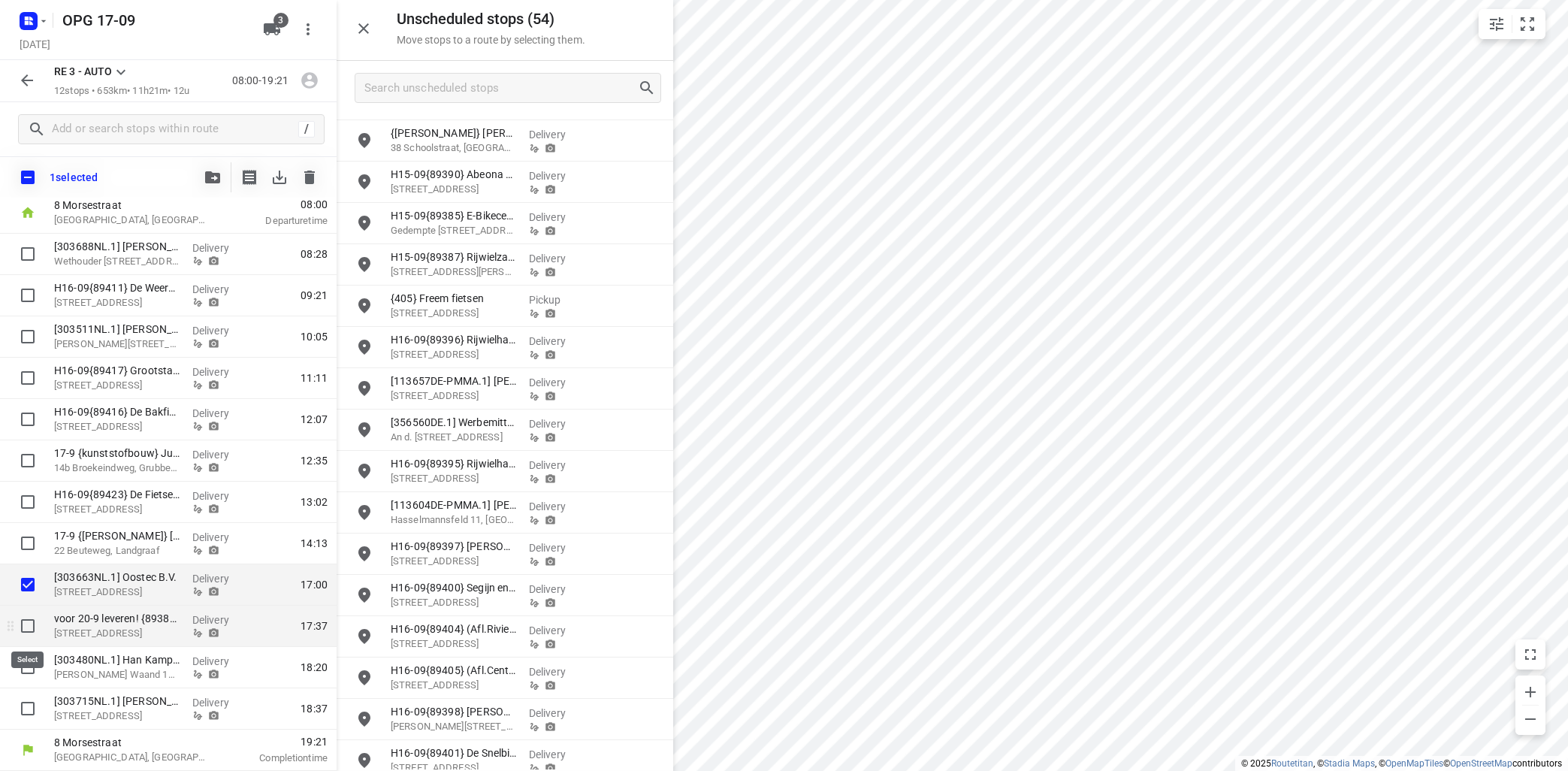
click at [30, 624] on input "checkbox" at bounding box center [28, 626] width 30 height 30
click at [29, 668] on input "checkbox" at bounding box center [28, 668] width 30 height 30
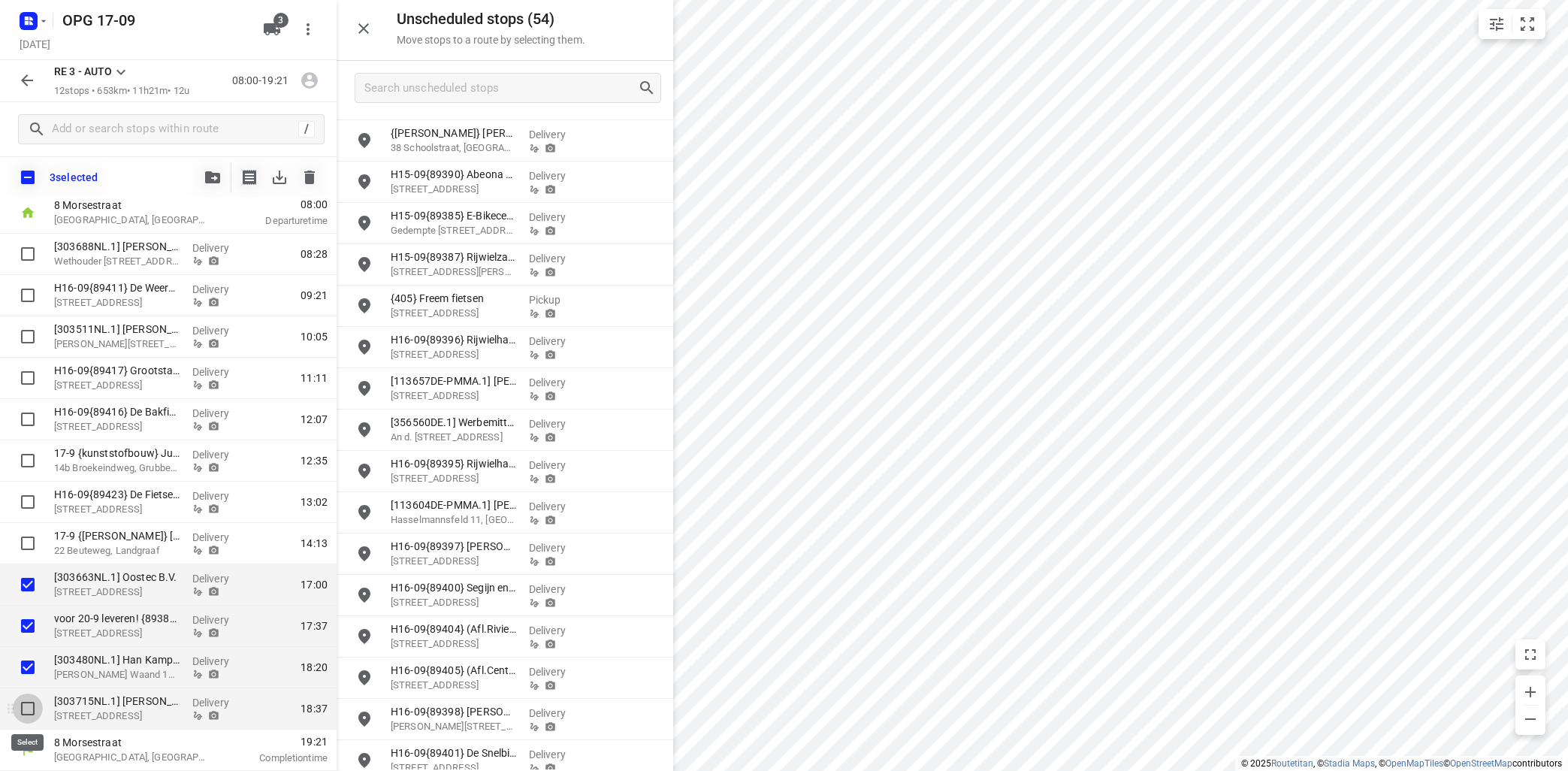
drag, startPoint x: 24, startPoint y: 708, endPoint x: 50, endPoint y: 696, distance: 28.6
click at [24, 708] on input "checkbox" at bounding box center [28, 708] width 30 height 30
click at [210, 174] on icon "button" at bounding box center [212, 177] width 15 height 12
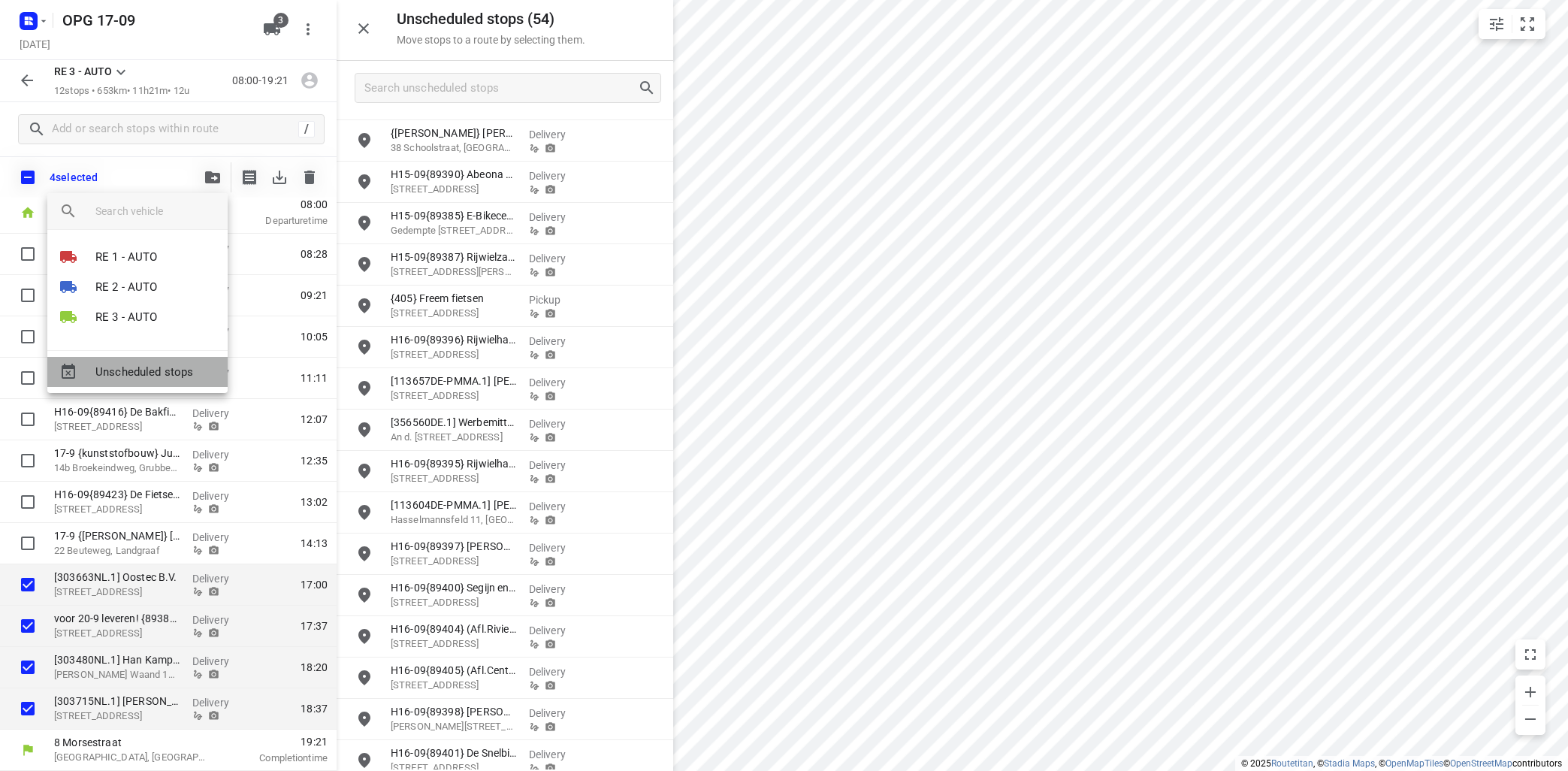
click at [173, 372] on span "Unscheduled stops" at bounding box center [155, 372] width 121 height 17
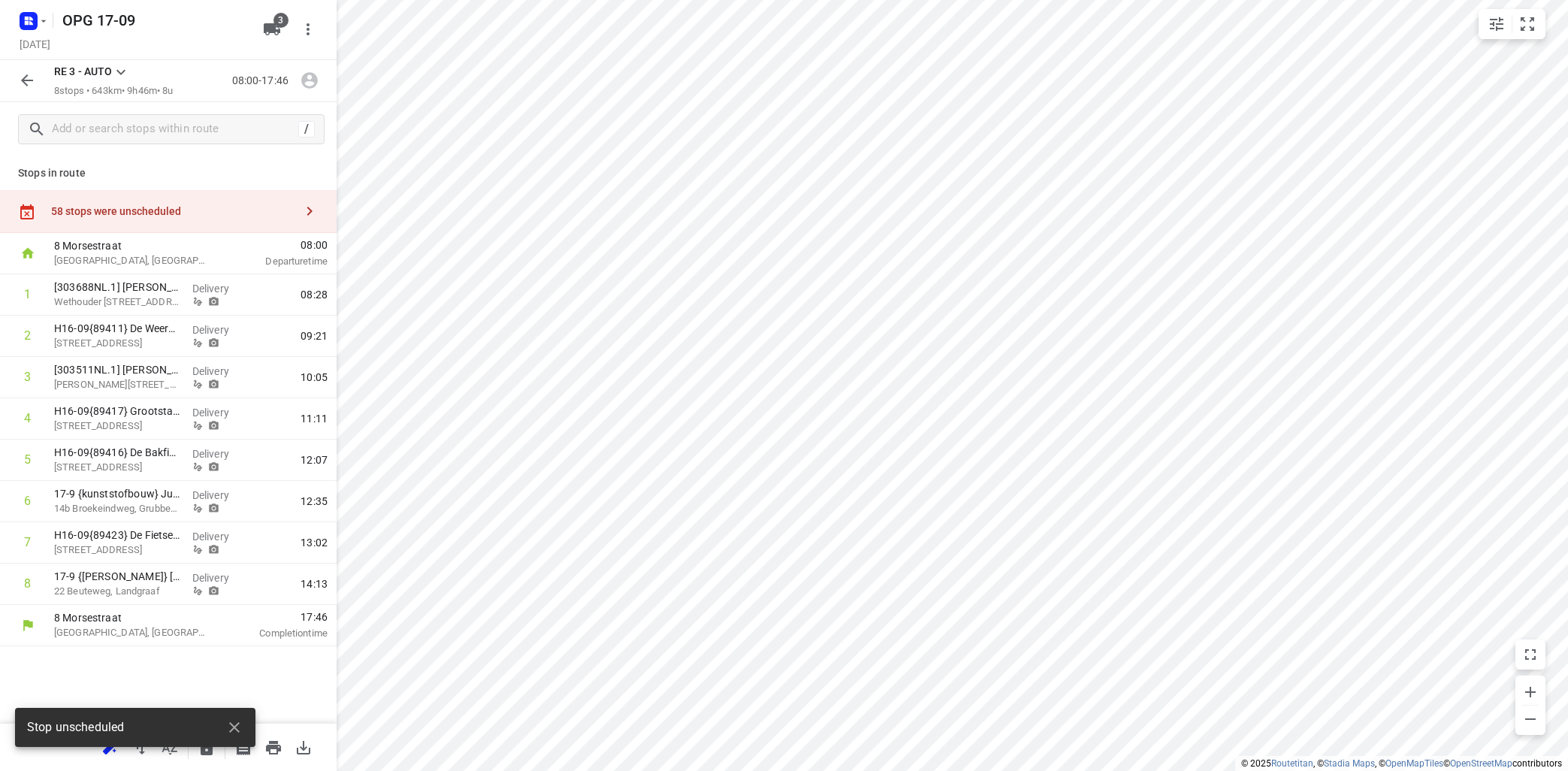
scroll to position [0, 0]
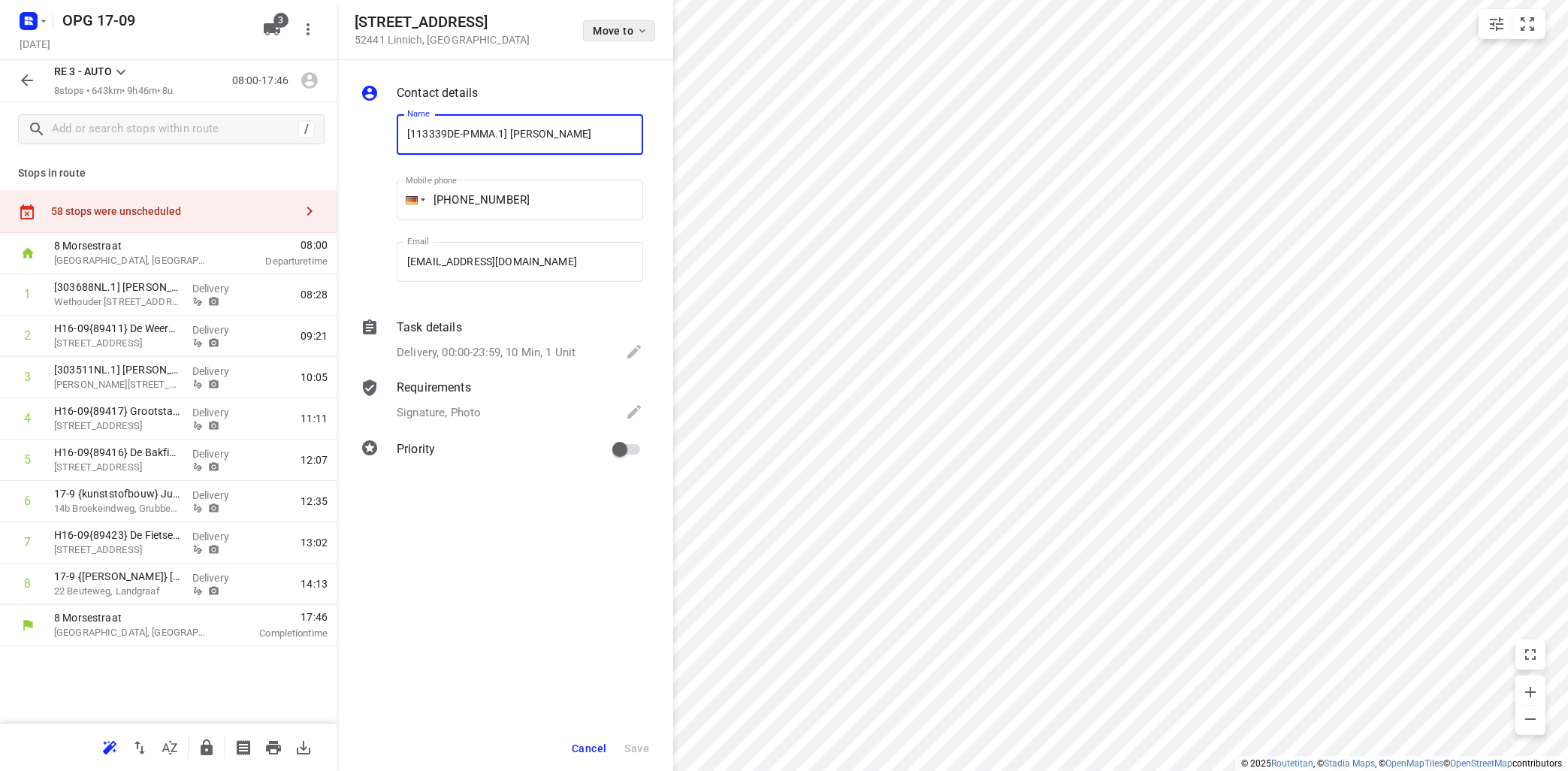
click at [633, 30] on span "Move to" at bounding box center [620, 31] width 56 height 12
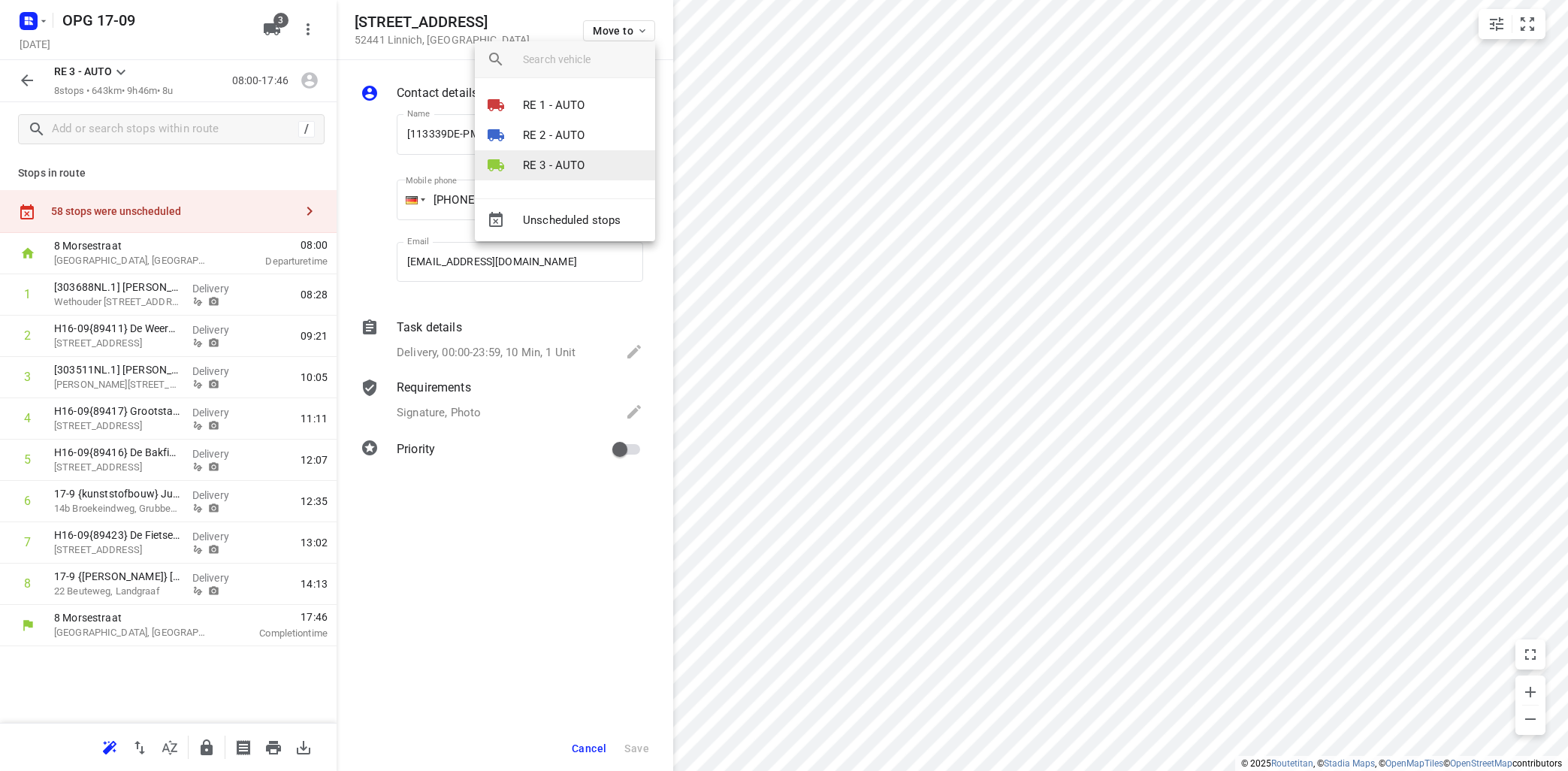
click at [571, 161] on p "RE 3 - AUTO" at bounding box center [554, 166] width 62 height 17
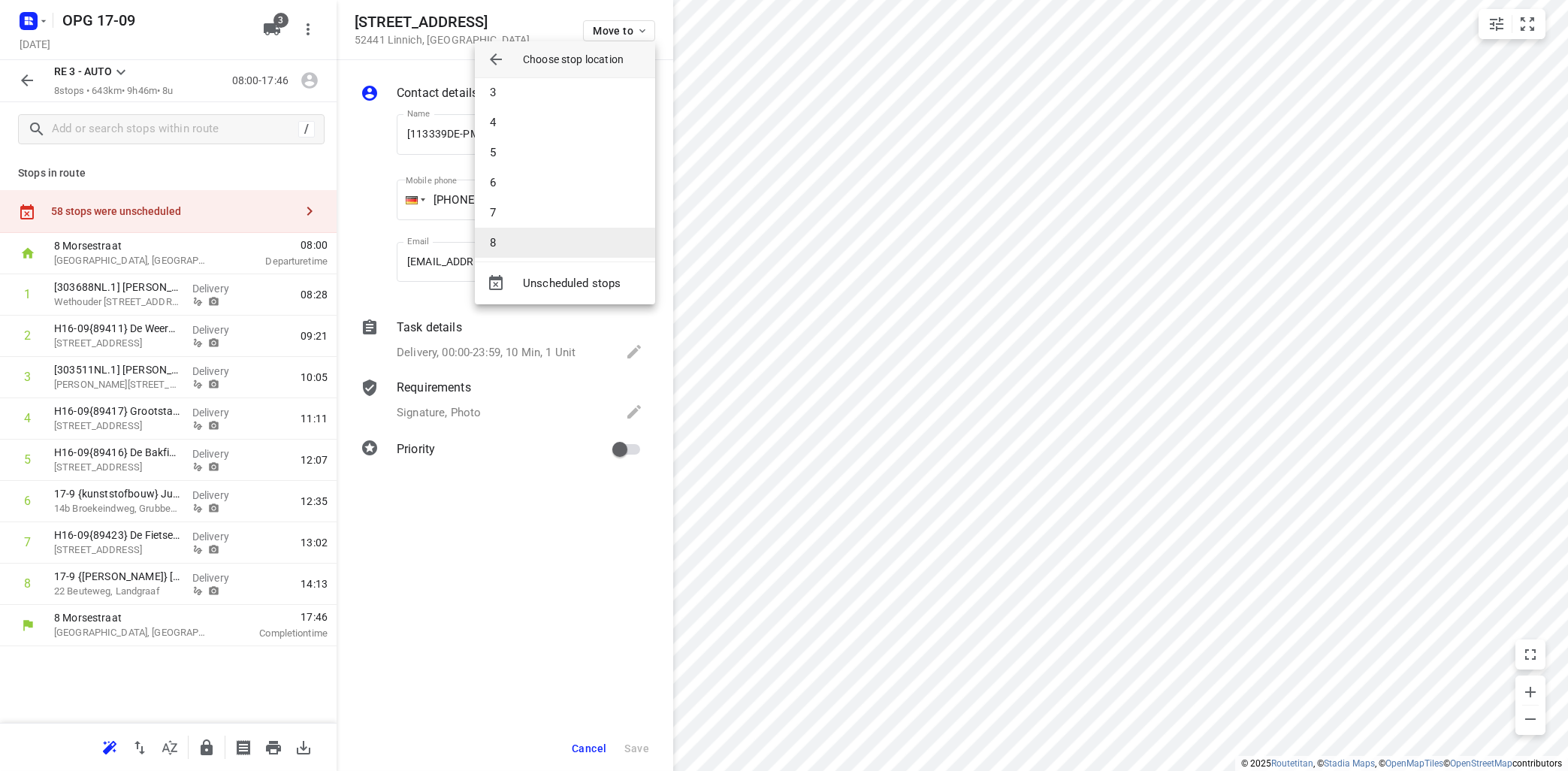
scroll to position [75, 0]
click at [574, 234] on li "8" at bounding box center [565, 235] width 180 height 30
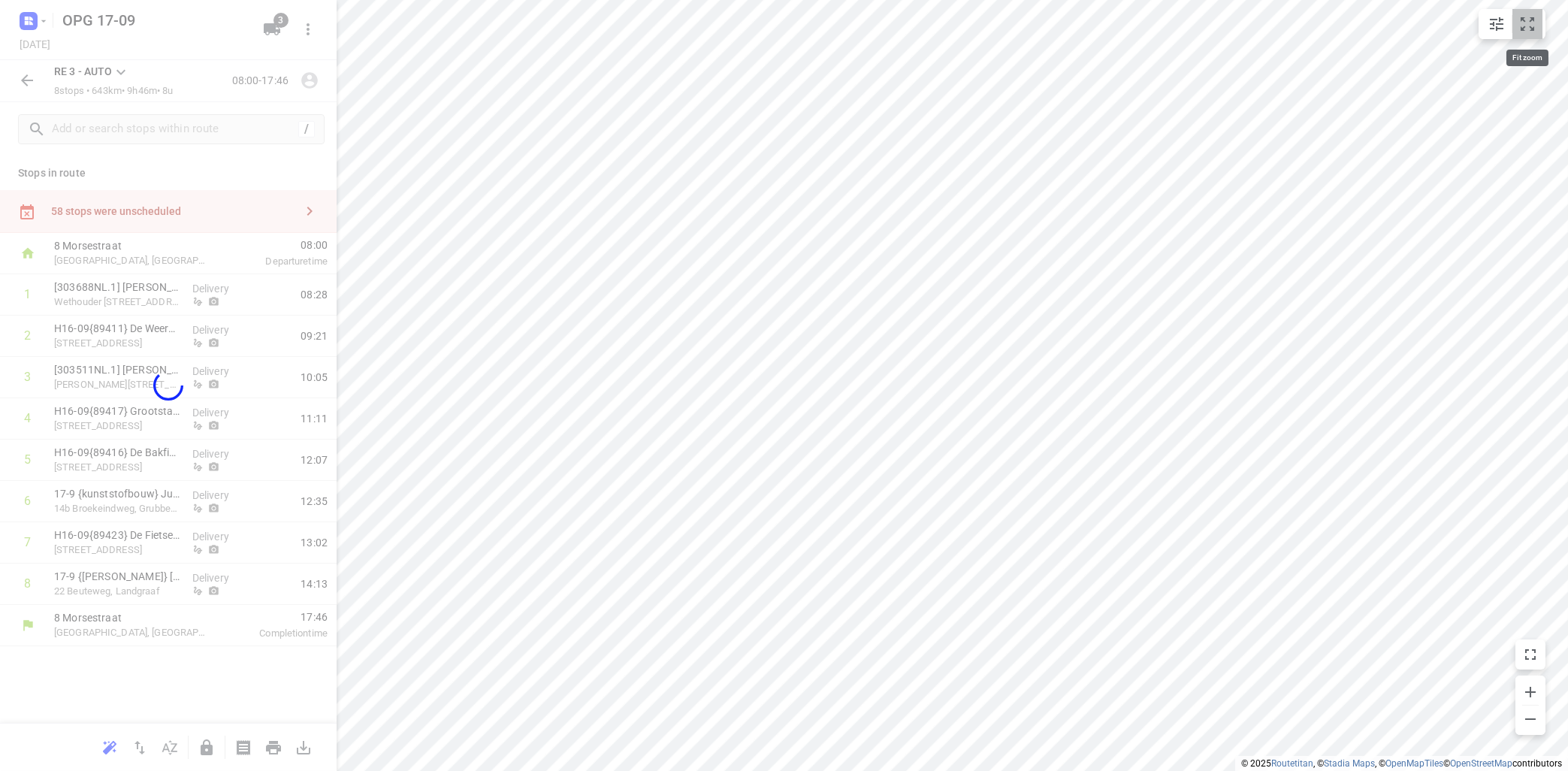
click at [1529, 23] on icon "small contained button group" at bounding box center [1527, 23] width 18 height 18
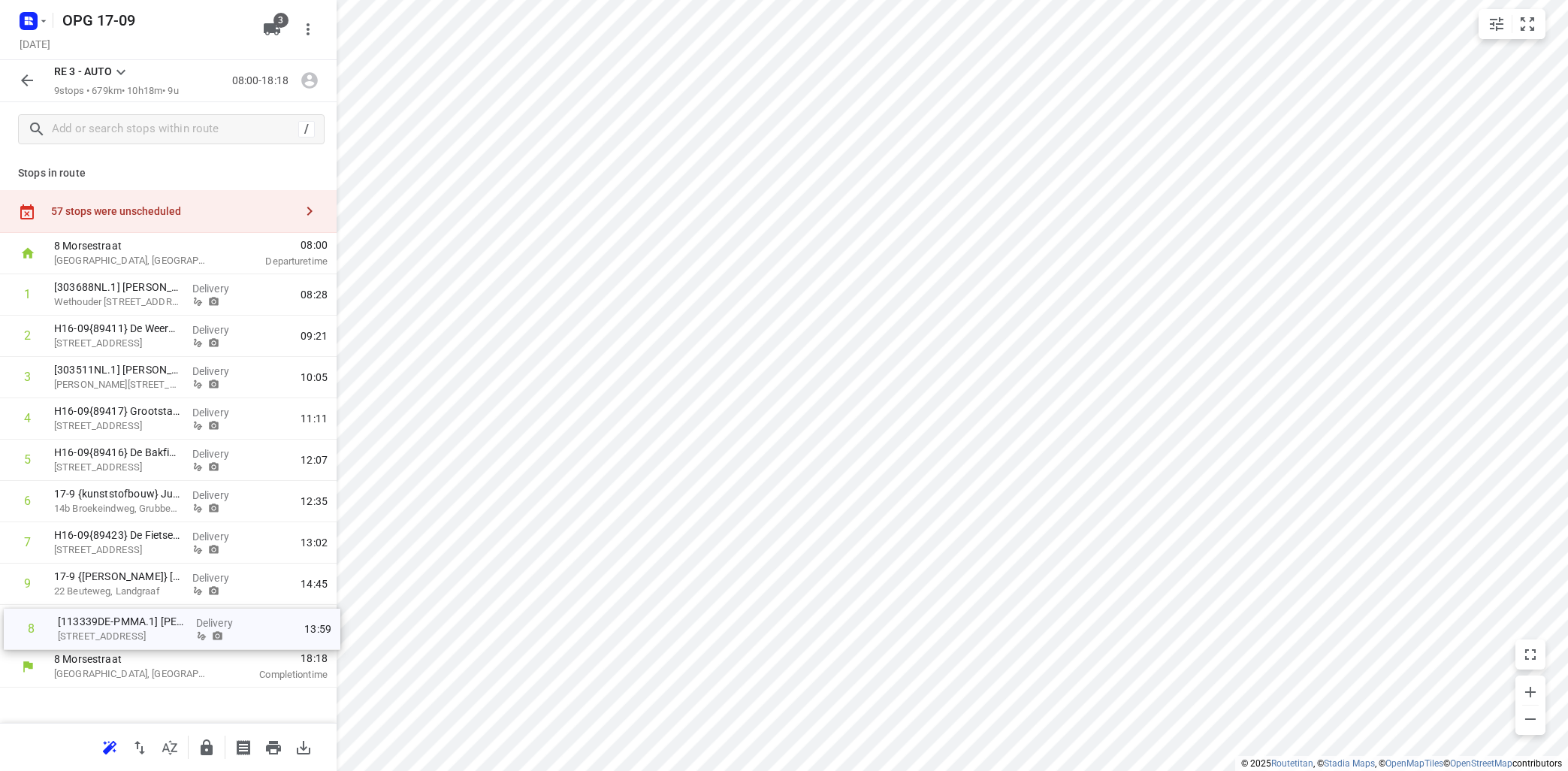
drag, startPoint x: 144, startPoint y: 573, endPoint x: 145, endPoint y: 616, distance: 43.0
click at [145, 618] on div "1 [303688NL.1] [PERSON_NAME] Wethouder [STREET_ADDRESS] Delivery 08:28 2 H16-09…" at bounding box center [168, 460] width 337 height 372
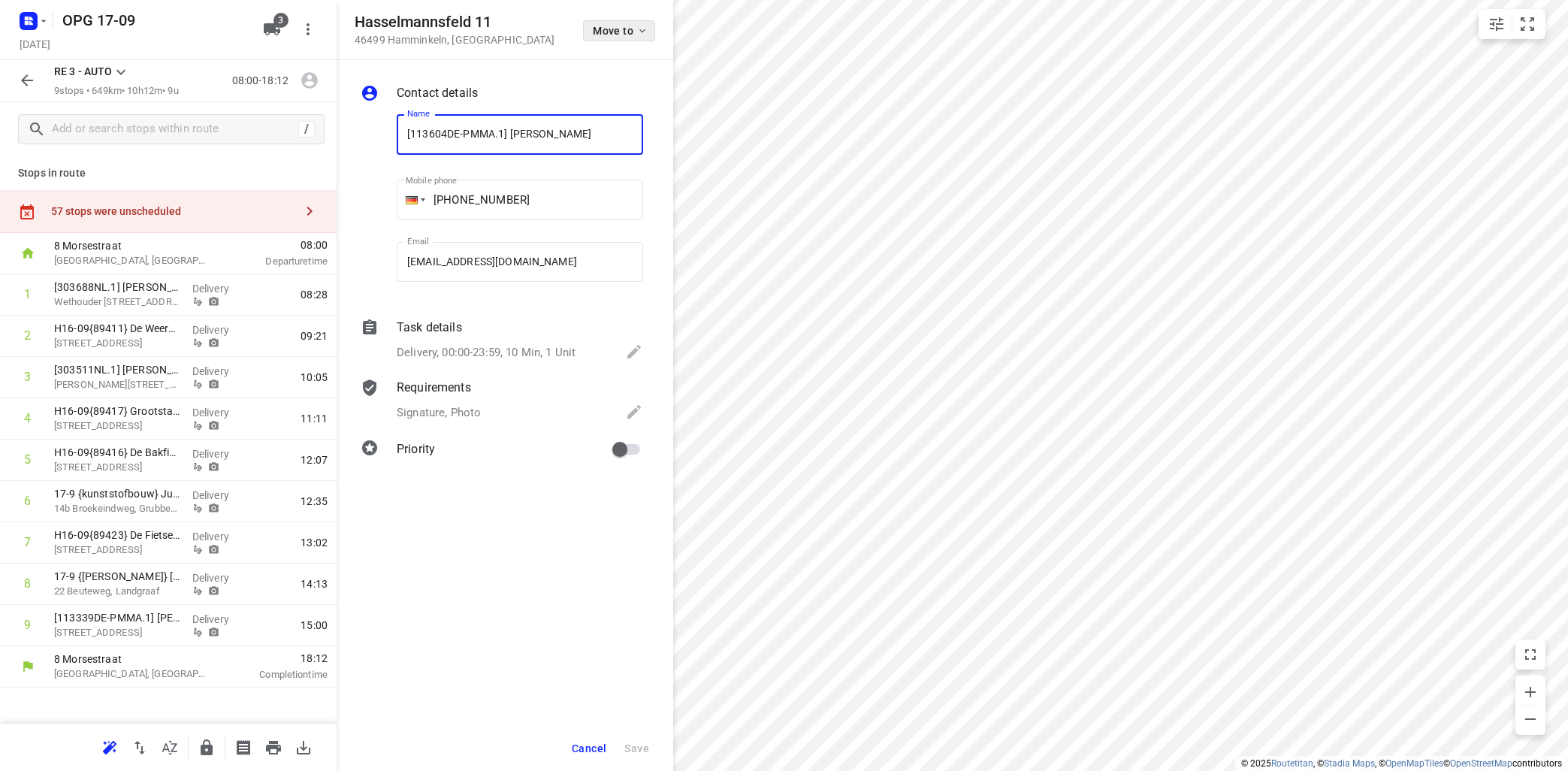
click at [634, 28] on span "Move to" at bounding box center [620, 31] width 56 height 12
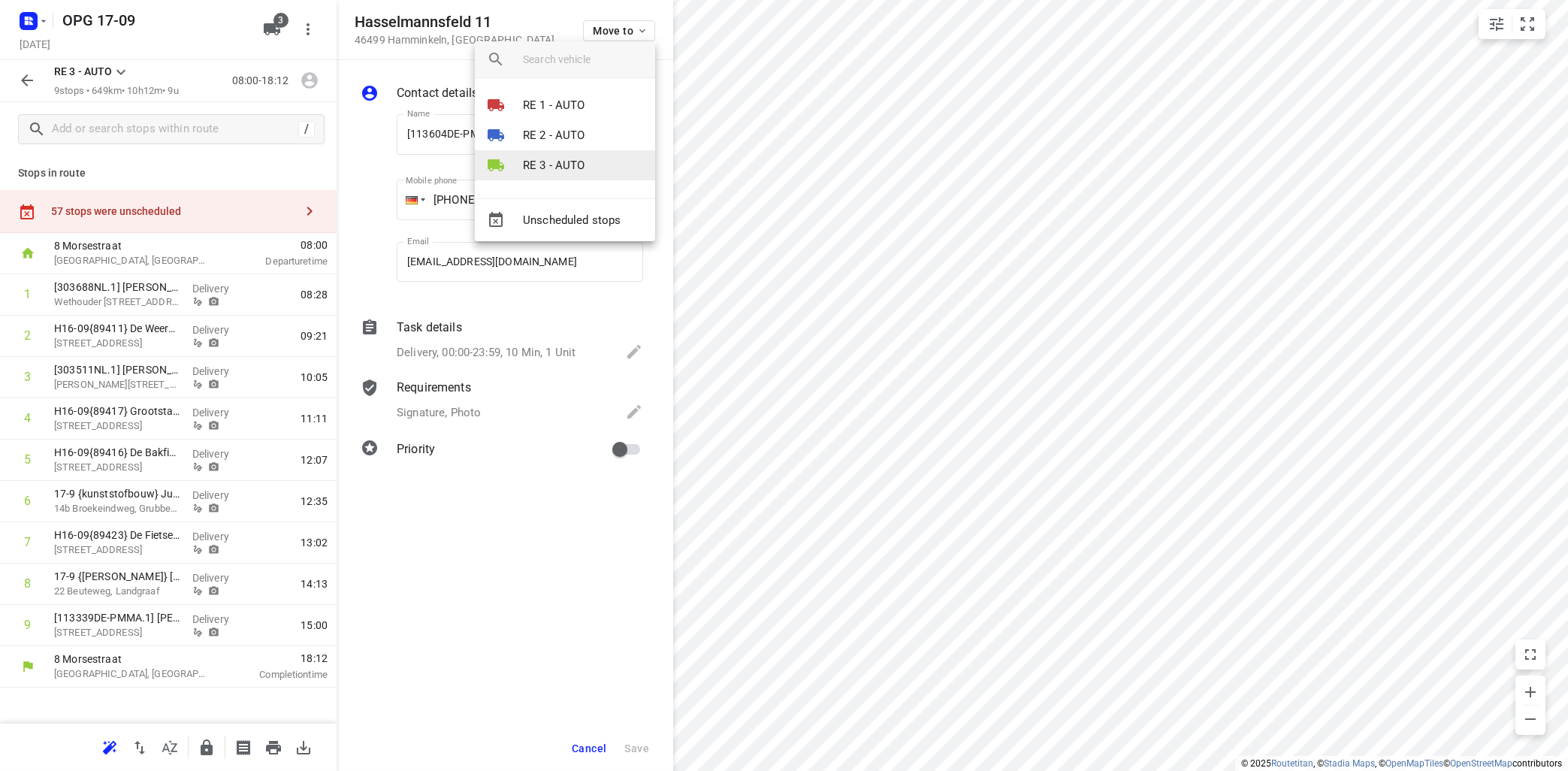
click at [608, 160] on li "RE 3 - AUTO" at bounding box center [565, 165] width 180 height 30
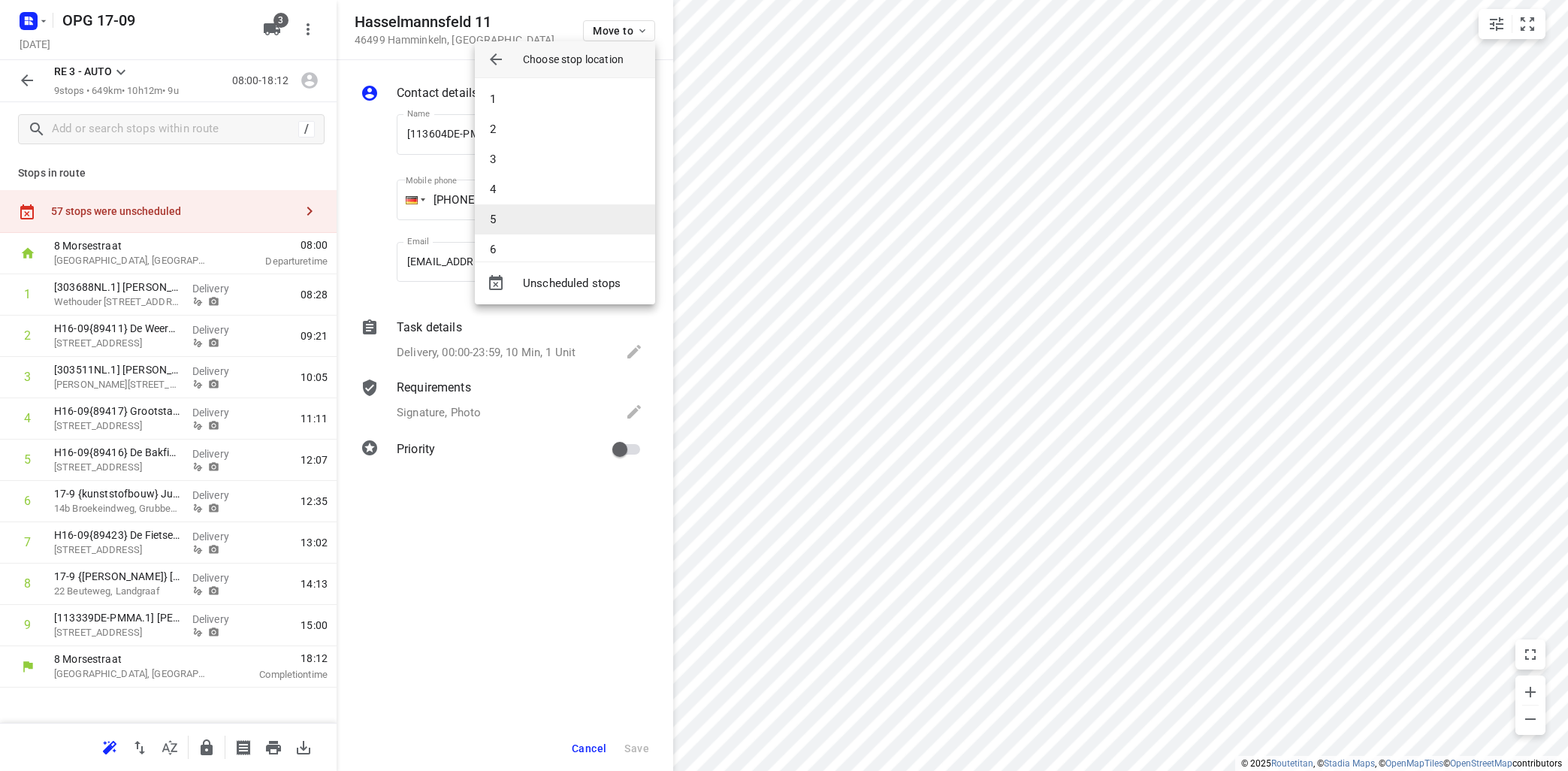
scroll to position [104, 0]
drag, startPoint x: 567, startPoint y: 226, endPoint x: 576, endPoint y: 224, distance: 9.2
click at [569, 226] on li "9" at bounding box center [565, 235] width 180 height 30
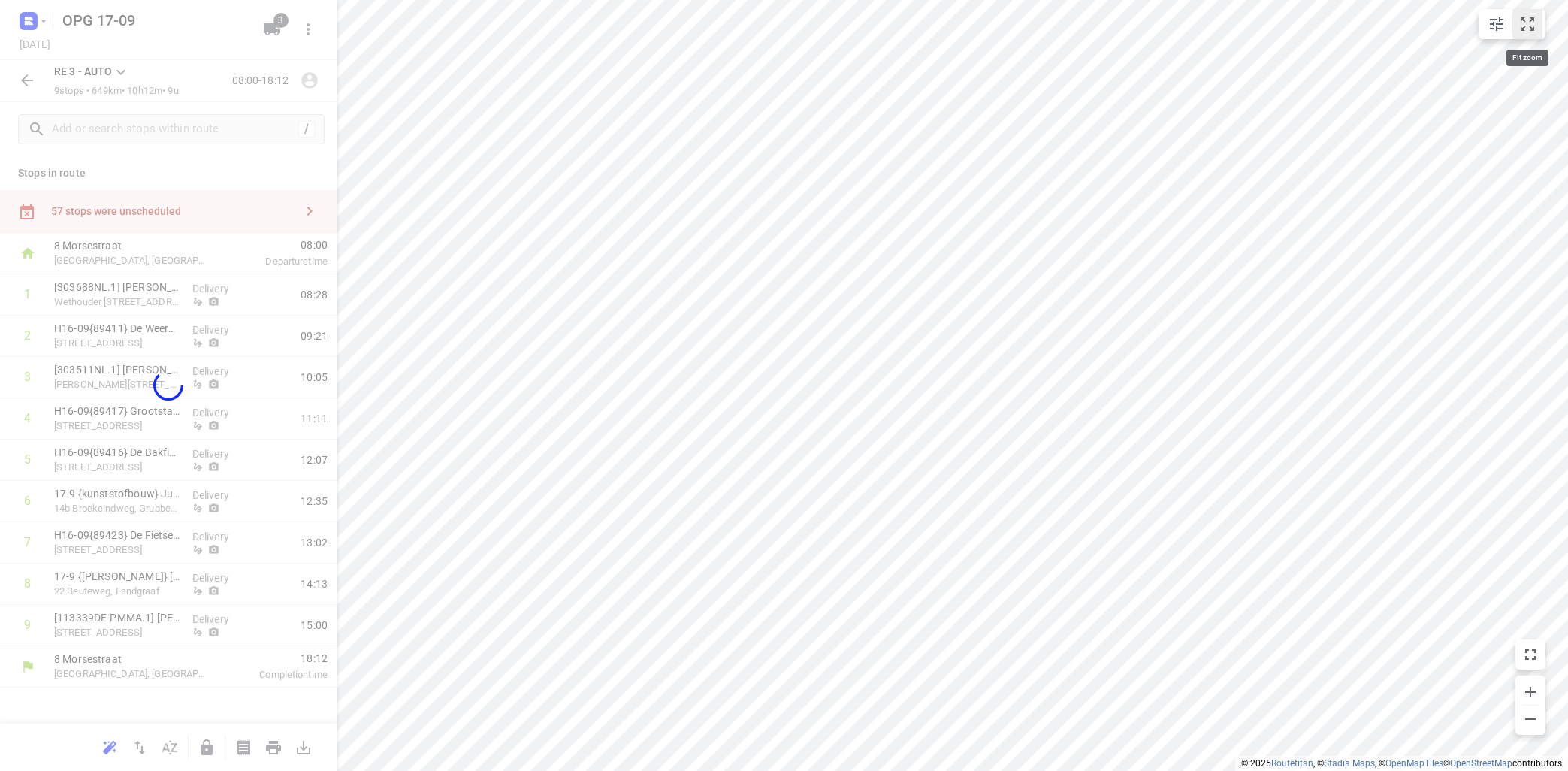
click at [1537, 21] on button "small contained button group" at bounding box center [1527, 23] width 30 height 30
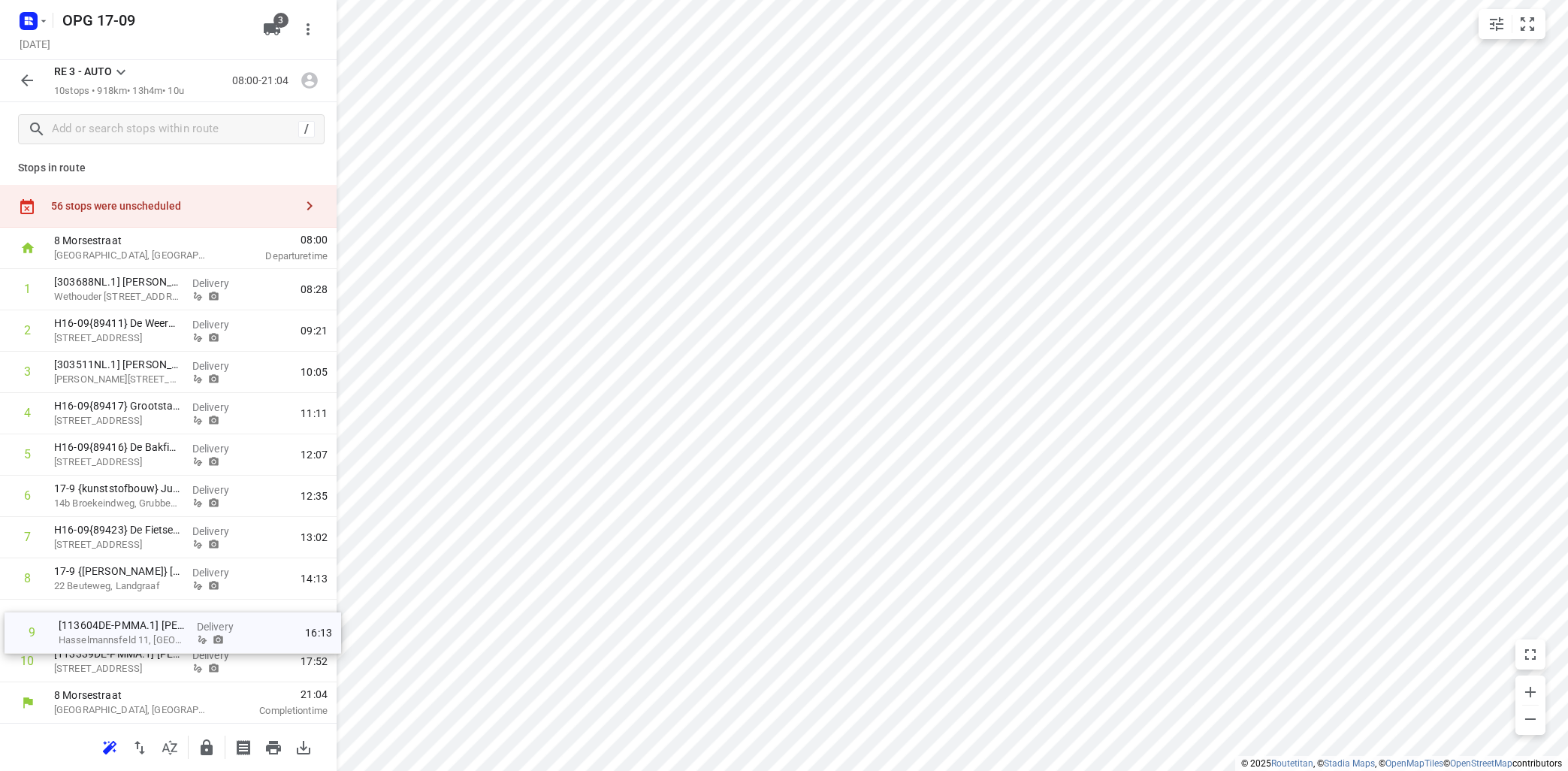
scroll to position [5, 0]
drag, startPoint x: 113, startPoint y: 631, endPoint x: 124, endPoint y: 669, distance: 39.6
click at [124, 669] on div "1 [303688NL.1] [PERSON_NAME] Wethouder [STREET_ADDRESS] Delivery 08:28 2 H16-09…" at bounding box center [168, 476] width 337 height 413
click at [59, 653] on p "[113604DE-PMMA.1] [PERSON_NAME]" at bounding box center [116, 654] width 126 height 15
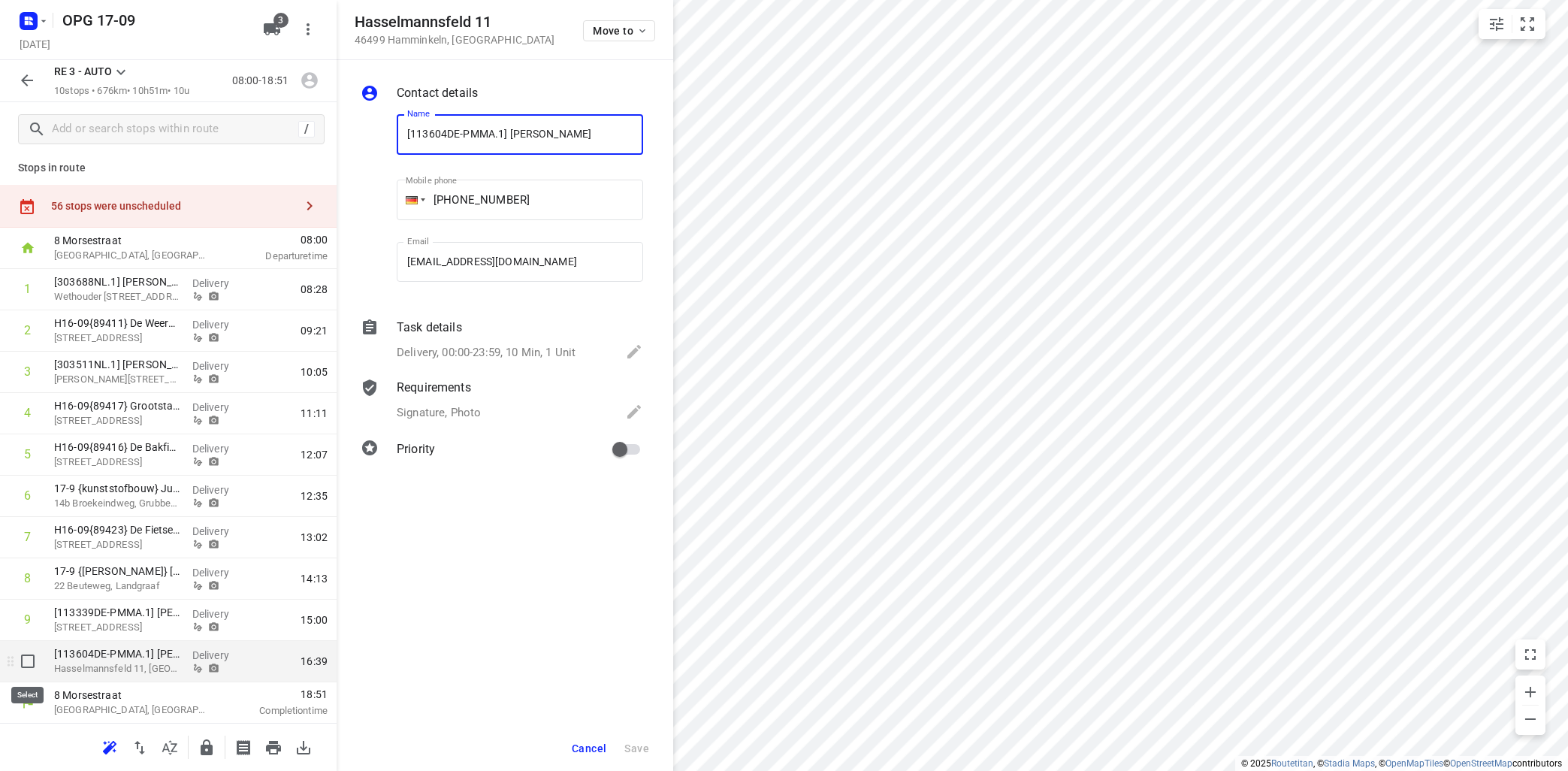
click at [30, 664] on input "checkbox" at bounding box center [28, 662] width 30 height 30
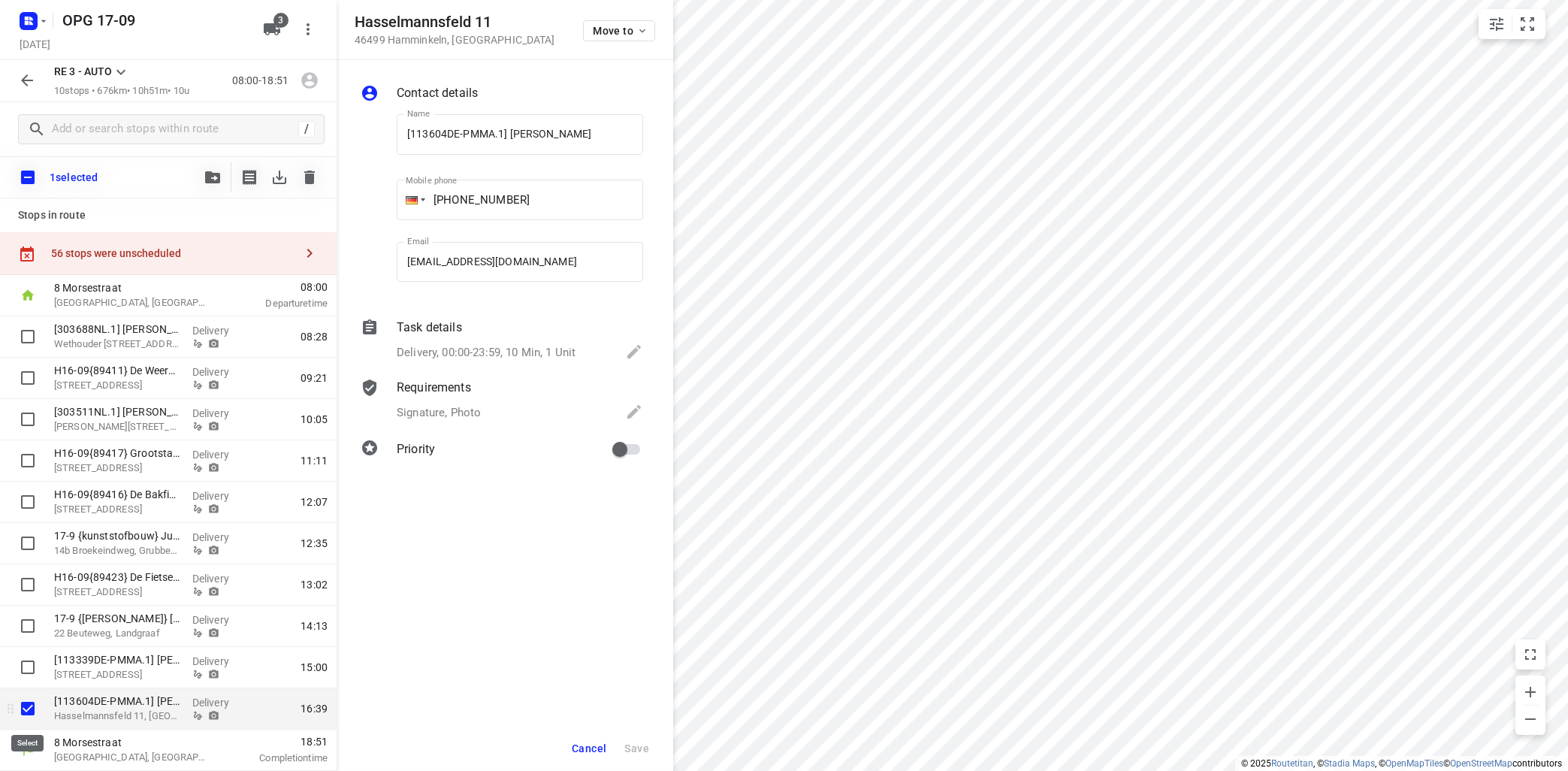
scroll to position [0, 0]
click at [213, 182] on icon "button" at bounding box center [212, 177] width 15 height 12
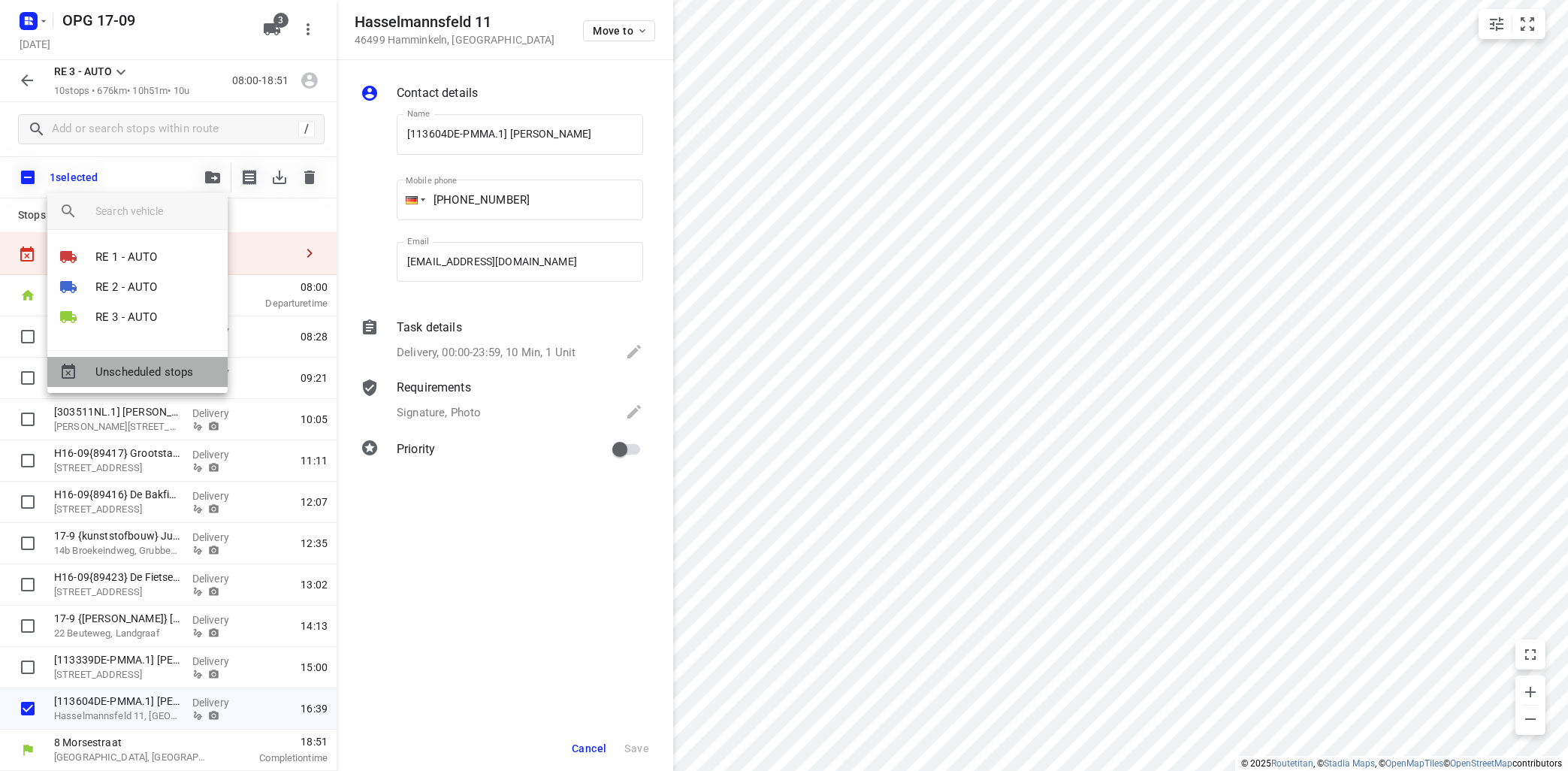
click at [162, 375] on span "Unscheduled stops" at bounding box center [155, 372] width 121 height 17
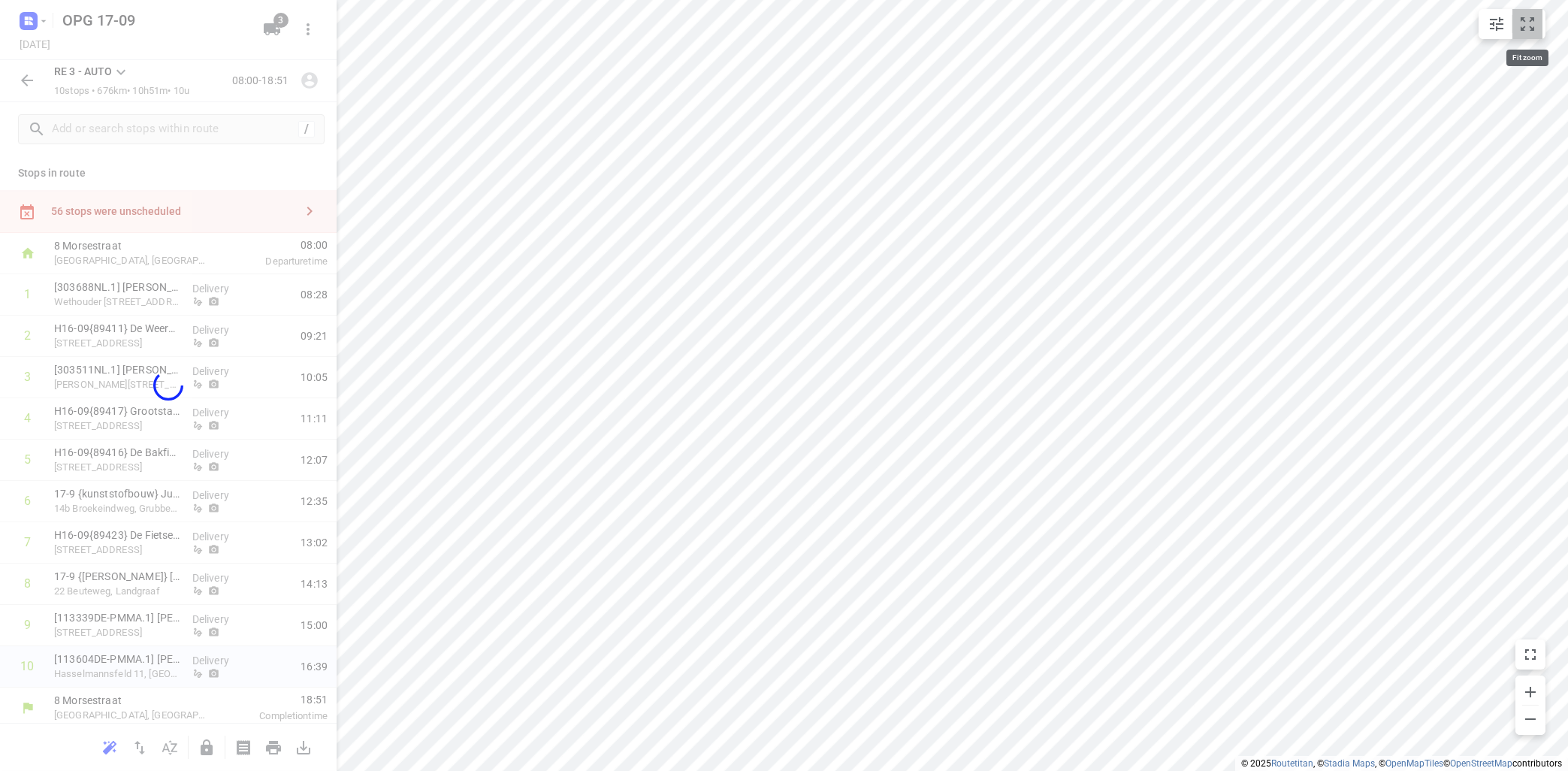
click at [1532, 30] on icon "small contained button group" at bounding box center [1527, 24] width 14 height 14
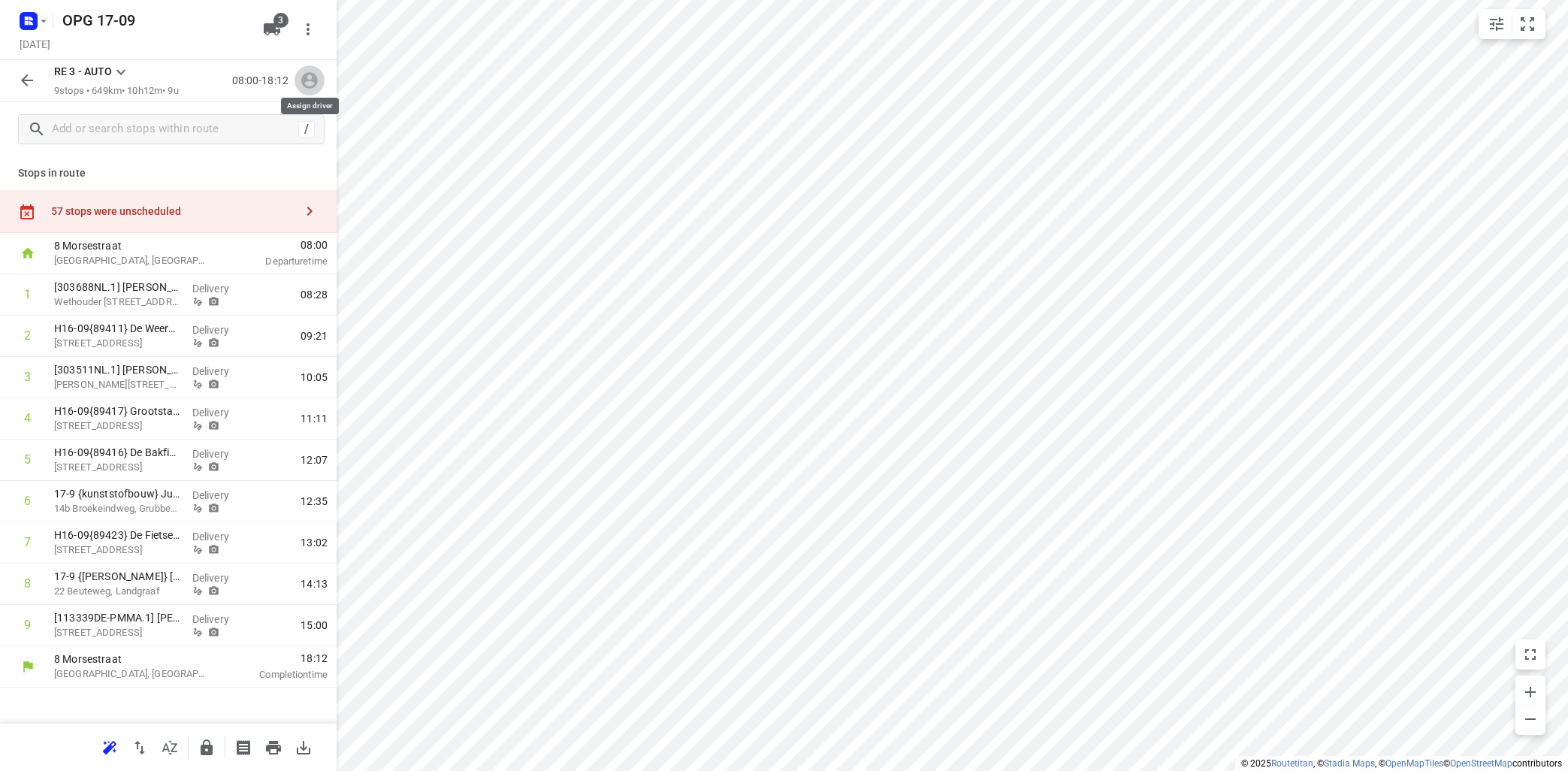
click at [311, 82] on icon "button" at bounding box center [309, 80] width 20 height 20
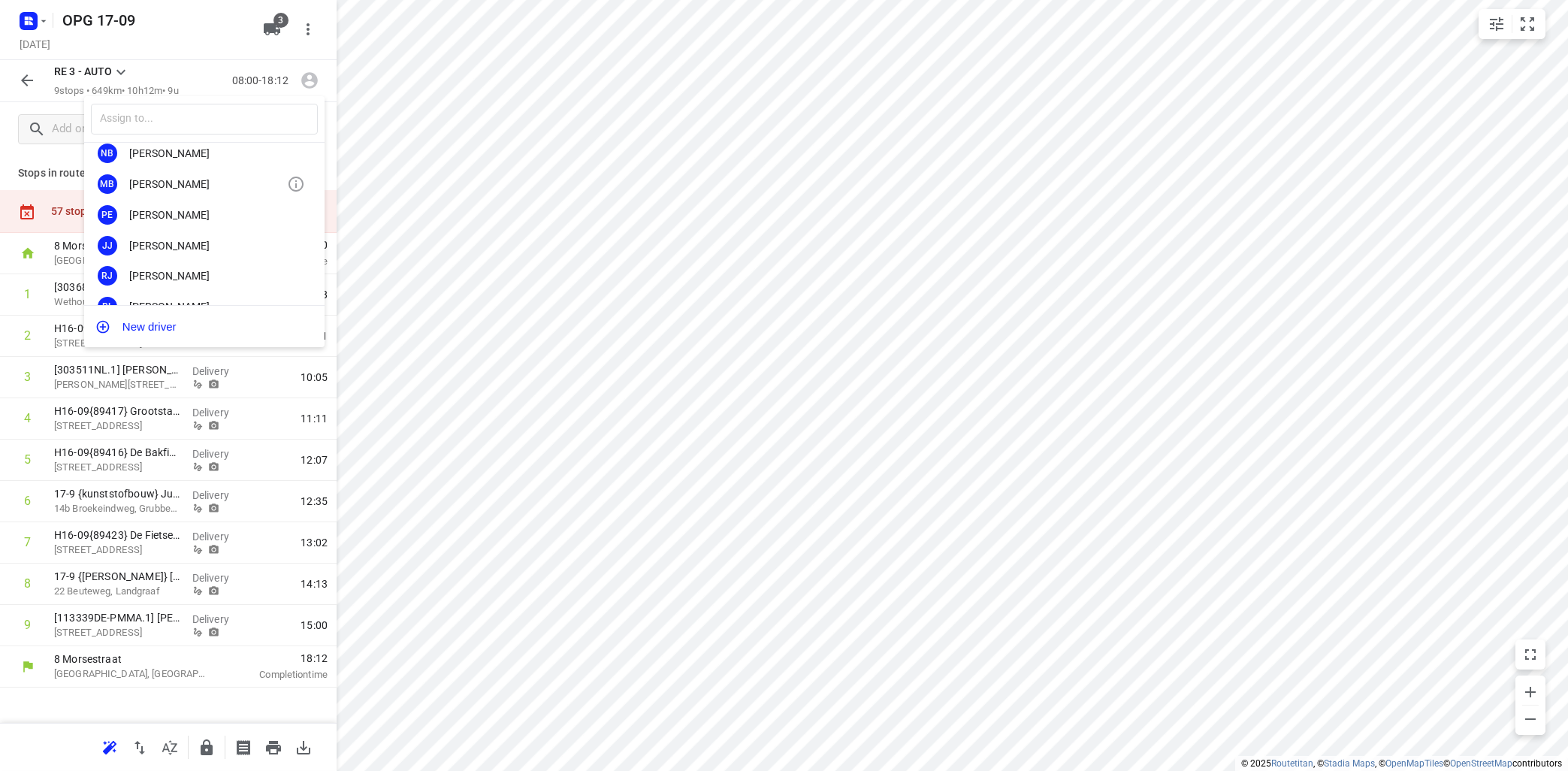
scroll to position [90, 0]
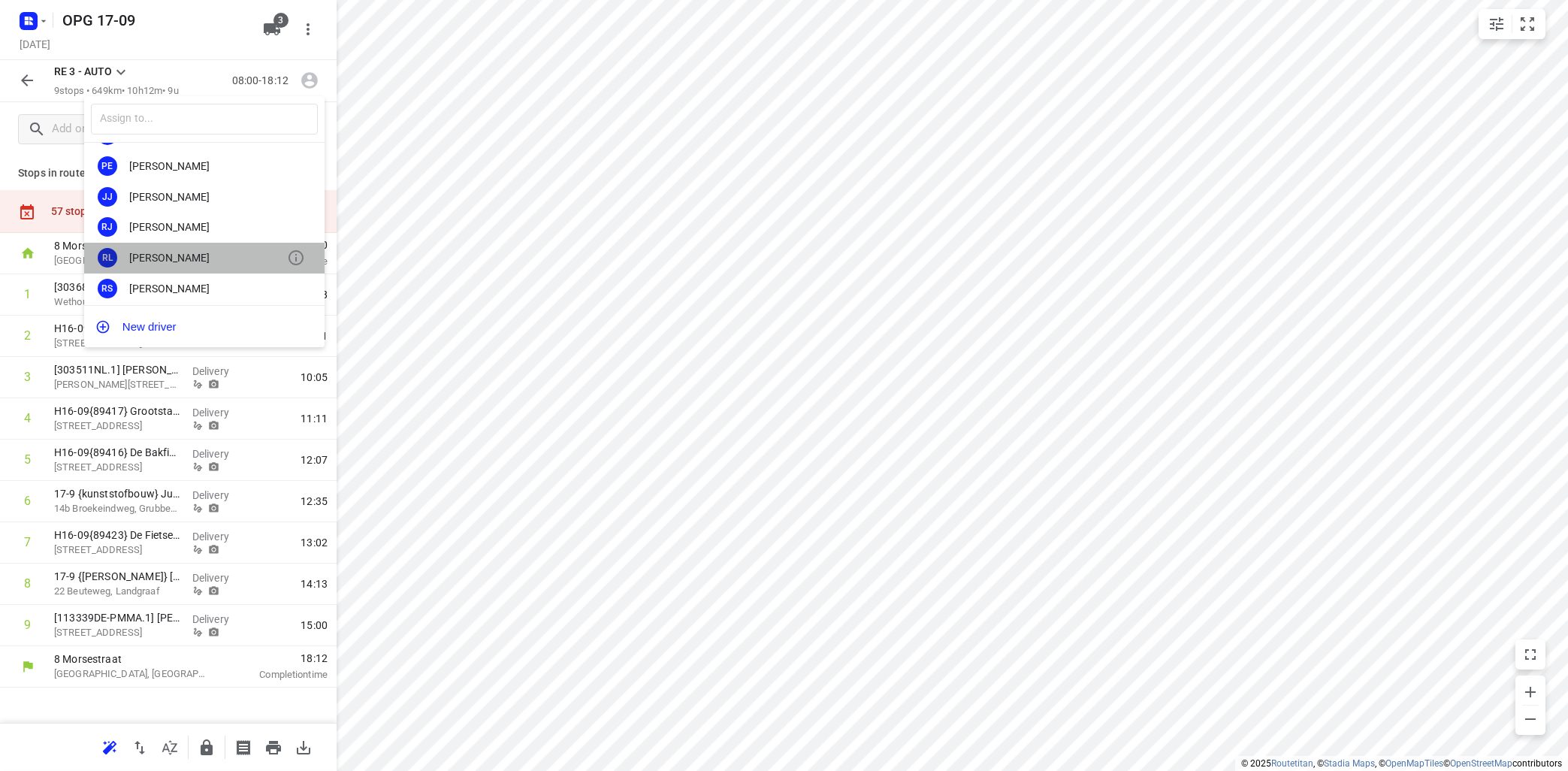
click at [209, 253] on div "[PERSON_NAME]" at bounding box center [208, 258] width 158 height 12
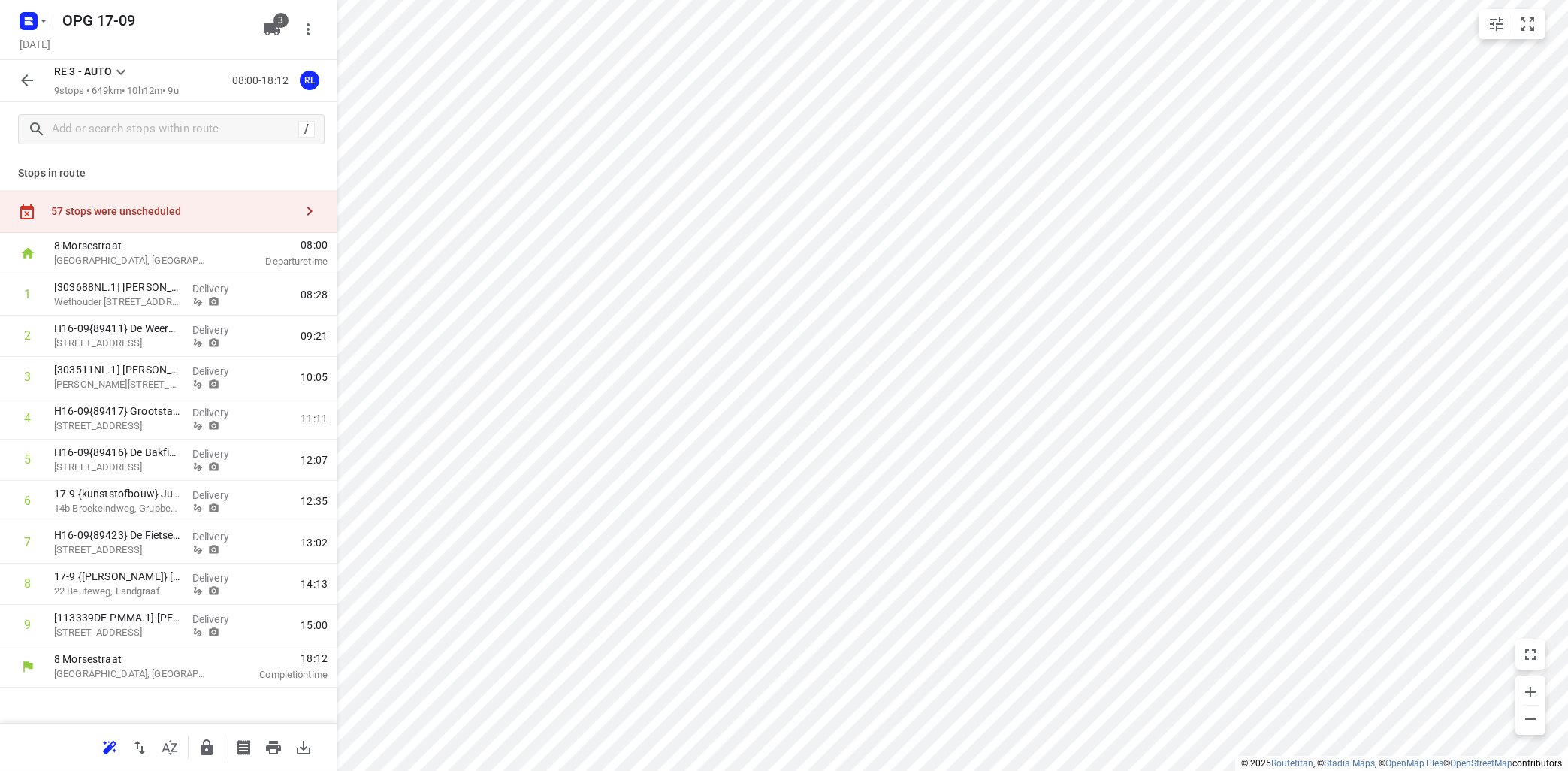
click at [121, 69] on icon at bounding box center [121, 72] width 18 height 18
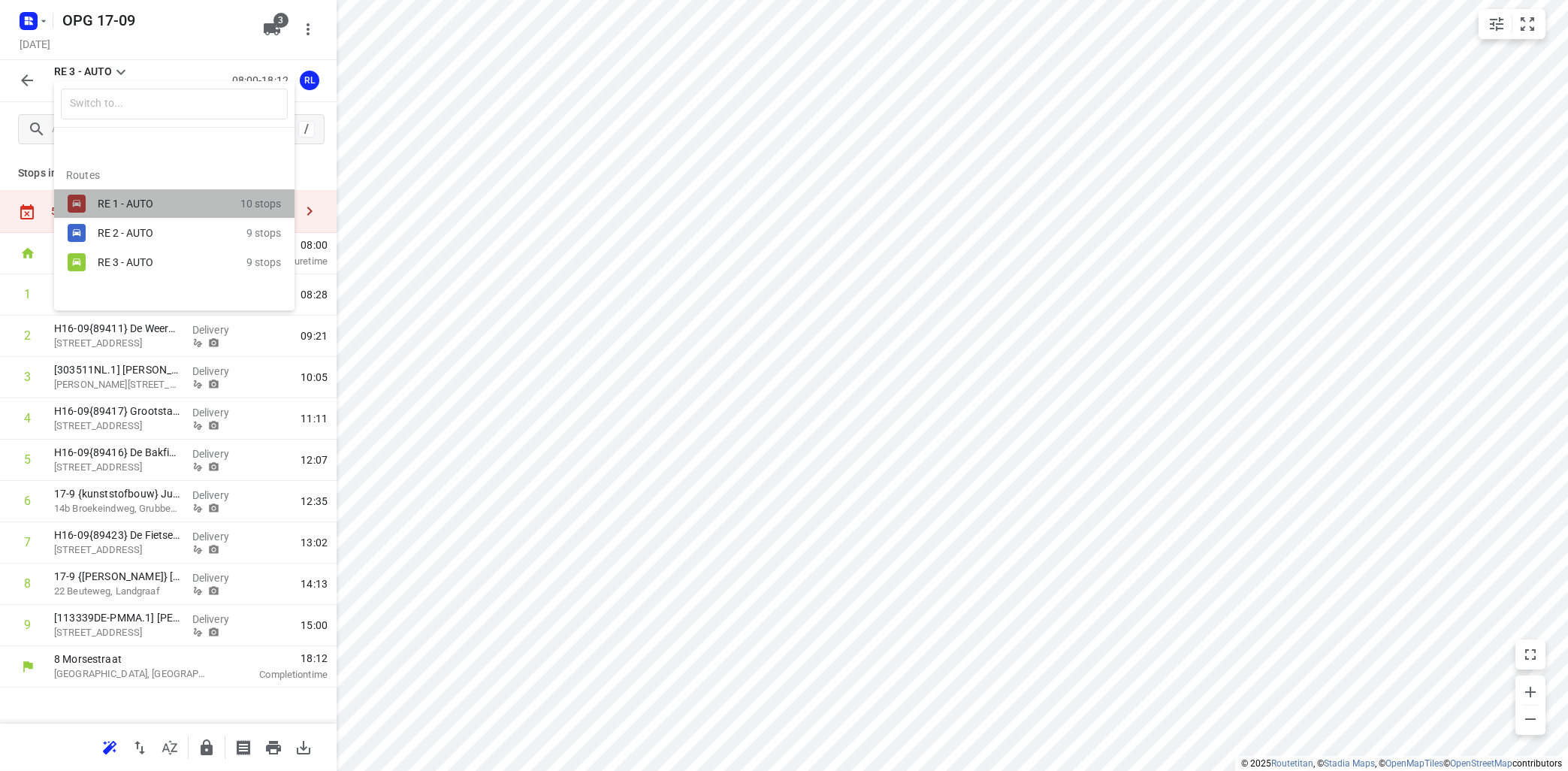
click at [89, 196] on div "RE 1 - AUTO 10 stops" at bounding box center [174, 204] width 240 height 30
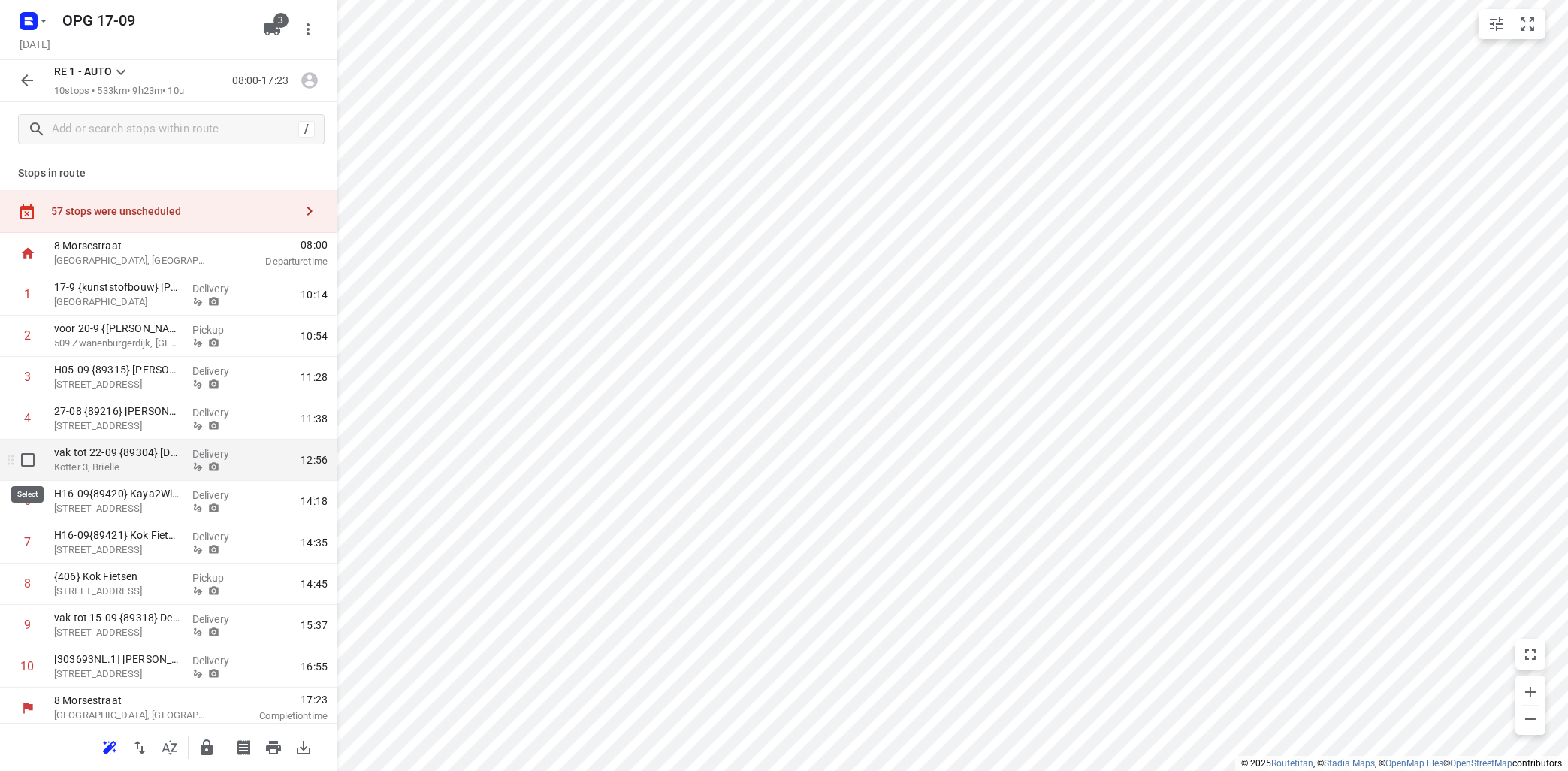
click at [29, 461] on input "checkbox" at bounding box center [28, 460] width 30 height 30
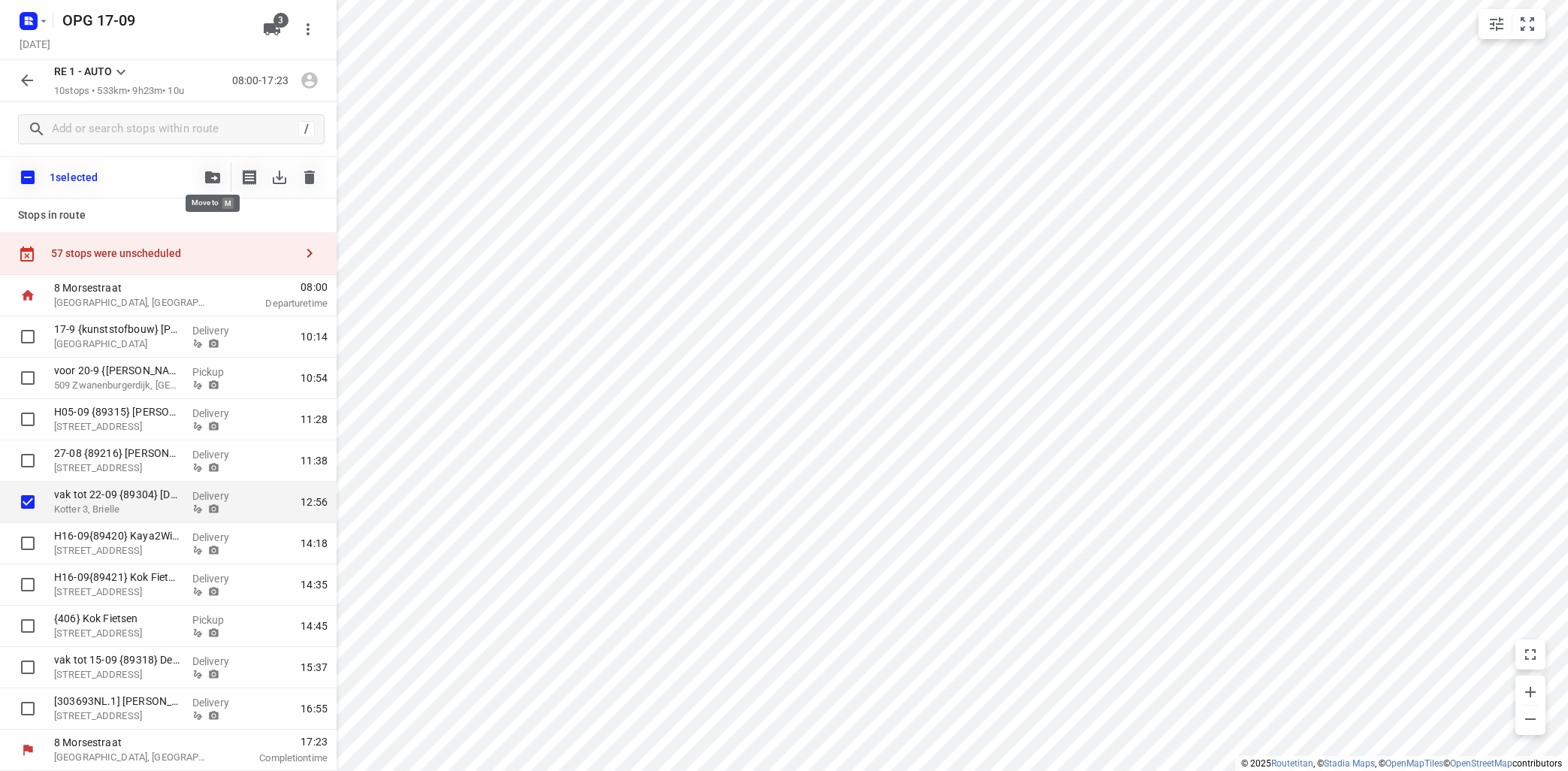
click at [215, 179] on icon "button" at bounding box center [212, 177] width 15 height 12
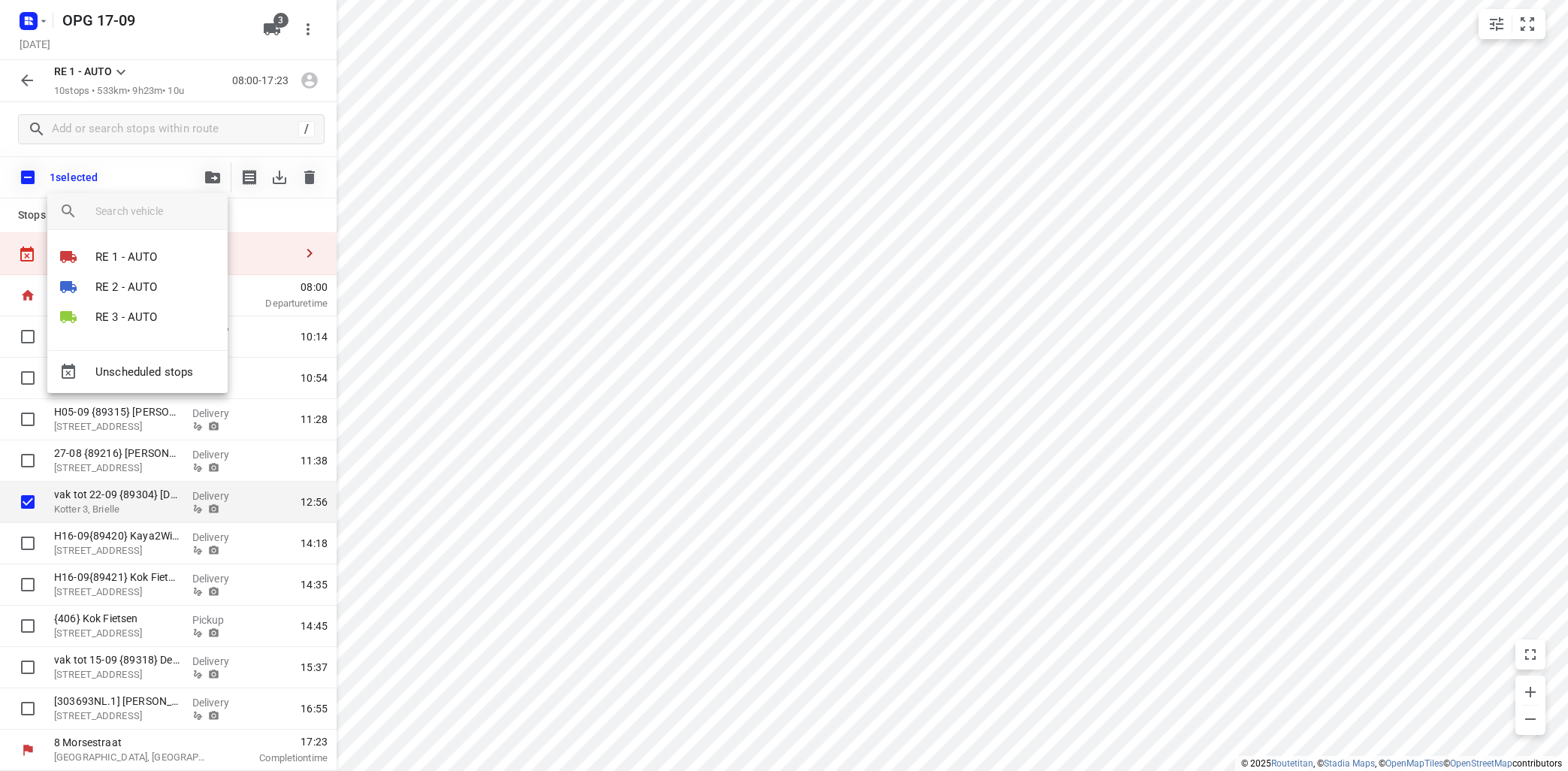
click at [168, 375] on div "Unscheduled stops" at bounding box center [138, 371] width 180 height 43
click at [617, 366] on div at bounding box center [784, 386] width 1568 height 771
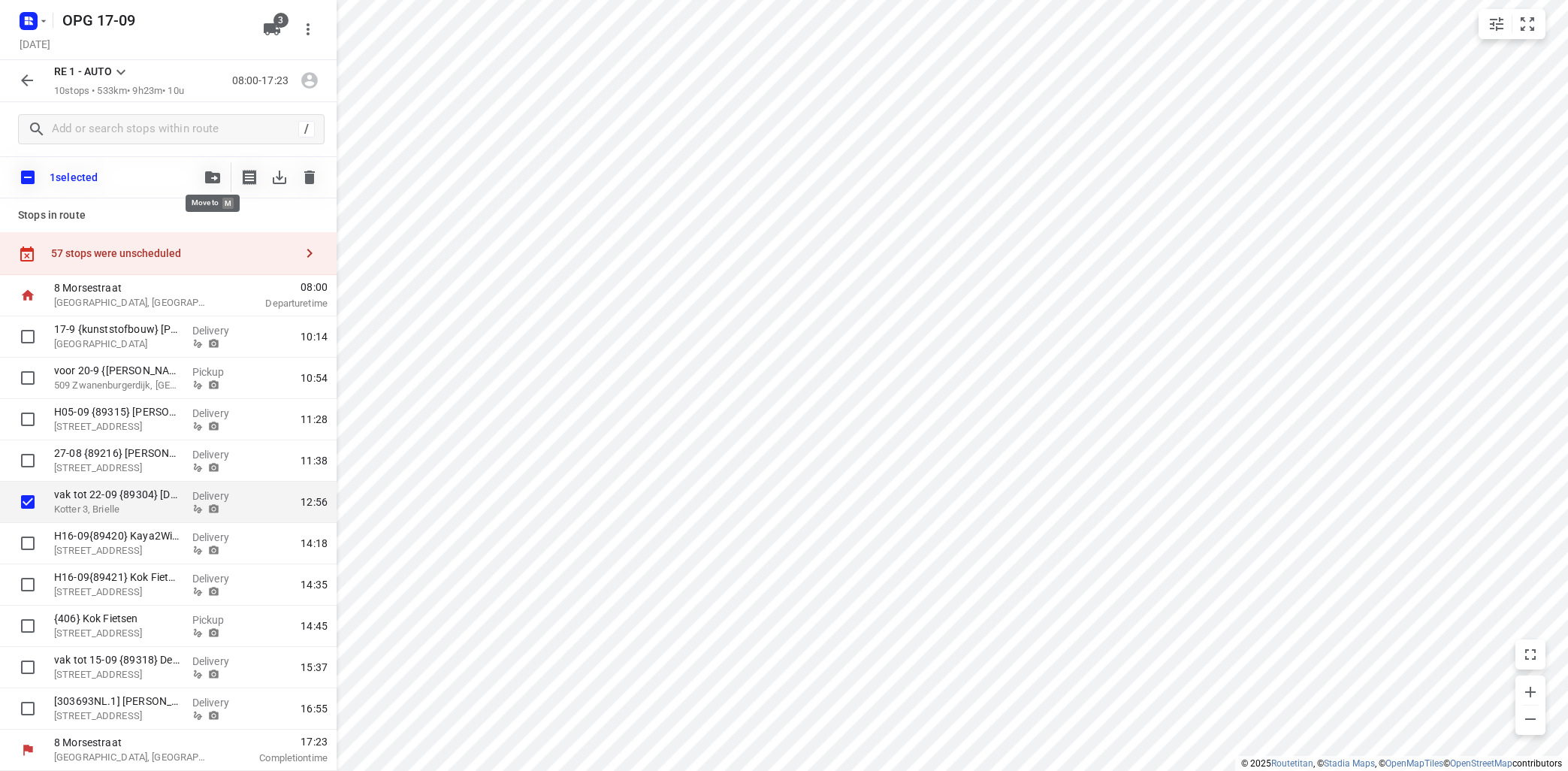
click at [218, 179] on icon "button" at bounding box center [212, 177] width 15 height 12
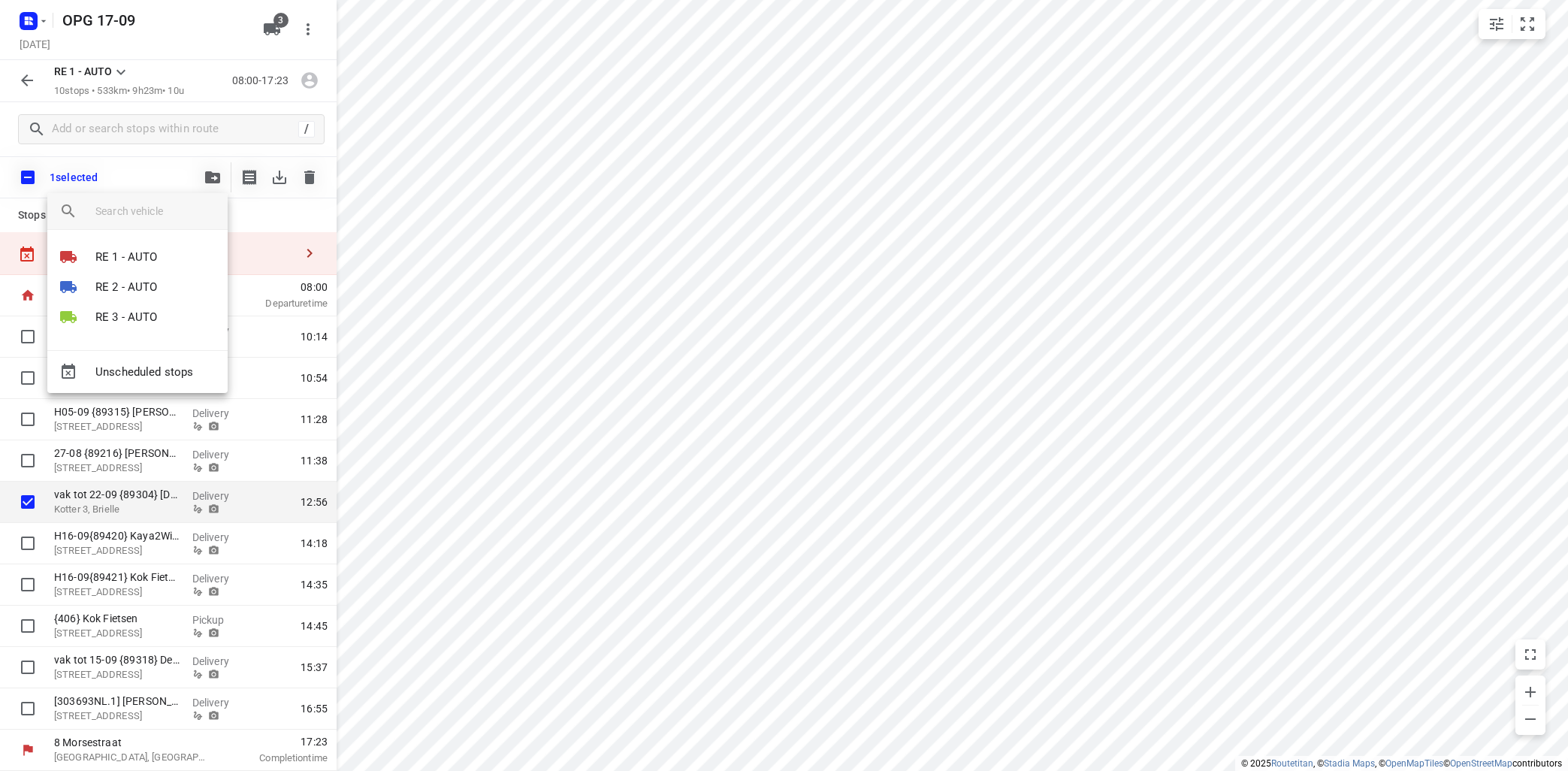
click at [171, 379] on div "Unscheduled stops" at bounding box center [138, 371] width 180 height 43
click at [174, 372] on div "Unscheduled stops" at bounding box center [138, 371] width 180 height 43
click at [307, 253] on div at bounding box center [784, 386] width 1568 height 771
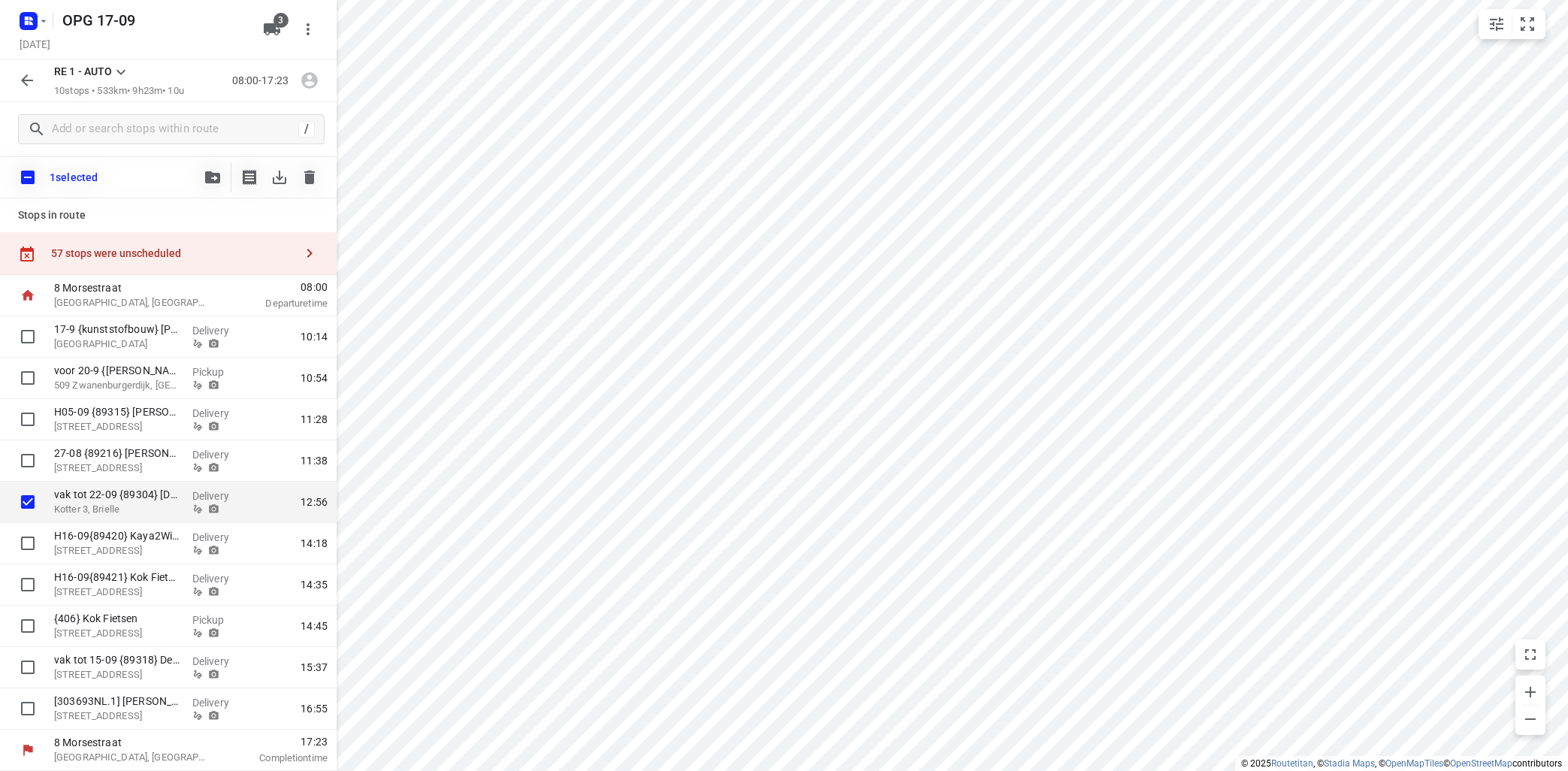
click at [307, 254] on icon "button" at bounding box center [309, 253] width 18 height 18
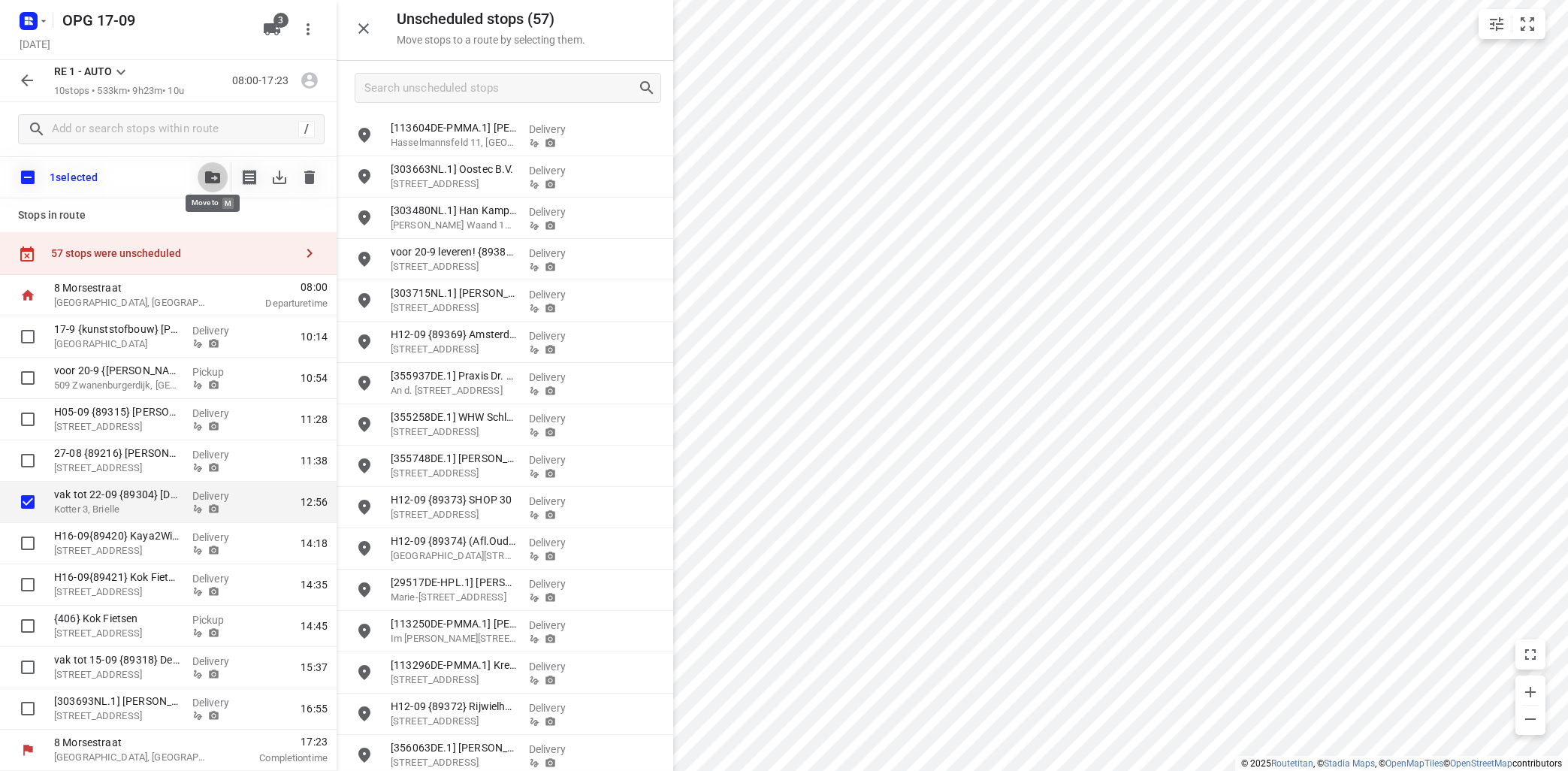
click at [208, 171] on button "button" at bounding box center [213, 177] width 30 height 30
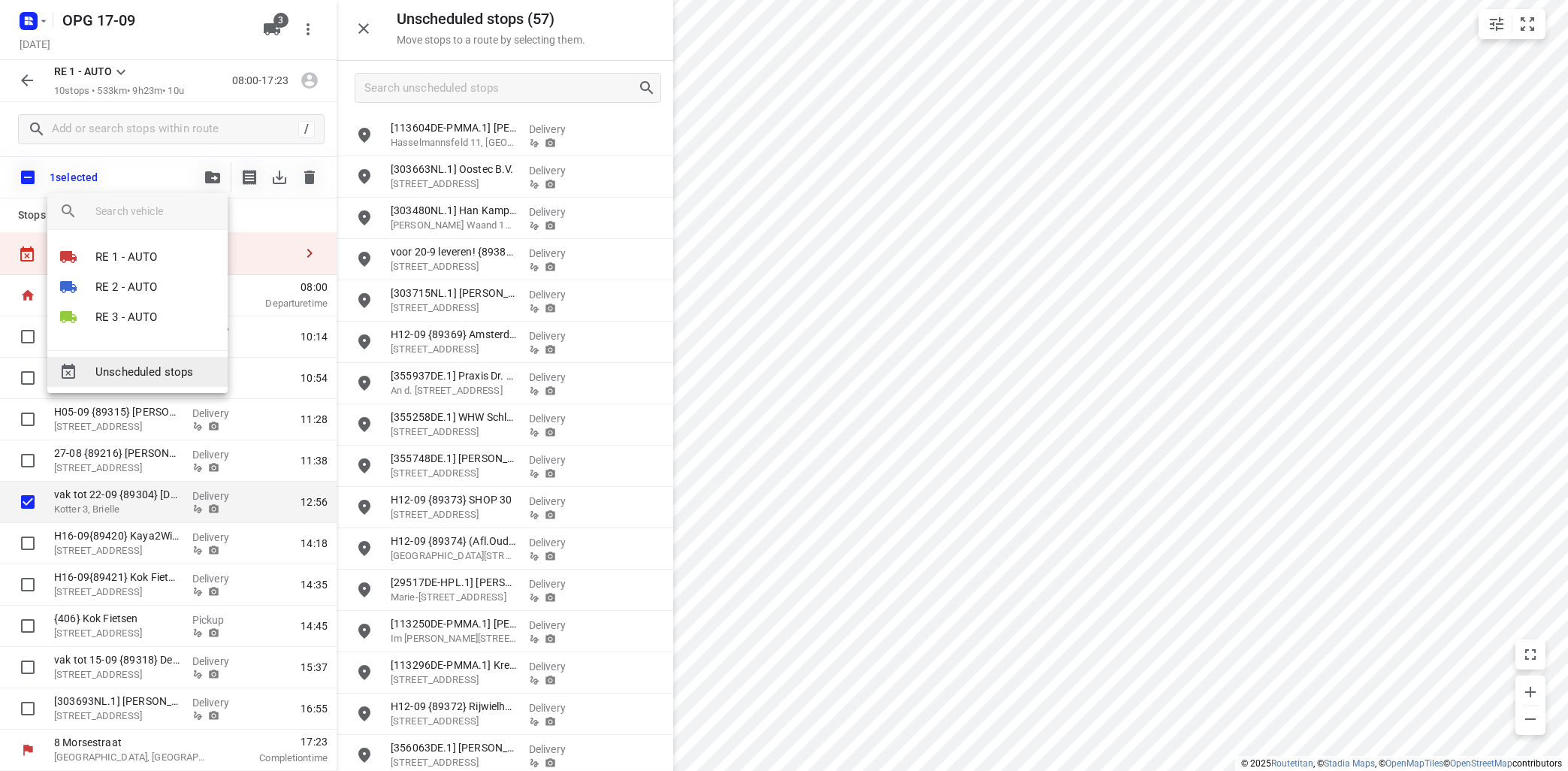
click at [179, 366] on span "Unscheduled stops" at bounding box center [155, 372] width 121 height 17
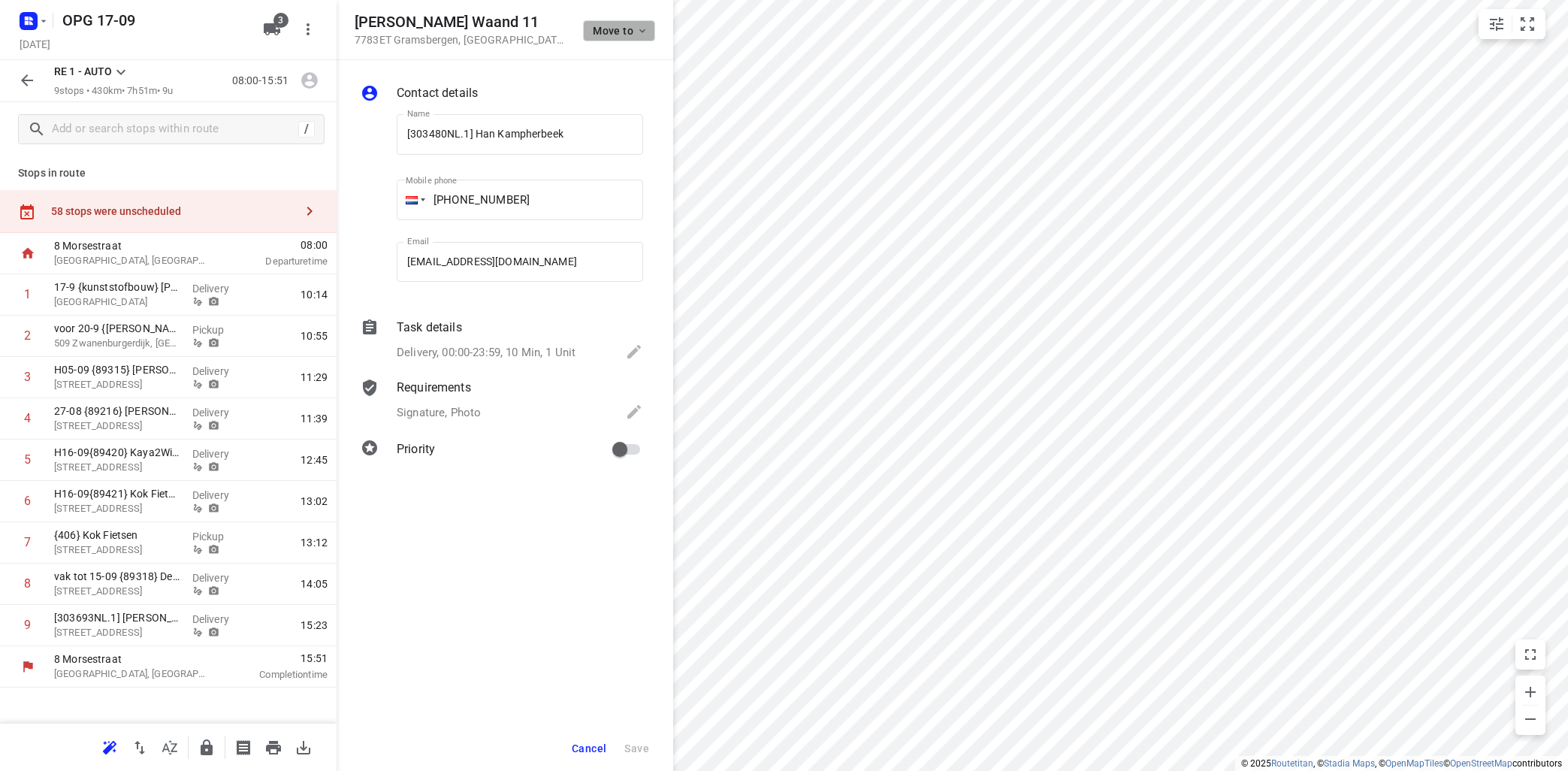
click at [630, 30] on span "Move to" at bounding box center [620, 31] width 56 height 12
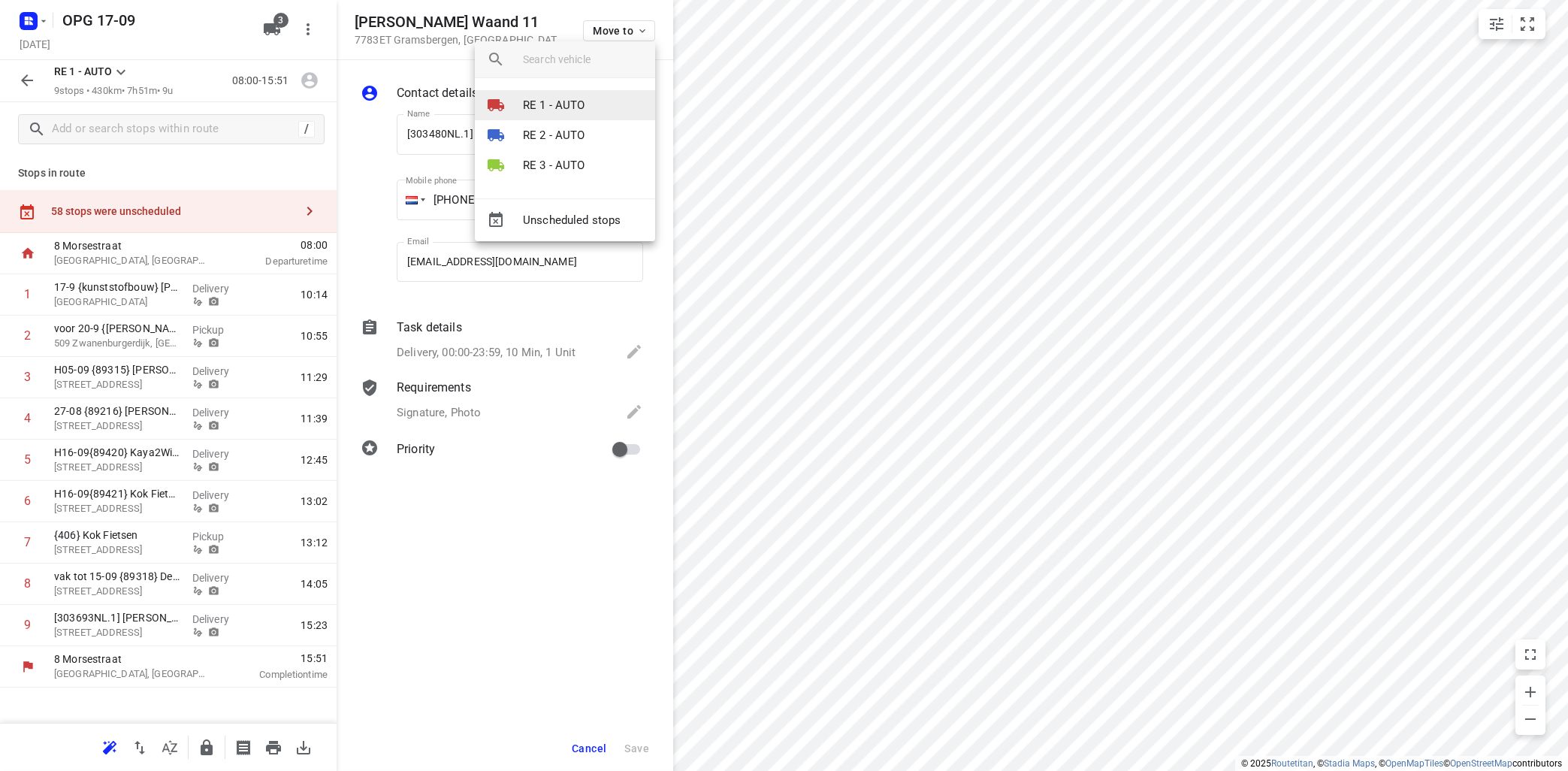
click at [574, 105] on p "RE 1 - AUTO" at bounding box center [554, 106] width 62 height 17
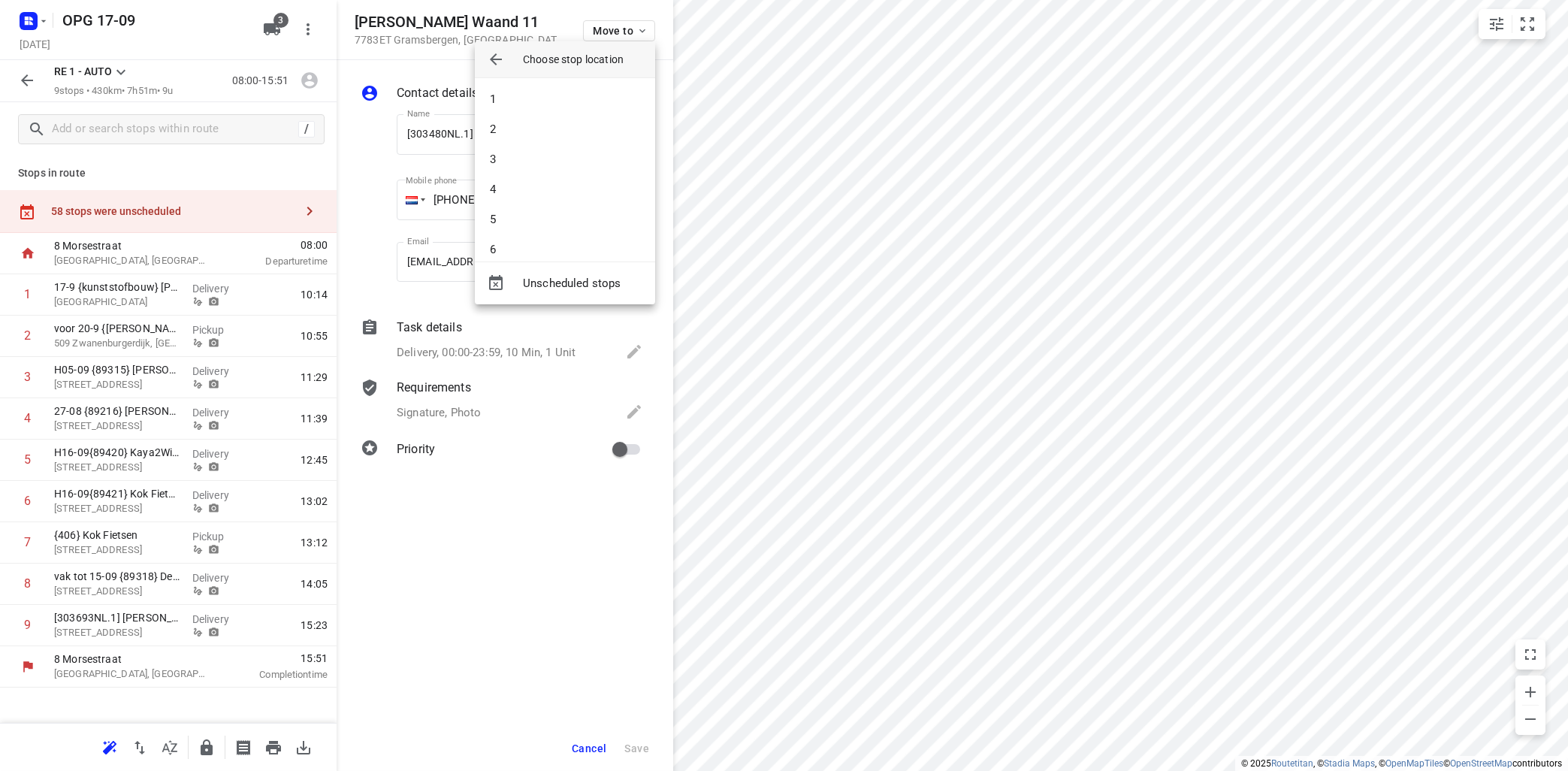
scroll to position [104, 0]
click at [553, 228] on li "9" at bounding box center [565, 235] width 180 height 30
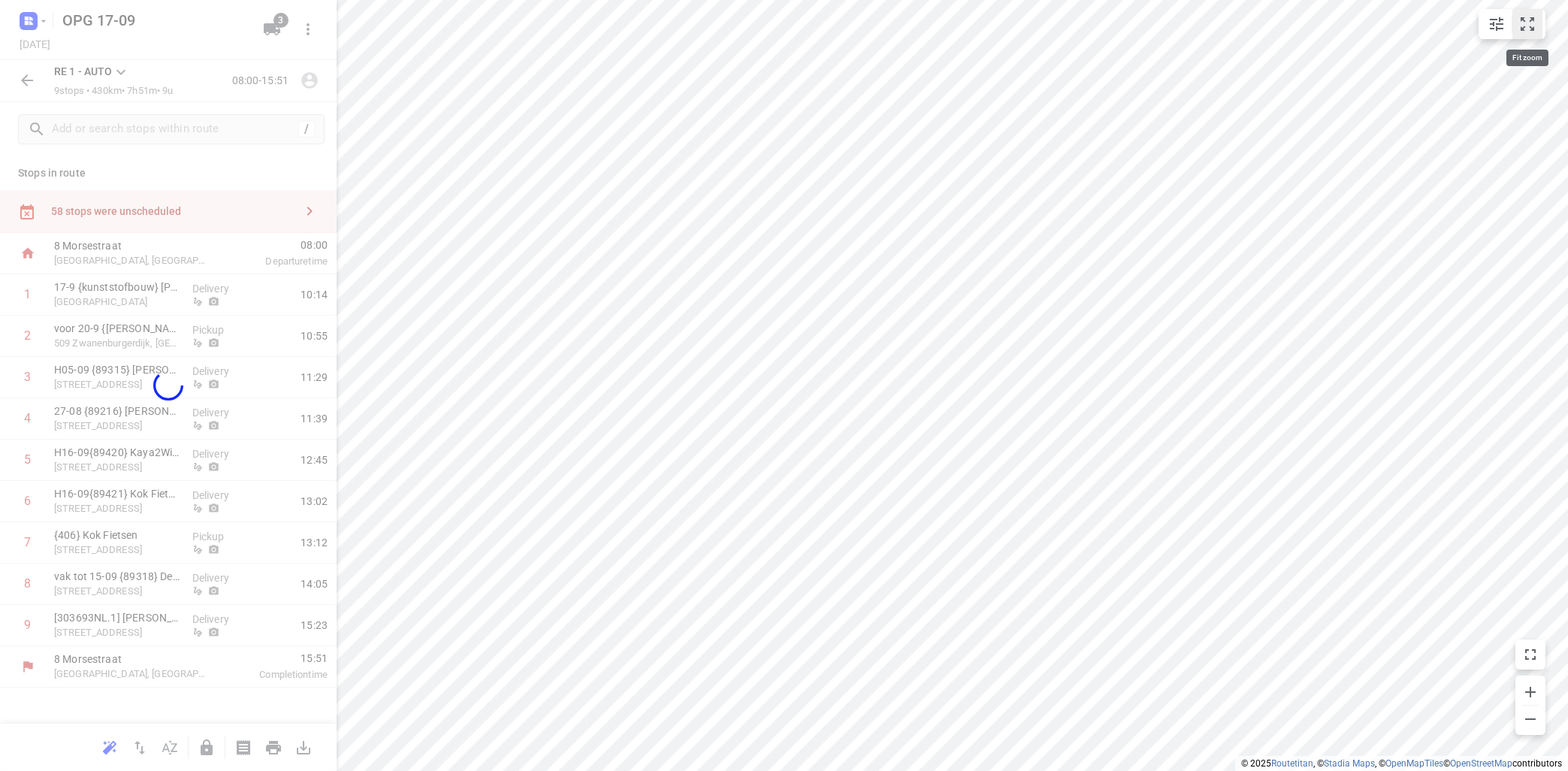
click at [1520, 22] on icon "small contained button group" at bounding box center [1527, 23] width 18 height 18
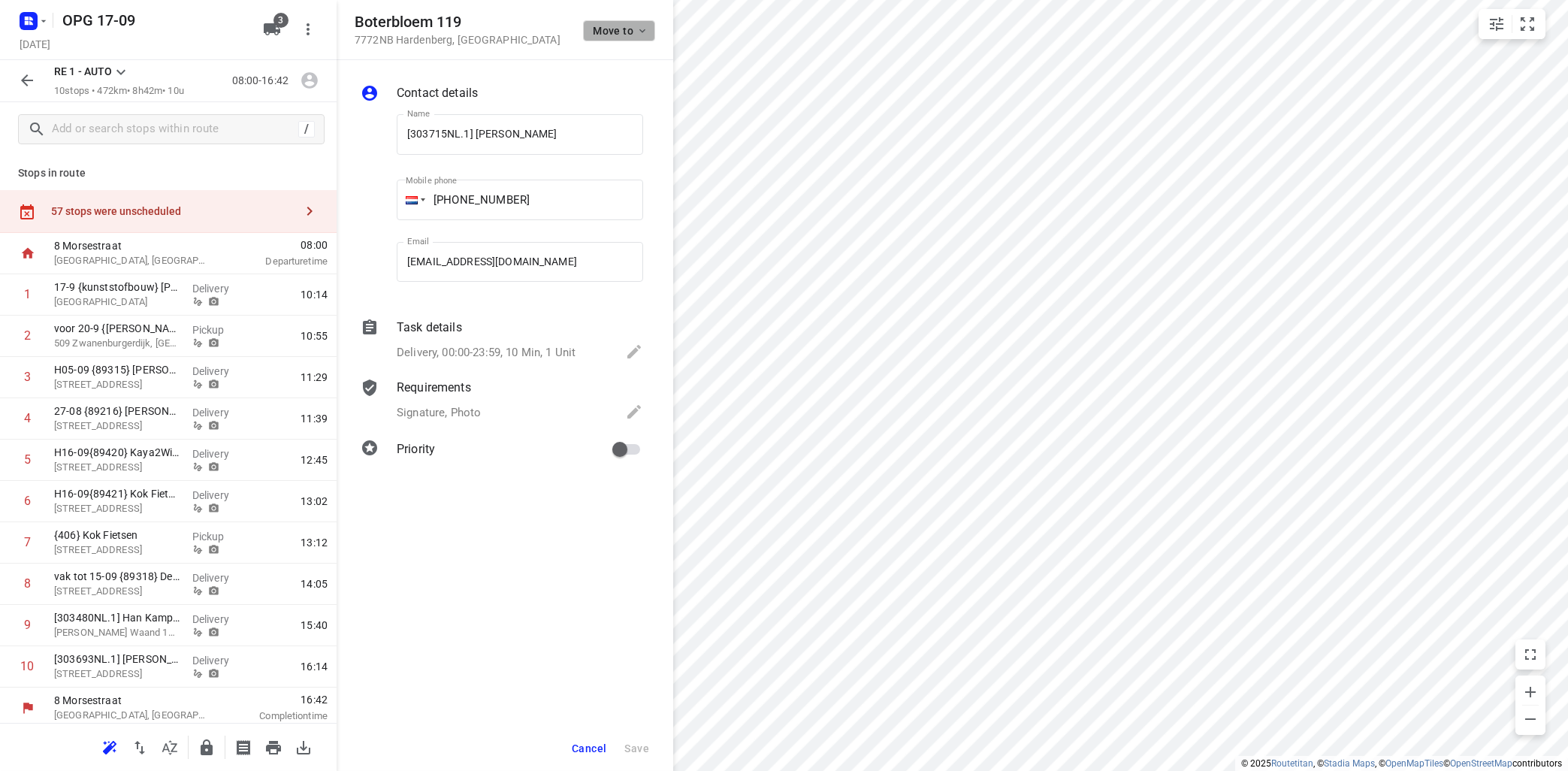
click at [626, 23] on button "Move to" at bounding box center [619, 30] width 72 height 21
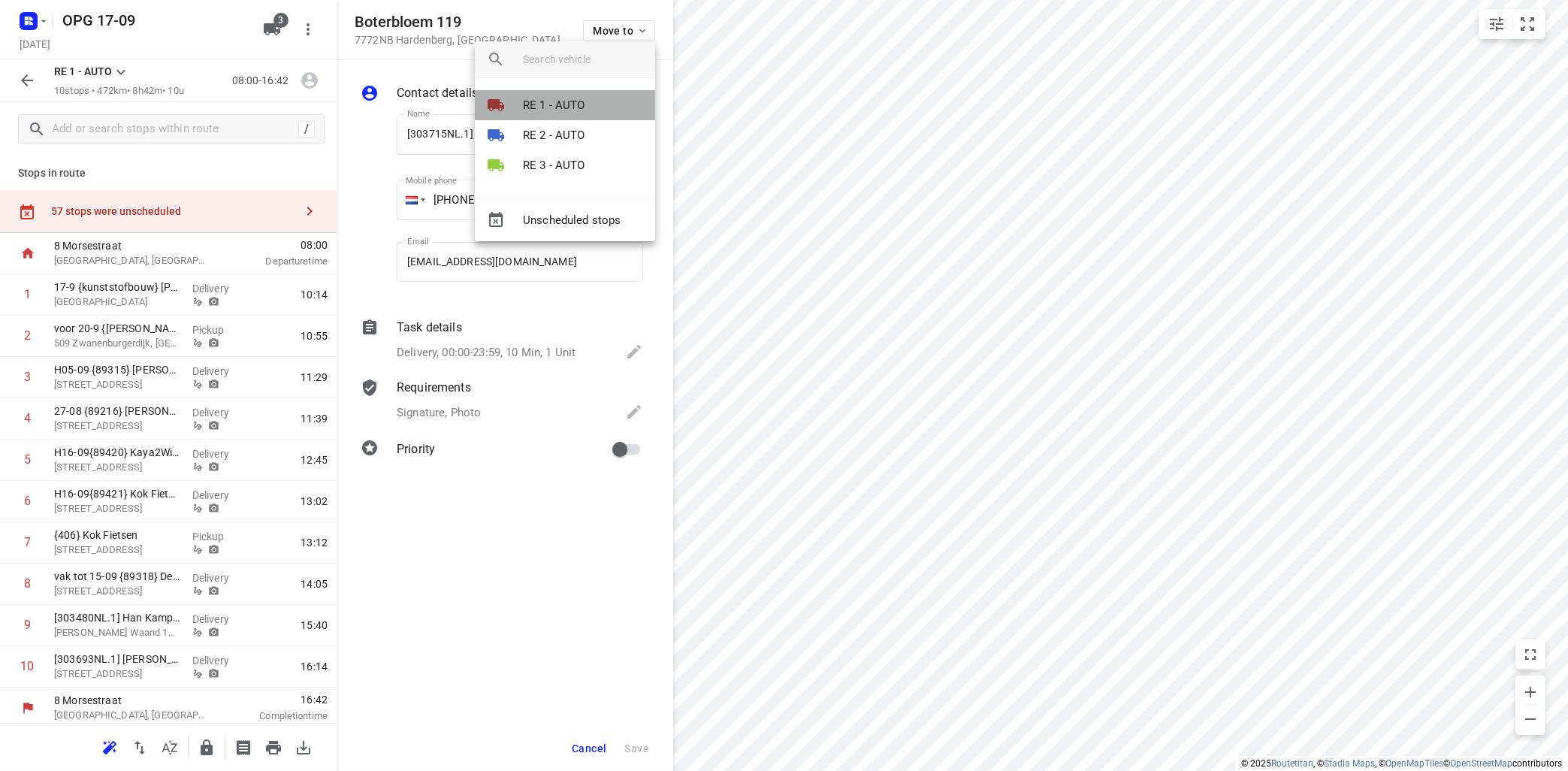
click at [592, 101] on li "RE 1 - AUTO" at bounding box center [565, 105] width 180 height 30
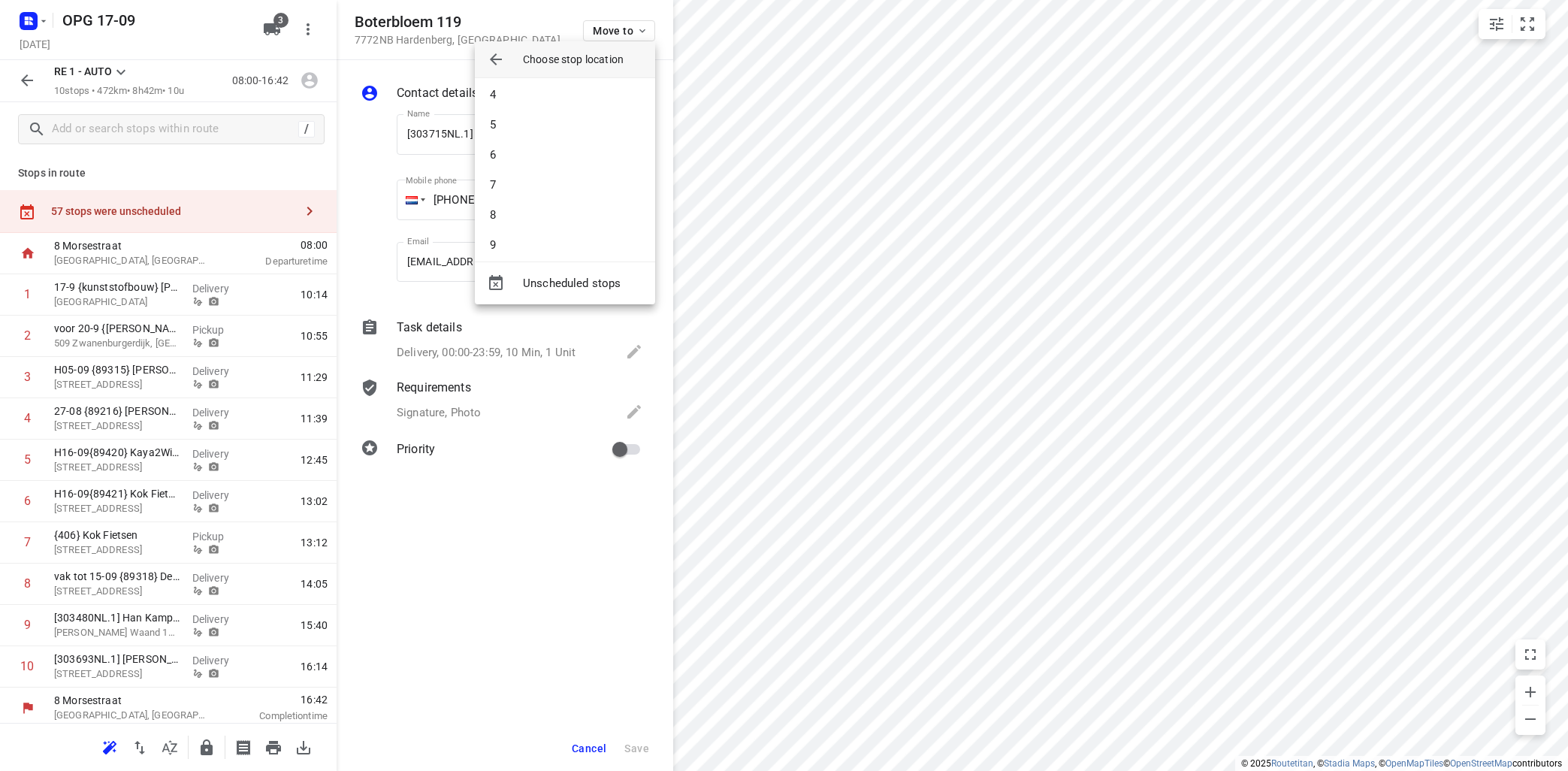
scroll to position [135, 0]
click at [525, 208] on li "9" at bounding box center [565, 205] width 180 height 30
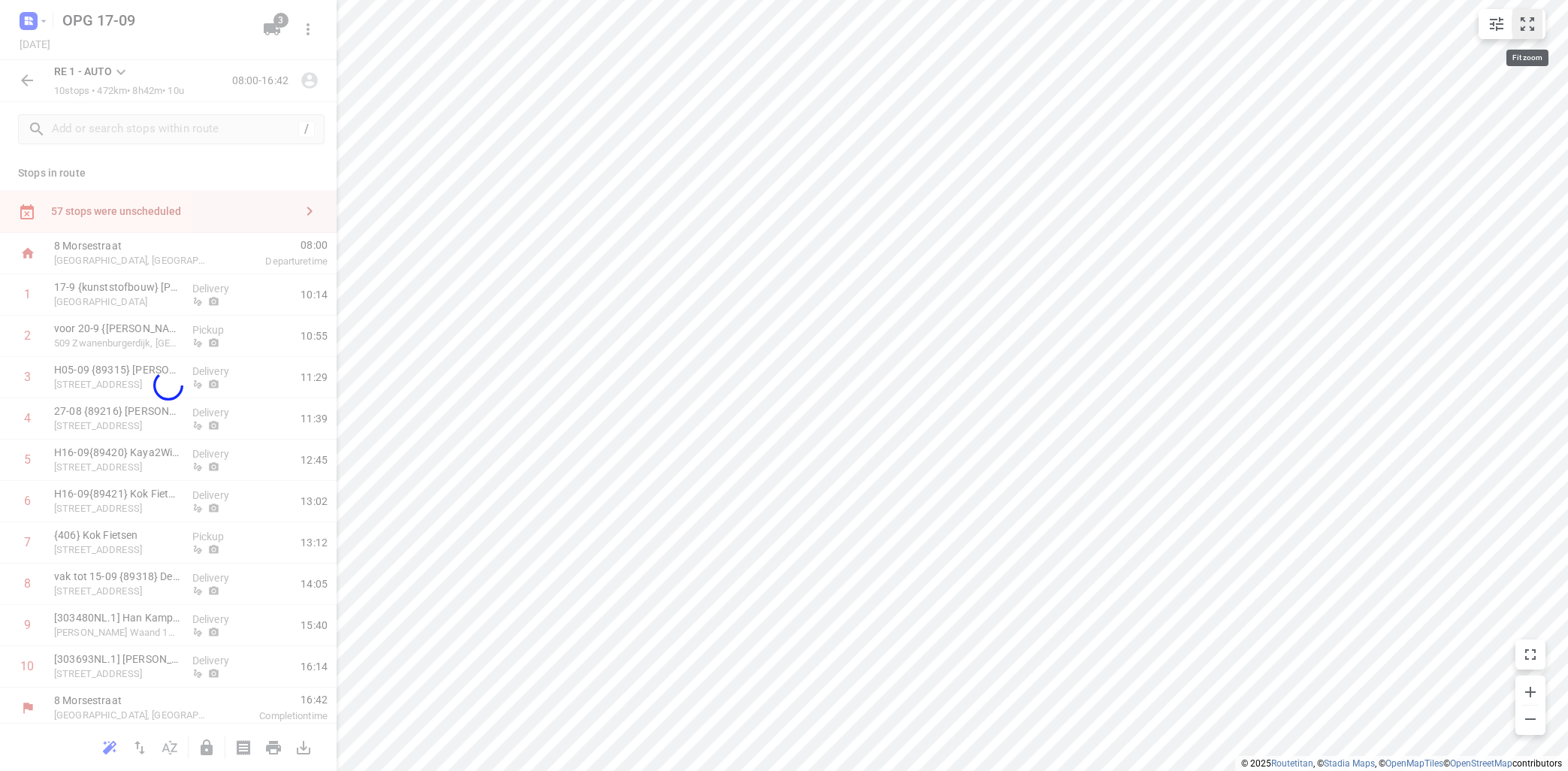
click at [1525, 23] on icon "small contained button group" at bounding box center [1527, 23] width 18 height 18
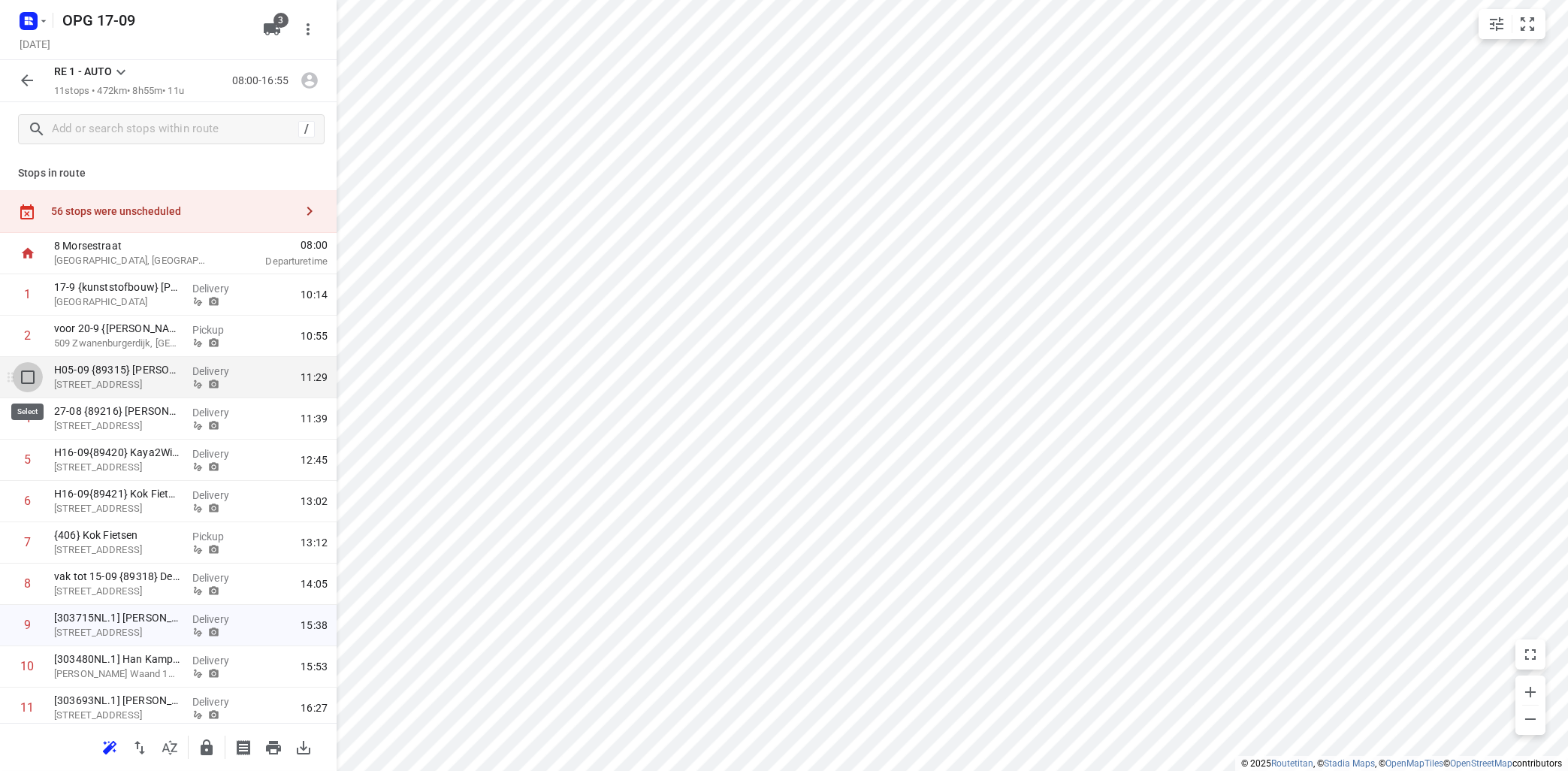
click at [23, 374] on input "checkbox" at bounding box center [28, 377] width 30 height 30
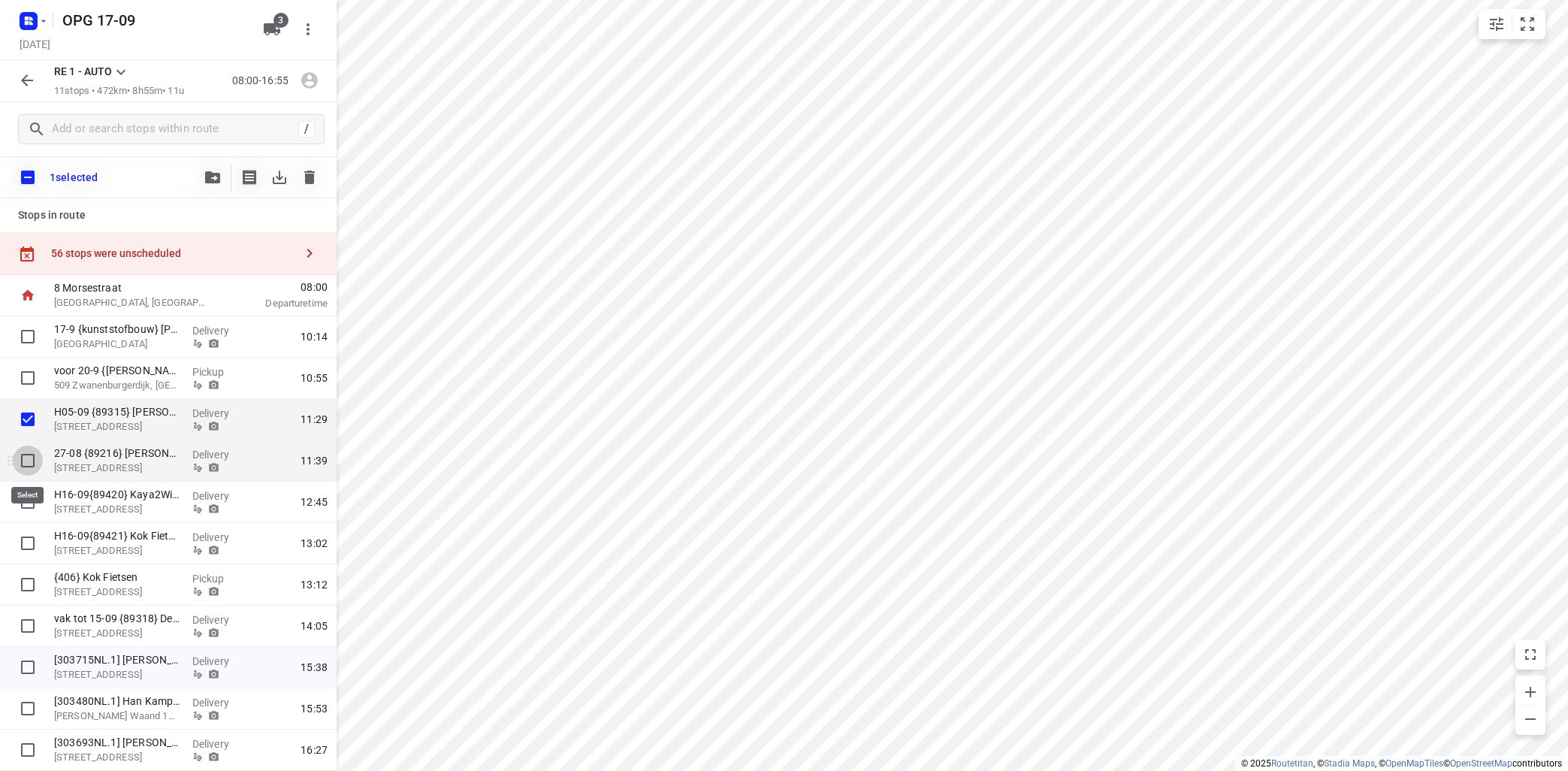
click at [25, 458] on input "checkbox" at bounding box center [28, 460] width 30 height 30
click at [215, 175] on icon "button" at bounding box center [212, 177] width 15 height 12
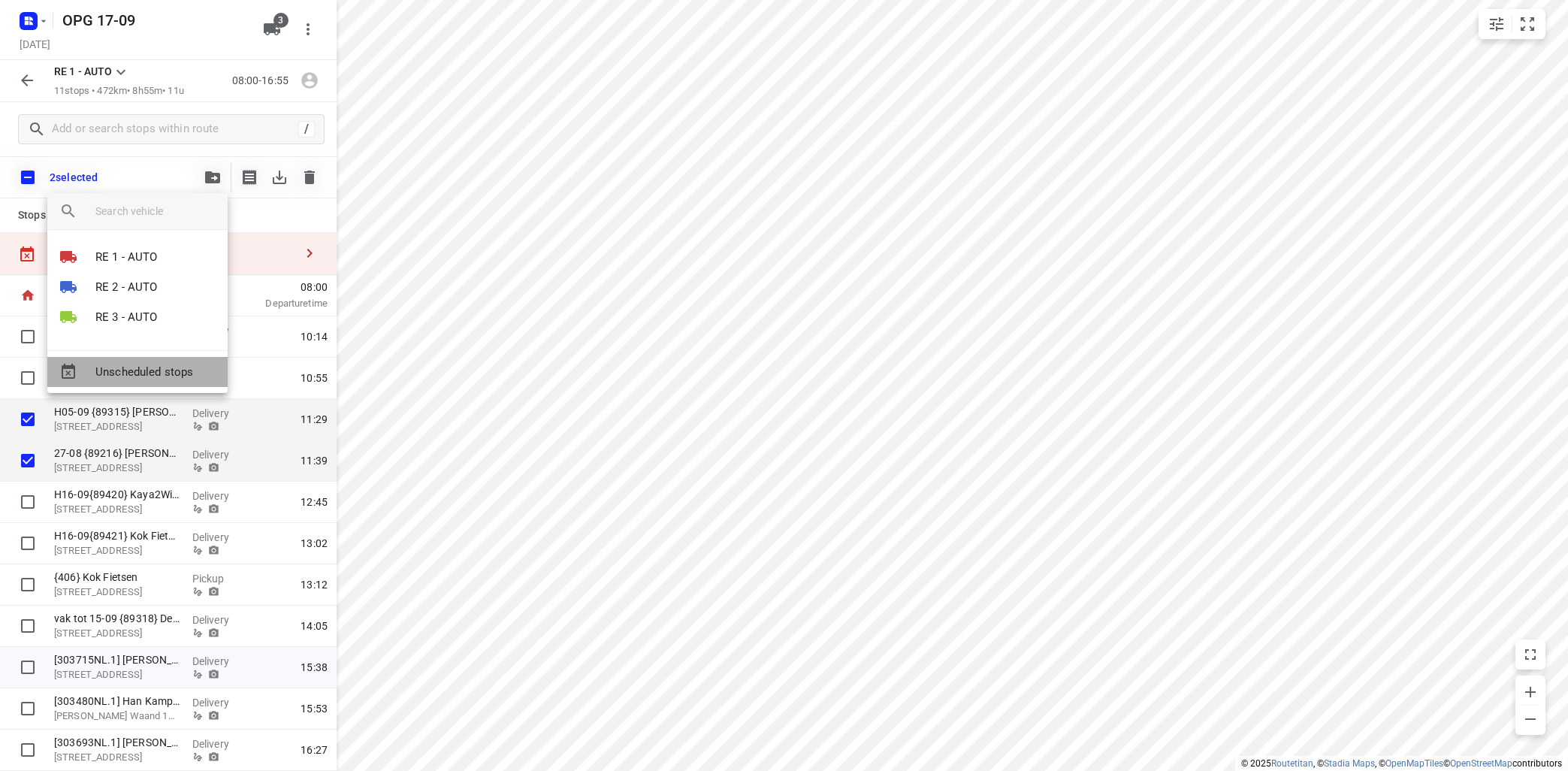
click at [187, 367] on span "Unscheduled stops" at bounding box center [155, 372] width 121 height 17
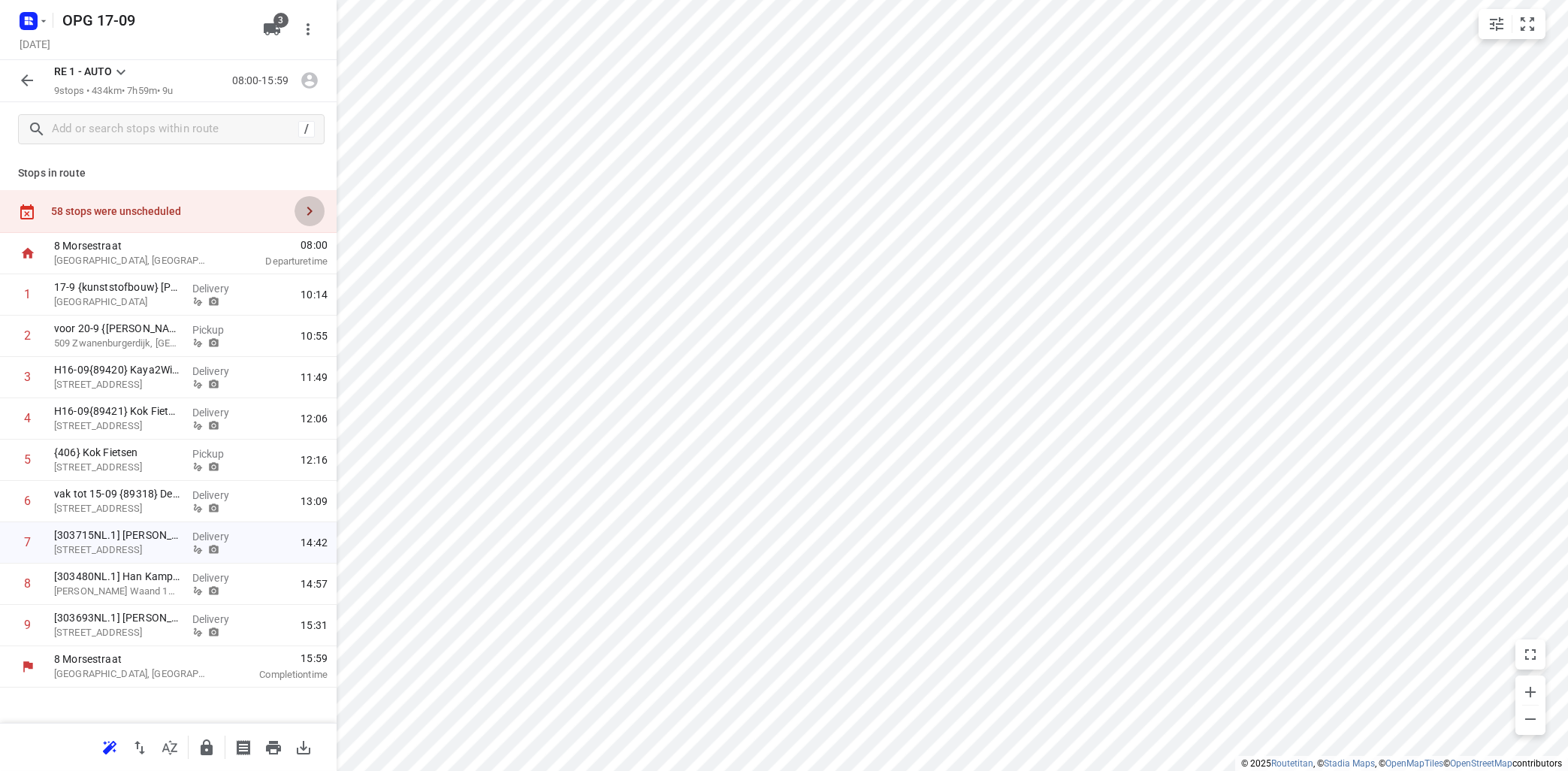
click at [312, 210] on icon "button" at bounding box center [309, 211] width 18 height 18
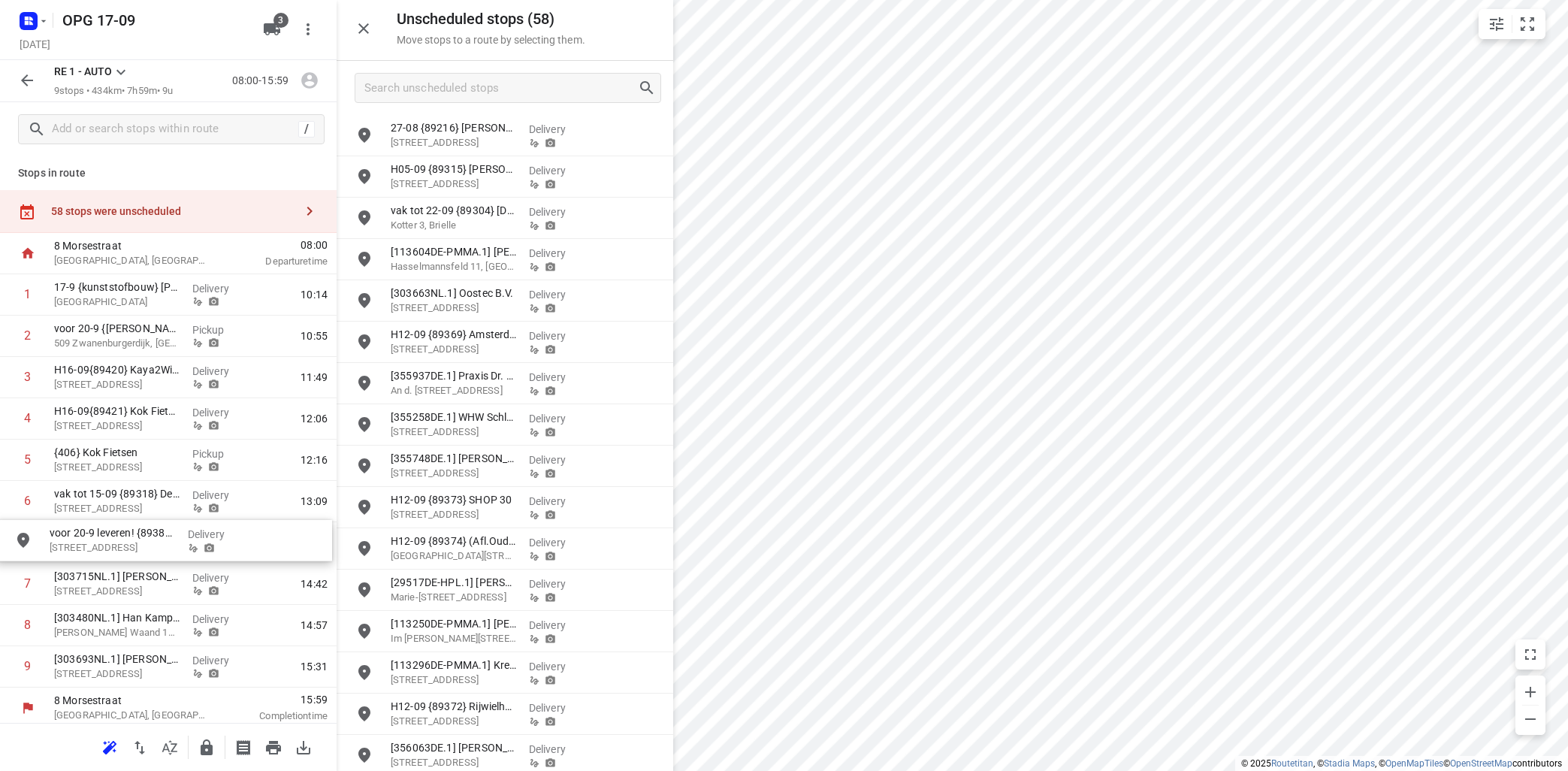
drag, startPoint x: 439, startPoint y: 339, endPoint x: 93, endPoint y: 537, distance: 398.6
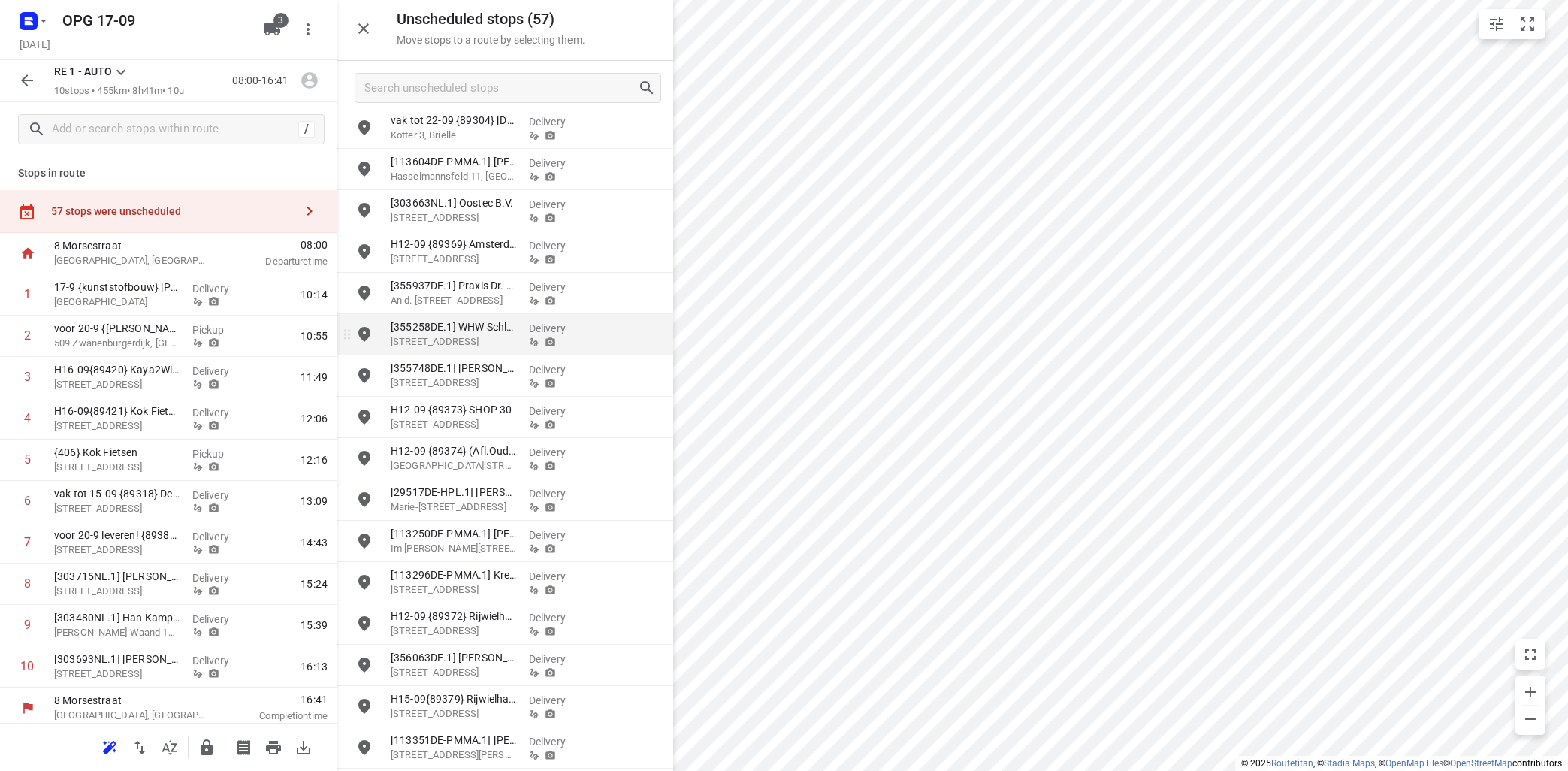
scroll to position [181, 0]
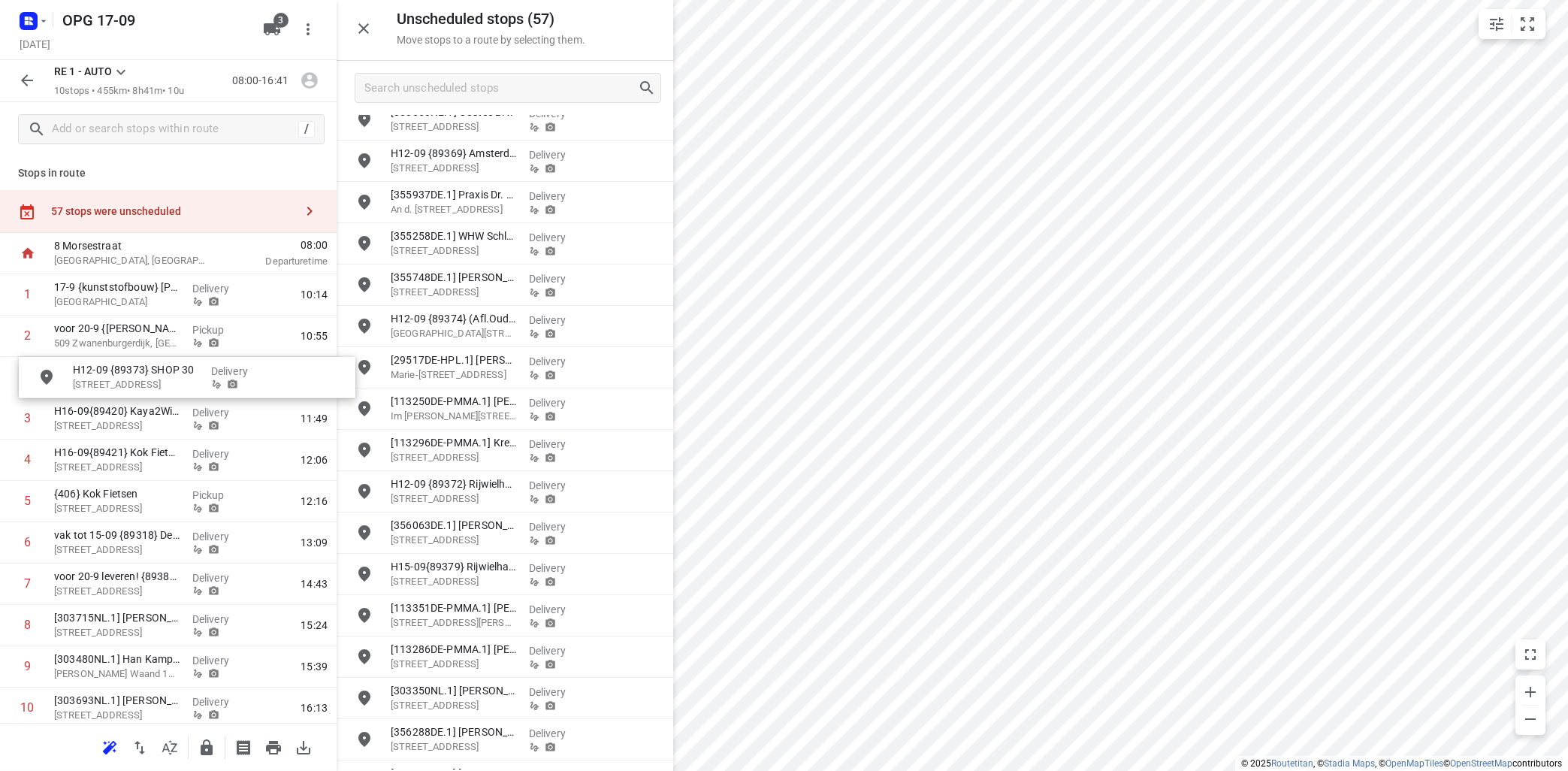
drag, startPoint x: 430, startPoint y: 326, endPoint x: 115, endPoint y: 379, distance: 319.4
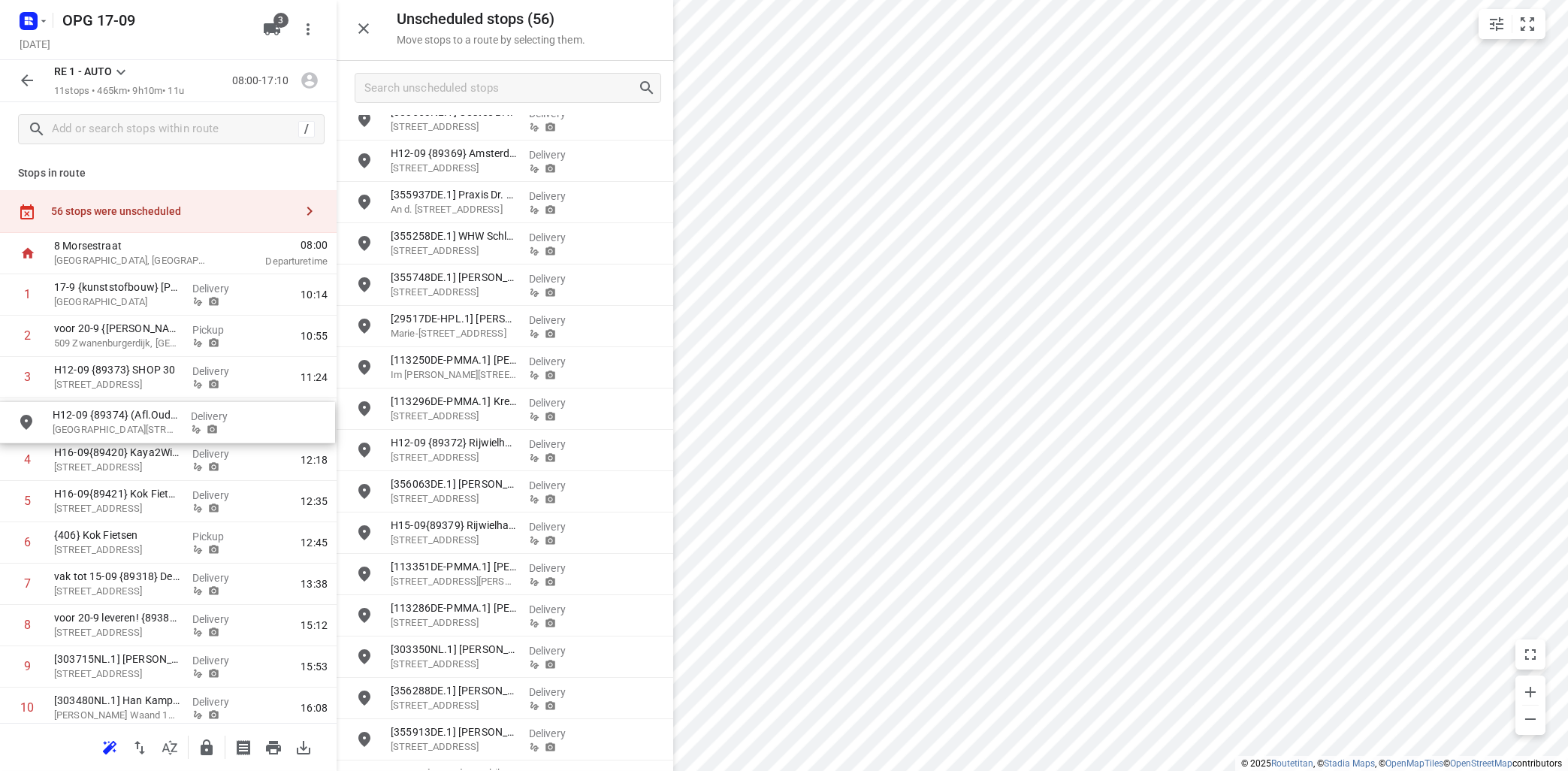
drag, startPoint x: 487, startPoint y: 327, endPoint x: 141, endPoint y: 420, distance: 358.3
drag, startPoint x: 448, startPoint y: 451, endPoint x: 96, endPoint y: 452, distance: 352.0
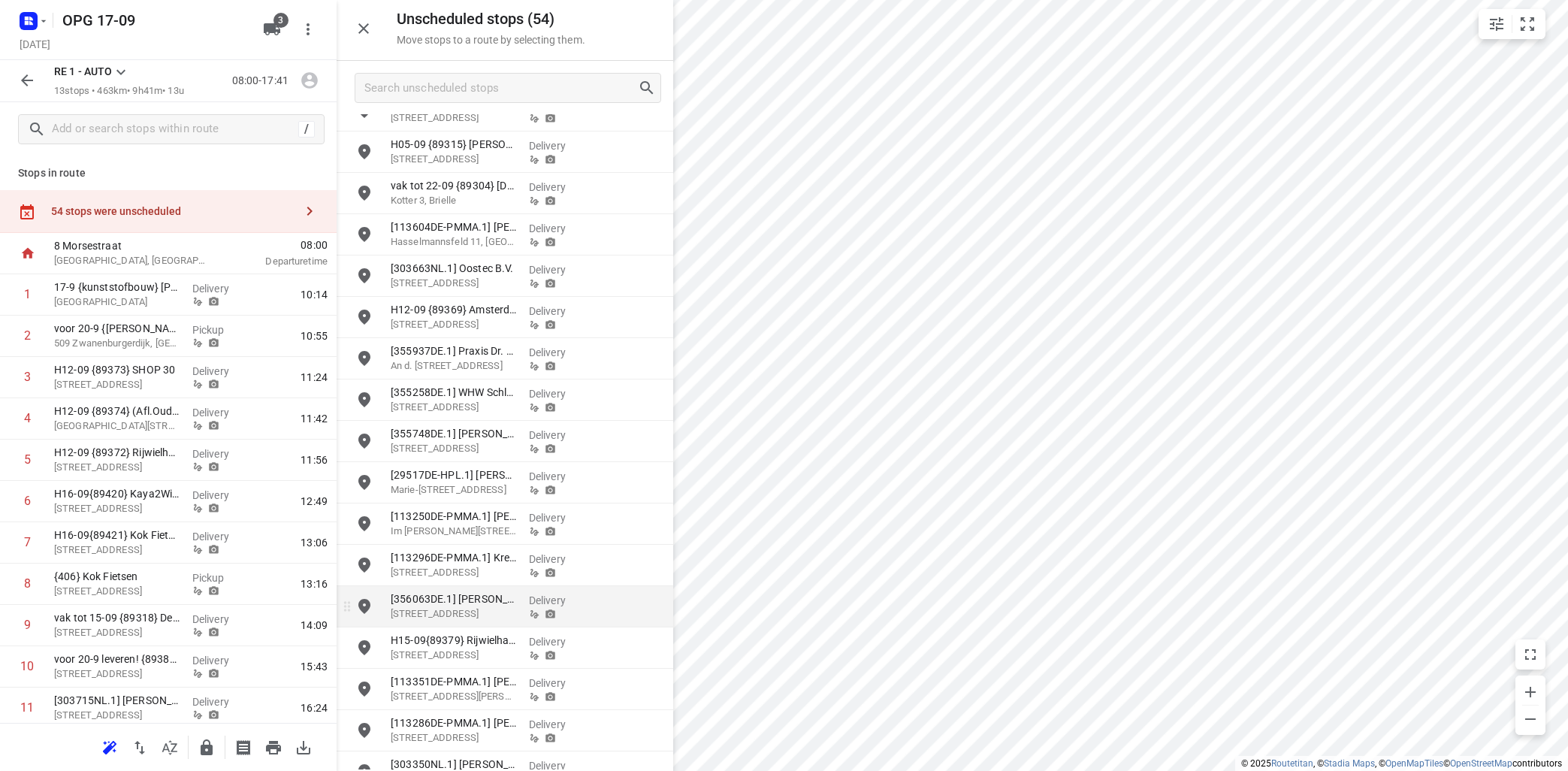
scroll to position [0, 0]
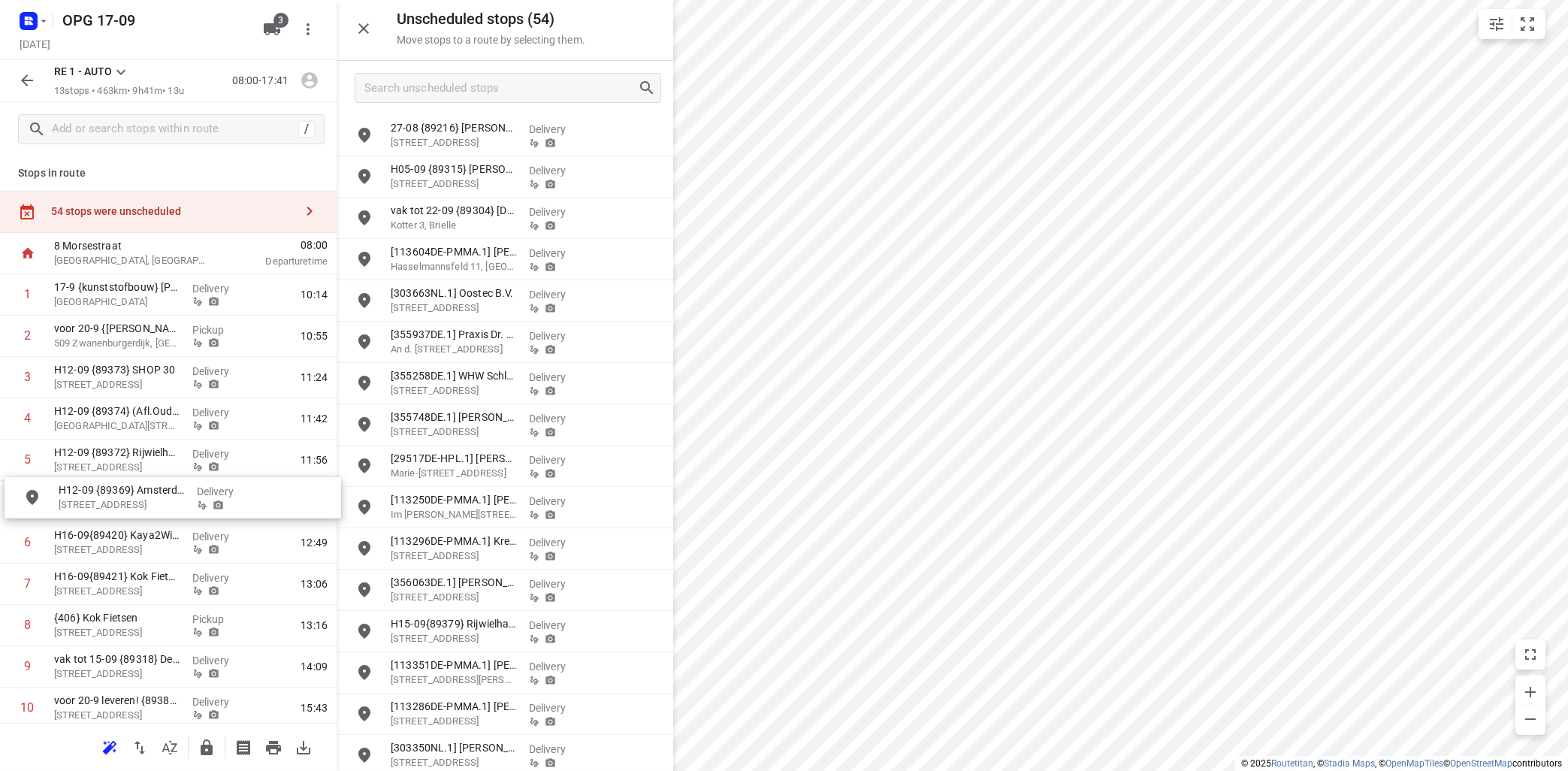
drag, startPoint x: 454, startPoint y: 341, endPoint x: 115, endPoint y: 498, distance: 373.6
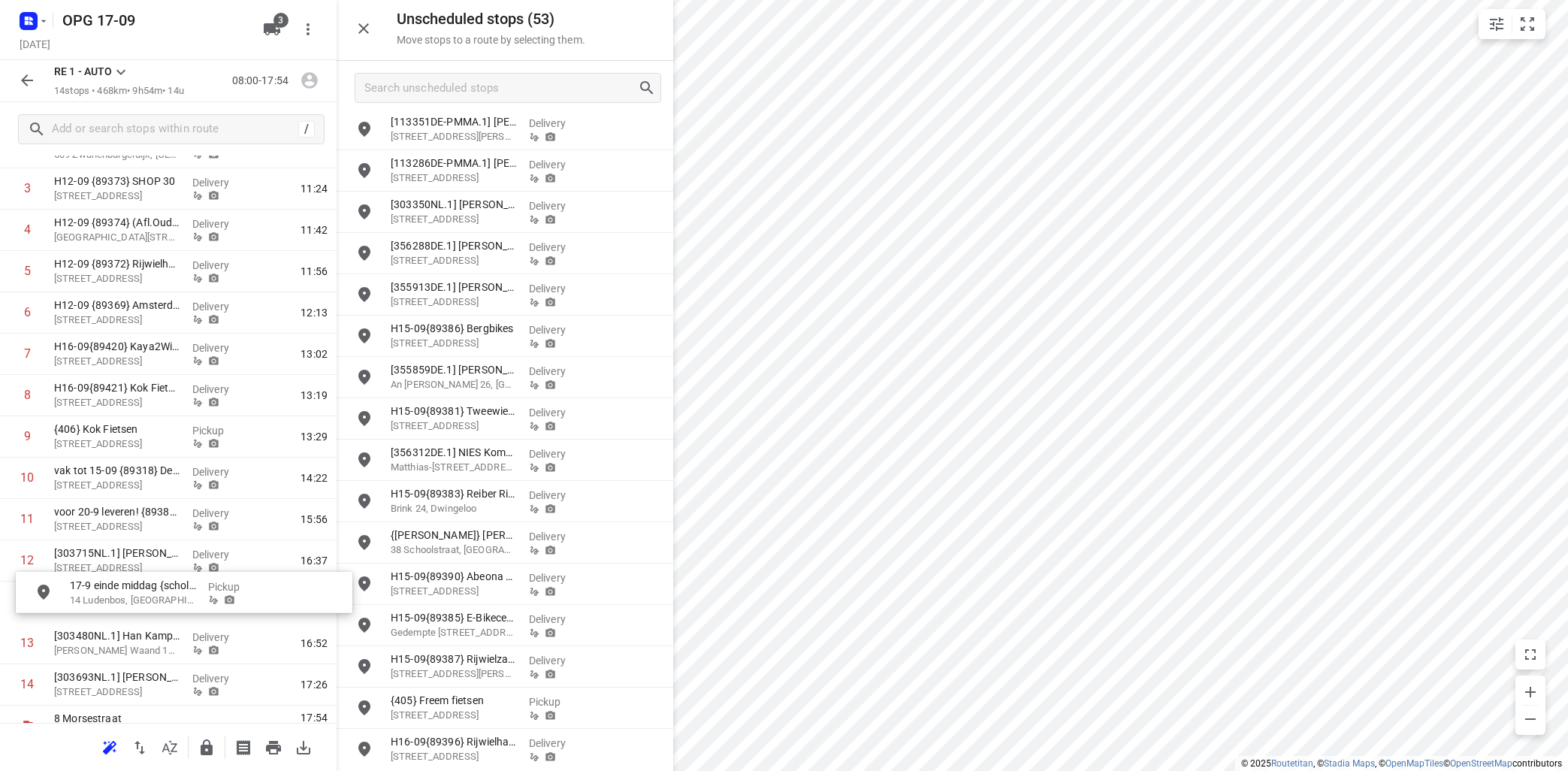
scroll to position [201, 0]
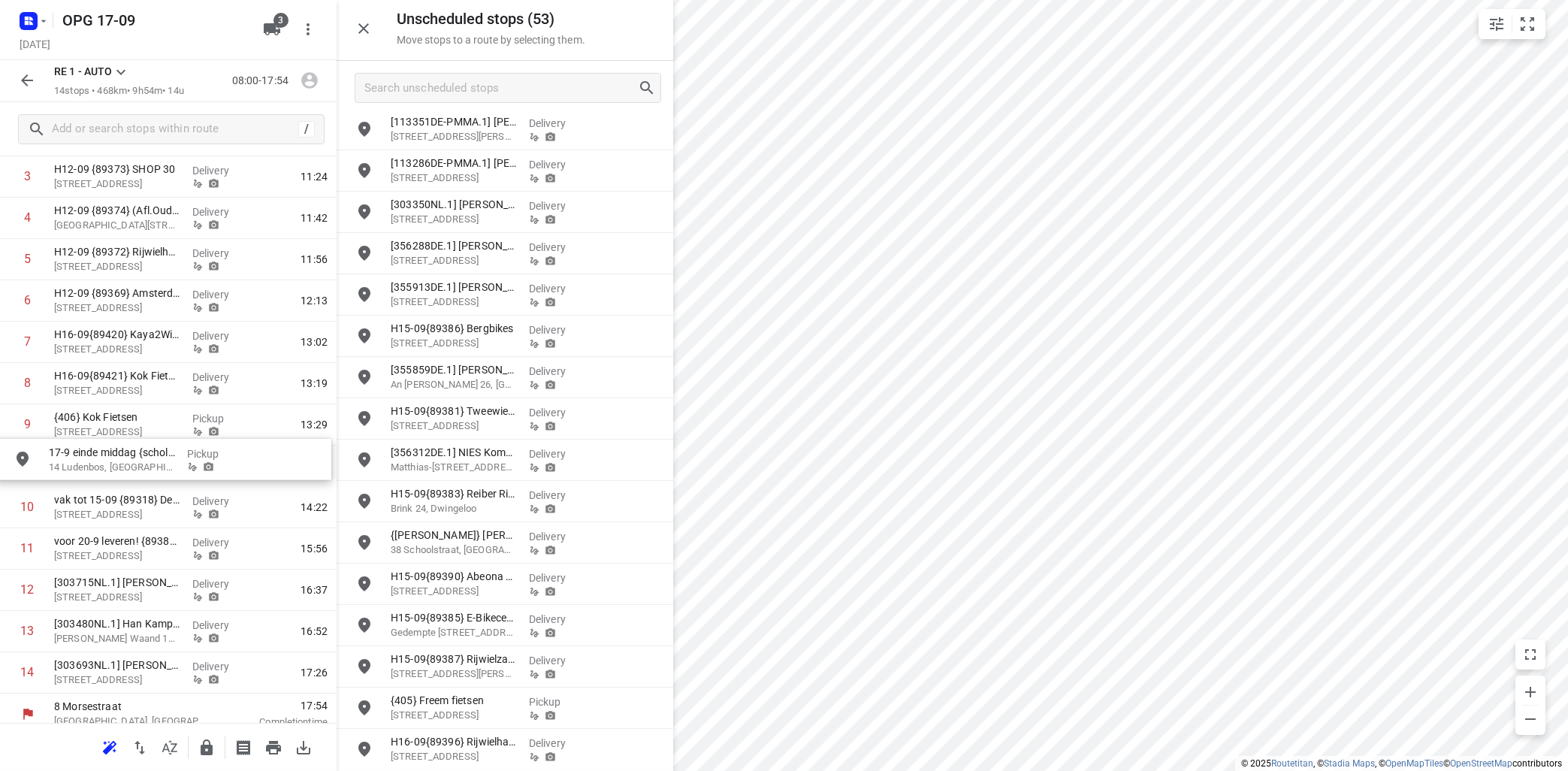
drag, startPoint x: 444, startPoint y: 539, endPoint x: 98, endPoint y: 451, distance: 357.0
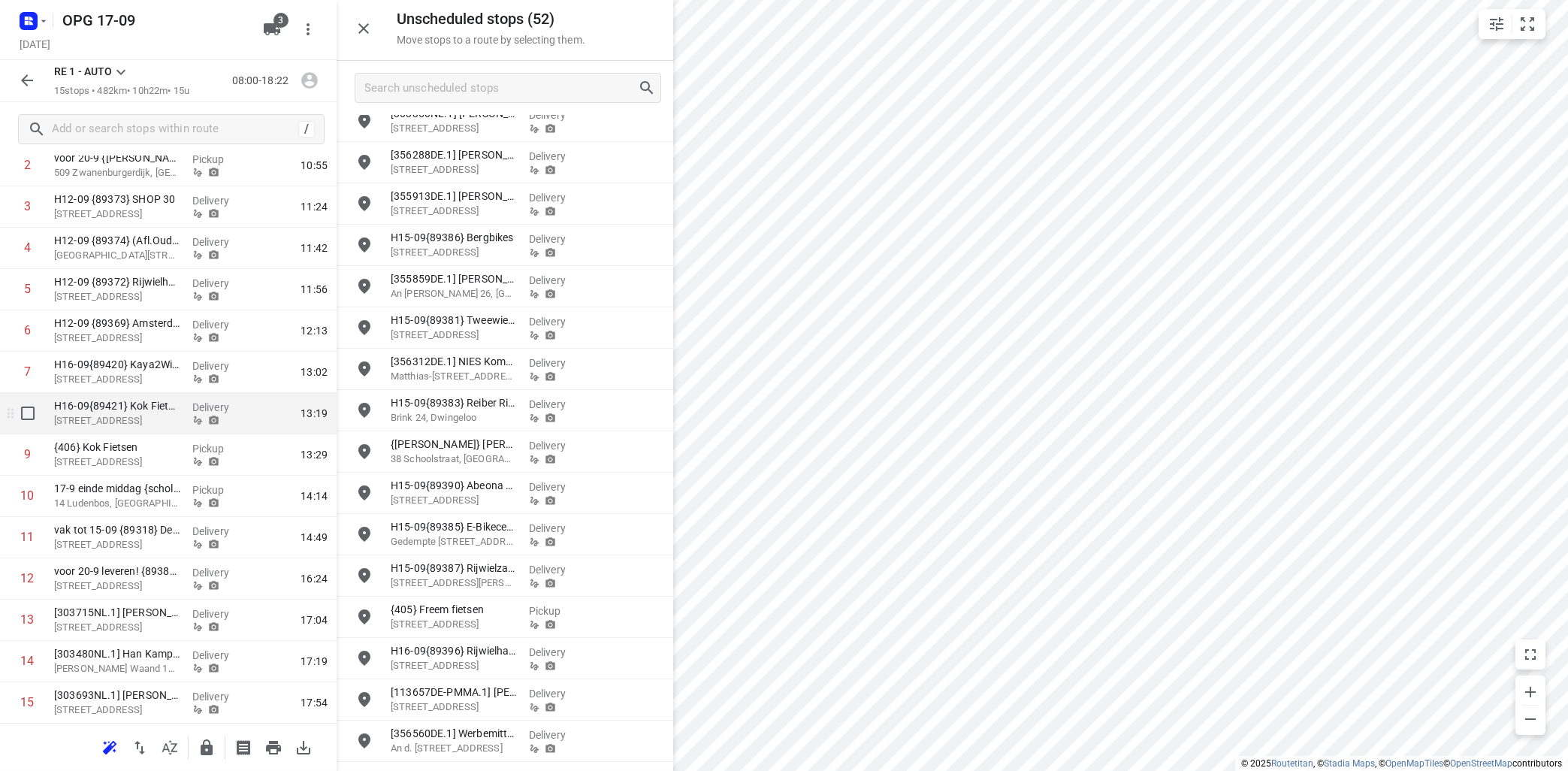
scroll to position [213, 0]
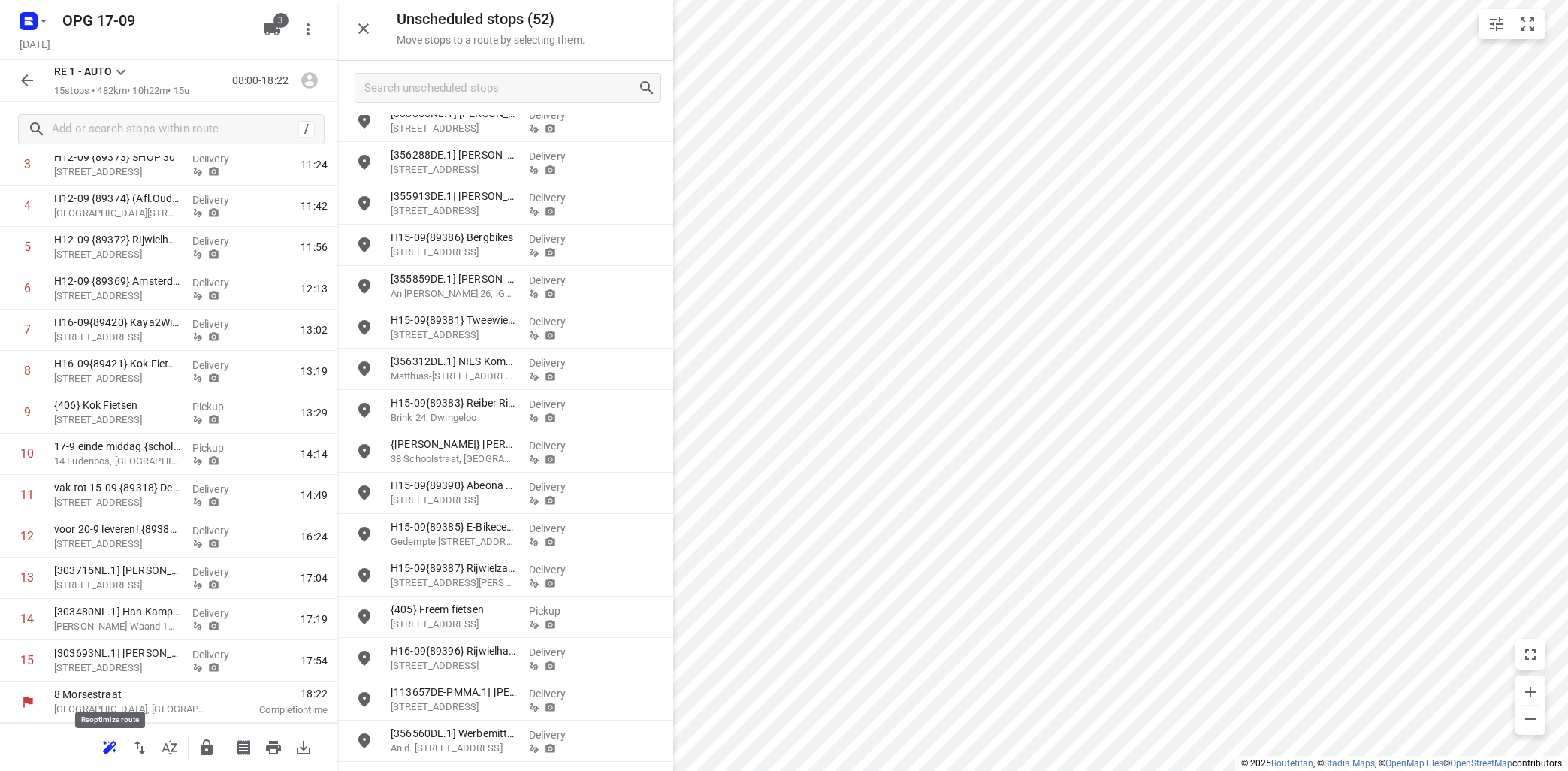
click at [103, 742] on icon "button" at bounding box center [109, 748] width 18 height 18
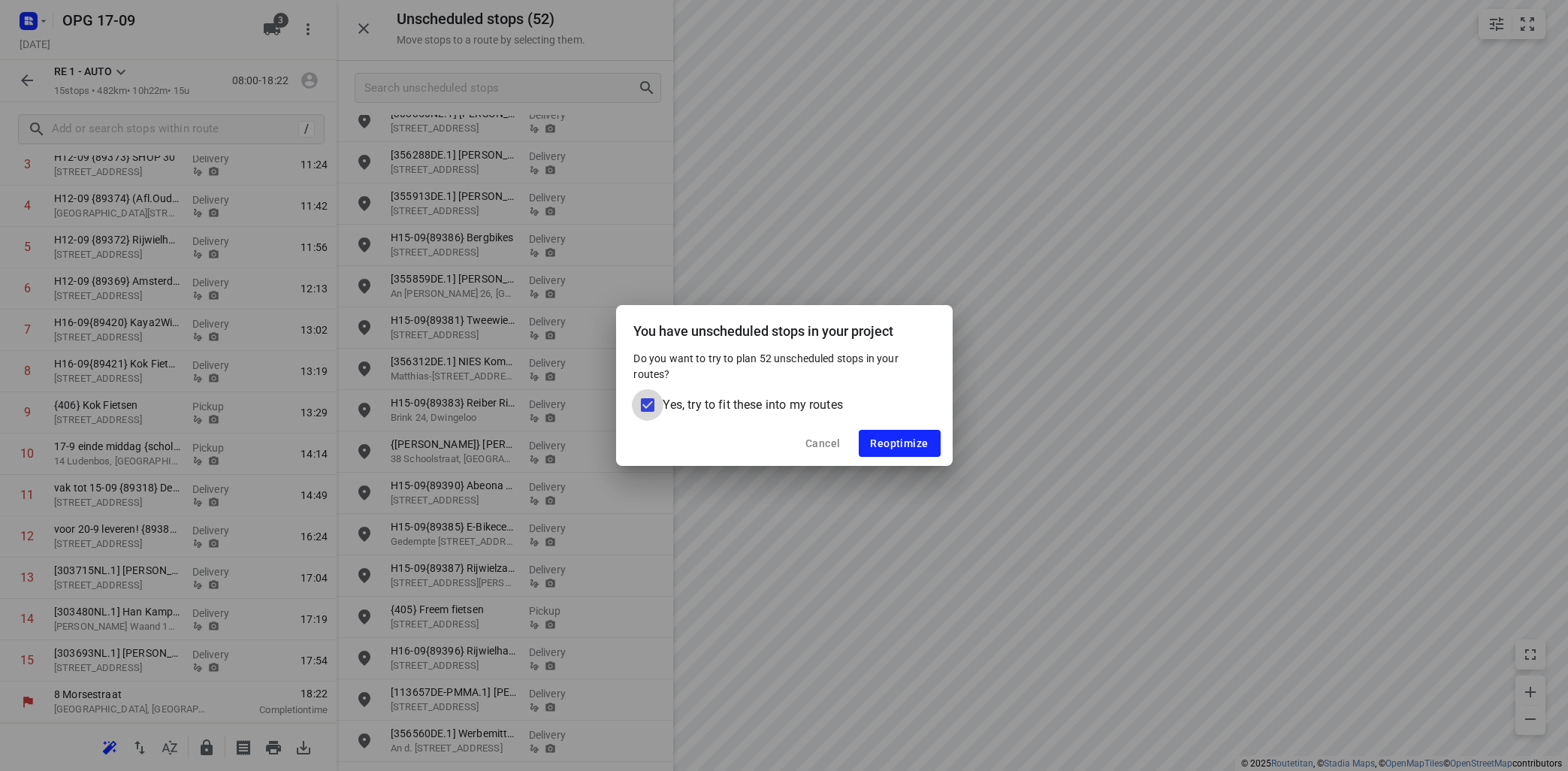
drag, startPoint x: 653, startPoint y: 404, endPoint x: 664, endPoint y: 400, distance: 11.7
click at [652, 403] on input "Yes, try to fit these into my routes" at bounding box center [647, 405] width 31 height 31
click at [895, 436] on button "Reoptimize" at bounding box center [900, 443] width 82 height 27
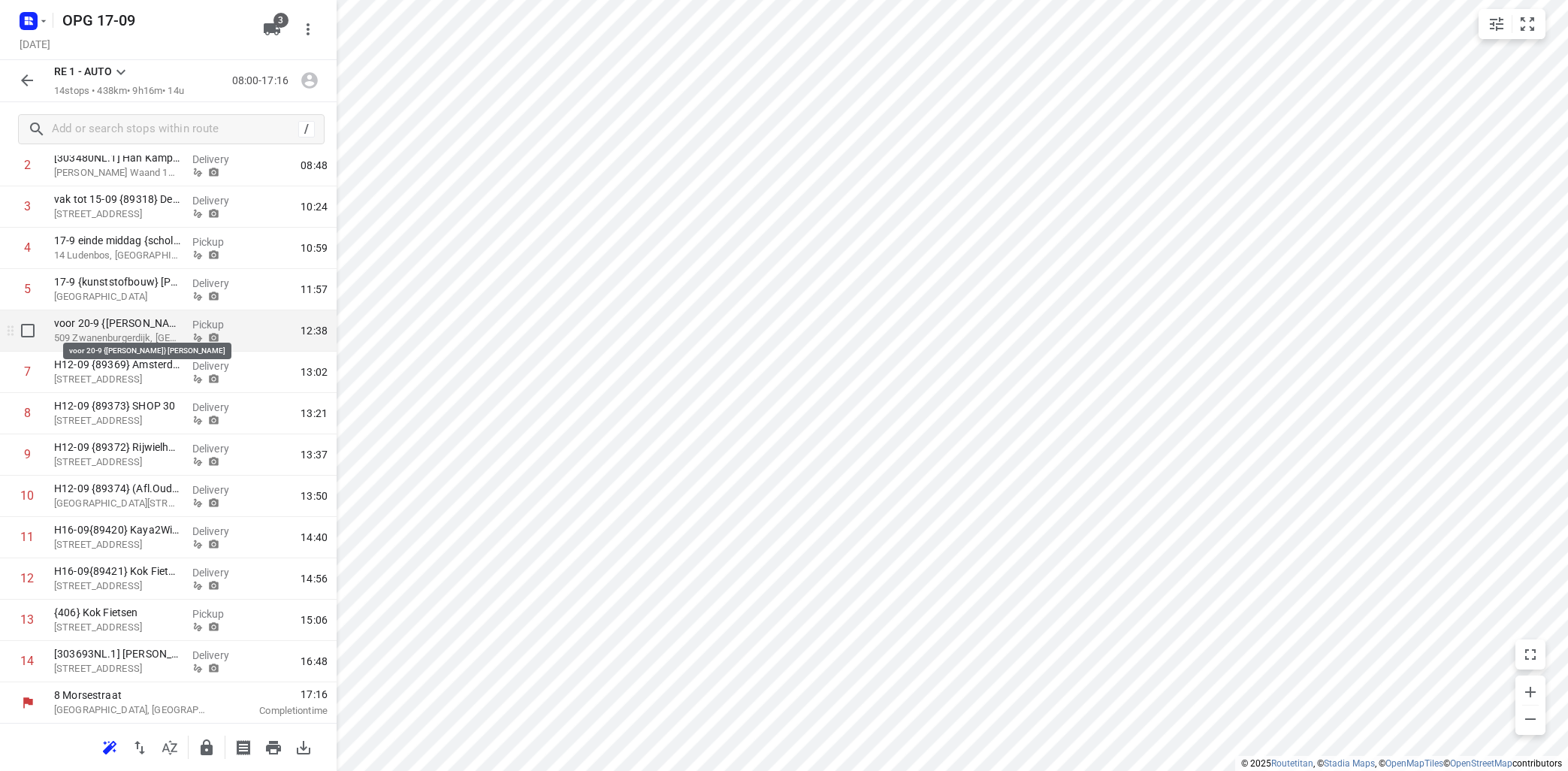
scroll to position [81, 0]
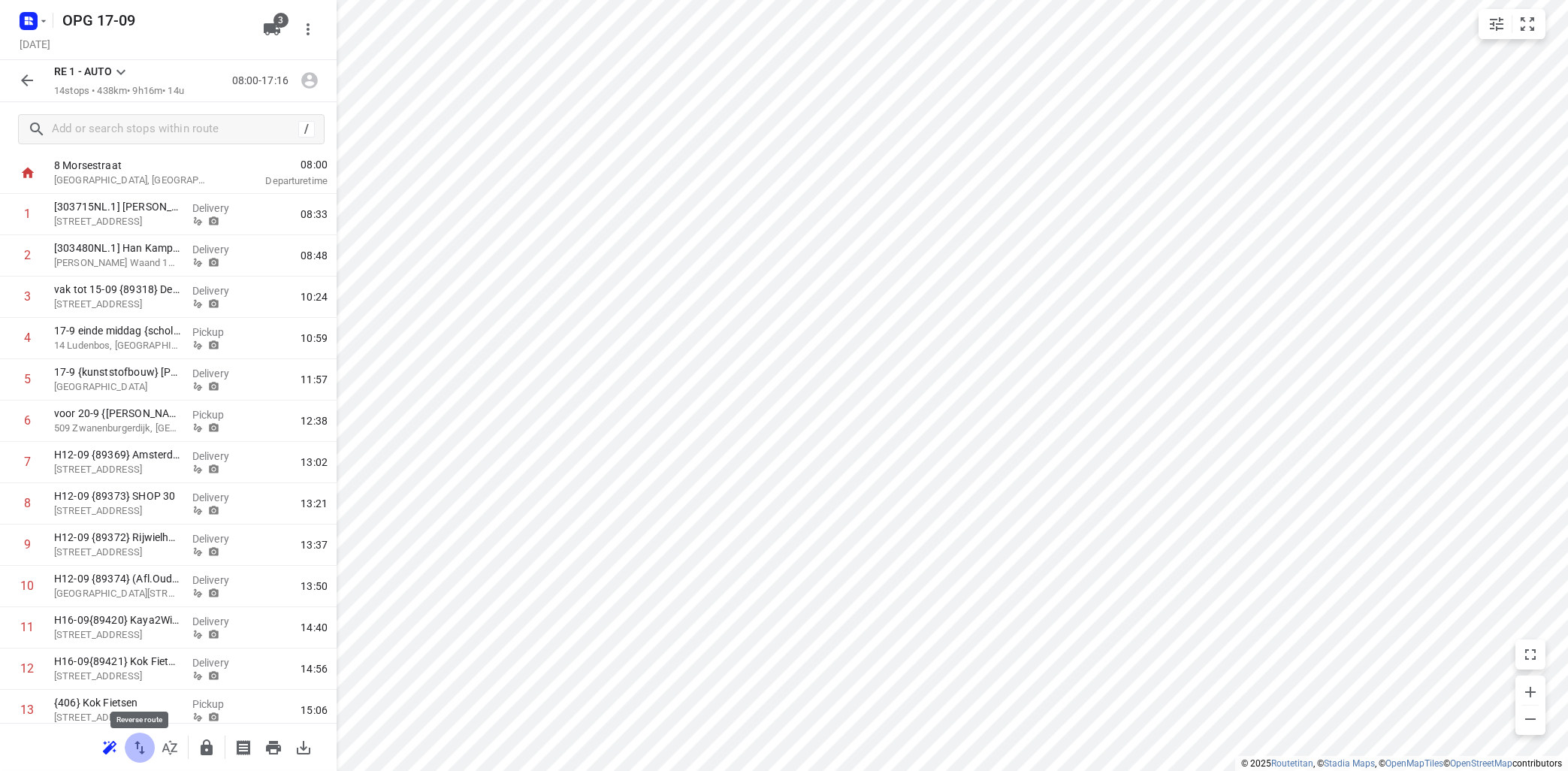
click at [138, 751] on icon "button" at bounding box center [140, 748] width 18 height 18
click at [125, 70] on icon at bounding box center [121, 73] width 9 height 5
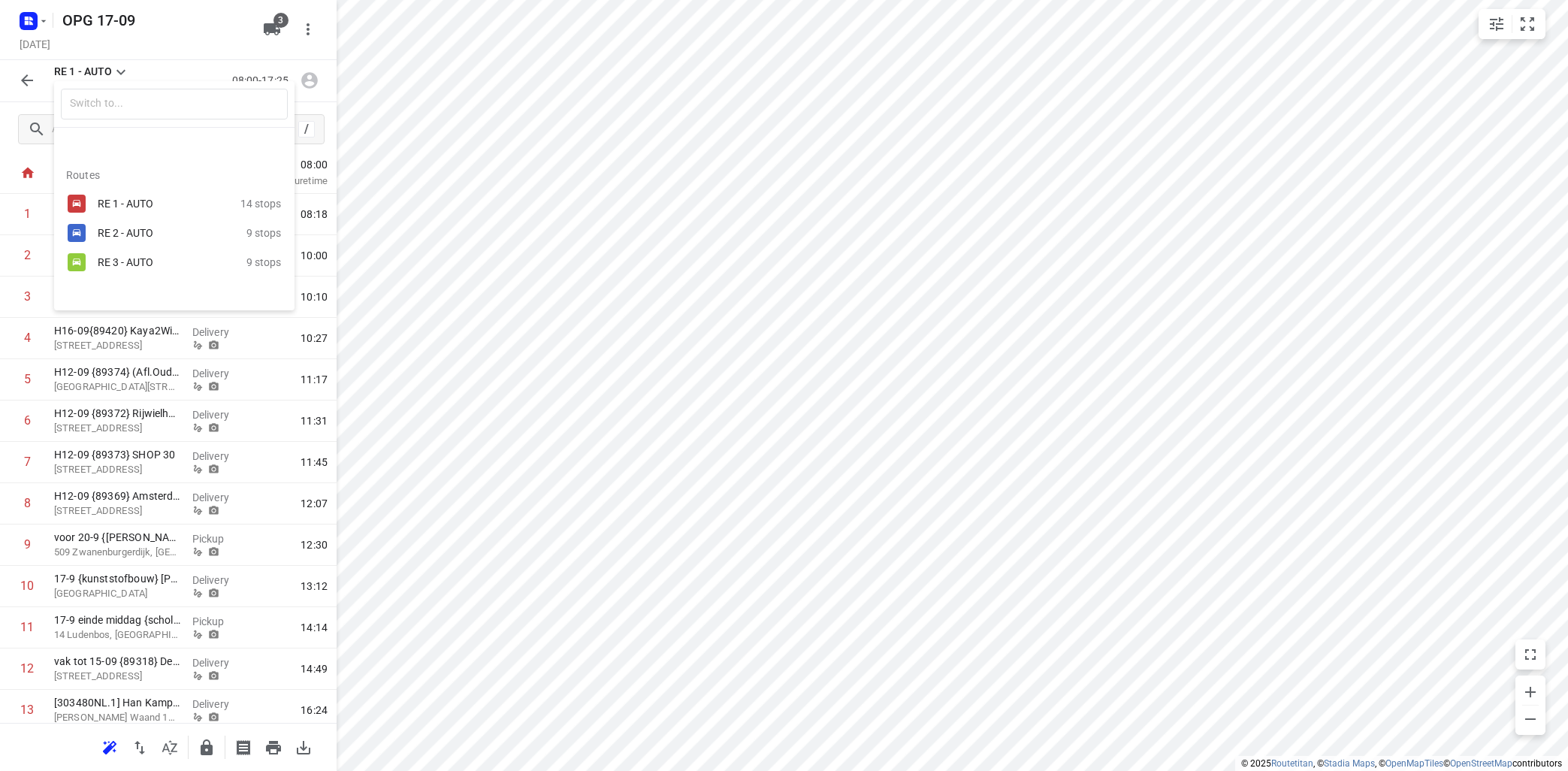
click at [99, 265] on div "RE 3 - AUTO" at bounding box center [161, 262] width 128 height 12
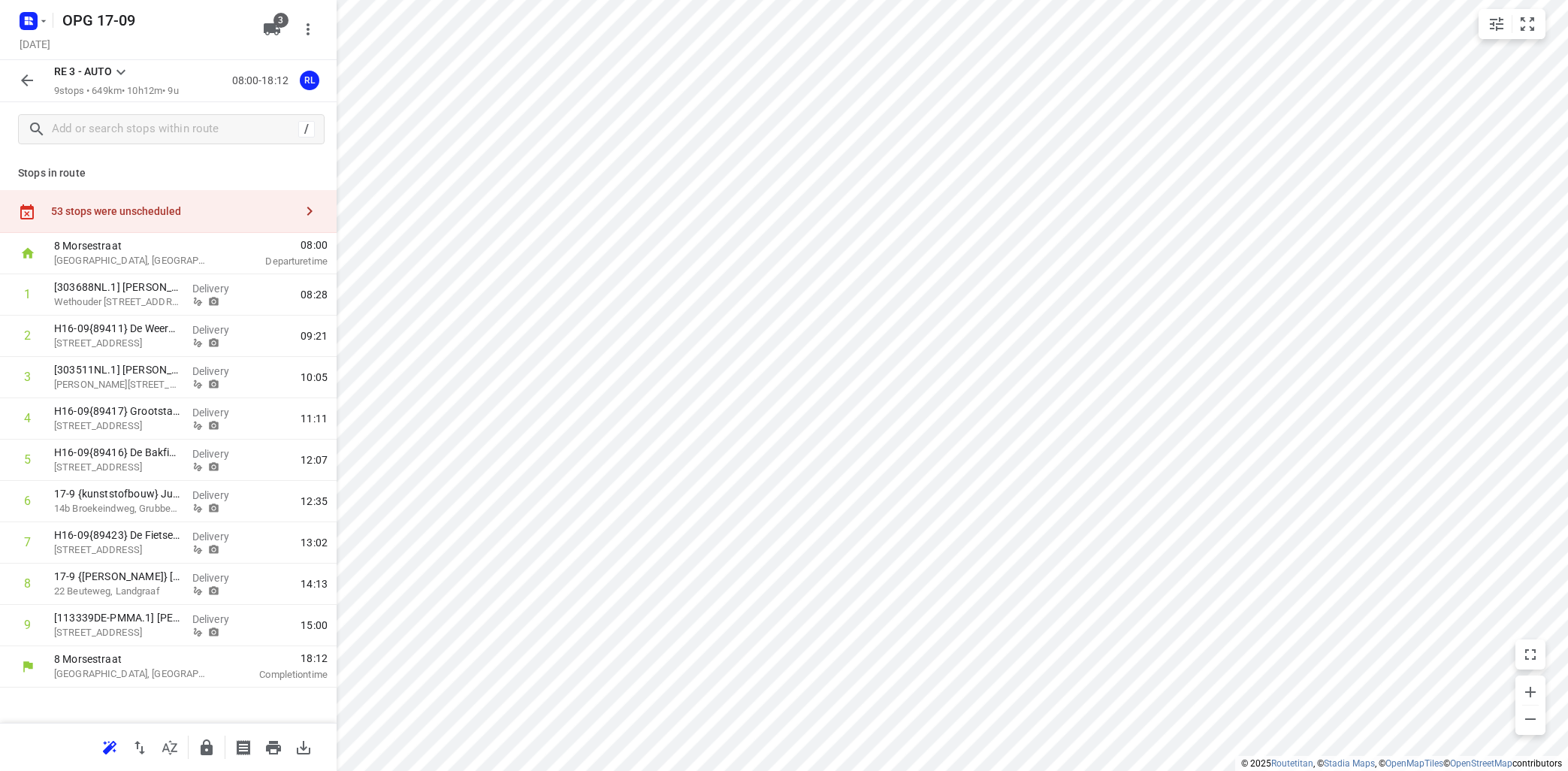
scroll to position [0, 0]
click at [170, 132] on input "text" at bounding box center [175, 129] width 245 height 23
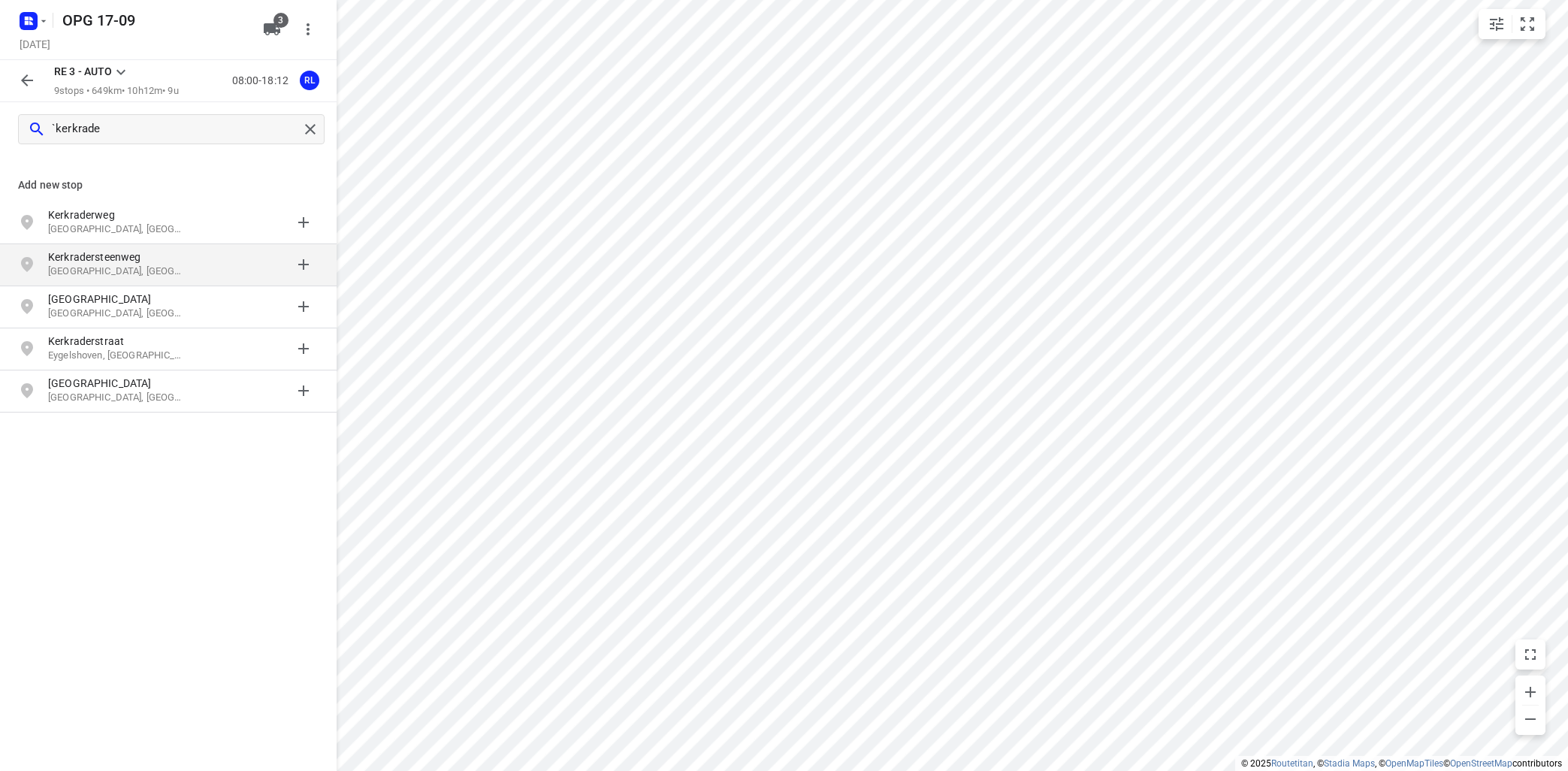
click at [120, 267] on p "[GEOGRAPHIC_DATA], [GEOGRAPHIC_DATA]" at bounding box center [116, 272] width 138 height 14
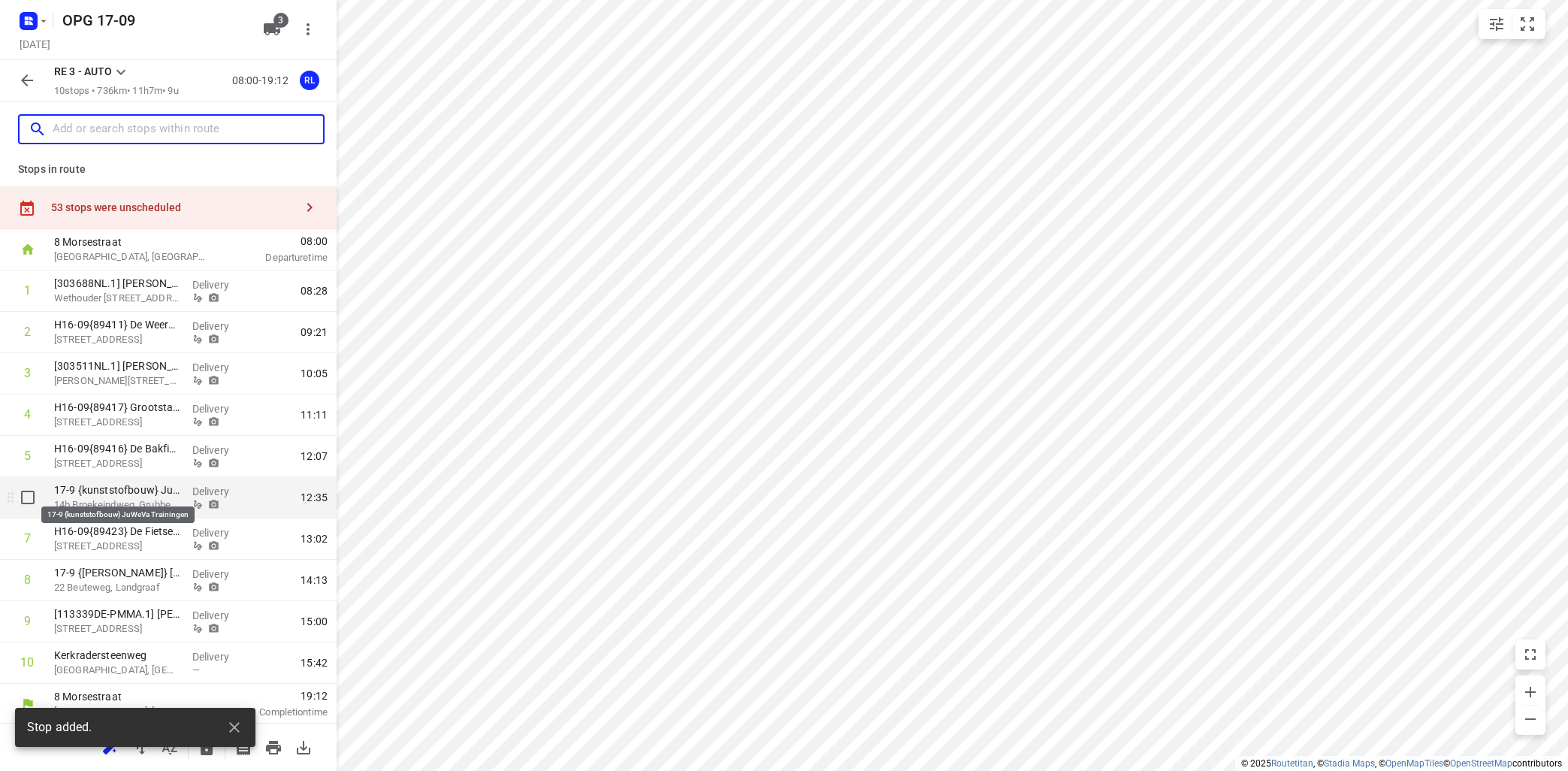
scroll to position [5, 0]
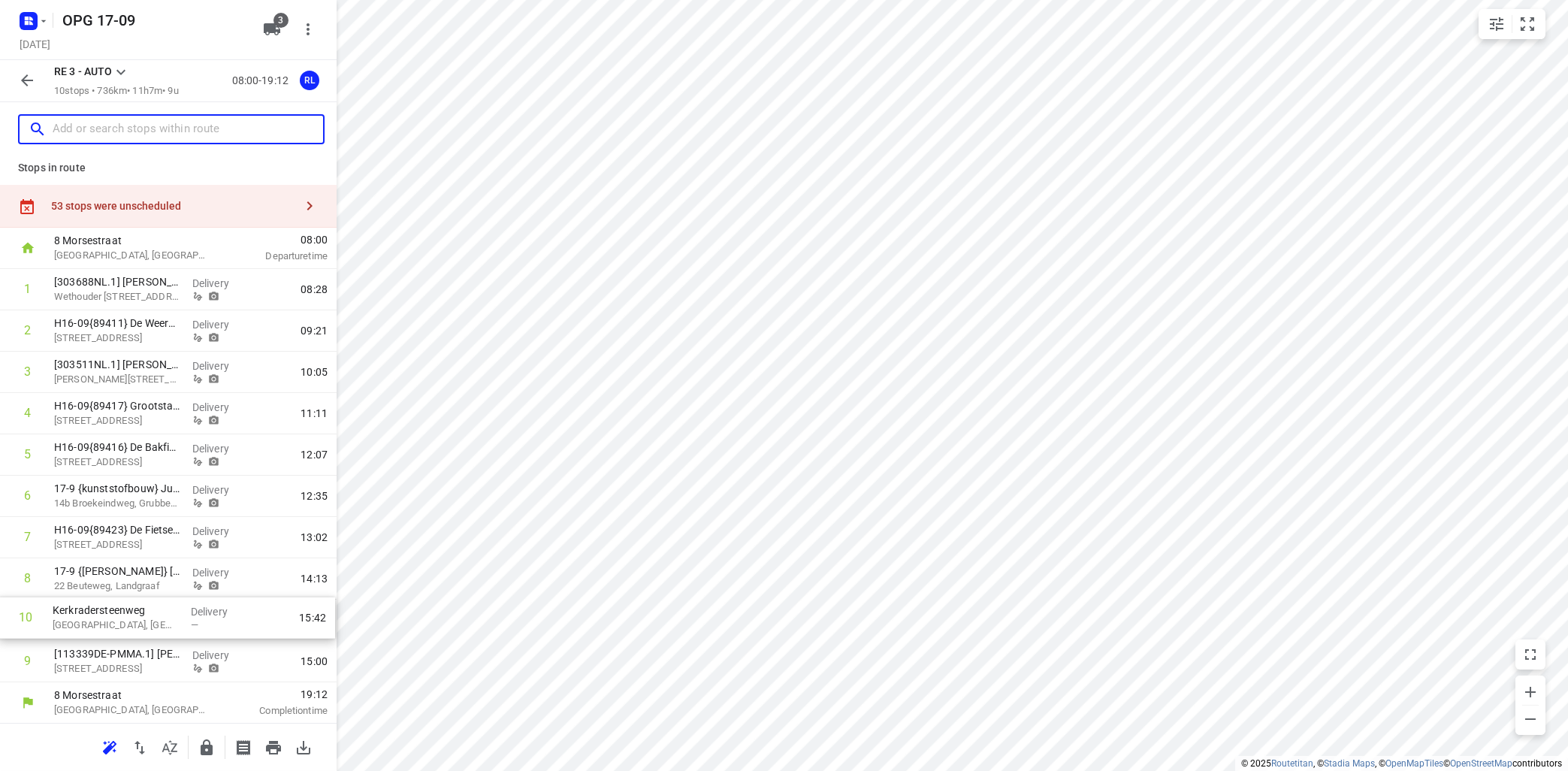
drag, startPoint x: 137, startPoint y: 669, endPoint x: 136, endPoint y: 618, distance: 51.0
click at [136, 618] on div "1 [303688NL.1] [PERSON_NAME] Wethouder [STREET_ADDRESS] Delivery 08:28 2 H16-09…" at bounding box center [168, 476] width 337 height 413
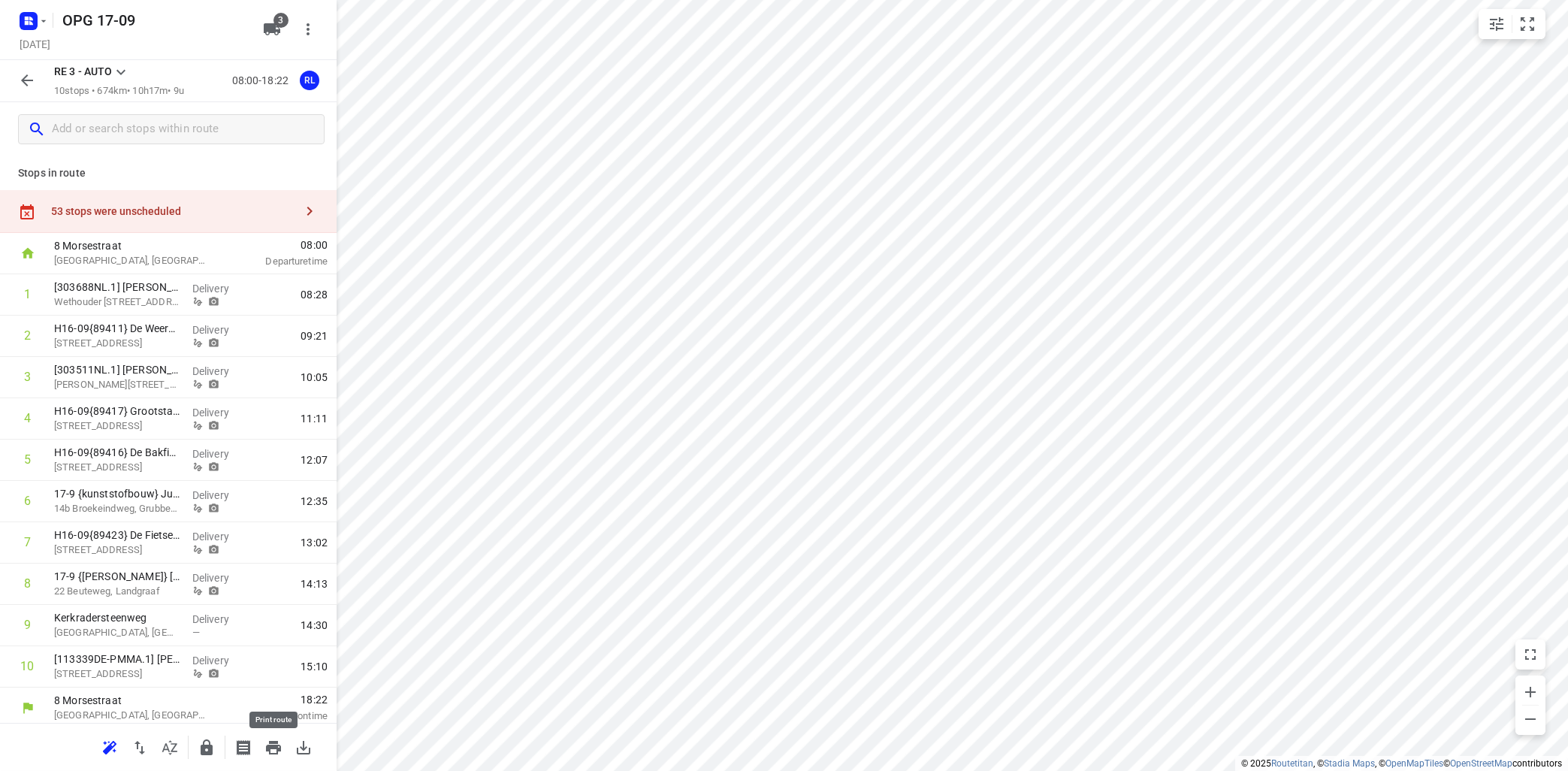
click at [282, 741] on icon "button" at bounding box center [273, 748] width 18 height 18
click at [271, 743] on icon "button" at bounding box center [272, 748] width 15 height 14
click at [120, 66] on icon at bounding box center [121, 72] width 18 height 18
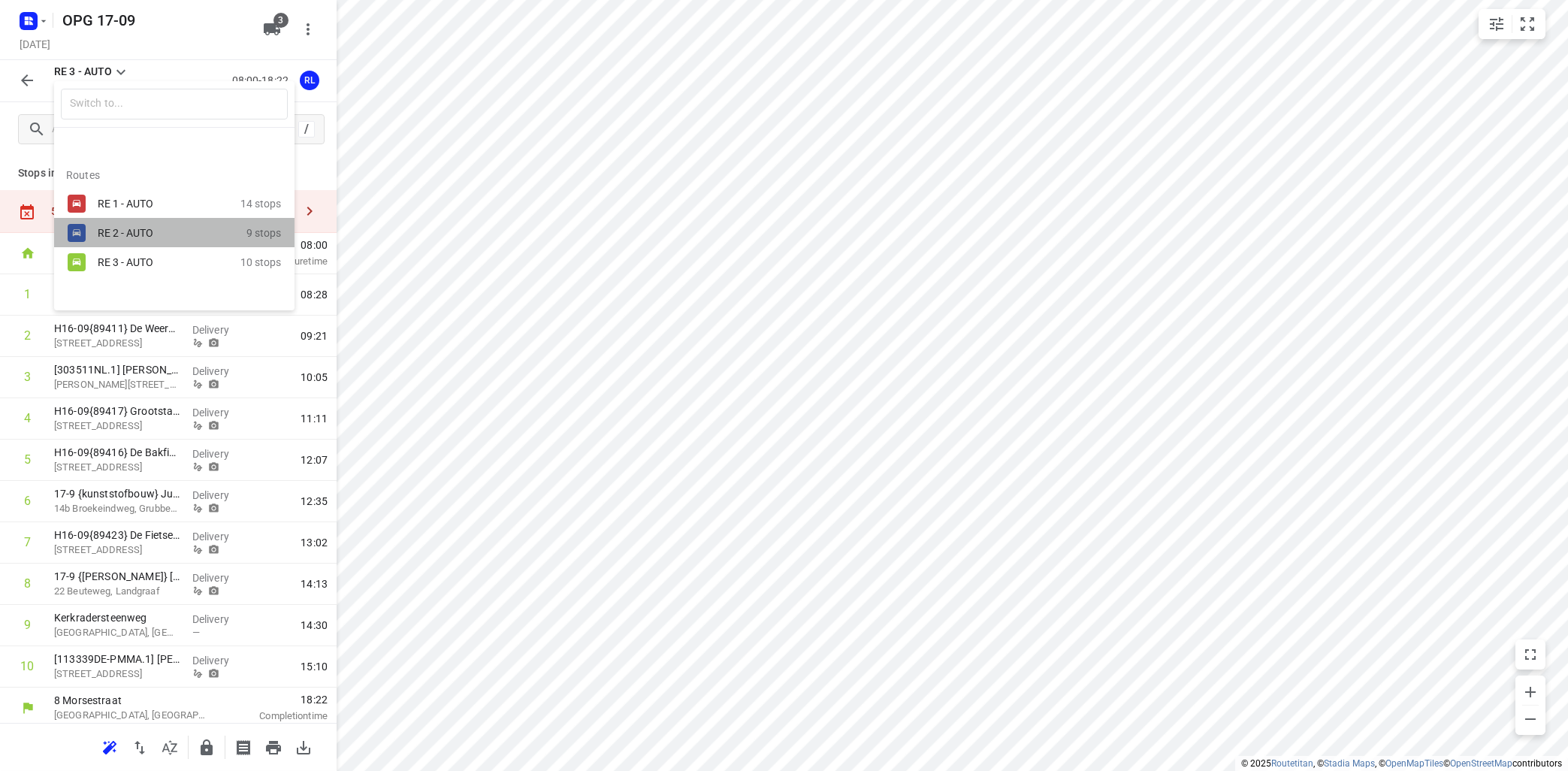
click at [118, 231] on div "RE 2 - AUTO" at bounding box center [161, 233] width 128 height 12
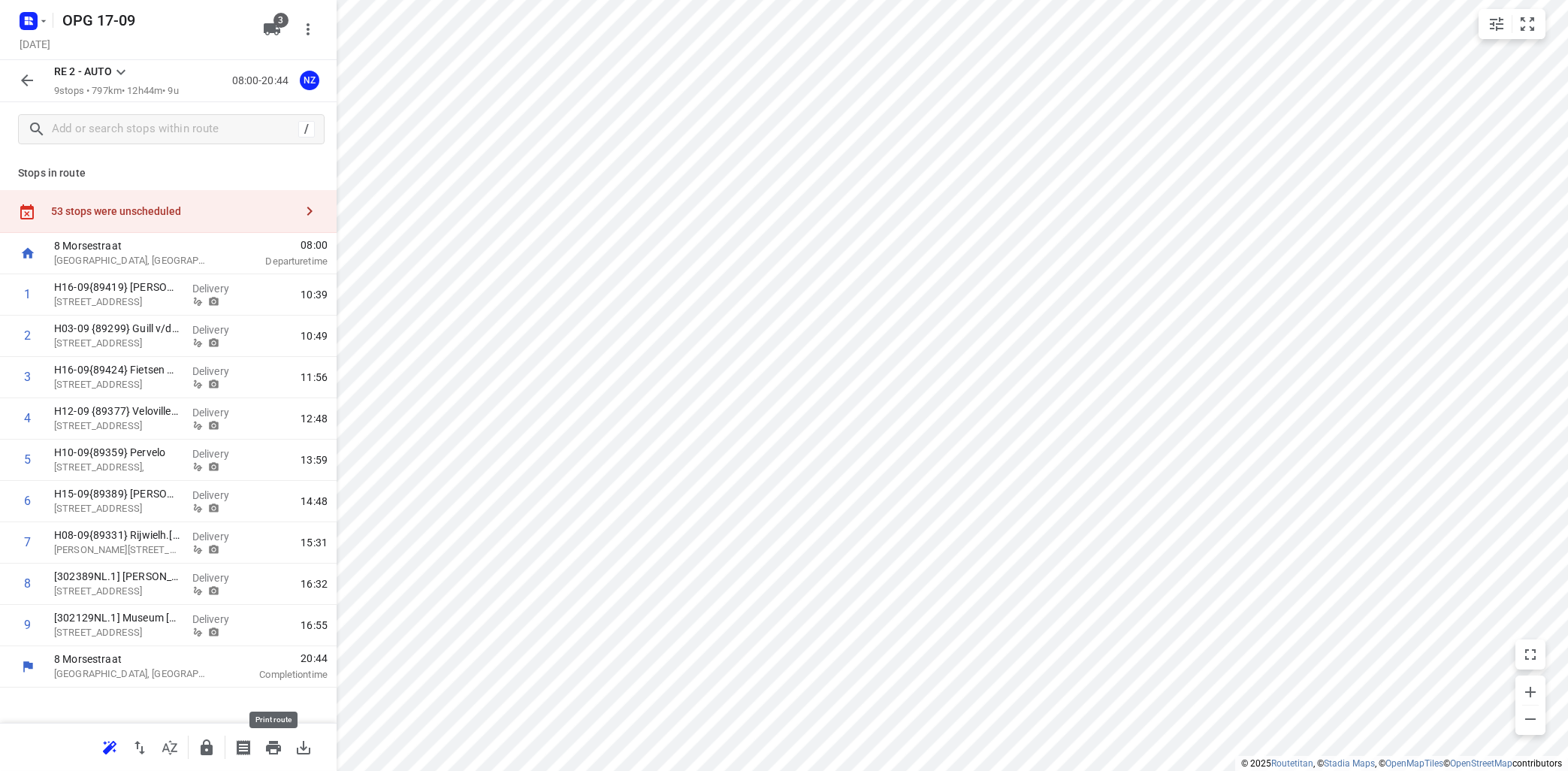
click at [268, 746] on icon "button" at bounding box center [272, 748] width 15 height 14
drag, startPoint x: 118, startPoint y: 72, endPoint x: 125, endPoint y: 64, distance: 10.6
click at [125, 64] on icon at bounding box center [121, 72] width 18 height 18
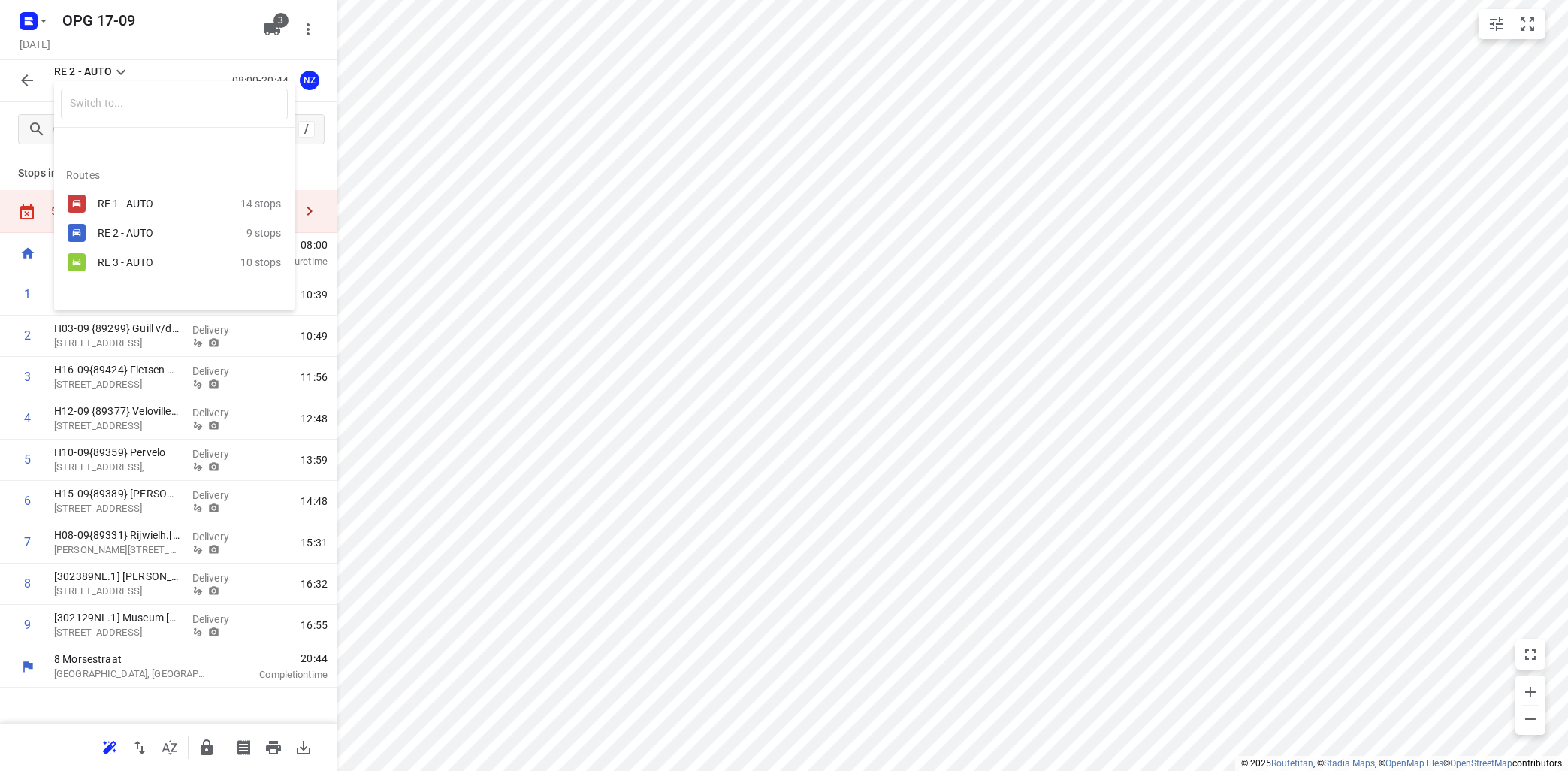
click at [100, 201] on div "RE 1 - AUTO" at bounding box center [161, 204] width 128 height 12
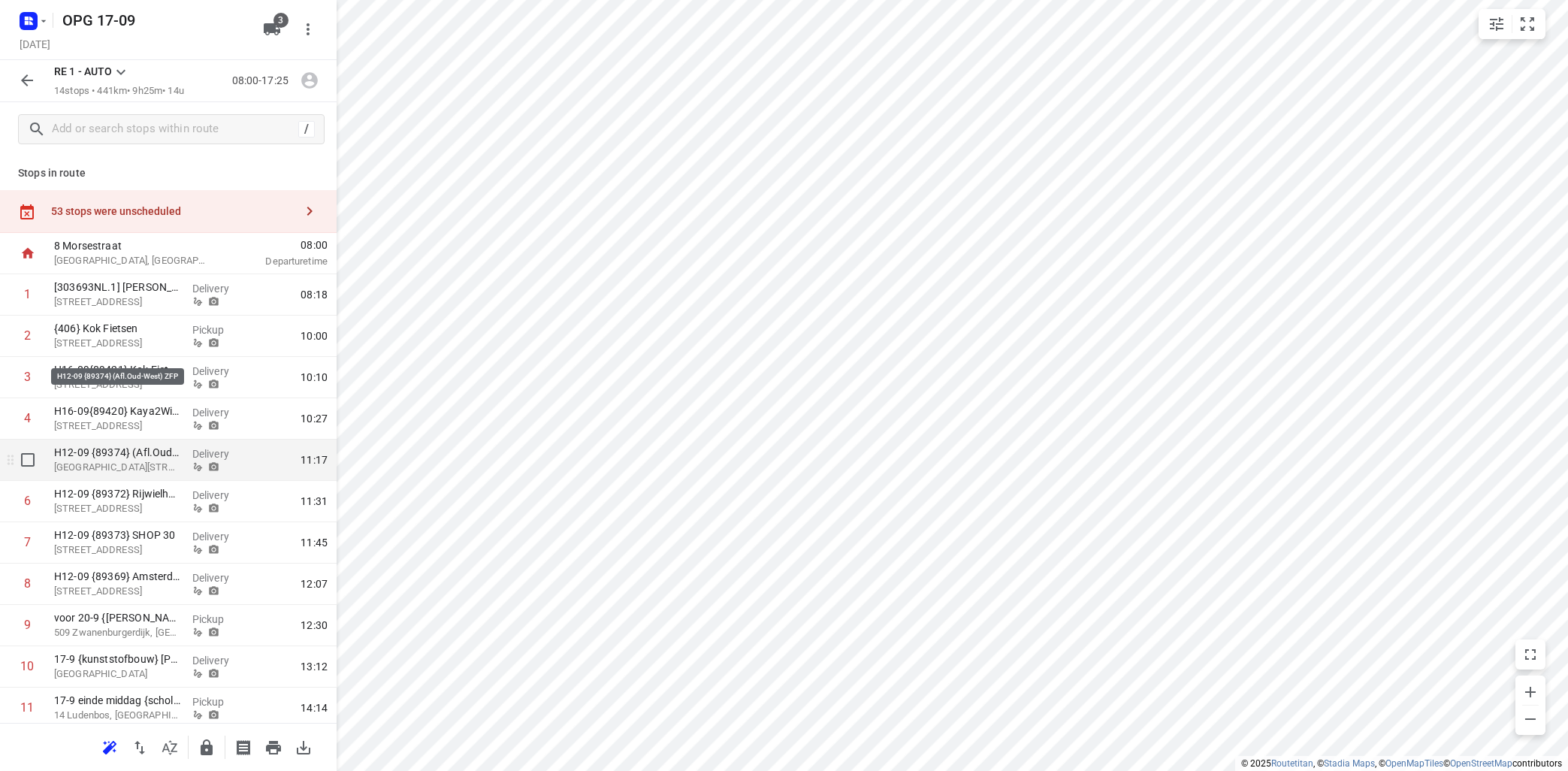
scroll to position [171, 0]
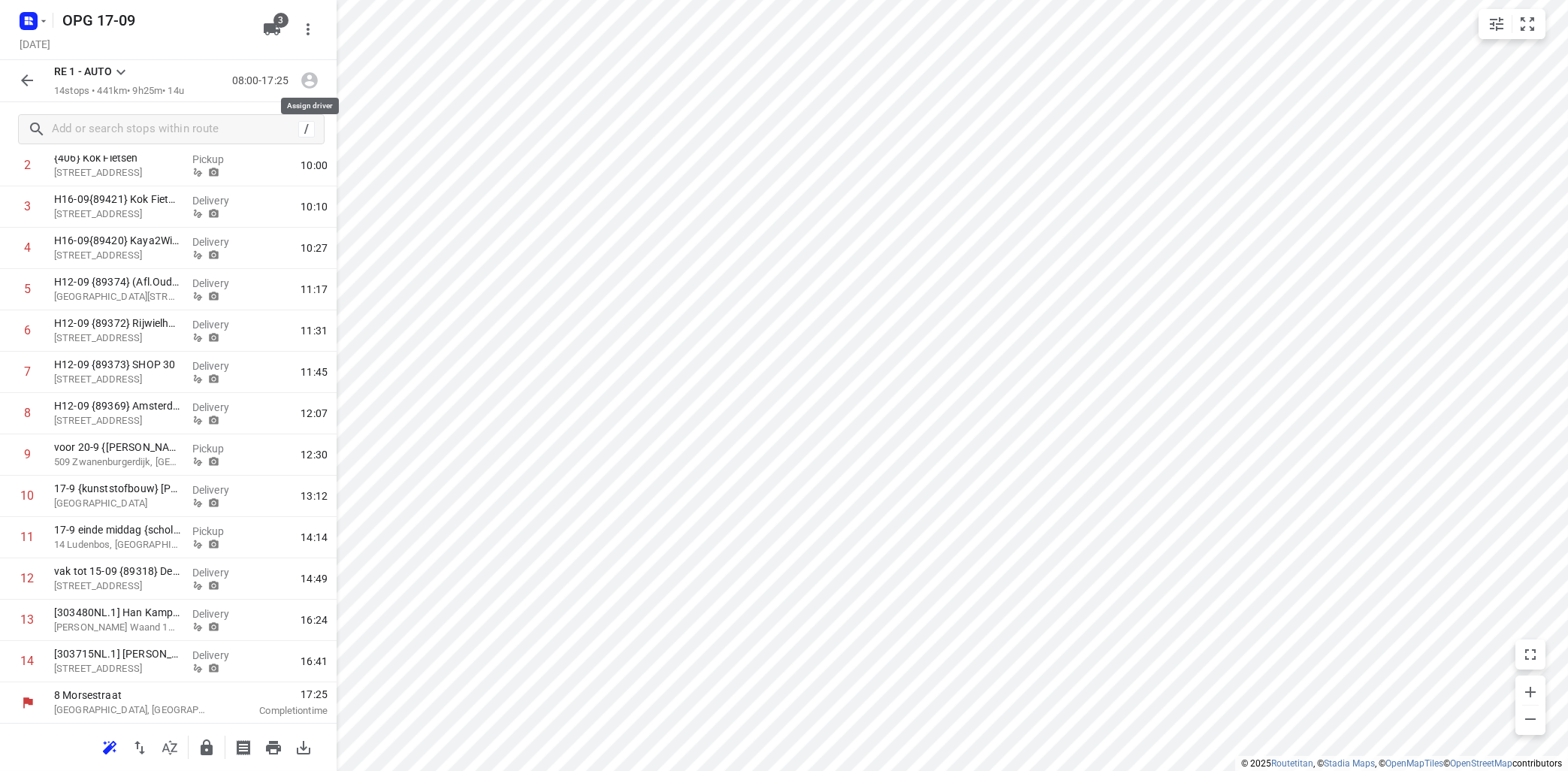
click at [311, 86] on icon "button" at bounding box center [309, 80] width 20 height 20
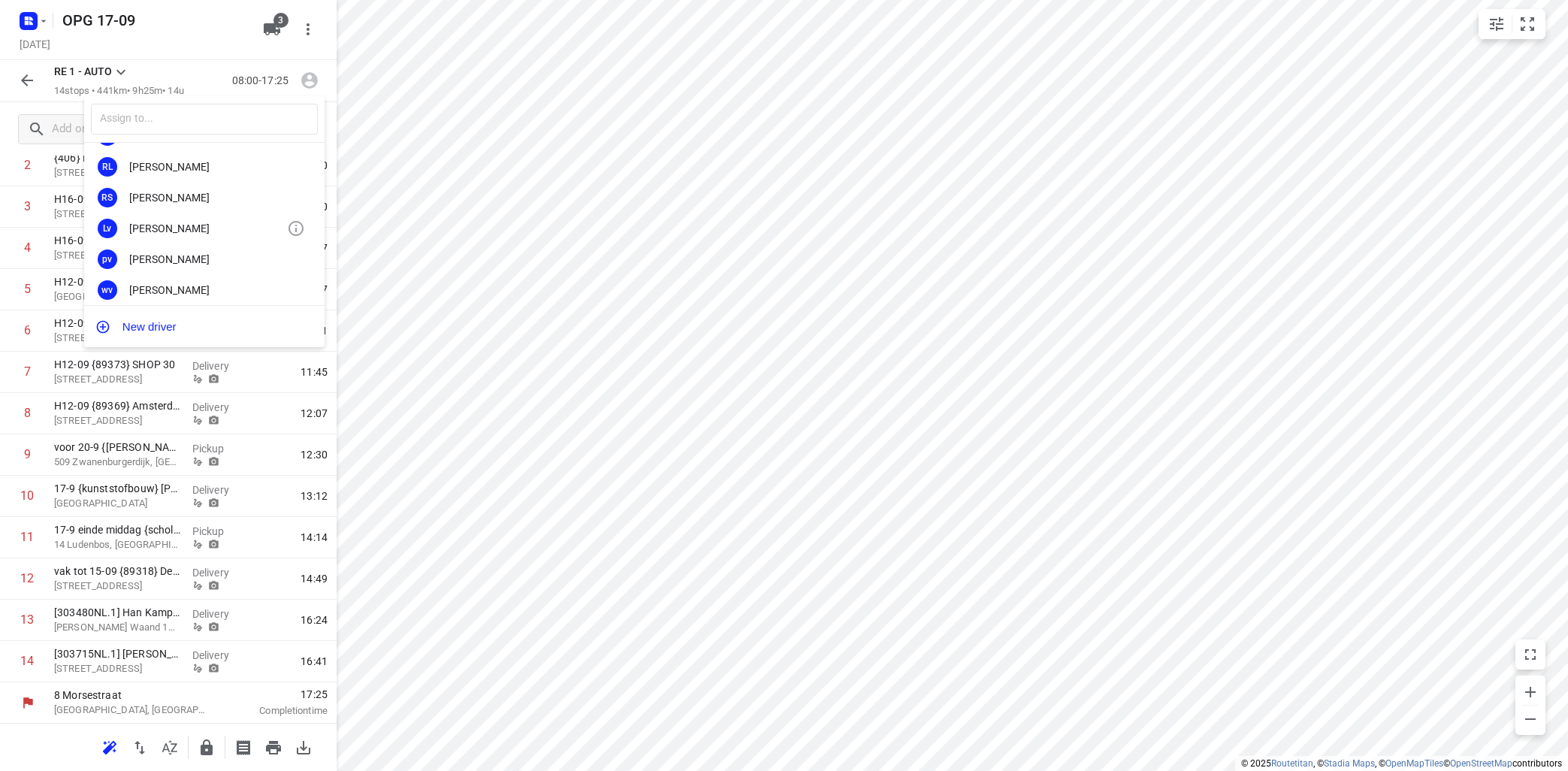
scroll to position [280, 0]
click at [165, 221] on div "[PERSON_NAME]" at bounding box center [208, 222] width 158 height 12
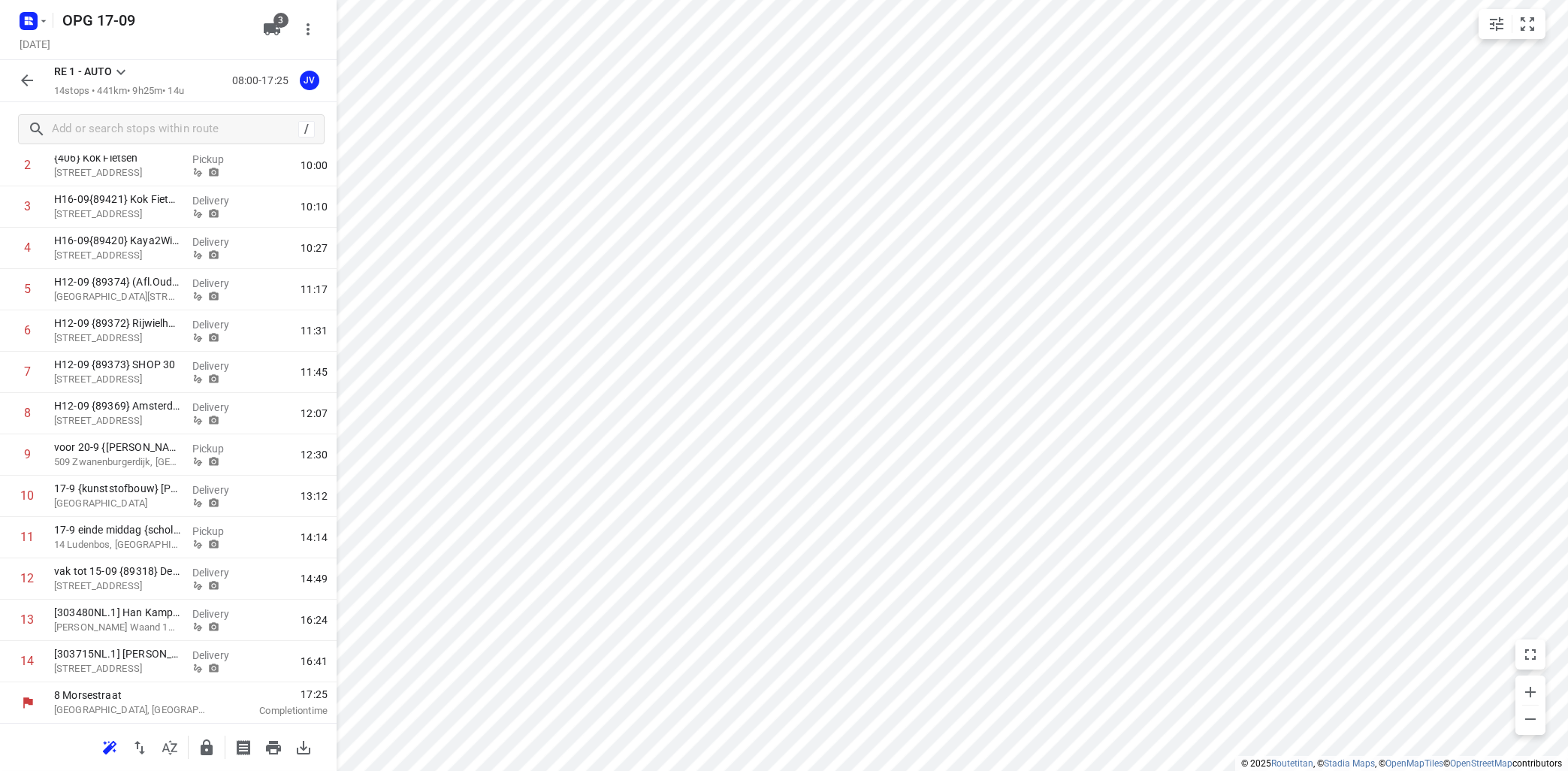
click at [116, 64] on icon at bounding box center [121, 72] width 18 height 18
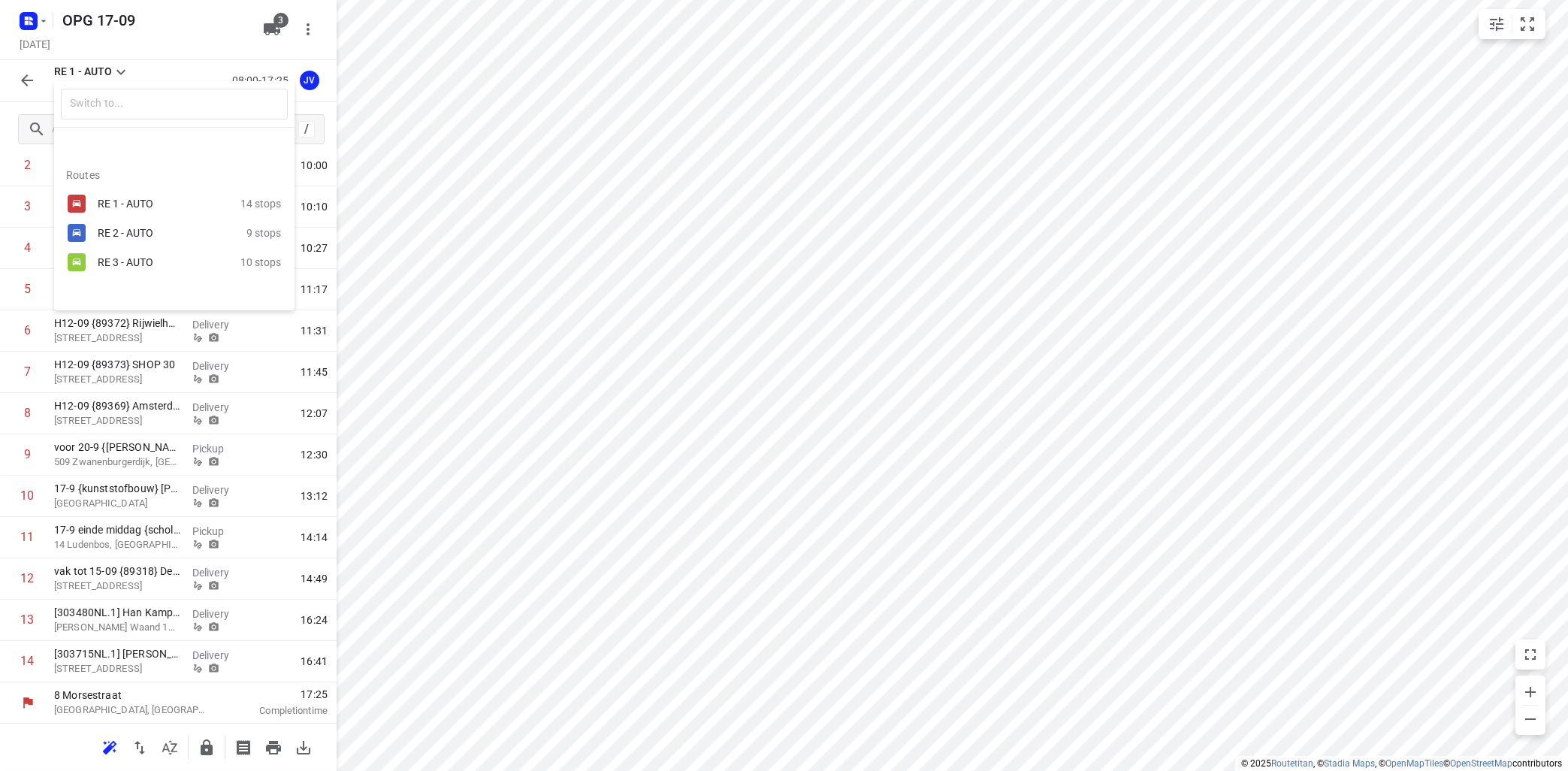
click at [116, 228] on div "RE 2 - AUTO" at bounding box center [161, 233] width 128 height 12
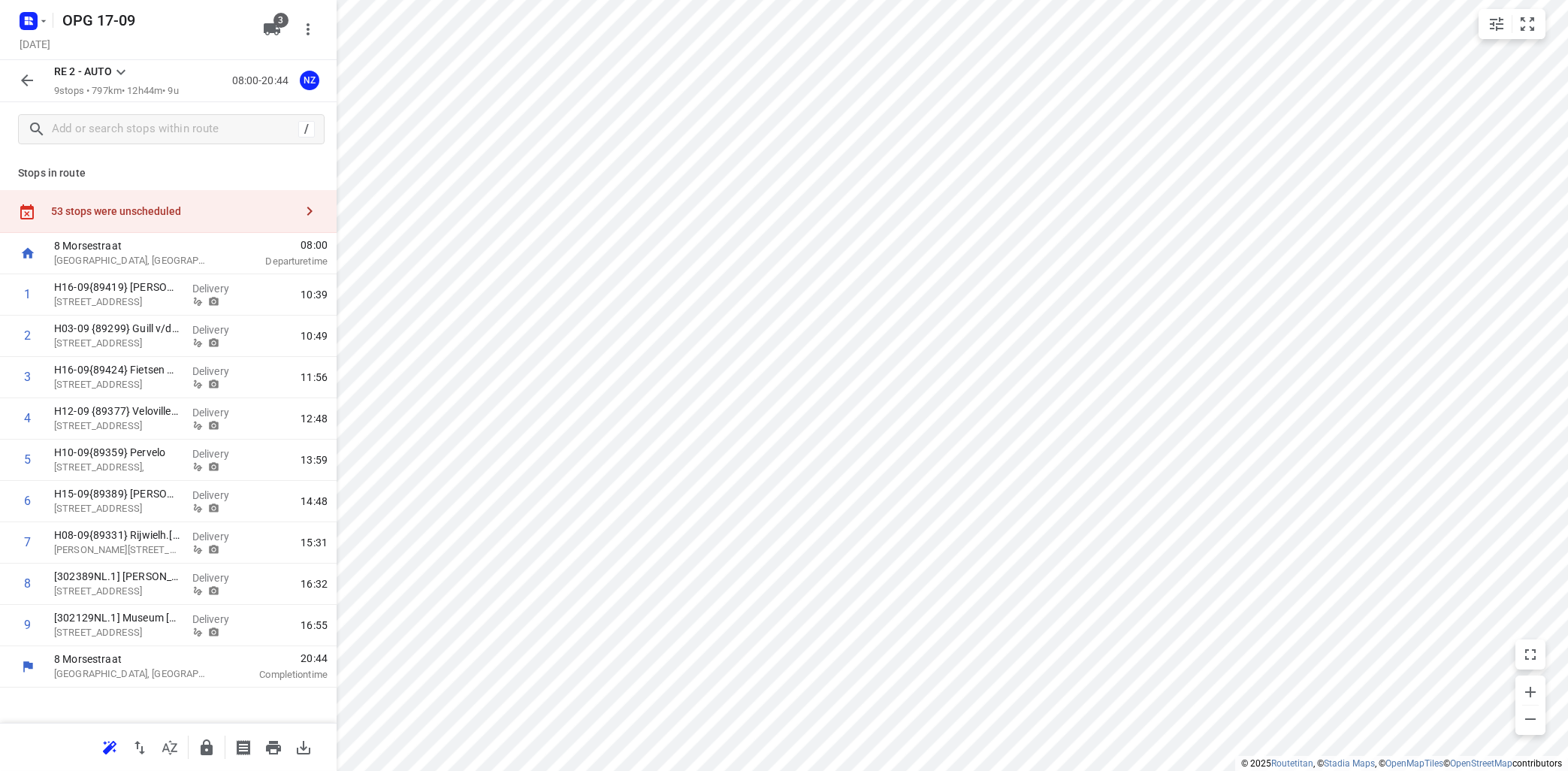
scroll to position [0, 0]
drag, startPoint x: 87, startPoint y: 626, endPoint x: 89, endPoint y: 498, distance: 128.0
click at [89, 498] on div "1 H16-09{89419} [PERSON_NAME] v/d Ven Fietsspecialist [STREET_ADDRESS] Delivery…" at bounding box center [168, 460] width 337 height 372
drag, startPoint x: 87, startPoint y: 625, endPoint x: 88, endPoint y: 531, distance: 94.0
click at [88, 531] on div "1 H16-09{89419} [PERSON_NAME] v/d Ven Fietsspecialist [STREET_ADDRESS] Delivery…" at bounding box center [168, 460] width 337 height 372
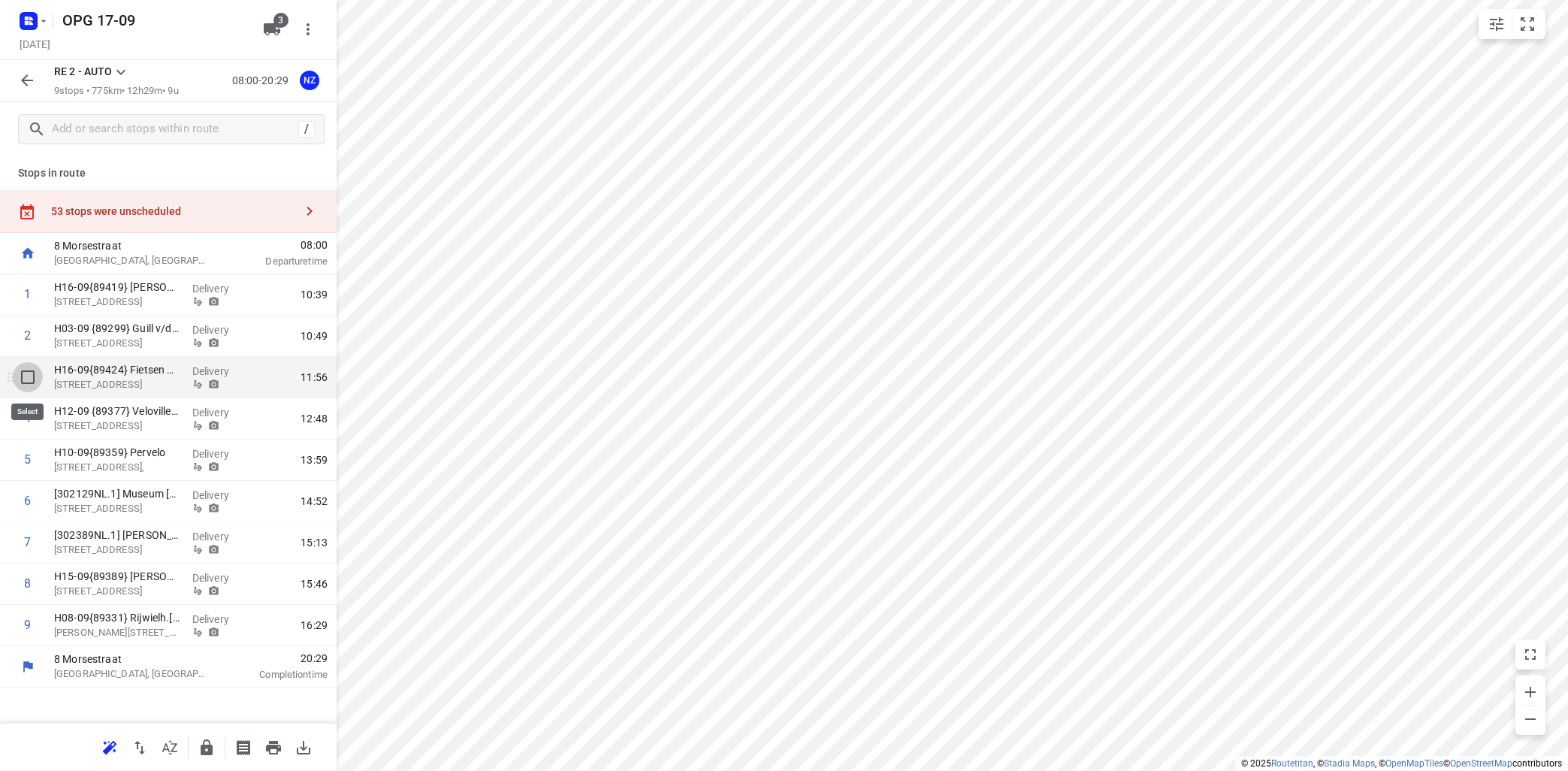
click at [25, 373] on input "checkbox" at bounding box center [28, 377] width 30 height 30
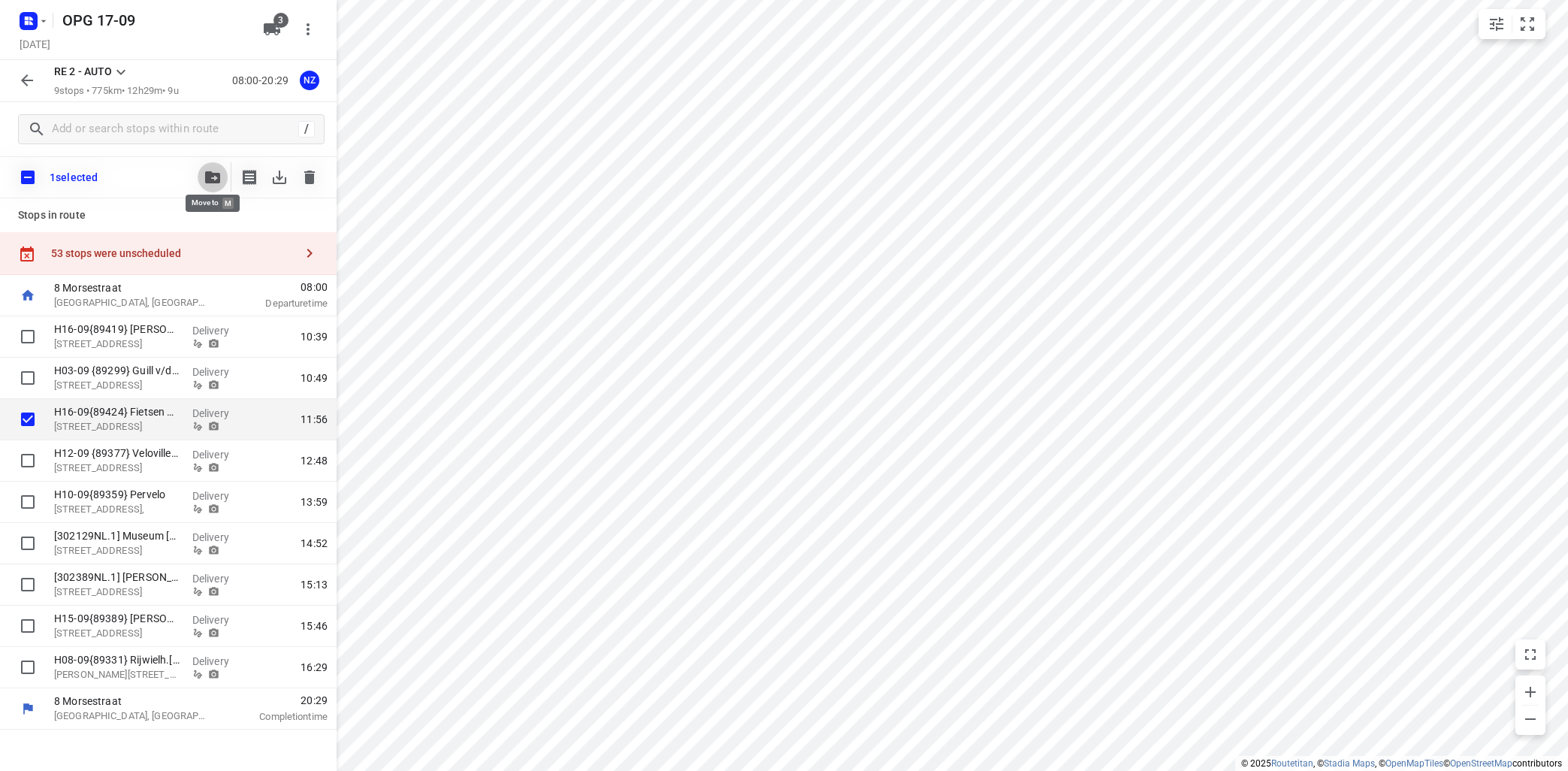
click at [207, 181] on span "button" at bounding box center [213, 177] width 18 height 12
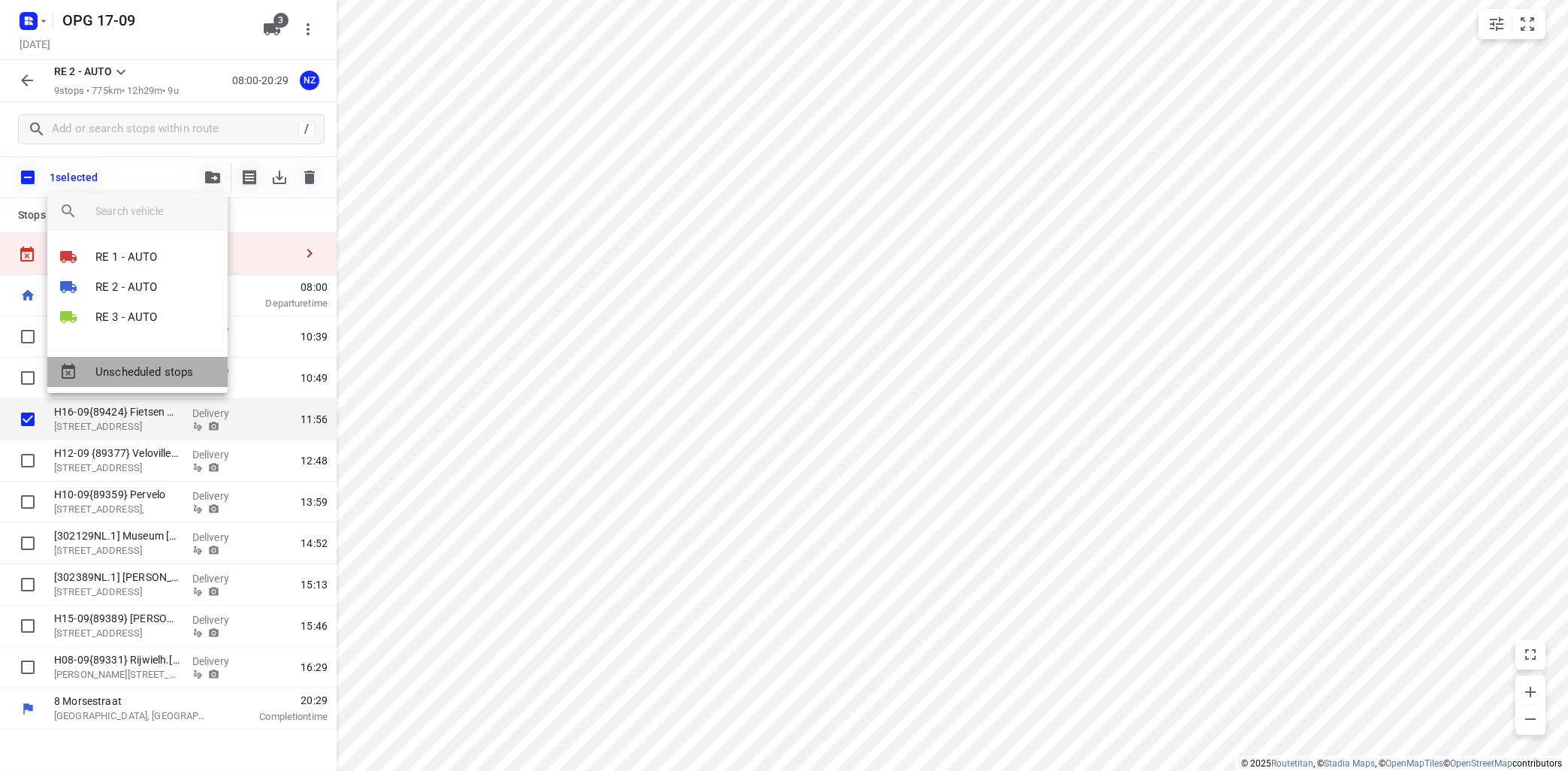
click at [180, 366] on span "Unscheduled stops" at bounding box center [155, 372] width 121 height 17
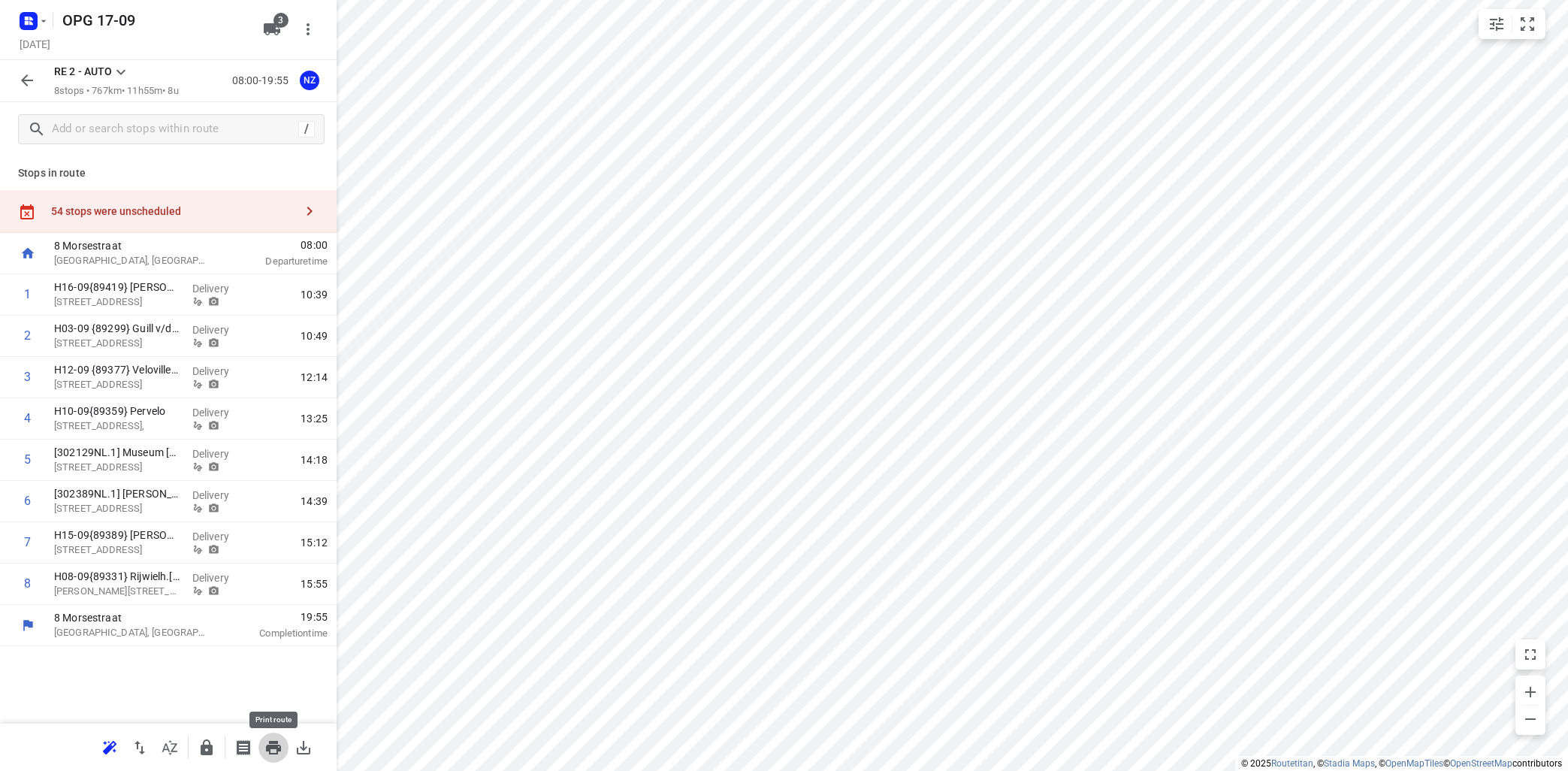
click at [273, 742] on icon "button" at bounding box center [272, 748] width 15 height 14
click at [124, 71] on icon at bounding box center [121, 73] width 9 height 5
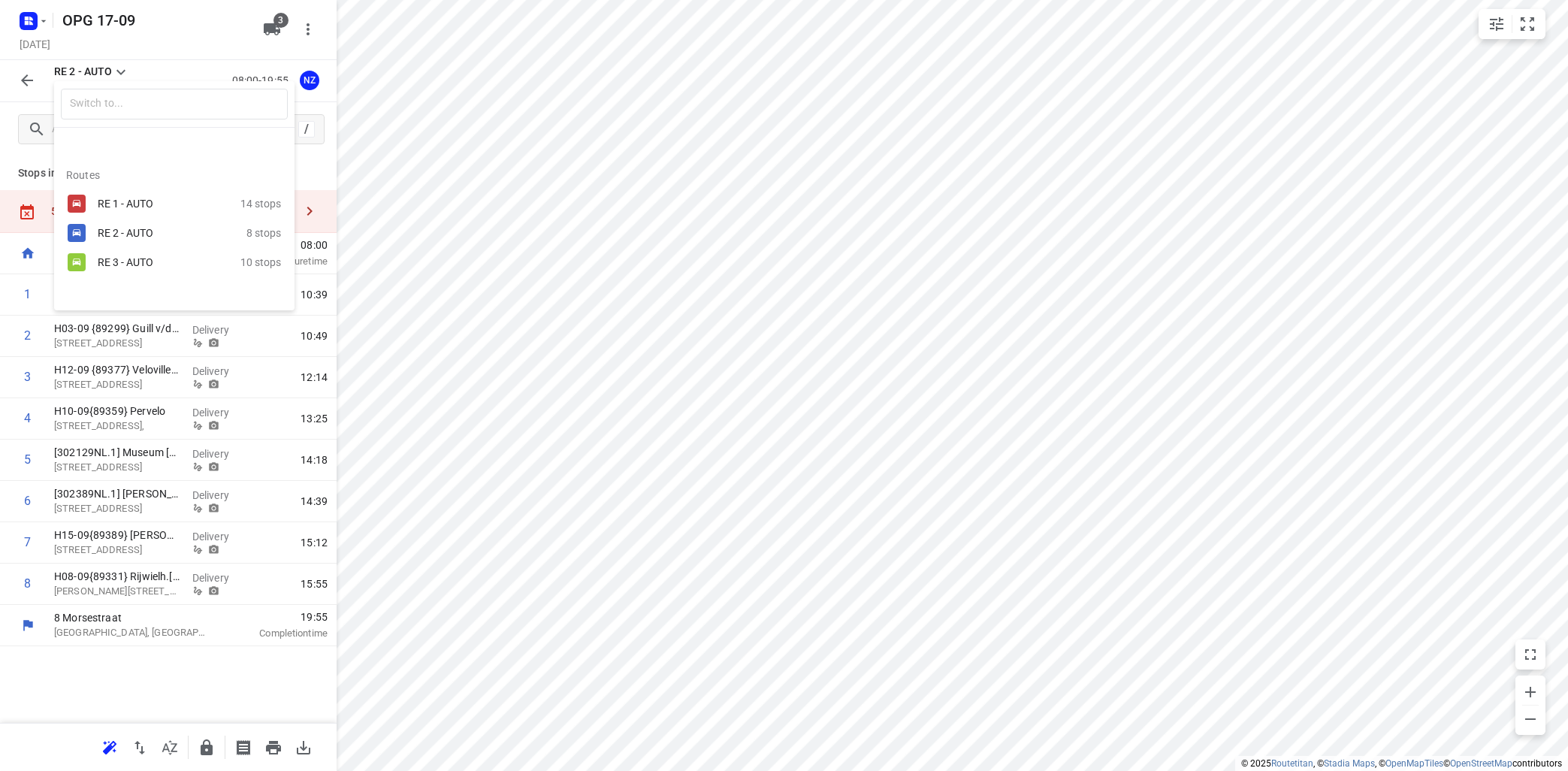
click at [141, 197] on div "RE 1 - AUTO" at bounding box center [169, 203] width 143 height 18
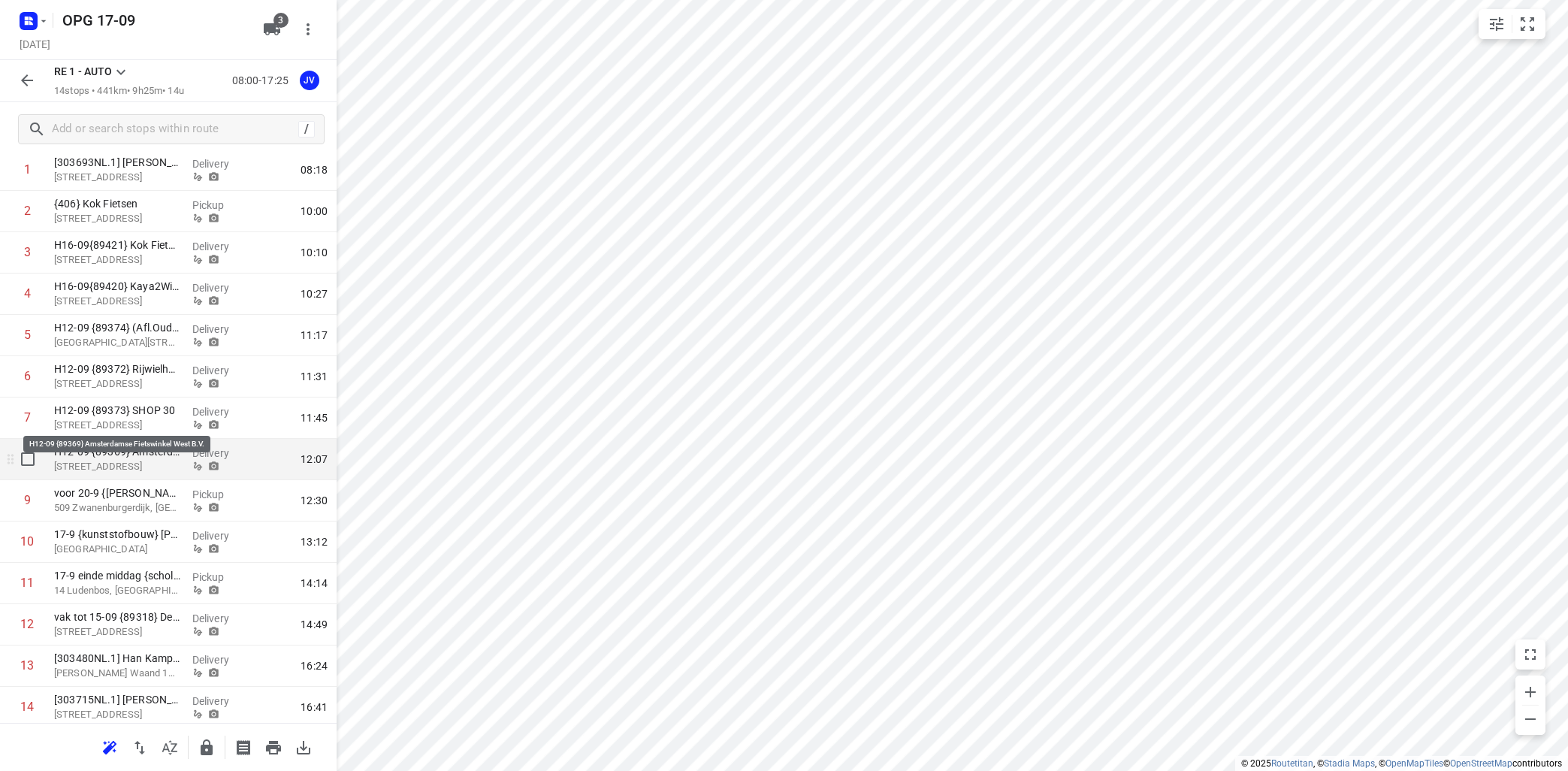
scroll to position [171, 0]
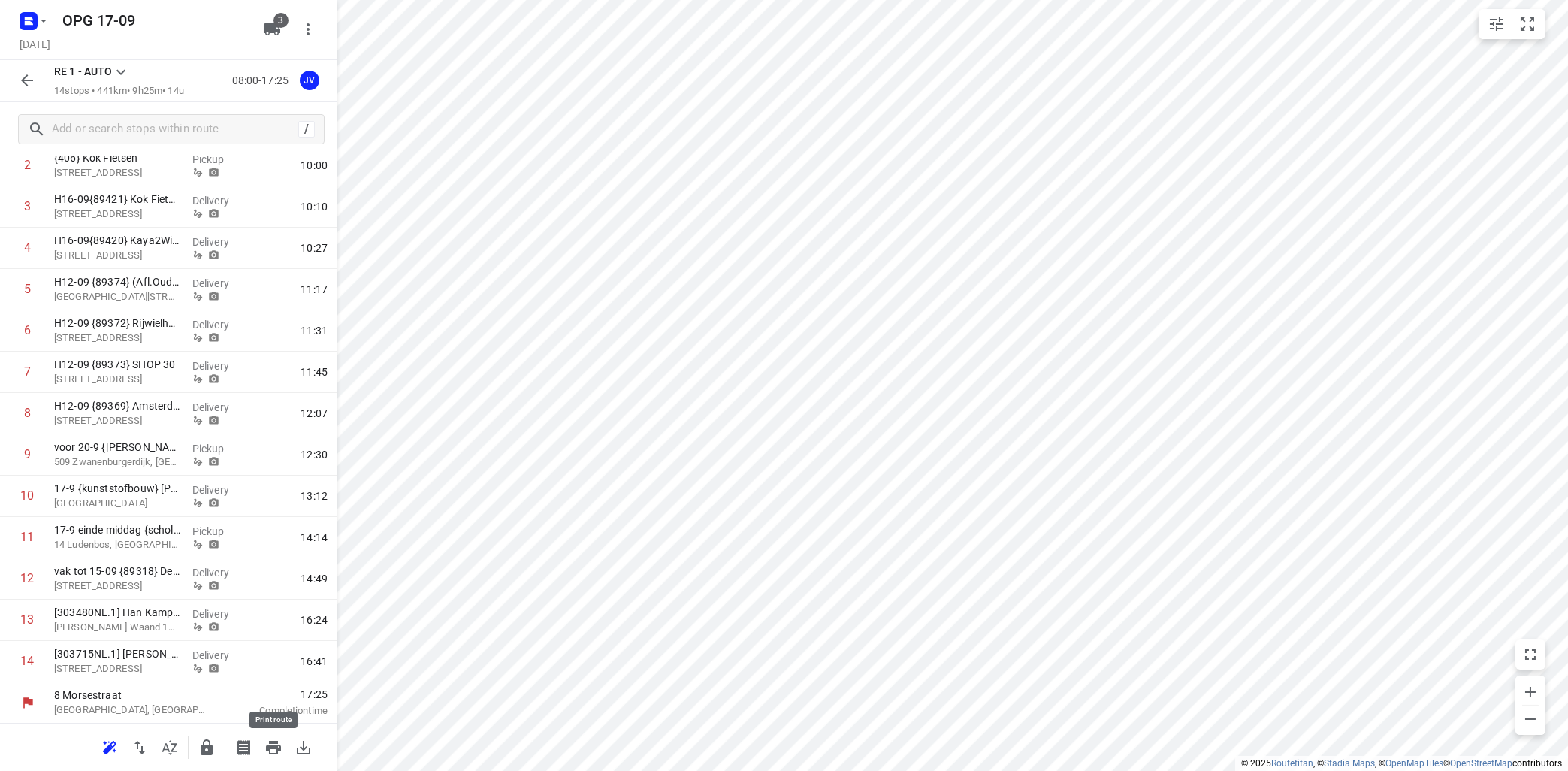
click at [268, 748] on icon "button" at bounding box center [272, 748] width 15 height 14
